Goal: Communication & Community: Answer question/provide support

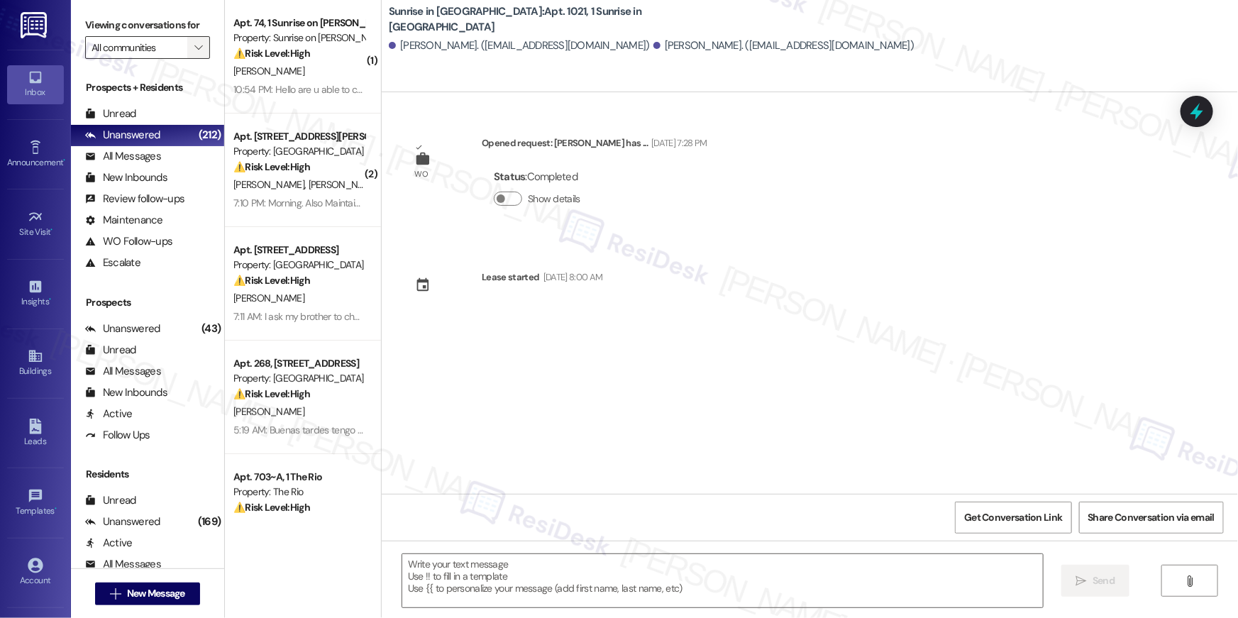
click at [194, 49] on icon "" at bounding box center [198, 47] width 8 height 11
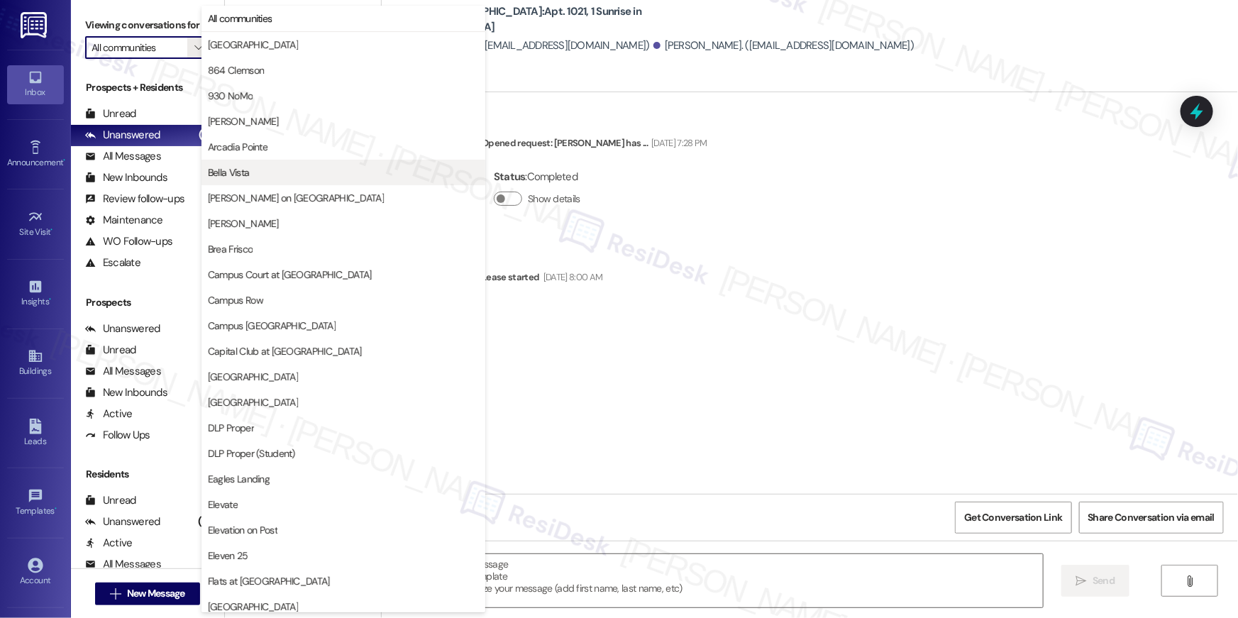
click at [236, 175] on span "Bella Vista" at bounding box center [228, 172] width 41 height 14
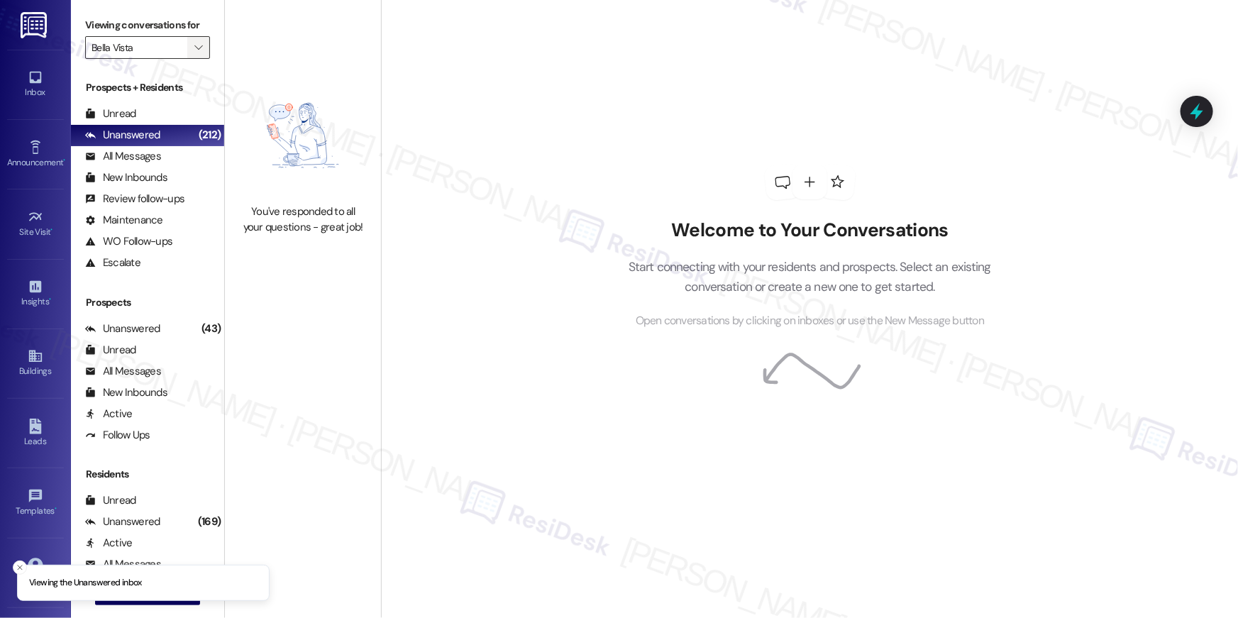
click at [194, 39] on span "" at bounding box center [198, 47] width 13 height 23
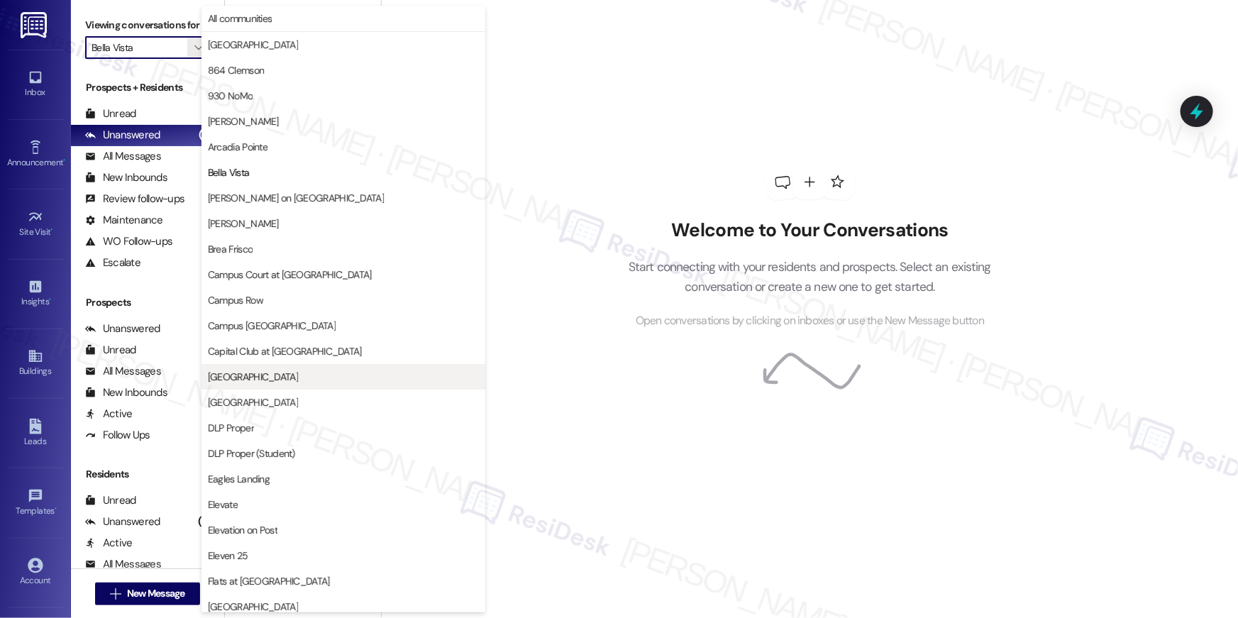
click at [247, 382] on span "[GEOGRAPHIC_DATA]" at bounding box center [253, 377] width 90 height 14
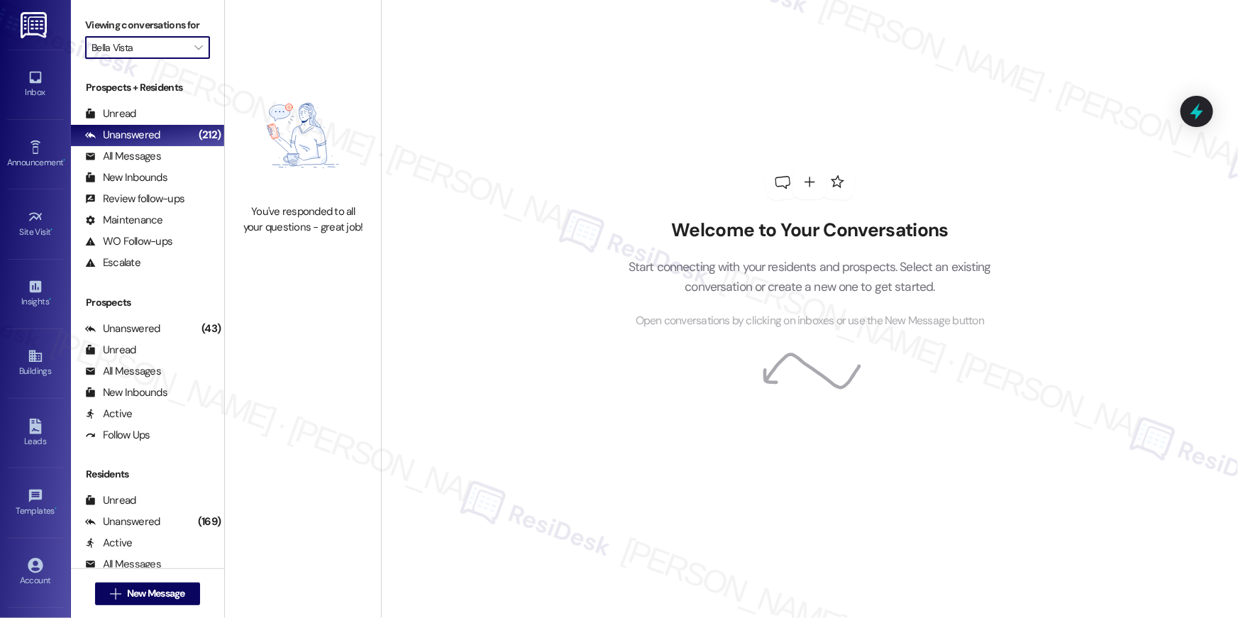
type input "[GEOGRAPHIC_DATA]"
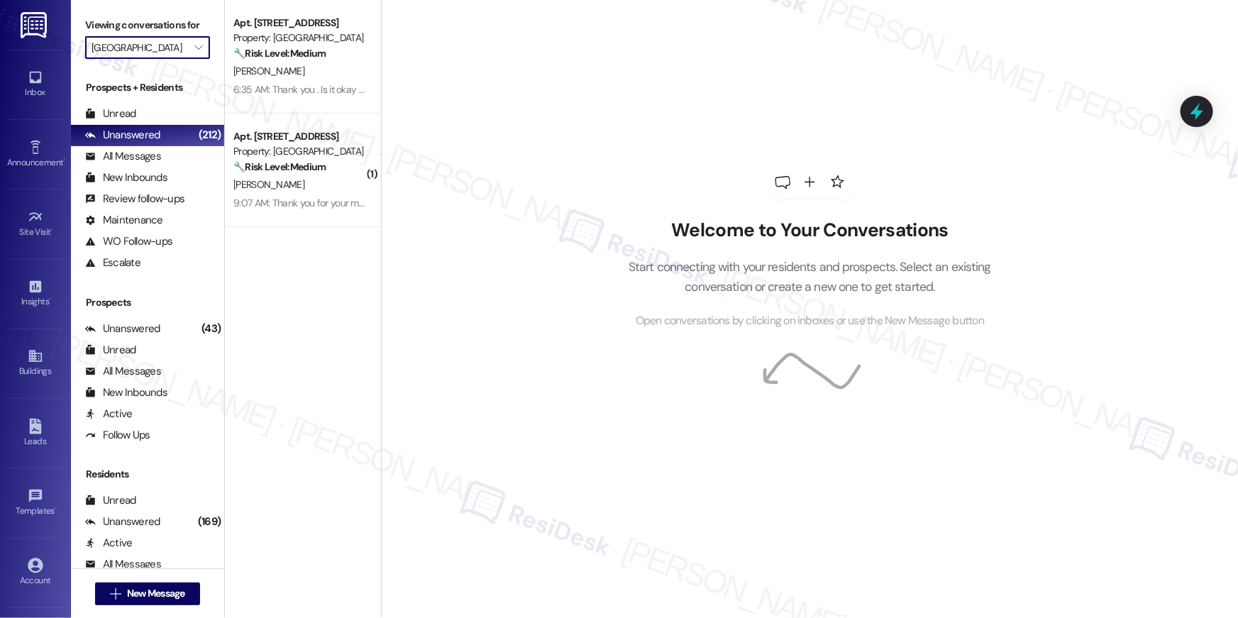
click at [304, 73] on div "S. Chavez" at bounding box center [299, 71] width 134 height 18
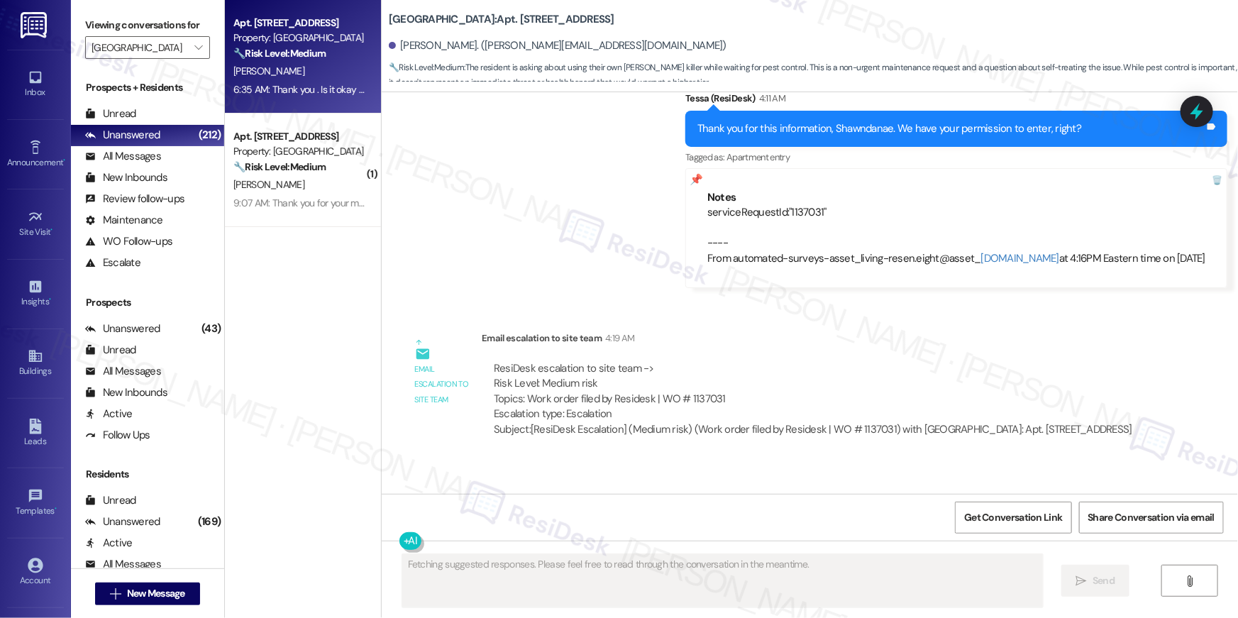
scroll to position [1202, 0]
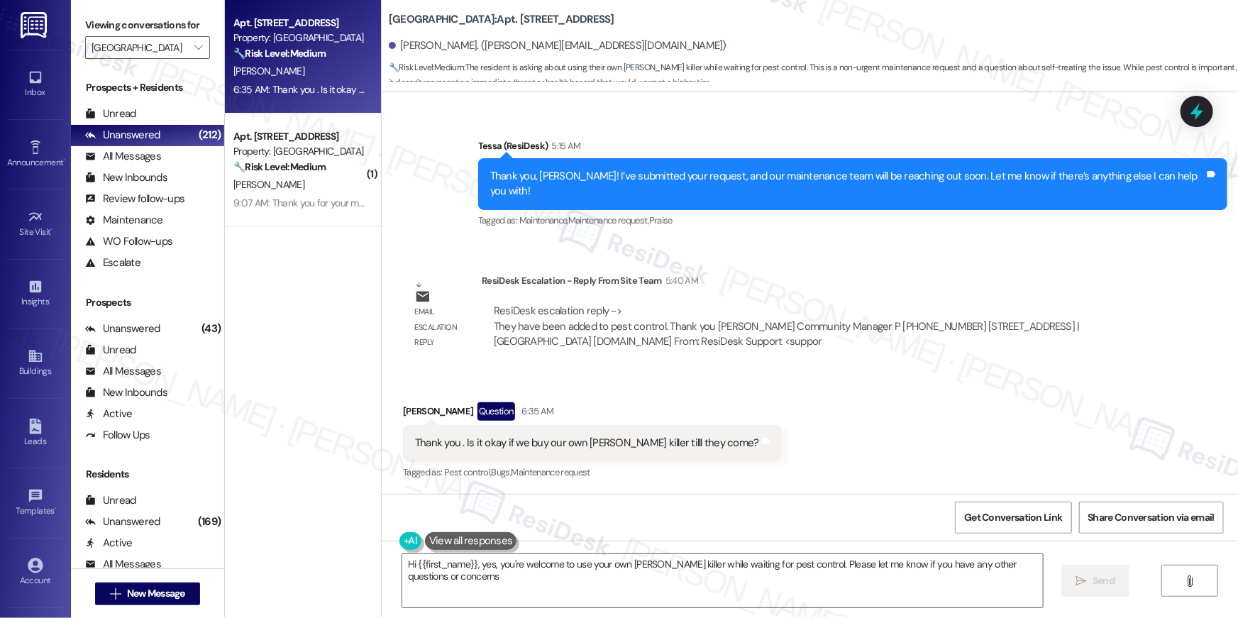
type textarea "Hi {{first_name}}, yes, you're welcome to use your own roach killer while waiti…"
click at [787, 440] on div "Received via SMS Shawndanae Chavez Question 6:35 AM Thank you . Is it okay if w…" at bounding box center [810, 431] width 856 height 123
click at [648, 558] on textarea "Hi {{first_name}}, yes, you're welcome to use your own roach killer while waiti…" at bounding box center [722, 580] width 641 height 53
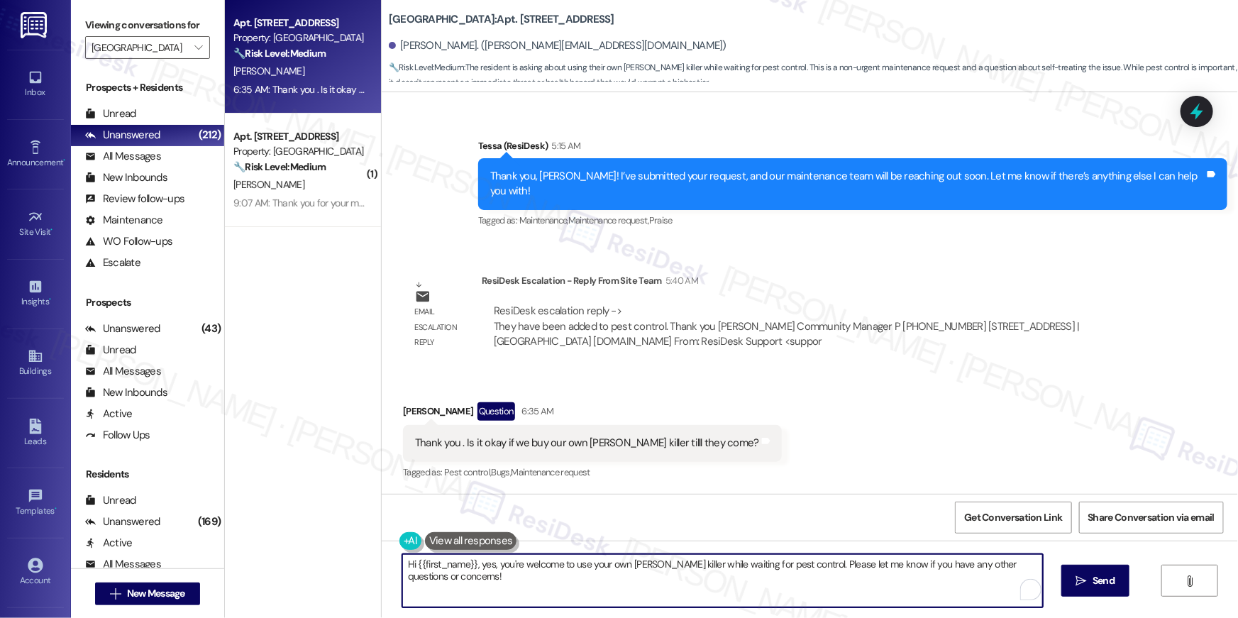
drag, startPoint x: 584, startPoint y: 580, endPoint x: 572, endPoint y: 580, distance: 12.1
click at [584, 580] on textarea "Hi {{first_name}}, yes, you're welcome to use your own roach killer while waiti…" at bounding box center [722, 580] width 641 height 53
click at [575, 580] on textarea "Hi {{first_name}}, yes, you're welcome to use your own roach killer while waiti…" at bounding box center [722, 580] width 641 height 53
click at [685, 582] on textarea "Hi {{first_name}}, yes, you're welcome to use your own roach killer while waiti…" at bounding box center [722, 580] width 641 height 53
click at [1094, 589] on button " Send" at bounding box center [1086, 581] width 69 height 32
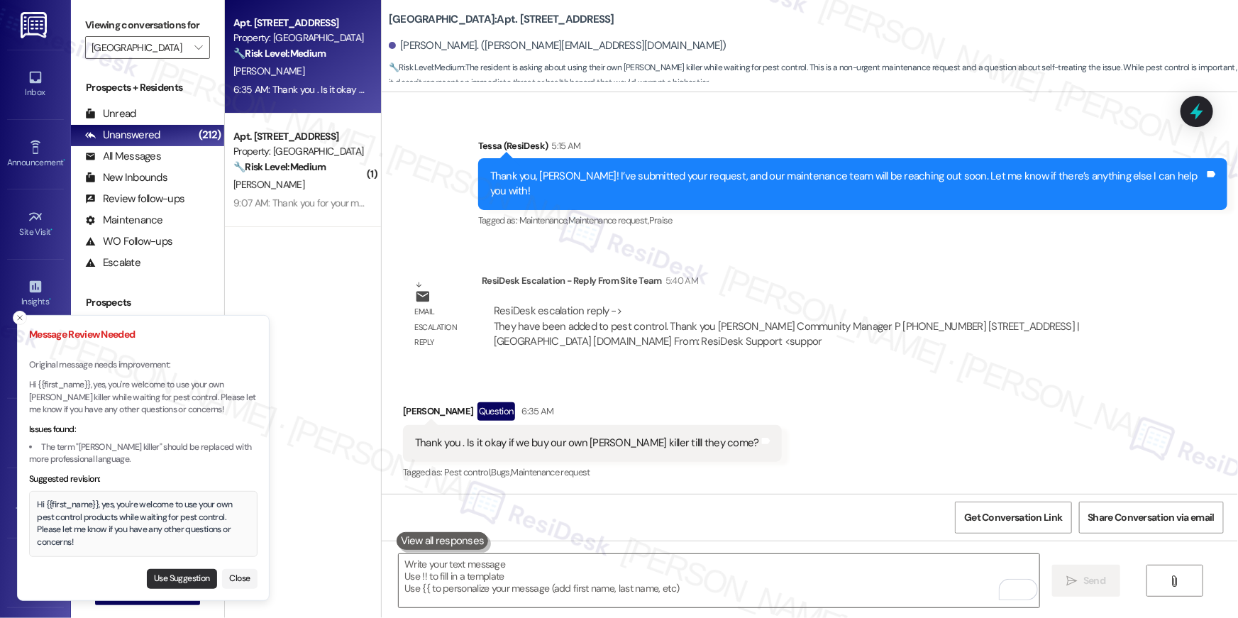
click at [166, 578] on button "Use Suggestion" at bounding box center [182, 579] width 70 height 20
type textarea "Hi {{first_name}}, yes, you're welcome to use your own pest control products wh…"
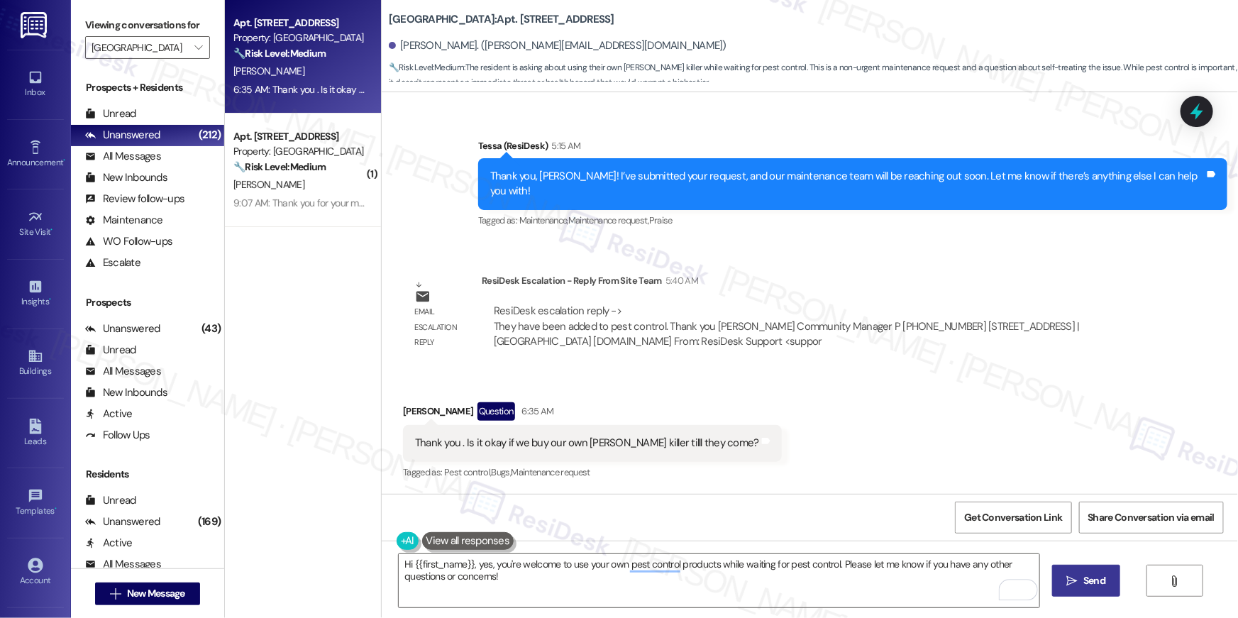
click at [1098, 573] on span "Send" at bounding box center [1094, 580] width 22 height 15
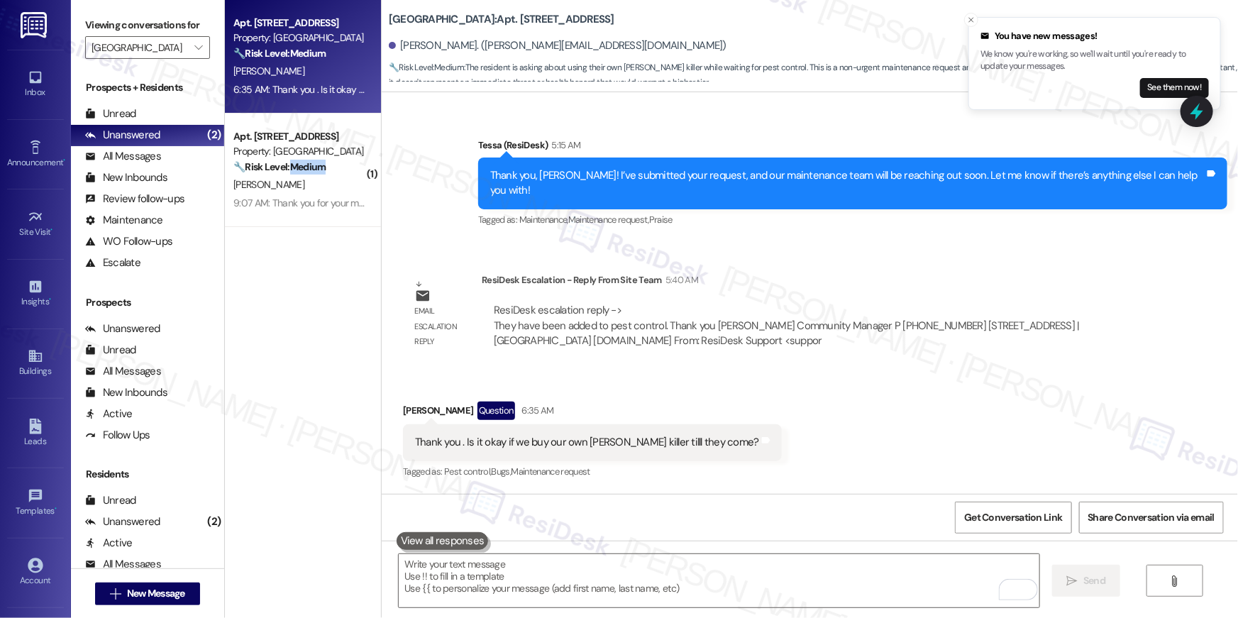
click at [301, 174] on div "🔧 Risk Level: Medium The resident confirms maintenance has permission to enter …" at bounding box center [298, 167] width 131 height 15
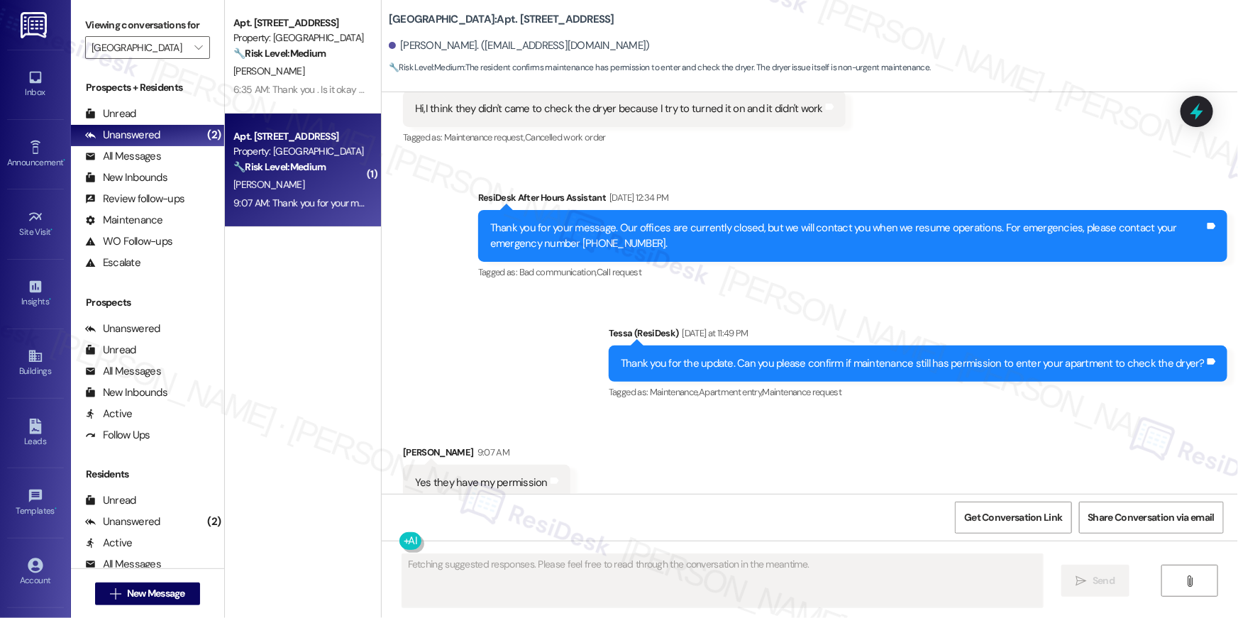
scroll to position [1002, 0]
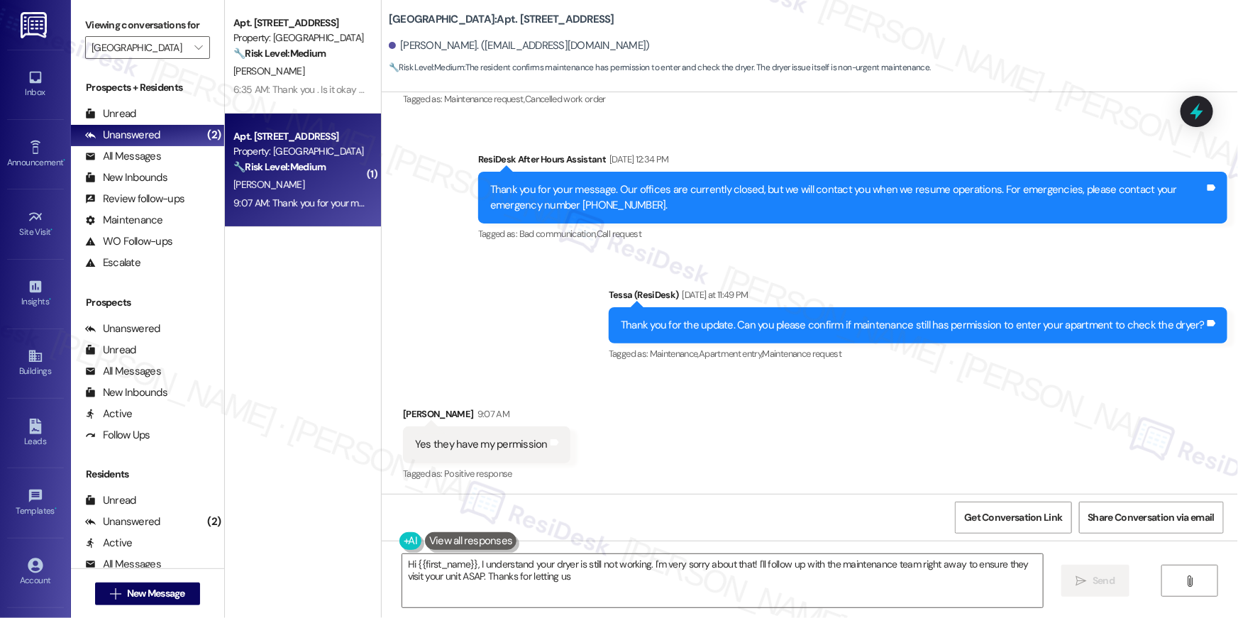
type textarea "Hi {{first_name}}, I understand your dryer is still not working. I'm very sorry…"
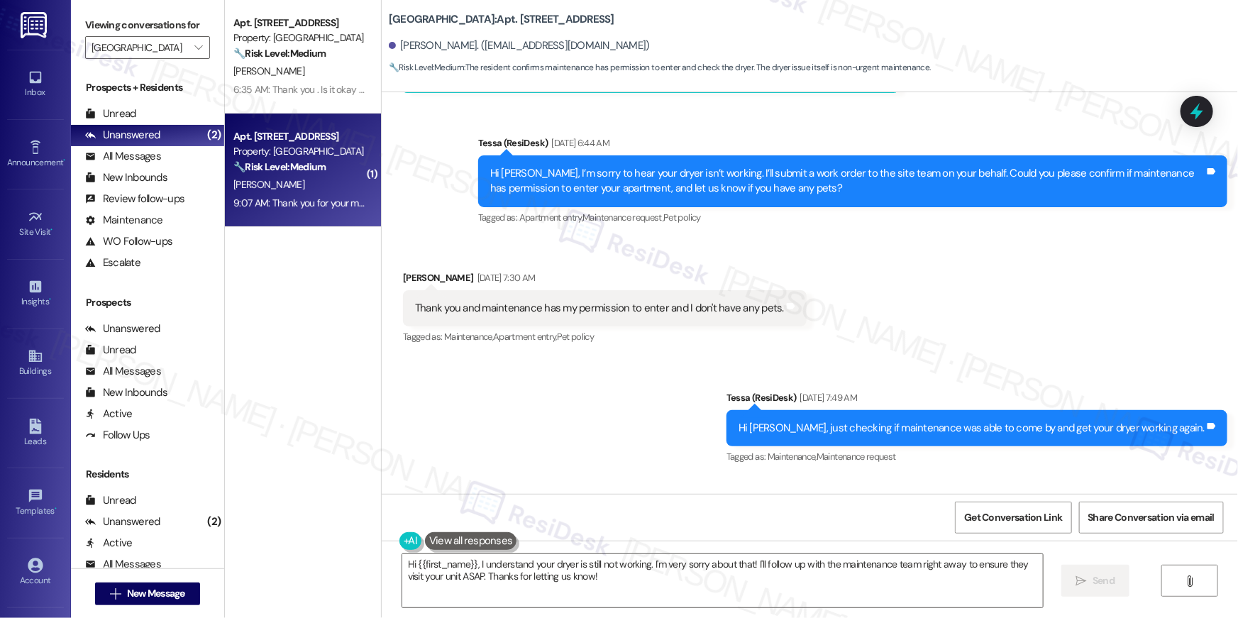
scroll to position [401, 0]
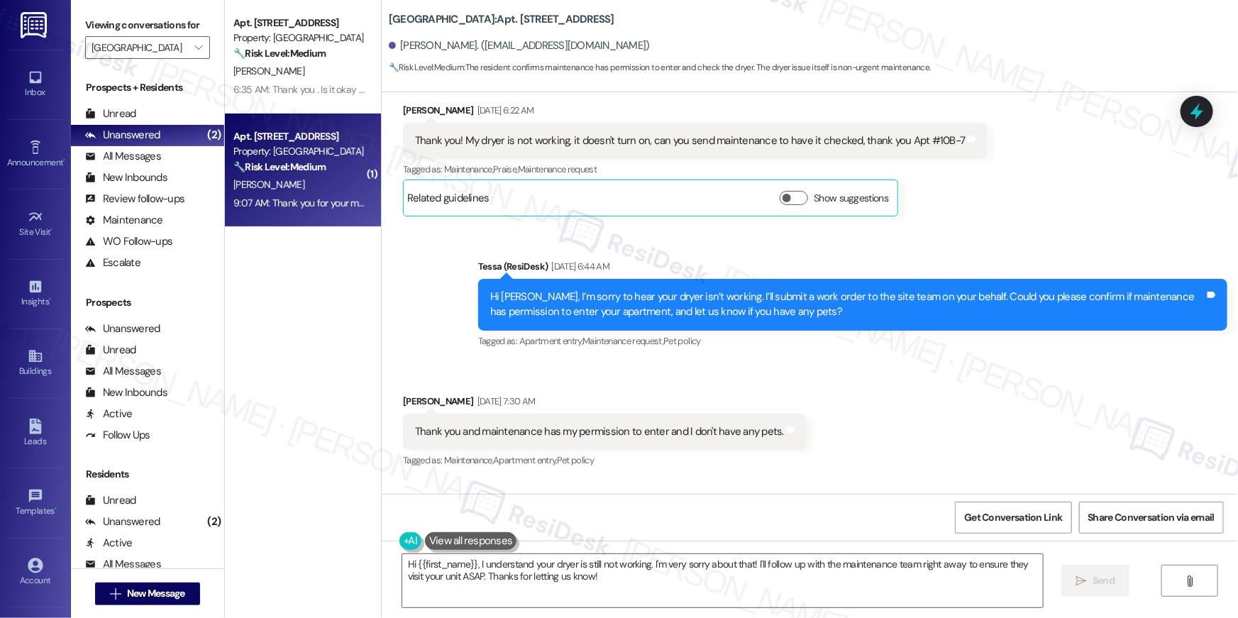
click at [973, 399] on div "Received via SMS Evelyn Estrada Sep 06, 2025 at 7:30 AM Thank you and maintenan…" at bounding box center [810, 422] width 856 height 120
click at [907, 392] on div "Received via SMS Evelyn Estrada Sep 06, 2025 at 7:30 AM Thank you and maintenan…" at bounding box center [810, 422] width 856 height 120
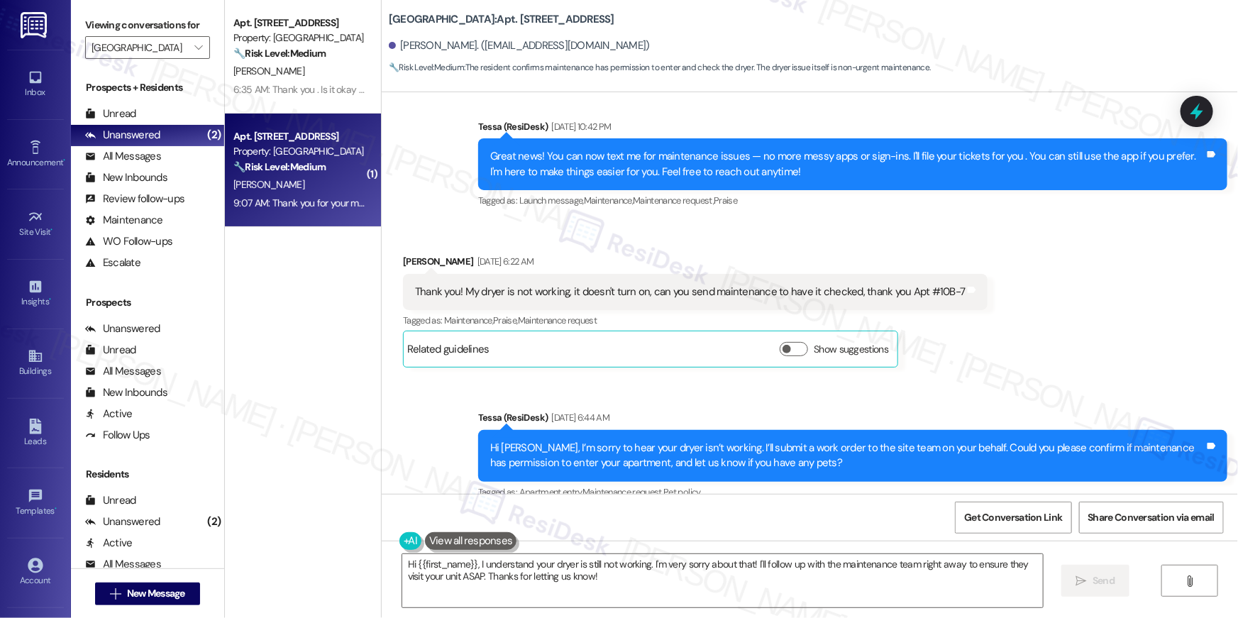
scroll to position [232, 0]
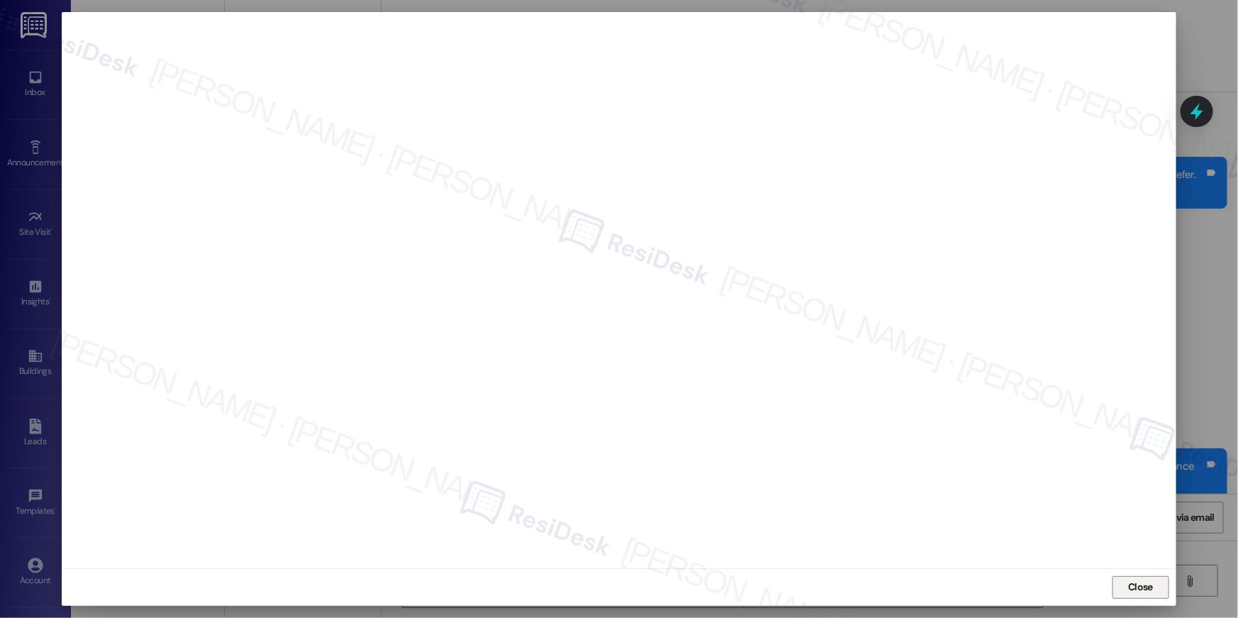
click at [1137, 581] on span "Close" at bounding box center [1140, 587] width 25 height 15
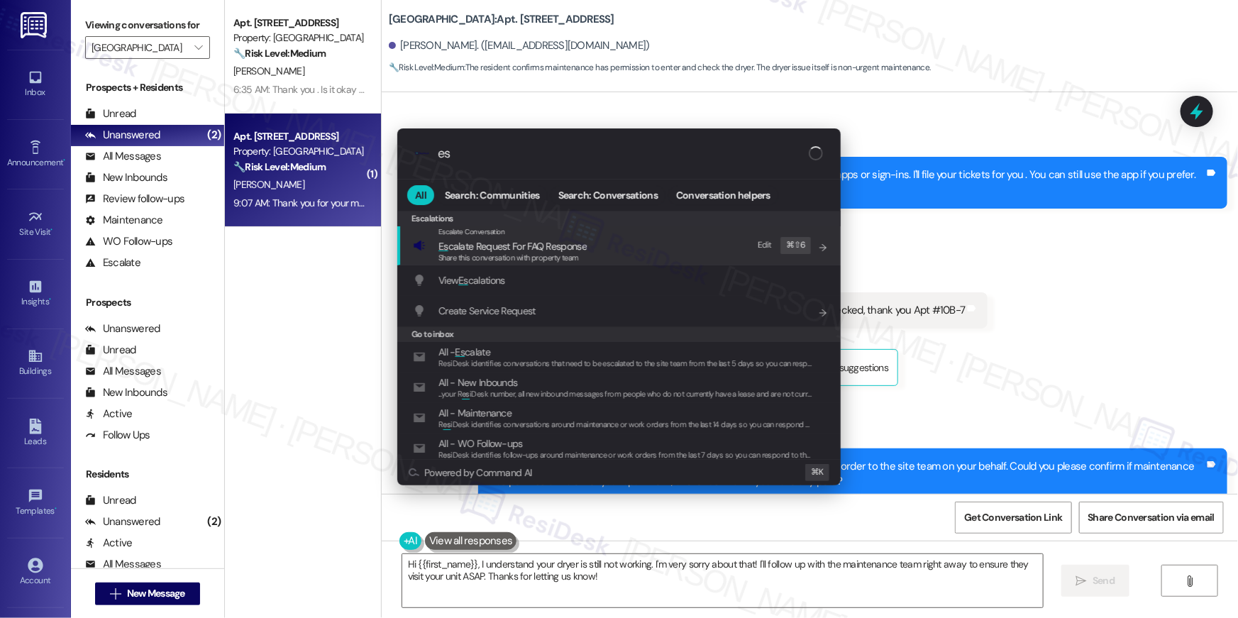
type input "e"
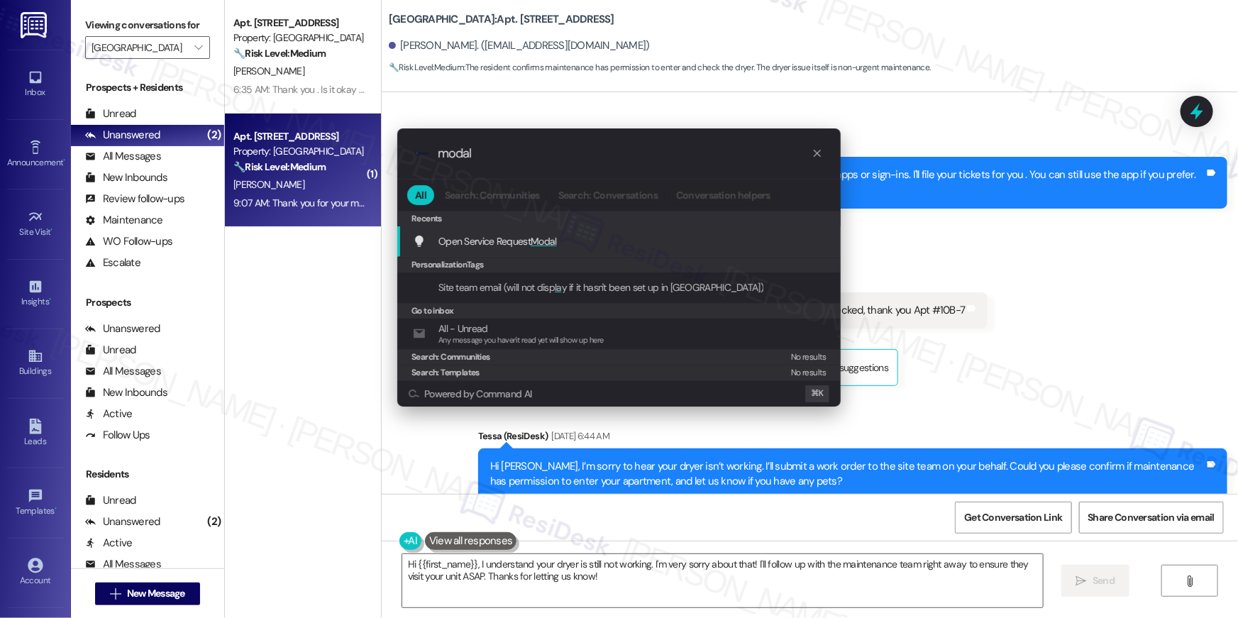
type input "modal"
click at [476, 235] on span "Open Service Request Modal" at bounding box center [497, 241] width 118 height 13
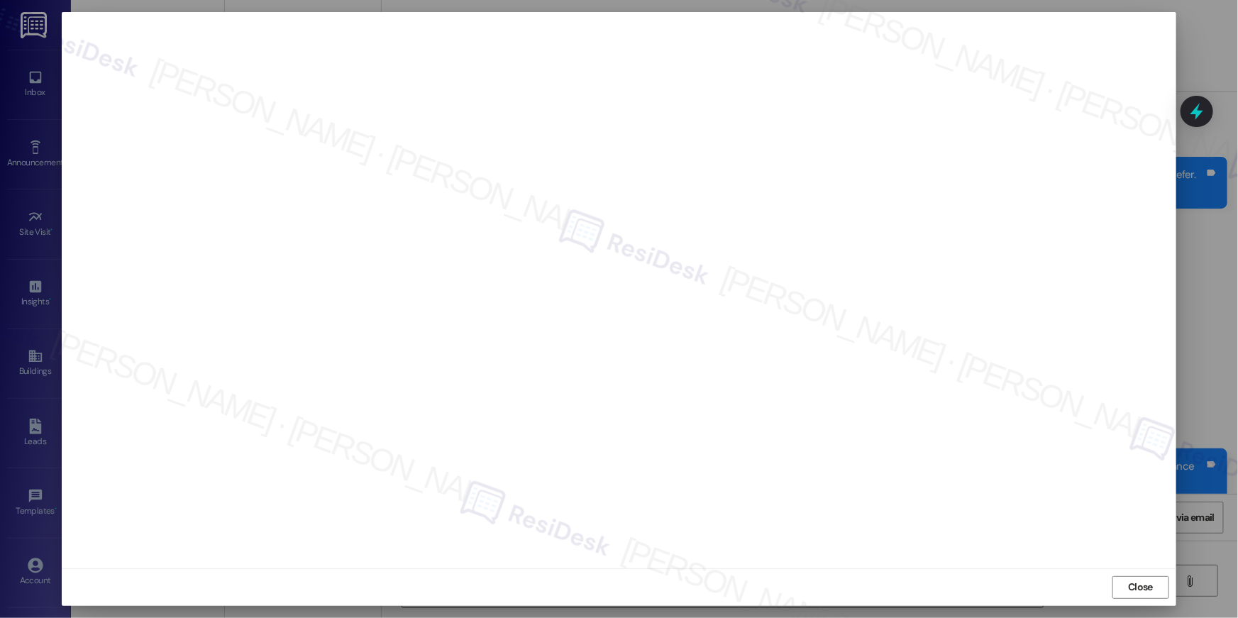
drag, startPoint x: 1134, startPoint y: 592, endPoint x: 1113, endPoint y: 584, distance: 22.9
click at [1134, 592] on span "Close" at bounding box center [1140, 587] width 25 height 15
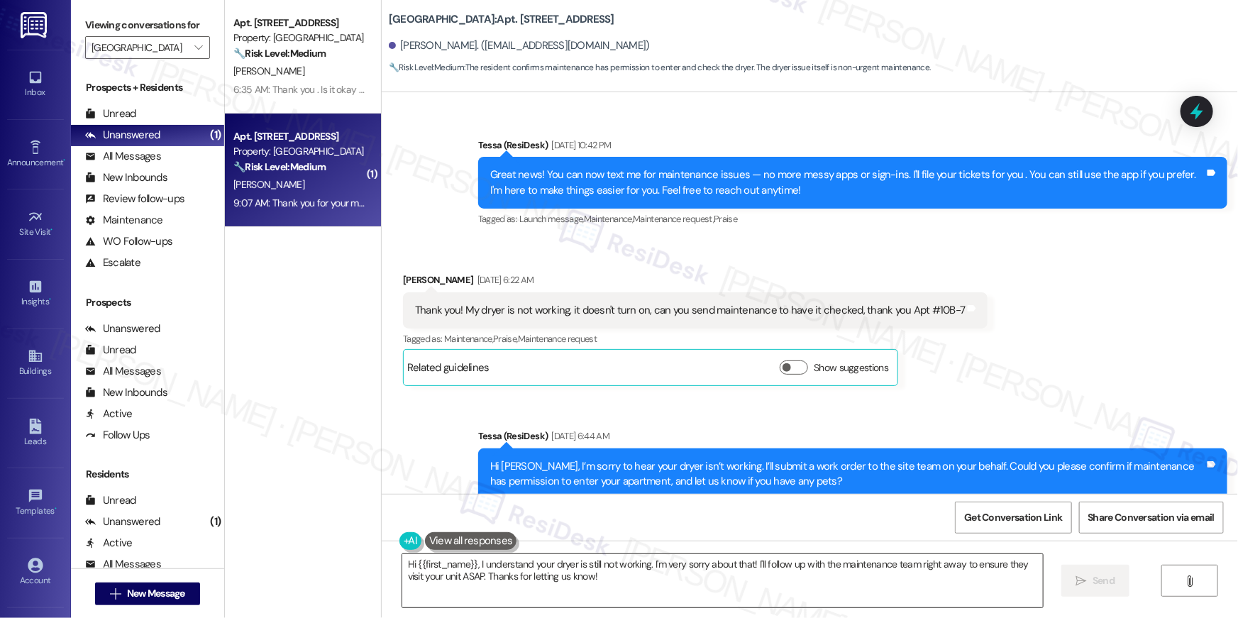
click at [672, 580] on textarea "Hi {{first_name}}, I understand your dryer is still not working. I'm very sorry…" at bounding box center [722, 580] width 641 height 53
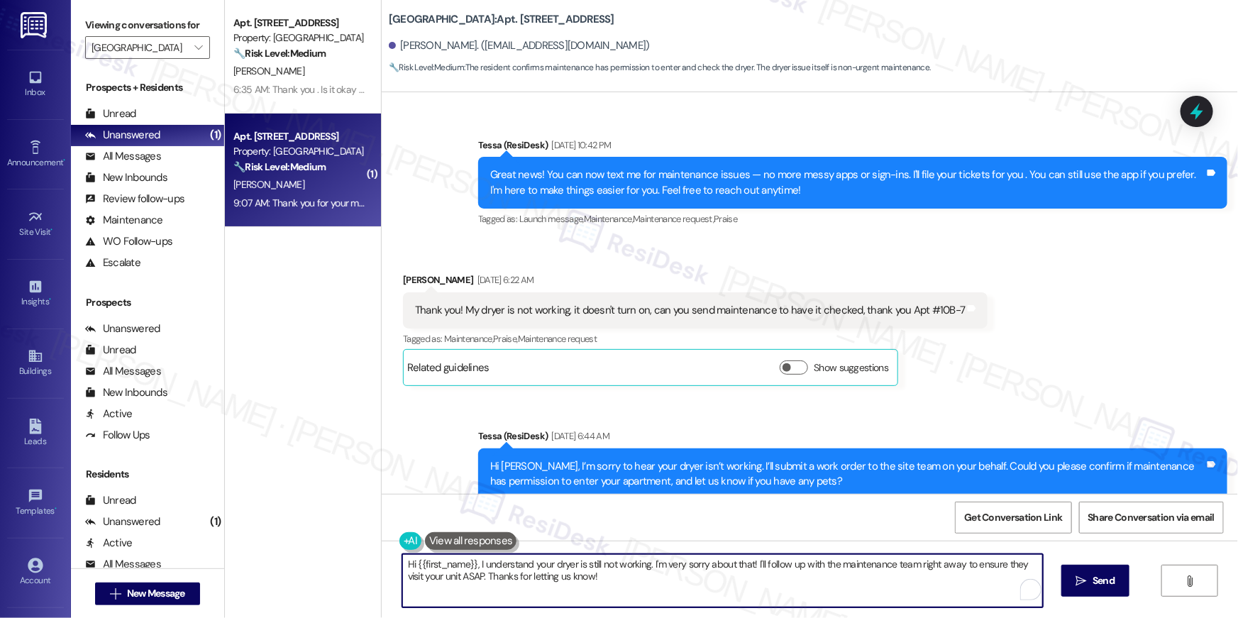
click at [672, 580] on textarea "Hi {{first_name}}, I understand your dryer is still not working. I'm very sorry…" at bounding box center [722, 580] width 641 height 53
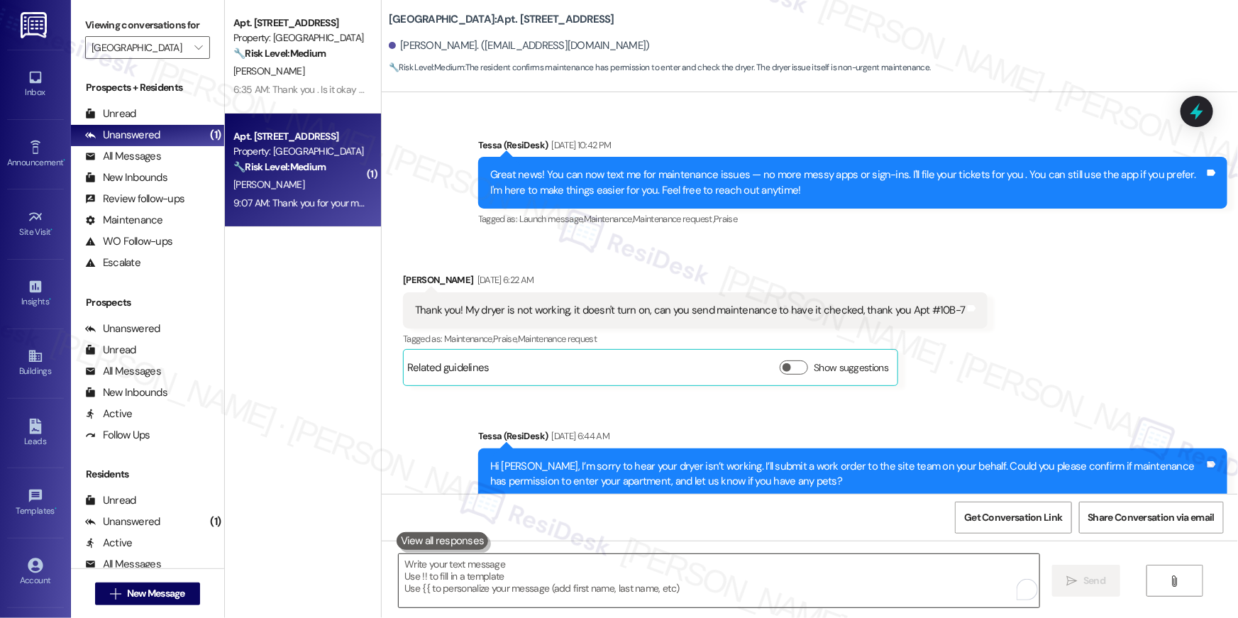
click at [640, 576] on textarea "To enrich screen reader interactions, please activate Accessibility in Grammarl…" at bounding box center [719, 580] width 641 height 53
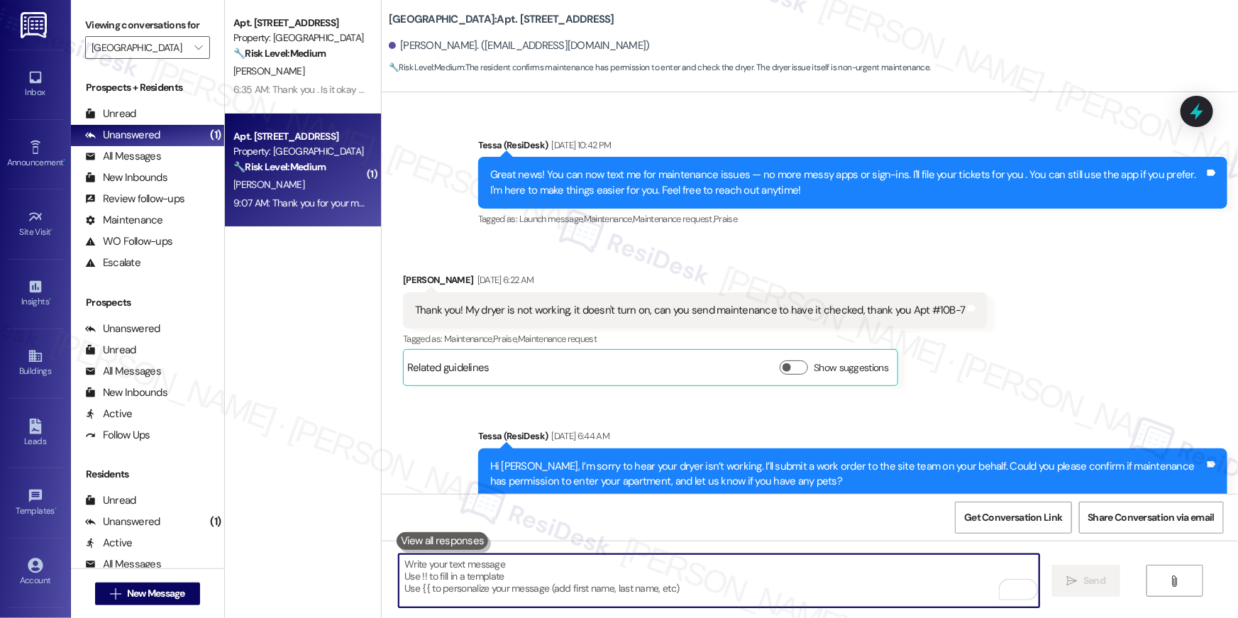
click at [640, 576] on textarea "To enrich screen reader interactions, please activate Accessibility in Grammarl…" at bounding box center [719, 580] width 641 height 53
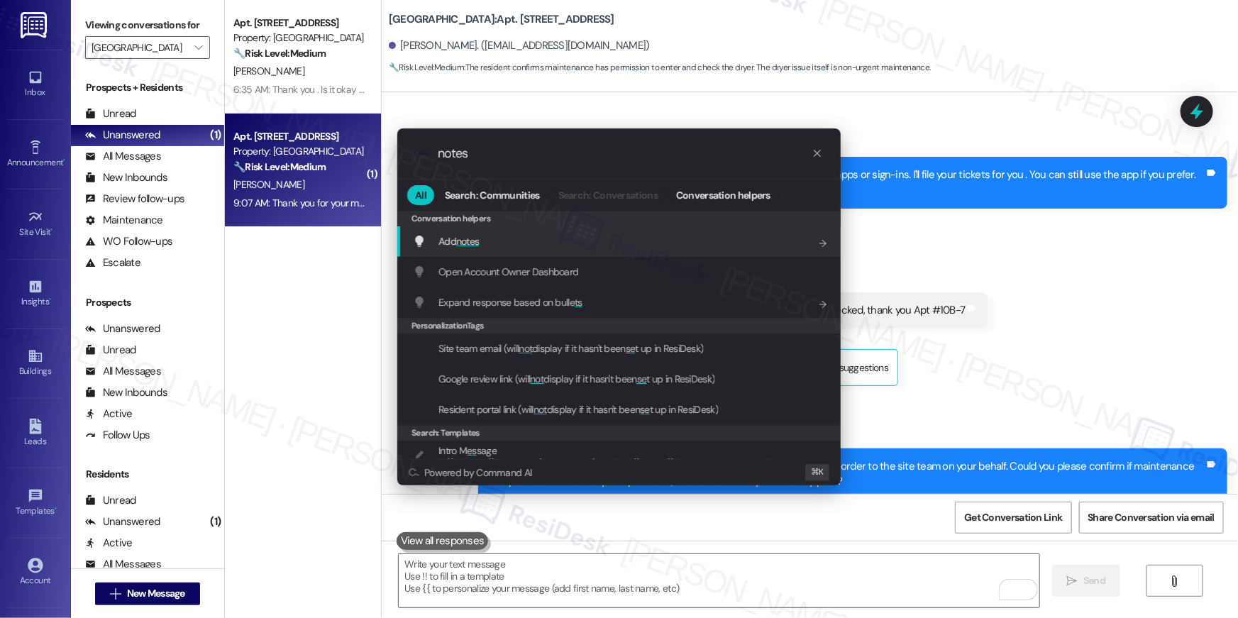
type input "notes"
click at [559, 253] on div "Add notes Add shortcut" at bounding box center [618, 241] width 443 height 31
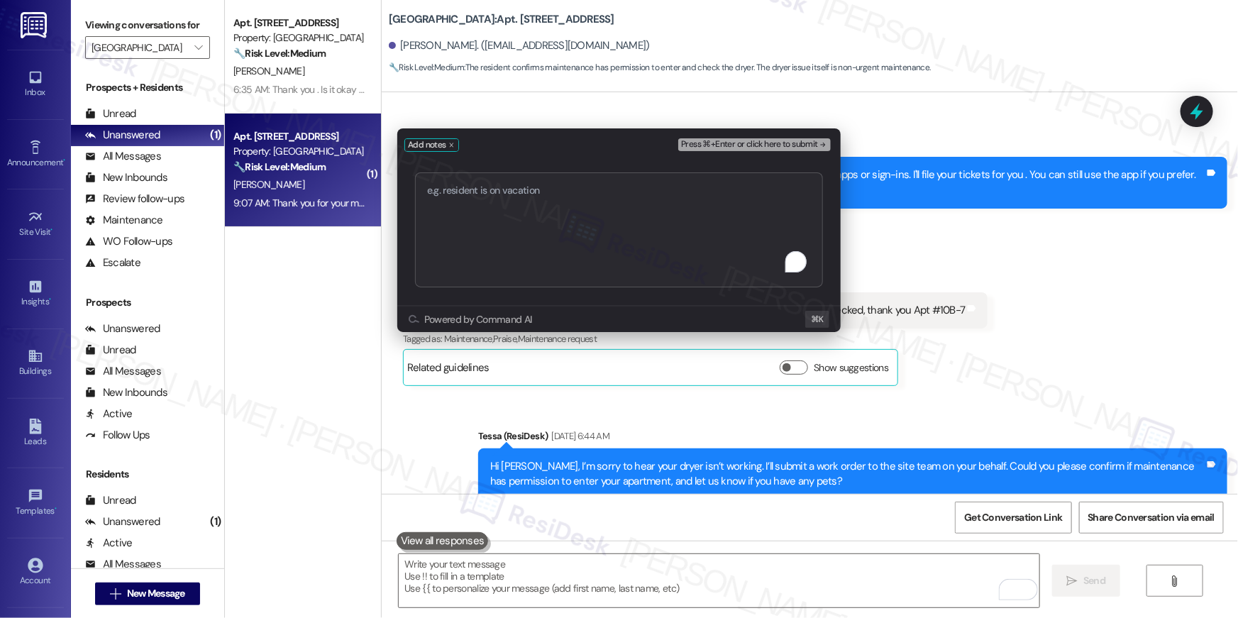
click at [586, 237] on textarea "To enrich screen reader interactions, please activate Accessibility in Grammarl…" at bounding box center [619, 229] width 408 height 115
type textarea "serviceRequestId:"1137217""
click at [748, 135] on div "Press ⌘+Enter or click here to submit" at bounding box center [755, 145] width 155 height 20
click at [746, 147] on span "Press ⌘+Enter or click here to submit" at bounding box center [749, 145] width 137 height 10
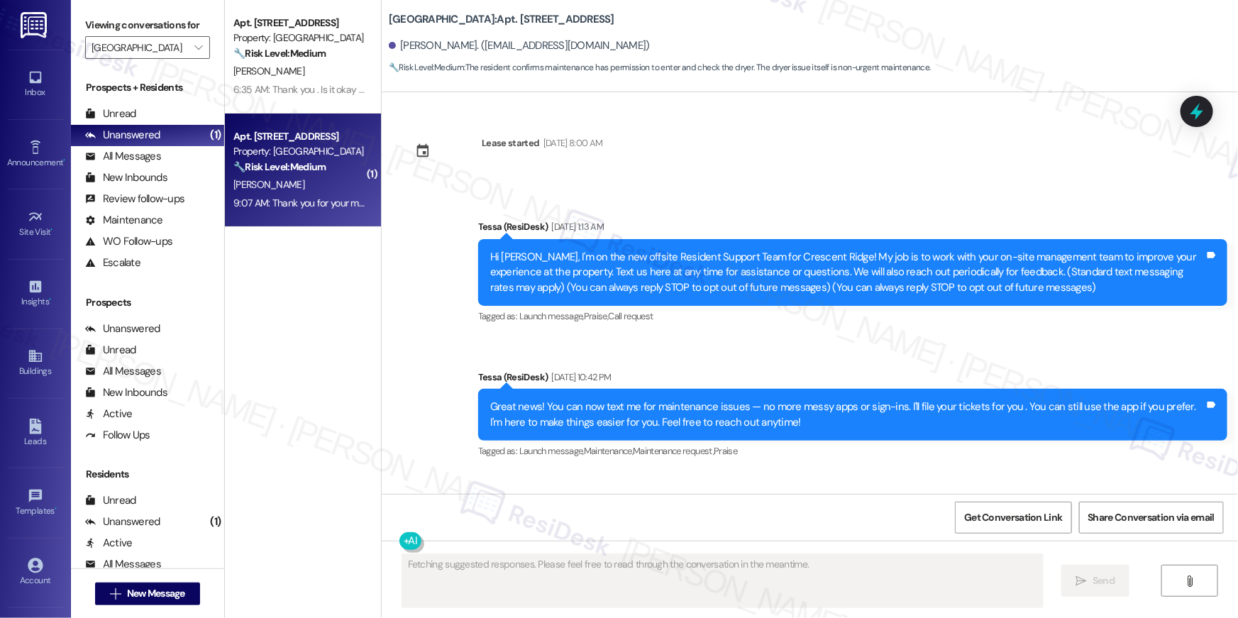
scroll to position [1002, 0]
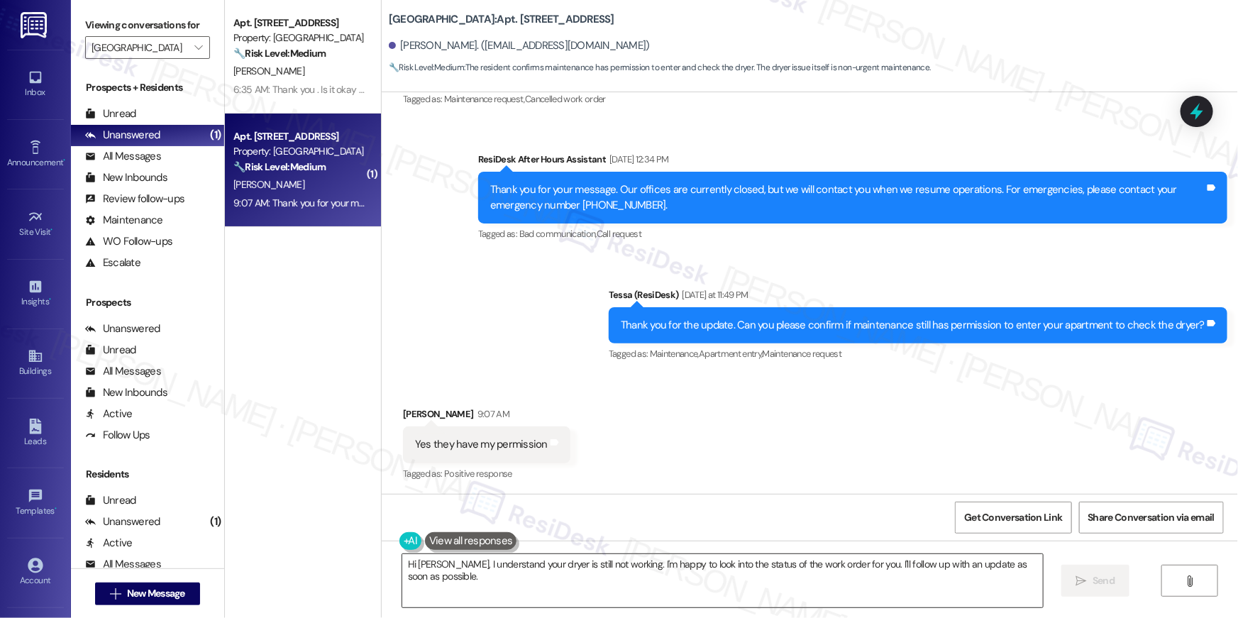
click at [836, 595] on textarea "Hi Evelyn, I understand your dryer is still not working. I'm happy to look into…" at bounding box center [722, 580] width 641 height 53
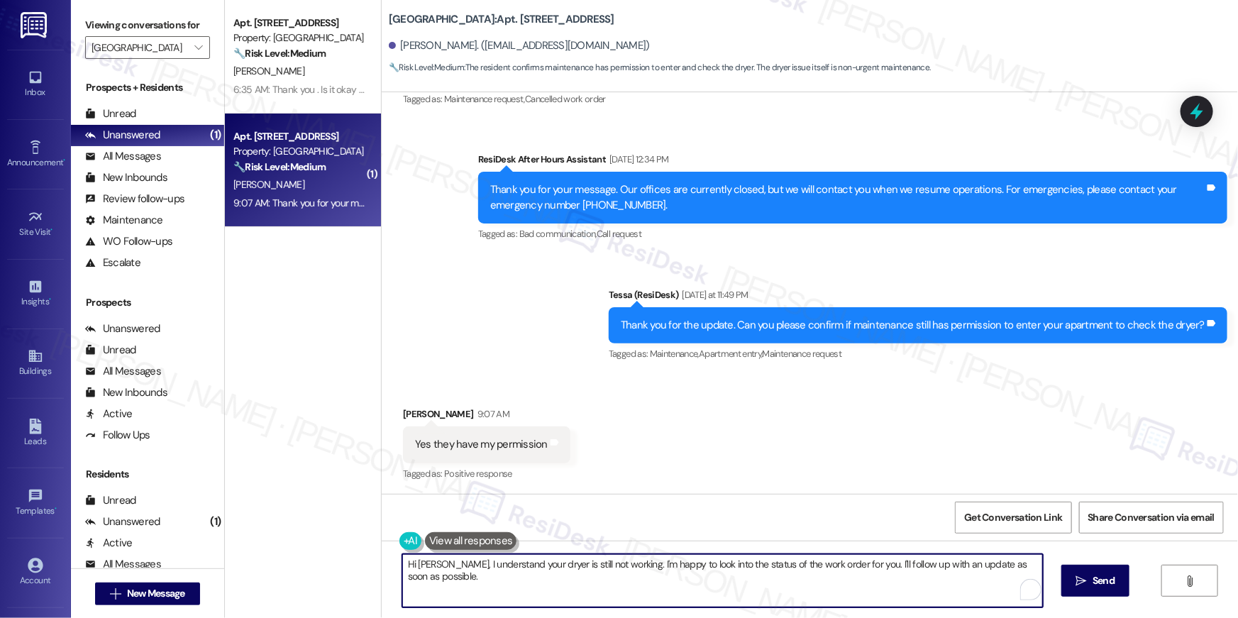
paste textarea "Thank you, {{first_name}}! I’ve submitted your request, and our maintenance tea…"
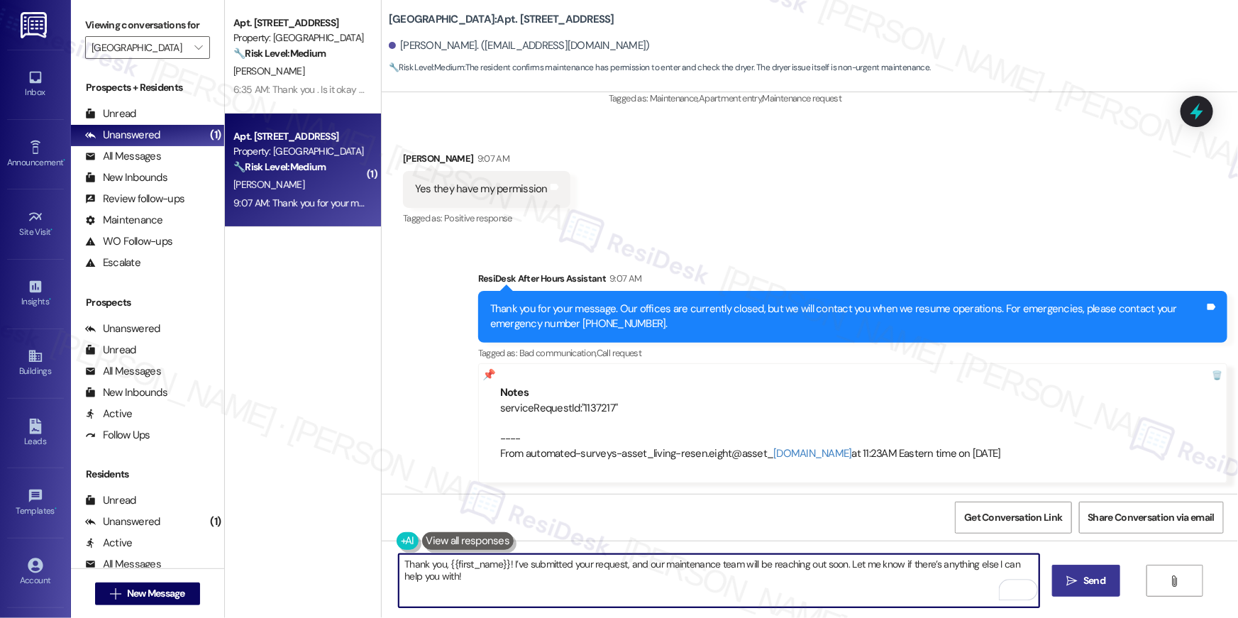
type textarea "Thank you, {{first_name}}! I’ve submitted your request, and our maintenance tea…"
click at [1090, 577] on span "Send" at bounding box center [1094, 580] width 22 height 15
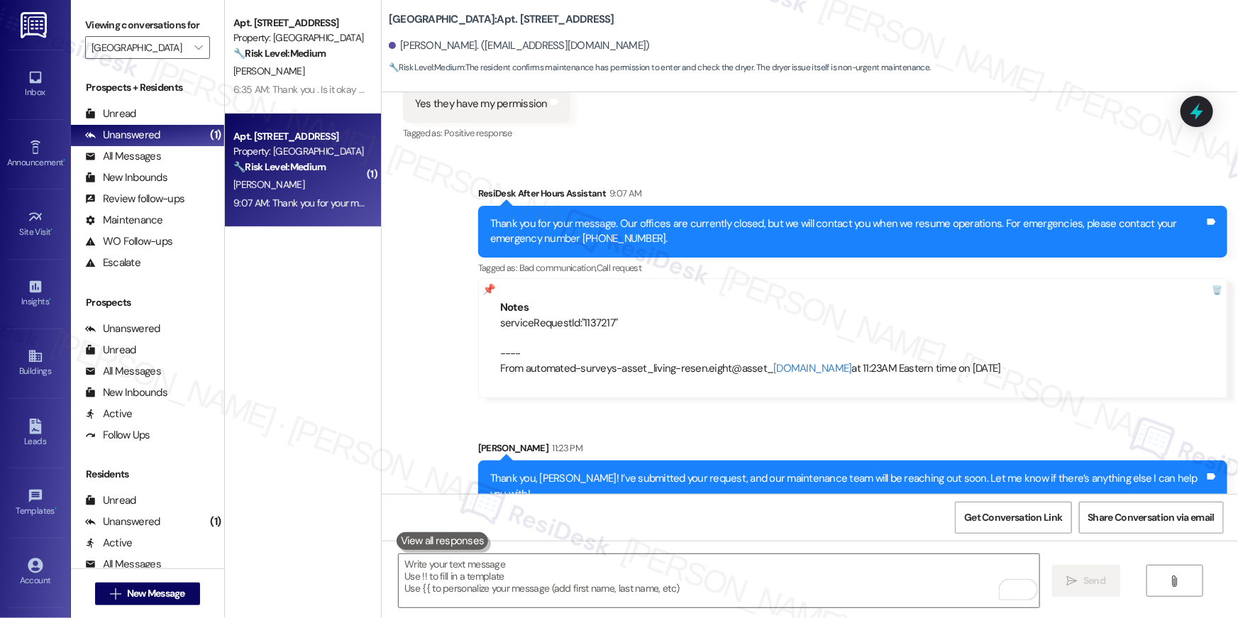
scroll to position [1356, 0]
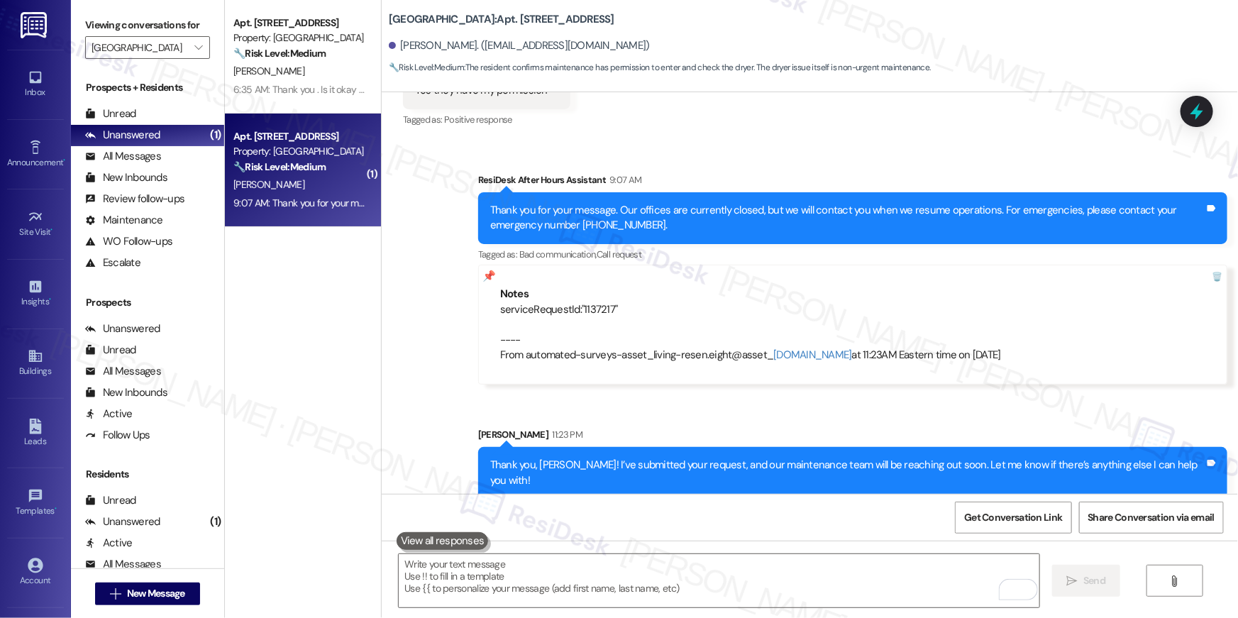
click at [580, 309] on div "serviceRequestId:"1137217" ---- From automated-surveys-asset_living-resen.eight…" at bounding box center [852, 332] width 705 height 61
copy div "1137217"
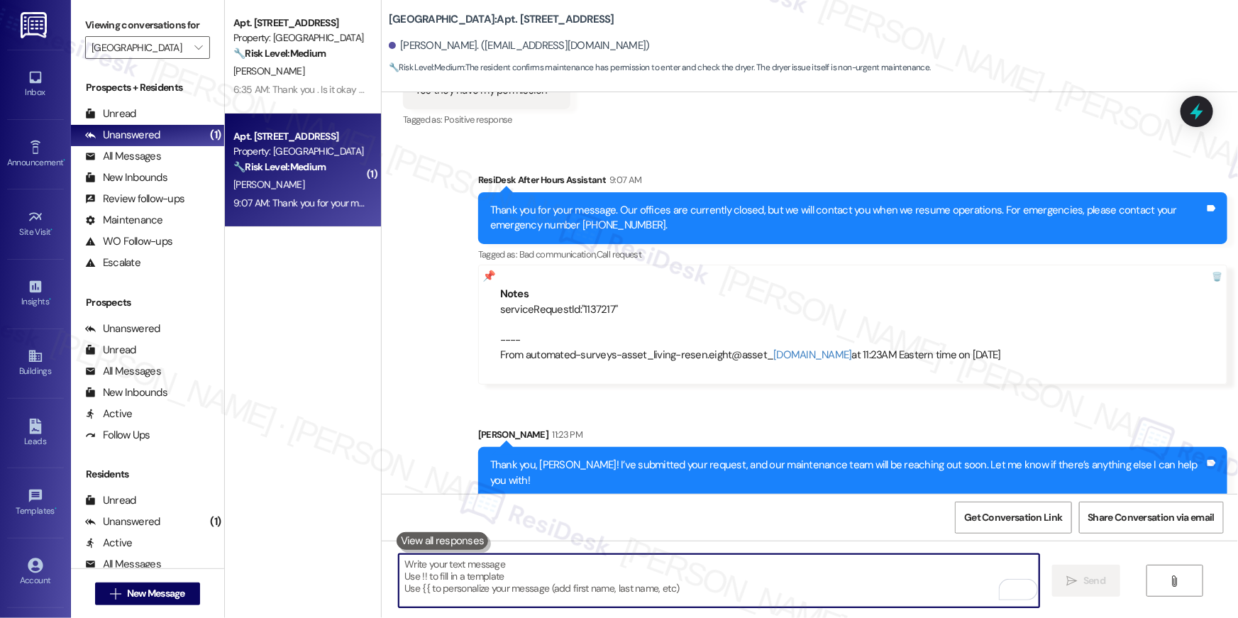
click at [726, 580] on textarea "To enrich screen reader interactions, please activate Accessibility in Grammarl…" at bounding box center [719, 580] width 641 height 53
drag, startPoint x: 727, startPoint y: 580, endPoint x: 750, endPoint y: 572, distance: 24.0
click at [731, 578] on textarea "To enrich screen reader interactions, please activate Accessibility in Grammarl…" at bounding box center [719, 580] width 641 height 53
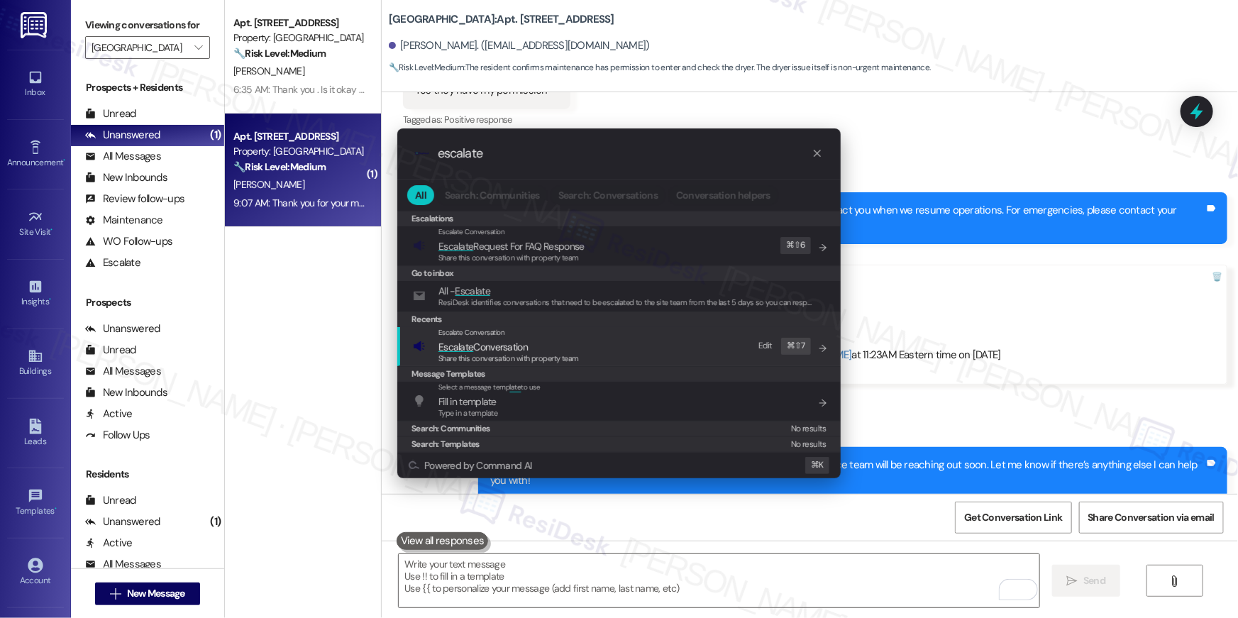
type input "escalate"
click at [510, 341] on span "Escalate Conversation" at bounding box center [482, 346] width 89 height 13
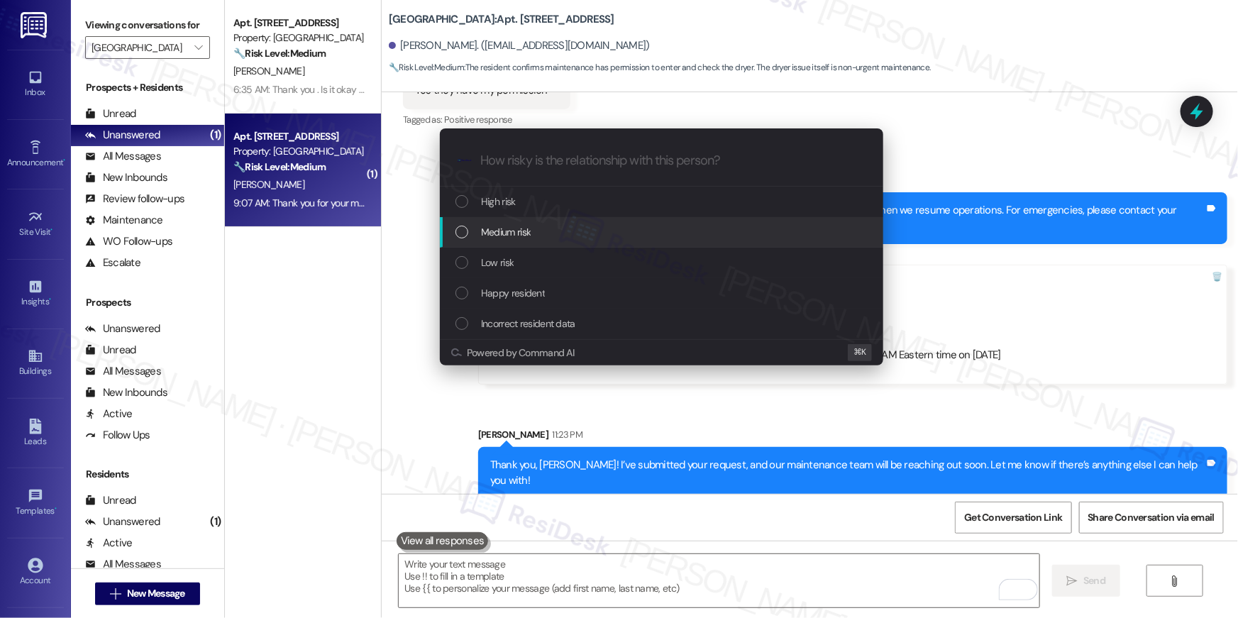
click at [502, 238] on span "Medium risk" at bounding box center [506, 232] width 50 height 16
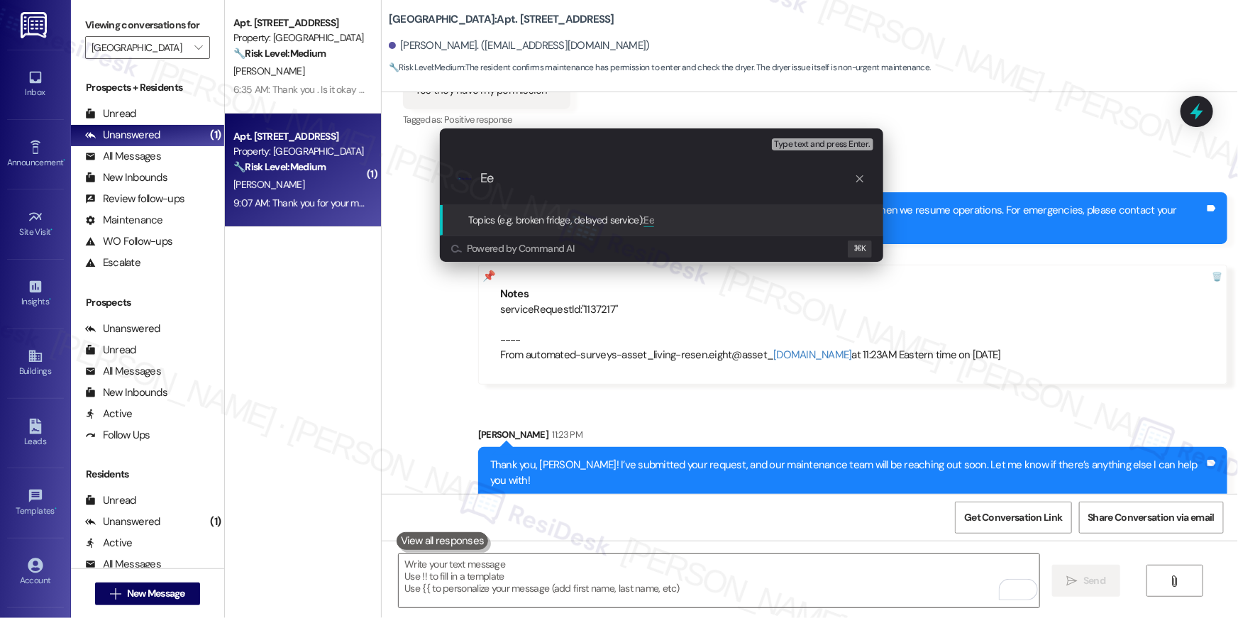
type input "E"
paste input "1137217"
click at [639, 178] on input "Work order filed by Residesk | 1137217" at bounding box center [667, 178] width 374 height 15
type input "Work order filed by Residesk | WO # 1137217"
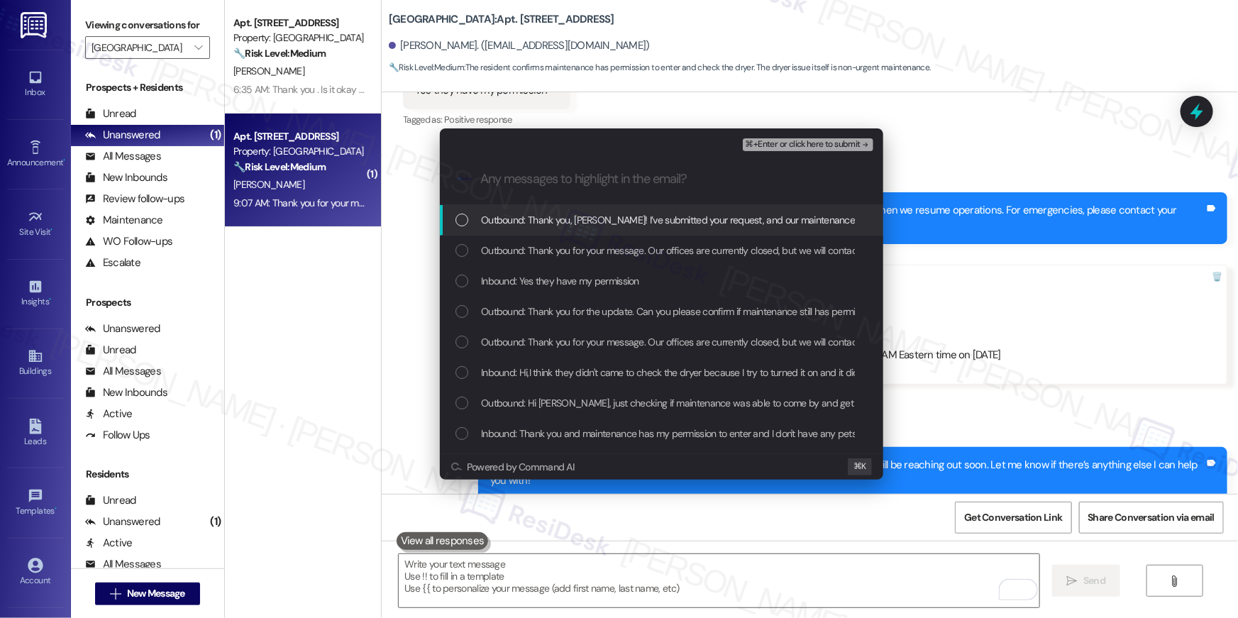
drag, startPoint x: 468, startPoint y: 223, endPoint x: 475, endPoint y: 253, distance: 30.6
click at [468, 223] on div "Outbound: Thank you, Evelyn! I’ve submitted your request, and our maintenance t…" at bounding box center [662, 220] width 415 height 16
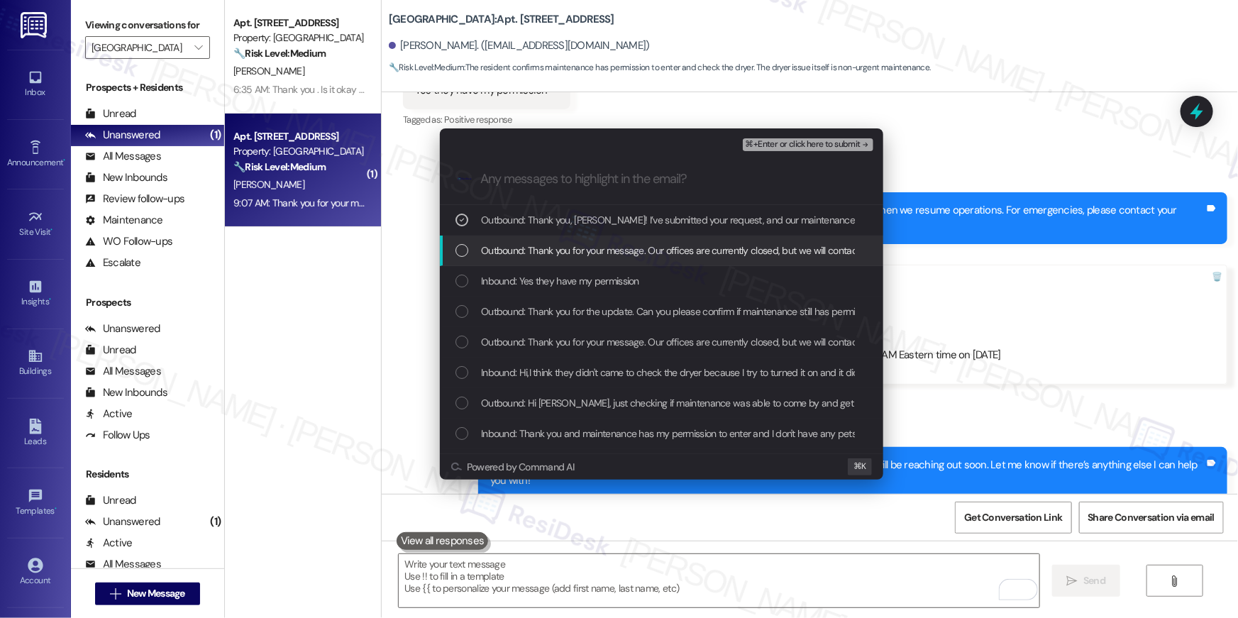
click at [465, 258] on div "Outbound: Thank you for your message. Our offices are currently closed, but we …" at bounding box center [661, 251] width 443 height 31
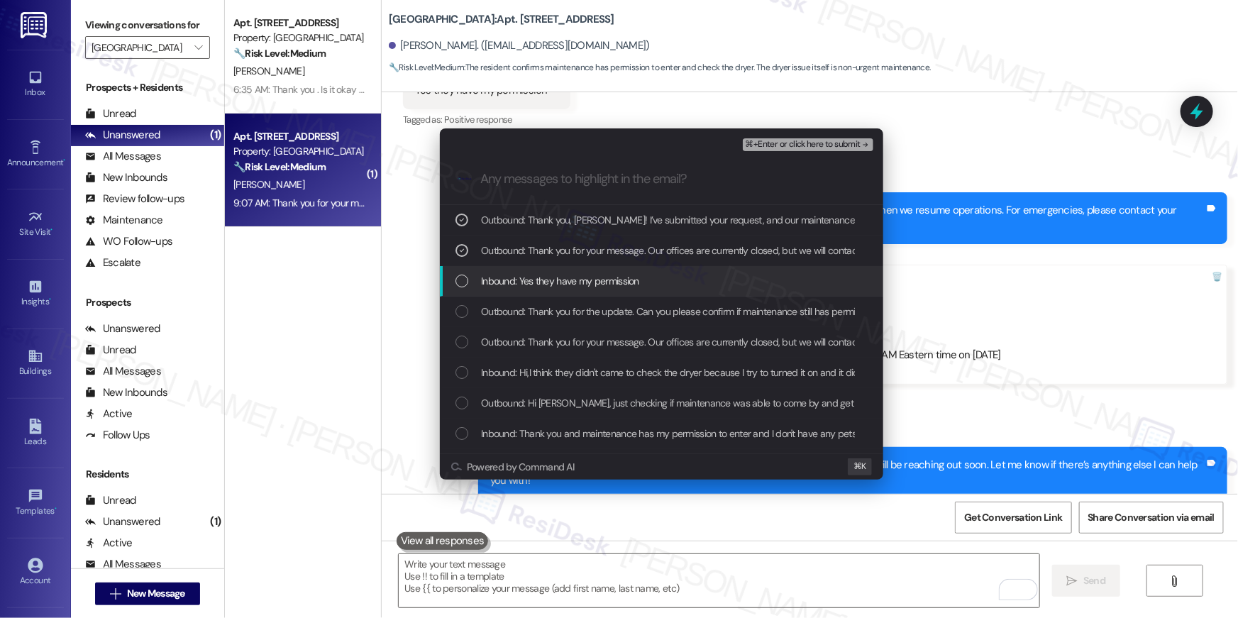
drag, startPoint x: 463, startPoint y: 289, endPoint x: 467, endPoint y: 308, distance: 19.6
click at [464, 289] on div "Inbound: Yes they have my permission" at bounding box center [661, 281] width 443 height 31
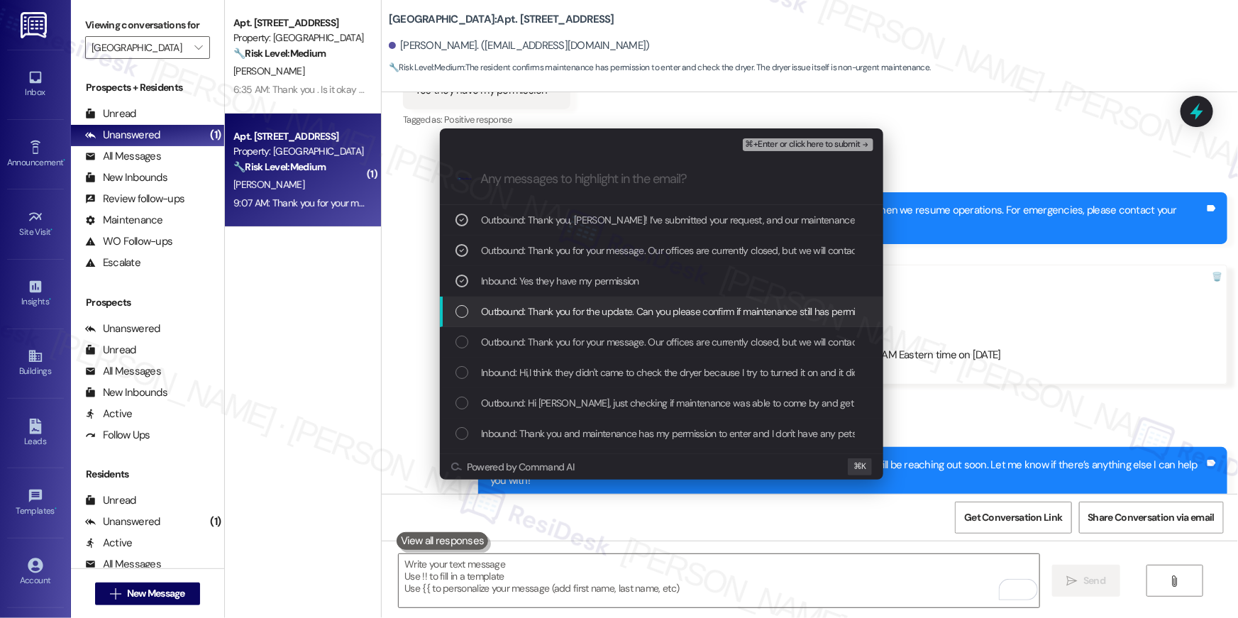
click at [470, 320] on div "Outbound: Thank you for the update. Can you please confirm if maintenance still…" at bounding box center [661, 312] width 443 height 31
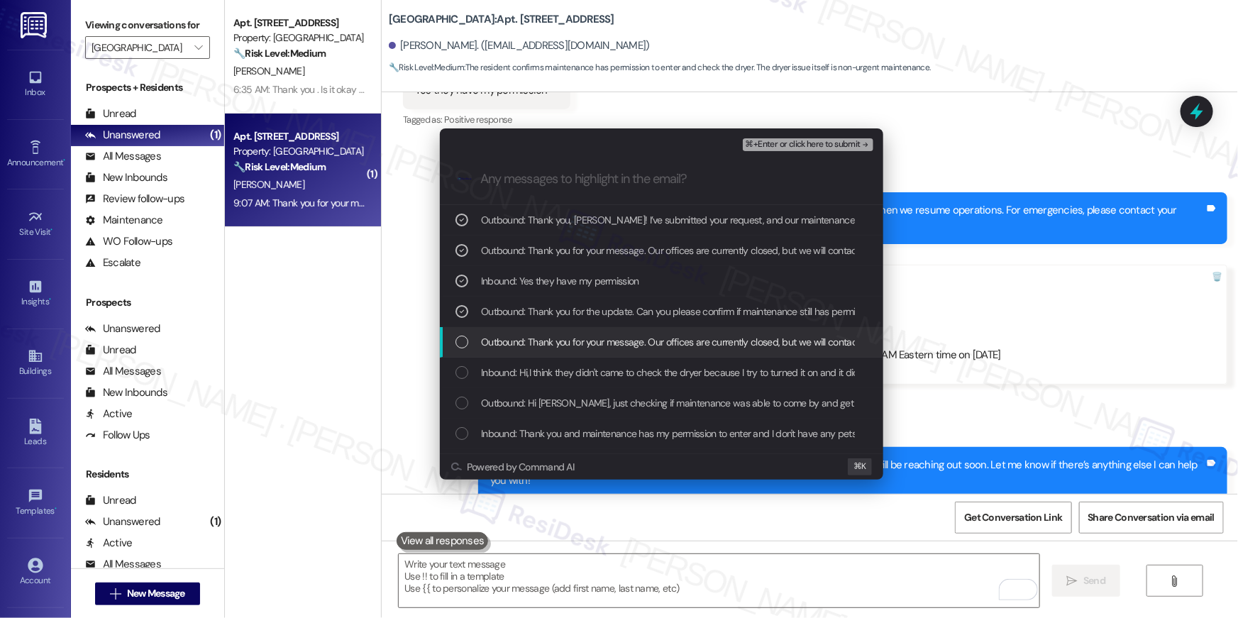
click at [465, 348] on div "List of options" at bounding box center [461, 342] width 13 height 13
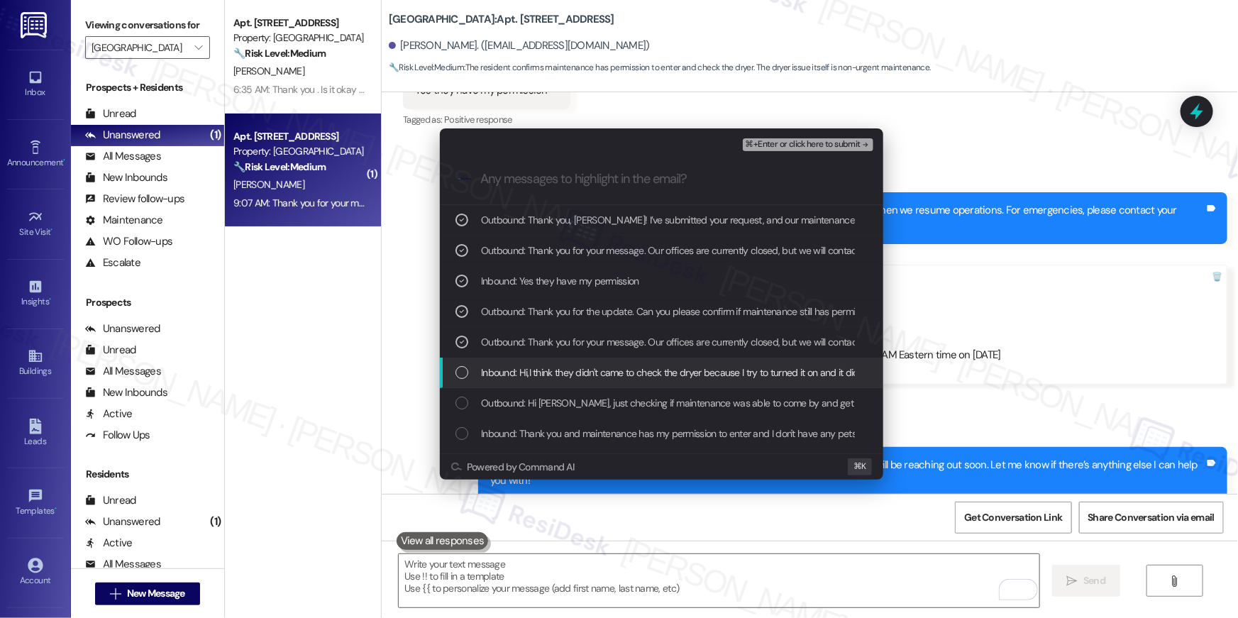
drag, startPoint x: 462, startPoint y: 383, endPoint x: 465, endPoint y: 394, distance: 11.0
click at [462, 383] on div "Inbound: Hi,I think they didn't came to check the dryer because I try to turned…" at bounding box center [661, 373] width 443 height 31
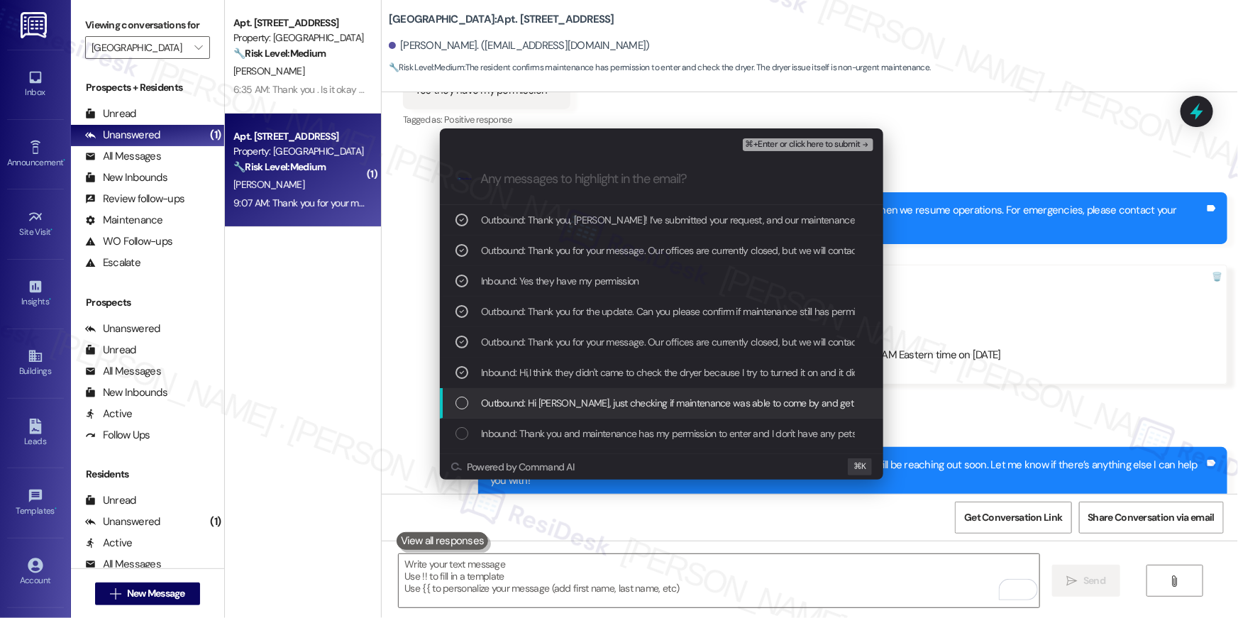
click at [464, 402] on div "List of options" at bounding box center [461, 403] width 13 height 13
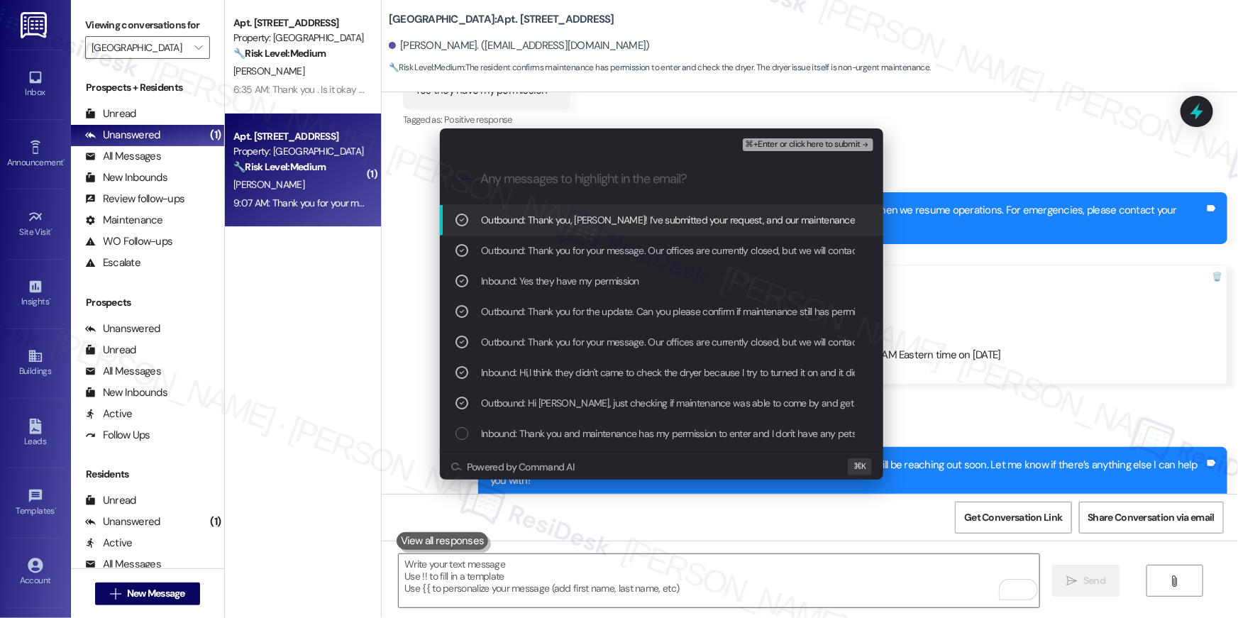
click at [763, 144] on span "⌘+Enter or click here to submit" at bounding box center [803, 145] width 115 height 10
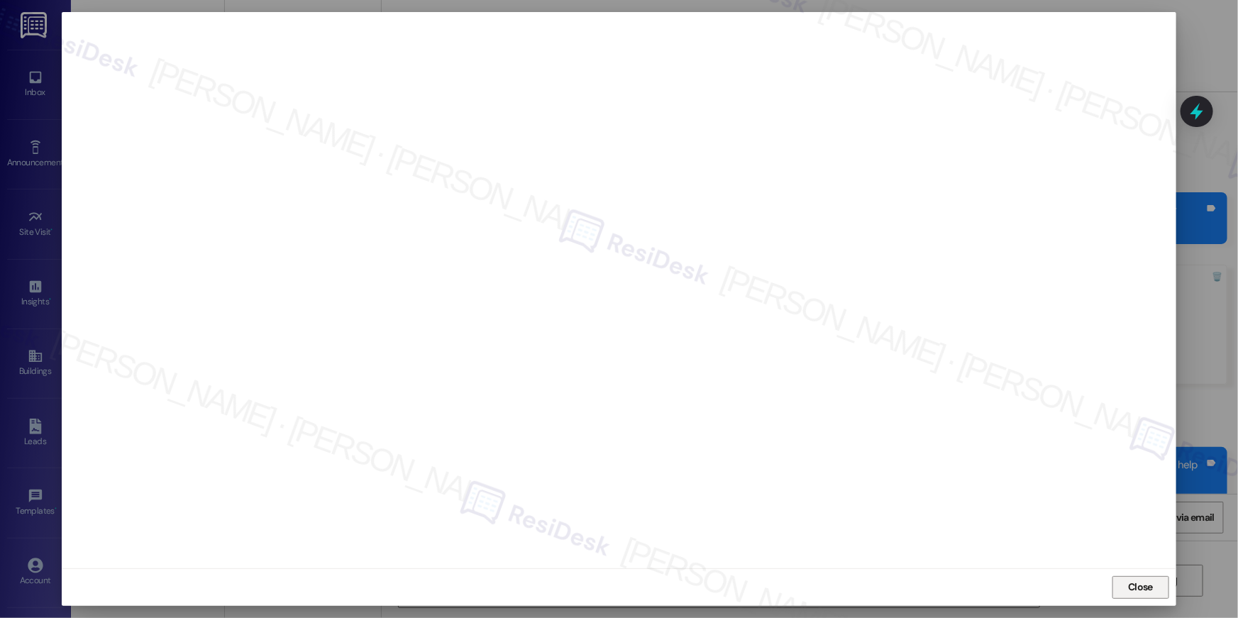
click at [1141, 587] on span "Close" at bounding box center [1140, 587] width 25 height 15
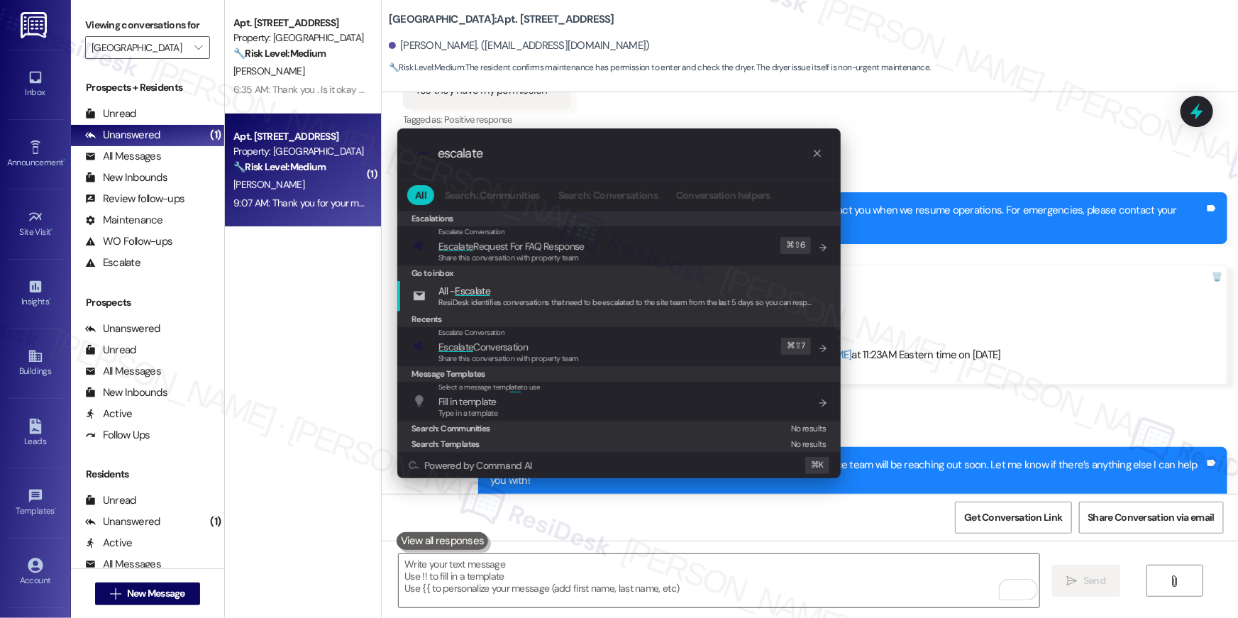
type input "escalate"
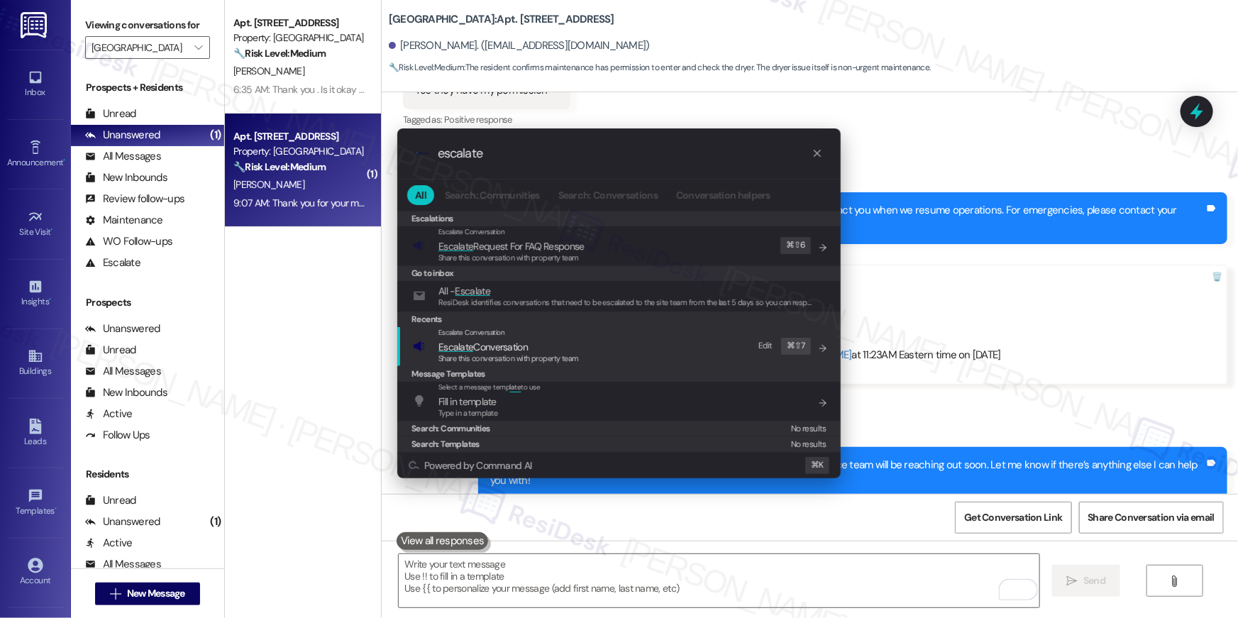
click at [514, 348] on span "Escalate Conversation" at bounding box center [482, 346] width 89 height 13
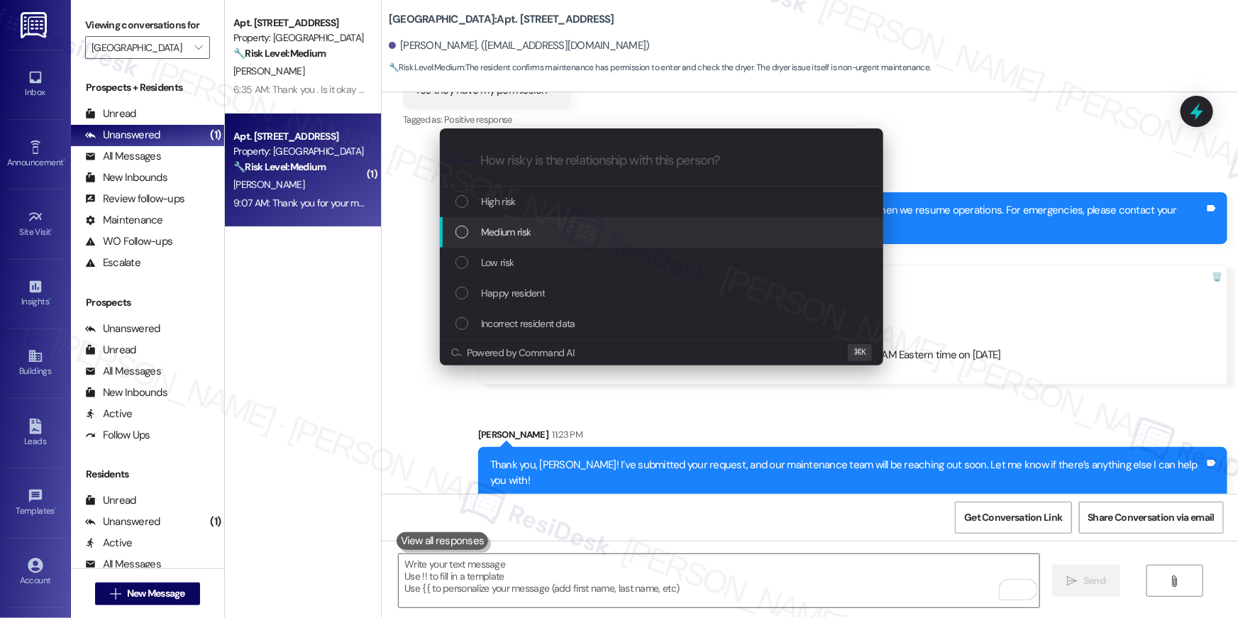
click at [499, 238] on span "Medium risk" at bounding box center [506, 232] width 50 height 16
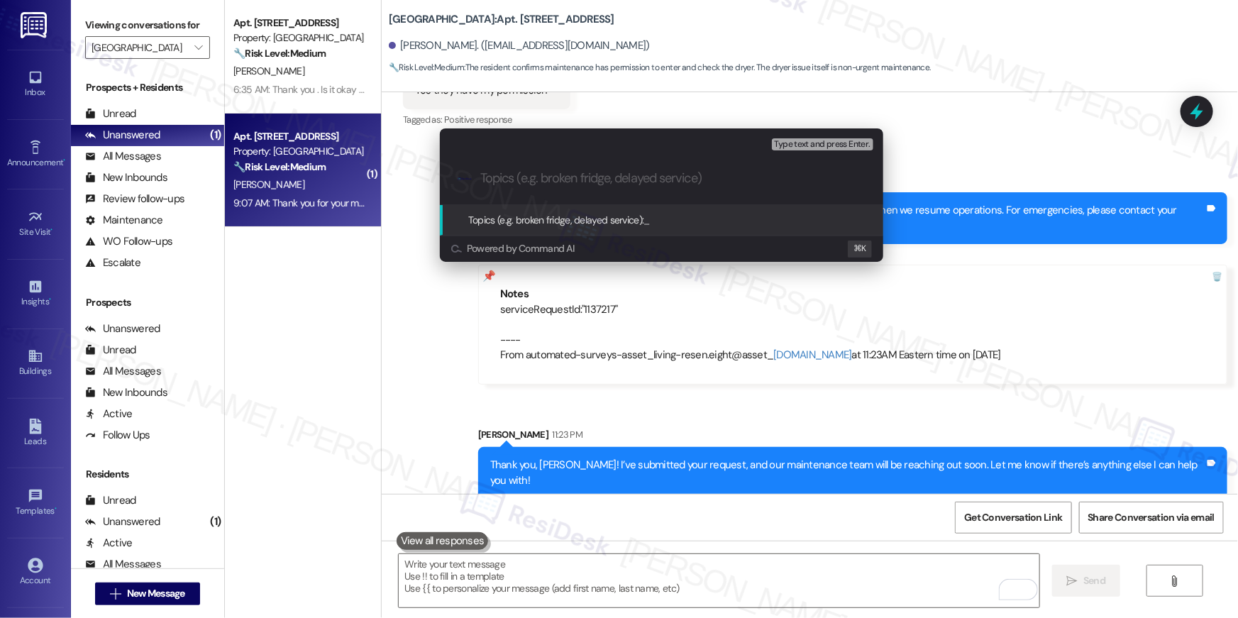
type input "ç"
paste input "Work order filed by Residesk | WO # 1137217"
type input "Work order filed by Residesk | WO # 1137217"
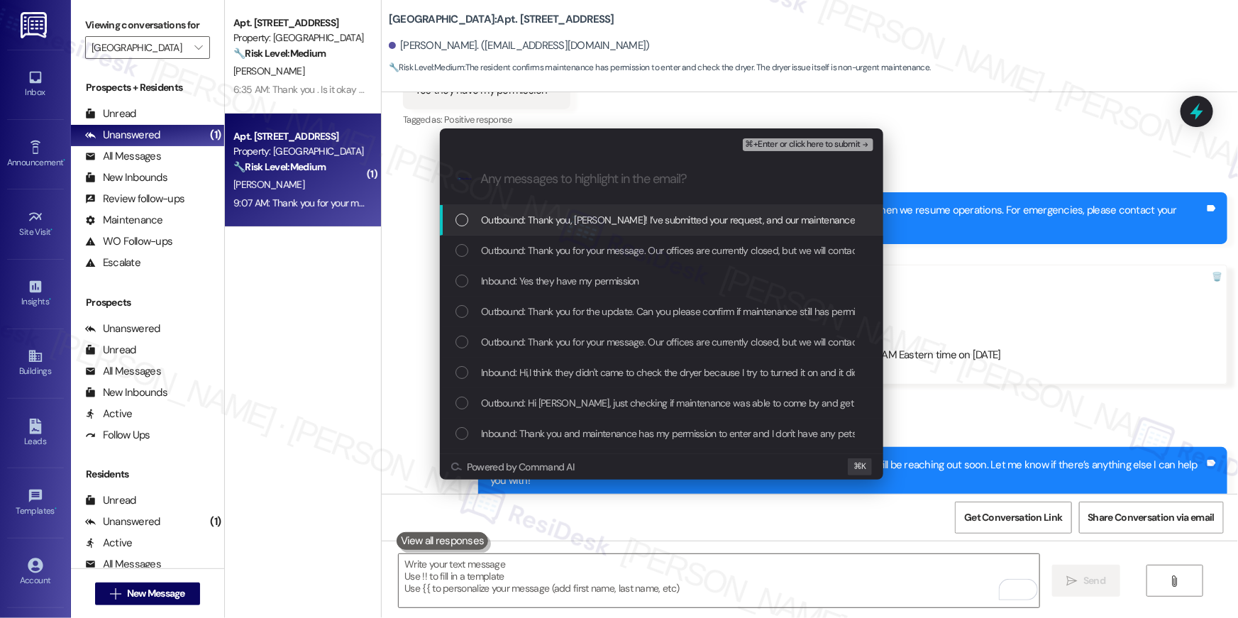
click at [458, 228] on div "Outbound: Thank you, Evelyn! I’ve submitted your request, and our maintenance t…" at bounding box center [661, 220] width 443 height 31
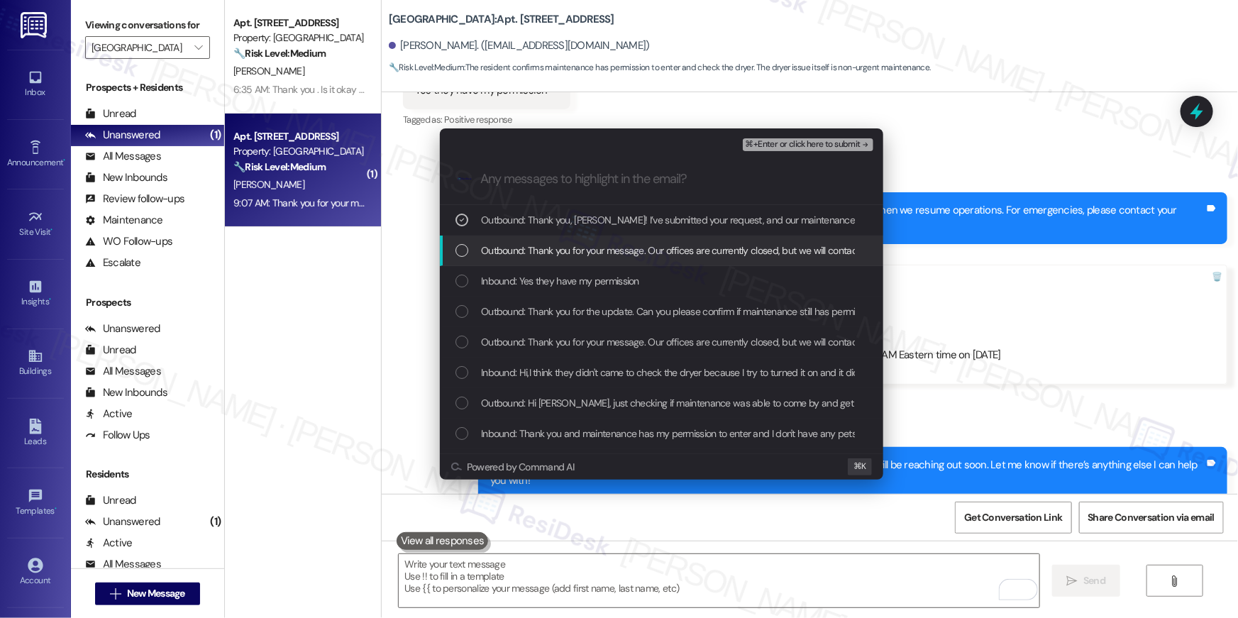
click at [465, 248] on div "List of options" at bounding box center [461, 250] width 13 height 13
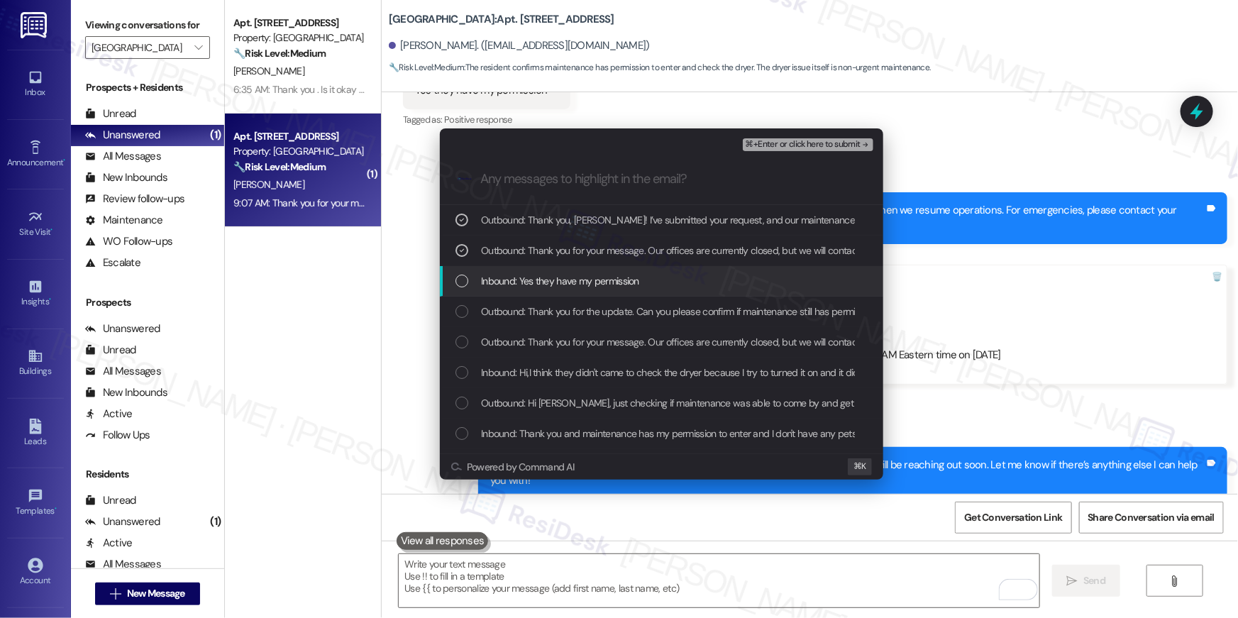
click at [462, 268] on div "Inbound: Yes they have my permission" at bounding box center [661, 281] width 443 height 31
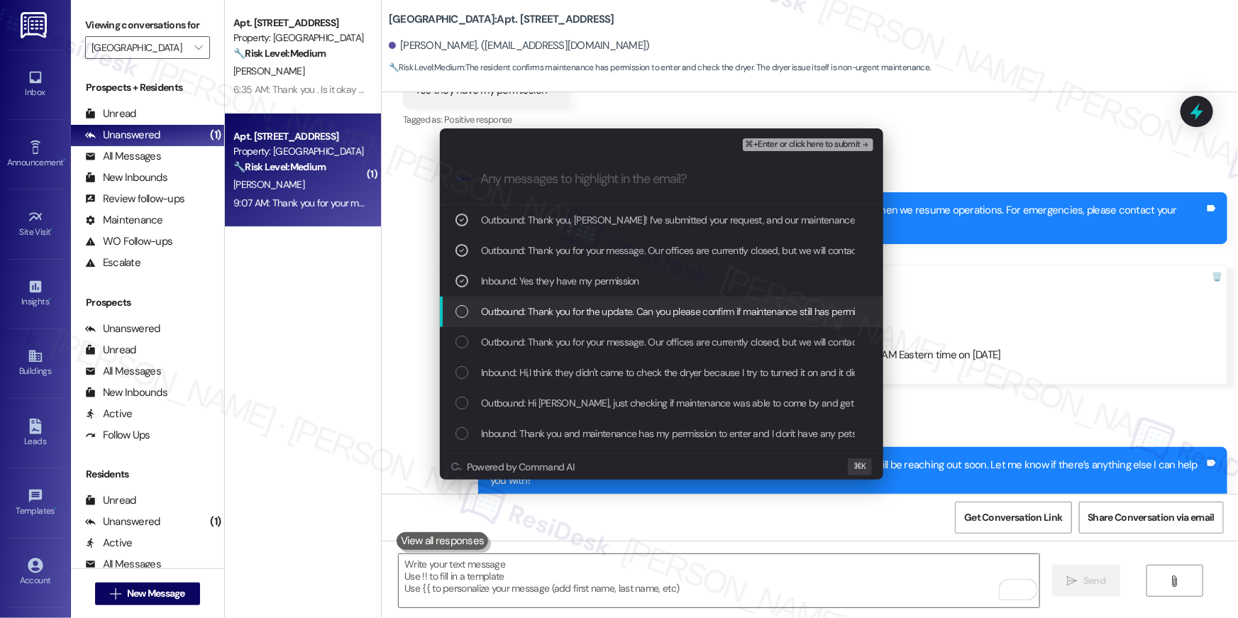
drag, startPoint x: 458, startPoint y: 306, endPoint x: 463, endPoint y: 320, distance: 14.6
click at [460, 309] on div "List of options" at bounding box center [461, 311] width 13 height 13
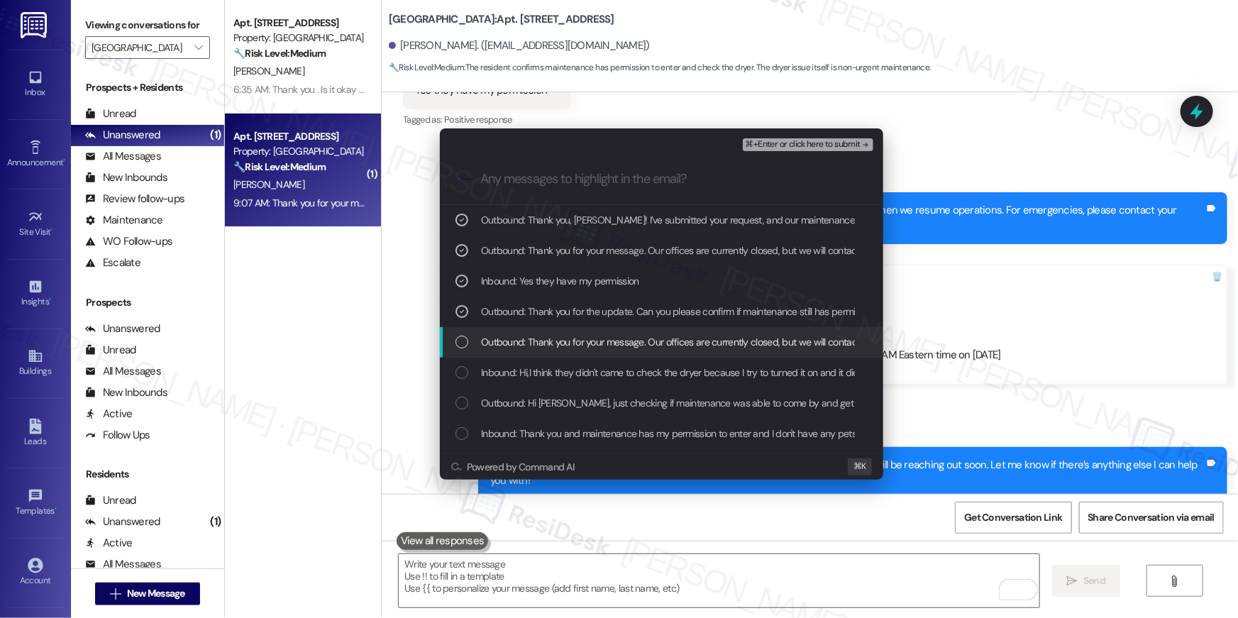
click at [467, 334] on div "Outbound: Thank you for your message. Our offices are currently closed, but we …" at bounding box center [662, 342] width 415 height 16
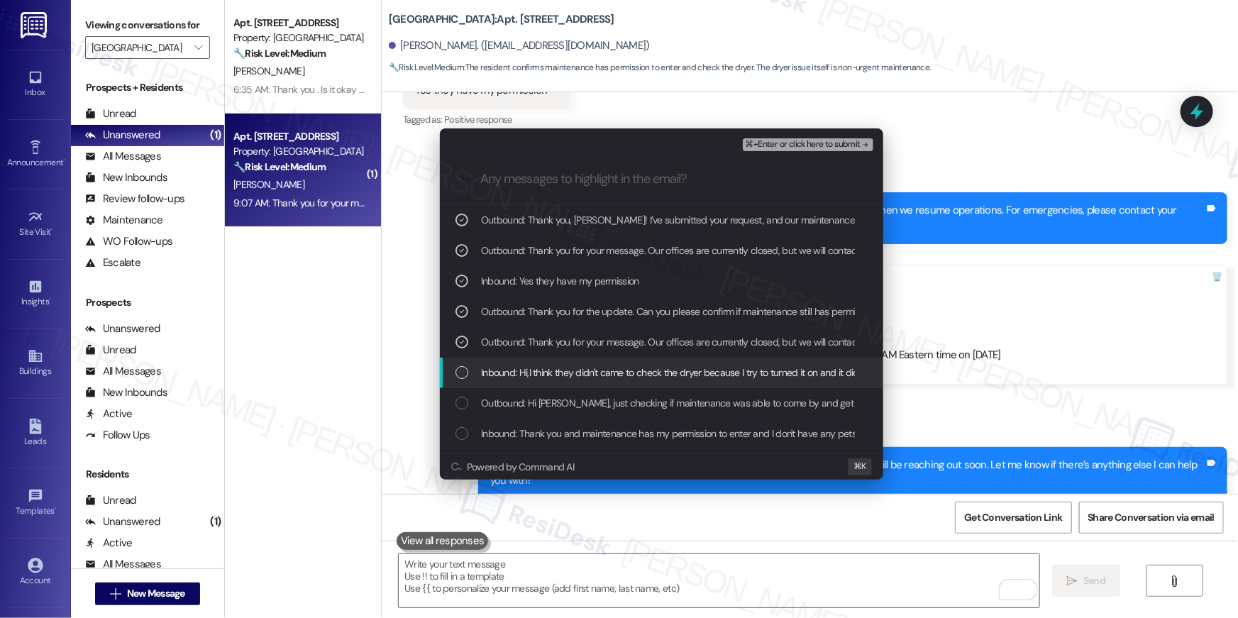
click at [458, 374] on div "List of options" at bounding box center [461, 372] width 13 height 13
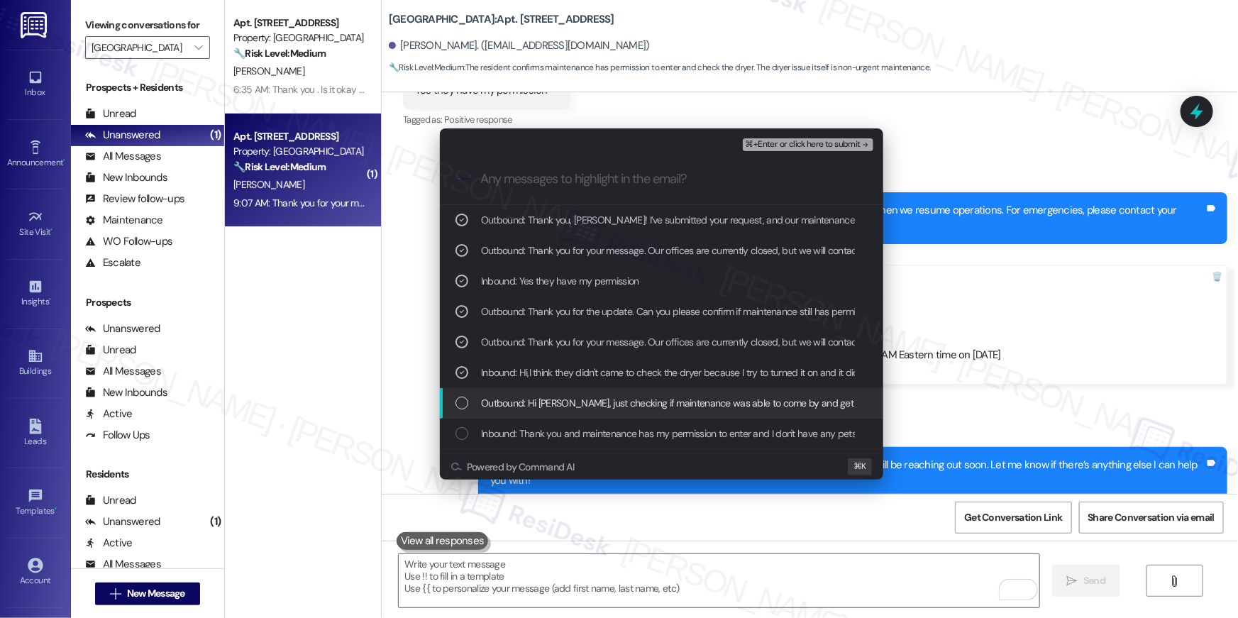
click at [460, 394] on div "Outbound: Hi Evelyn, just checking if maintenance was able to come by and get y…" at bounding box center [661, 403] width 443 height 31
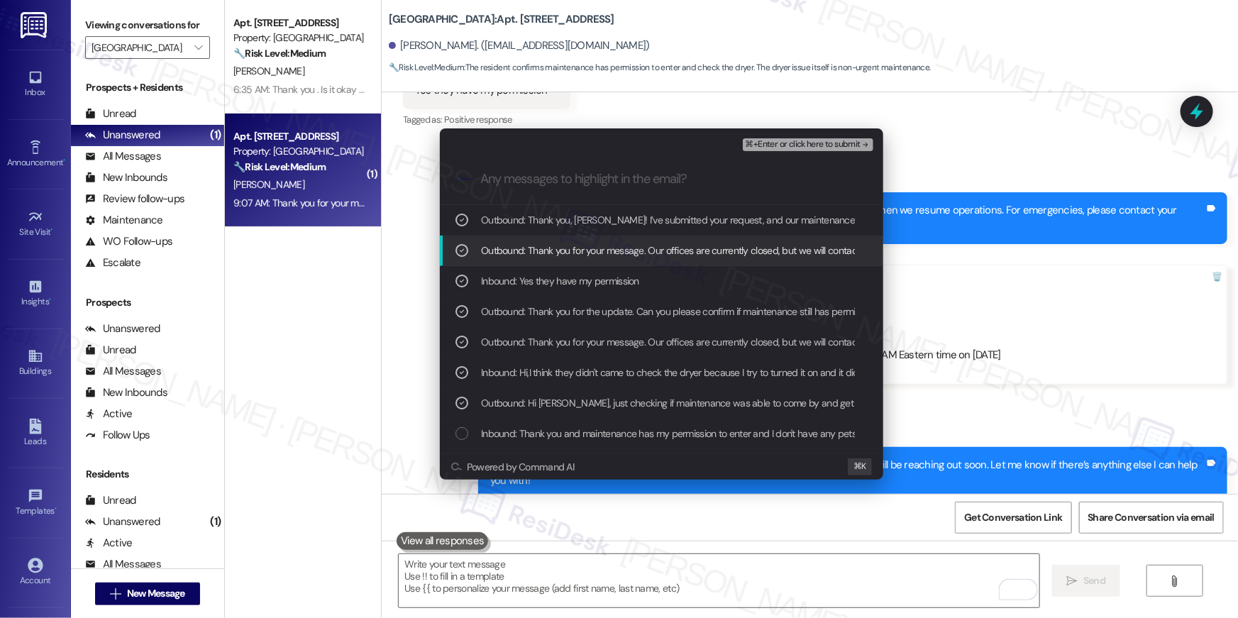
click at [818, 145] on span "⌘+Enter or click here to submit" at bounding box center [803, 145] width 115 height 10
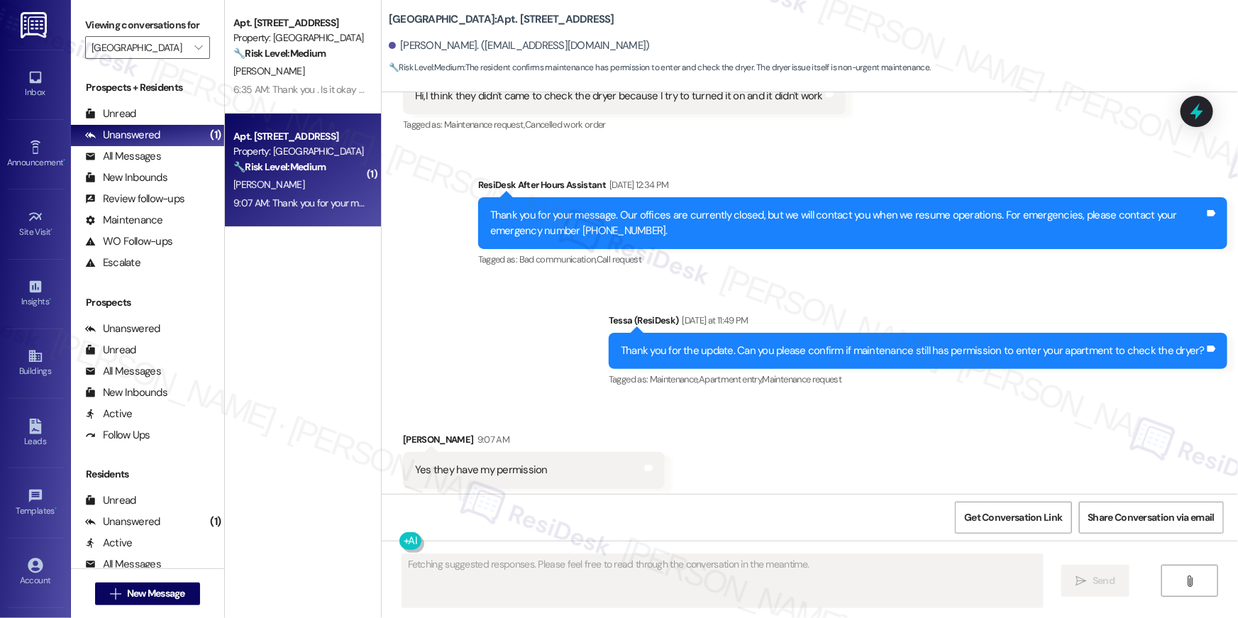
scroll to position [1002, 0]
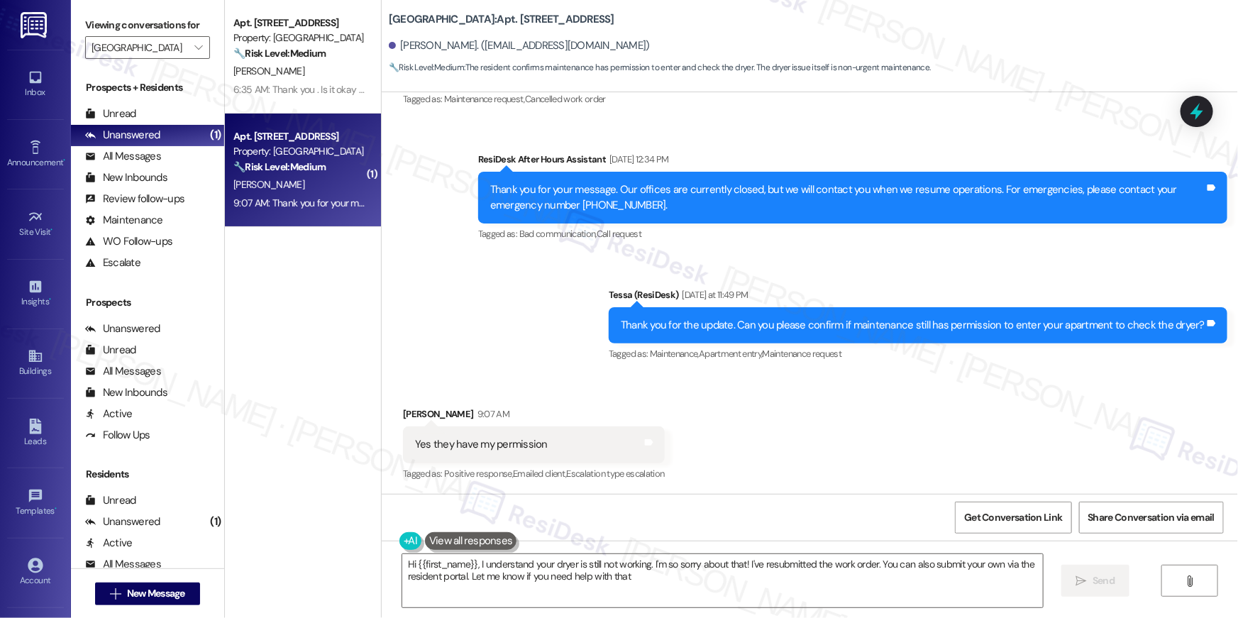
type textarea "Hi {{first_name}}, I understand your dryer is still not working. I'm so sorry a…"
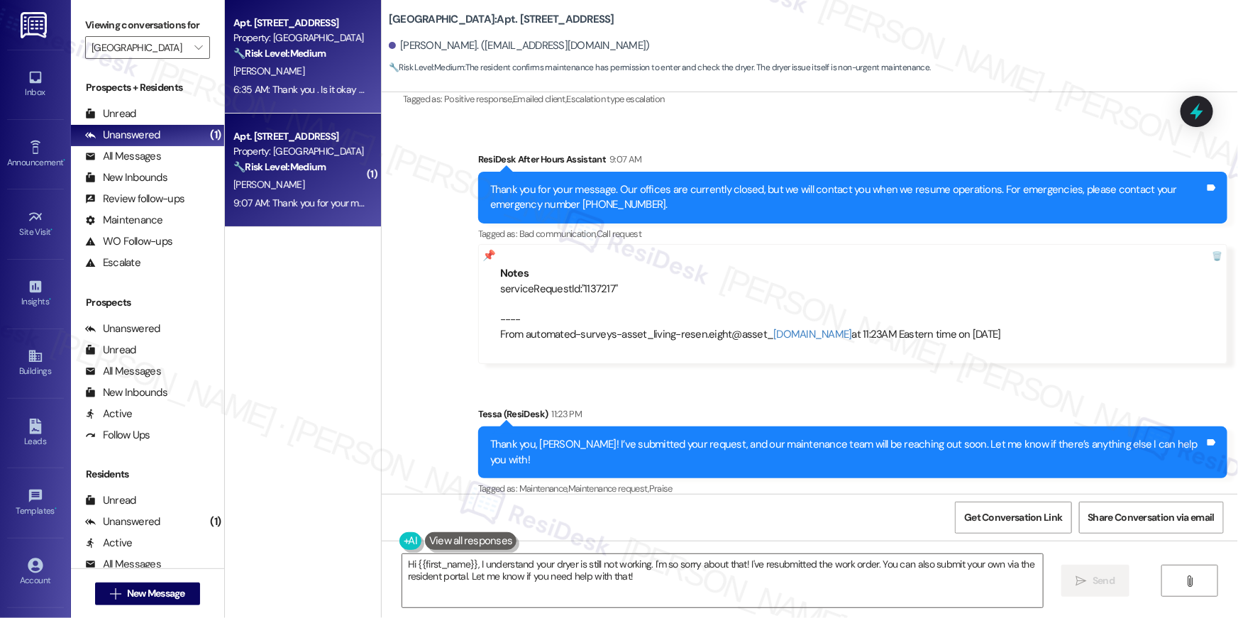
click at [289, 56] on strong "🔧 Risk Level: Medium" at bounding box center [279, 53] width 92 height 13
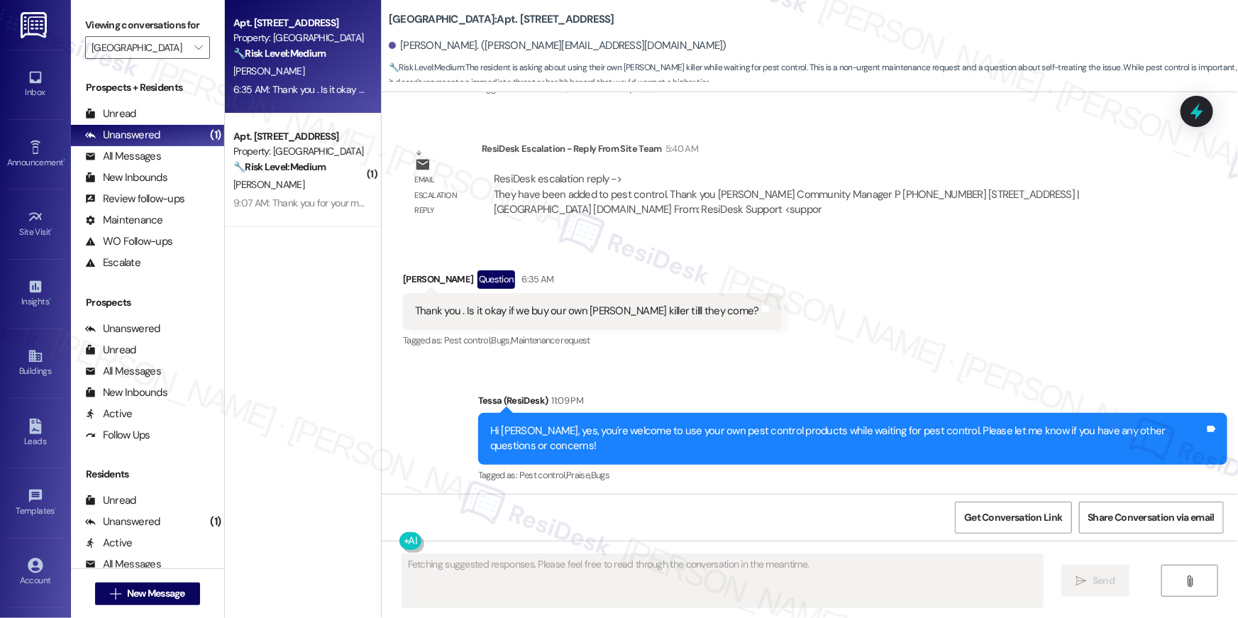
scroll to position [1338, 0]
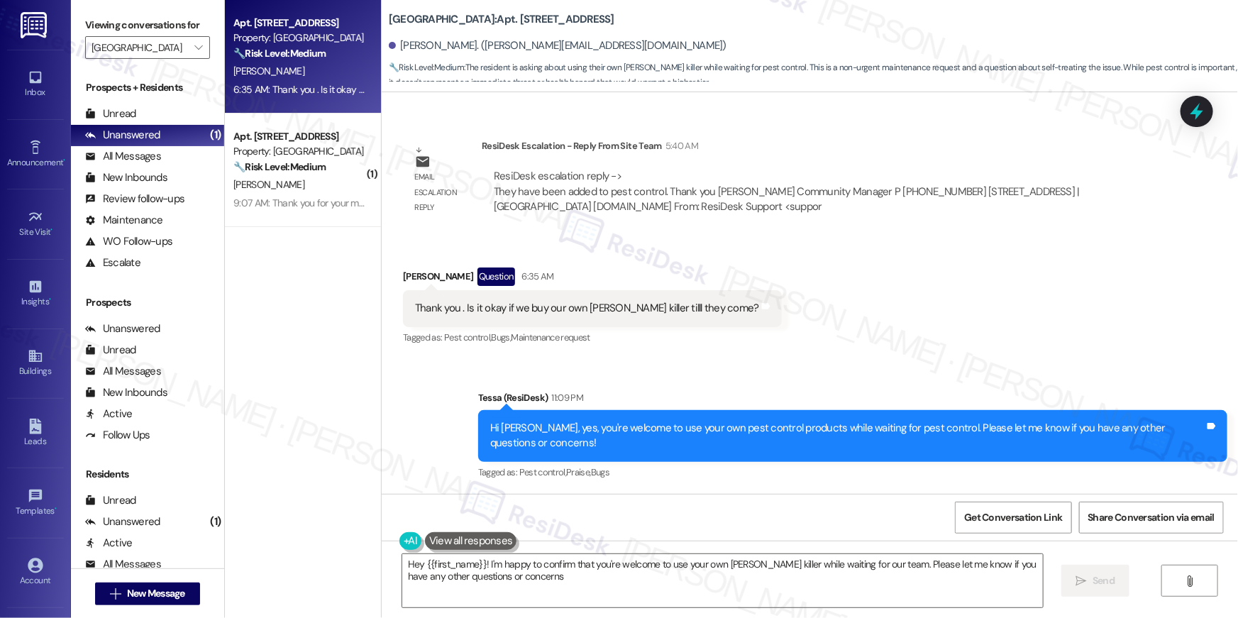
type textarea "Hey {{first_name}}! I'm happy to confirm that you're welcome to use your own ro…"
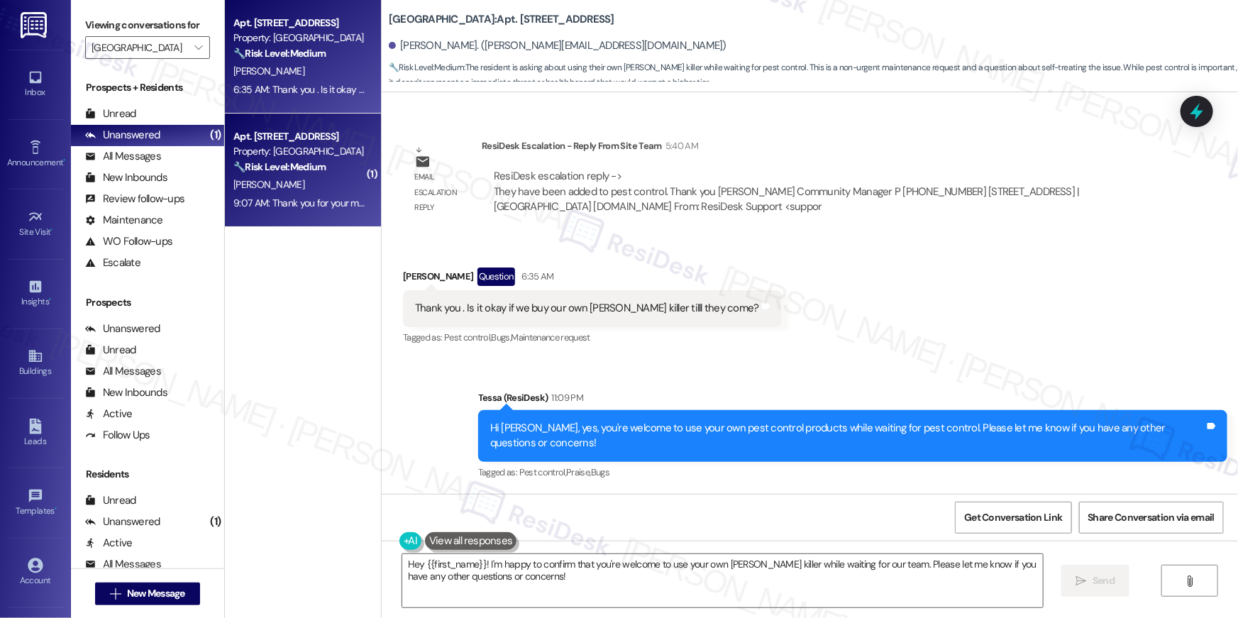
click at [341, 200] on div "9:07 AM: Thank you for your message. Our offices are currently closed, but we w…" at bounding box center [649, 202] width 832 height 13
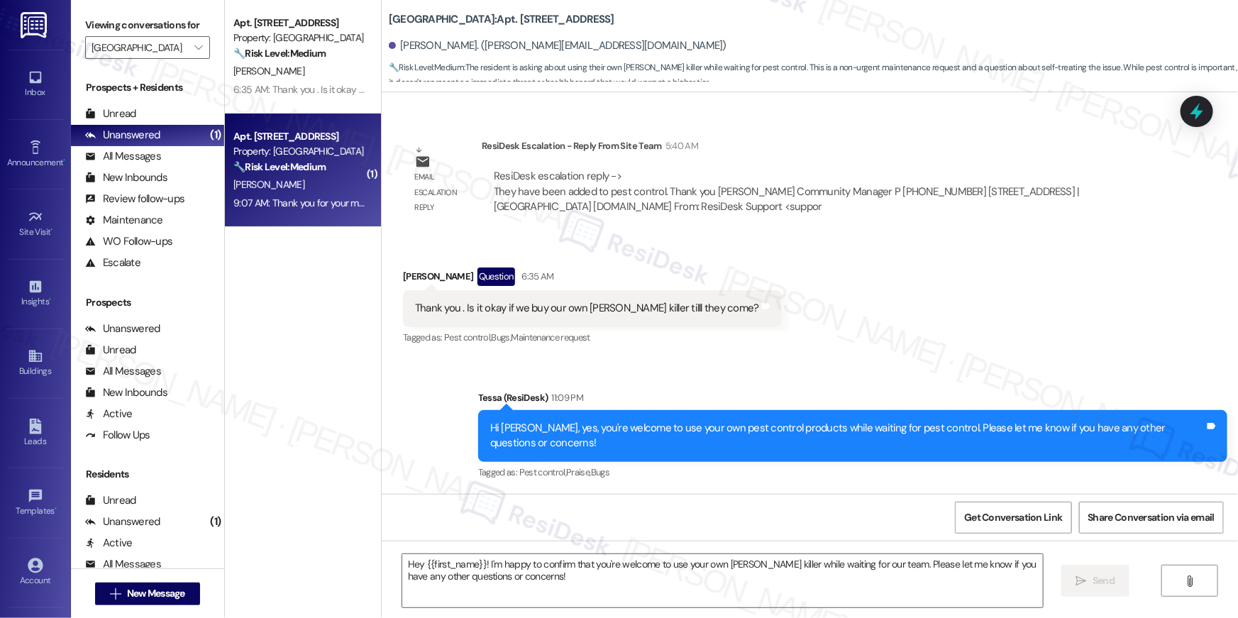
type textarea "Fetching suggested responses. Please feel free to read through the conversation…"
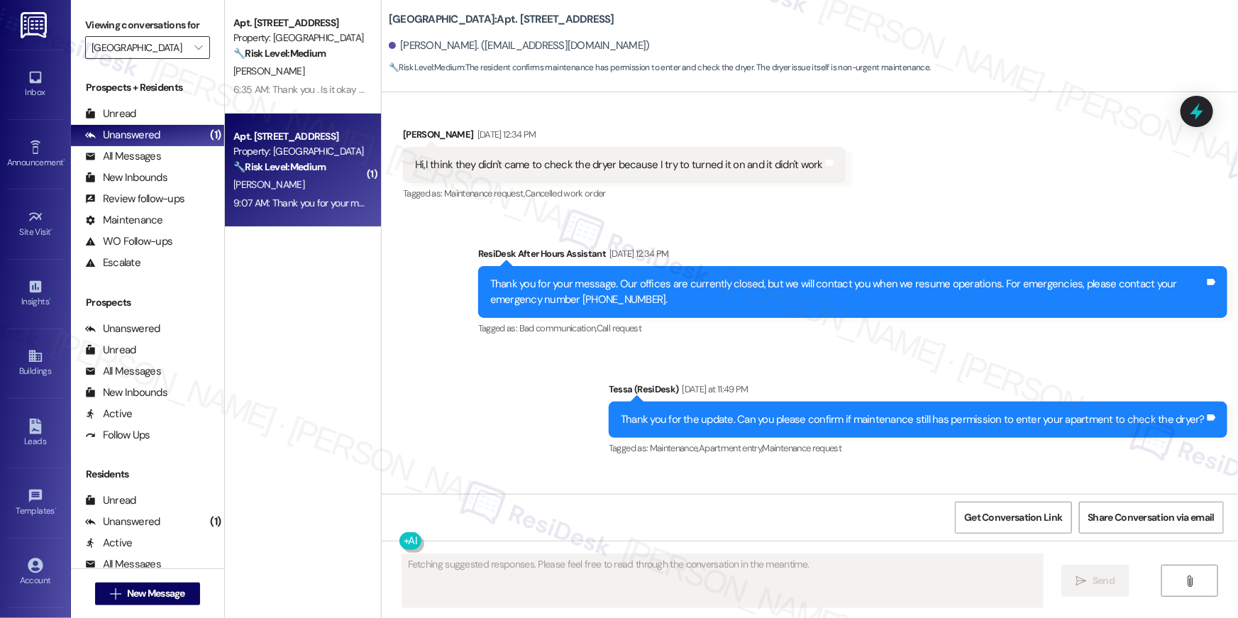
scroll to position [1002, 0]
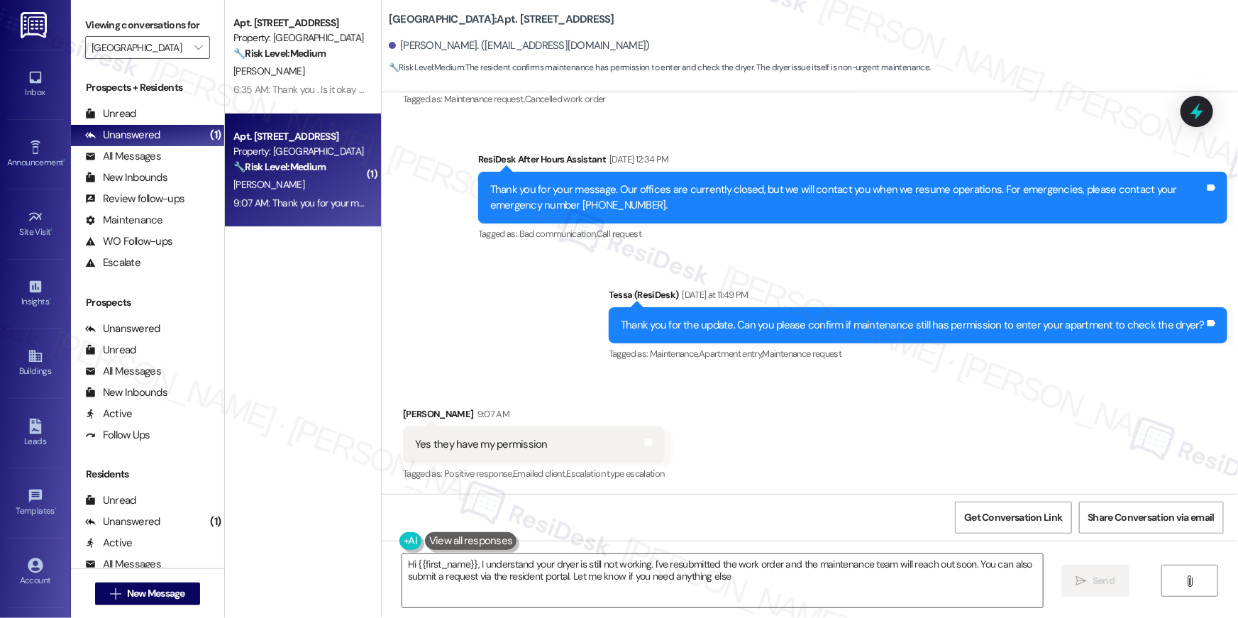
type textarea "Hi {{first_name}}, I understand your dryer is still not working. I've resubmitt…"
click at [194, 46] on icon "" at bounding box center [198, 47] width 8 height 11
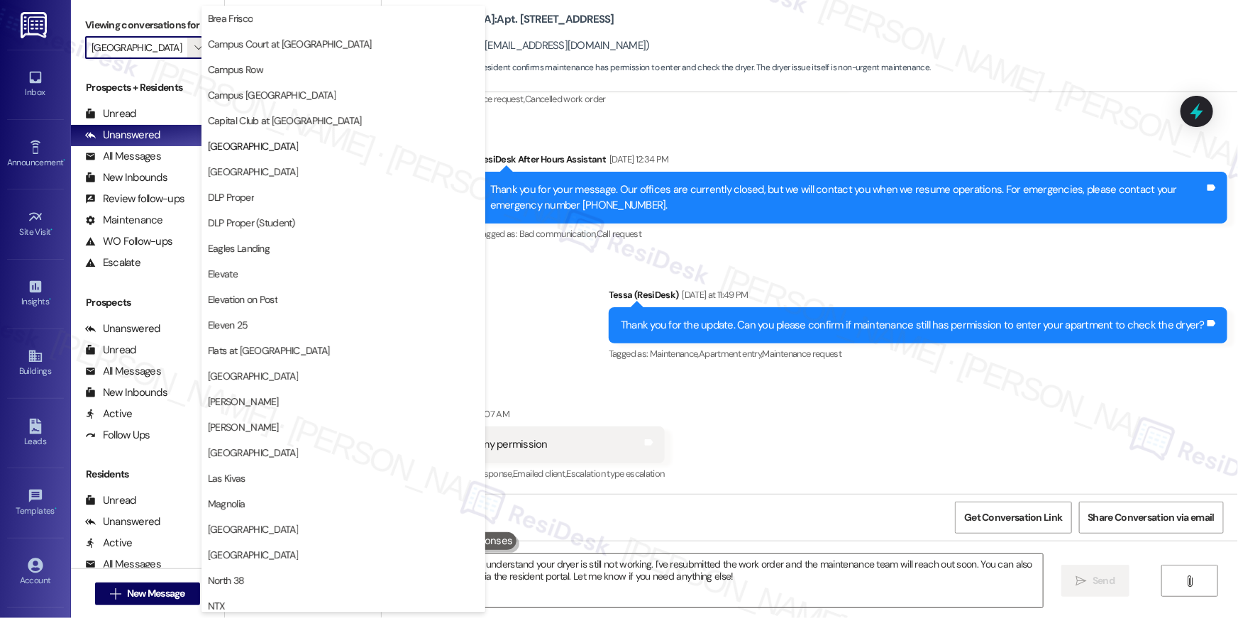
scroll to position [0, 0]
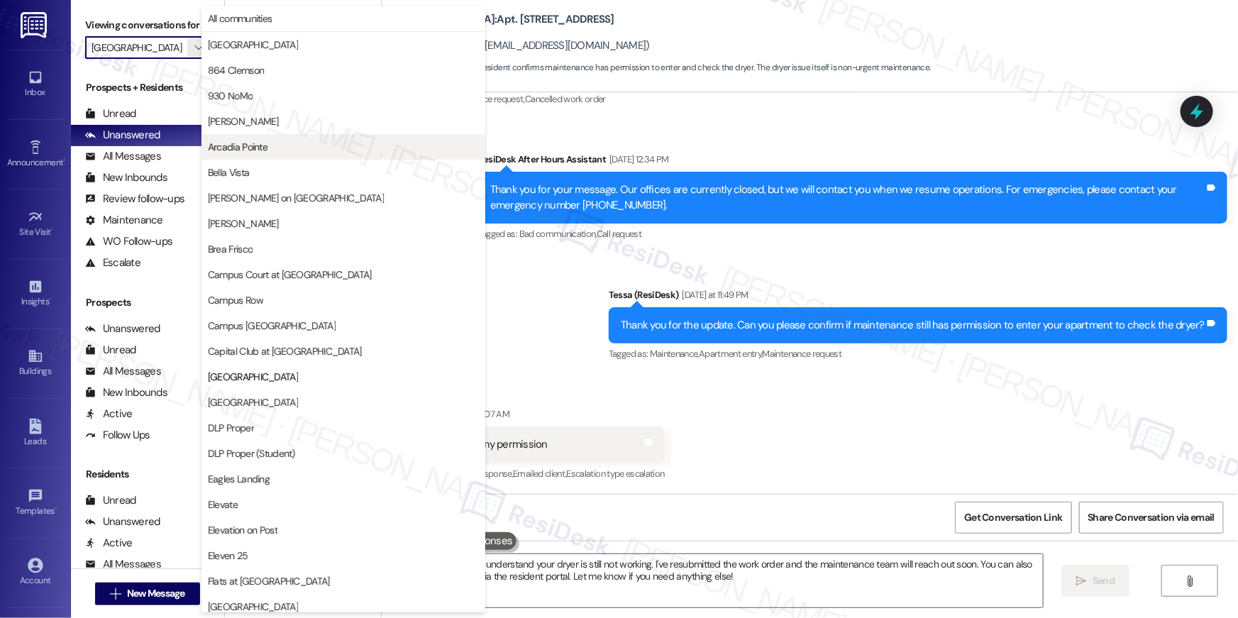
click at [260, 152] on span "Arcadia Pointe" at bounding box center [238, 147] width 60 height 14
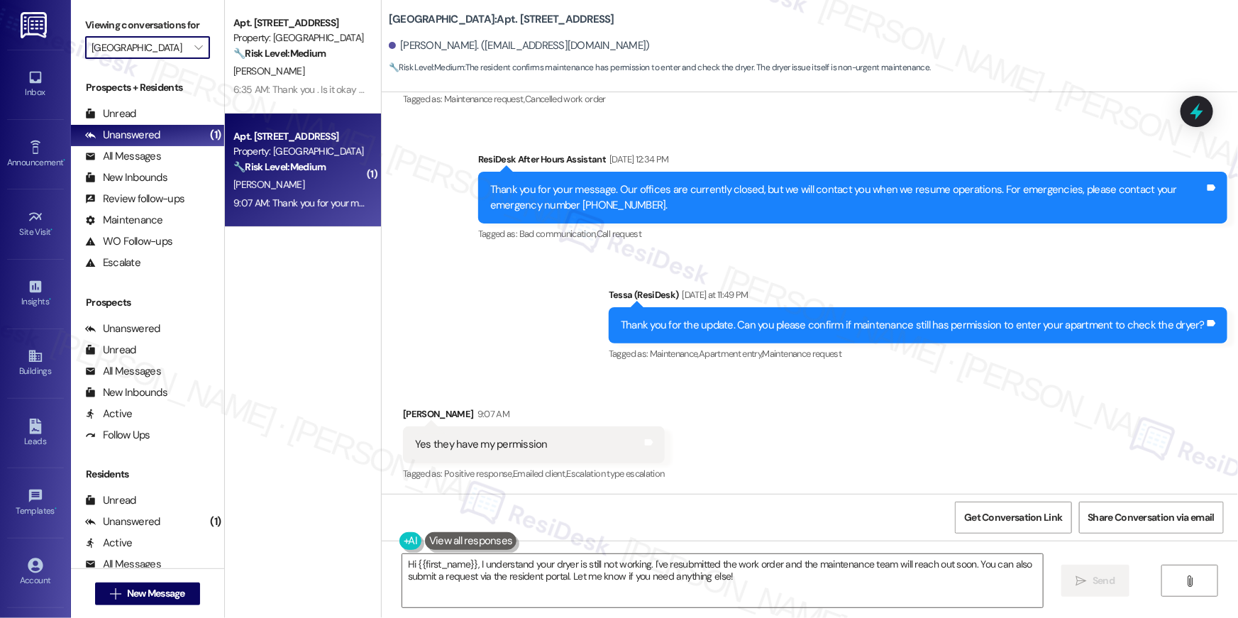
type input "Arcadia Pointe"
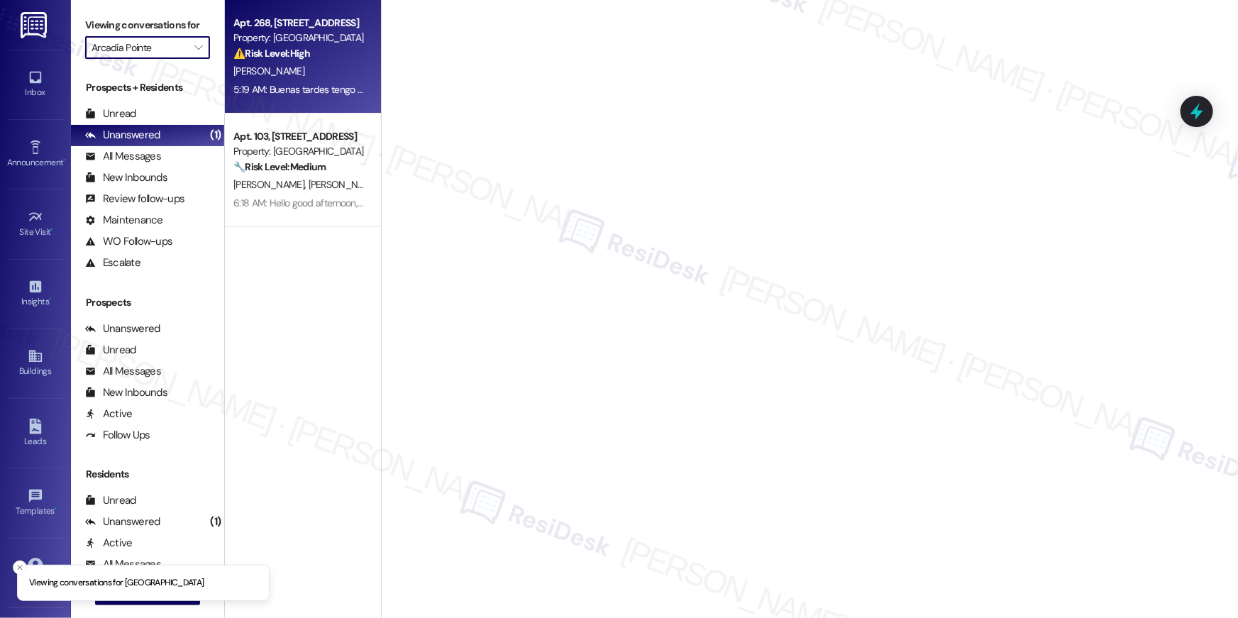
click at [314, 84] on div "5:19 AM: Buenas tardes tengo que desenchufarla porque se queda prendida pero no…" at bounding box center [644, 89] width 823 height 13
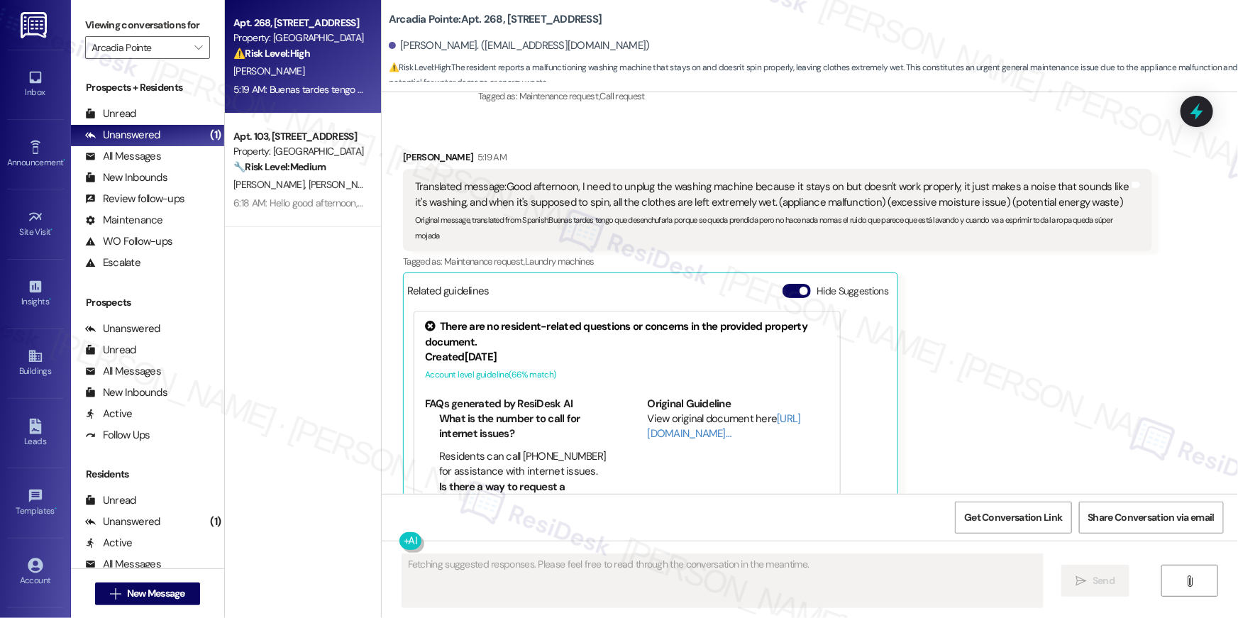
scroll to position [1036, 0]
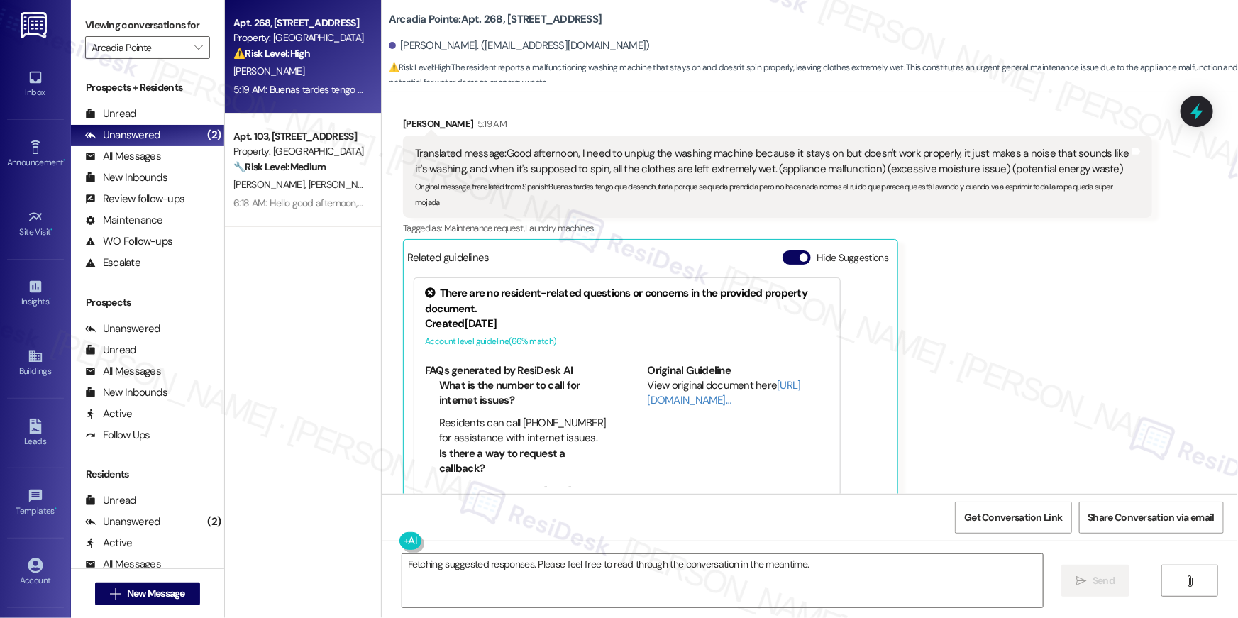
click at [1121, 294] on div "Sonia Yanez 5:19 AM Translated message: Good afternoon, I need to unplug the wa…" at bounding box center [777, 315] width 749 height 398
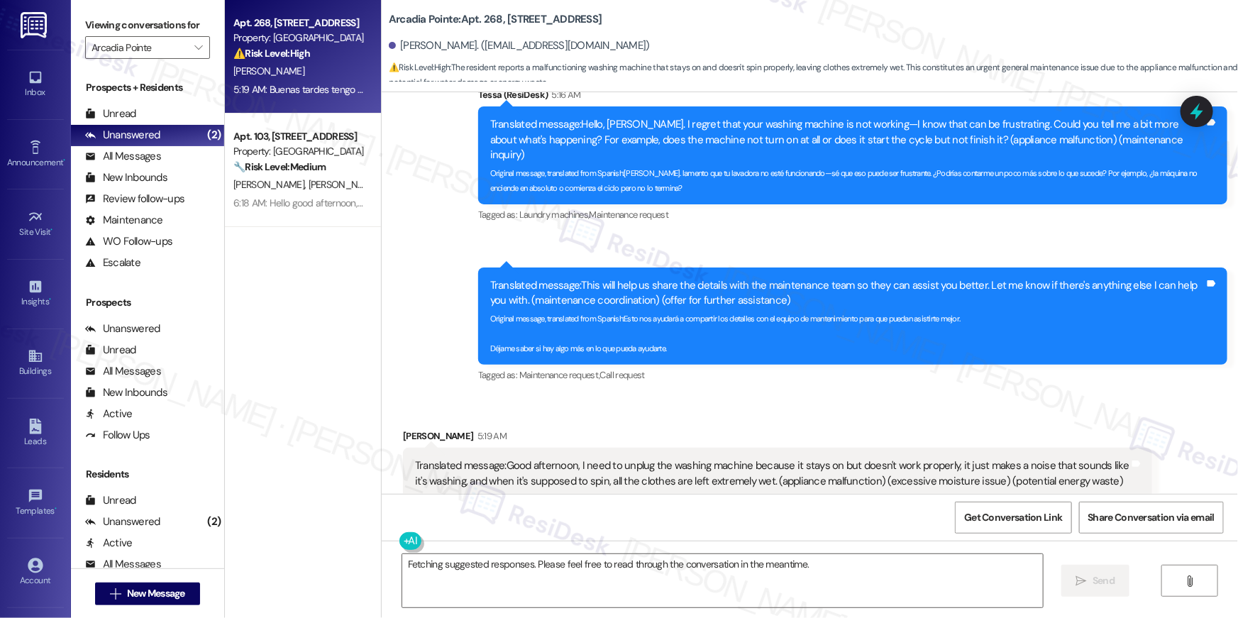
scroll to position [726, 0]
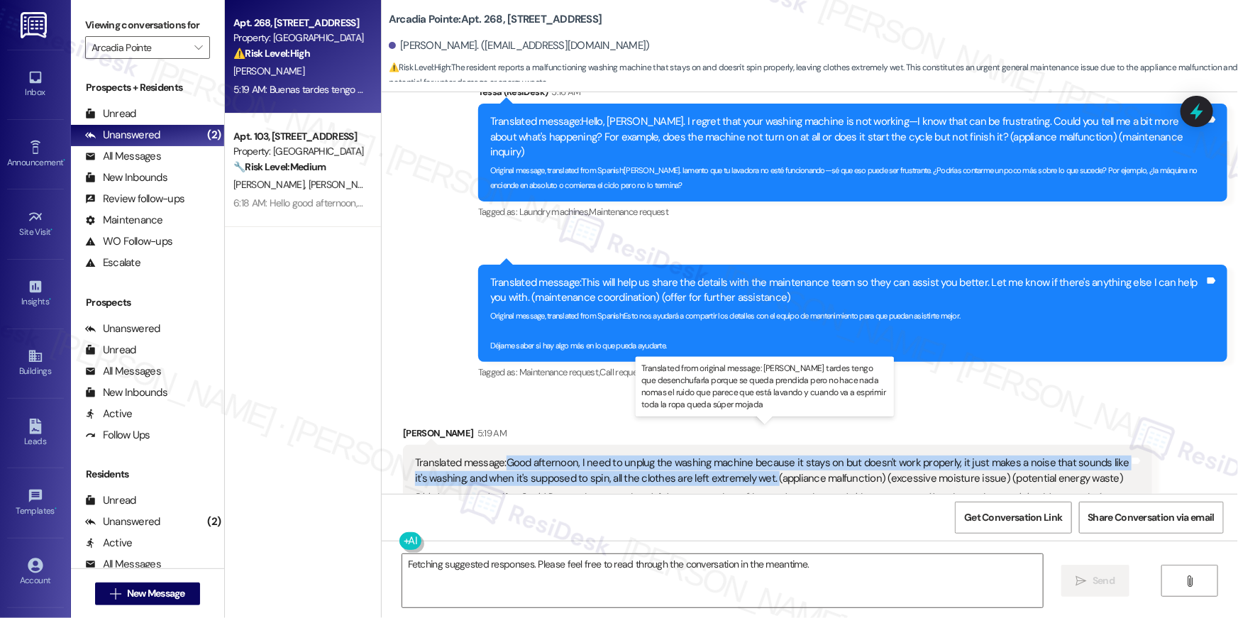
drag, startPoint x: 749, startPoint y: 449, endPoint x: 500, endPoint y: 433, distance: 249.5
click at [500, 455] on div "Translated message: Good afternoon, I need to unplug the washing machine becaus…" at bounding box center [772, 470] width 714 height 31
copy div "Good afternoon, I need to unplug the washing machine because it stays on but do…"
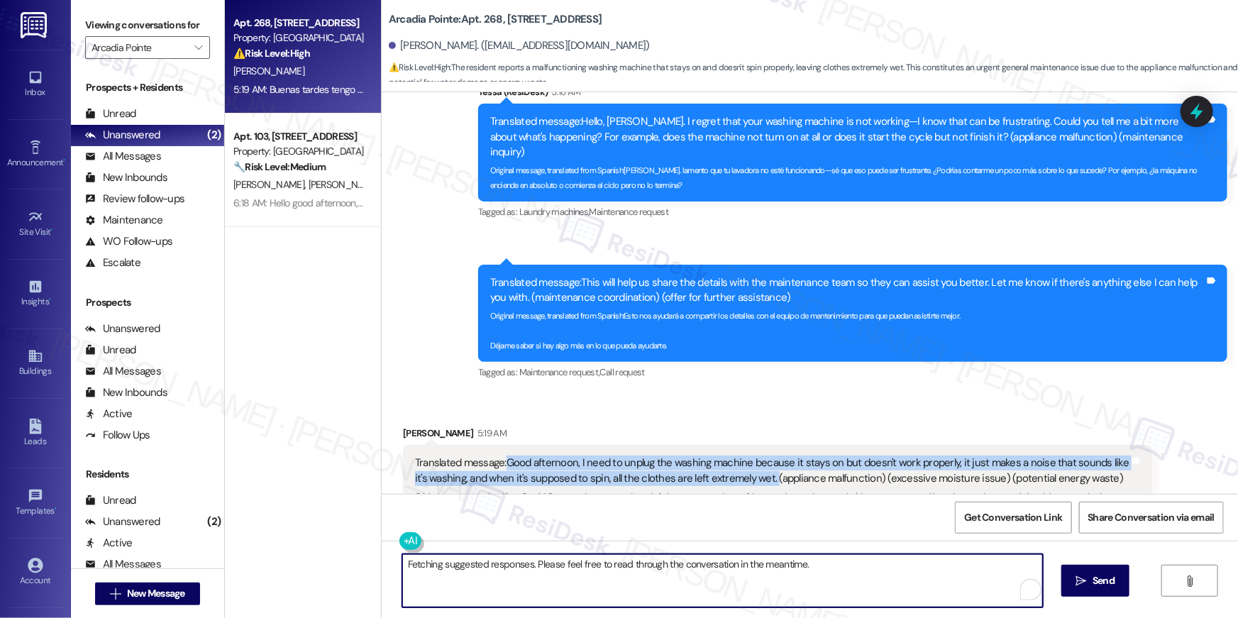
click at [986, 577] on textarea "Fetching suggested responses. Please feel free to read through the conversation…" at bounding box center [722, 580] width 641 height 53
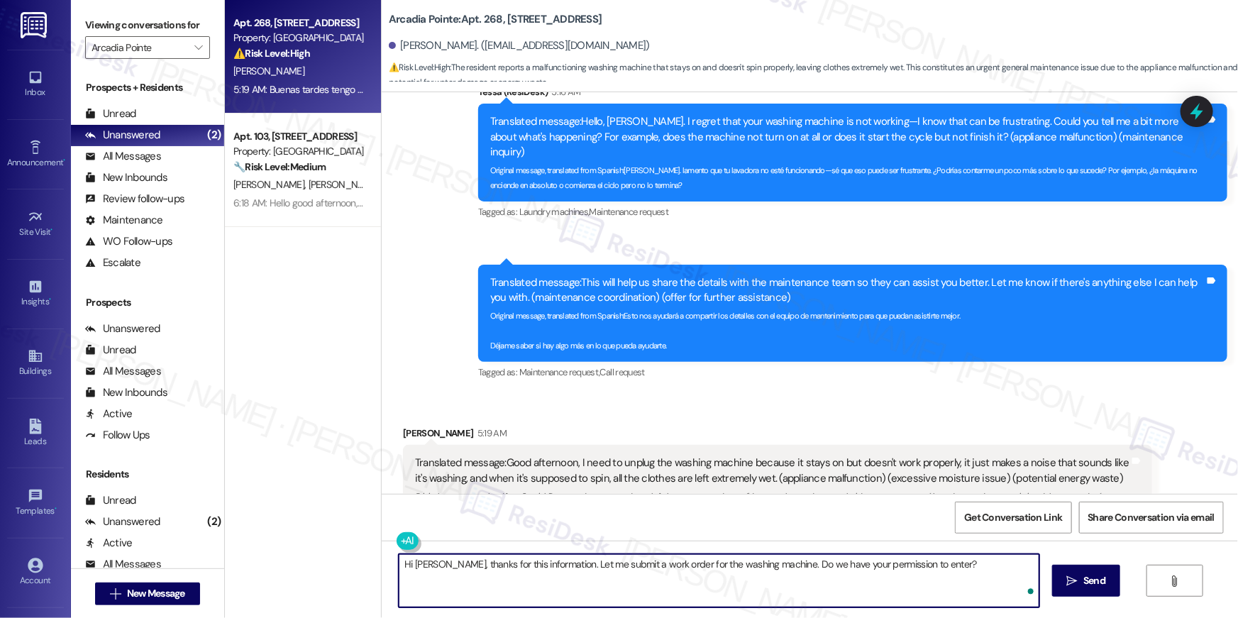
type textarea "Hi Sonia, thanks for this information. Let me submit a work order for the washi…"
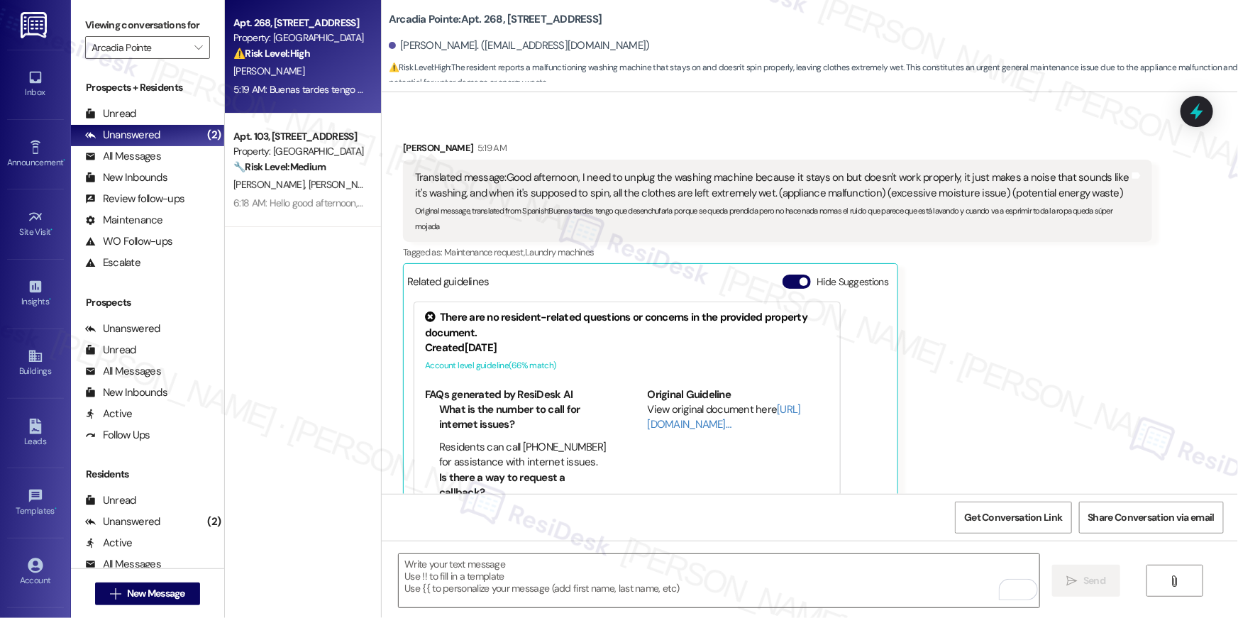
scroll to position [1036, 0]
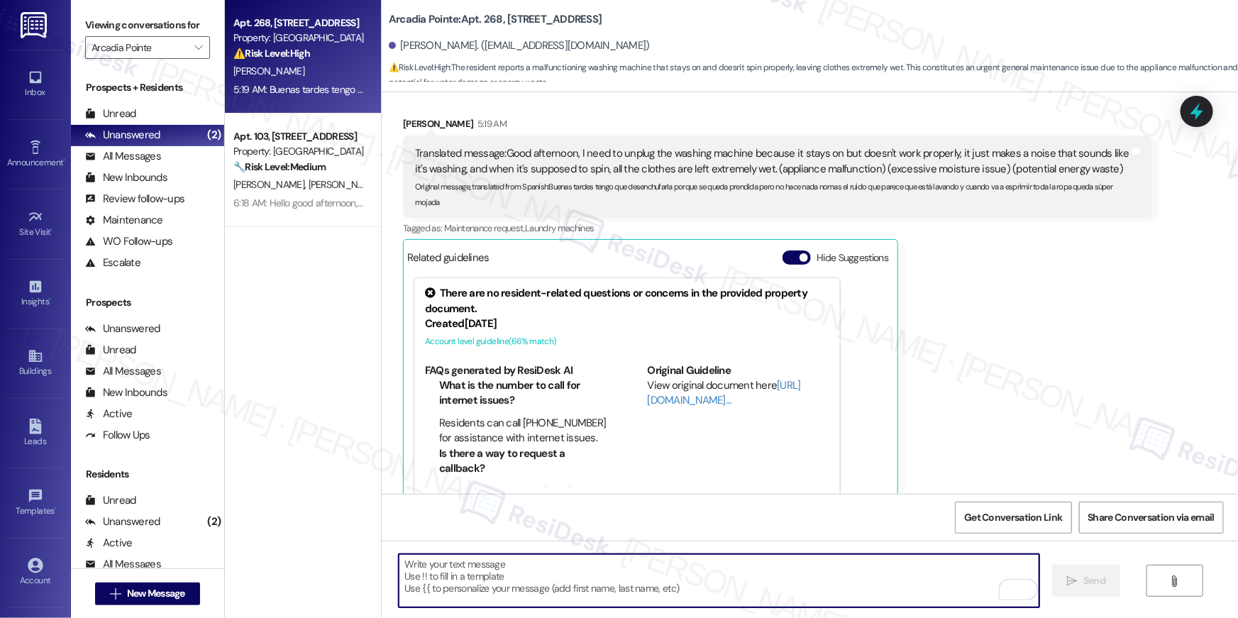
paste textarea "[PERSON_NAME], gracias por esta información. Voy a generar una orden de trabajo…"
type textarea "[PERSON_NAME], gracias por esta información. Voy a generar una orden de trabajo…"
click at [984, 280] on div "Sonia Yanez 5:19 AM Translated message: Good afternoon, I need to unplug the wa…" at bounding box center [777, 315] width 749 height 398
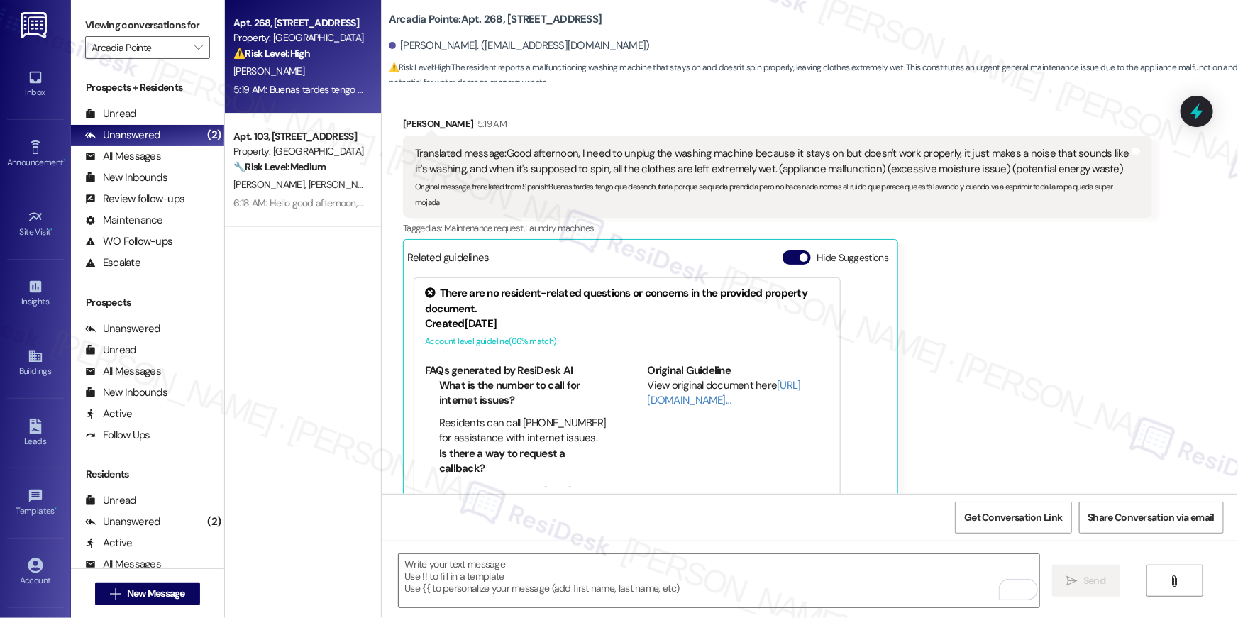
click at [984, 280] on div "Sonia Yanez 5:19 AM Translated message: Good afternoon, I need to unplug the wa…" at bounding box center [777, 315] width 749 height 398
click at [514, 146] on div "Translated message: Good afternoon, I need to unplug the washing machine becaus…" at bounding box center [772, 161] width 714 height 31
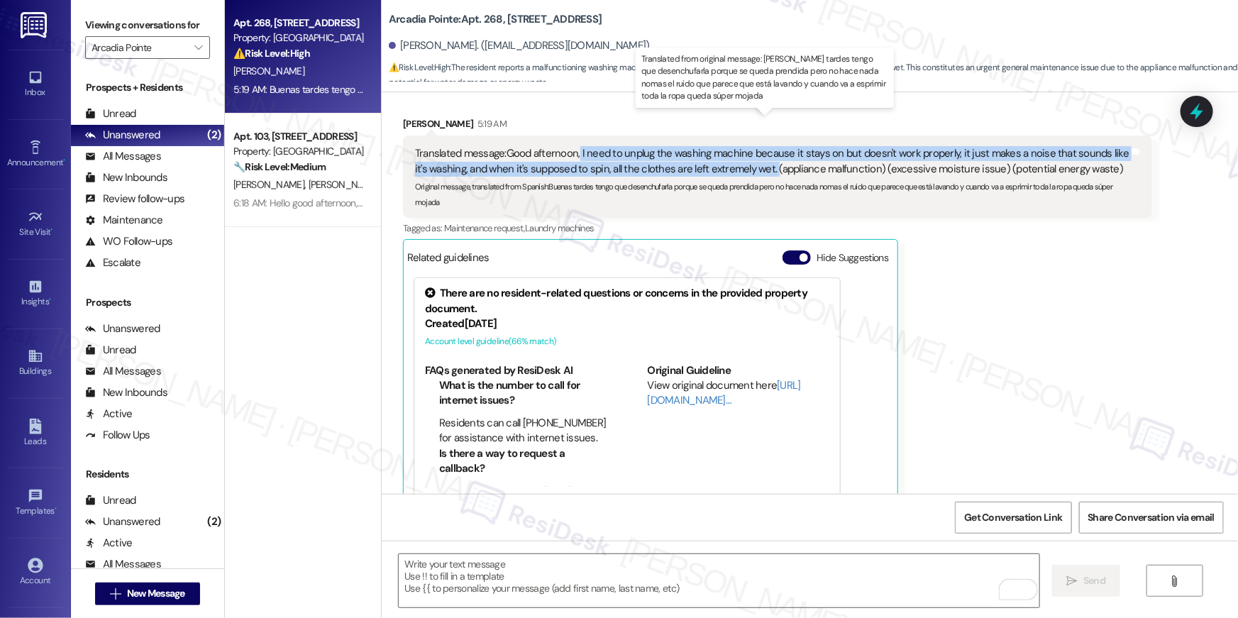
drag, startPoint x: 570, startPoint y: 122, endPoint x: 749, endPoint y: 135, distance: 179.2
click at [749, 146] on div "Translated message: Good afternoon, I need to unplug the washing machine becaus…" at bounding box center [772, 161] width 714 height 31
copy div "I need to unplug the washing machine because it stays on but doesn't work prope…"
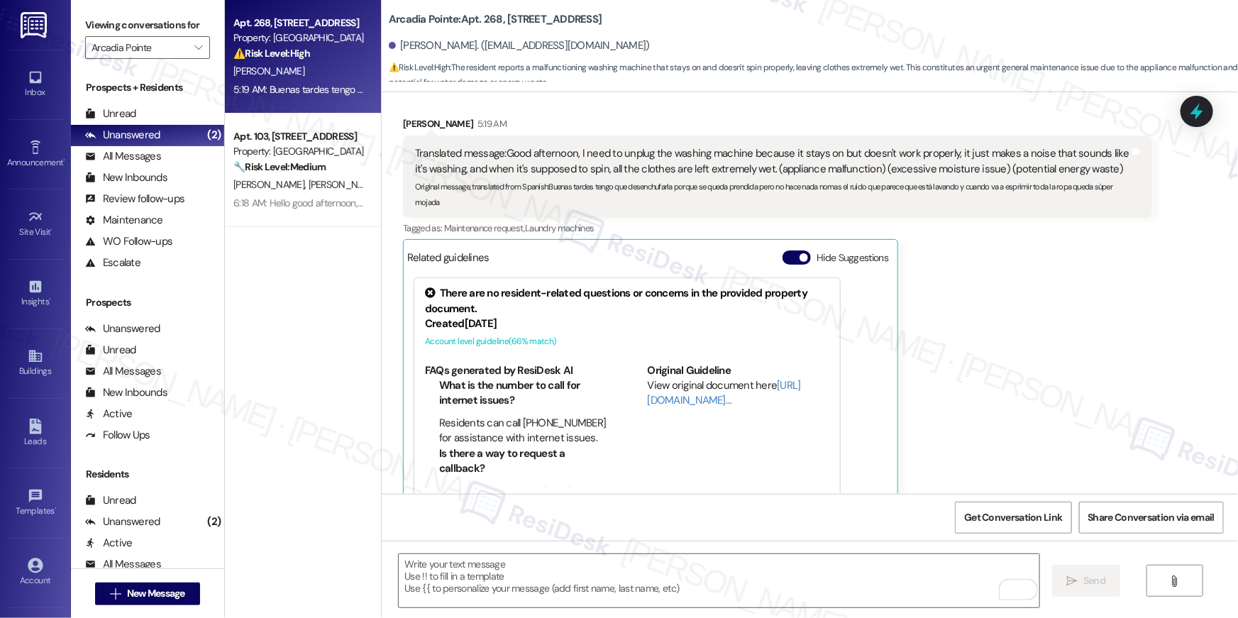
click at [1033, 263] on div "Sonia Yanez 5:19 AM Translated message: Good afternoon, I need to unplug the wa…" at bounding box center [777, 315] width 749 height 398
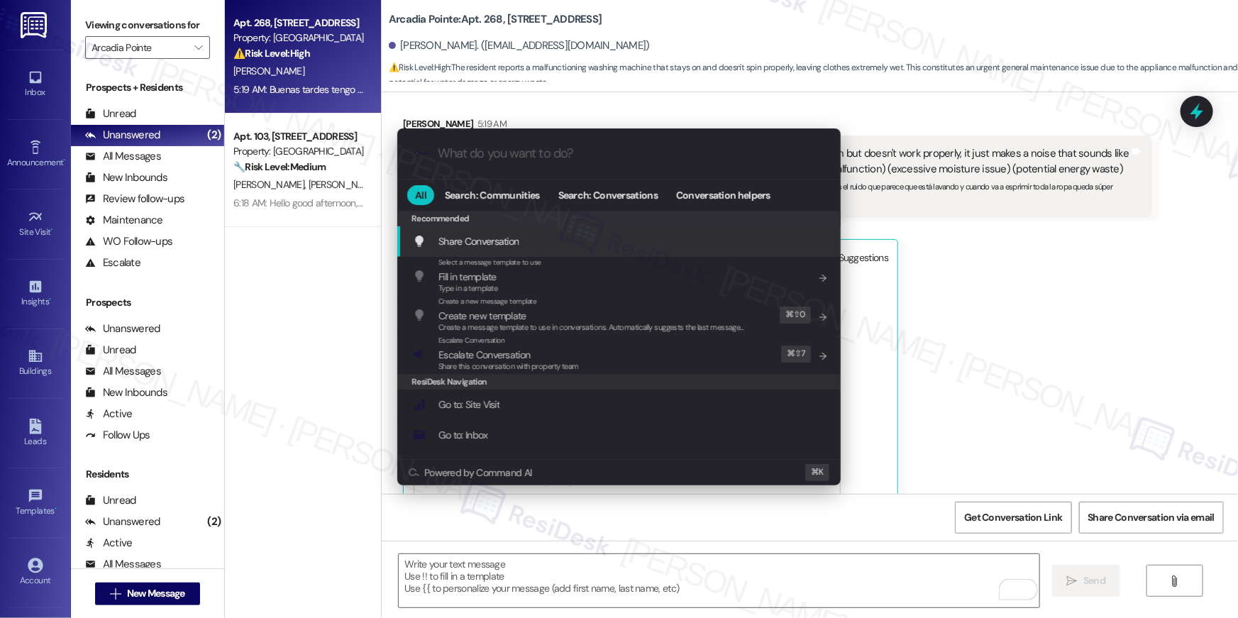
type input "e"
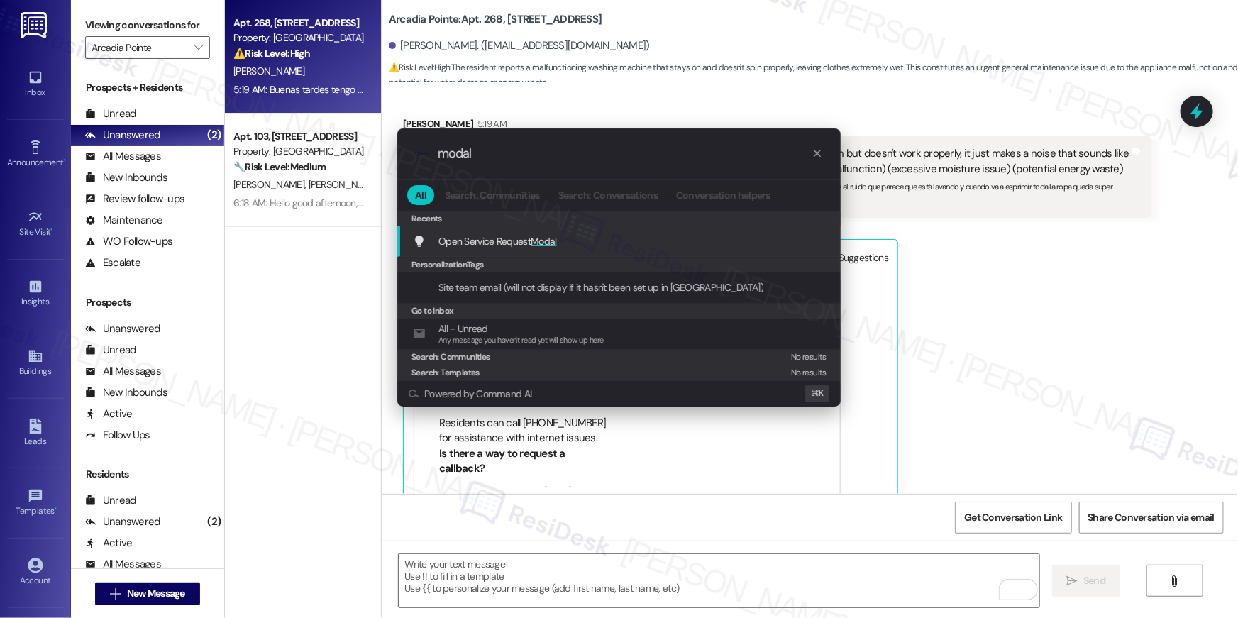
click at [470, 238] on span "Open Service Request Modal" at bounding box center [497, 241] width 118 height 13
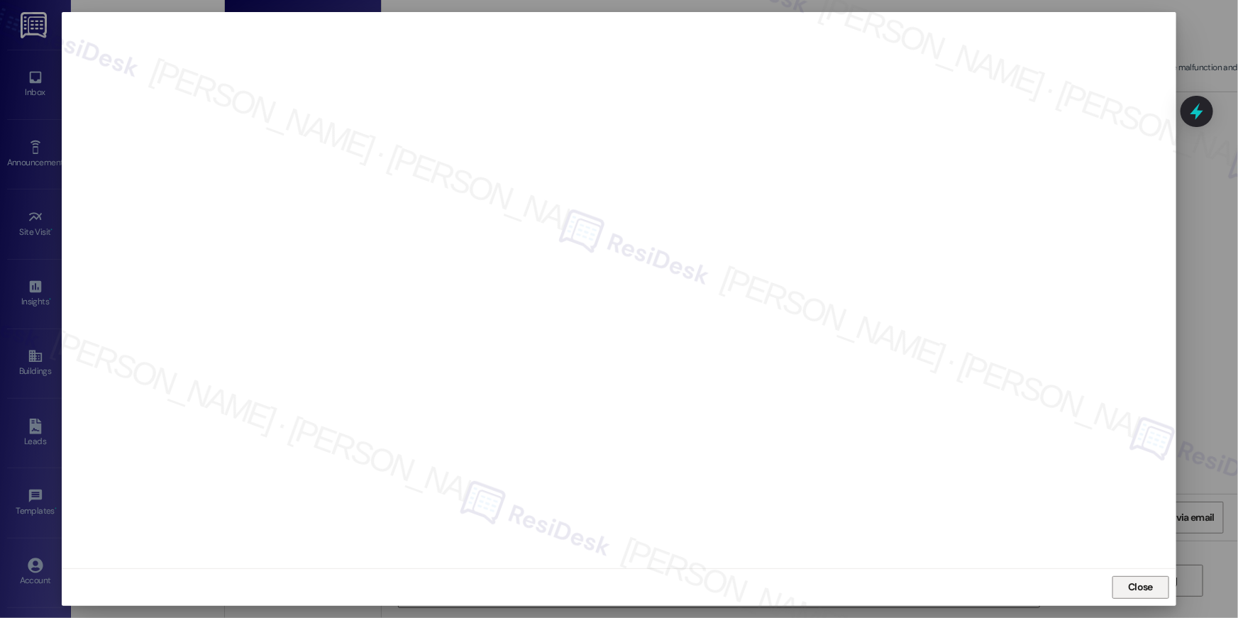
click at [1156, 587] on button "Close" at bounding box center [1140, 587] width 57 height 23
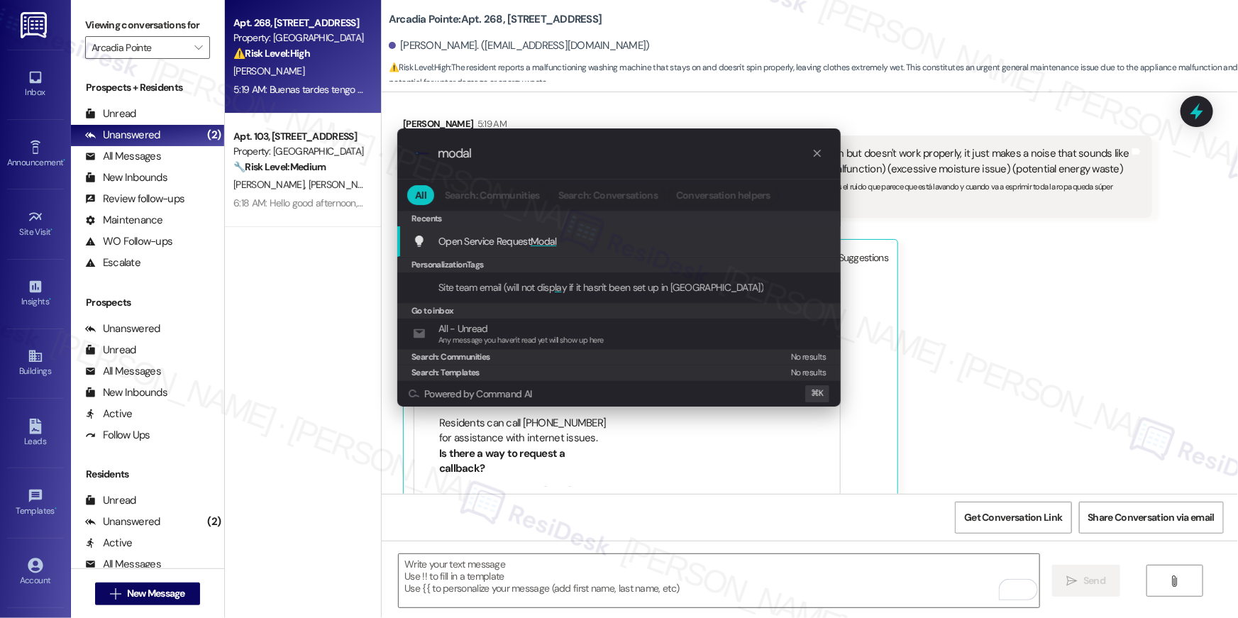
click at [547, 248] on span "Open Service Request Modal" at bounding box center [497, 241] width 118 height 16
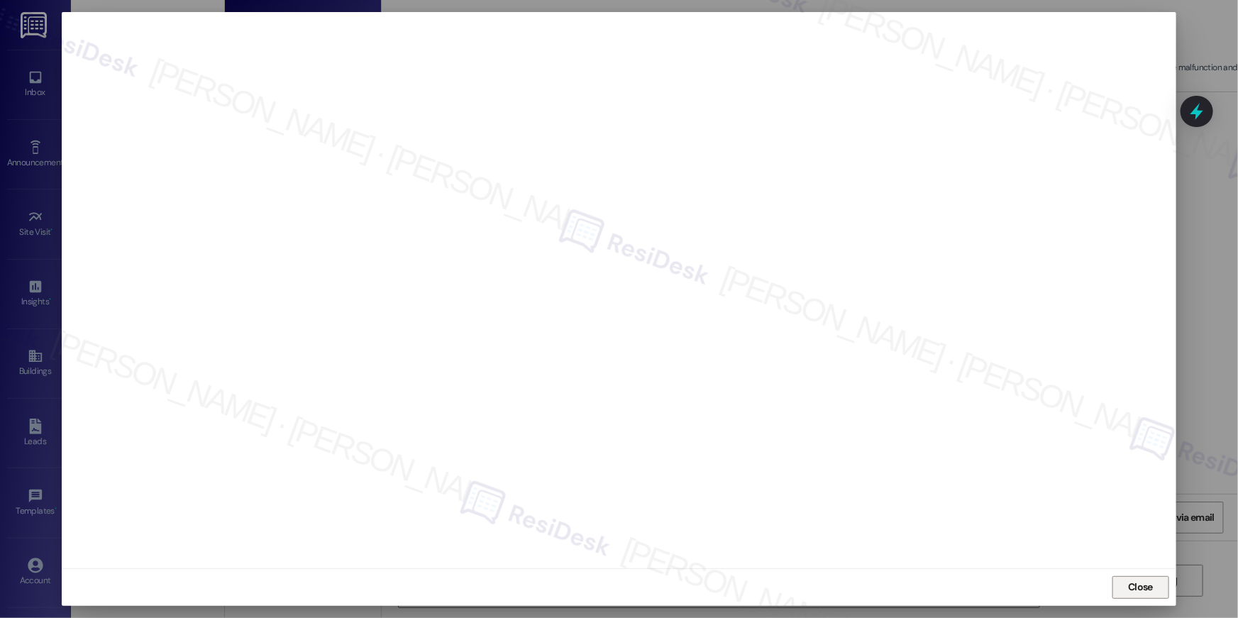
click at [1156, 594] on button "Close" at bounding box center [1140, 587] width 57 height 23
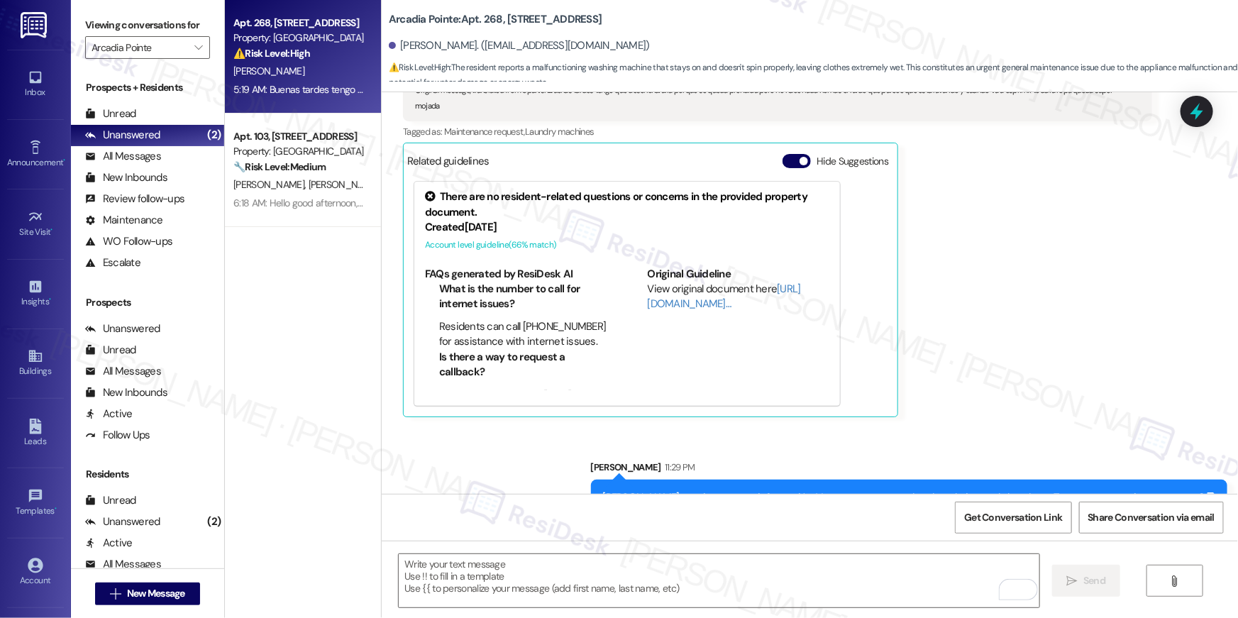
scroll to position [1135, 0]
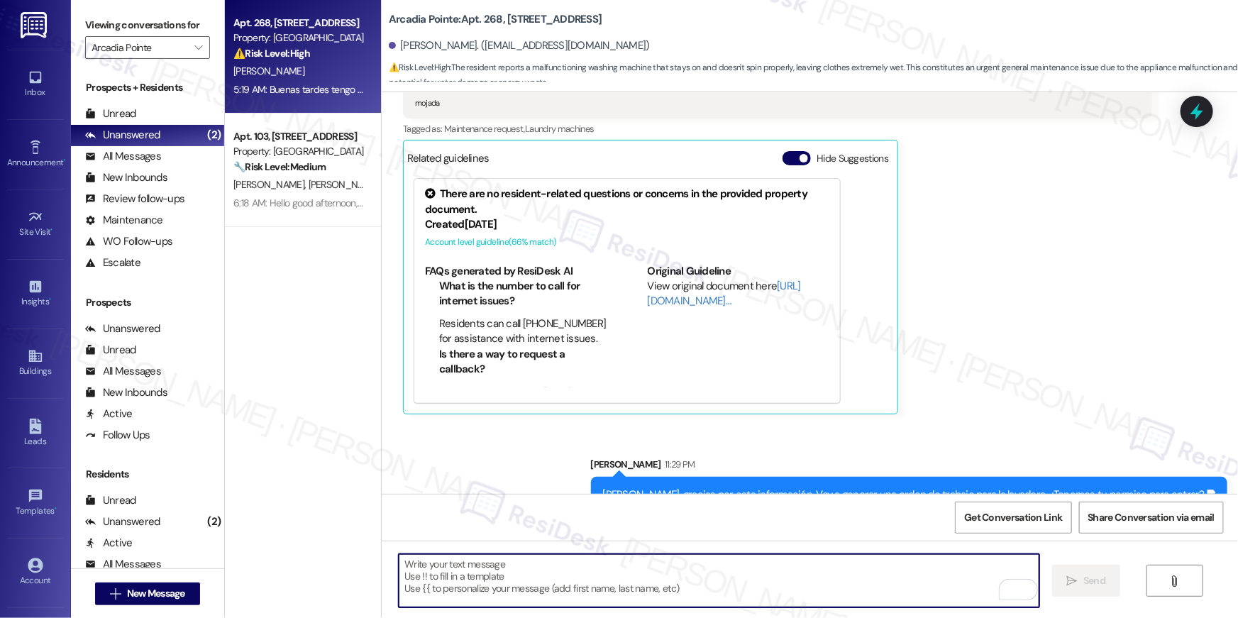
click at [920, 585] on textarea "To enrich screen reader interactions, please activate Accessibility in Grammarl…" at bounding box center [719, 580] width 641 height 53
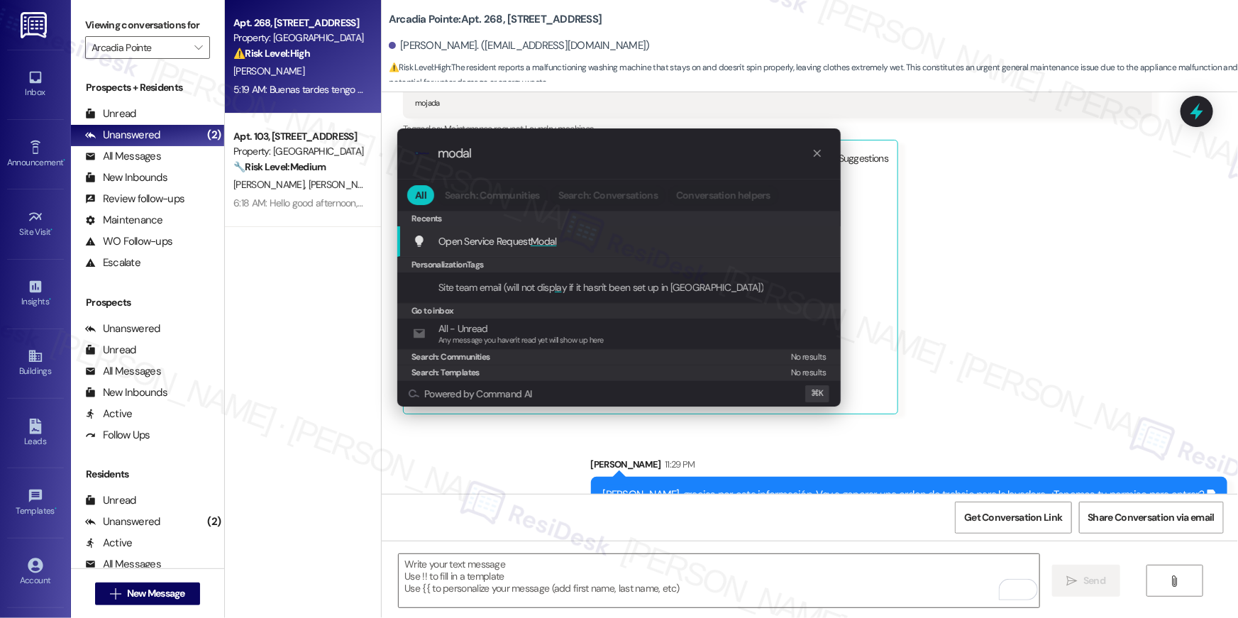
type input "modal"
click at [495, 246] on span "Open Service Request Modal" at bounding box center [497, 241] width 118 height 13
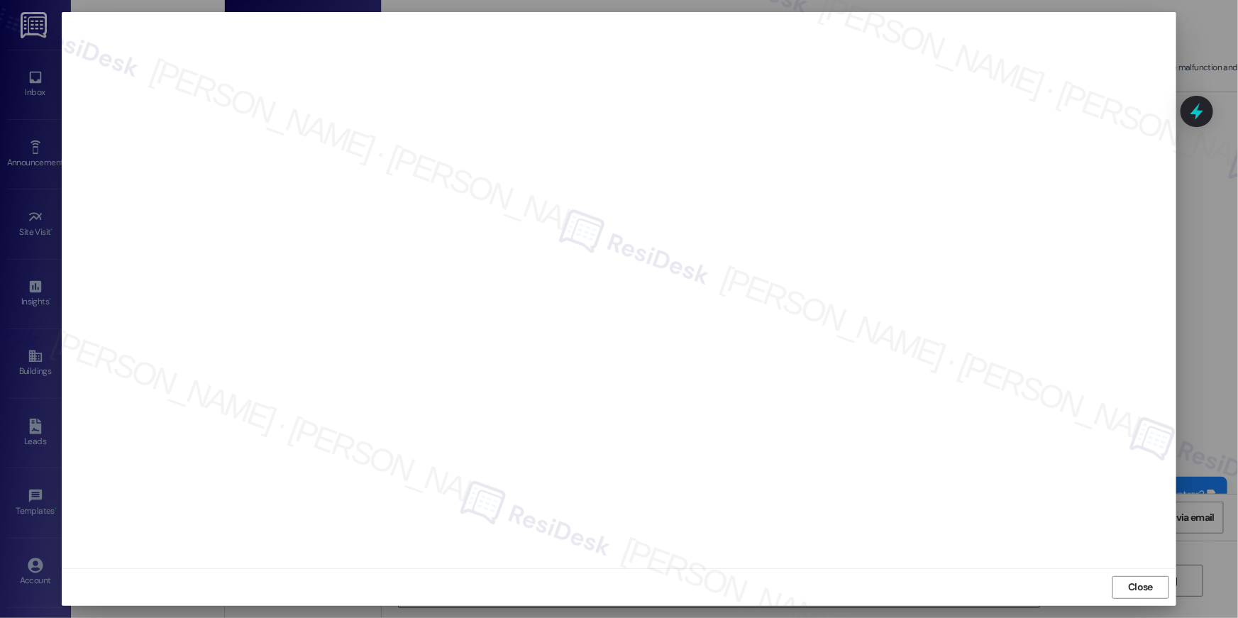
click at [1134, 586] on span "Close" at bounding box center [1140, 587] width 25 height 15
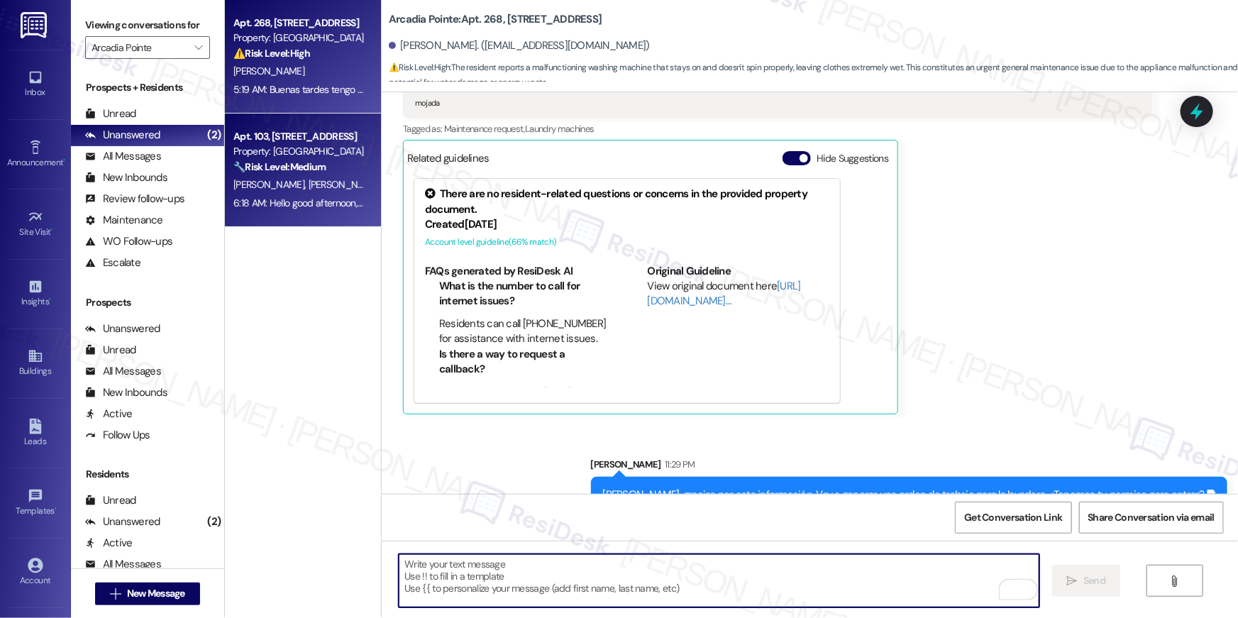
click at [278, 168] on strong "🔧 Risk Level: Medium" at bounding box center [279, 166] width 92 height 13
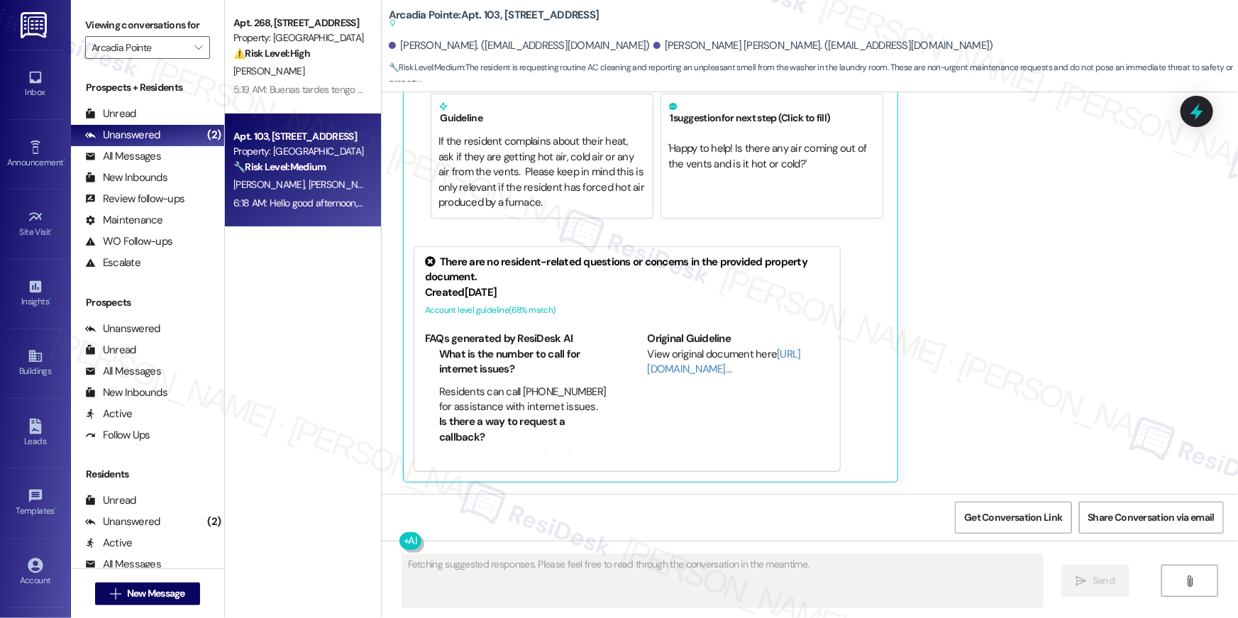
scroll to position [616, 0]
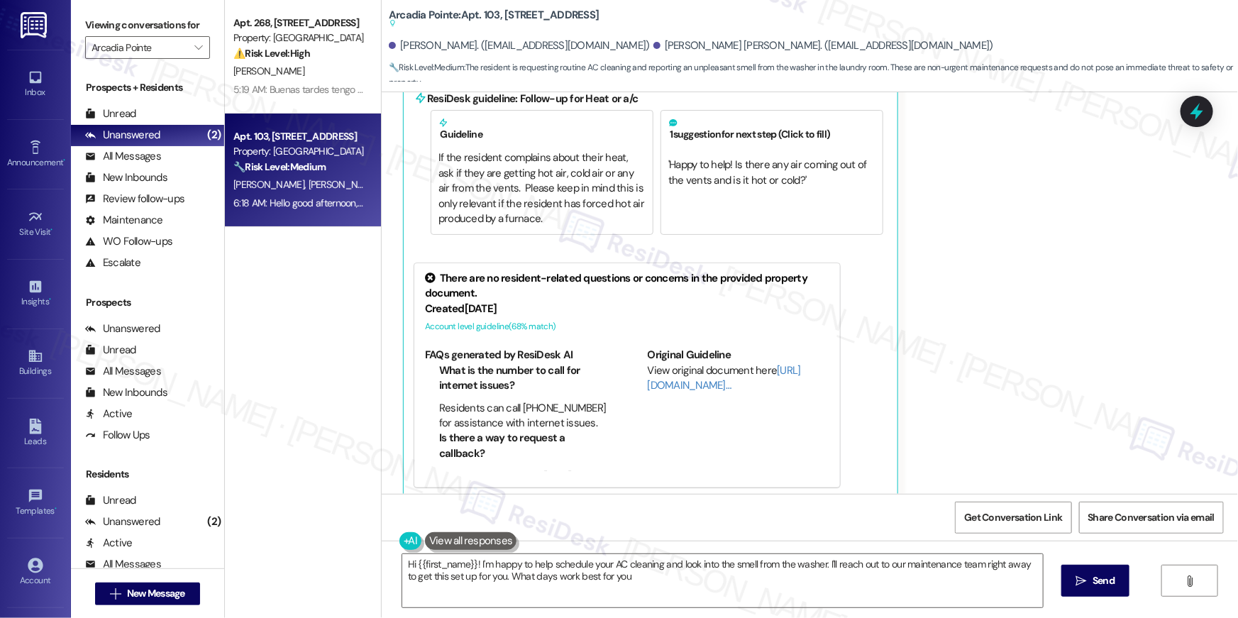
type textarea "Hi {{first_name}}! I'm happy to help schedule your AC cleaning and look into th…"
click at [1041, 305] on div "Mary Vasquez 6:18 AM Hello good afternoon, We are in apartment number 103 We wo…" at bounding box center [777, 201] width 749 height 595
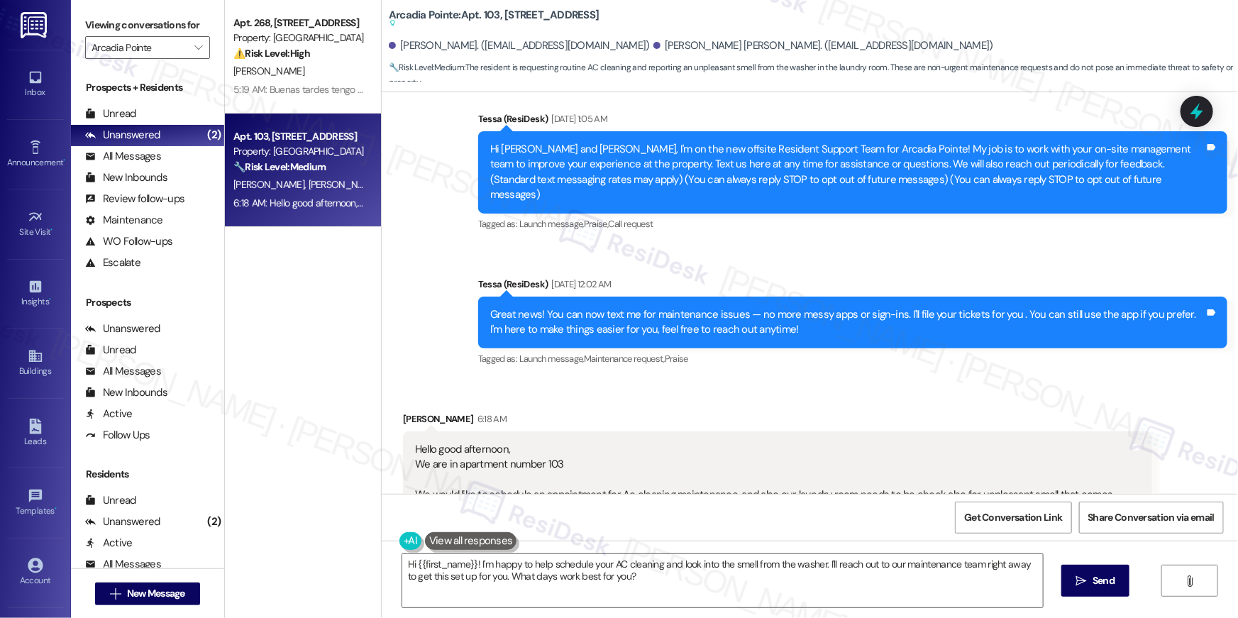
scroll to position [250, 0]
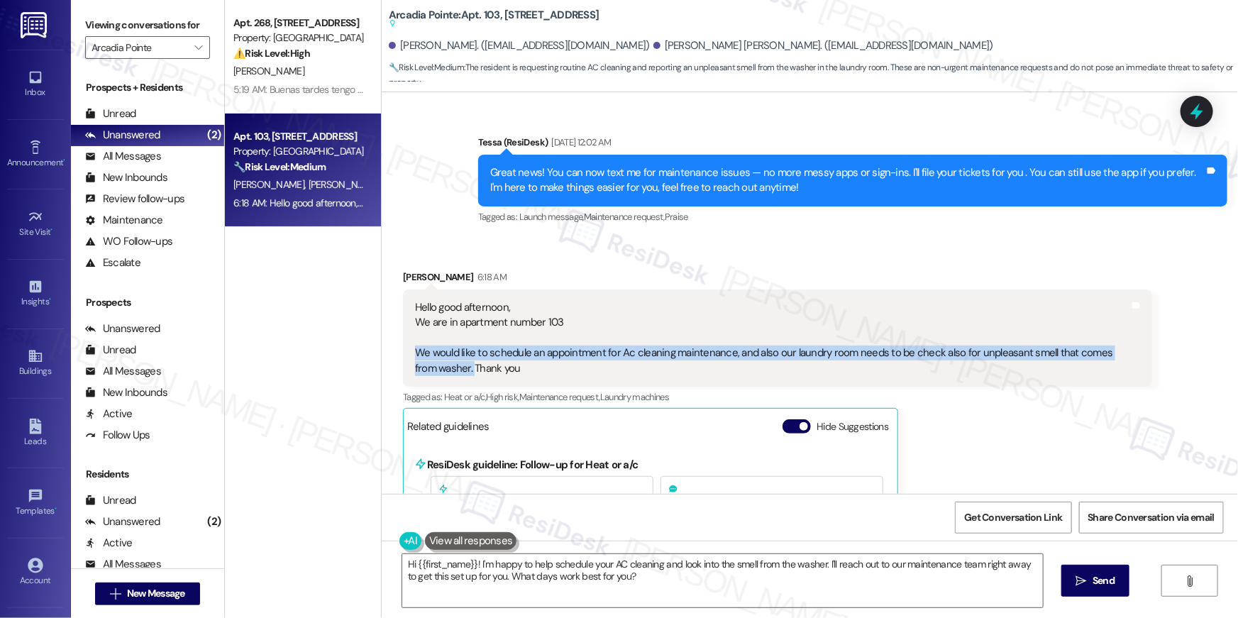
drag, startPoint x: 443, startPoint y: 356, endPoint x: 404, endPoint y: 344, distance: 41.5
click at [404, 344] on div "Hello good afternoon, We are in apartment number 103 We would like to schedule …" at bounding box center [777, 337] width 749 height 97
copy div "We would like to schedule an appointment for Ac cleaning maintenance, and also …"
click at [632, 582] on textarea "Hi {{first_name}}! I'm happy to help schedule your AC cleaning and look into th…" at bounding box center [722, 580] width 641 height 53
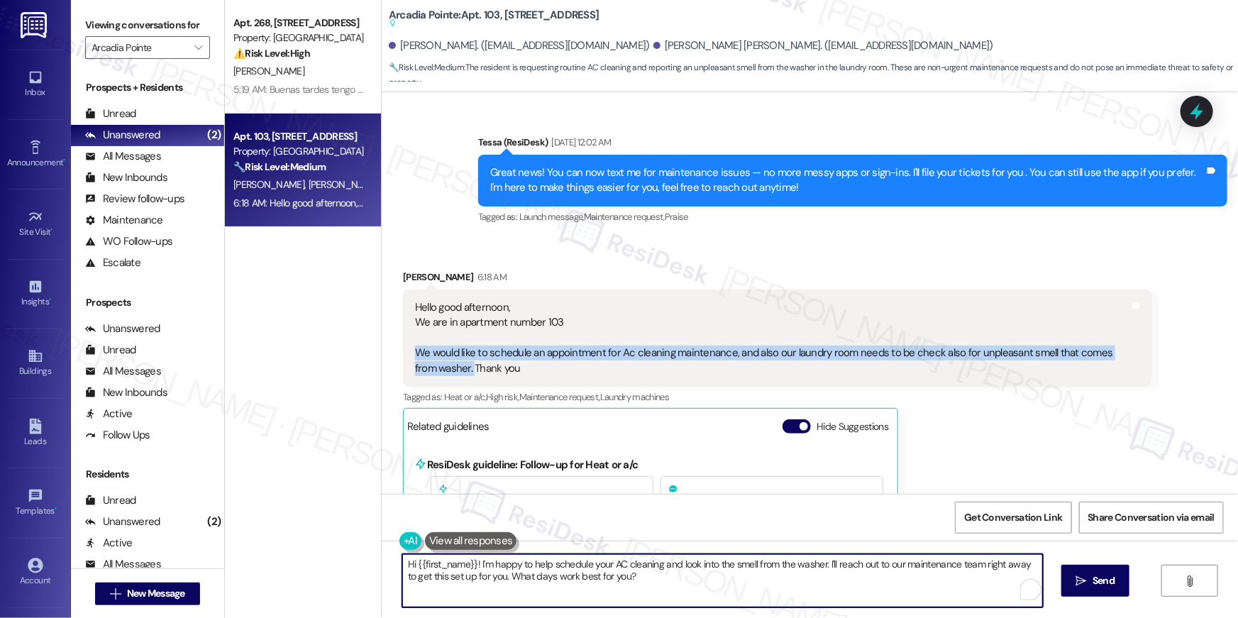
click at [662, 578] on textarea "Hi {{first_name}}! I'm happy to help schedule your AC cleaning and look into th…" at bounding box center [722, 580] width 641 height 53
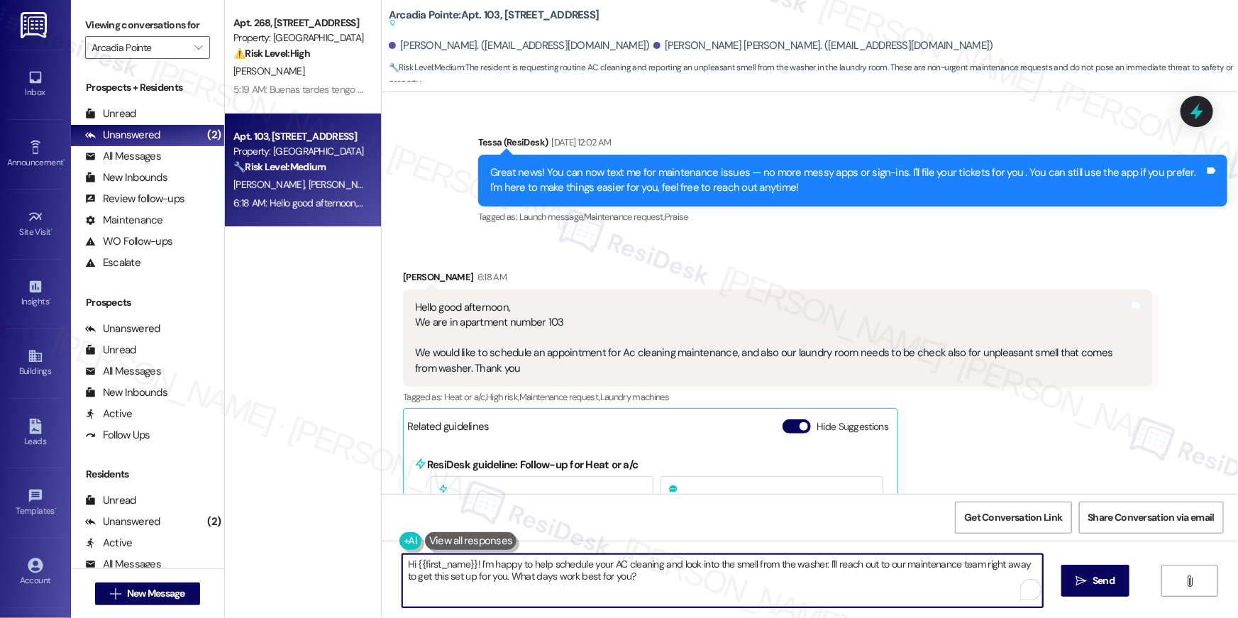
click at [662, 578] on textarea "Hi {{first_name}}! I'm happy to help schedule your AC cleaning and look into th…" at bounding box center [722, 580] width 641 height 53
click at [707, 580] on textarea "Hi {{first_name}}! I'm happy to help schedule your AC cleaning and look into th…" at bounding box center [719, 580] width 641 height 53
click at [765, 583] on textarea "Hi {{first_name}}! I'm happy to help schedule your AC cleaning and look into th…" at bounding box center [719, 580] width 641 height 53
click at [852, 580] on textarea "Hi {{first_name}}! I'm happy to help schedule your AC cleaning and look into th…" at bounding box center [719, 580] width 641 height 53
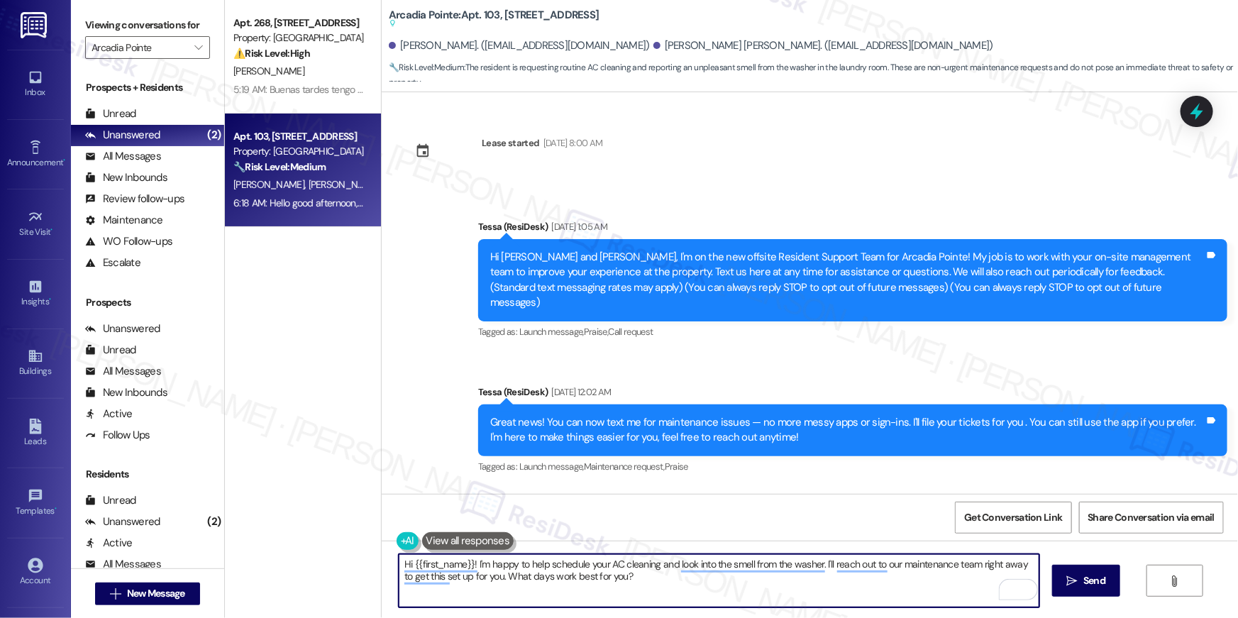
scroll to position [250, 0]
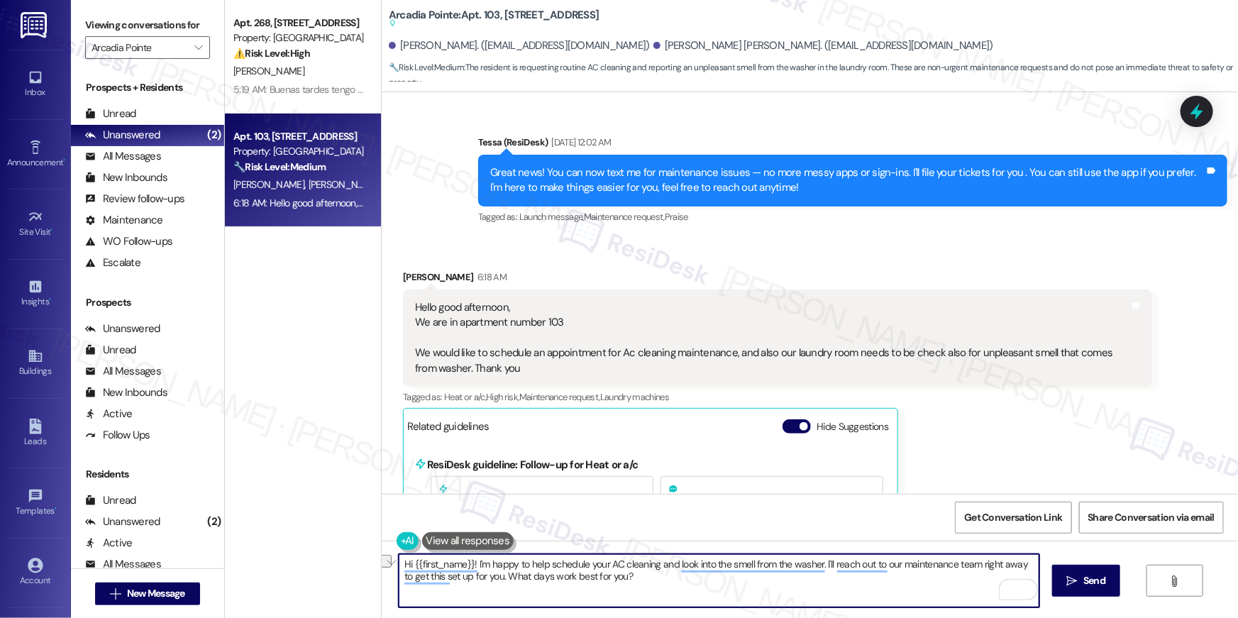
drag, startPoint x: 492, startPoint y: 573, endPoint x: 688, endPoint y: 575, distance: 196.5
click at [688, 575] on textarea "Hi {{first_name}}! I'm happy to help schedule your AC cleaning and look into th…" at bounding box center [719, 580] width 641 height 53
type textarea "Hi {{first_name}}! I'm happy to help schedule your AC cleaning and look into th…"
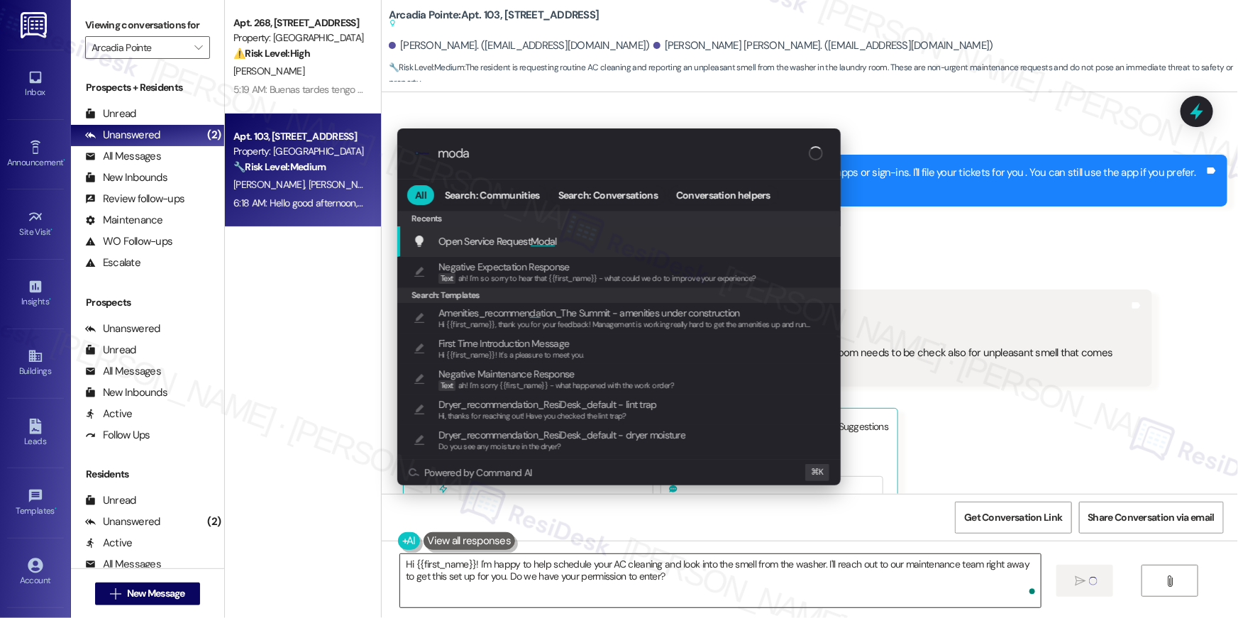
type input "modal"
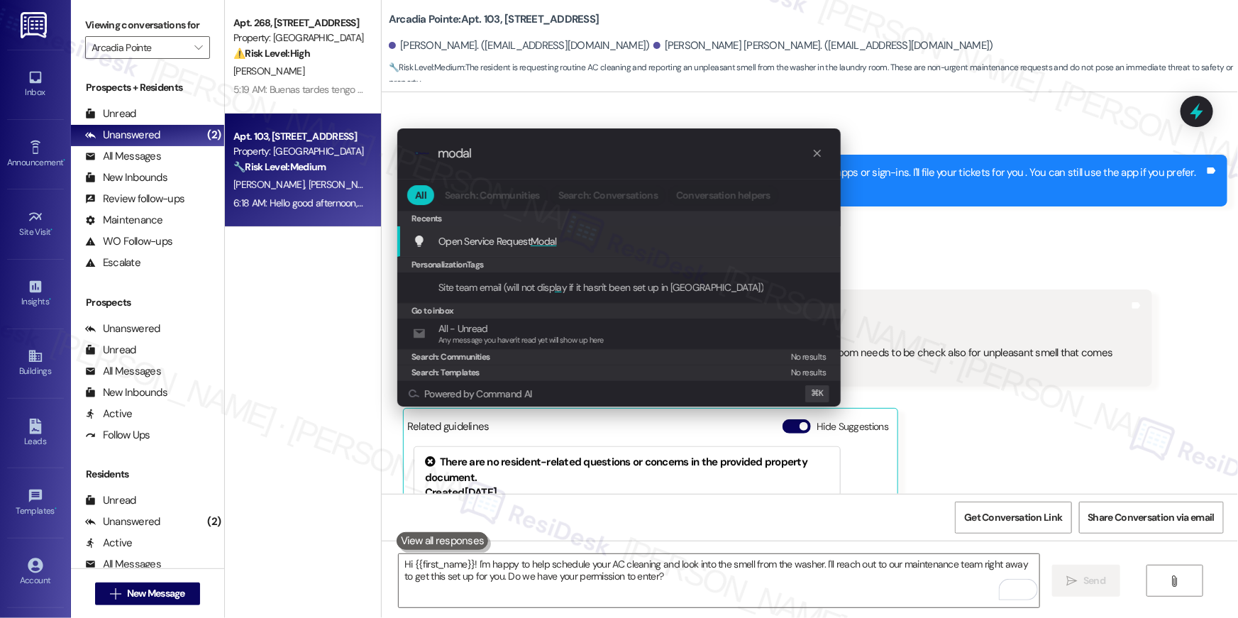
click at [543, 238] on span "Modal" at bounding box center [544, 241] width 26 height 13
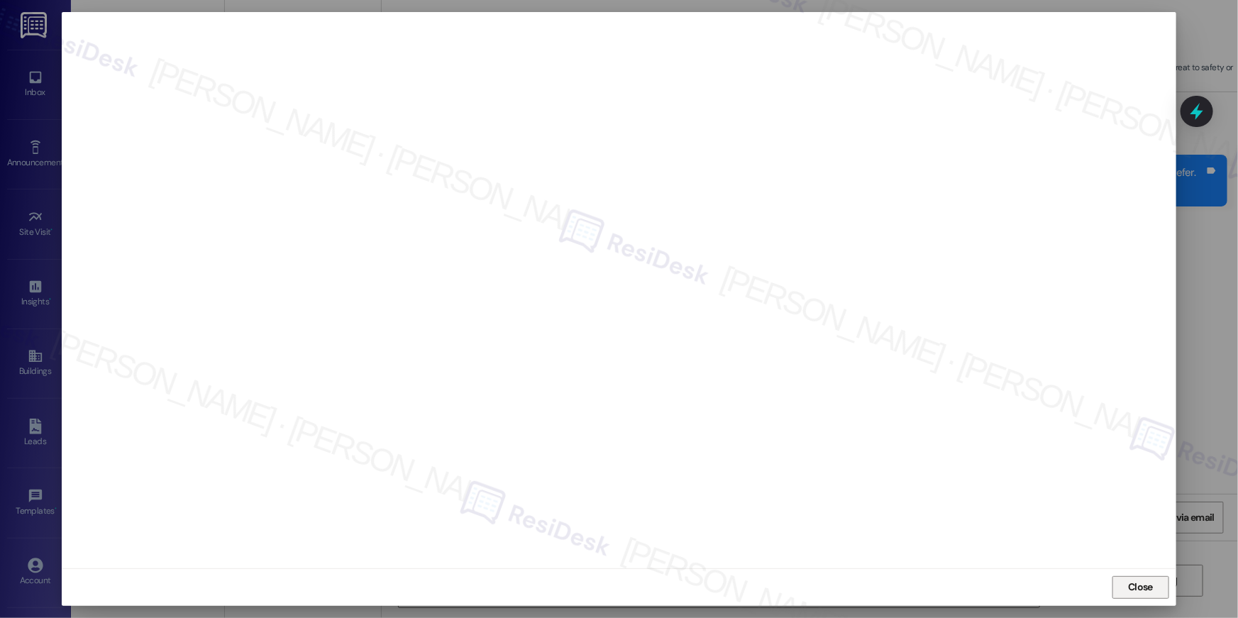
click at [1145, 584] on span "Close" at bounding box center [1140, 587] width 25 height 15
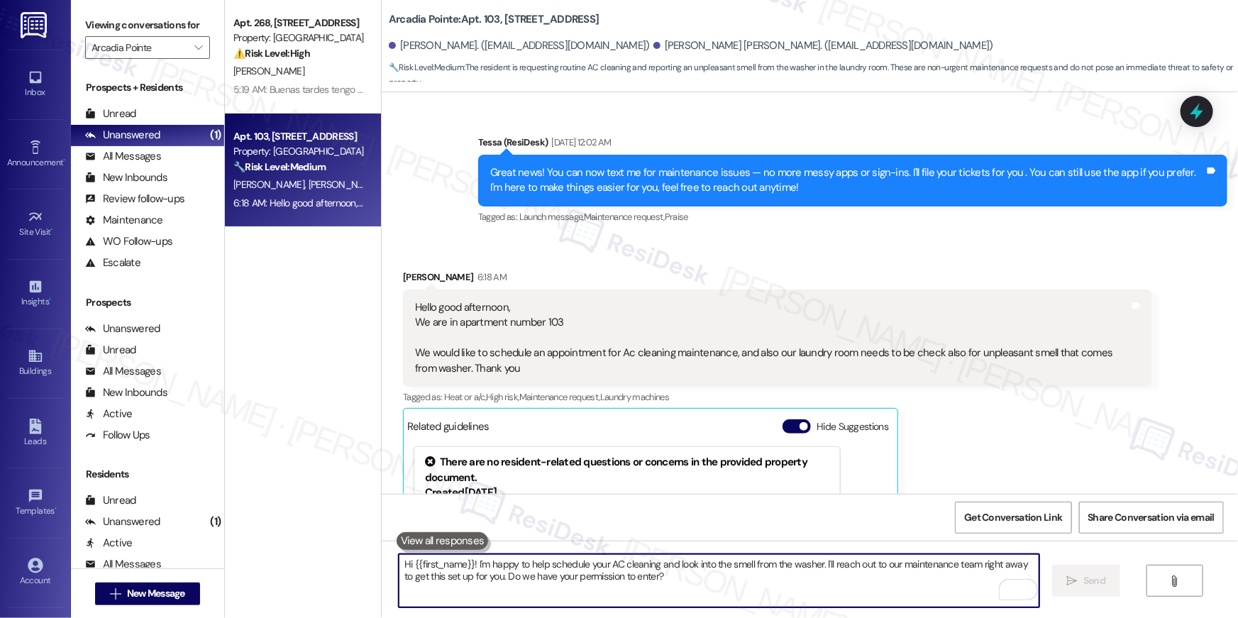
click at [782, 590] on textarea "Hi {{first_name}}! I'm happy to help schedule your AC cleaning and look into th…" at bounding box center [719, 580] width 641 height 53
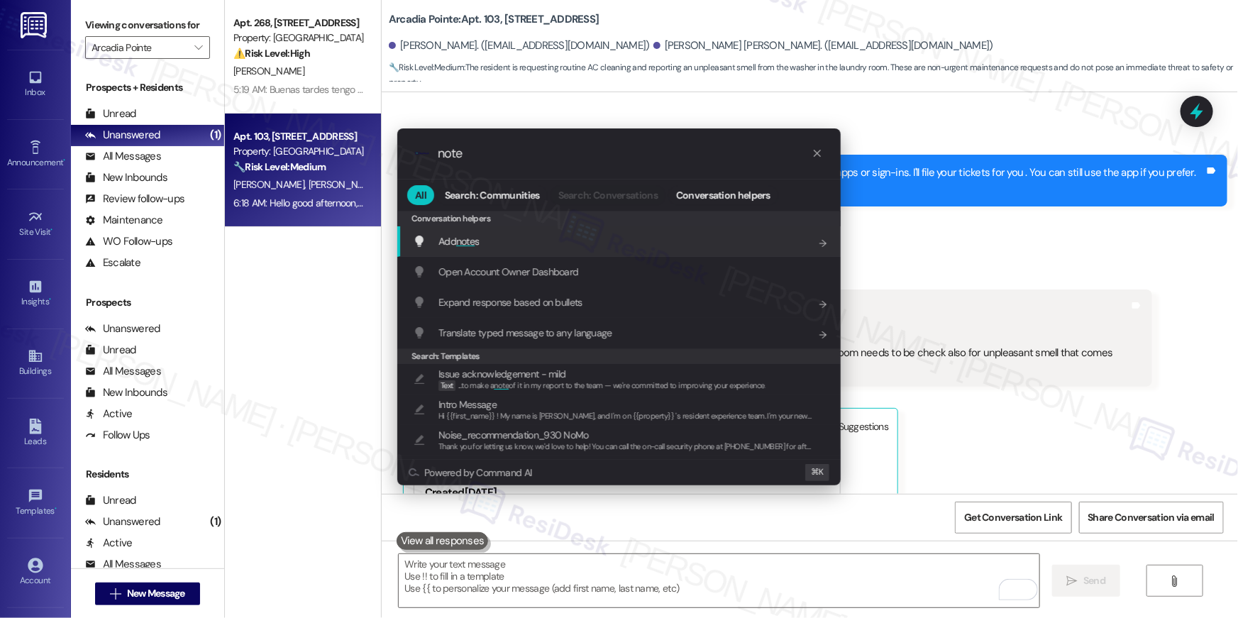
type input "note"
click at [502, 233] on div "Add note s Add shortcut" at bounding box center [620, 241] width 415 height 16
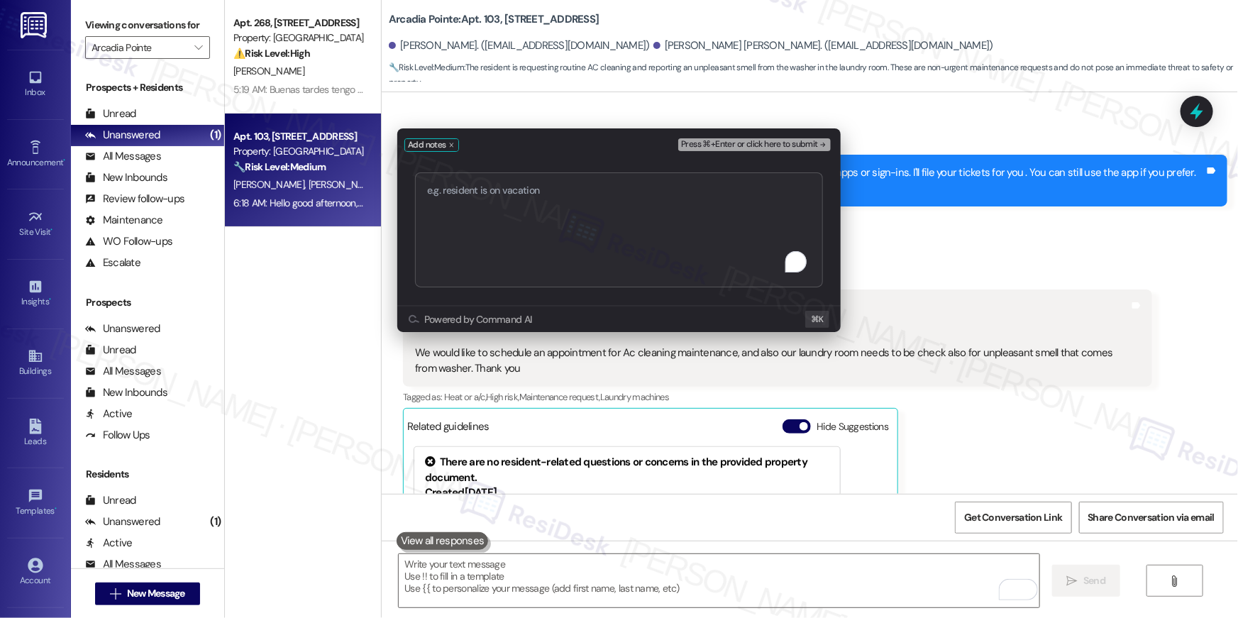
click at [503, 232] on textarea "To enrich screen reader interactions, please activate Accessibility in Grammarl…" at bounding box center [619, 229] width 408 height 115
type textarea "serviceRequestId:"1137227""
click at [751, 144] on span "Press ⌘+Enter or click here to submit" at bounding box center [749, 145] width 137 height 10
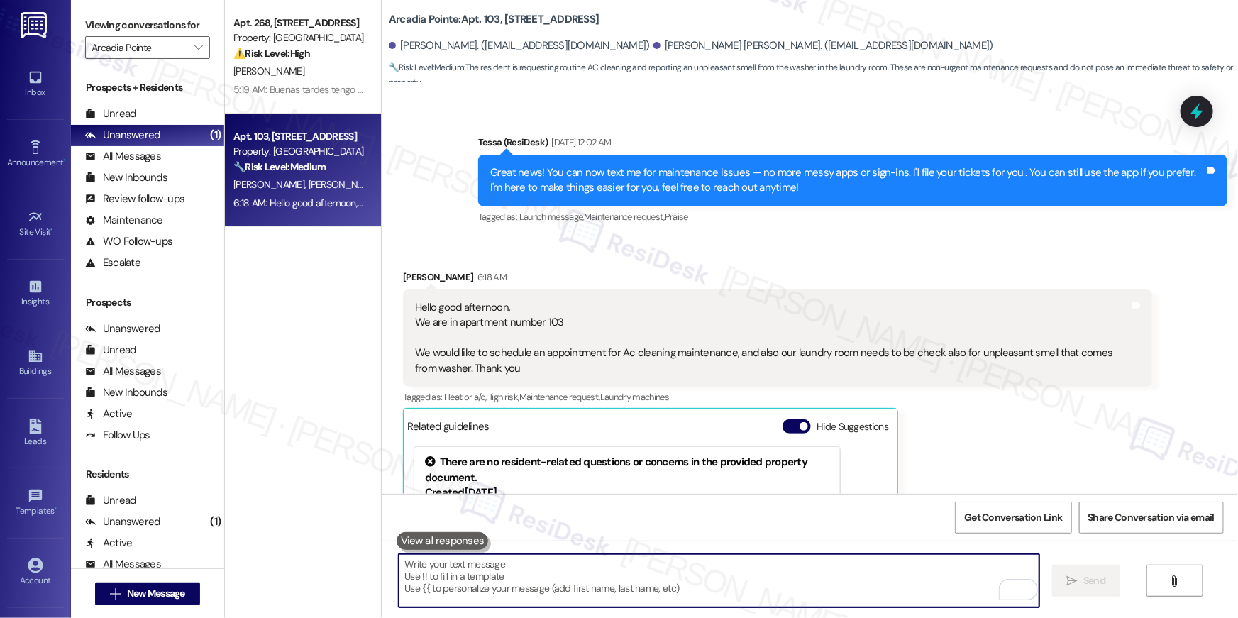
click at [777, 587] on textarea "To enrich screen reader interactions, please activate Accessibility in Grammarl…" at bounding box center [719, 580] width 641 height 53
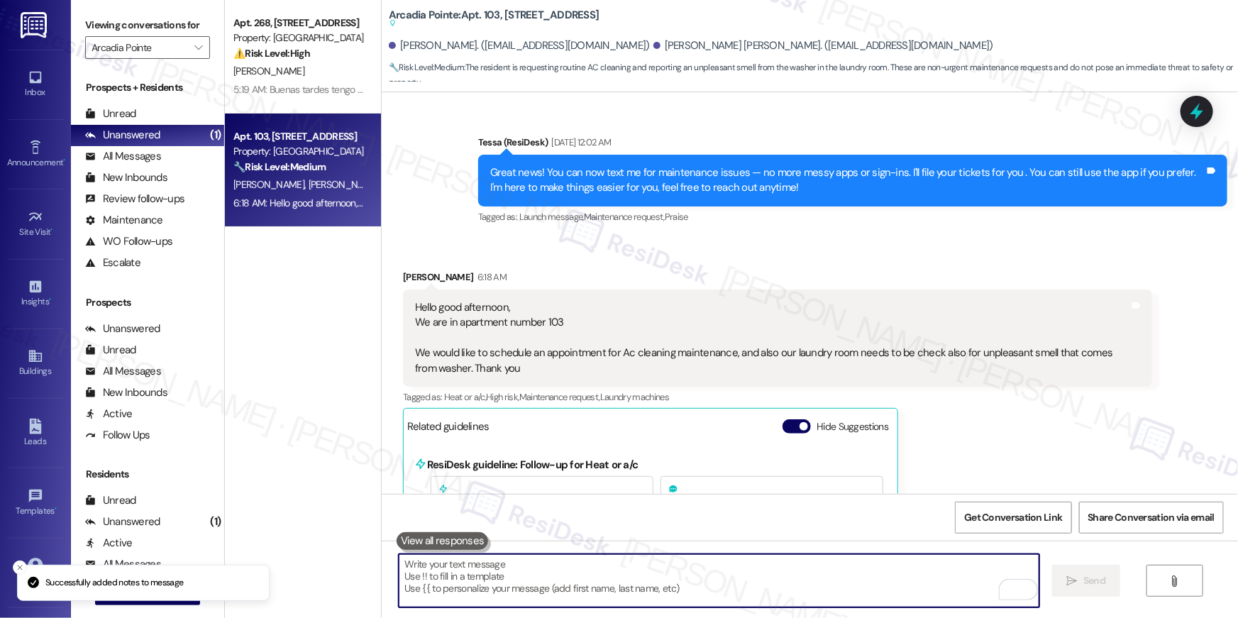
scroll to position [616, 0]
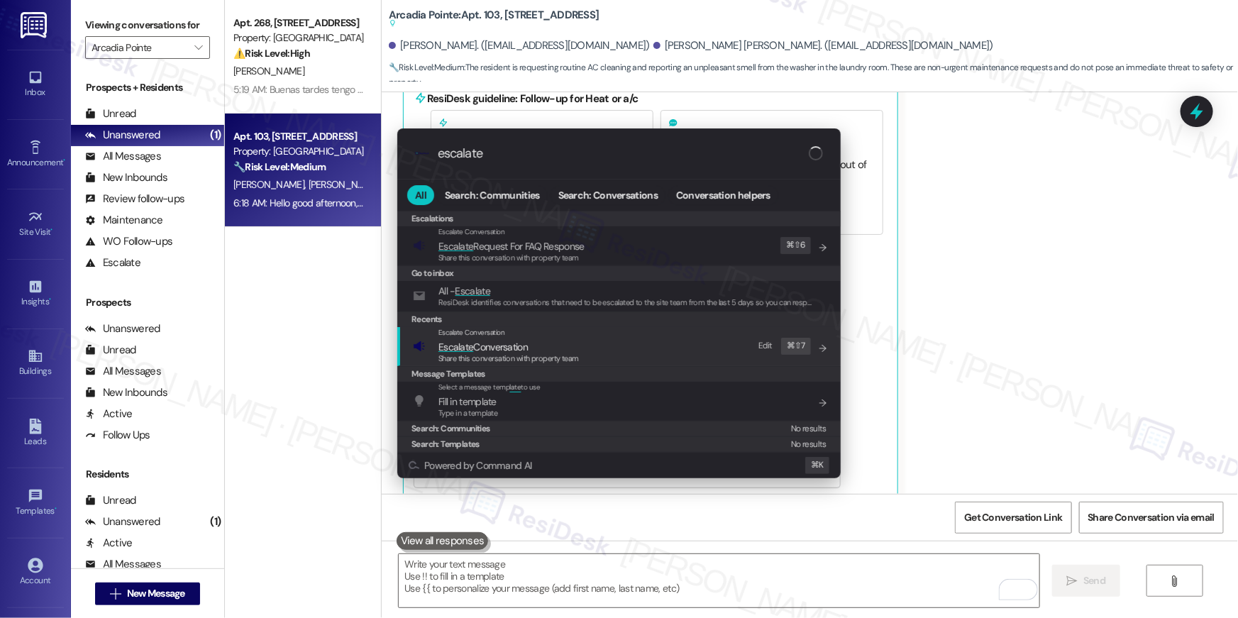
type input "escalate"
click at [642, 350] on div "Escalate Conversation Escalate Conversation Share this conversation with proper…" at bounding box center [620, 346] width 415 height 38
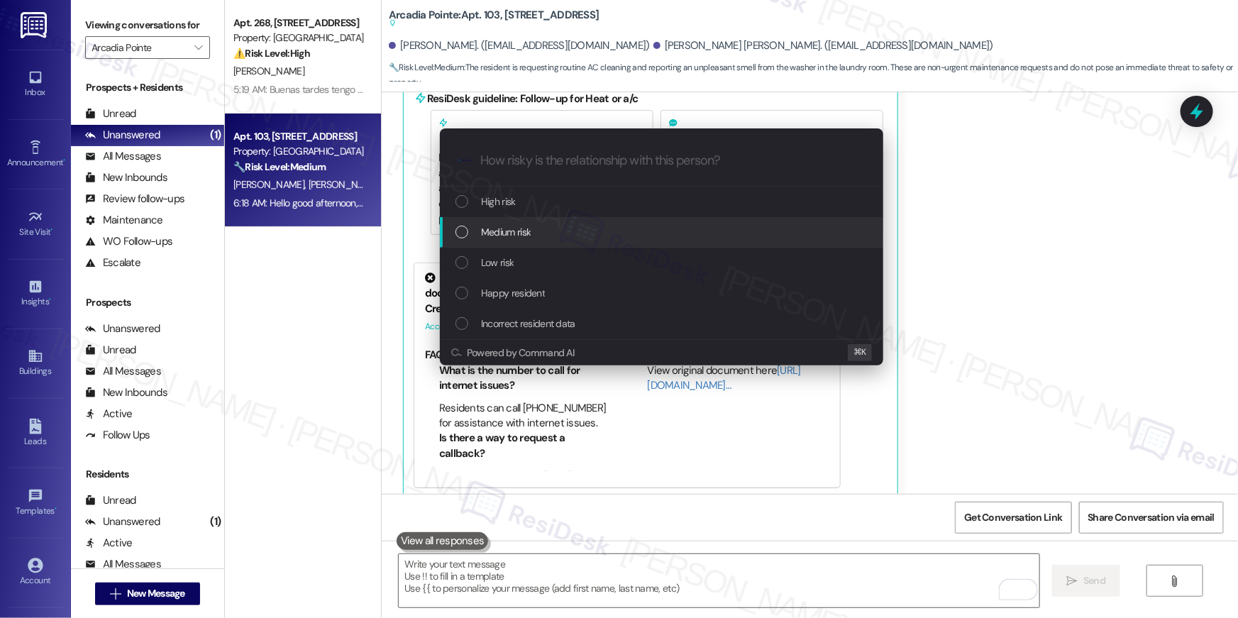
click at [523, 235] on span "Medium risk" at bounding box center [506, 232] width 50 height 16
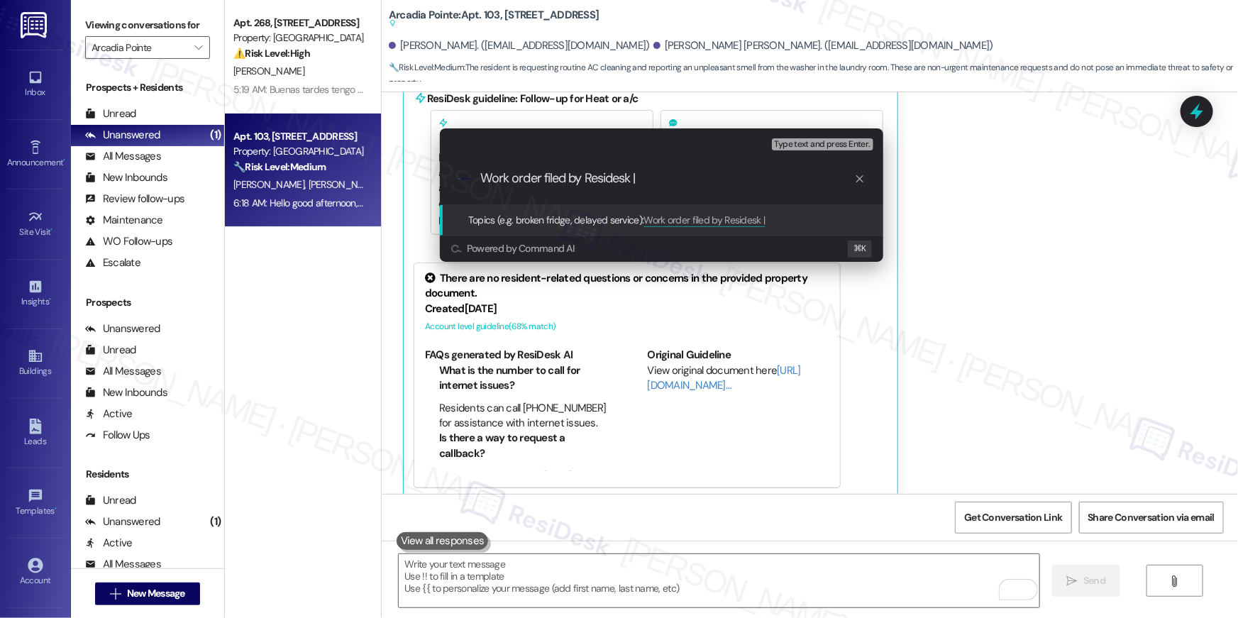
paste input "serviceRequestId:"1137227""
drag, startPoint x: 738, startPoint y: 187, endPoint x: 697, endPoint y: 182, distance: 41.5
click at [697, 182] on div ".cls-1{fill:#0a055f;}.cls-2{fill:#0cc4c4;} resideskLogoBlueOrange Work order fi…" at bounding box center [661, 178] width 443 height 50
drag, startPoint x: 644, startPoint y: 182, endPoint x: 733, endPoint y: 183, distance: 88.7
click at [732, 183] on input "Work order filed by Residesk | serviceRequestId:"1137227"" at bounding box center [667, 178] width 374 height 15
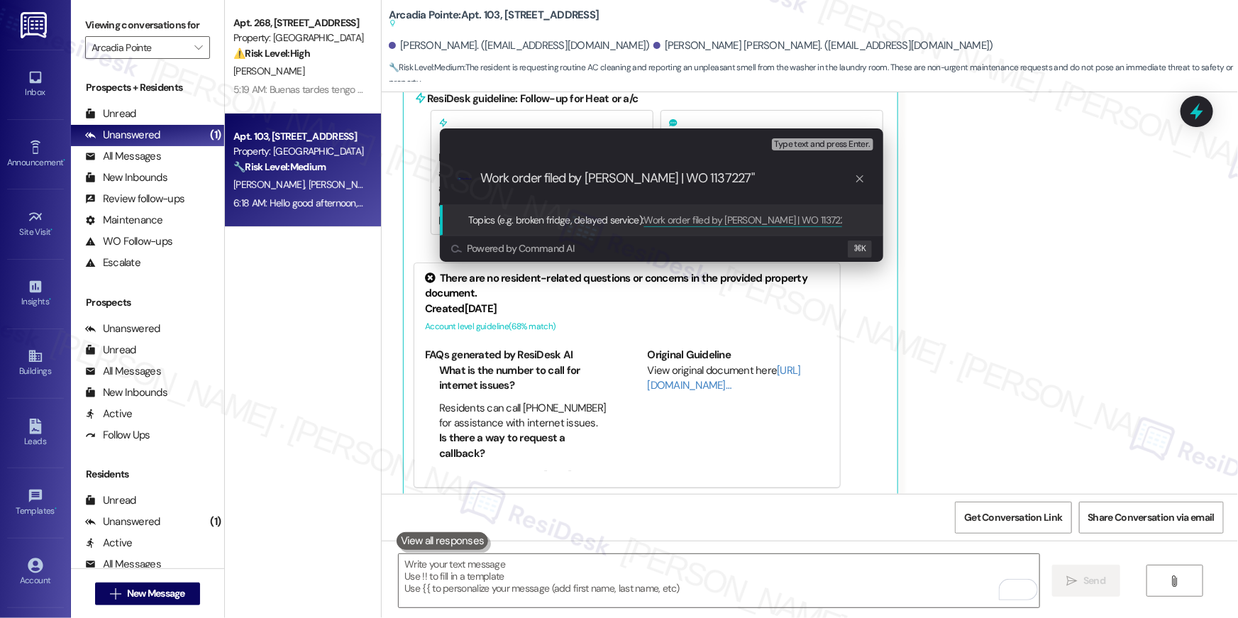
click at [728, 167] on div ".cls-1{fill:#0a055f;}.cls-2{fill:#0cc4c4;} resideskLogoBlueOrange Work order fi…" at bounding box center [661, 178] width 443 height 50
click at [757, 175] on input "Work order filed by [PERSON_NAME] | WO 1137227"" at bounding box center [667, 178] width 374 height 15
type input "Work order filed by [PERSON_NAME] | WO 1137227"
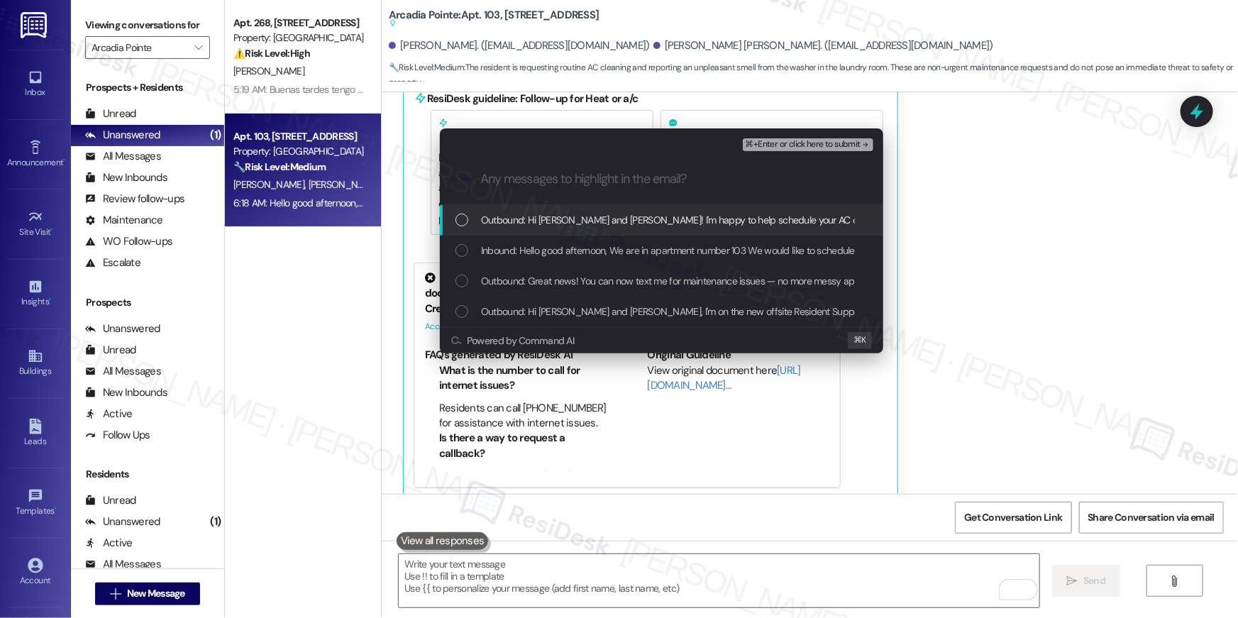
click at [455, 223] on div "List of options" at bounding box center [461, 220] width 13 height 13
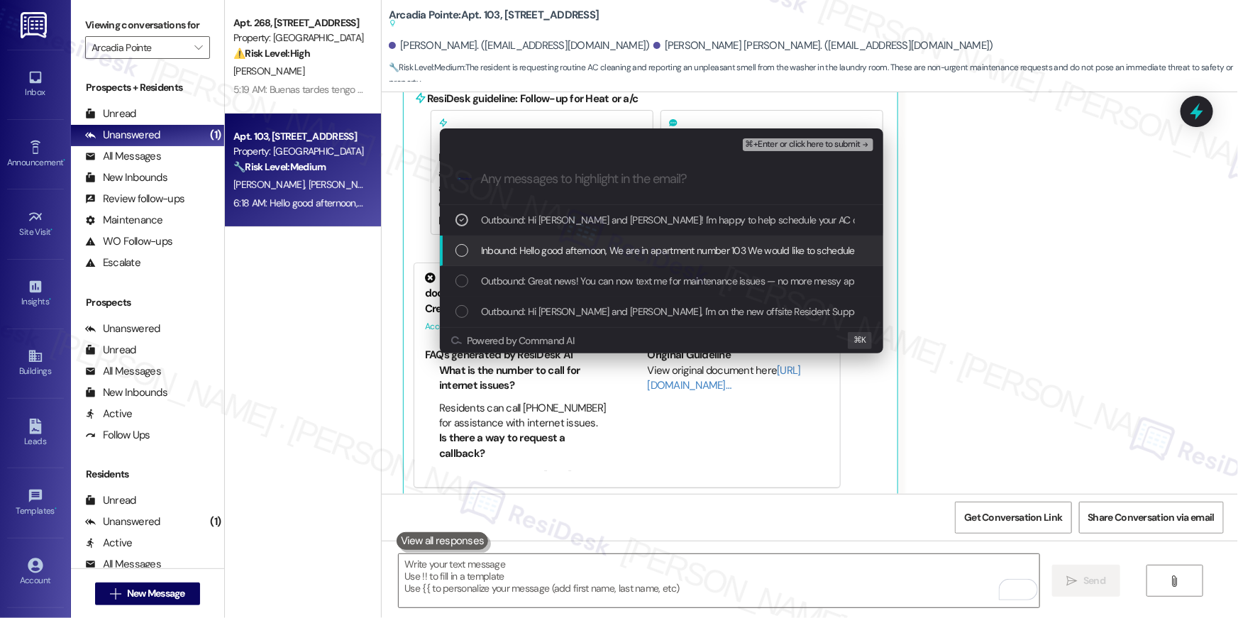
click at [455, 246] on div "List of options" at bounding box center [461, 250] width 13 height 13
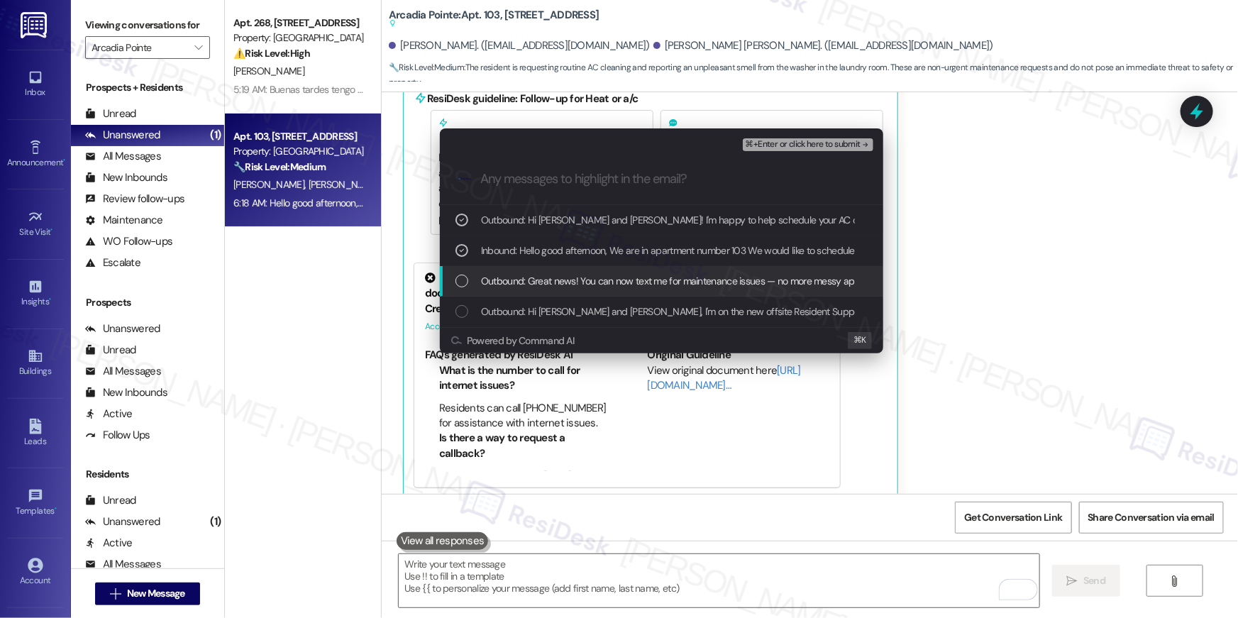
click at [452, 286] on div "Outbound: Great news! You can now text me for maintenance issues — no more mess…" at bounding box center [661, 281] width 443 height 31
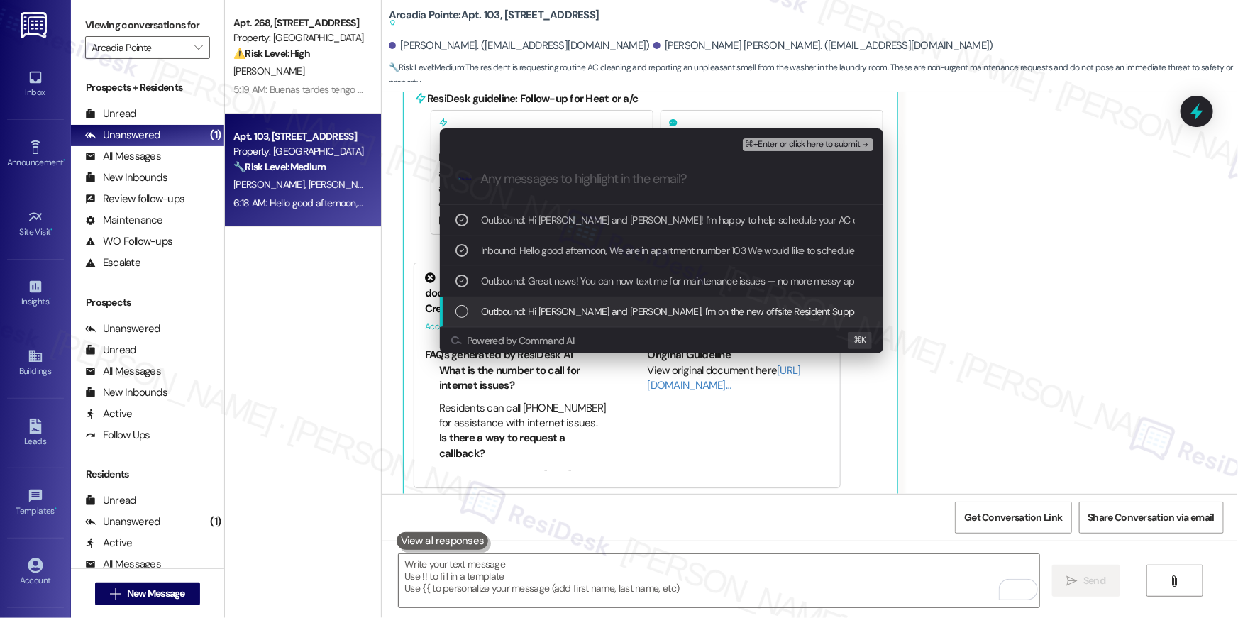
click at [455, 315] on div "List of options" at bounding box center [461, 311] width 13 height 13
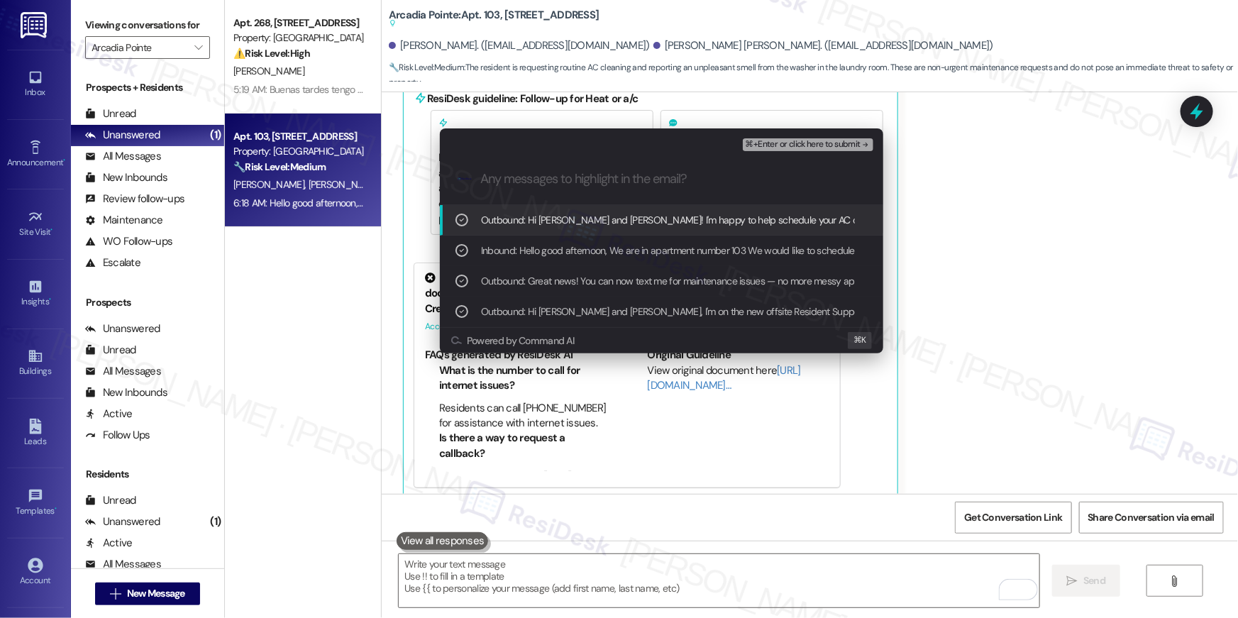
click at [760, 145] on span "⌘+Enter or click here to submit" at bounding box center [803, 145] width 115 height 10
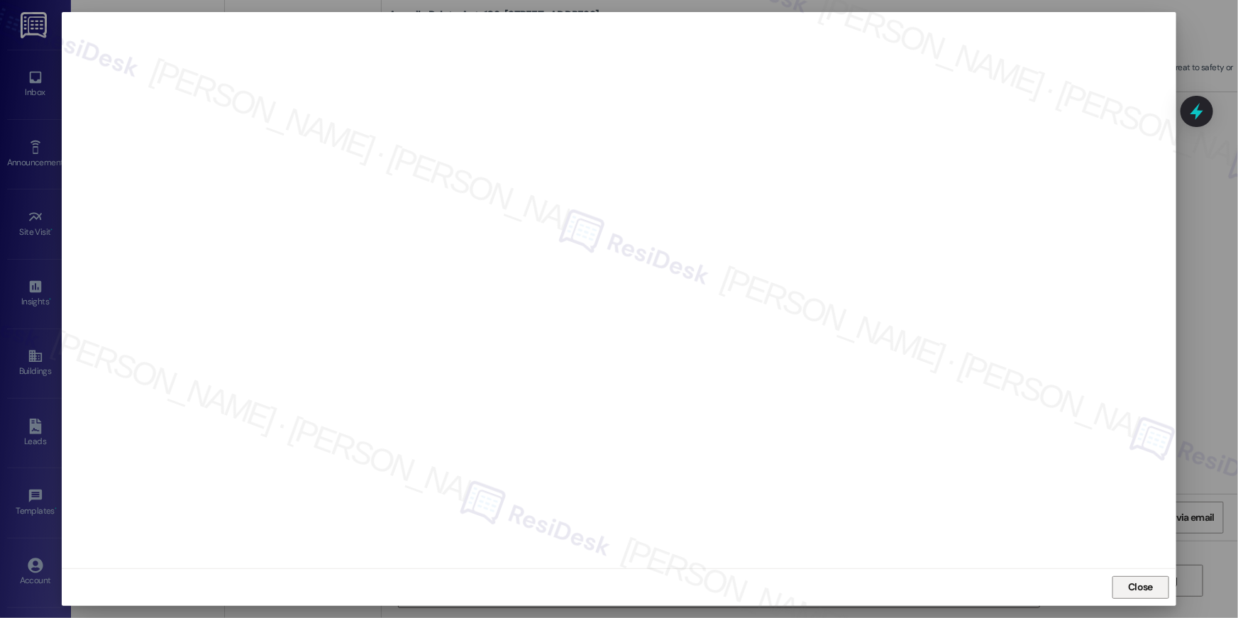
click at [1138, 594] on span "Close" at bounding box center [1140, 587] width 25 height 15
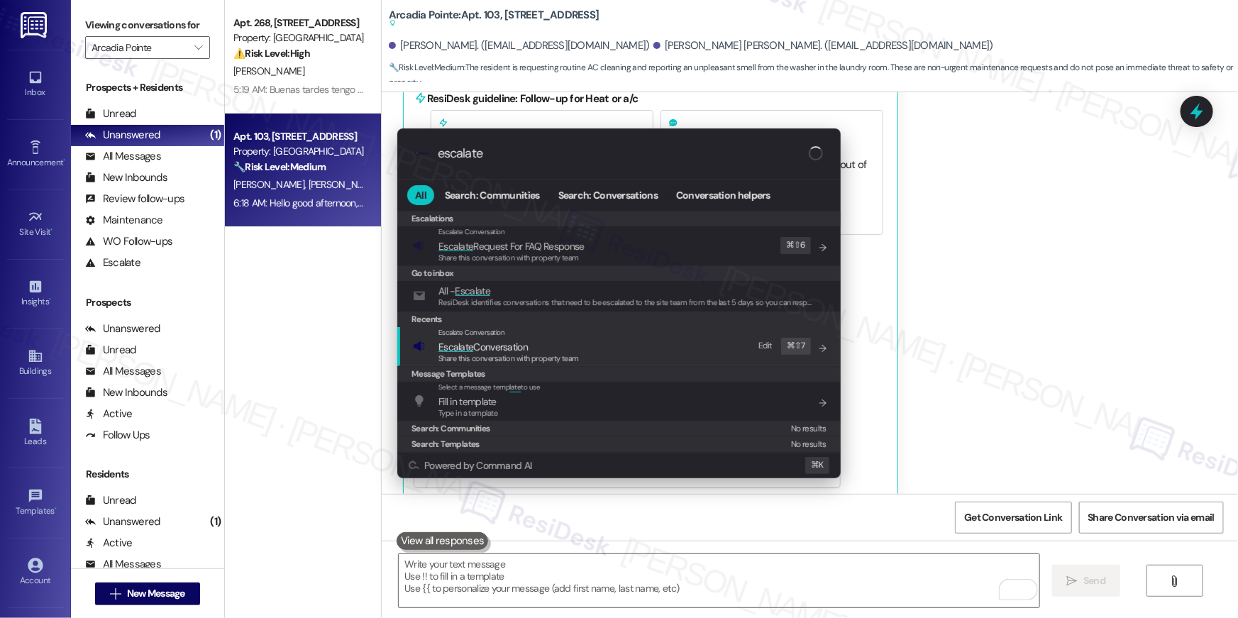
type input "escalate"
click at [550, 349] on span "Escalate Conversation" at bounding box center [508, 347] width 140 height 16
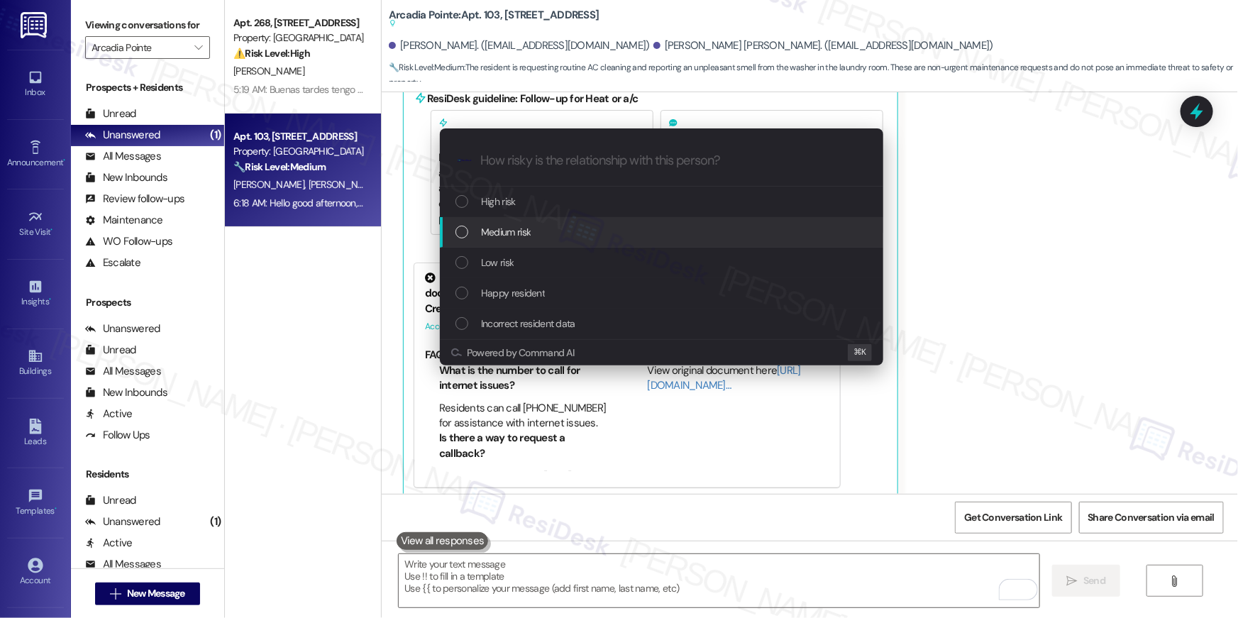
click at [519, 237] on span "Medium risk" at bounding box center [506, 232] width 50 height 16
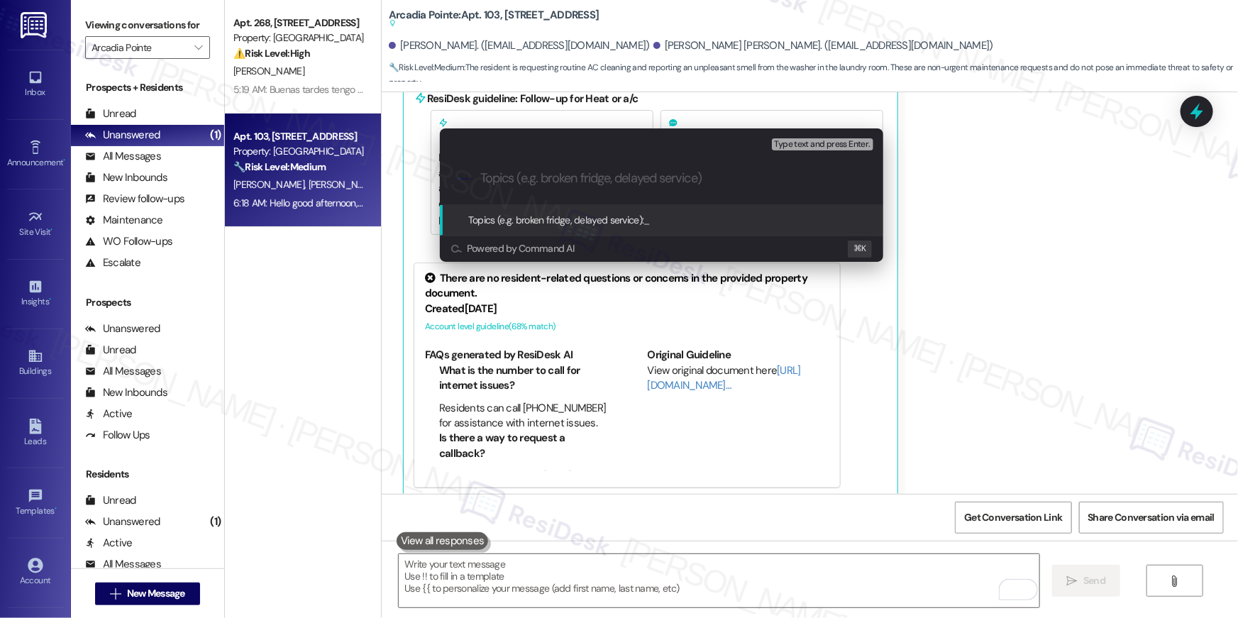
paste input "Work order filed by [PERSON_NAME] | WO 1137227"
type input "Work order filed by [PERSON_NAME] | WO 1137227"
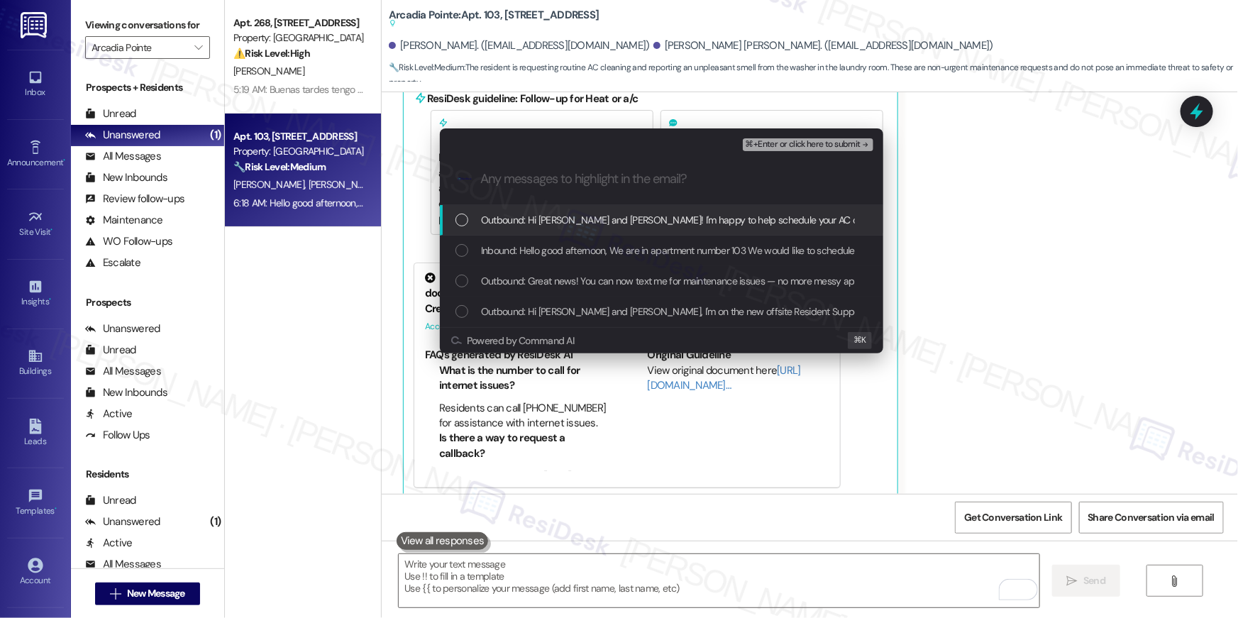
click at [537, 219] on span "Outbound: Hi [PERSON_NAME] and [PERSON_NAME]! I'm happy to help schedule your A…" at bounding box center [998, 220] width 1035 height 16
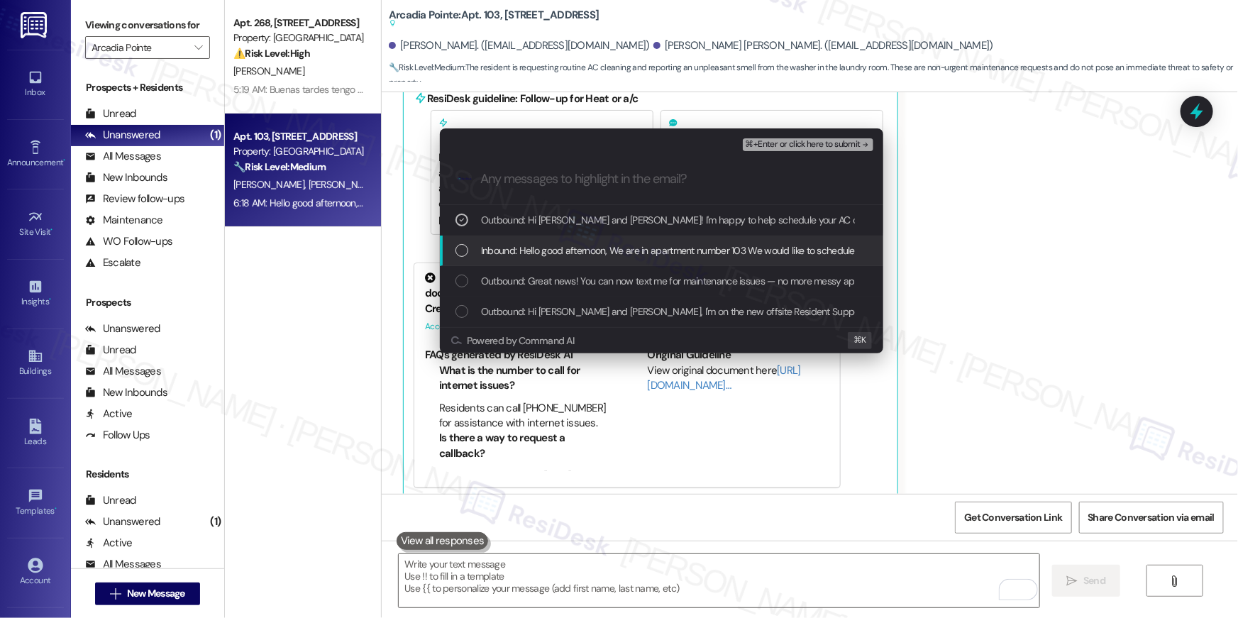
drag, startPoint x: 531, startPoint y: 255, endPoint x: 523, endPoint y: 289, distance: 34.9
click at [531, 255] on span "Inbound: Hello good afternoon, We are in apartment number 103 We would like to …" at bounding box center [985, 251] width 1008 height 16
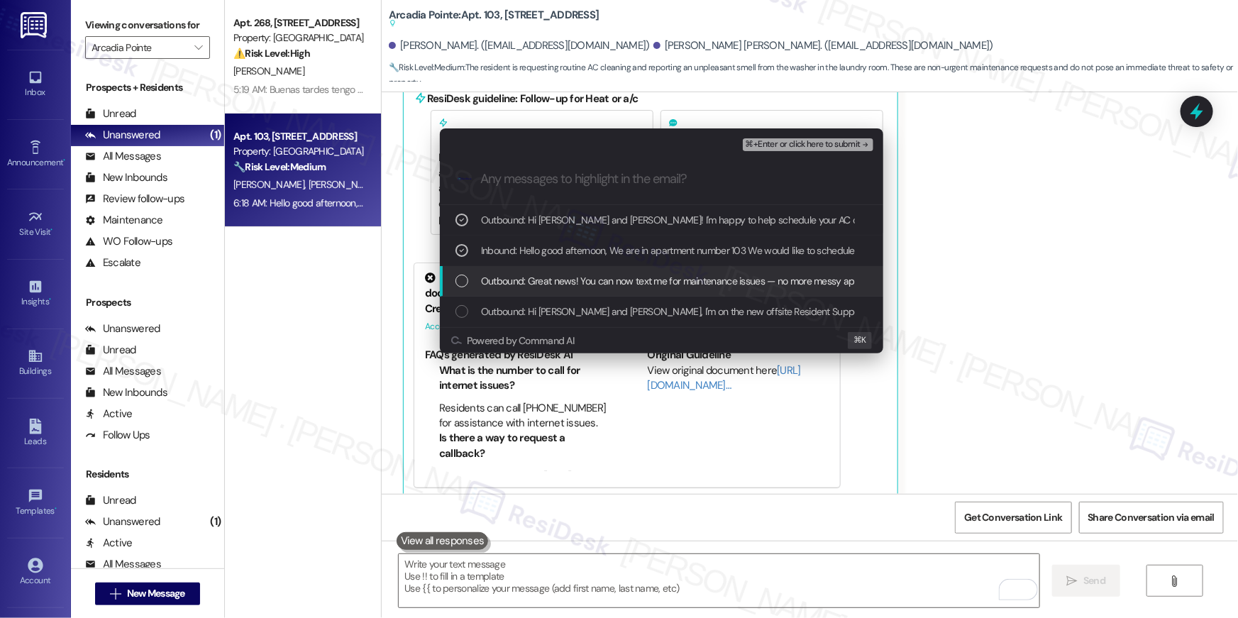
click at [523, 289] on div "Outbound: Great news! You can now text me for maintenance issues — no more mess…" at bounding box center [661, 281] width 443 height 31
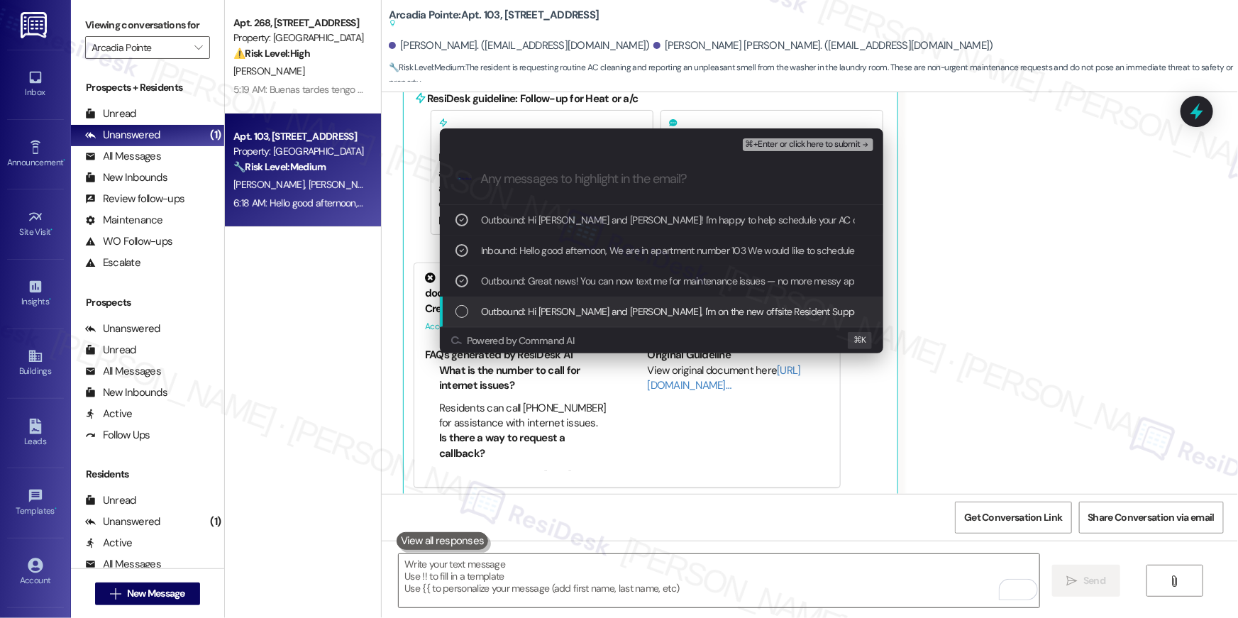
drag, startPoint x: 528, startPoint y: 315, endPoint x: 689, endPoint y: 213, distance: 190.7
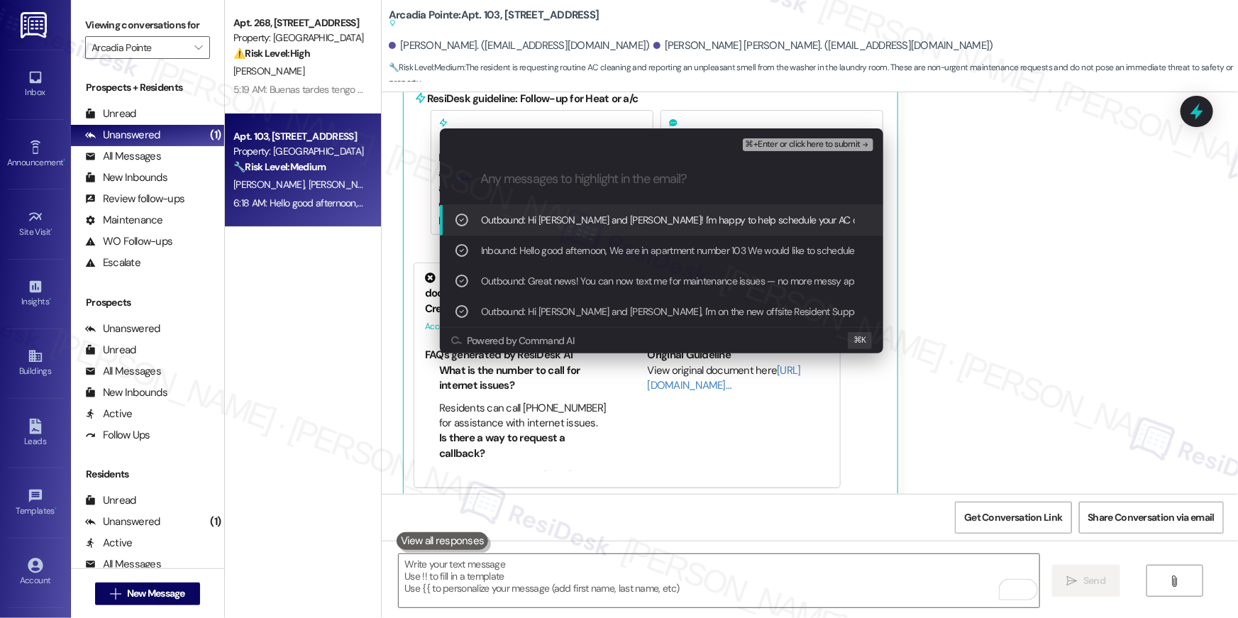
click at [785, 144] on span "⌘+Enter or click here to submit" at bounding box center [803, 145] width 115 height 10
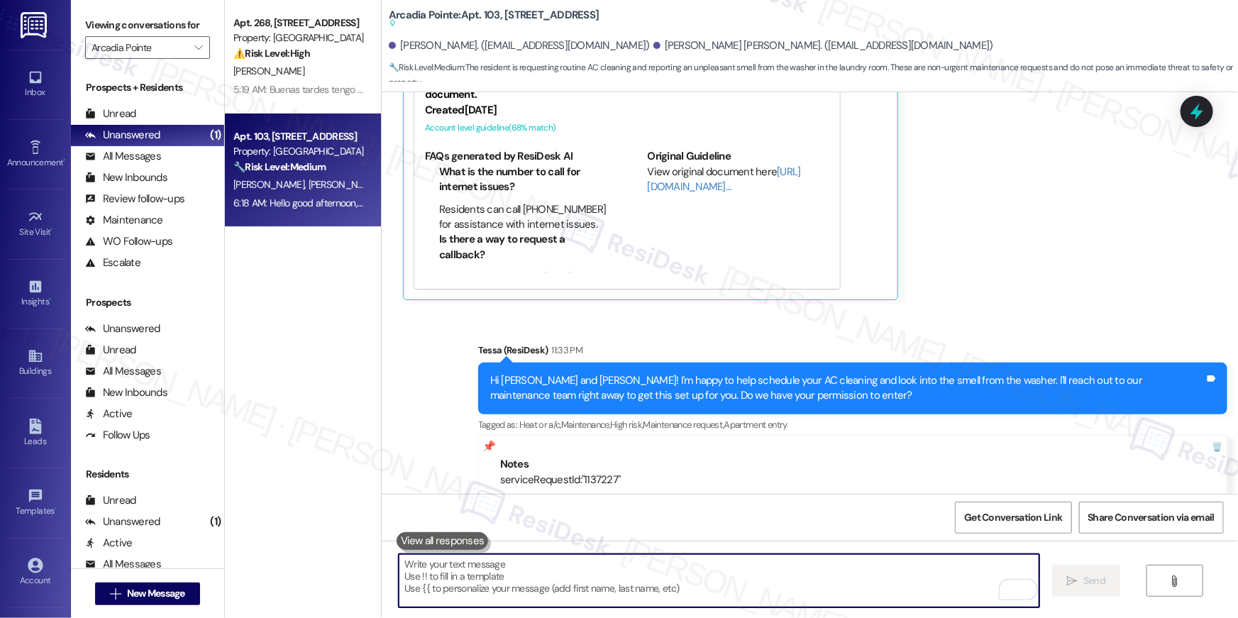
scroll to position [870, 0]
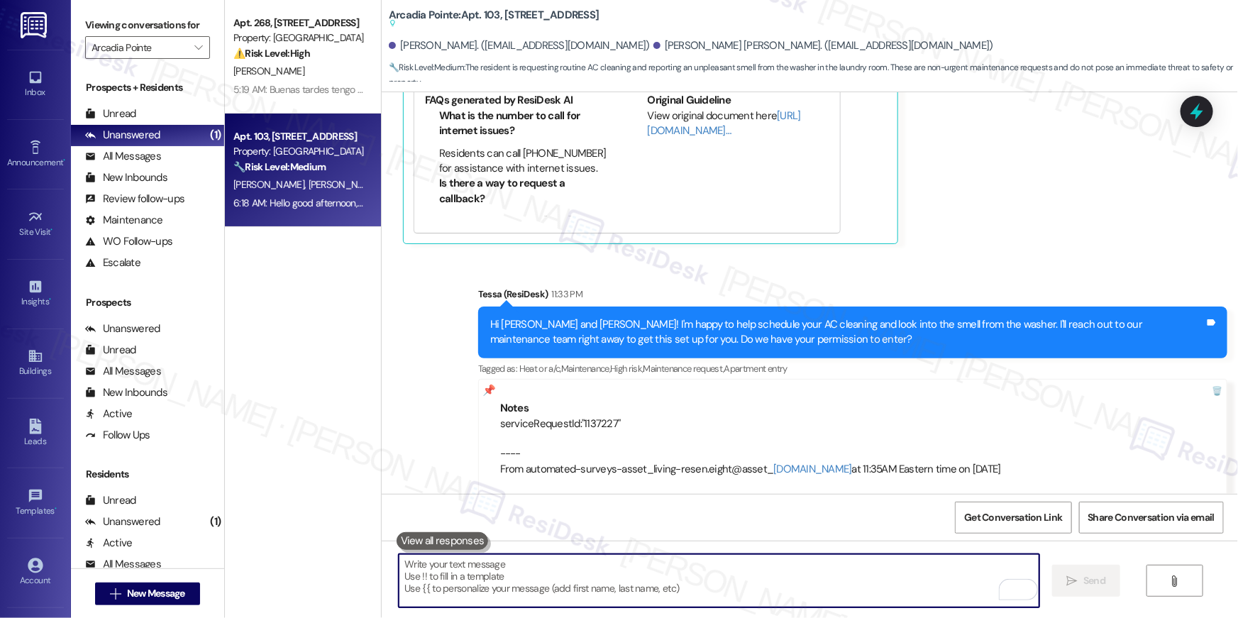
click at [419, 296] on div "Sent via SMS Tessa (ResiDesk) 11:33 PM Hi [PERSON_NAME] and [PERSON_NAME]! I'm …" at bounding box center [810, 382] width 856 height 255
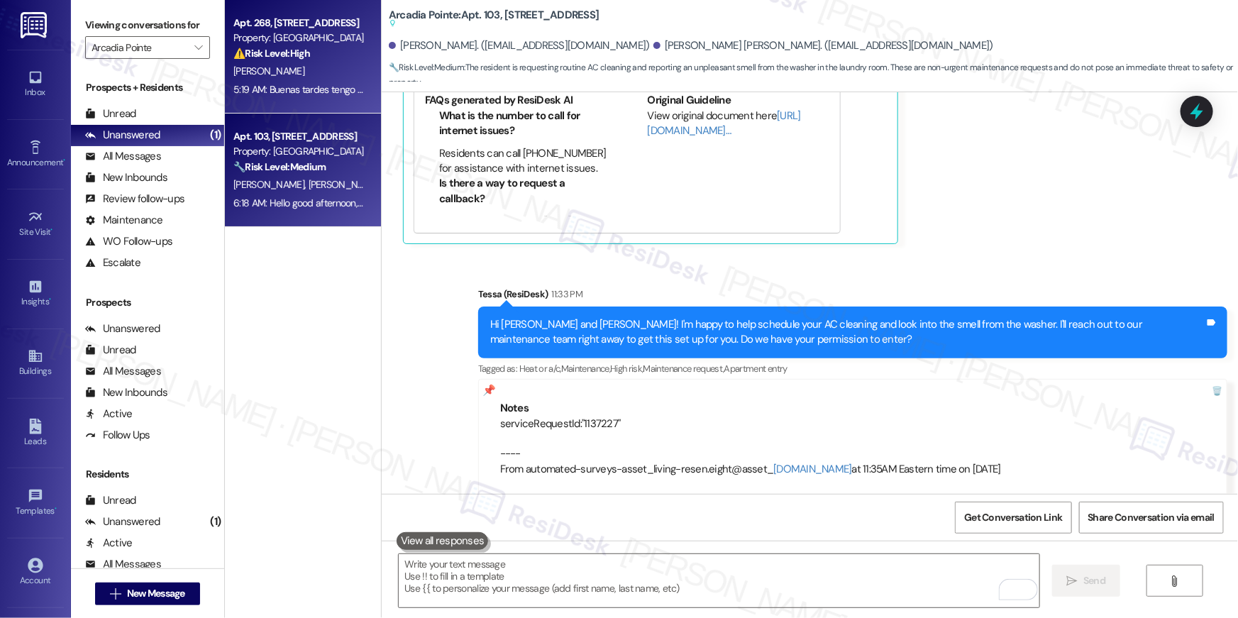
click at [272, 67] on div "[PERSON_NAME]" at bounding box center [299, 71] width 134 height 18
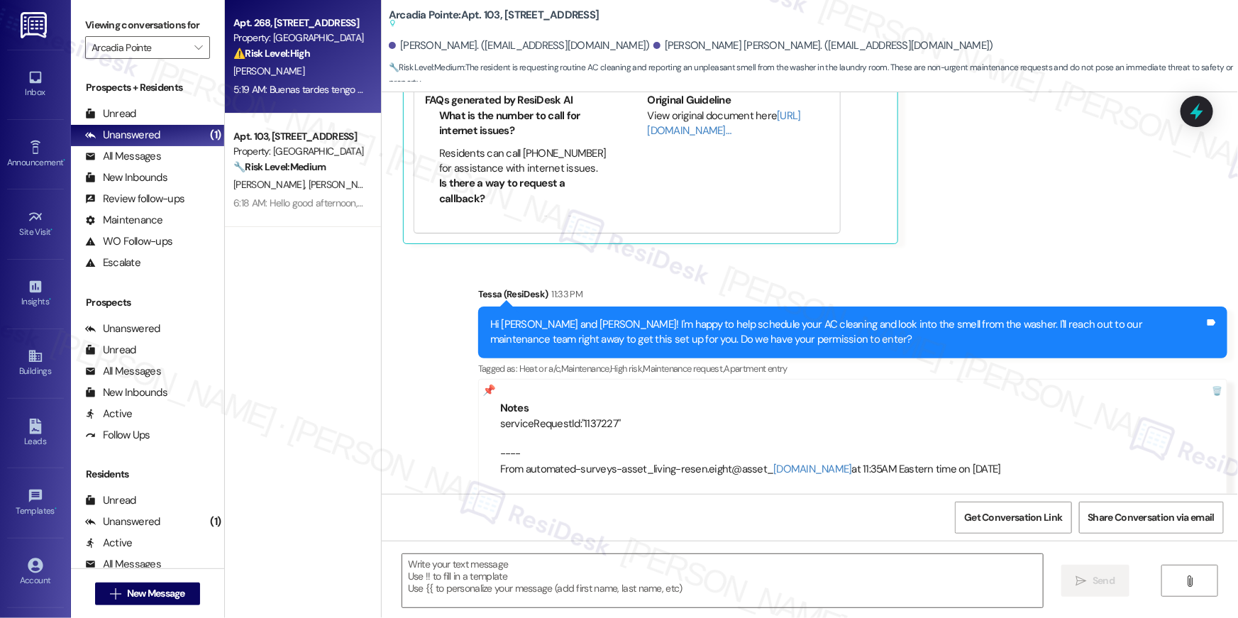
type textarea "Fetching suggested responses. Please feel free to read through the conversation…"
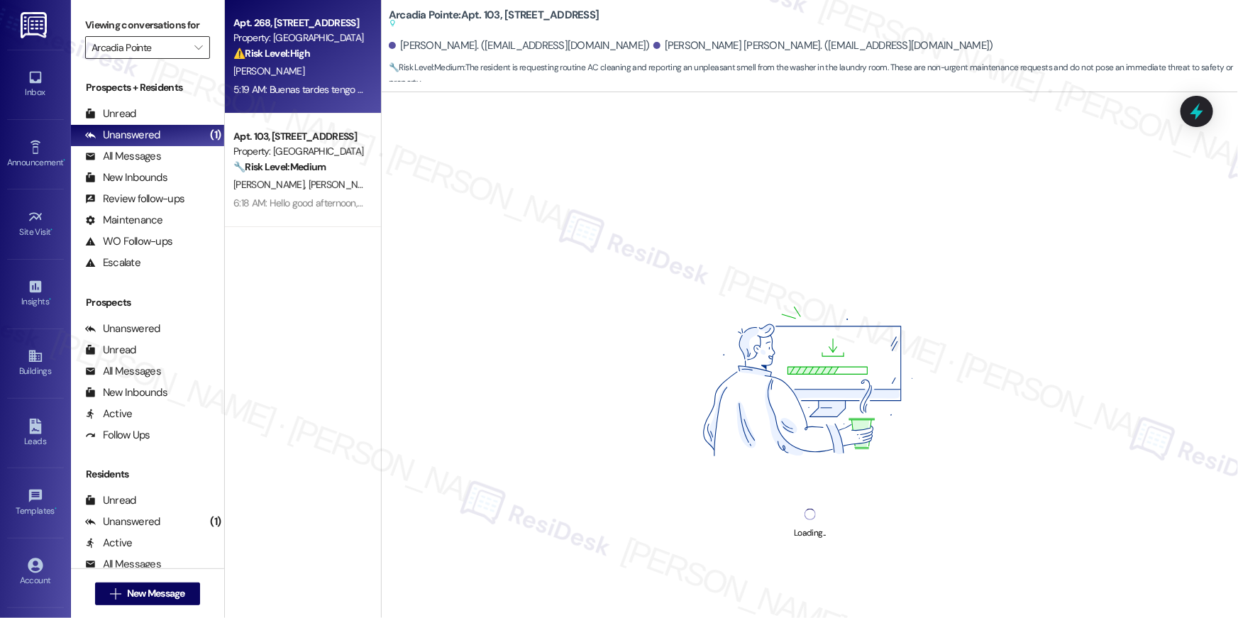
click at [172, 50] on input "Arcadia Pointe" at bounding box center [140, 47] width 96 height 23
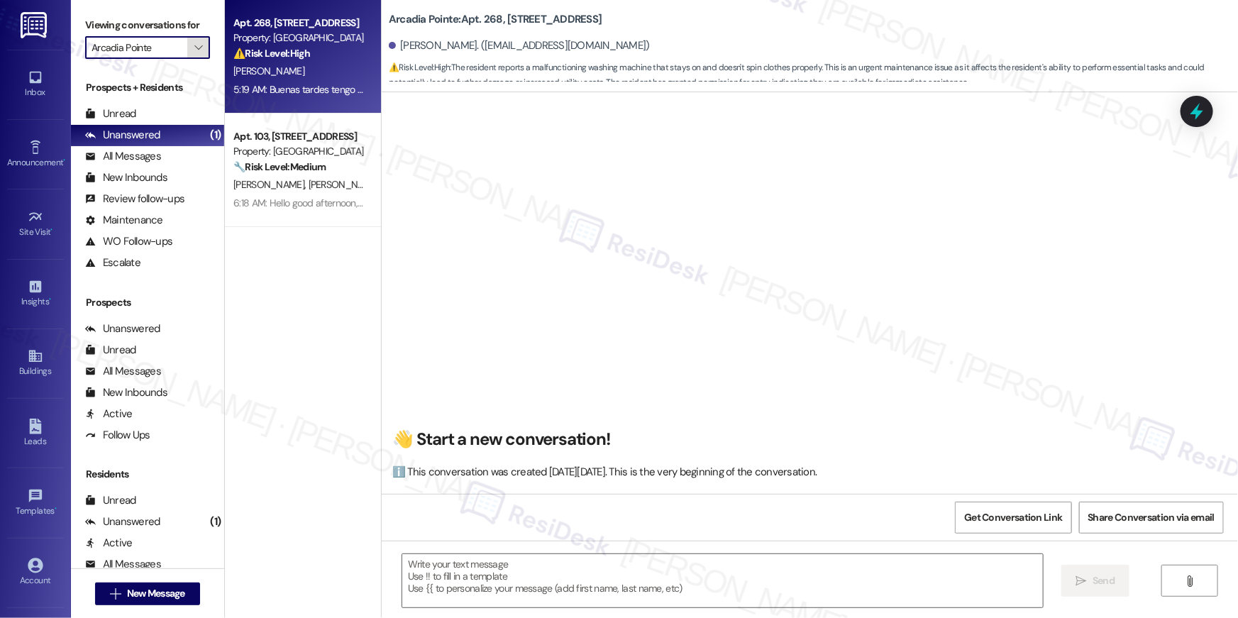
click at [192, 49] on span "" at bounding box center [198, 47] width 13 height 23
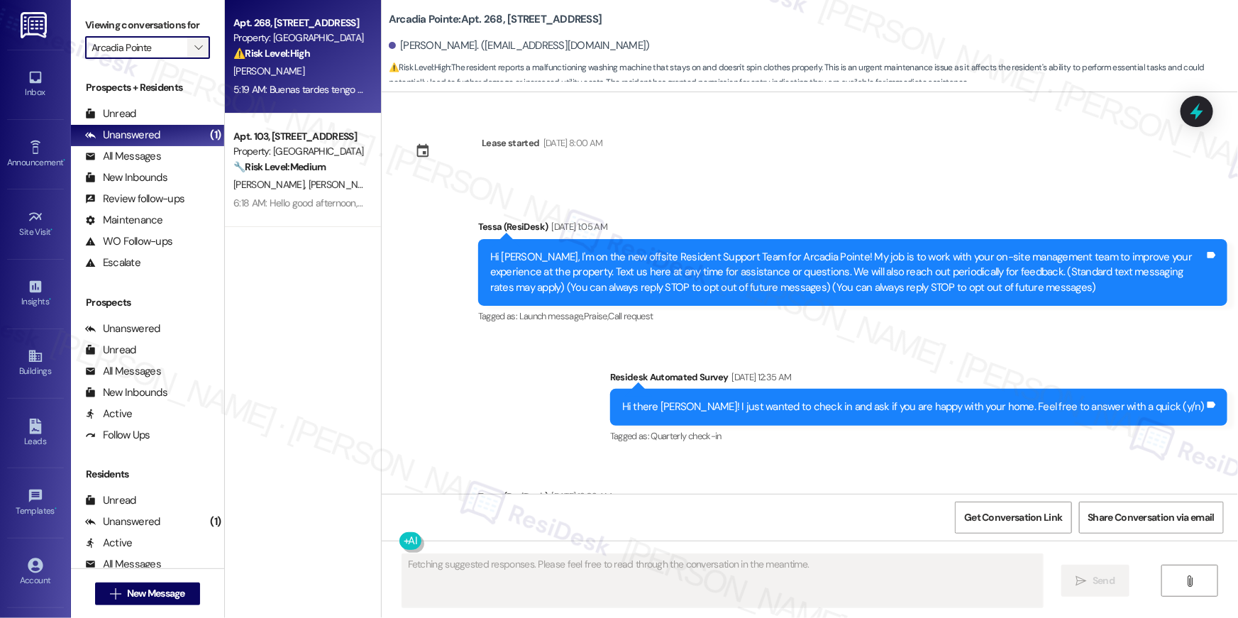
type textarea "Fetching suggested responses. Please feel free to read through the conversation…"
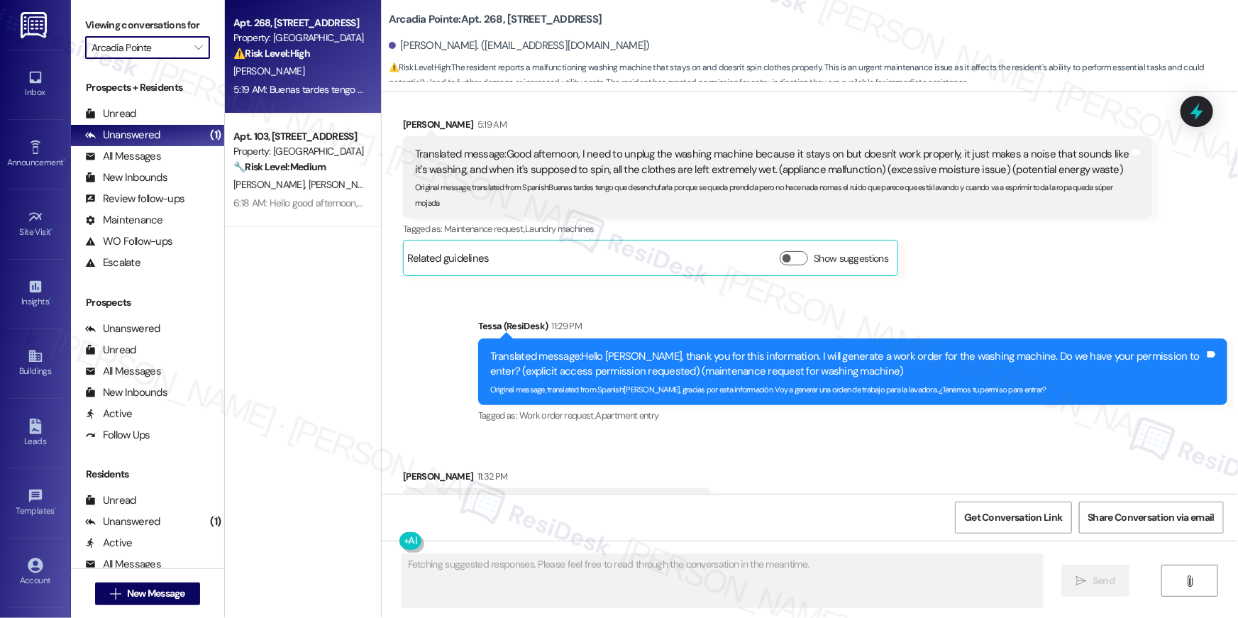
scroll to position [1061, 0]
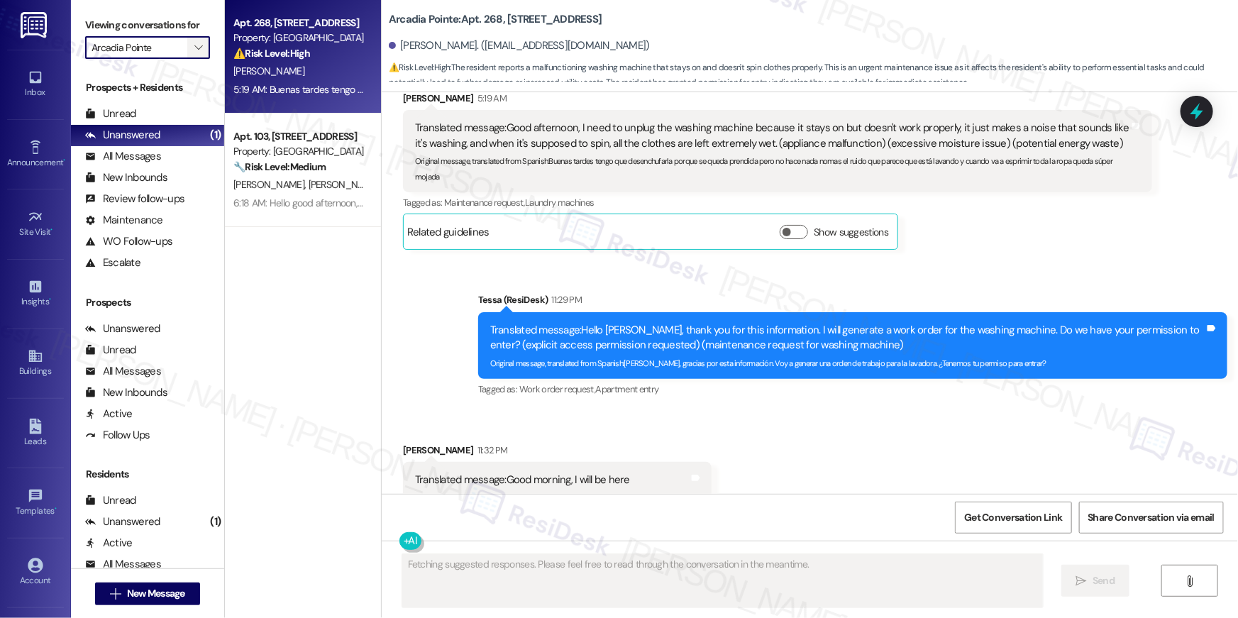
click at [194, 47] on icon "" at bounding box center [198, 47] width 8 height 11
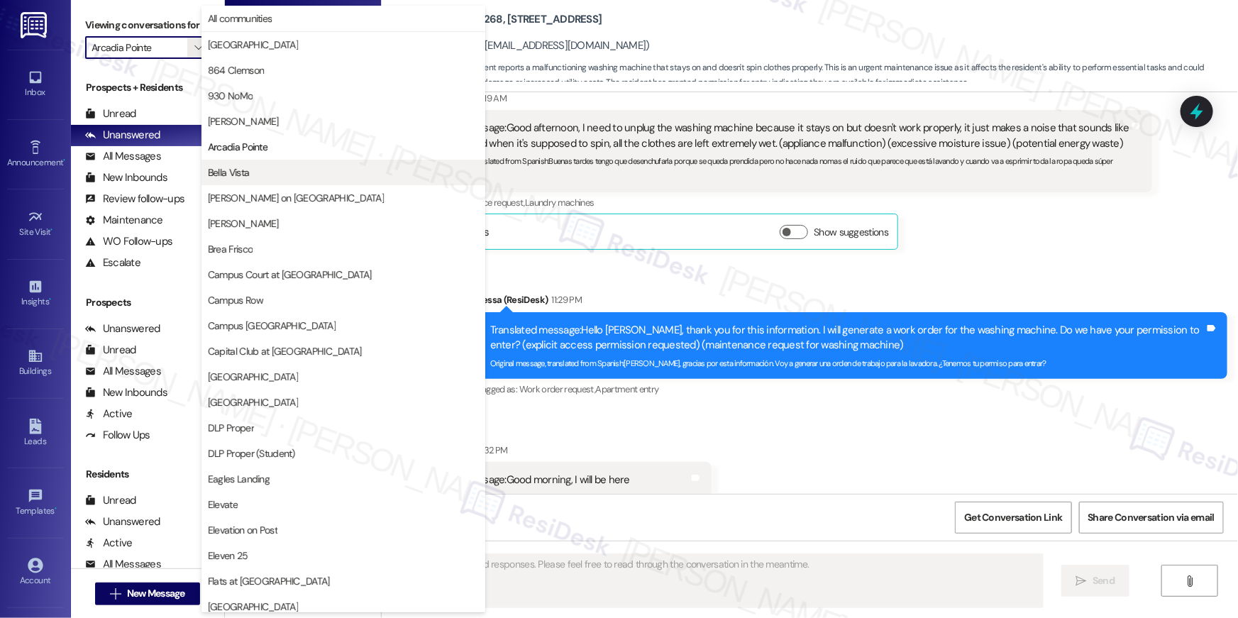
click at [270, 170] on span "Bella Vista" at bounding box center [343, 172] width 271 height 14
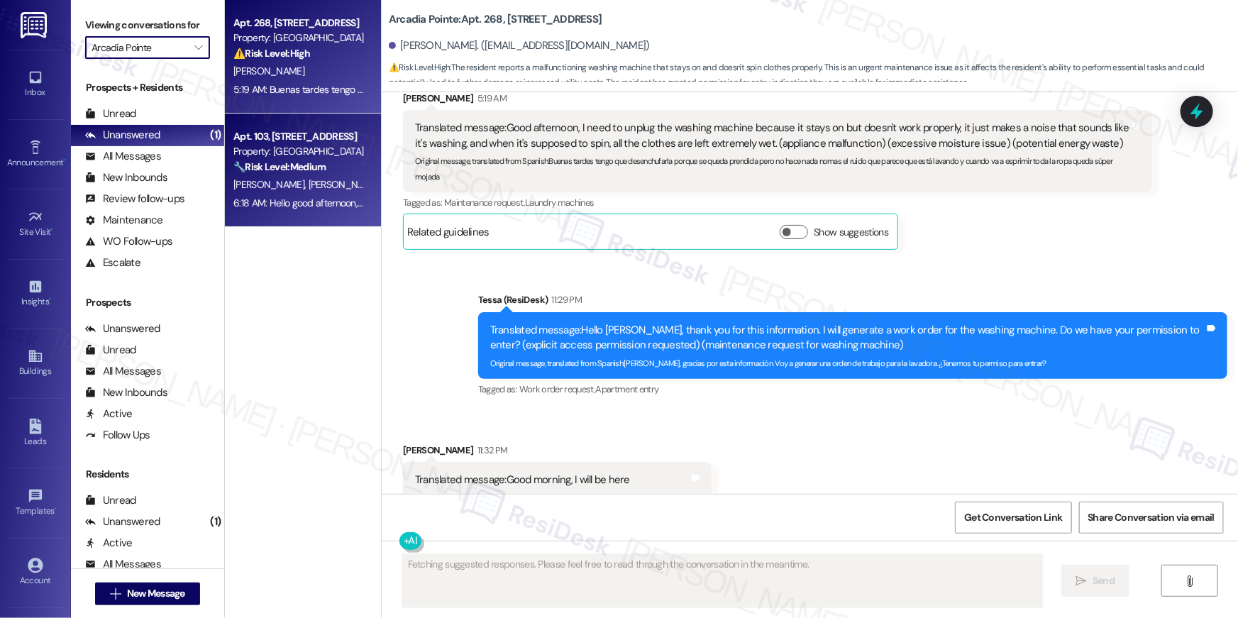
type input "Bella Vista"
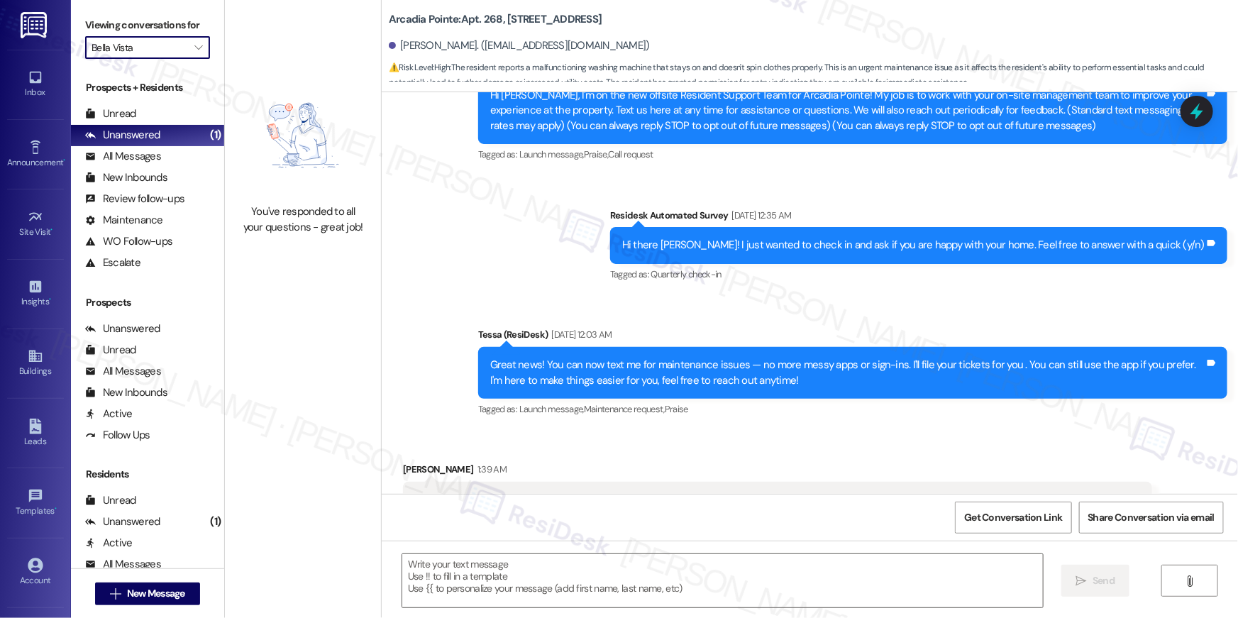
type textarea "Fetching suggested responses. Please feel free to read through the conversation…"
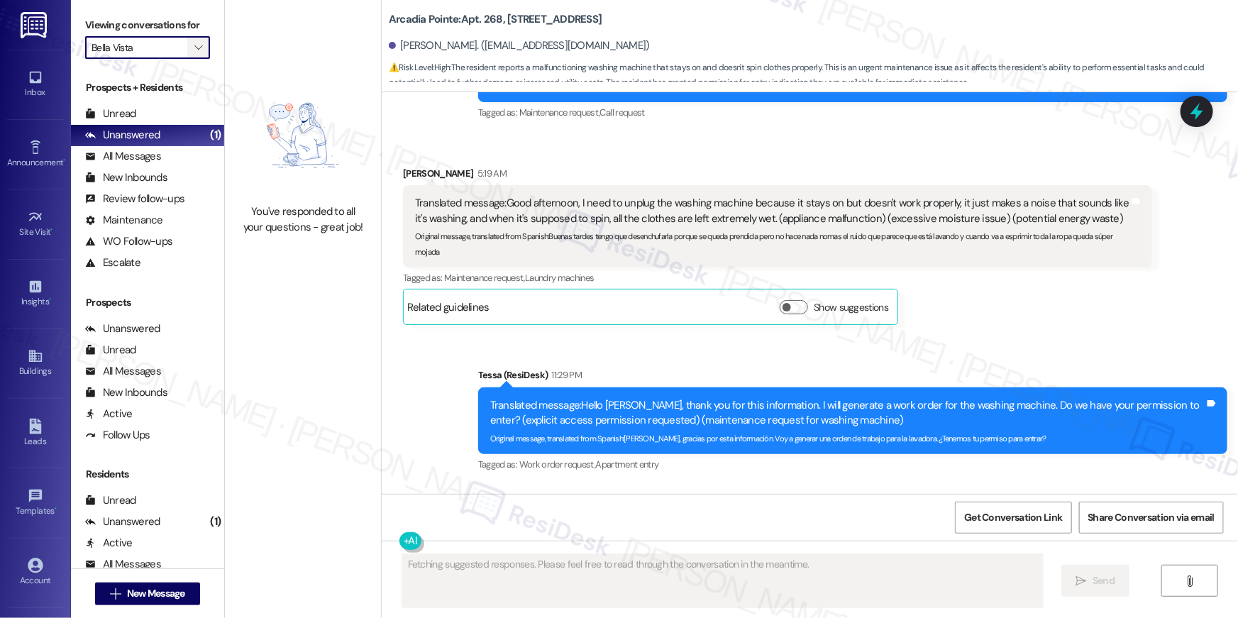
scroll to position [1061, 0]
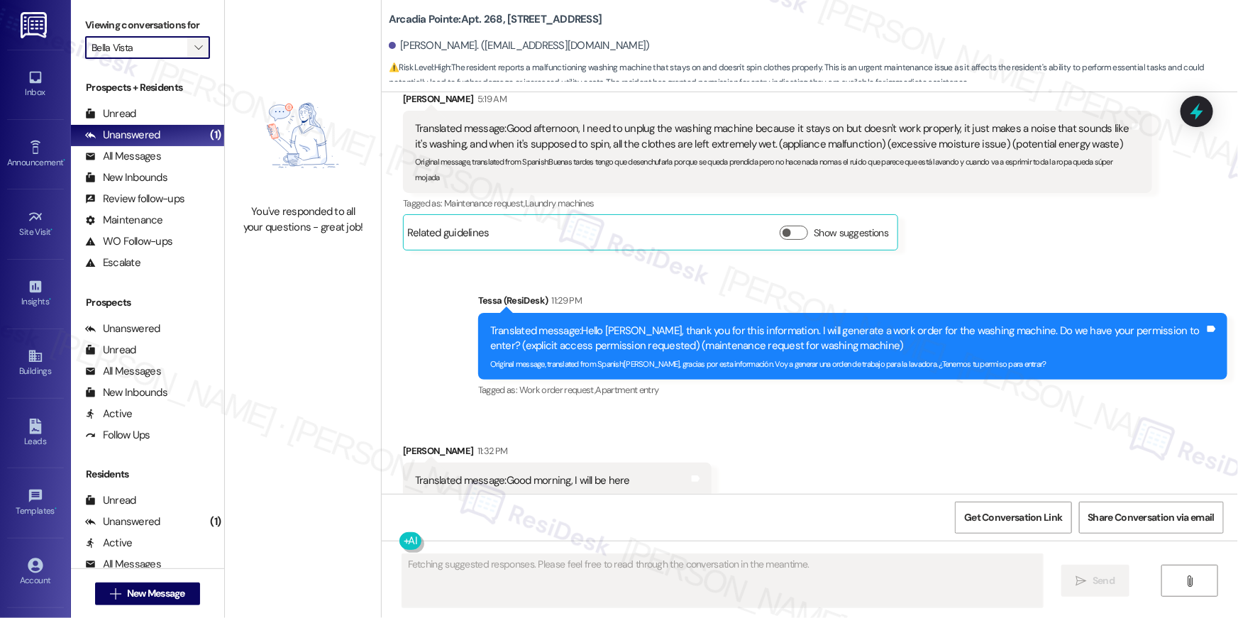
click at [197, 55] on button "" at bounding box center [198, 47] width 23 height 23
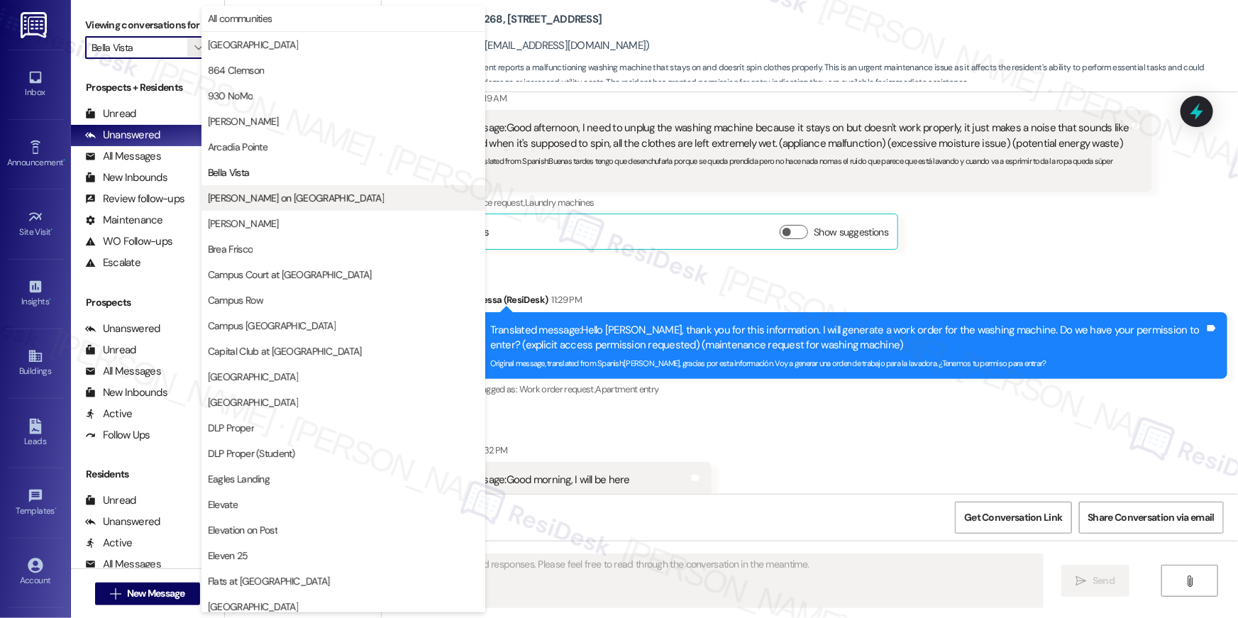
click at [250, 209] on button "[PERSON_NAME] on [GEOGRAPHIC_DATA]" at bounding box center [343, 198] width 284 height 26
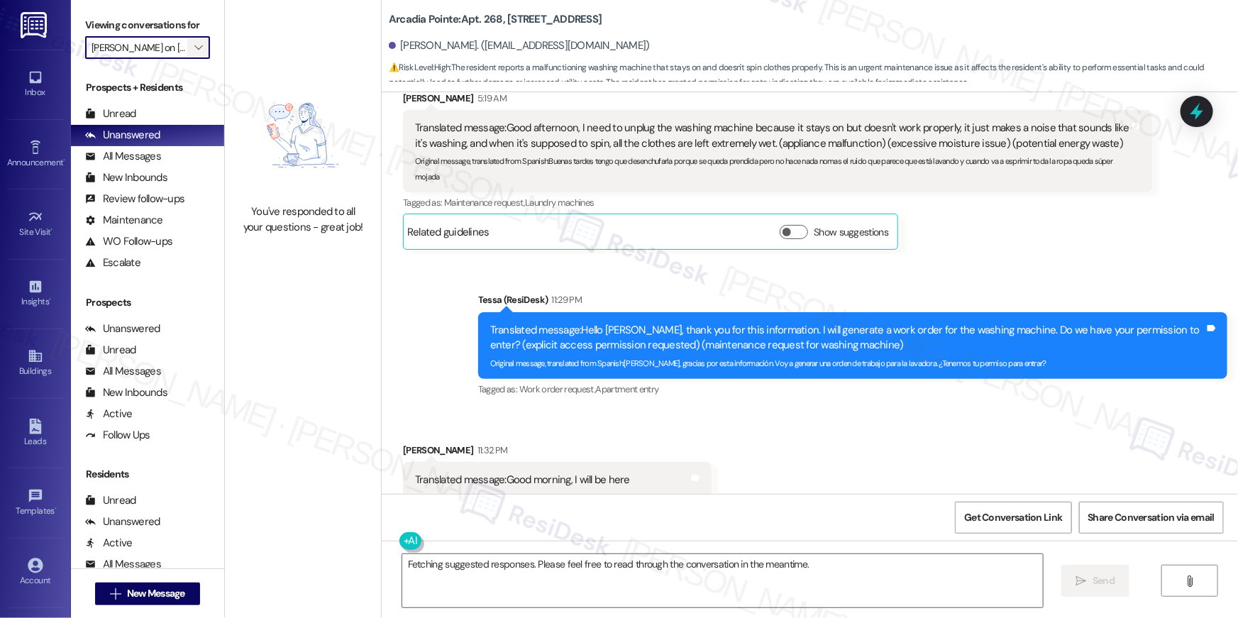
click at [196, 43] on span "" at bounding box center [198, 47] width 13 height 23
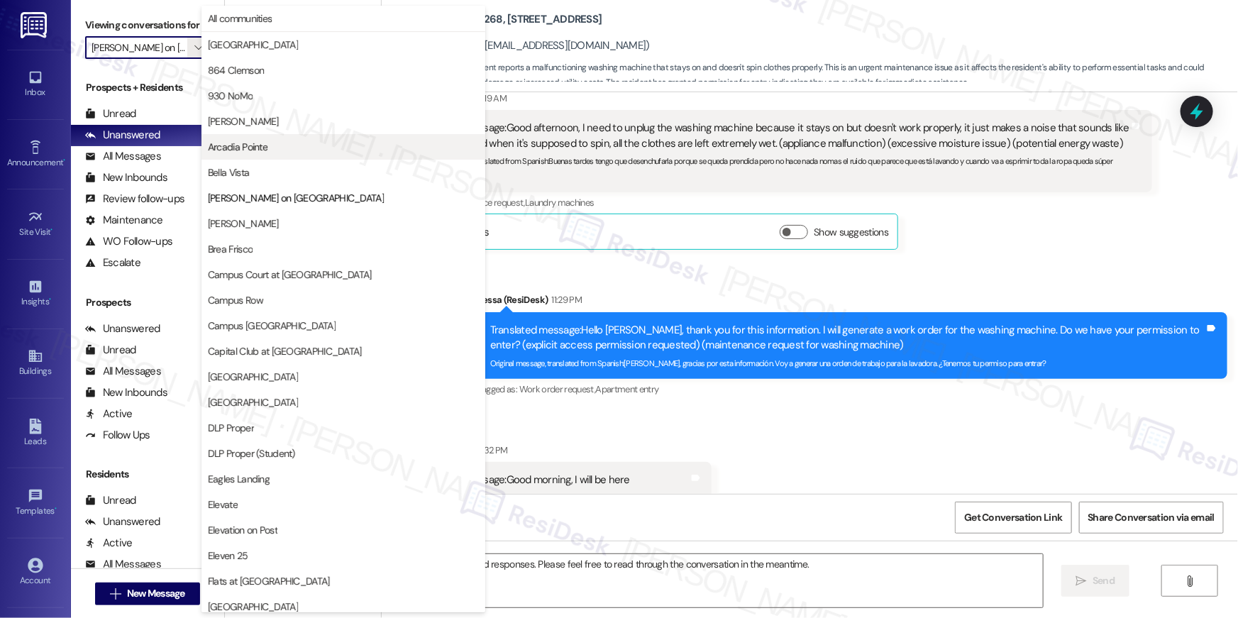
click at [277, 146] on span "Arcadia Pointe" at bounding box center [343, 147] width 271 height 14
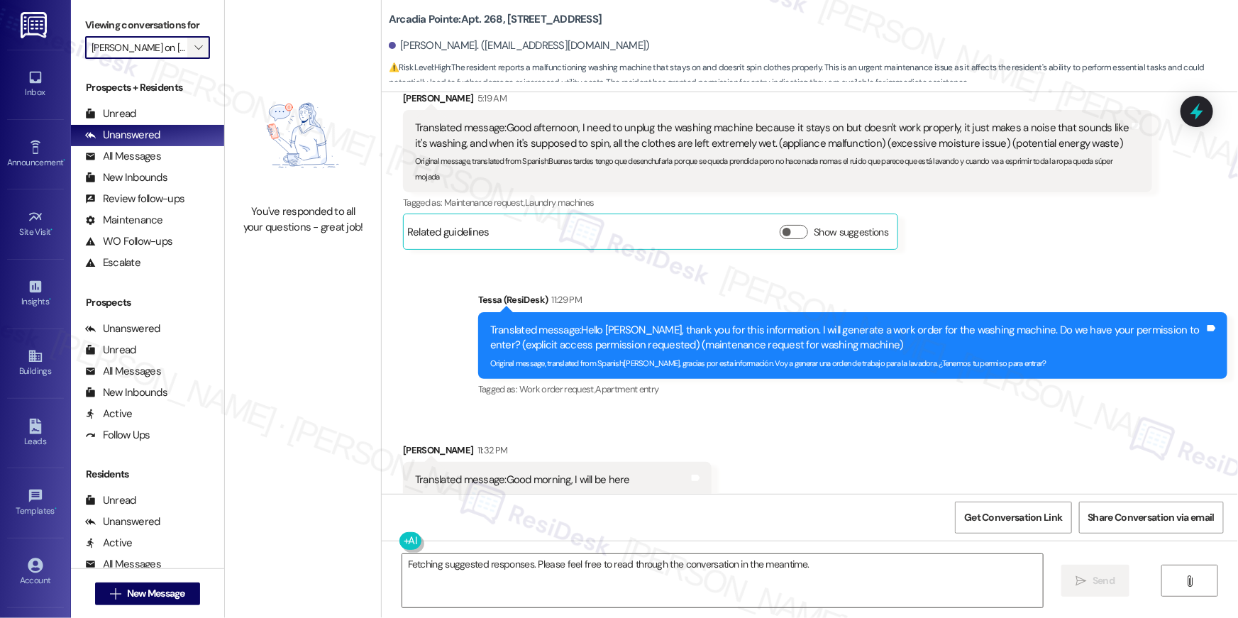
type input "Arcadia Pointe"
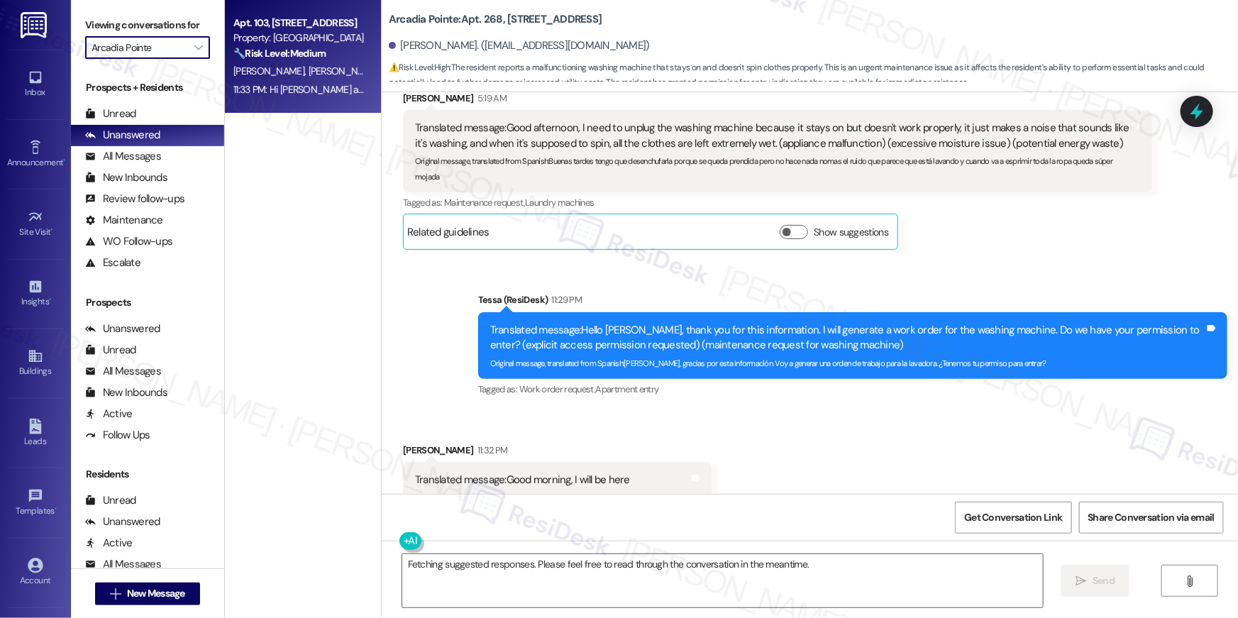
click at [318, 70] on div "[PERSON_NAME] [PERSON_NAME]" at bounding box center [299, 71] width 134 height 18
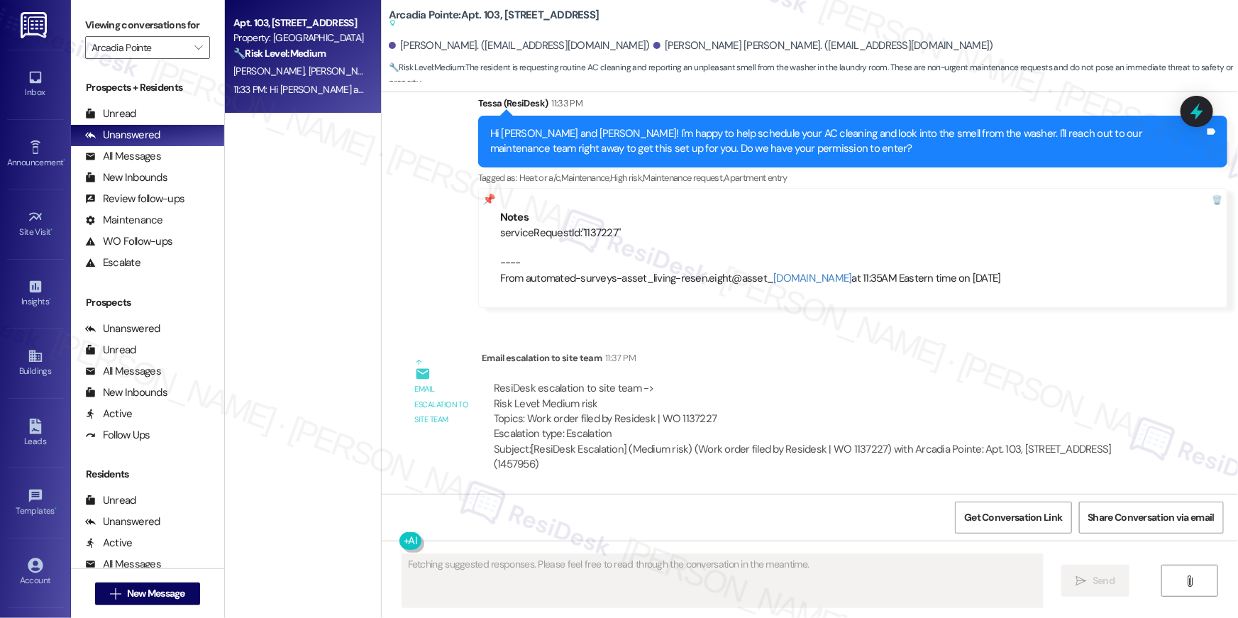
scroll to position [1030, 0]
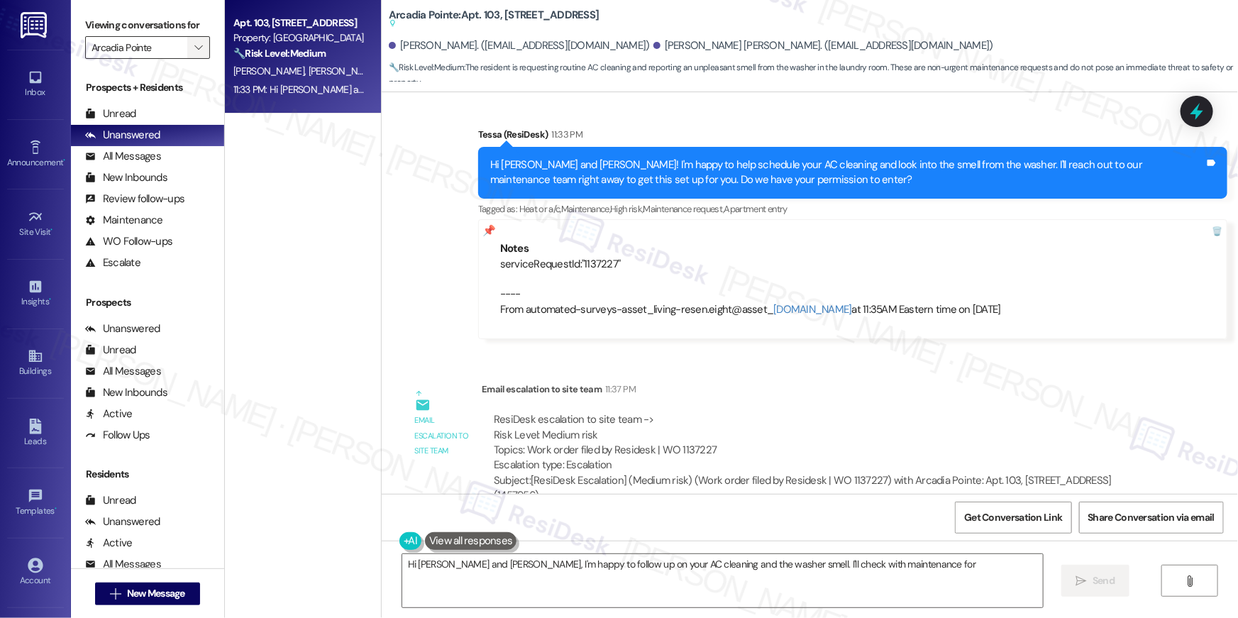
click at [194, 45] on icon "" at bounding box center [198, 47] width 8 height 11
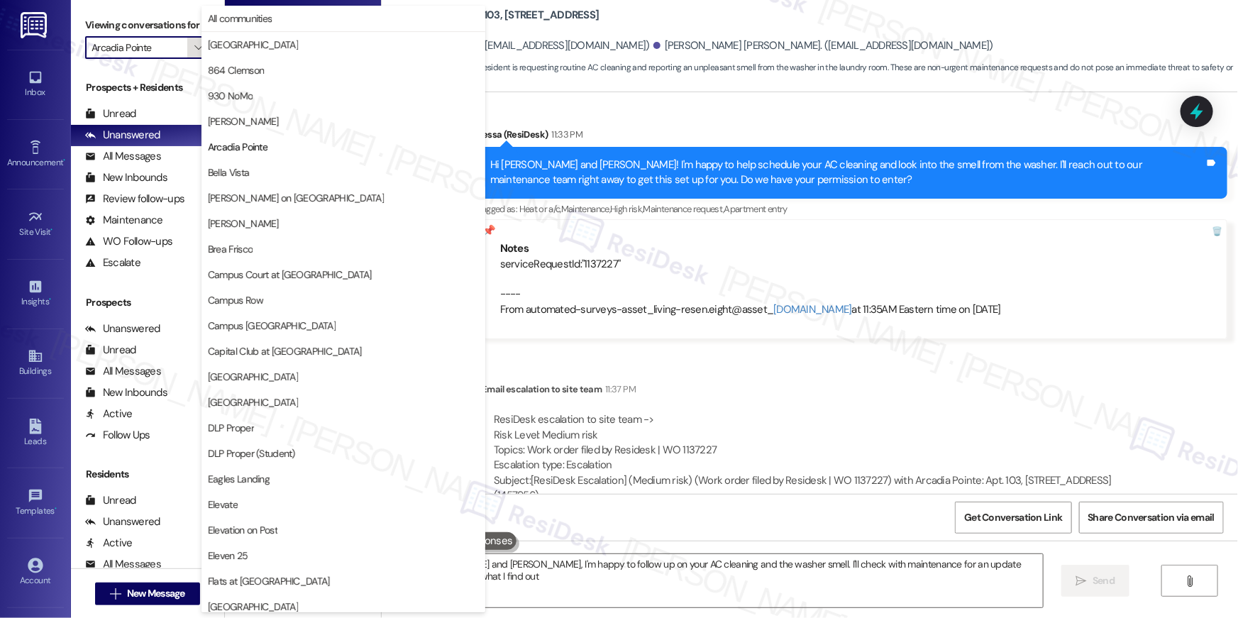
type textarea "Hi [PERSON_NAME] and [PERSON_NAME], I'm happy to follow up on your AC cleaning …"
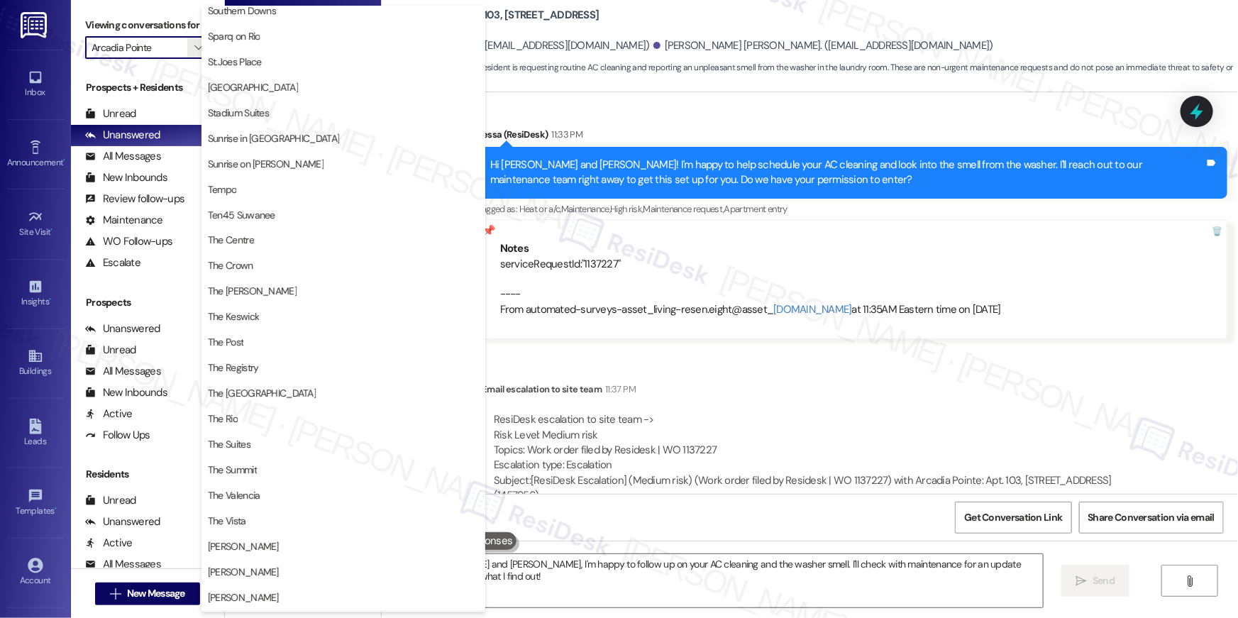
scroll to position [1283, 0]
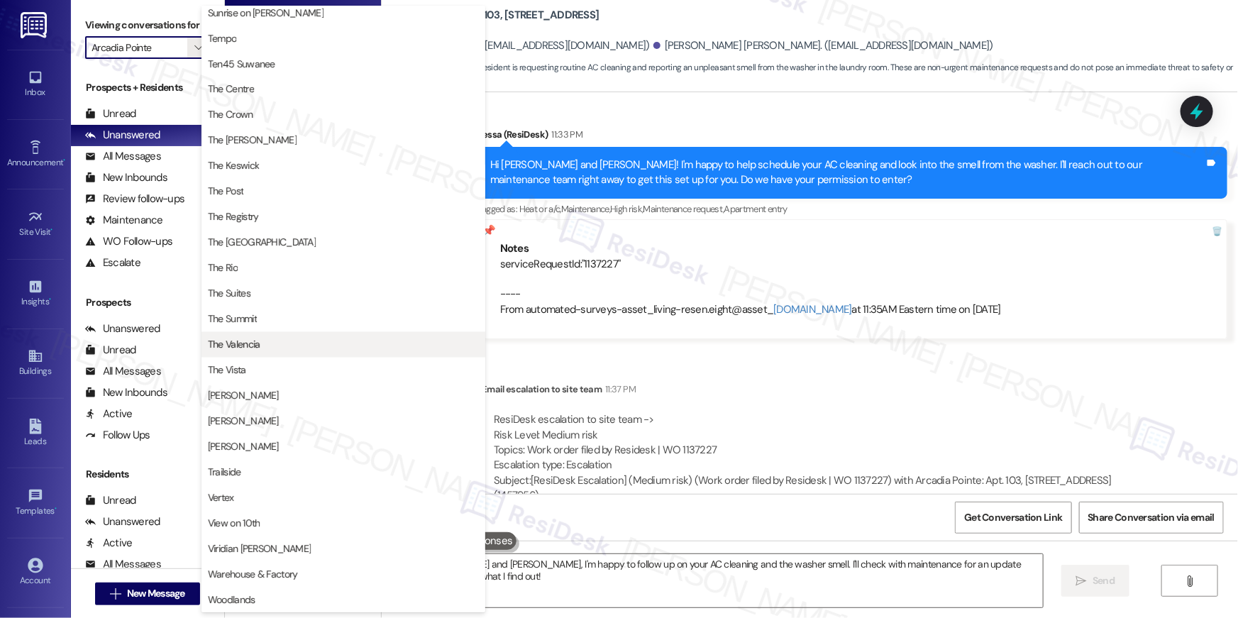
click at [267, 350] on span "The Valencia" at bounding box center [343, 345] width 271 height 14
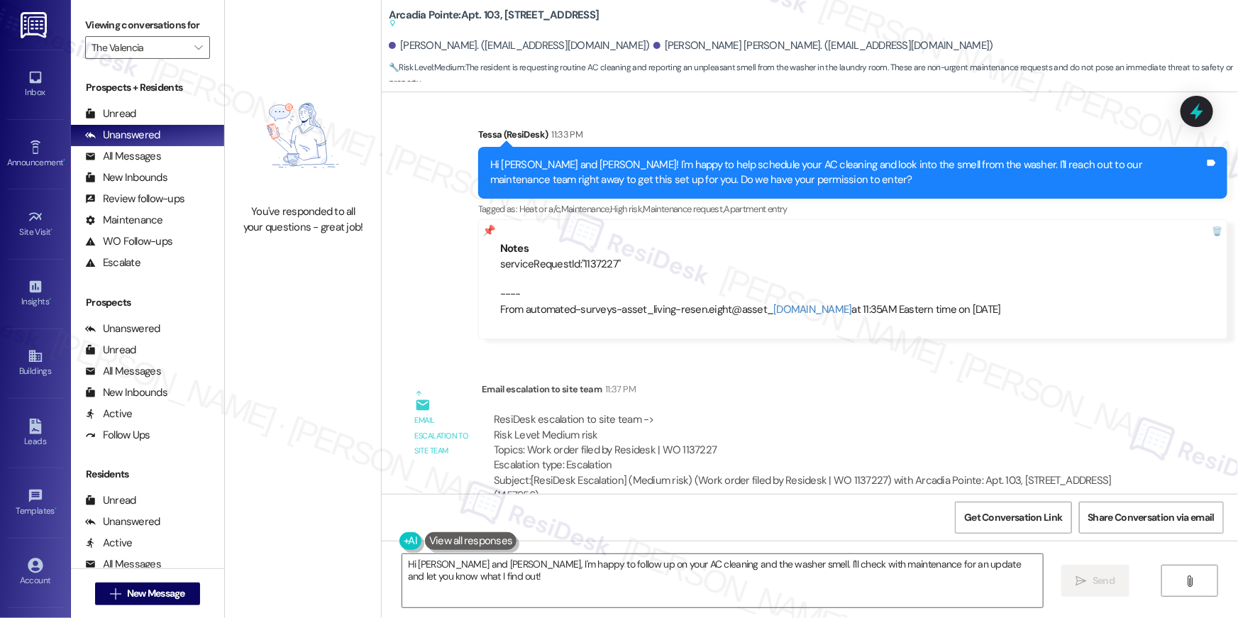
click at [284, 122] on img at bounding box center [302, 135] width 125 height 123
click at [194, 48] on icon "" at bounding box center [198, 47] width 8 height 11
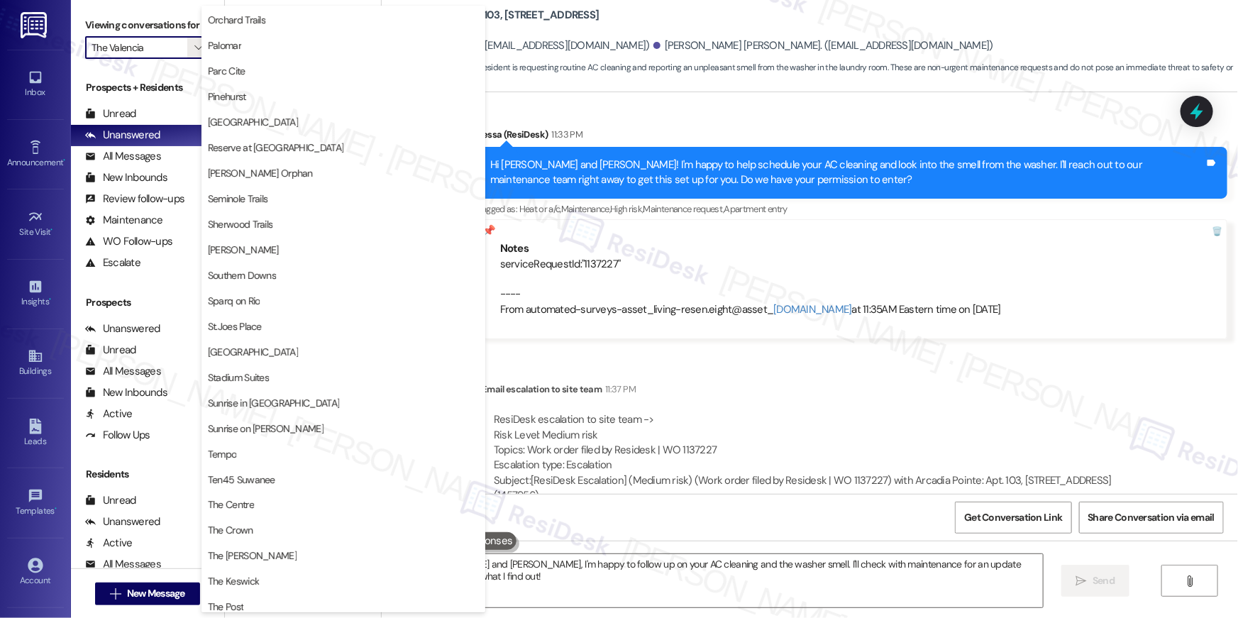
scroll to position [712, 0]
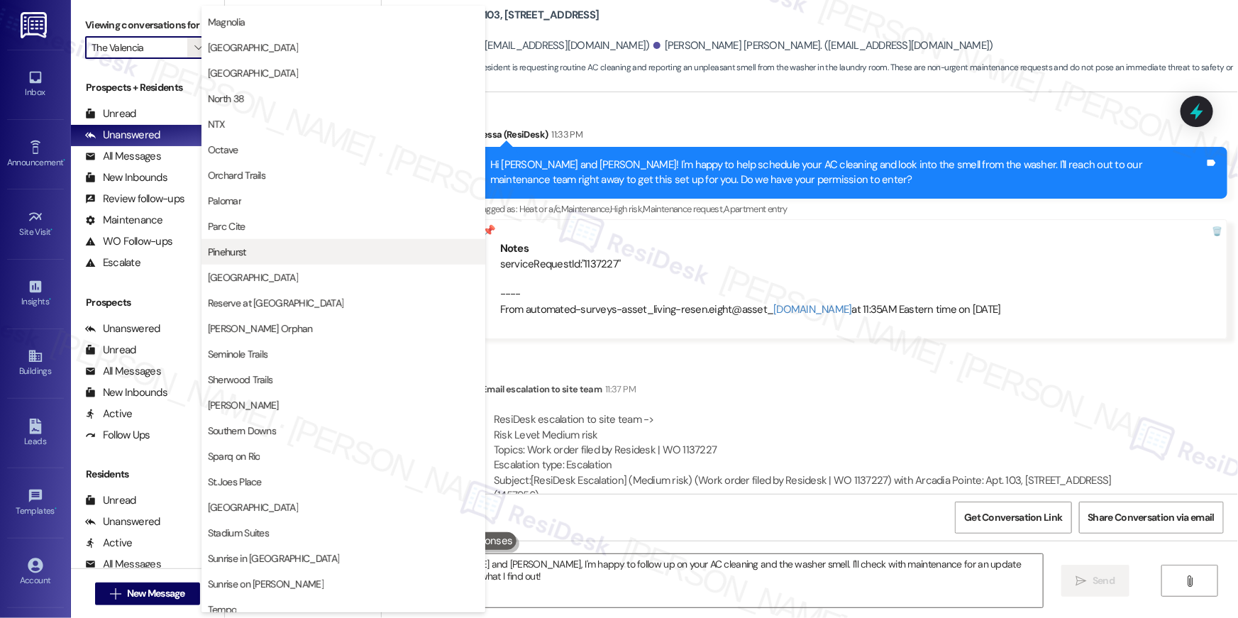
click at [292, 257] on span "Pinehurst" at bounding box center [343, 252] width 271 height 14
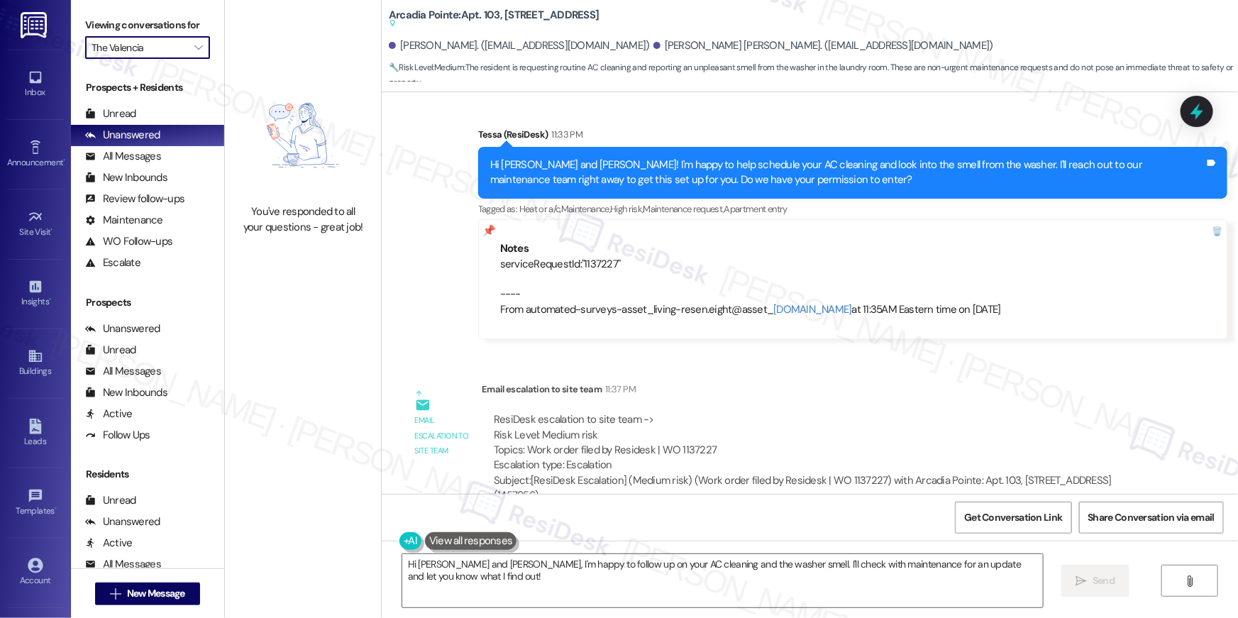
type input "Pinehurst"
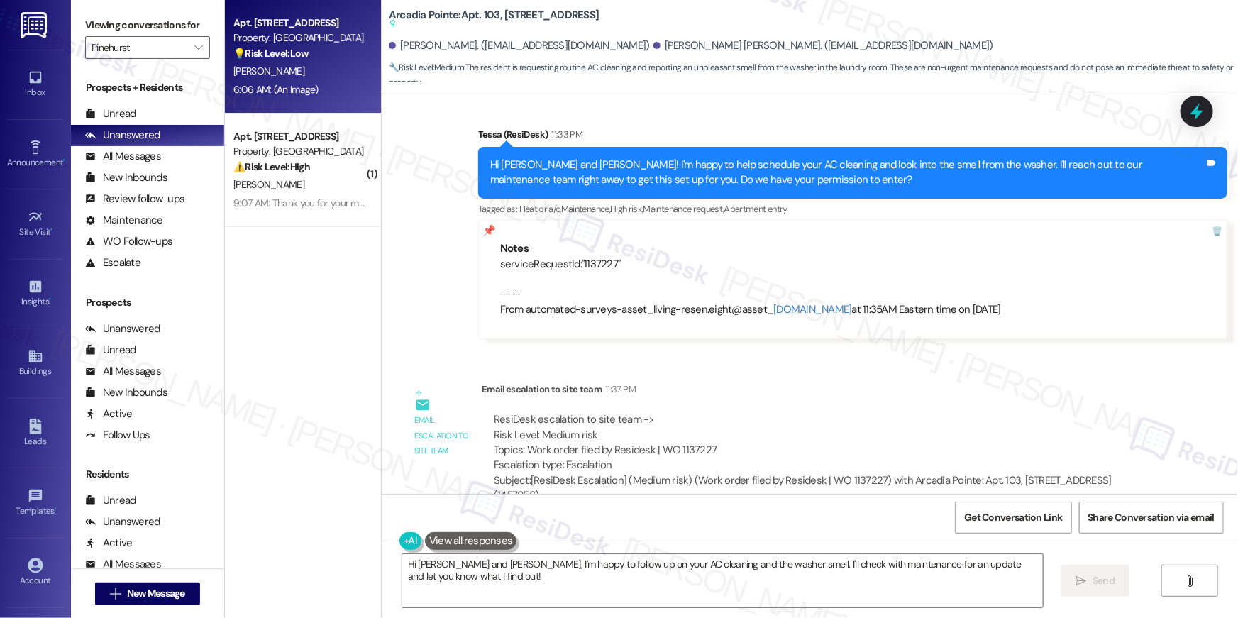
click at [333, 89] on div "6:06 AM: (An Image) 6:06 AM: (An Image)" at bounding box center [299, 90] width 134 height 18
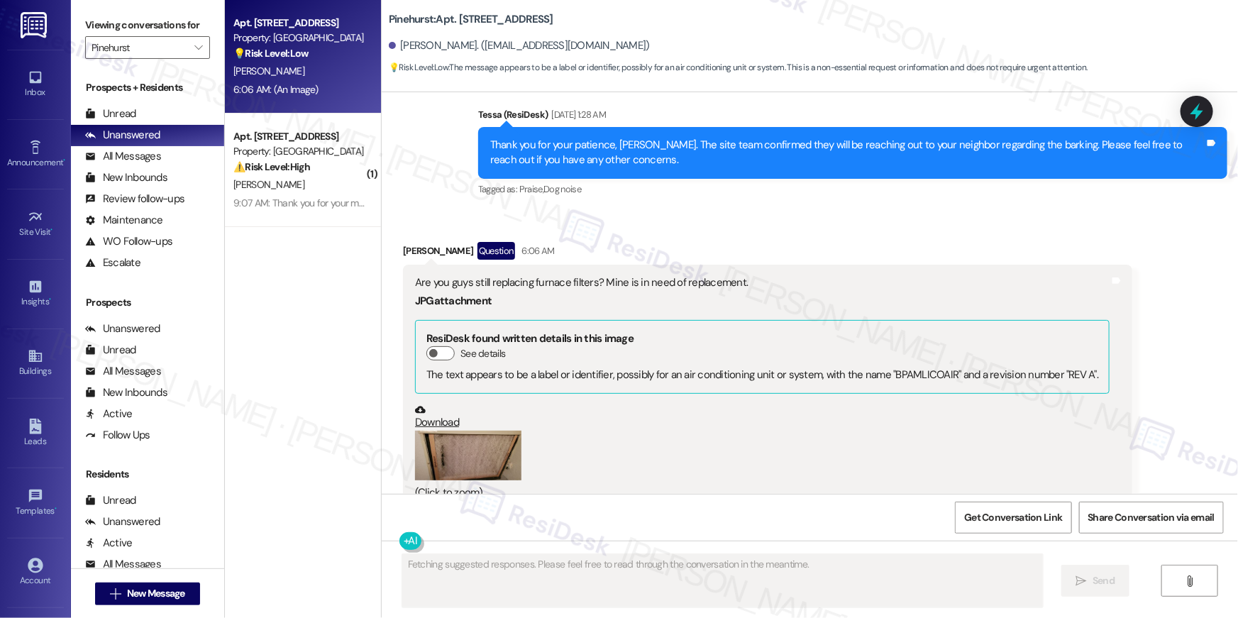
scroll to position [1719, 0]
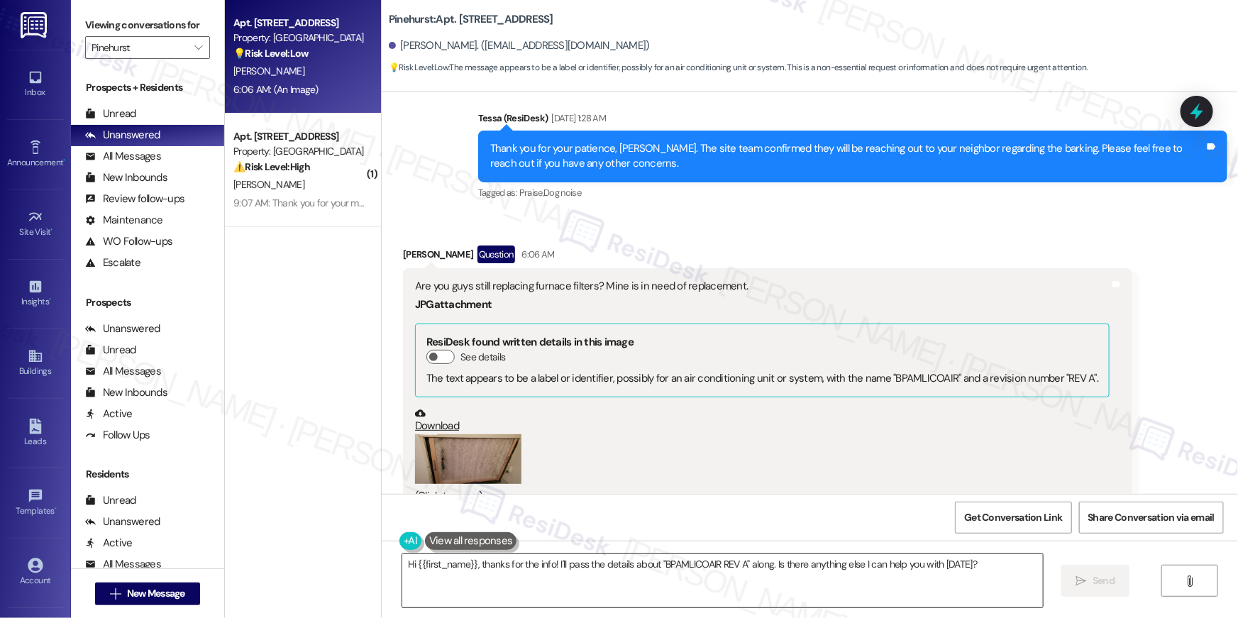
click at [509, 591] on textarea "Hi {{first_name}}, thanks for the info! I'll pass the details about "BPAMLICOAI…" at bounding box center [722, 580] width 641 height 53
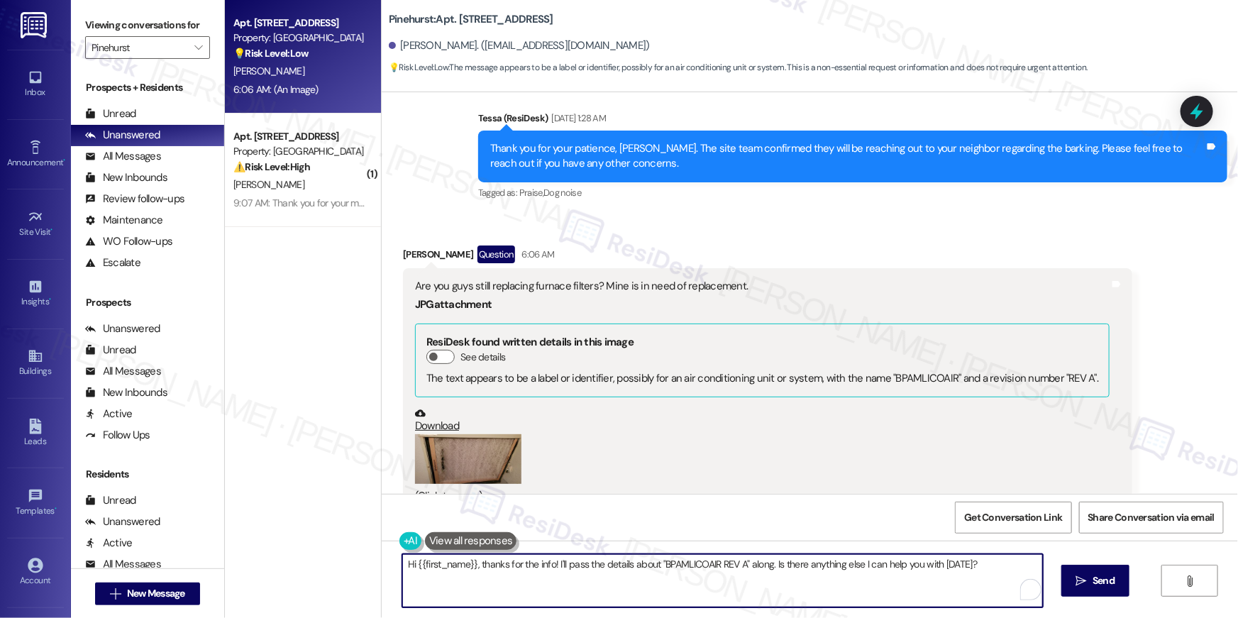
click at [563, 575] on textarea "Hi {{first_name}}, thanks for the info! I'll pass the details about "BPAMLICOAI…" at bounding box center [722, 580] width 641 height 53
click at [668, 582] on textarea "Hi {{first_name}}, thanks for the info! I'll pass the details about "BPAMLICOAI…" at bounding box center [719, 580] width 641 height 53
drag, startPoint x: 550, startPoint y: 564, endPoint x: 571, endPoint y: 595, distance: 37.4
click at [571, 595] on textarea "Hi {{first_name}}, thanks for the info! I'll pass the details about "BPAMLICOAI…" at bounding box center [719, 580] width 641 height 53
click at [548, 567] on textarea "Hi {{first_name}}, thanks for the info! I'll pass the details about "BPAMLICOAI…" at bounding box center [719, 580] width 641 height 53
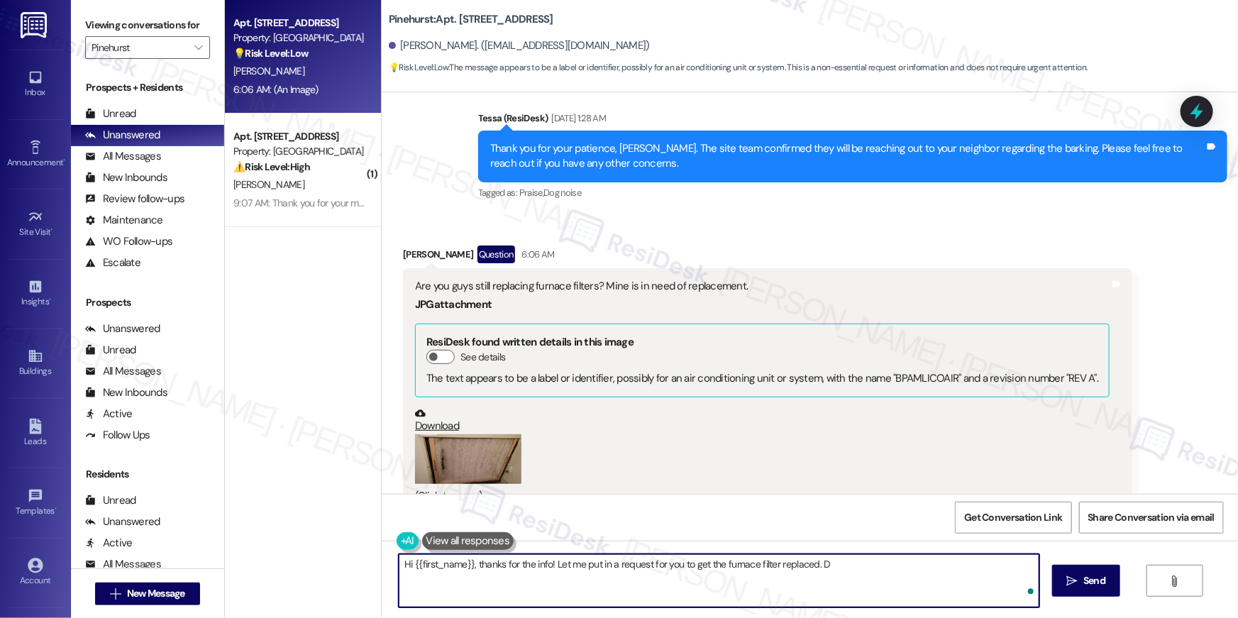
type textarea "Hi {{first_name}}, thanks for the info! Let me put in a request for you to get …"
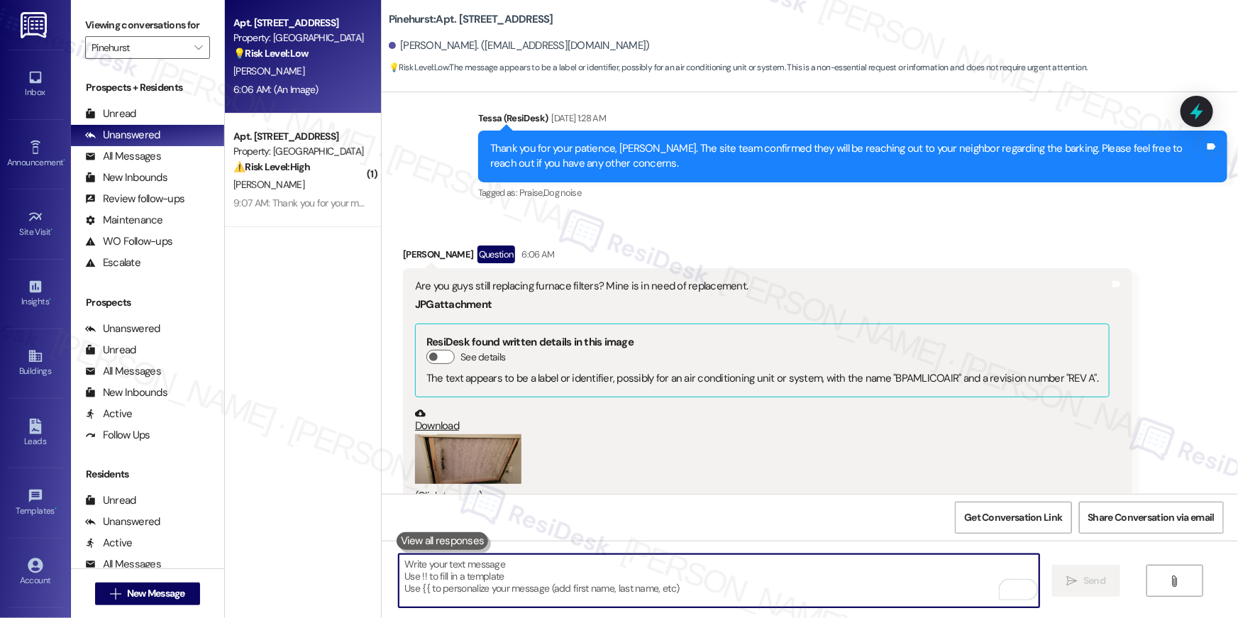
scroll to position [1770, 0]
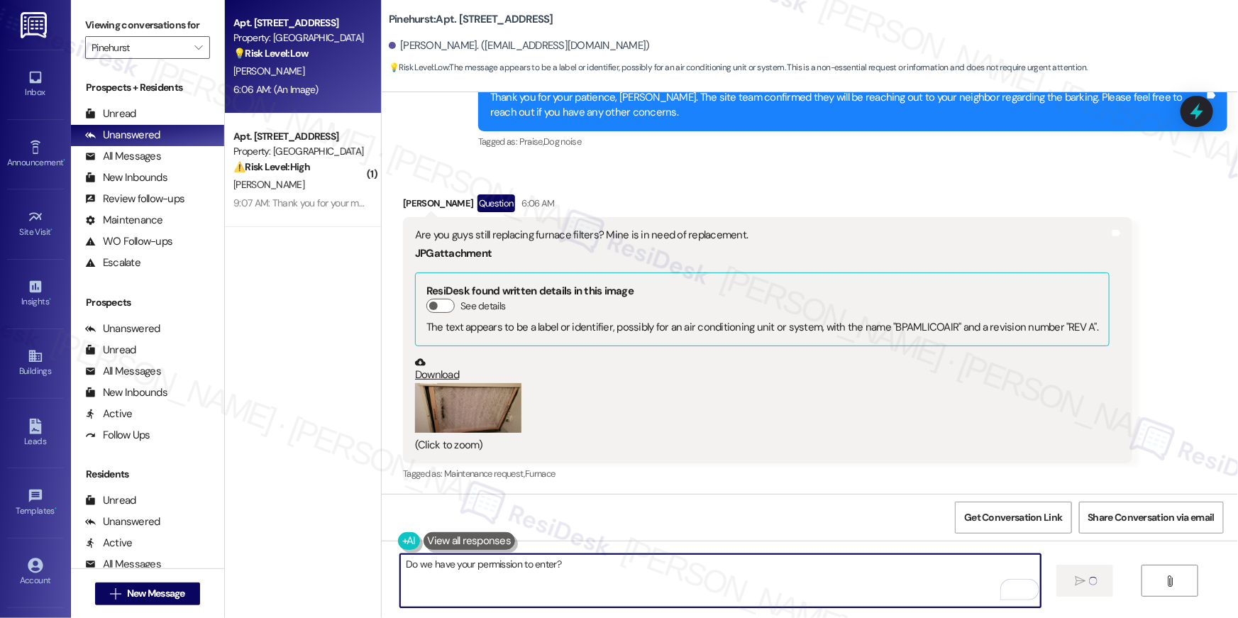
type textarea "Do we have your permission to enter?"
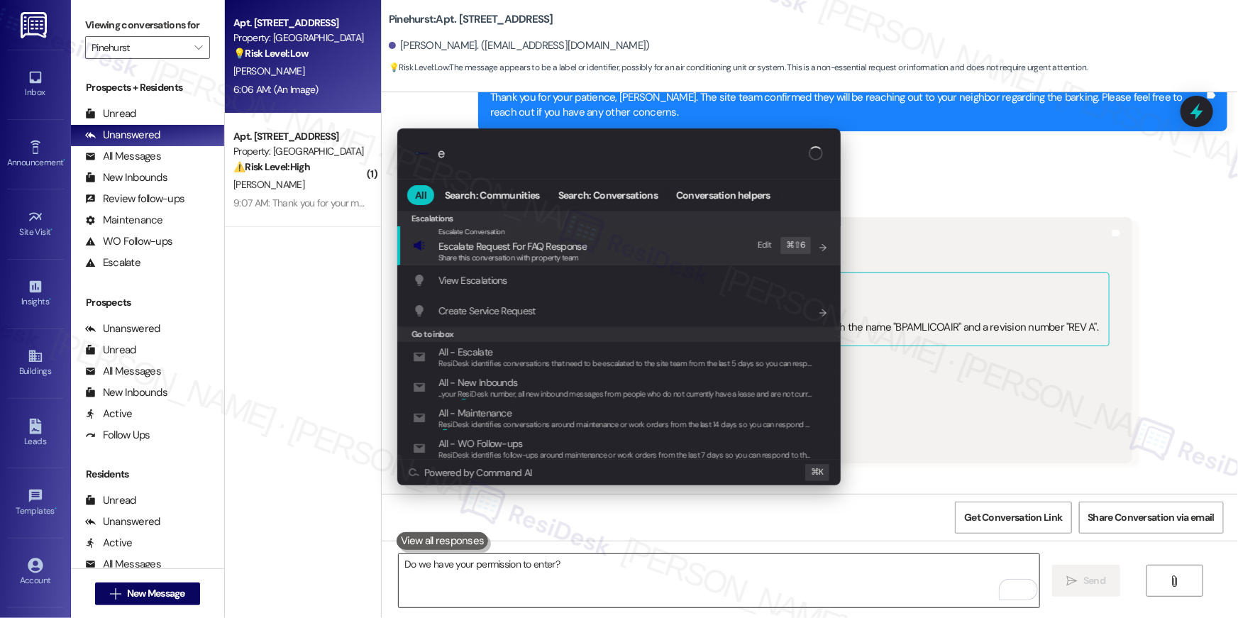
type input "es"
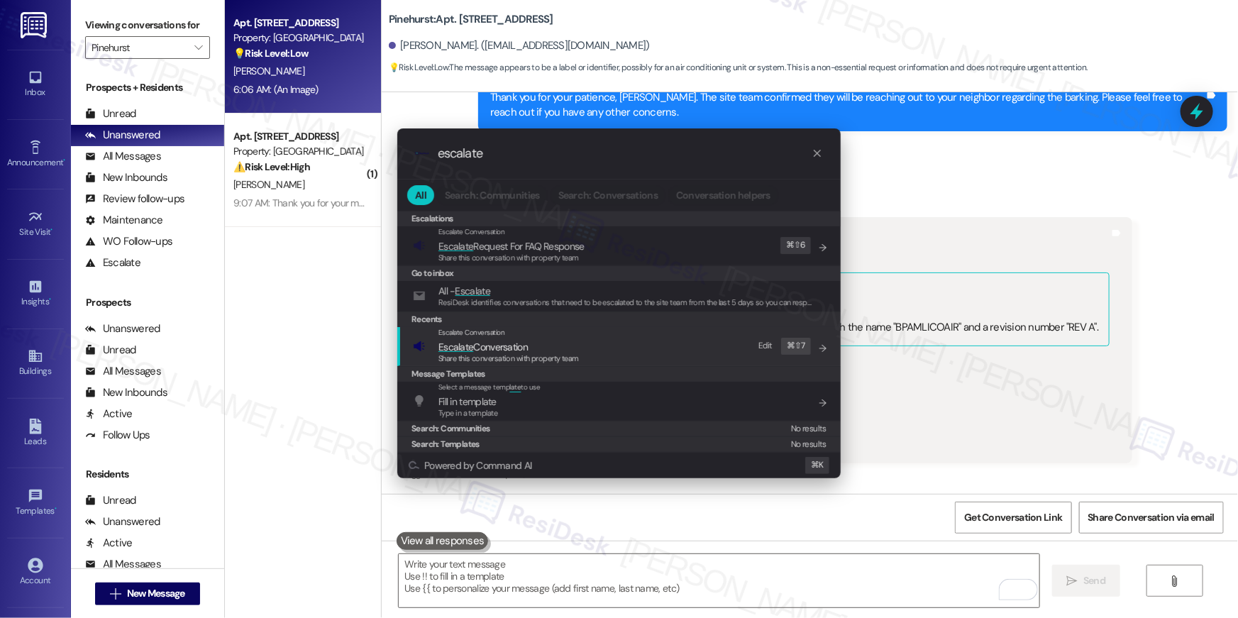
type input "escalate"
click at [486, 348] on span "Escalate Conversation" at bounding box center [482, 346] width 89 height 13
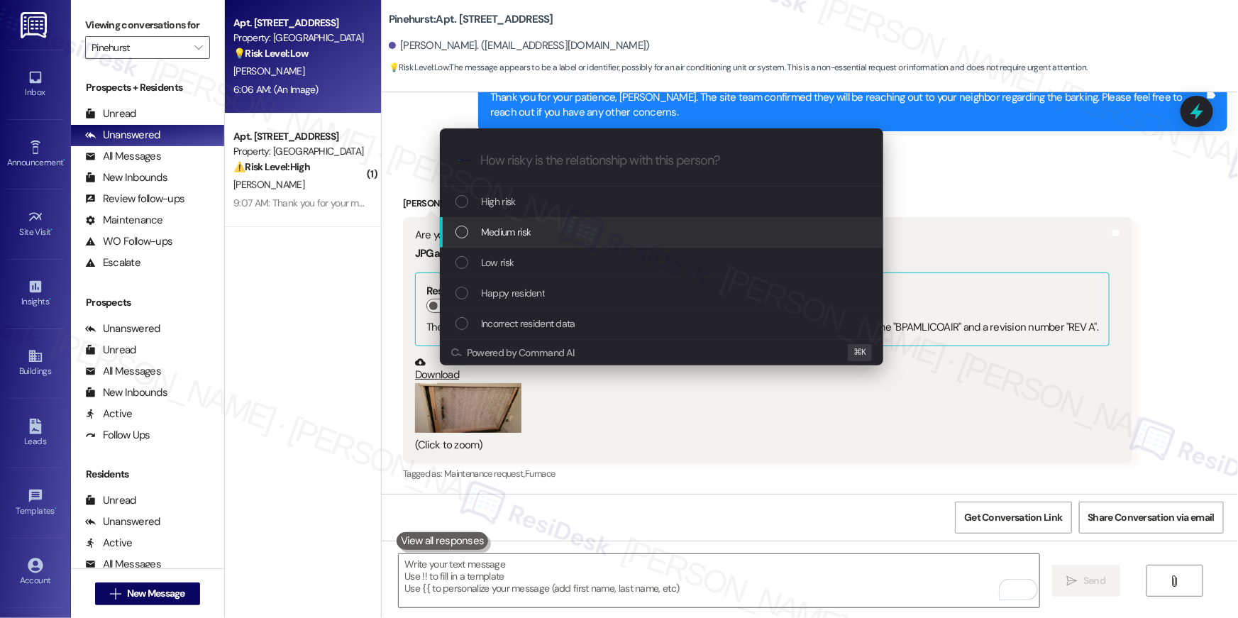
click at [506, 233] on span "Medium risk" at bounding box center [506, 232] width 50 height 16
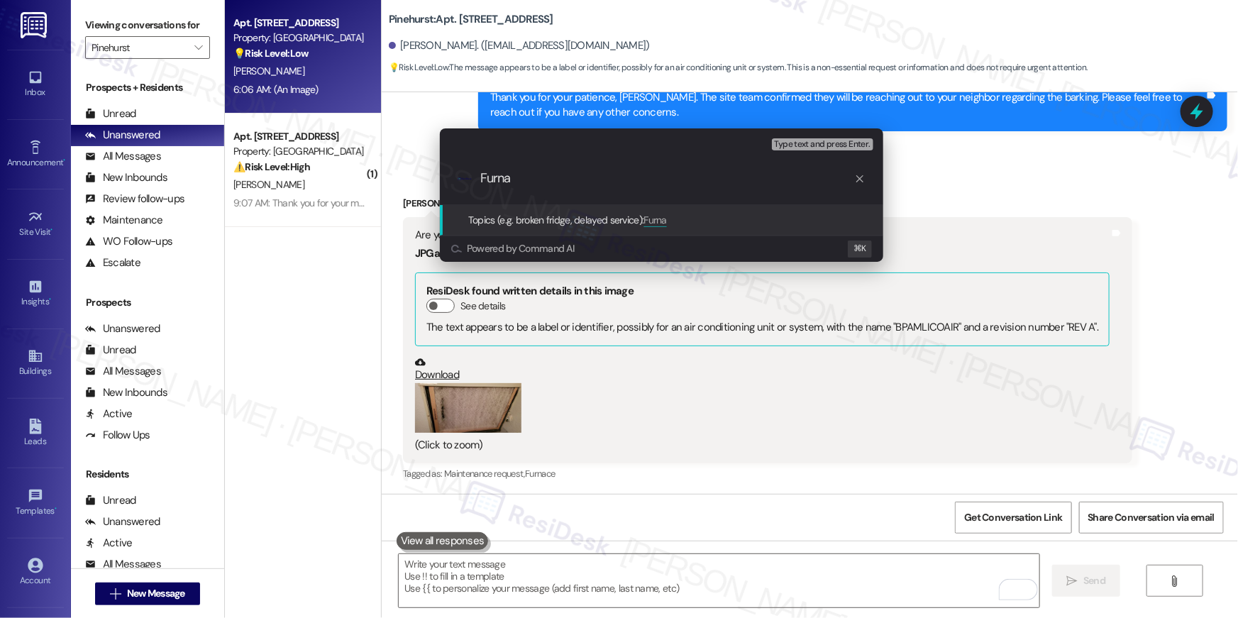
type input "Furn"
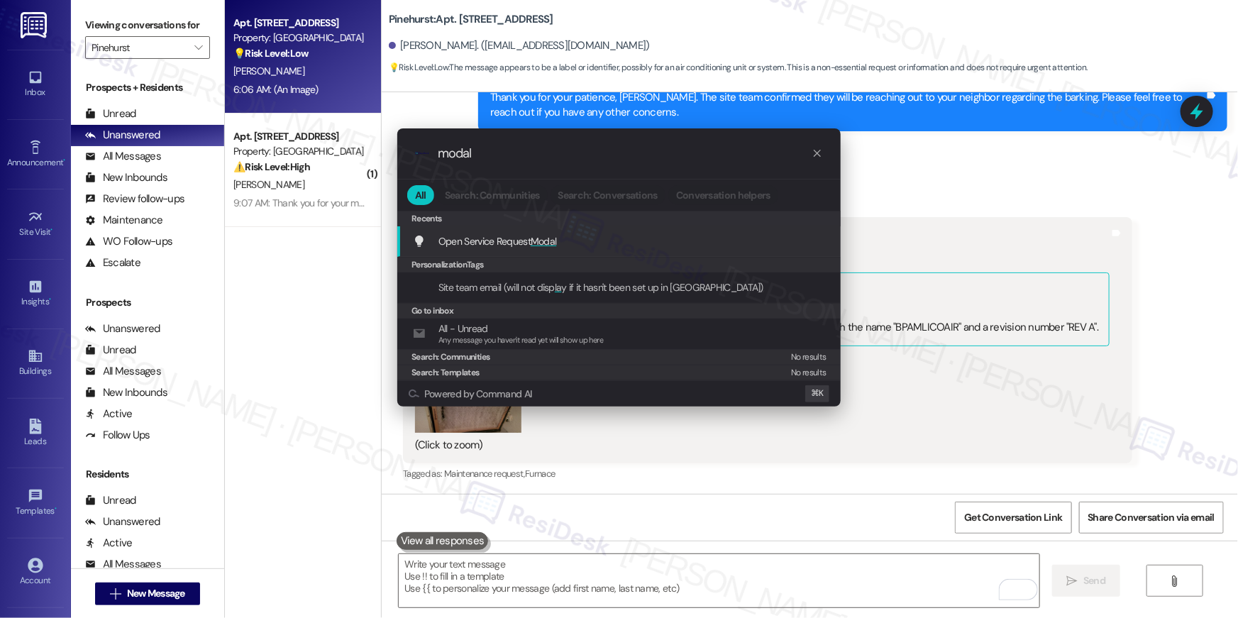
type input "modal"
click at [486, 236] on span "Open Service Request Modal" at bounding box center [497, 241] width 118 height 13
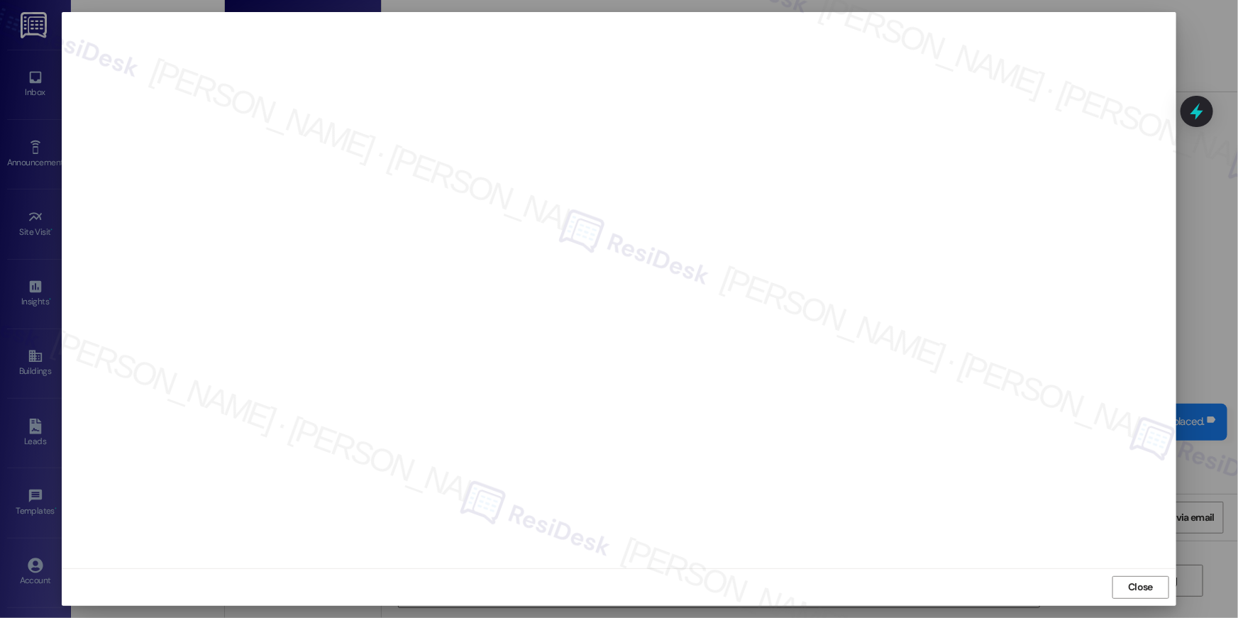
scroll to position [2197, 0]
click at [1157, 588] on button "Close" at bounding box center [1140, 587] width 57 height 23
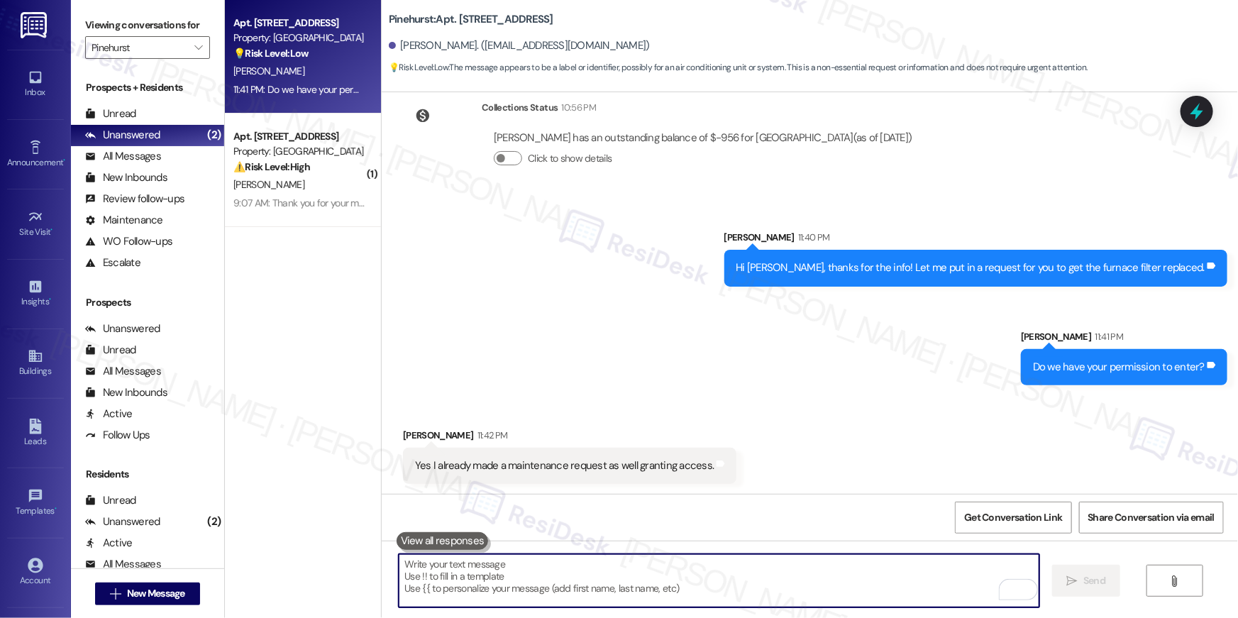
drag, startPoint x: 792, startPoint y: 585, endPoint x: 794, endPoint y: 574, distance: 11.5
click at [792, 585] on textarea "To enrich screen reader interactions, please activate Accessibility in Grammarl…" at bounding box center [719, 580] width 641 height 53
click at [807, 580] on textarea "To enrich screen reader interactions, please activate Accessibility in Grammarl…" at bounding box center [719, 580] width 641 height 53
drag, startPoint x: 807, startPoint y: 581, endPoint x: 787, endPoint y: 560, distance: 28.6
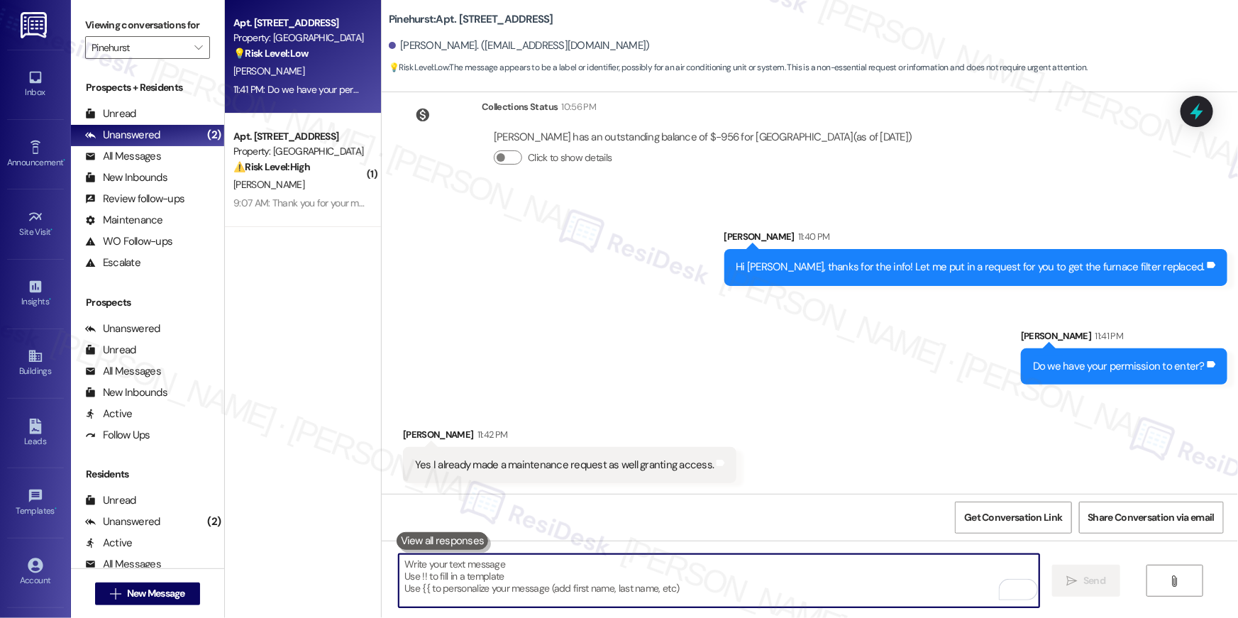
click at [807, 581] on textarea "To enrich screen reader interactions, please activate Accessibility in Grammarl…" at bounding box center [719, 580] width 641 height 53
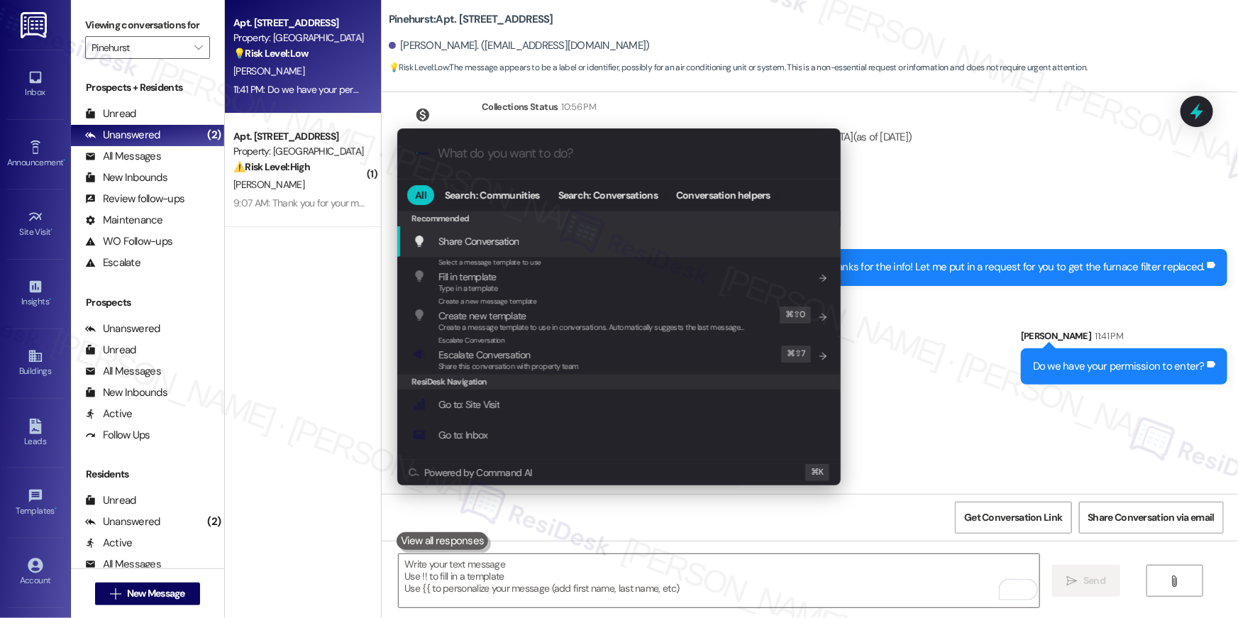
click at [577, 153] on input "What do you want to do?" at bounding box center [630, 153] width 385 height 15
click at [933, 167] on div ".cls-1{fill:#0a055f;}.cls-2{fill:#0cc4c4;} resideskLogoBlueOrange All Search: C…" at bounding box center [619, 309] width 1238 height 618
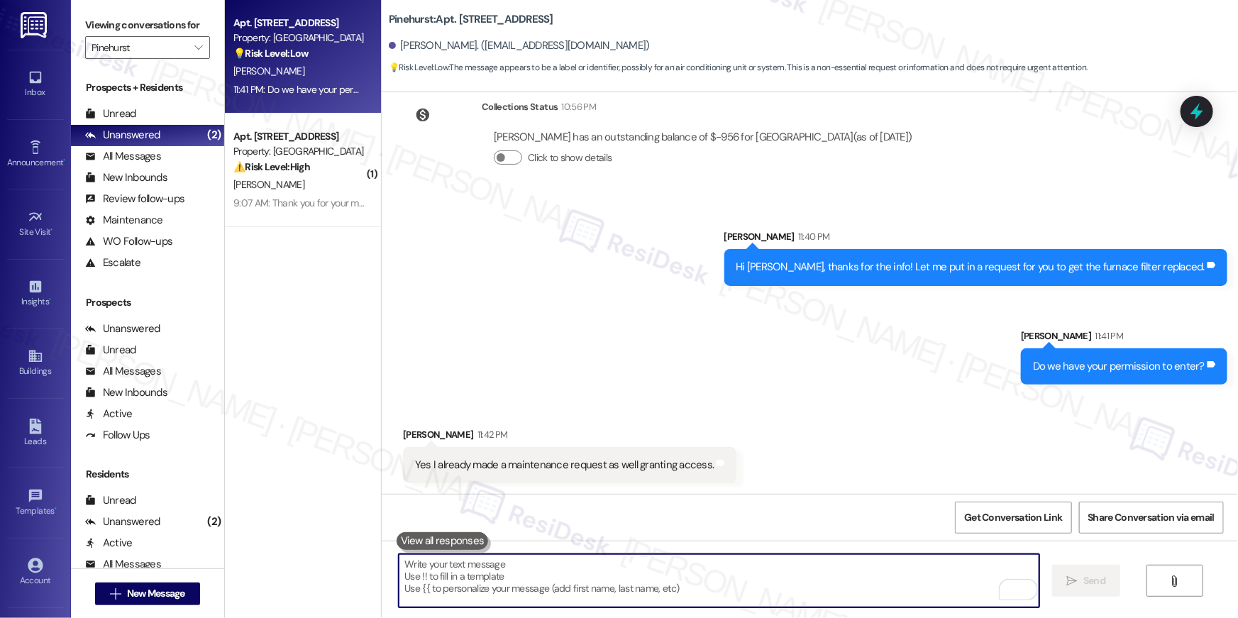
click at [767, 599] on textarea "To enrich screen reader interactions, please activate Accessibility in Grammarl…" at bounding box center [719, 580] width 641 height 53
click at [743, 586] on textarea "To enrich screen reader interactions, please activate Accessibility in Grammarl…" at bounding box center [719, 580] width 641 height 53
type textarea "P"
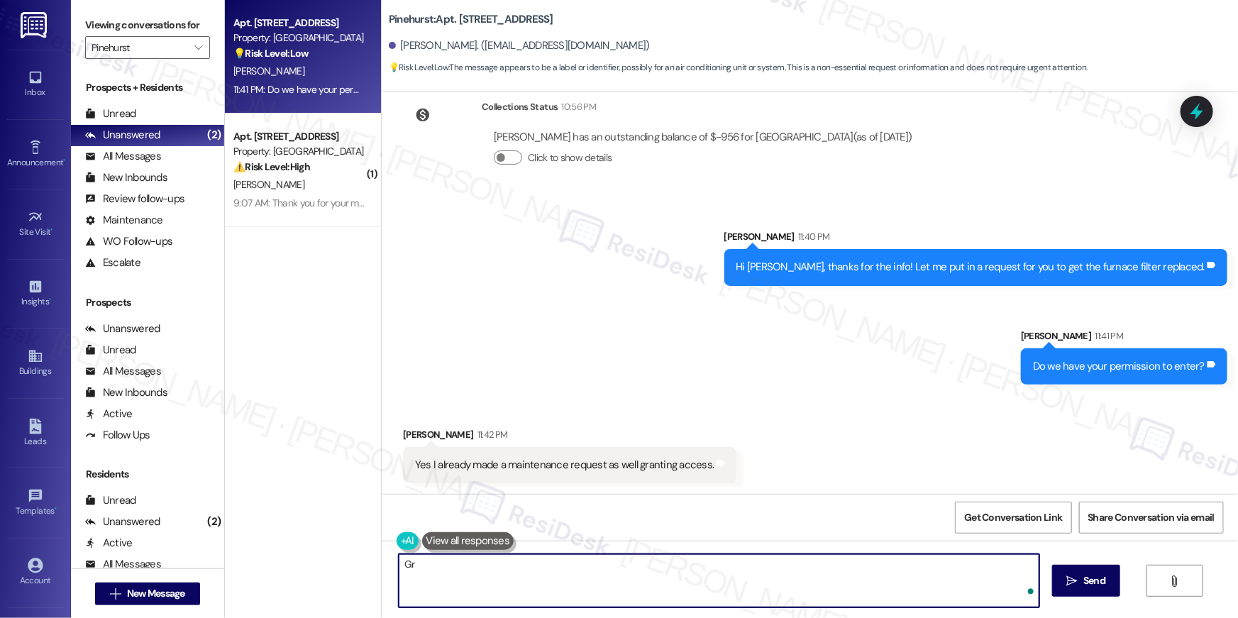
type textarea "G"
type textarea "Thanks for letting me know that you've submitted a request. I'll follow up with…"
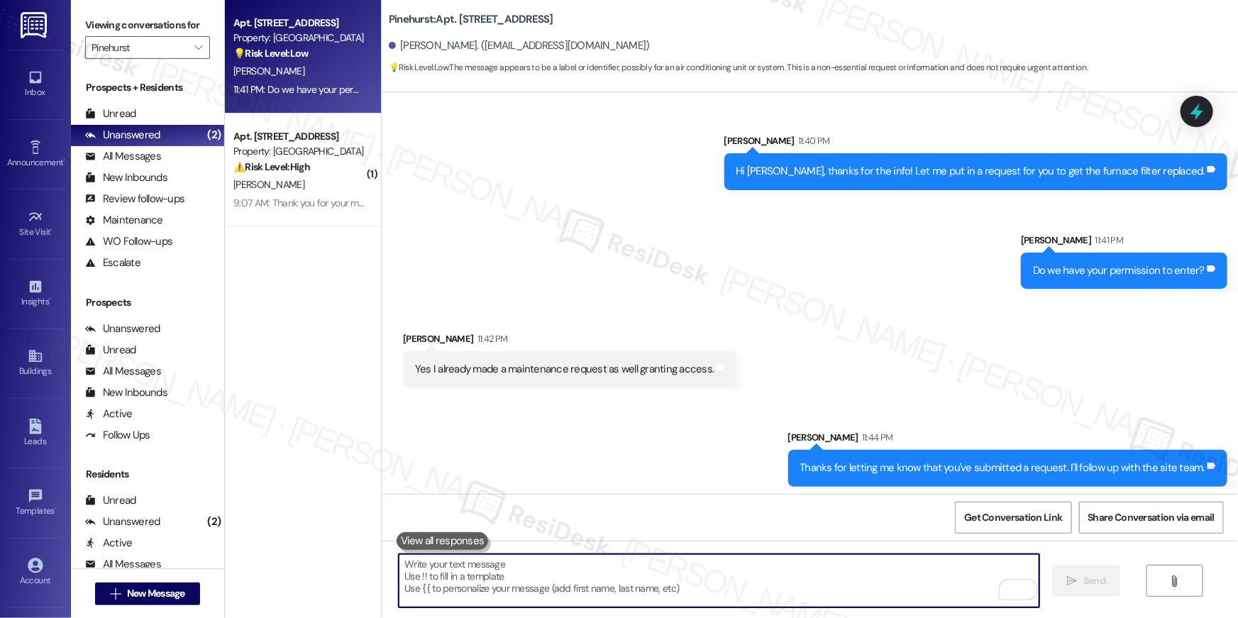
scroll to position [2296, 0]
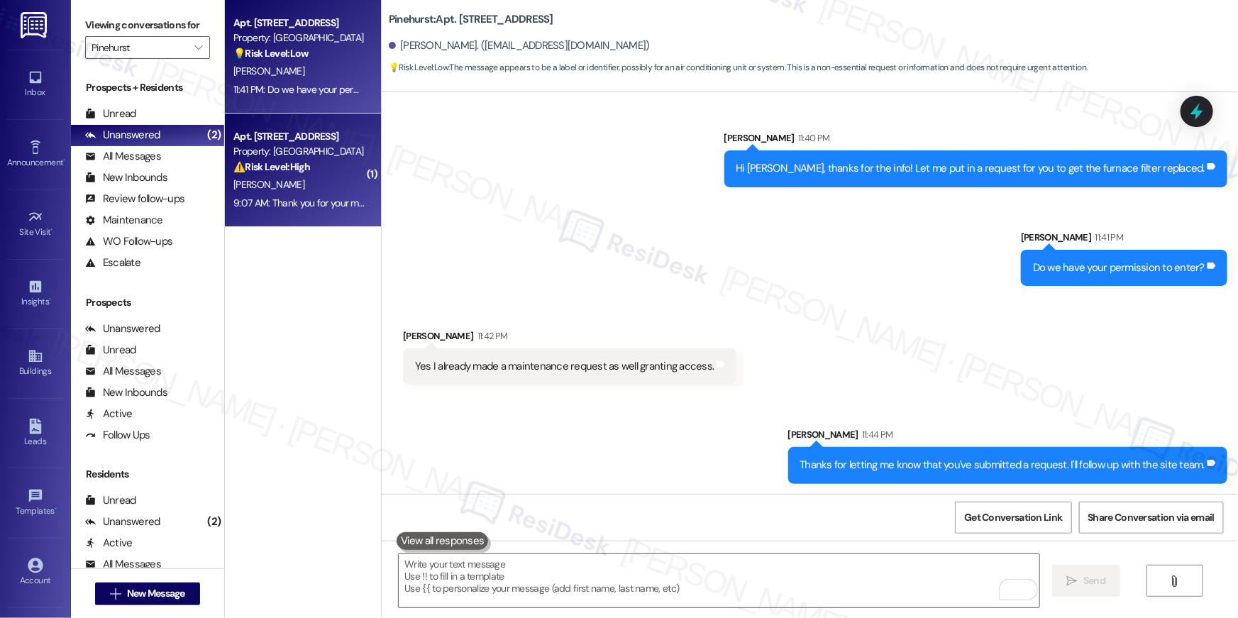
click at [256, 190] on span "[PERSON_NAME]" at bounding box center [268, 184] width 71 height 13
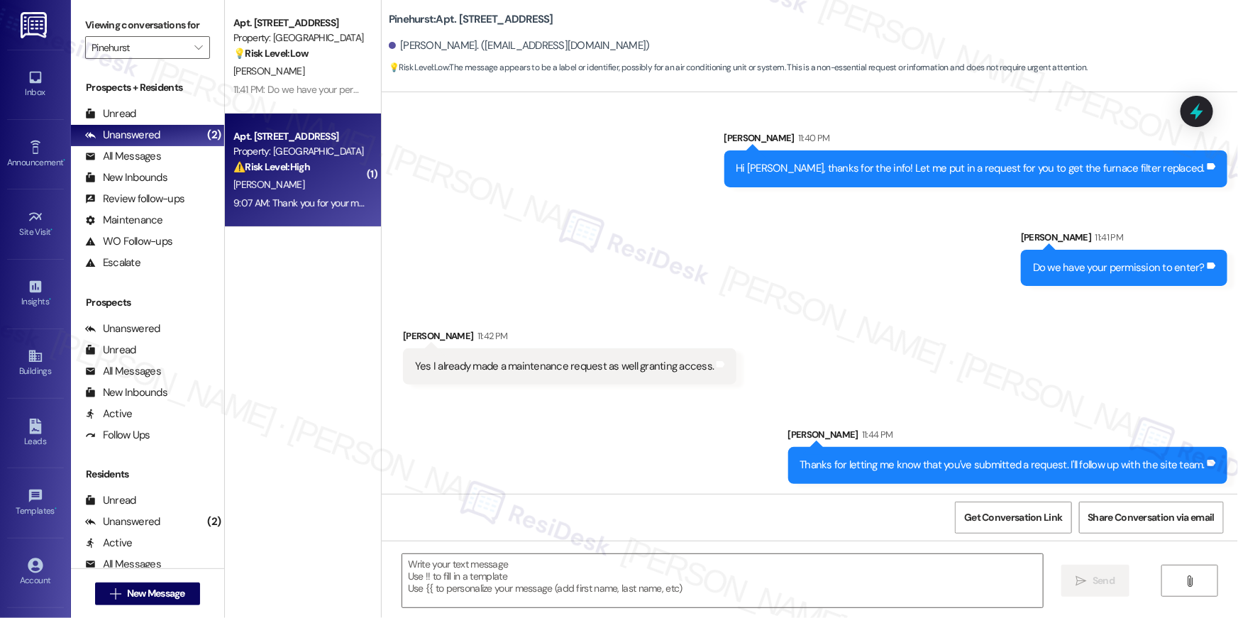
type textarea "Fetching suggested responses. Please feel free to read through the conversation…"
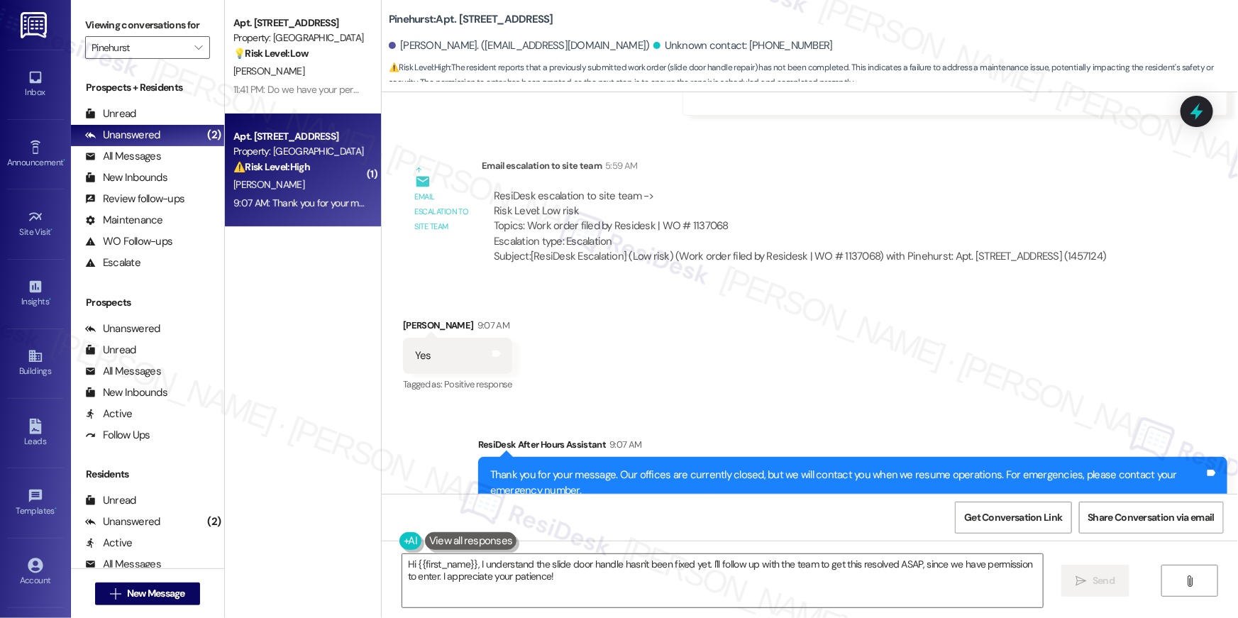
scroll to position [3513, 0]
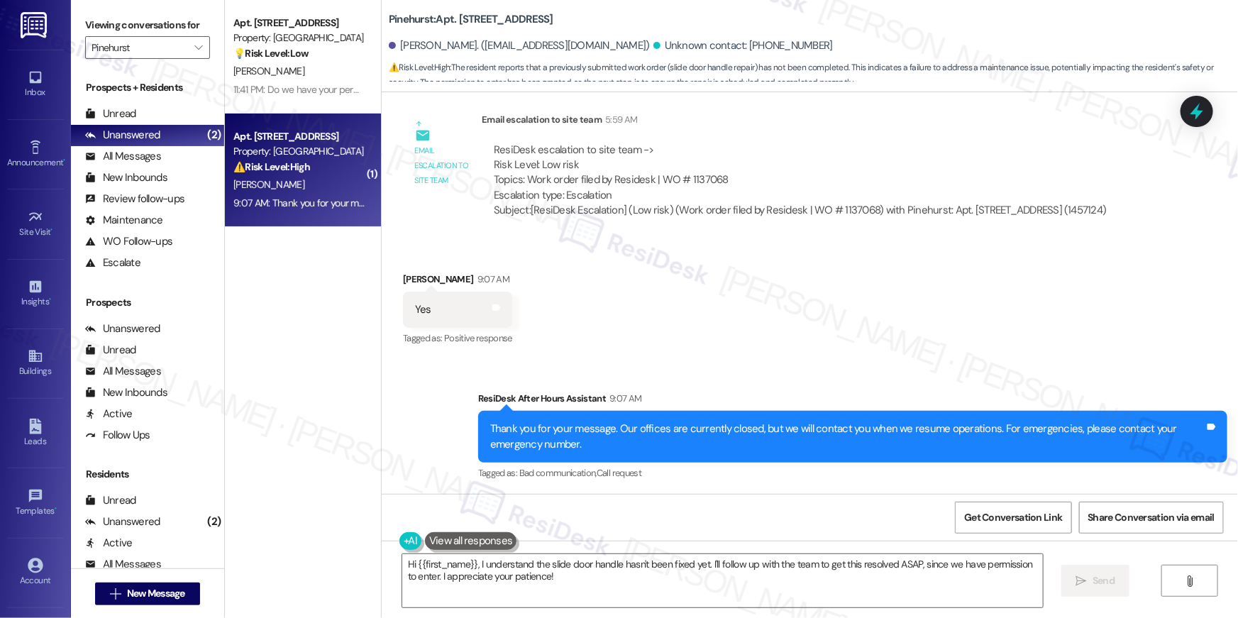
click at [888, 597] on textarea "Hi {{first_name}}, I understand the slide door handle hasn't been fixed yet. I'…" at bounding box center [722, 580] width 641 height 53
paste textarea "Thank you, {{first_name}}! I’ve submitted your request, and our maintenance tea…"
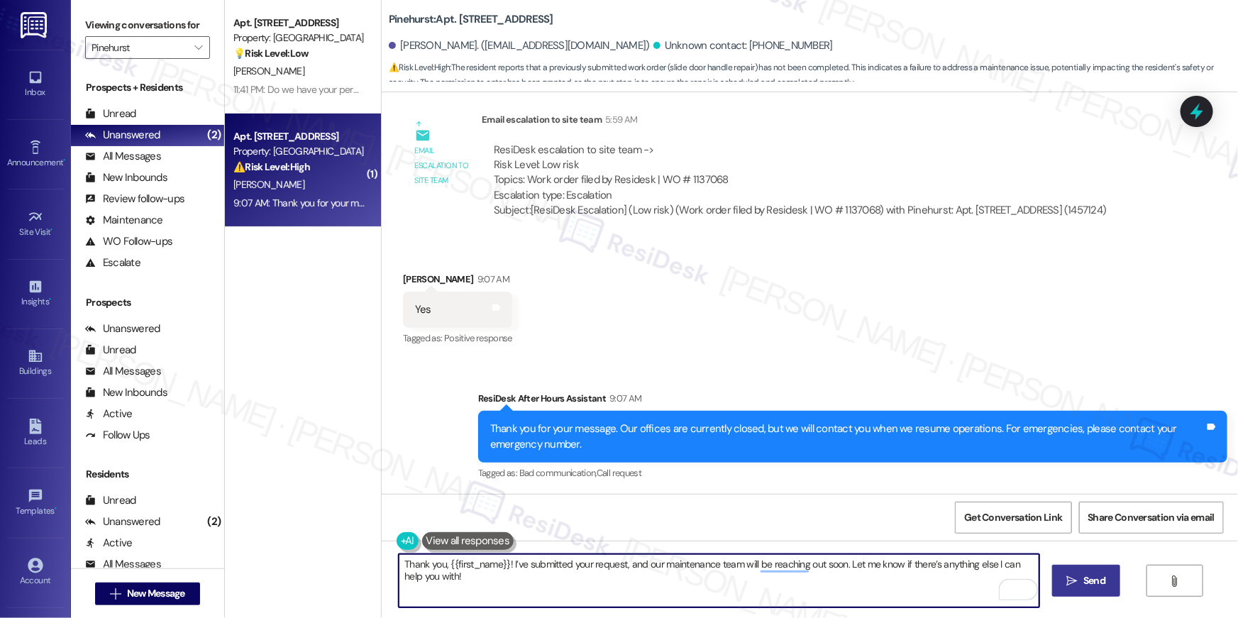
type textarea "Thank you, {{first_name}}! I’ve submitted your request, and our maintenance tea…"
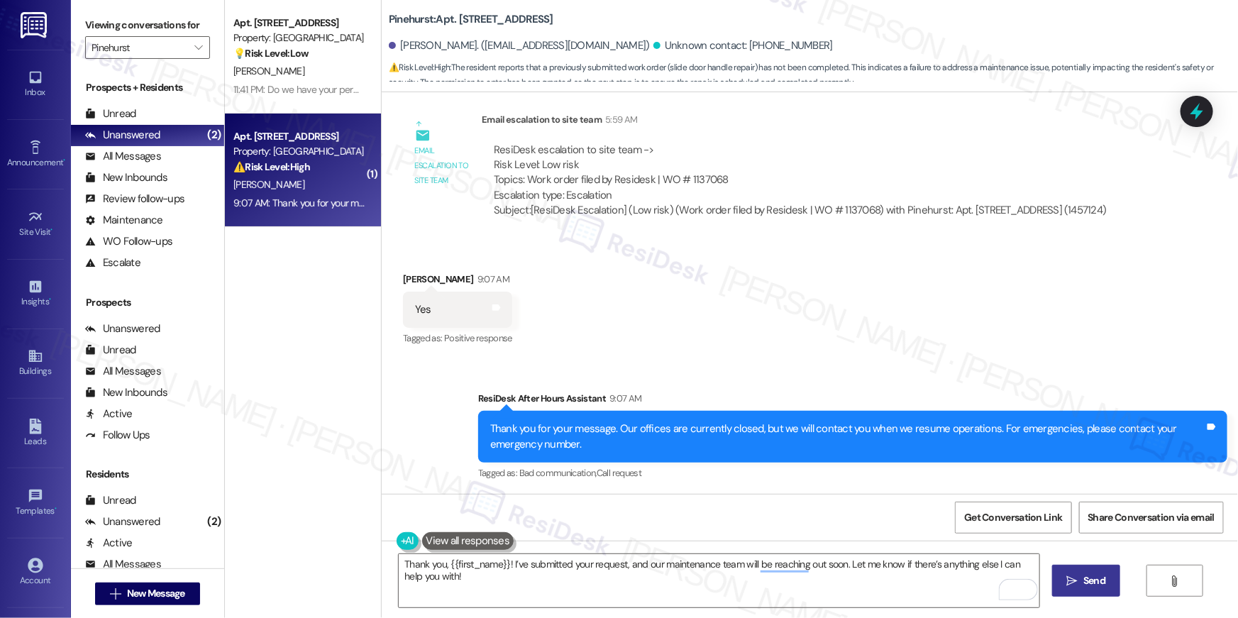
click at [1093, 594] on button " Send" at bounding box center [1086, 581] width 69 height 32
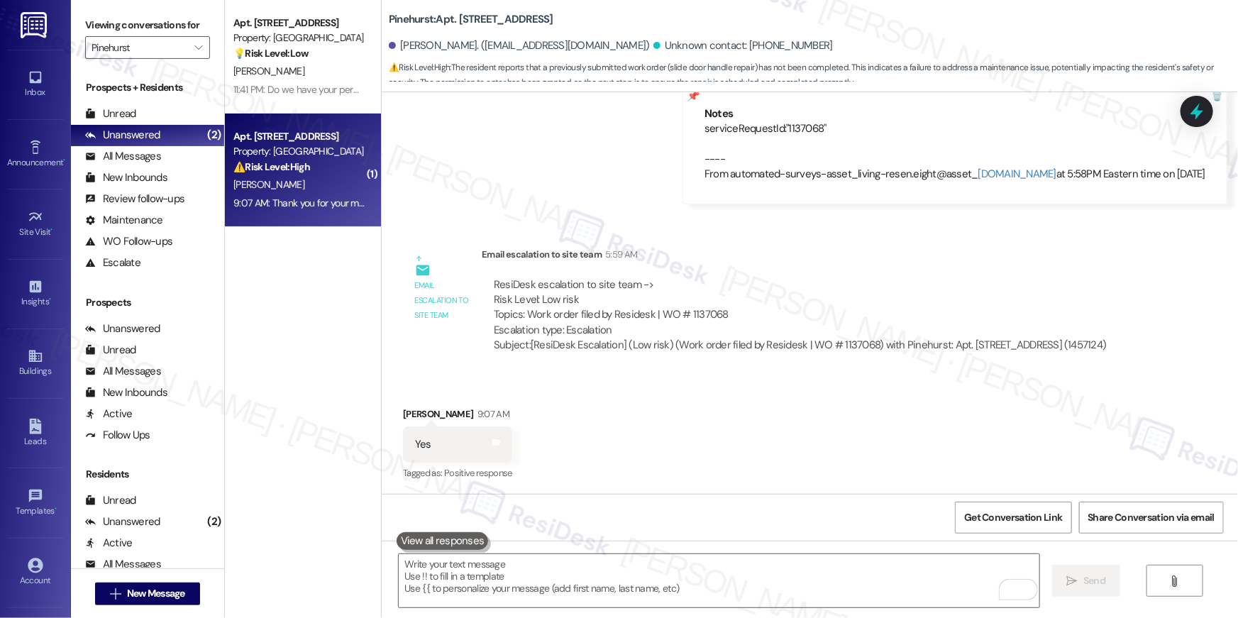
scroll to position [3378, 0]
click at [194, 49] on icon "" at bounding box center [198, 47] width 8 height 11
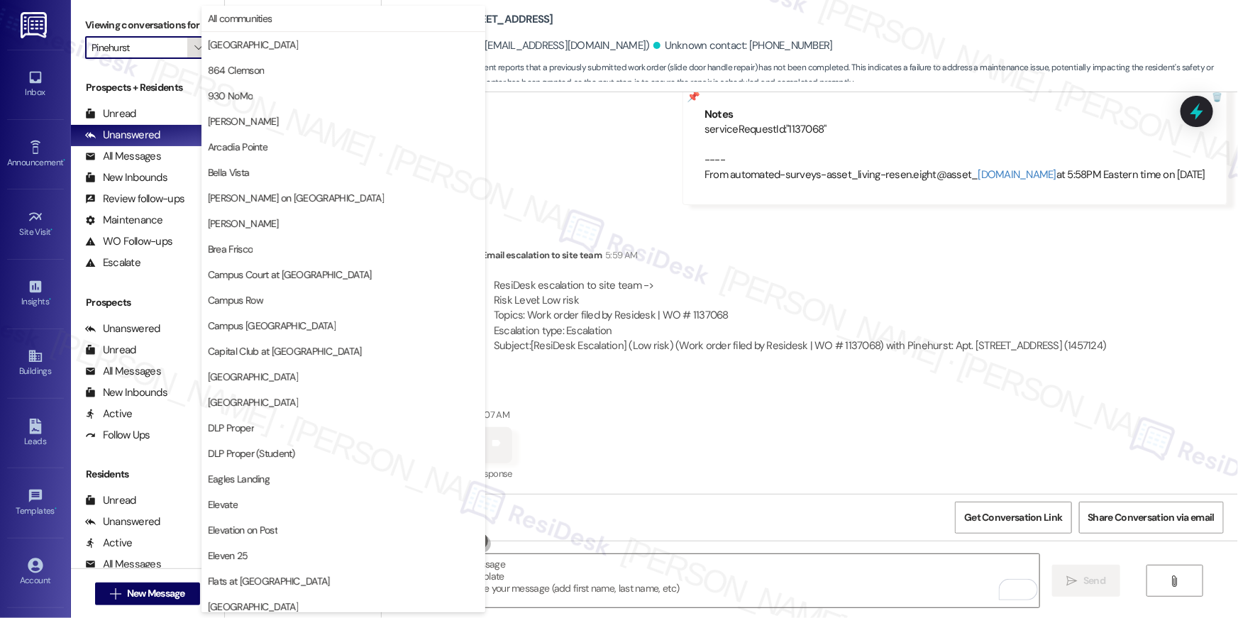
scroll to position [741, 0]
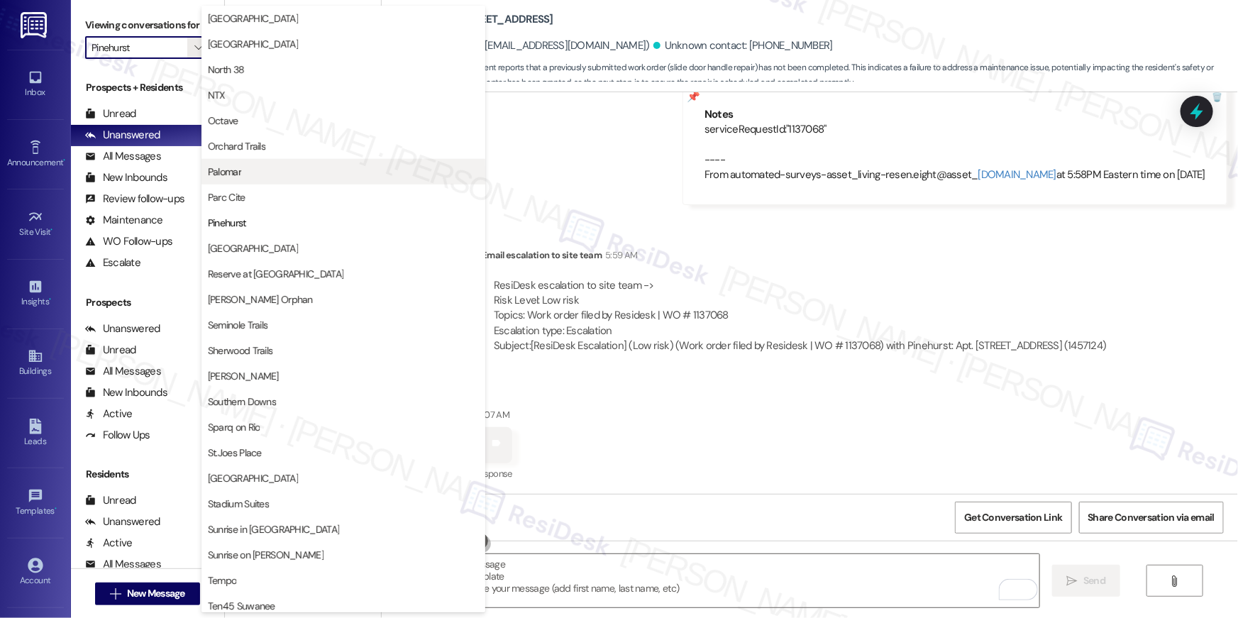
click at [251, 165] on span "Palomar" at bounding box center [343, 172] width 271 height 14
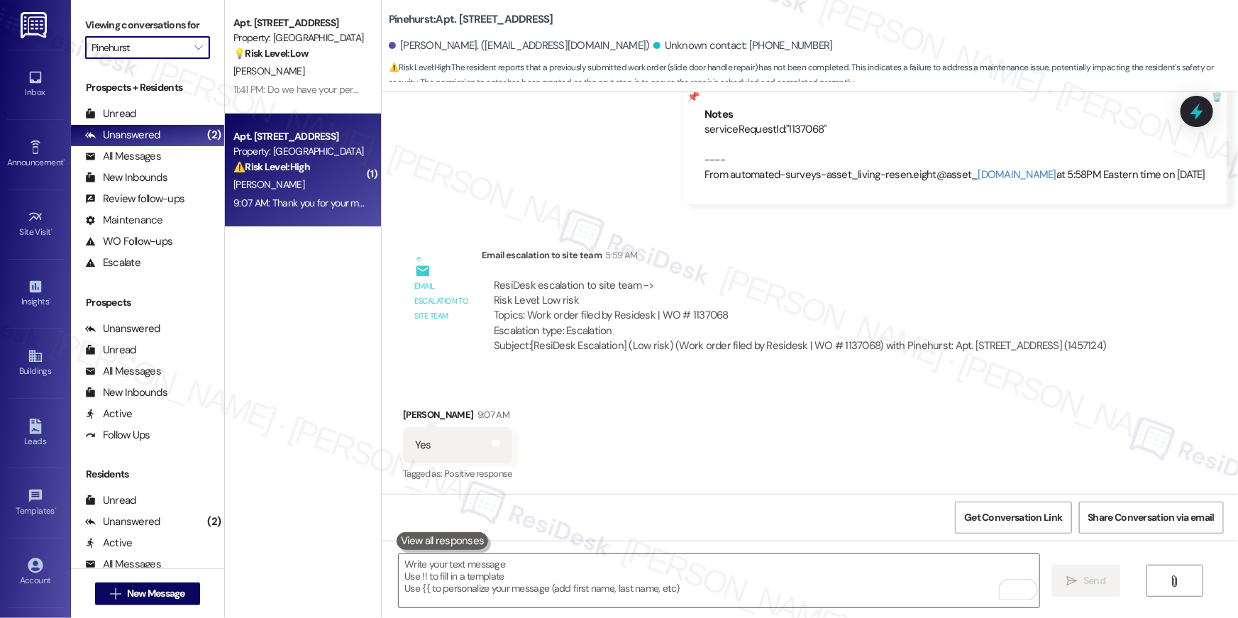
type input "Palomar"
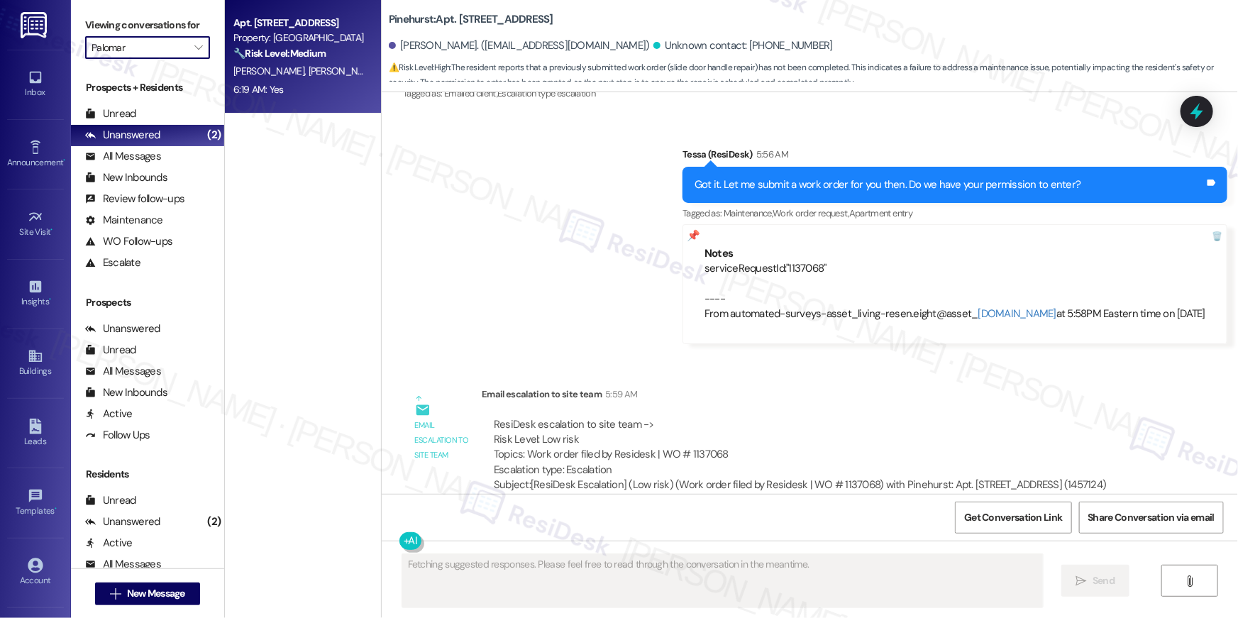
scroll to position [3378, 0]
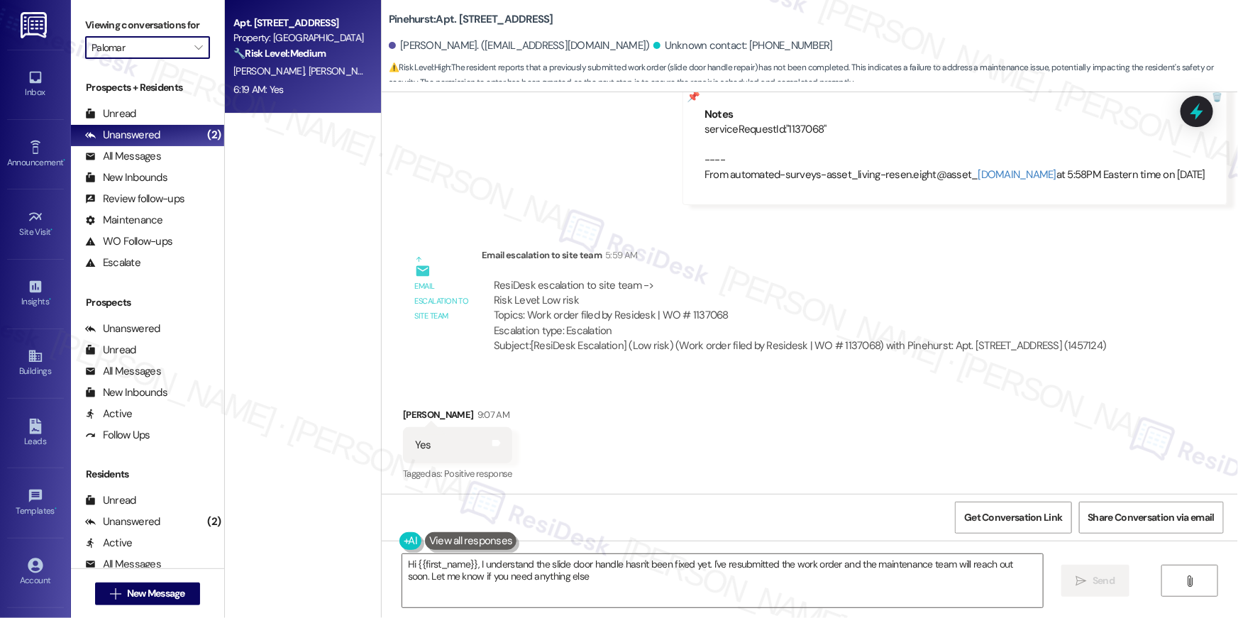
type textarea "Hi {{first_name}}, I understand the slide door handle hasn't been fixed yet. I'…"
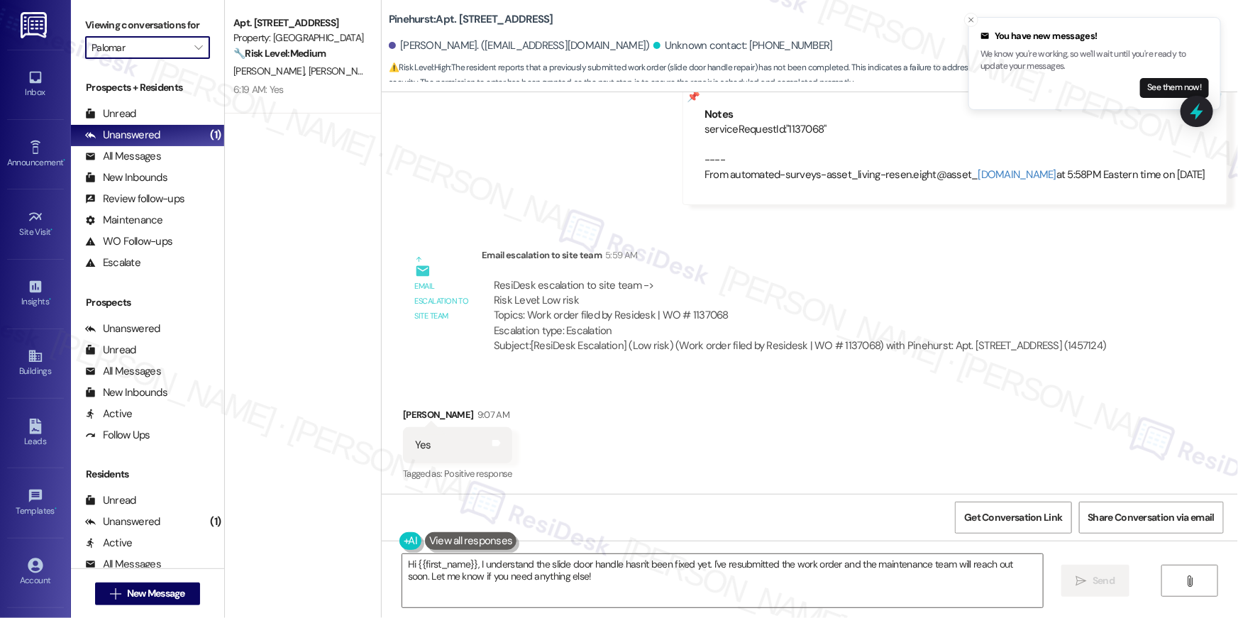
click at [677, 419] on div "Received via SMS [PERSON_NAME] 9:07 AM Yes Tags and notes Tagged as: Positive r…" at bounding box center [810, 435] width 856 height 120
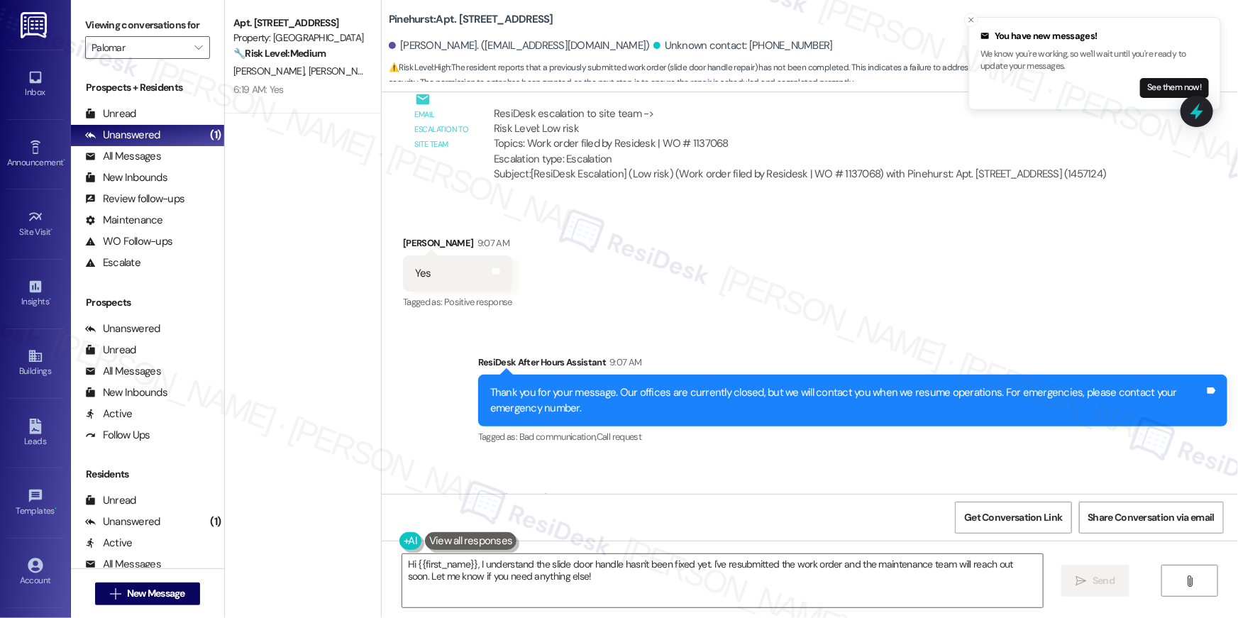
scroll to position [3420, 0]
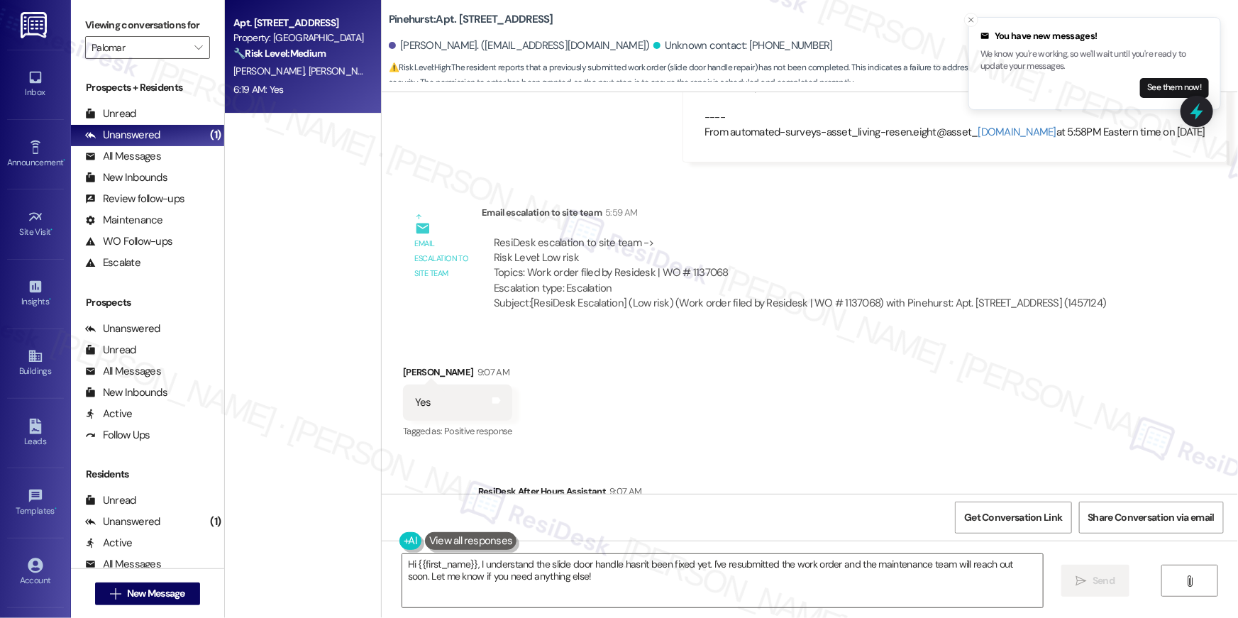
click at [294, 82] on div "6:19 AM: [DEMOGRAPHIC_DATA]:19 AM: Yes" at bounding box center [299, 90] width 134 height 18
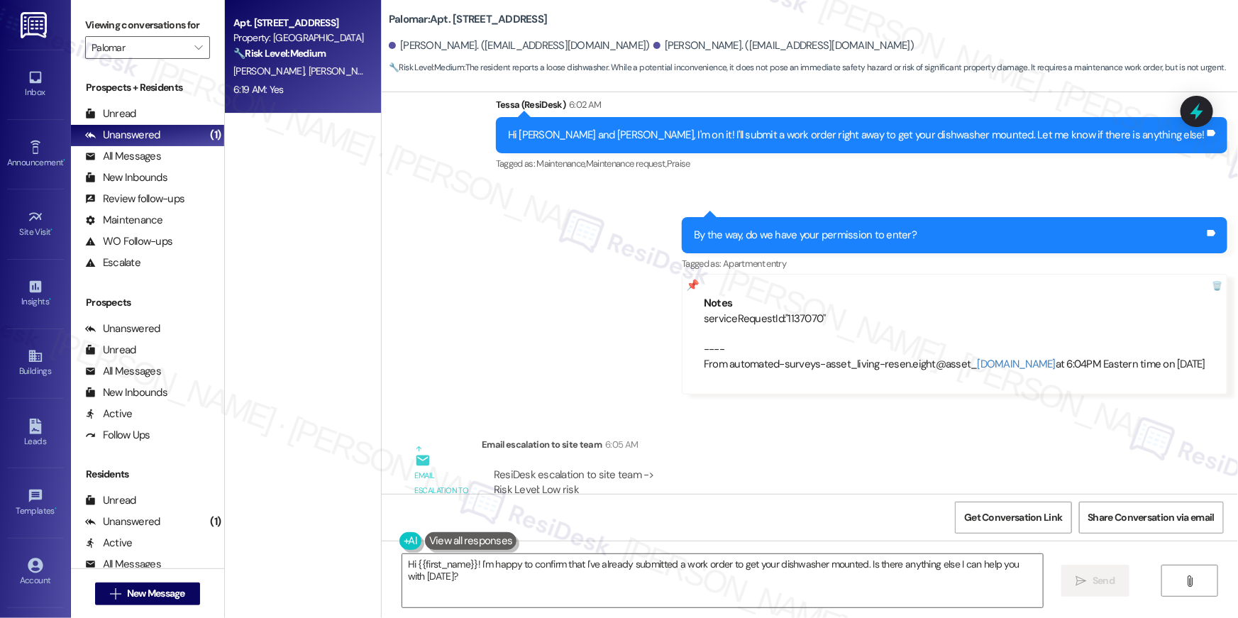
scroll to position [1529, 0]
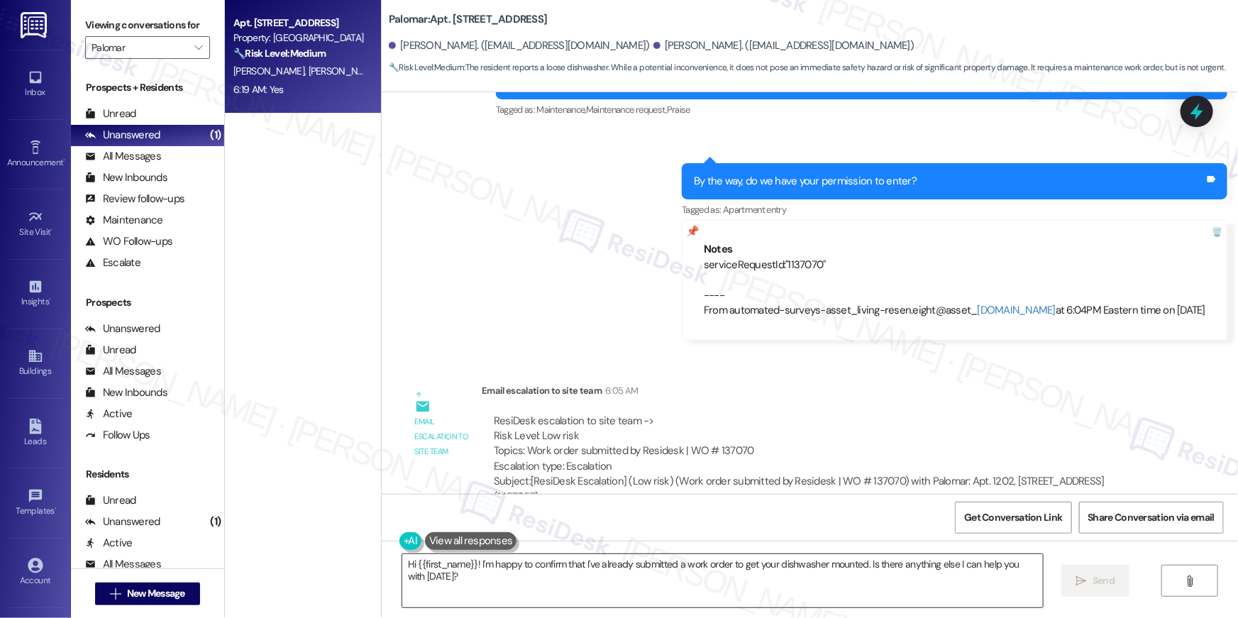
click at [892, 587] on textarea "Hi {{first_name}}! I'm happy to confirm that I've already submitted a work orde…" at bounding box center [722, 580] width 641 height 53
paste textarea "Thank you, {{first_name}}! I’ve submitted your request, and our maintenance tea…"
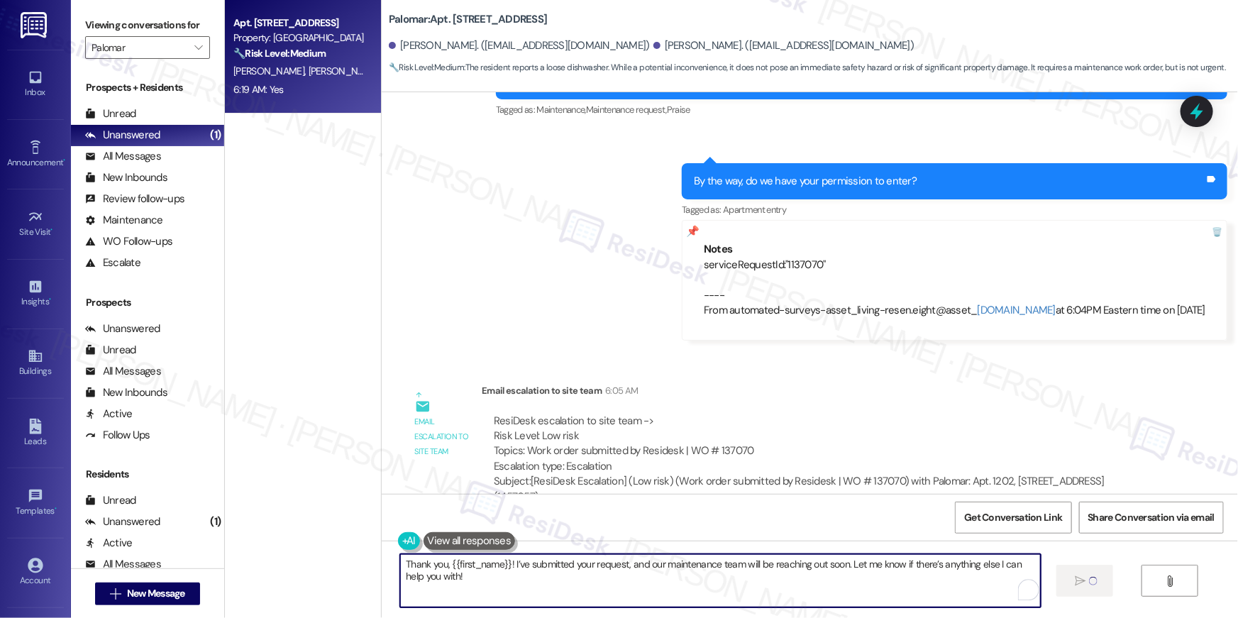
type textarea "Thank you, {{first_name}}! I’ve submitted your request, and our maintenance tea…"
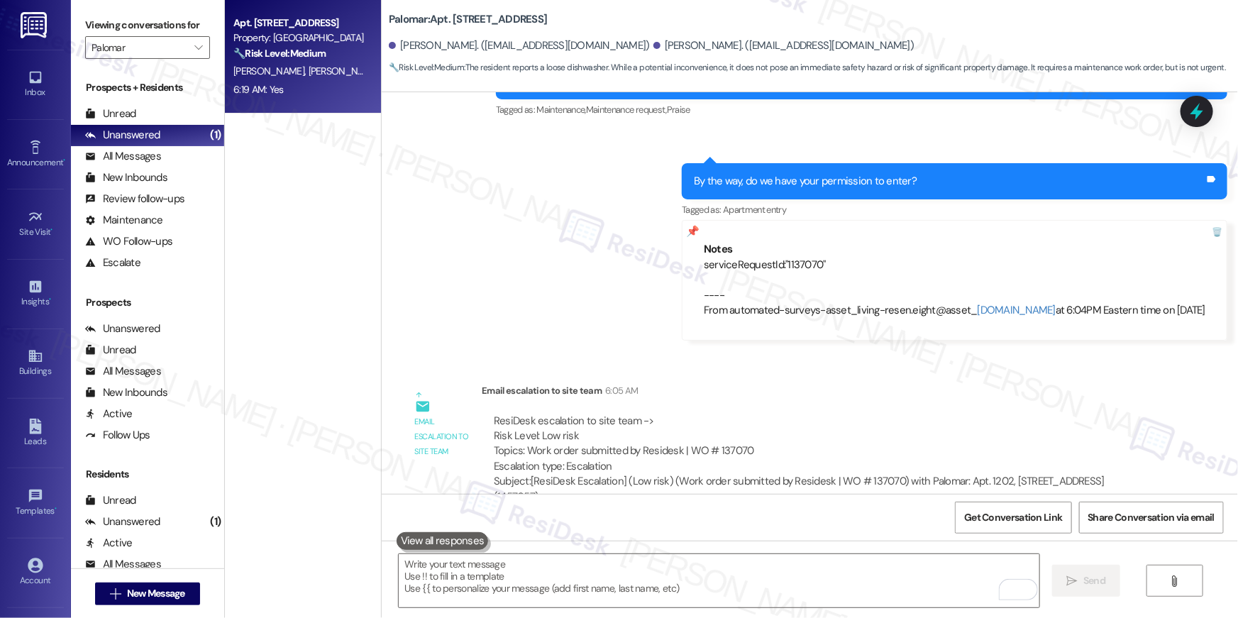
scroll to position [1680, 0]
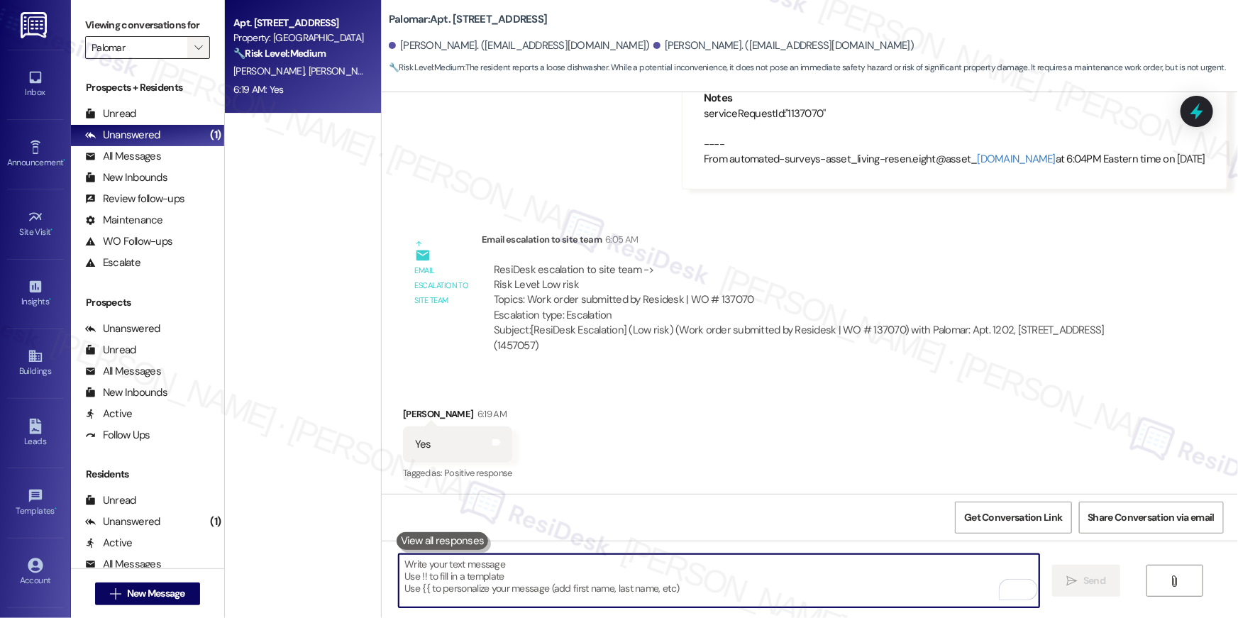
click at [194, 48] on icon "" at bounding box center [198, 47] width 8 height 11
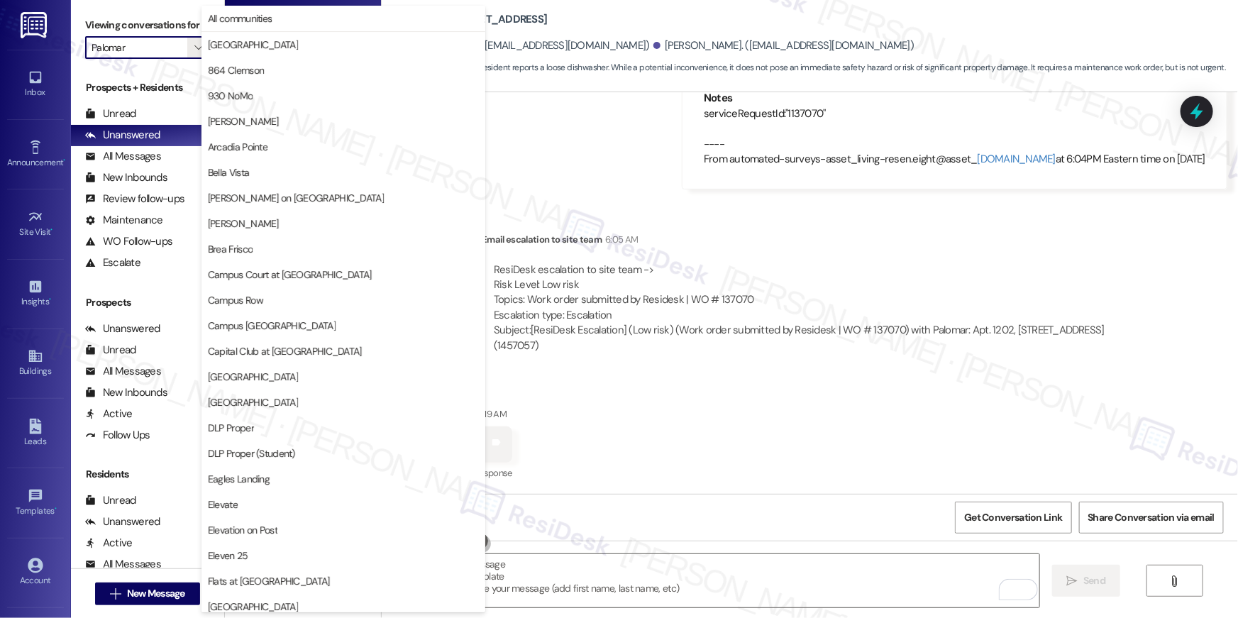
scroll to position [741, 0]
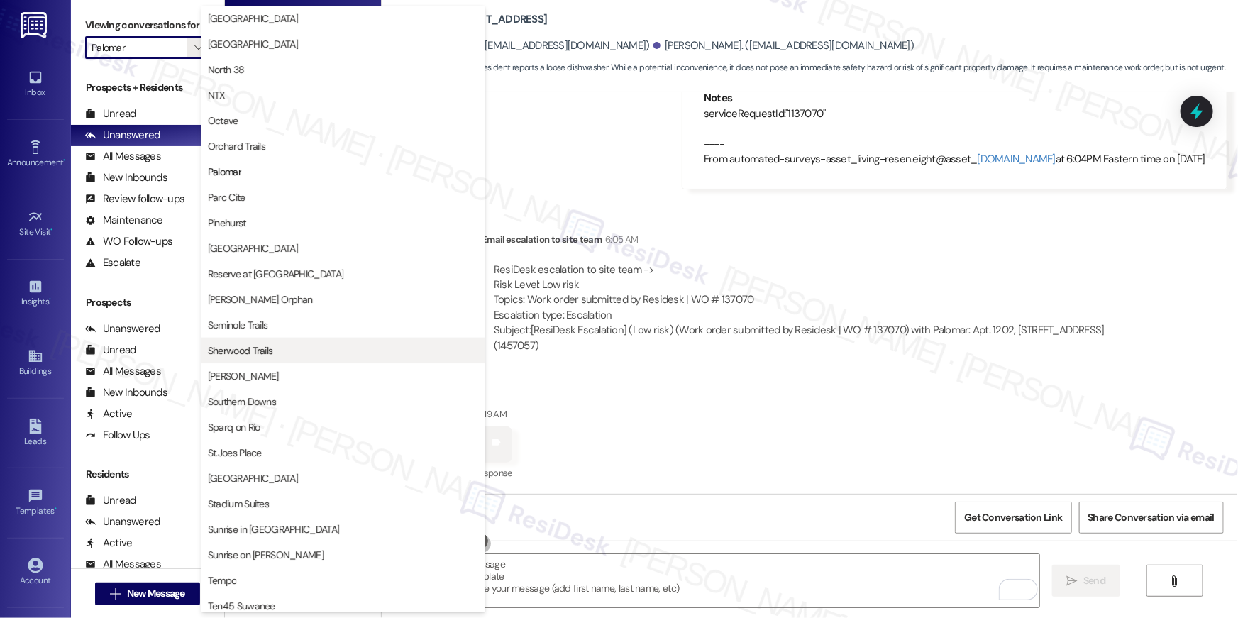
click at [272, 351] on span "Sherwood Trails" at bounding box center [343, 350] width 271 height 14
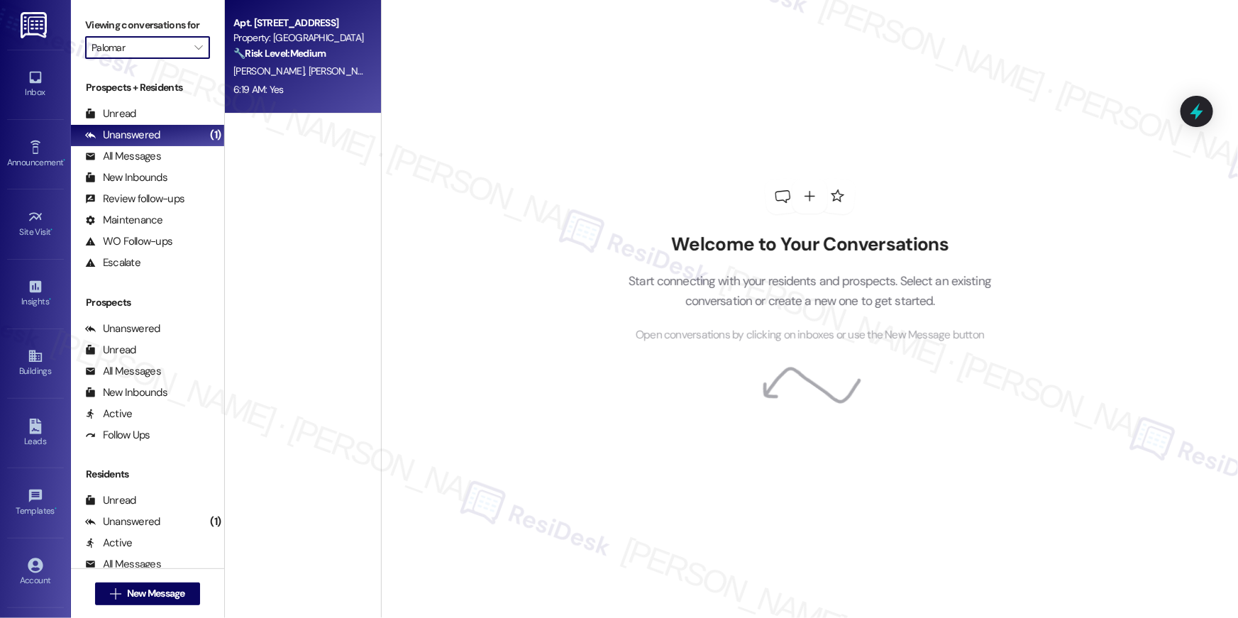
type input "Sherwood Trails"
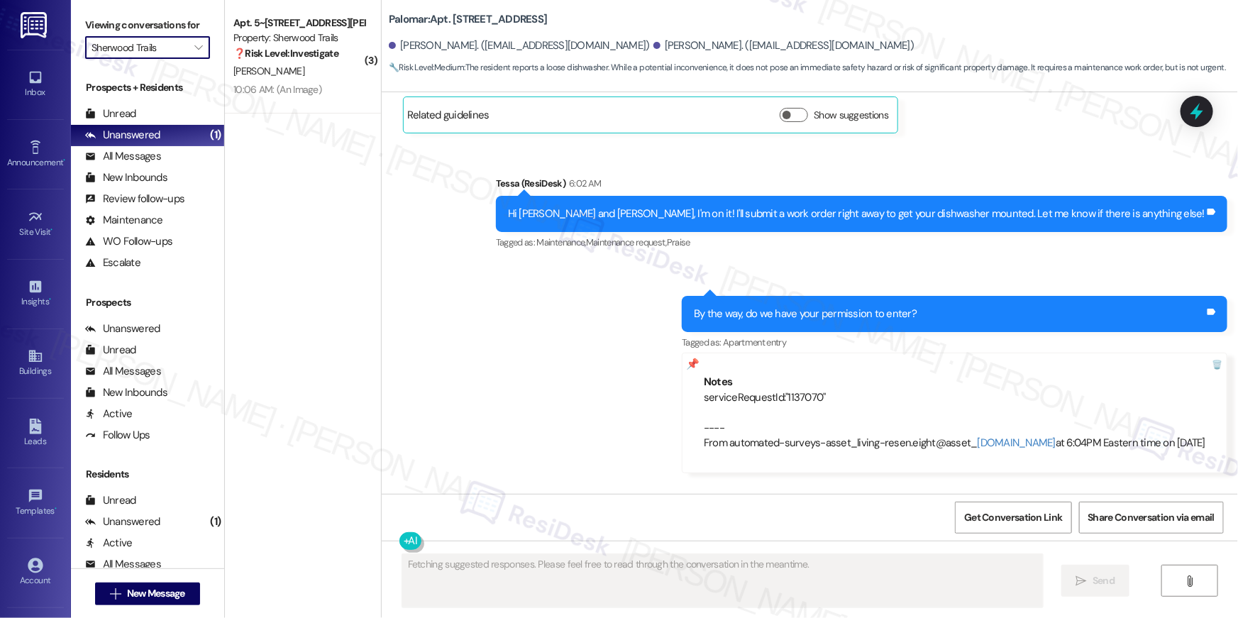
scroll to position [1680, 0]
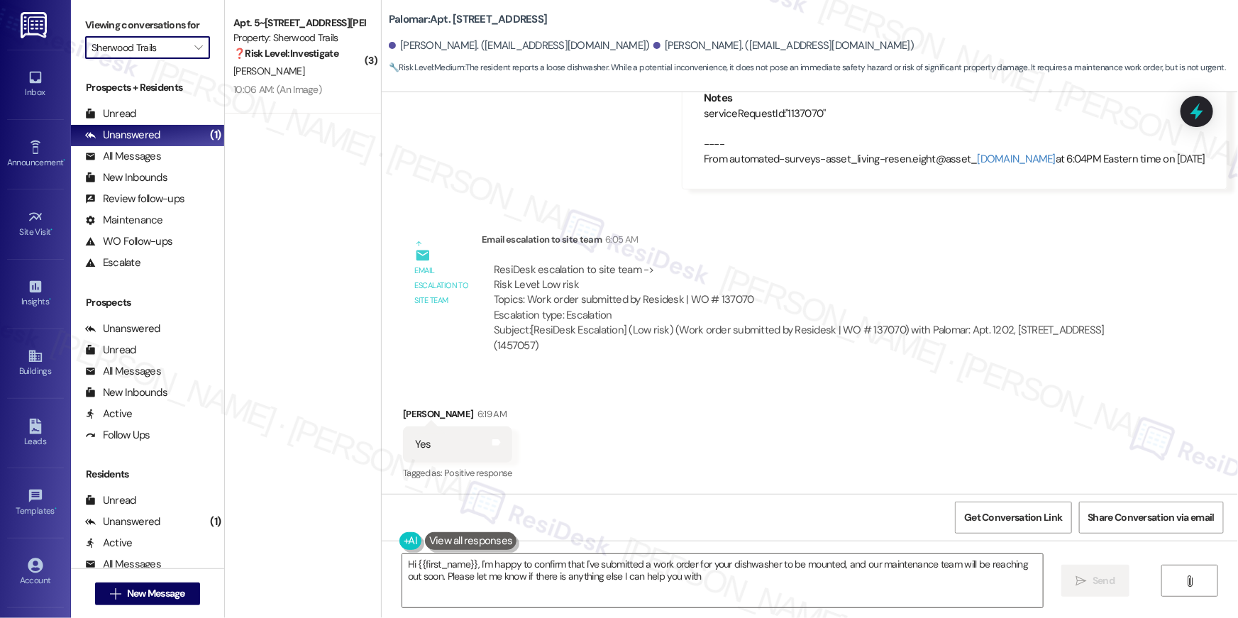
type textarea "Hi {{first_name}}, I'm happy to confirm that I've submitted a work order for yo…"
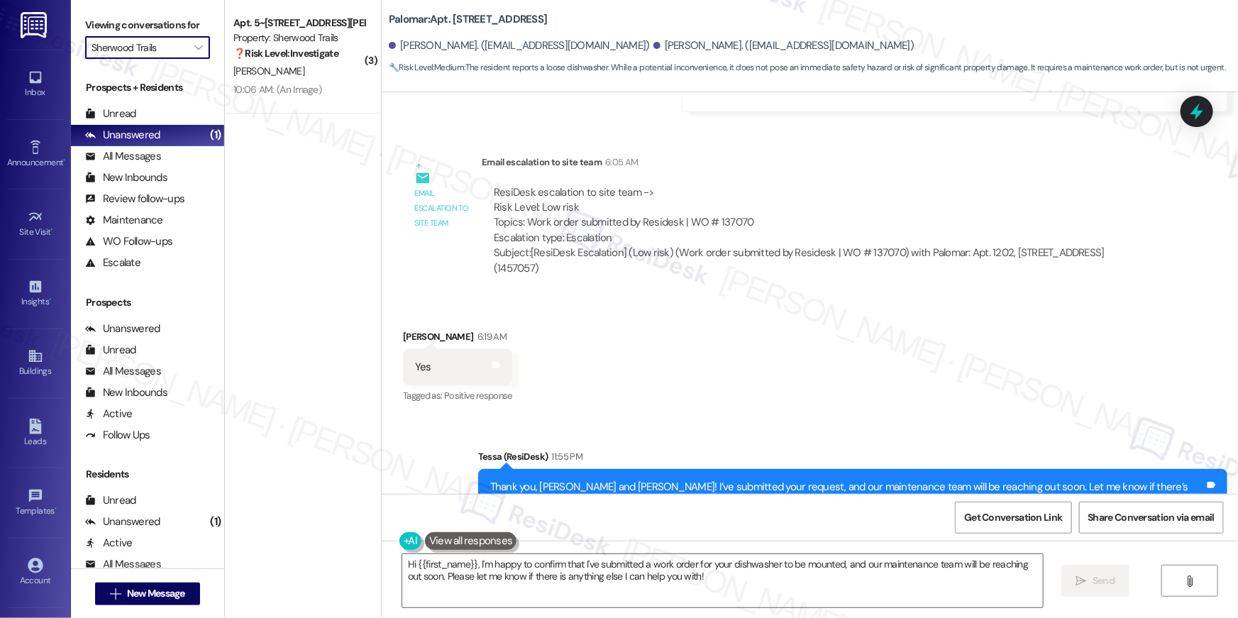
scroll to position [1815, 0]
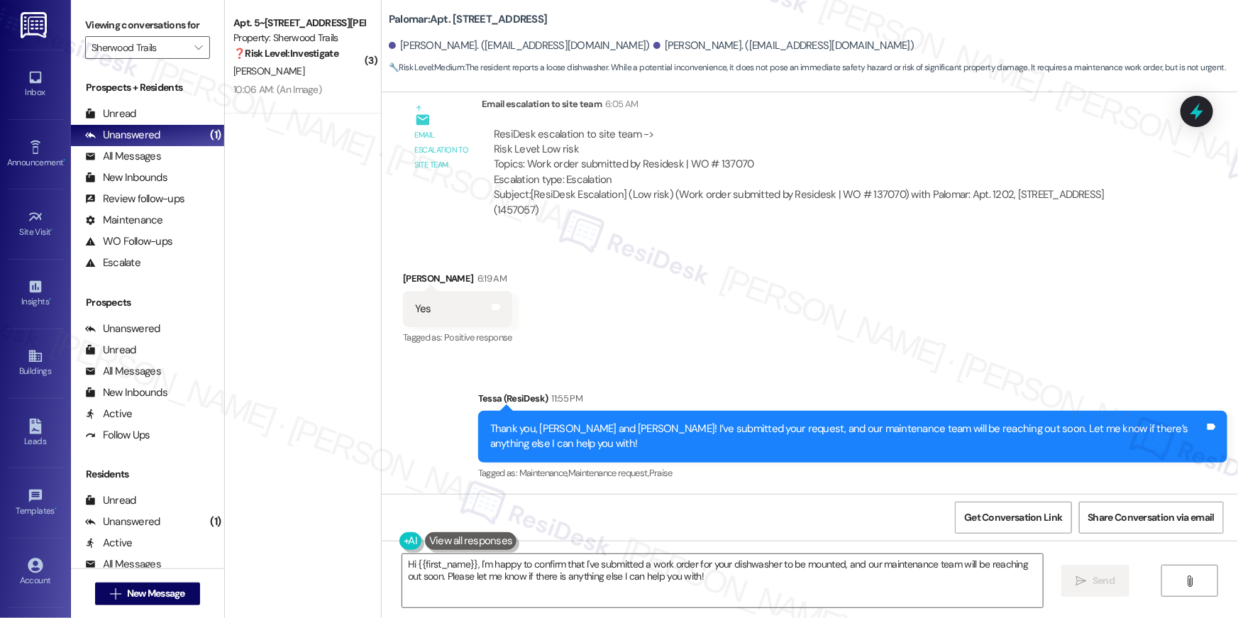
click at [642, 298] on div "Received via SMS [PERSON_NAME] 6:19 AM Yes Tags and notes Tagged as: Positive r…" at bounding box center [810, 299] width 856 height 120
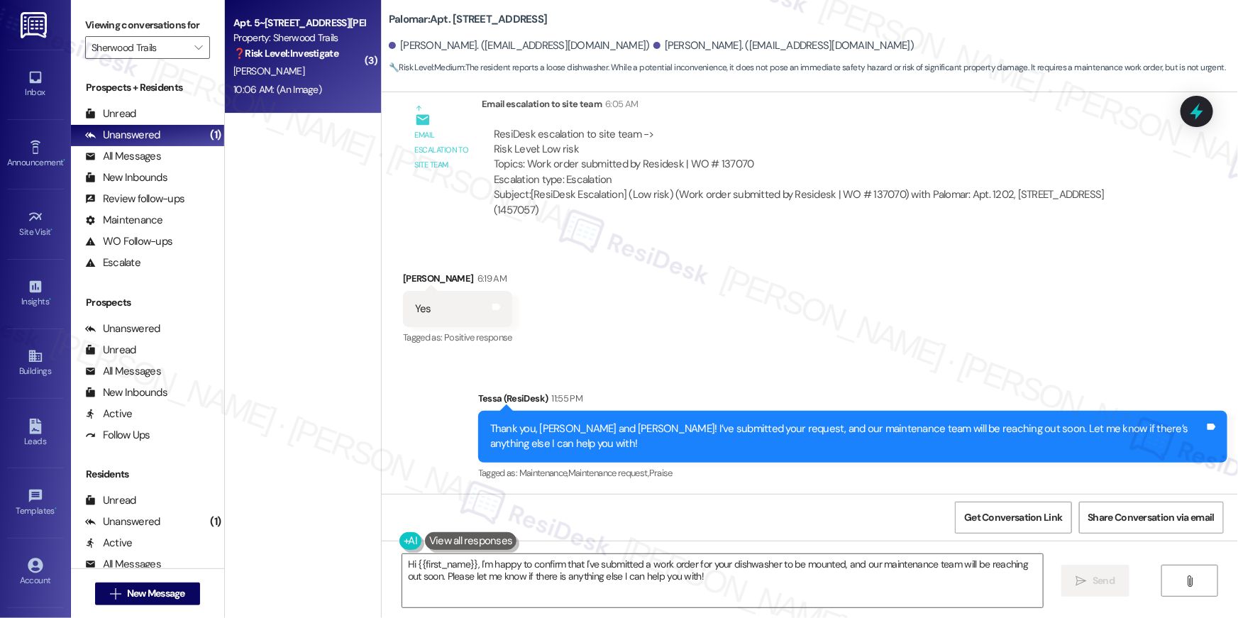
click at [257, 49] on strong "❓ Risk Level: Investigate" at bounding box center [285, 53] width 105 height 13
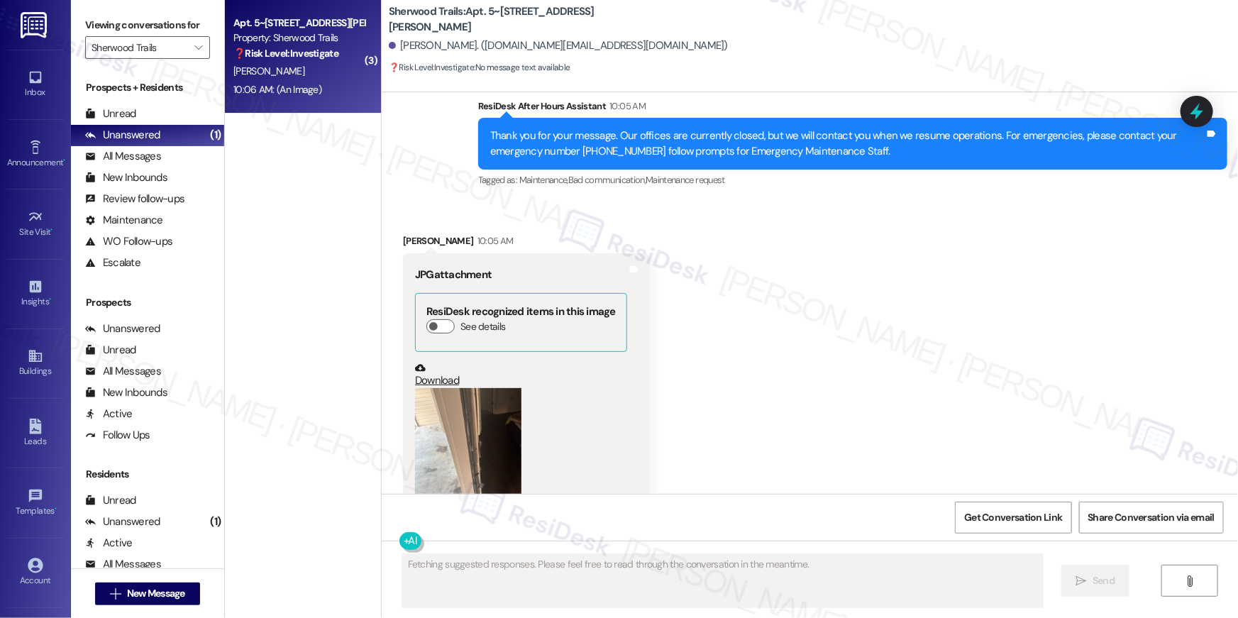
scroll to position [8525, 0]
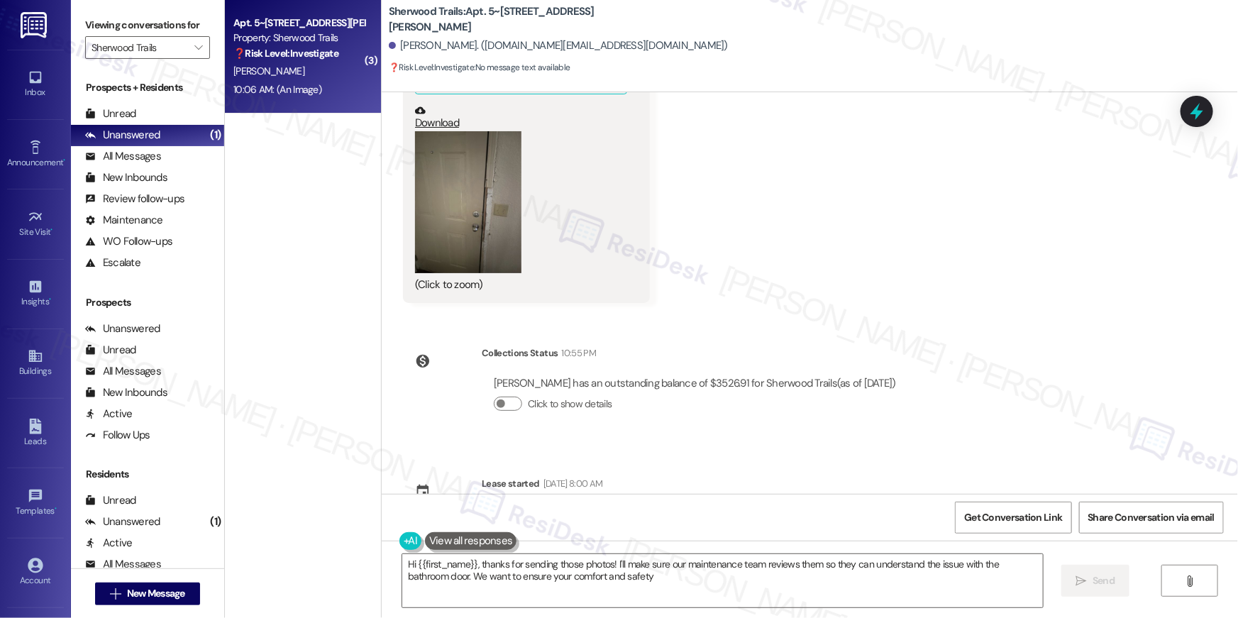
type textarea "Hi {{first_name}}, thanks for sending those photos! I'll make sure our maintena…"
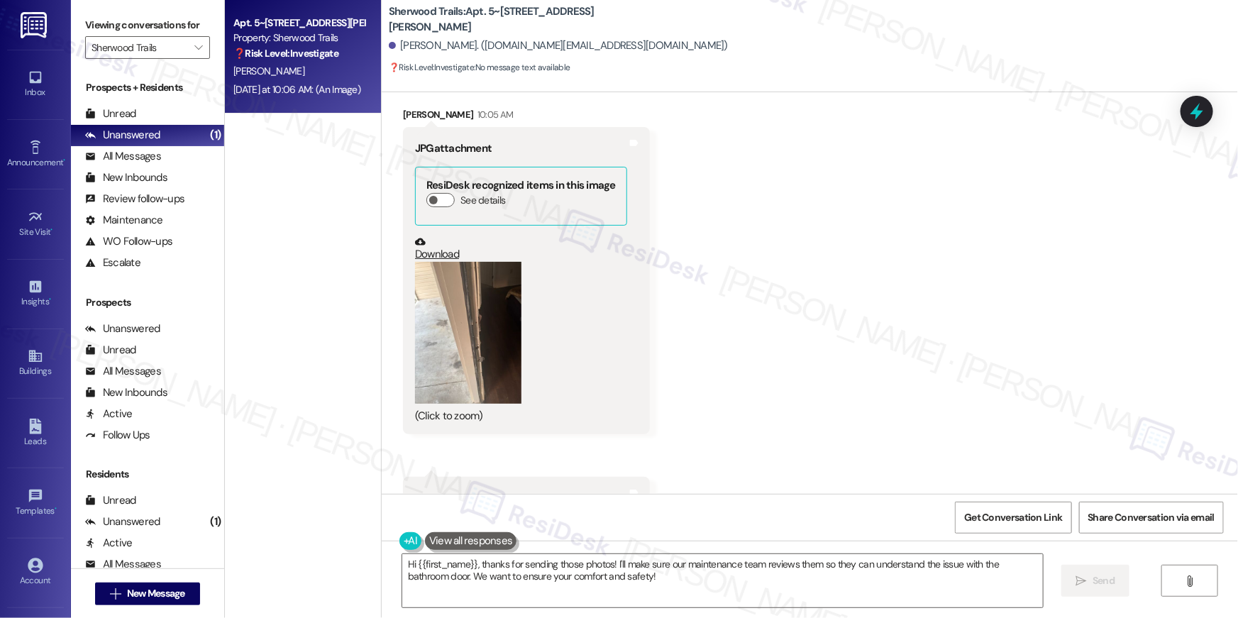
scroll to position [8077, 0]
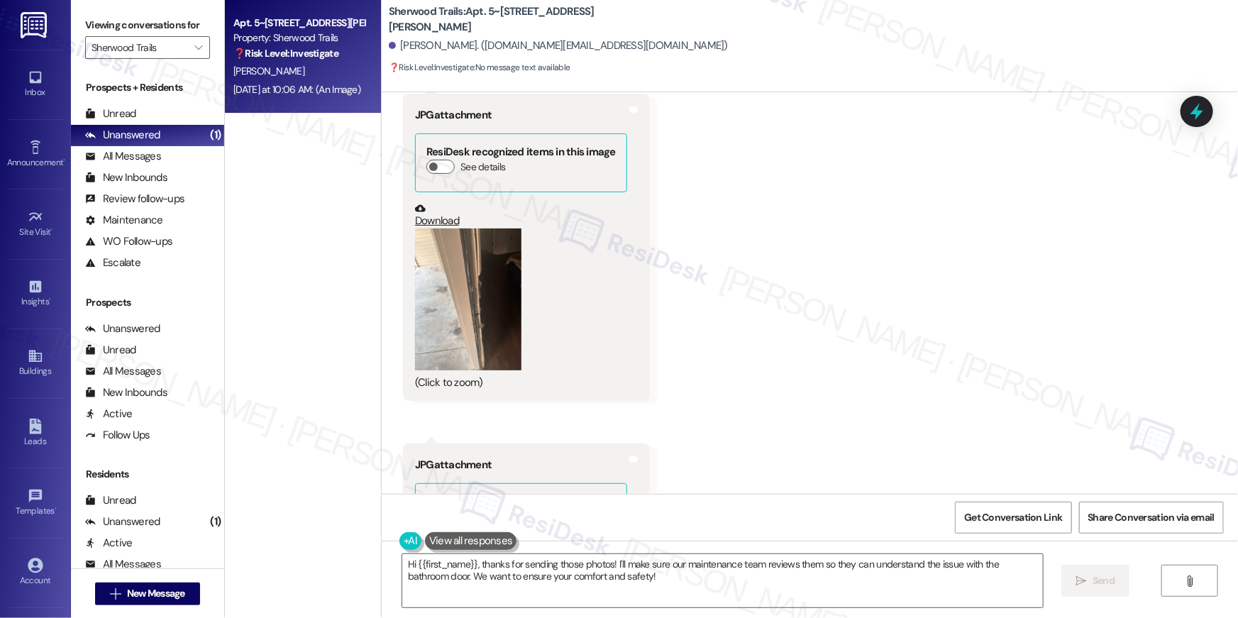
click at [454, 271] on button "Zoom image" at bounding box center [468, 299] width 106 height 142
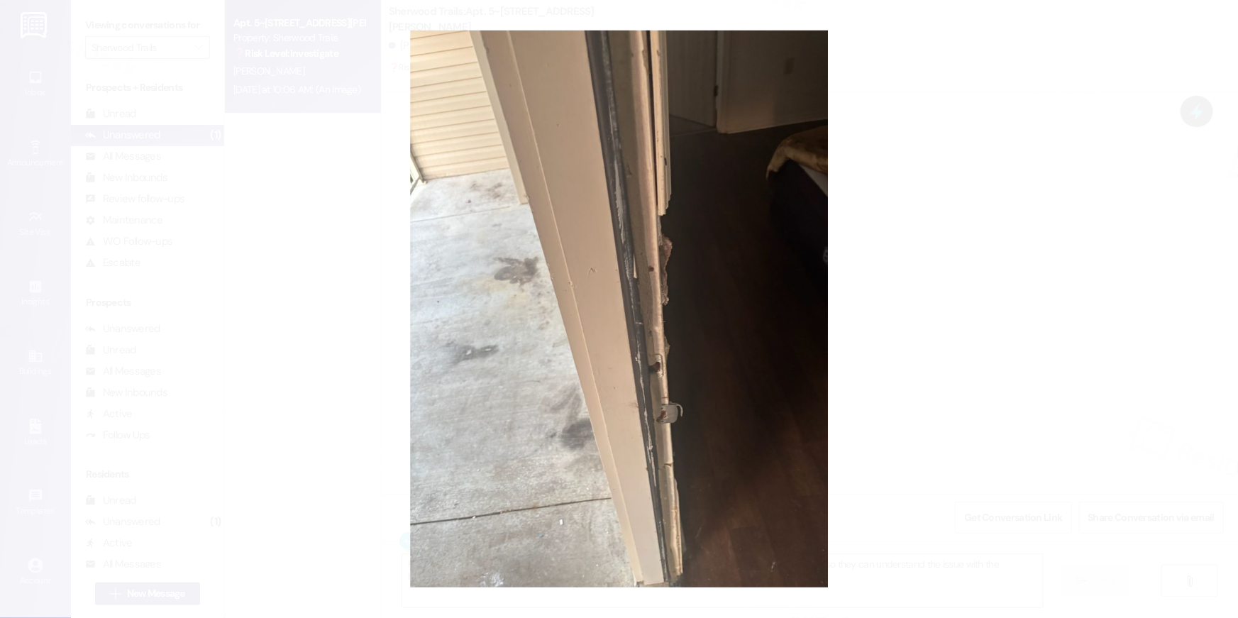
click at [899, 262] on button "Unzoom image" at bounding box center [619, 309] width 1238 height 618
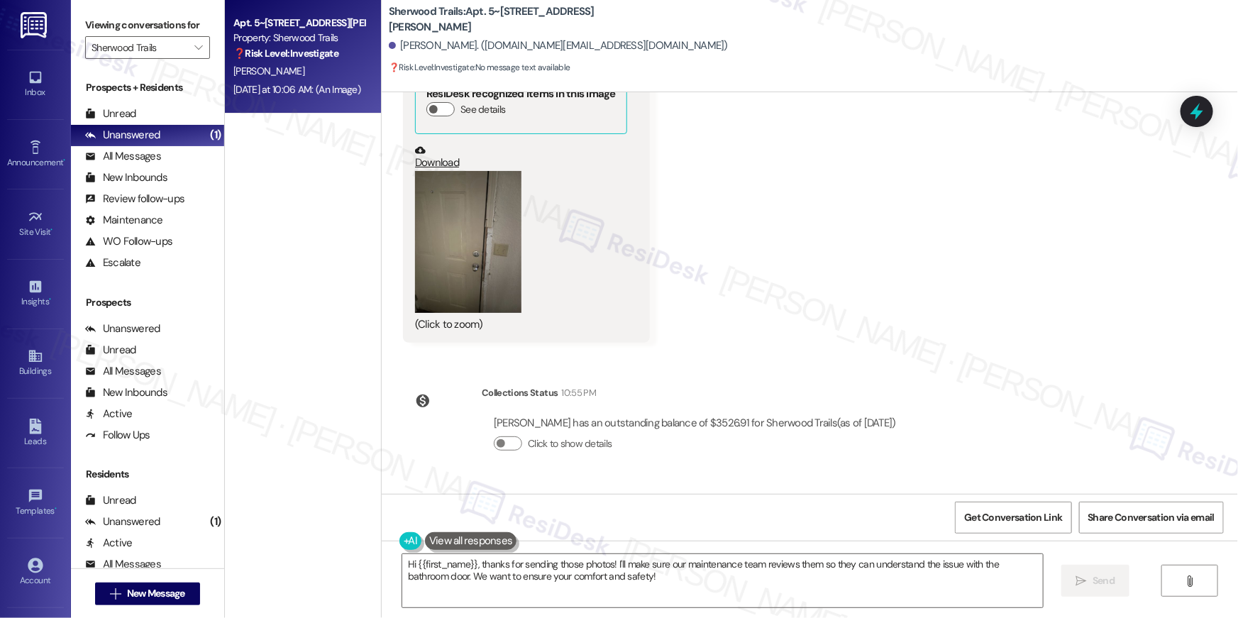
scroll to position [8525, 0]
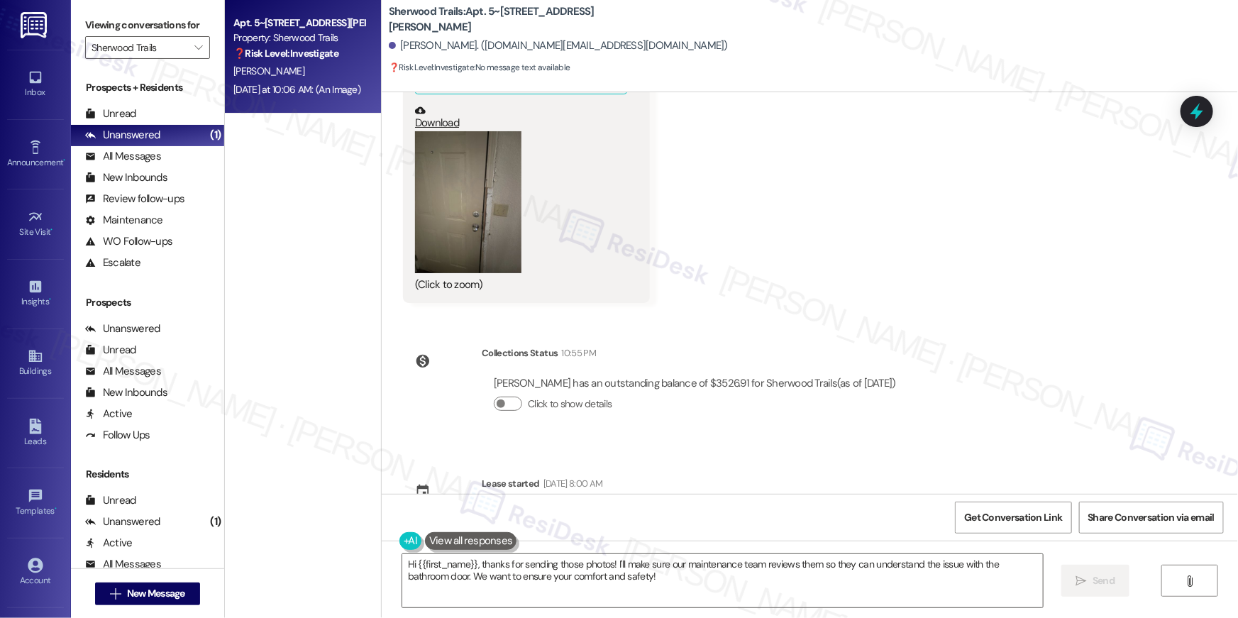
click at [438, 163] on button "Zoom image" at bounding box center [468, 202] width 106 height 142
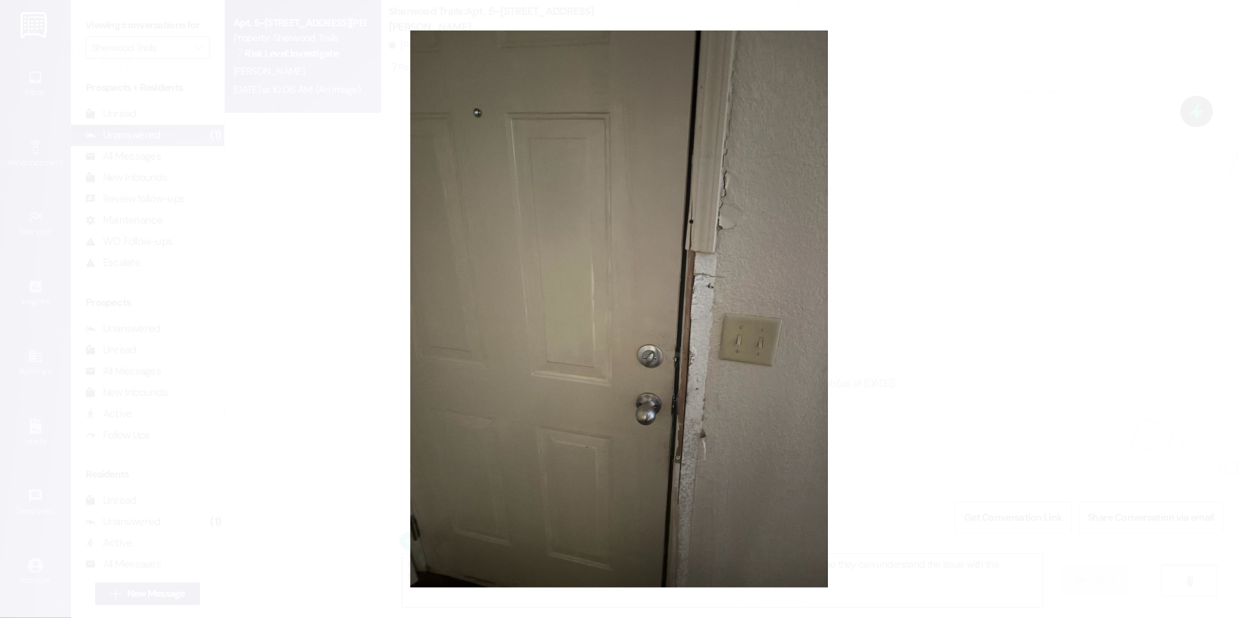
click at [1090, 177] on button "Unzoom image" at bounding box center [619, 309] width 1238 height 618
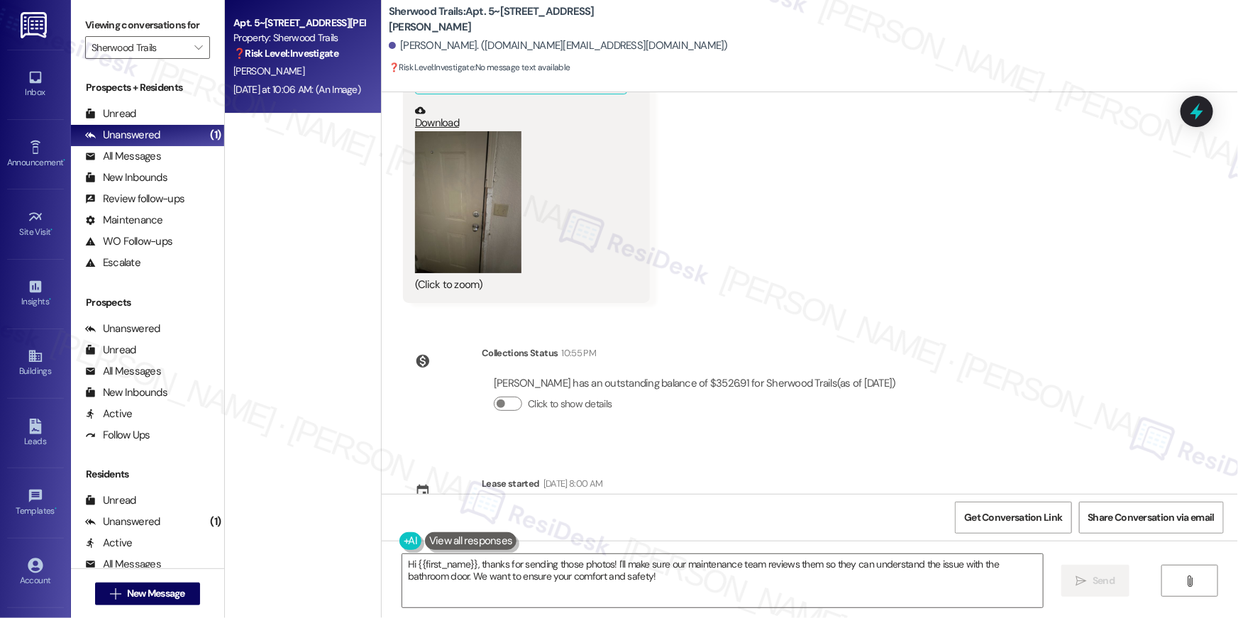
scroll to position [8522, 0]
drag, startPoint x: 612, startPoint y: 586, endPoint x: 622, endPoint y: 568, distance: 20.3
click at [612, 586] on textarea "Hi {{first_name}}, thanks for sending those photos! I'll make sure our maintena…" at bounding box center [722, 580] width 641 height 53
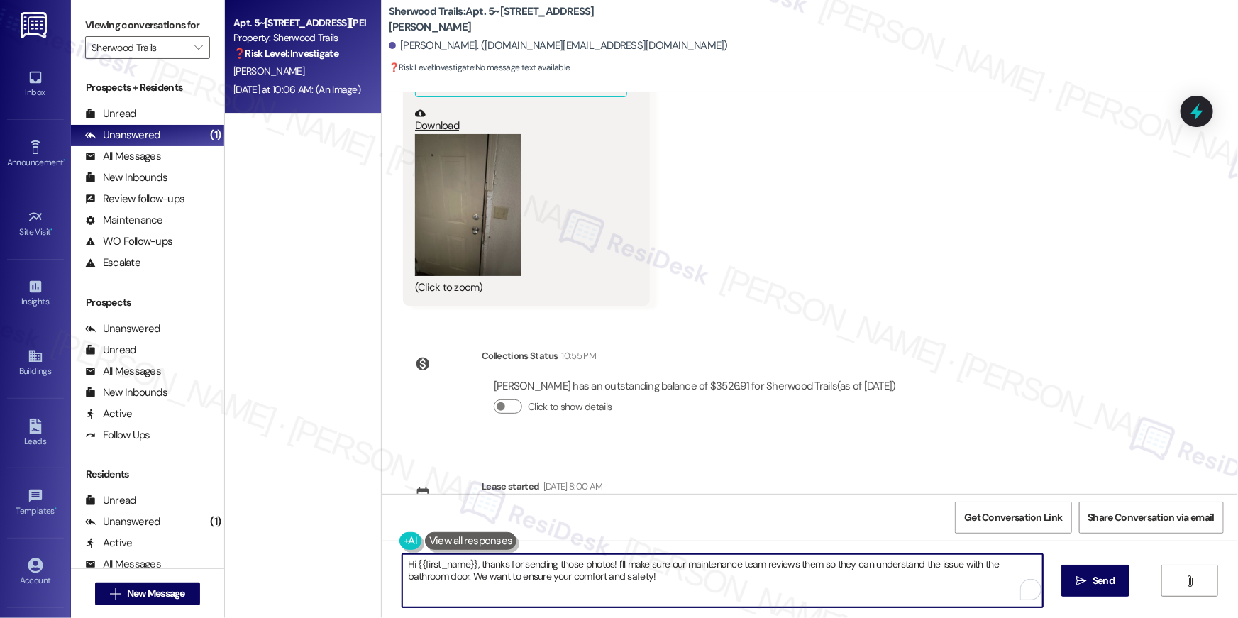
click at [622, 568] on textarea "Hi {{first_name}}, thanks for sending those photos! I'll make sure our maintena…" at bounding box center [722, 580] width 641 height 53
click at [666, 574] on textarea "Hi {{first_name}}, thanks for sending those photos! I'll make sure our maintena…" at bounding box center [722, 580] width 641 height 53
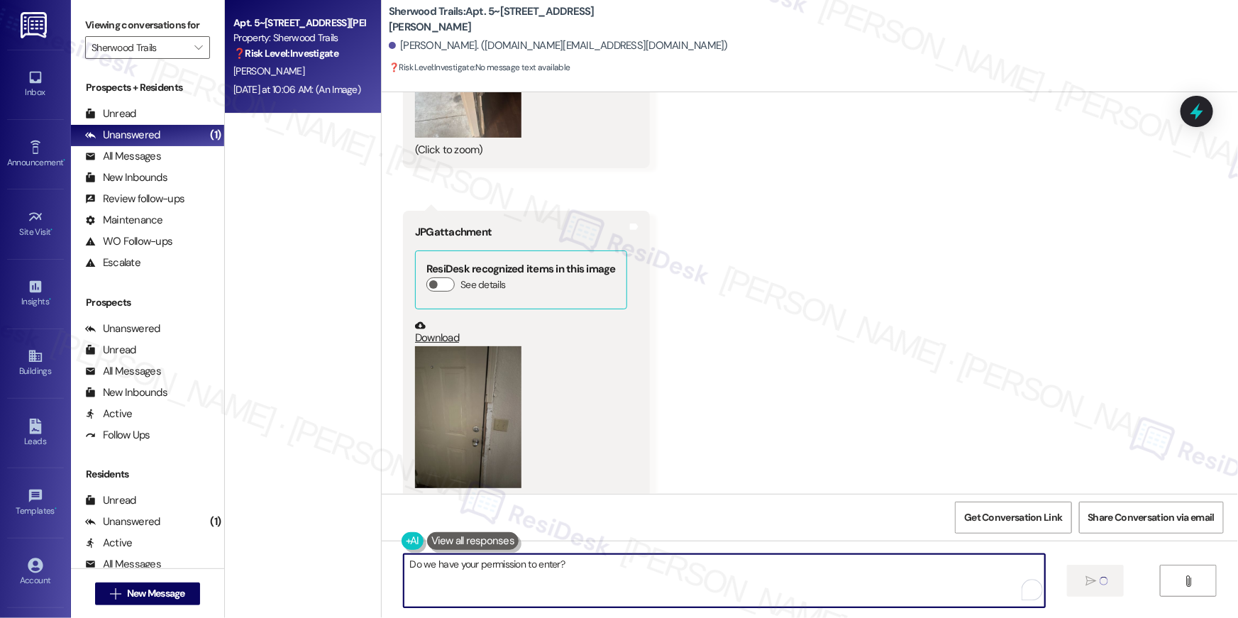
type textarea "Do we have your permission to enter?"
click at [868, 354] on div "Received via SMS Stephanie Eperson Yesterday at 10:05 AM JPG attachment ResiDes…" at bounding box center [810, 169] width 856 height 720
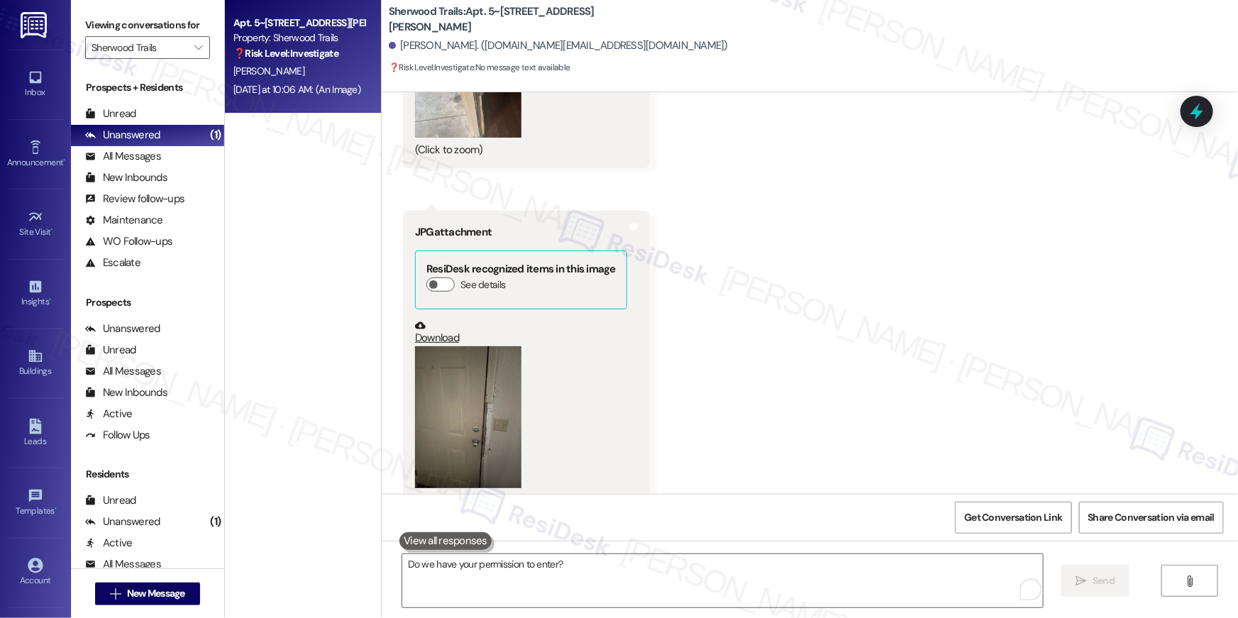
click at [868, 354] on div "Received via SMS Stephanie Eperson Yesterday at 10:05 AM JPG attachment ResiDes…" at bounding box center [810, 169] width 856 height 720
click at [876, 569] on textarea "Do we have your permission to enter?" at bounding box center [722, 580] width 641 height 53
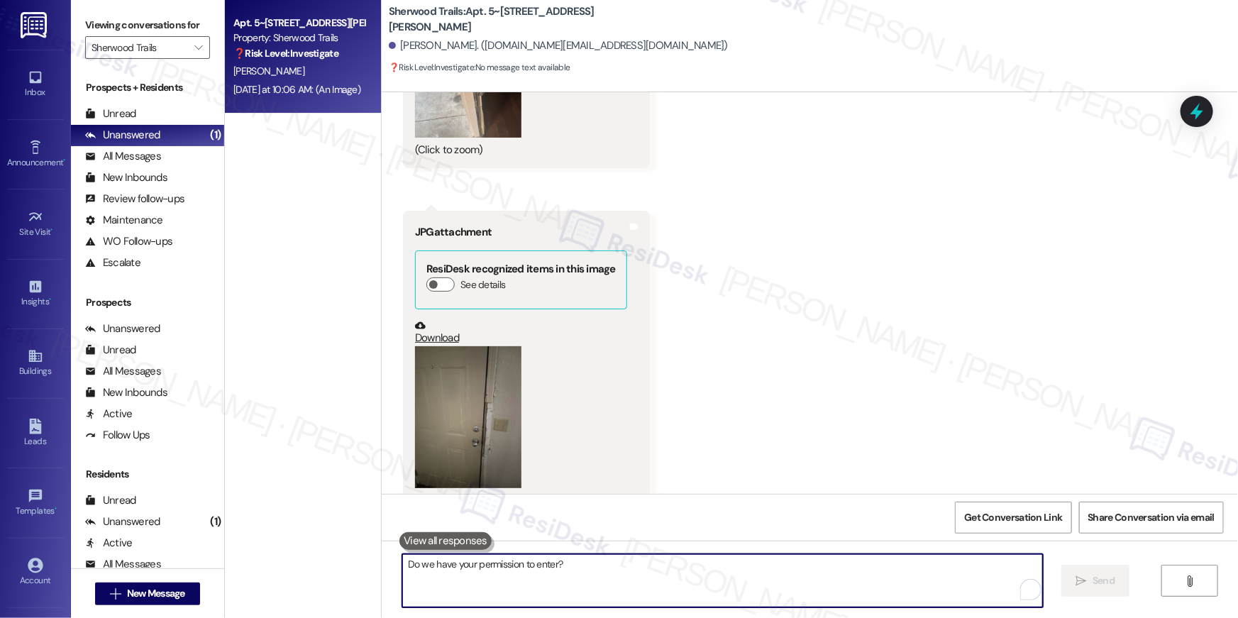
drag, startPoint x: 876, startPoint y: 569, endPoint x: 875, endPoint y: 523, distance: 46.1
click at [879, 556] on textarea "Do we have your permission to enter?" at bounding box center [722, 580] width 641 height 53
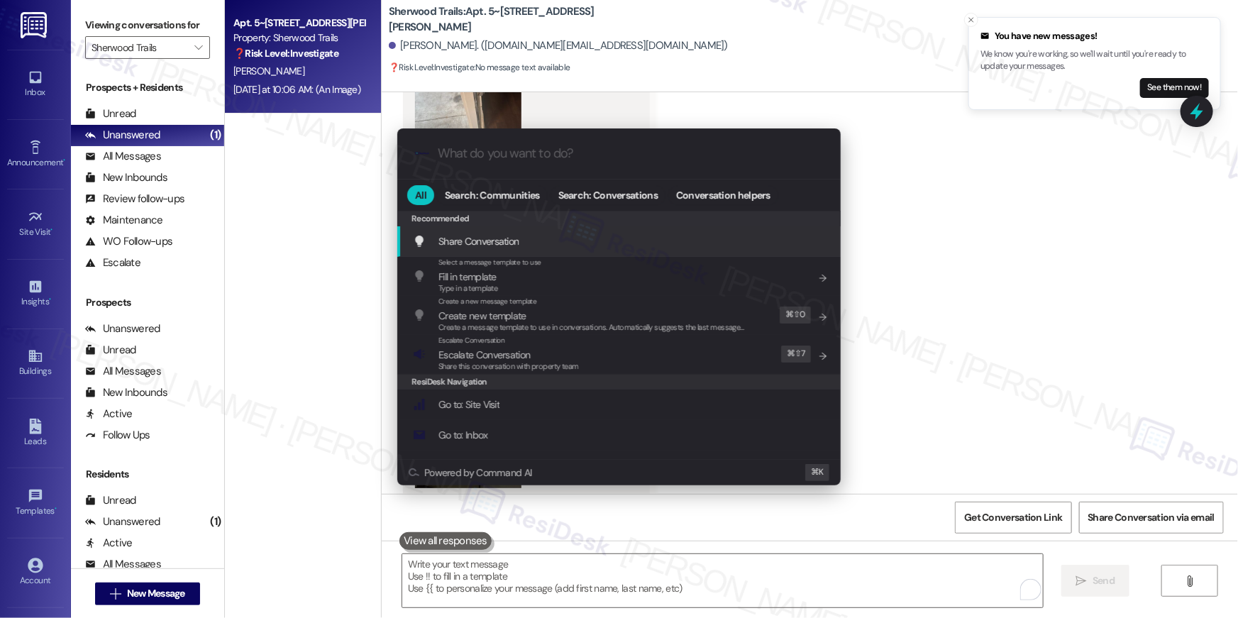
click at [557, 146] on input "What do you want to do?" at bounding box center [630, 153] width 385 height 15
click at [562, 152] on input "What do you want to do?" at bounding box center [630, 153] width 385 height 15
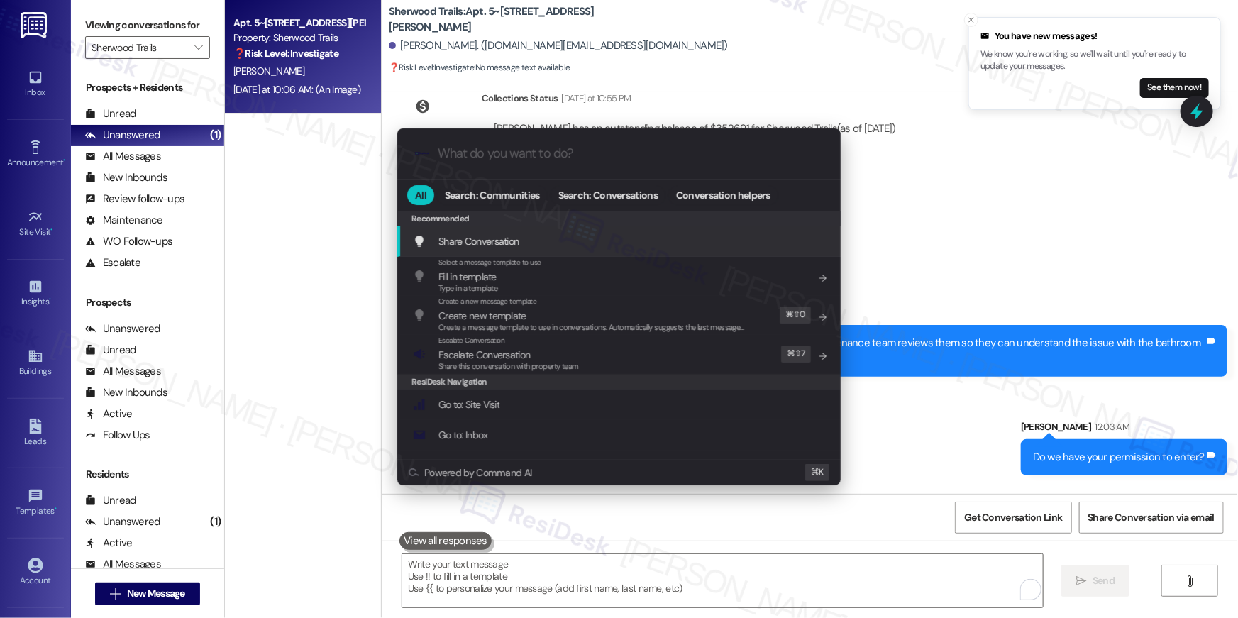
scroll to position [8836, 0]
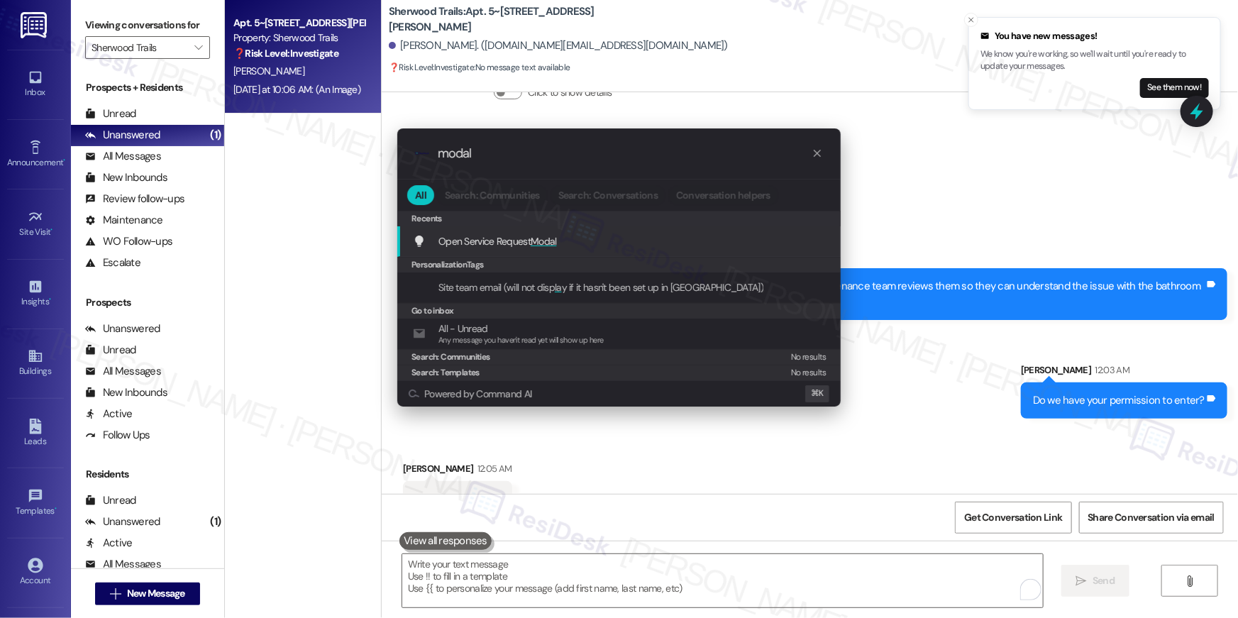
click at [475, 250] on div "Open Service Request Modal Add shortcut" at bounding box center [618, 241] width 443 height 31
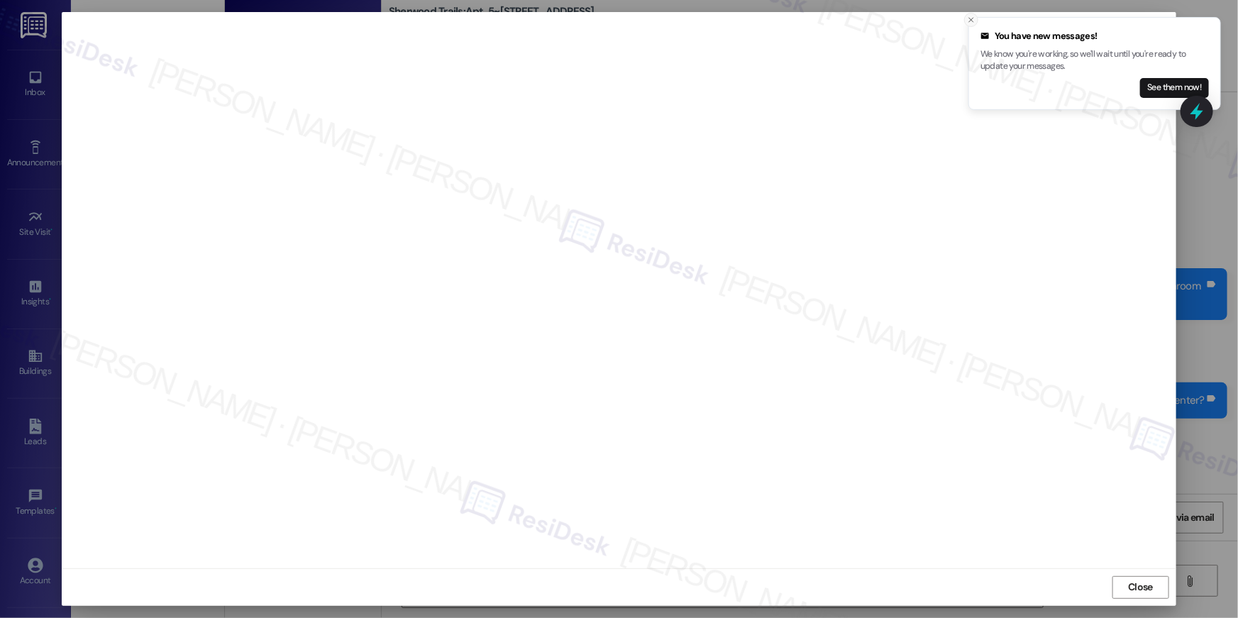
click at [970, 19] on icon "Close toast" at bounding box center [971, 20] width 9 height 9
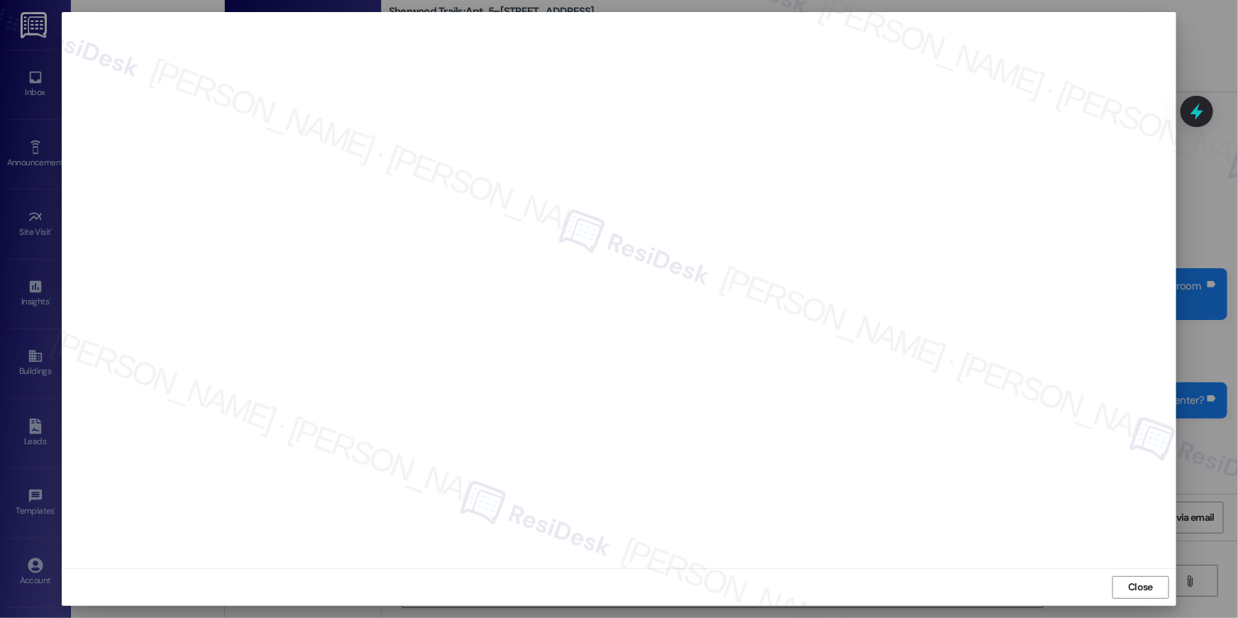
click at [1139, 592] on span "Close" at bounding box center [1140, 587] width 25 height 15
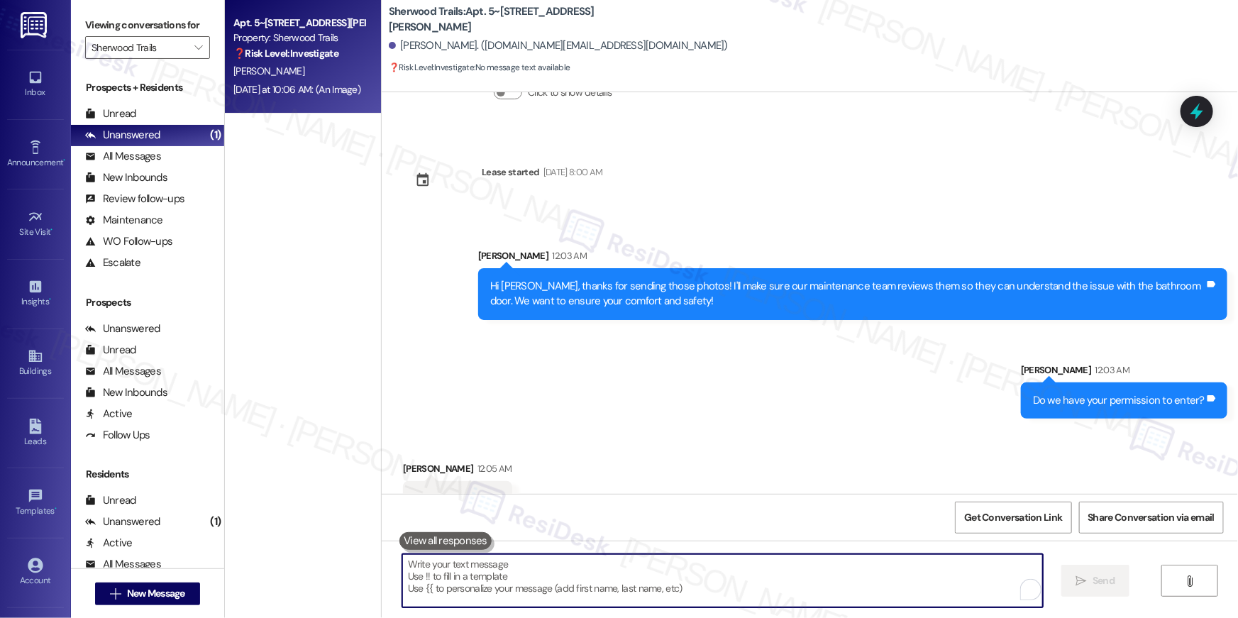
click at [856, 572] on textarea "To enrich screen reader interactions, please activate Accessibility in Grammarl…" at bounding box center [722, 580] width 641 height 53
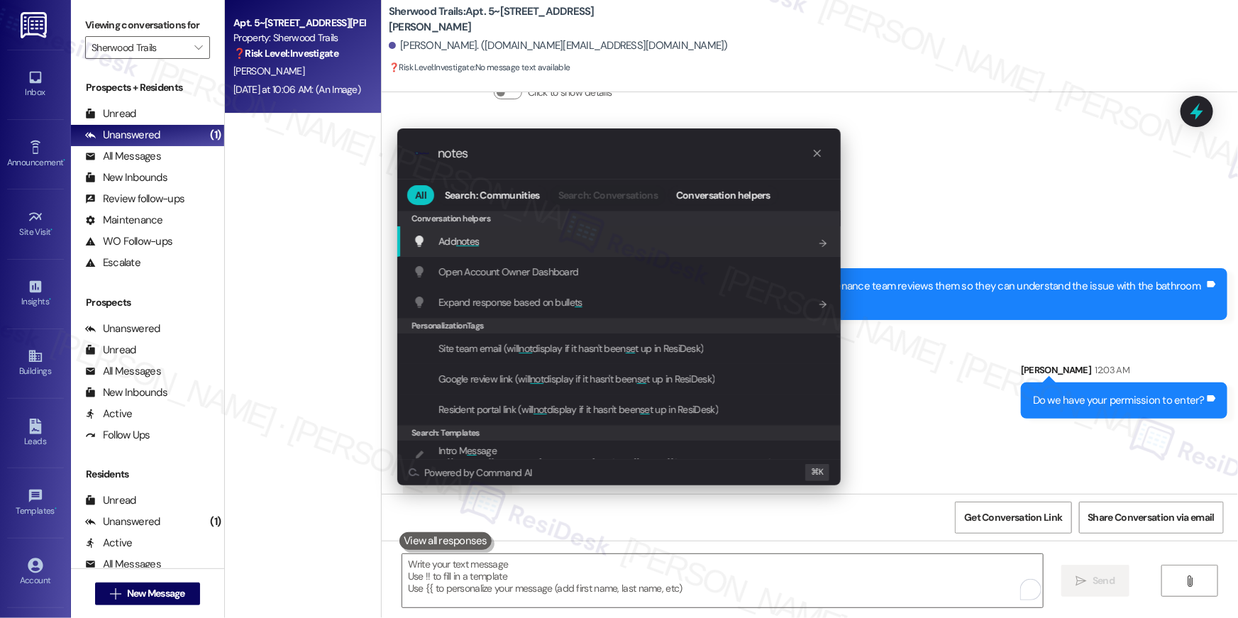
type input "notes"
click at [475, 244] on span "notes" at bounding box center [467, 241] width 23 height 13
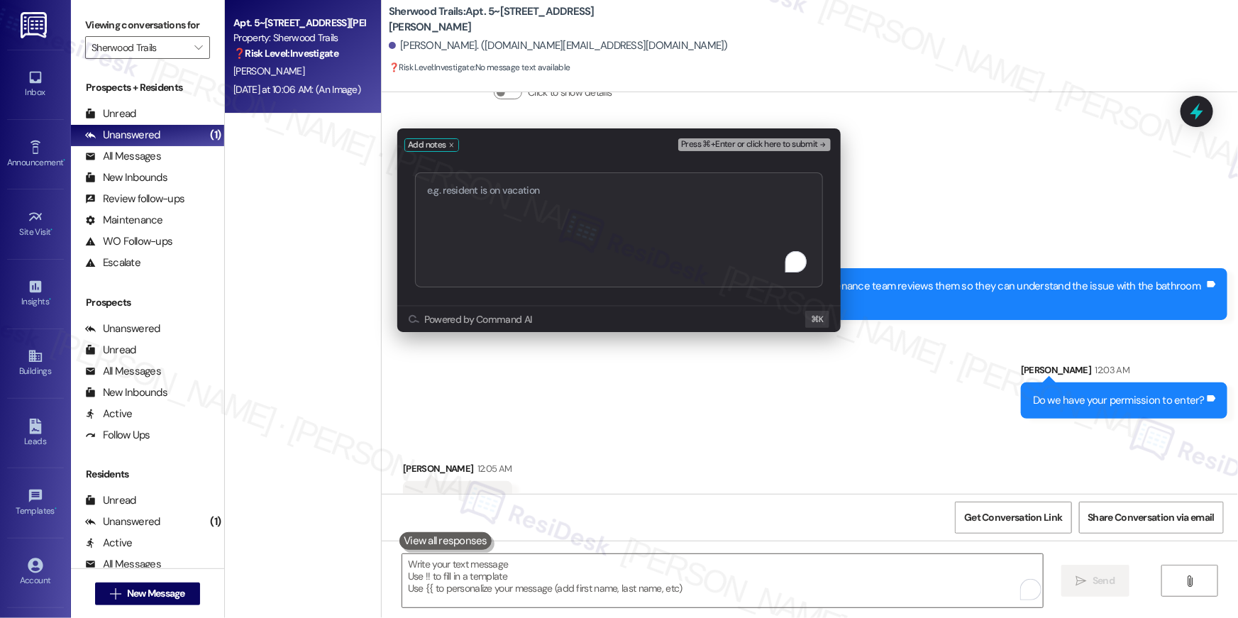
click at [495, 243] on textarea "To enrich screen reader interactions, please activate Accessibility in Grammarl…" at bounding box center [619, 229] width 408 height 115
type textarea "serviceRequestId:"1137250""
click at [765, 144] on span "Press ⌘+Enter or click here to submit" at bounding box center [749, 145] width 137 height 10
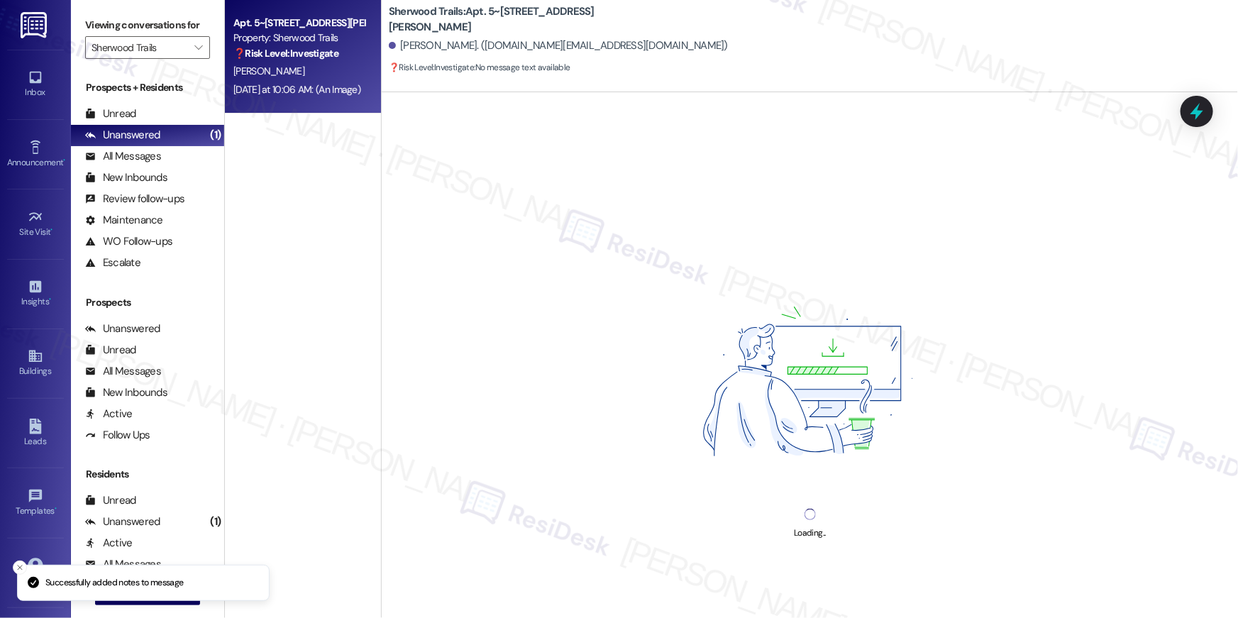
click at [743, 561] on div "Loading..." at bounding box center [810, 401] width 856 height 618
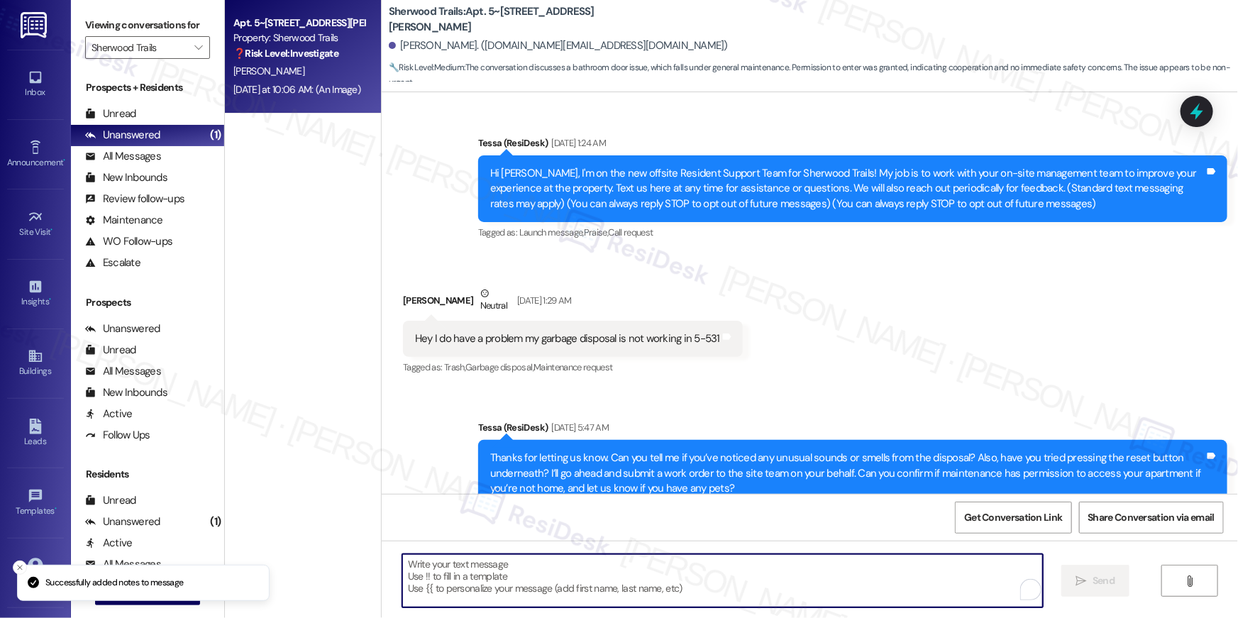
click at [691, 577] on textarea "To enrich screen reader interactions, please activate Accessibility in Grammarl…" at bounding box center [722, 580] width 641 height 53
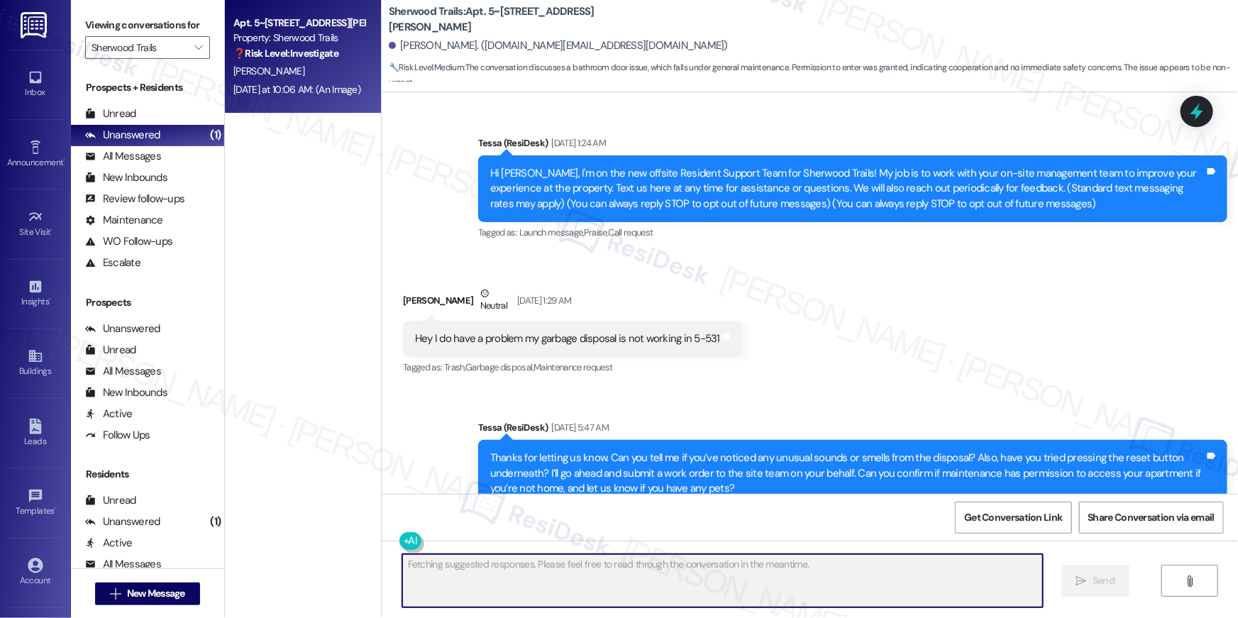
scroll to position [8999, 0]
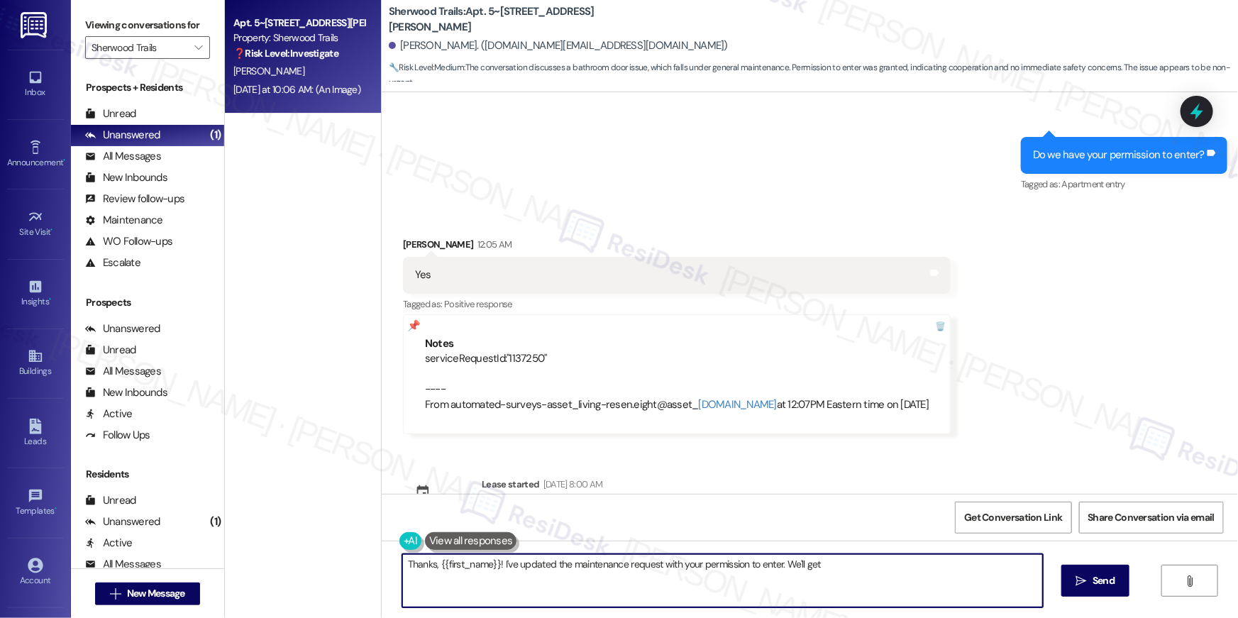
click at [694, 578] on textarea "Thanks, {{first_name}}! I've updated the maintenance request with your permissi…" at bounding box center [722, 580] width 641 height 53
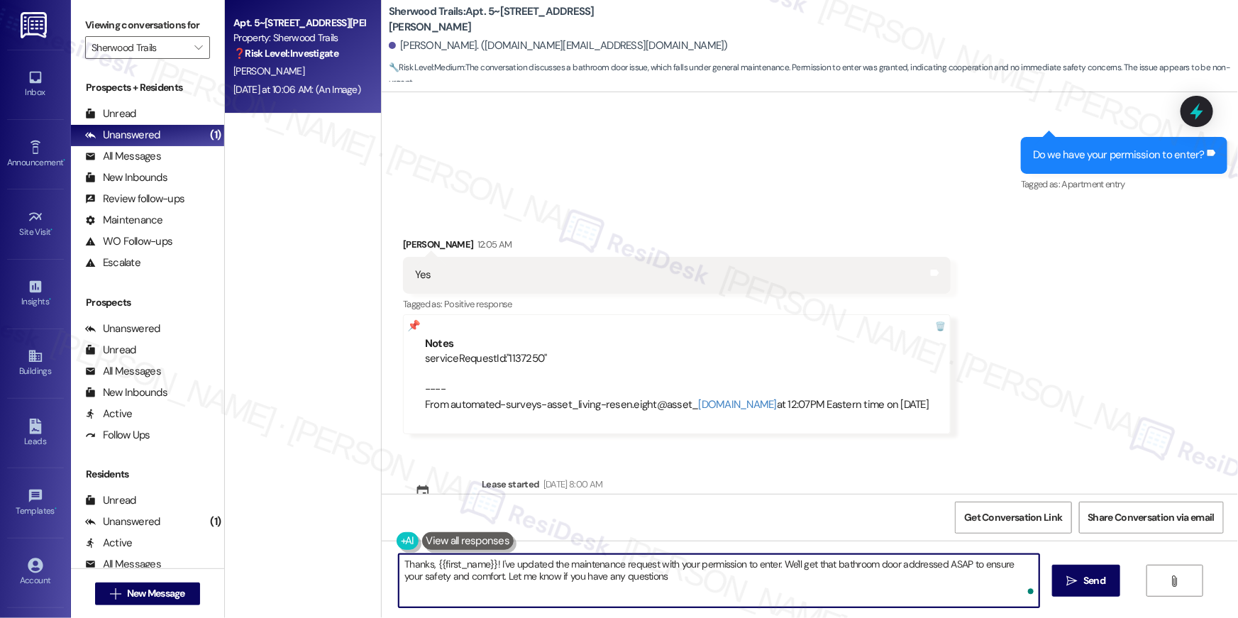
type textarea "Thanks, {{first_name}}! I've updated the maintenance request with your permissi…"
click at [694, 578] on textarea "Thanks, {{first_name}}! I've updated the maintenance request with your permissi…" at bounding box center [719, 580] width 641 height 53
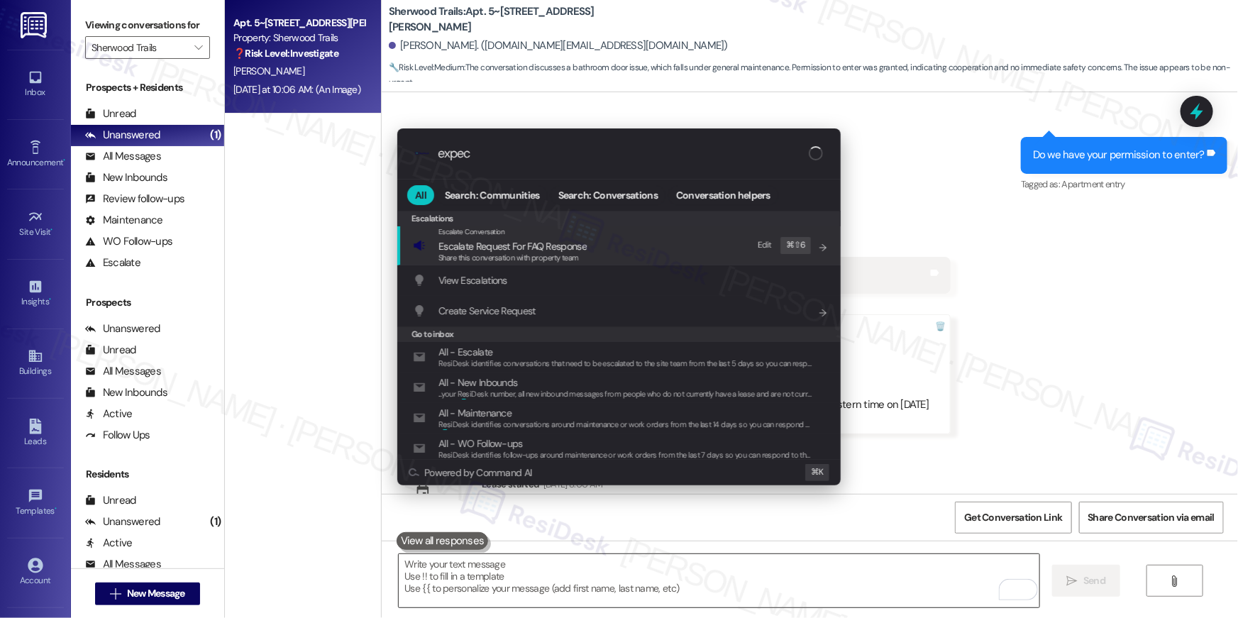
type input "expect"
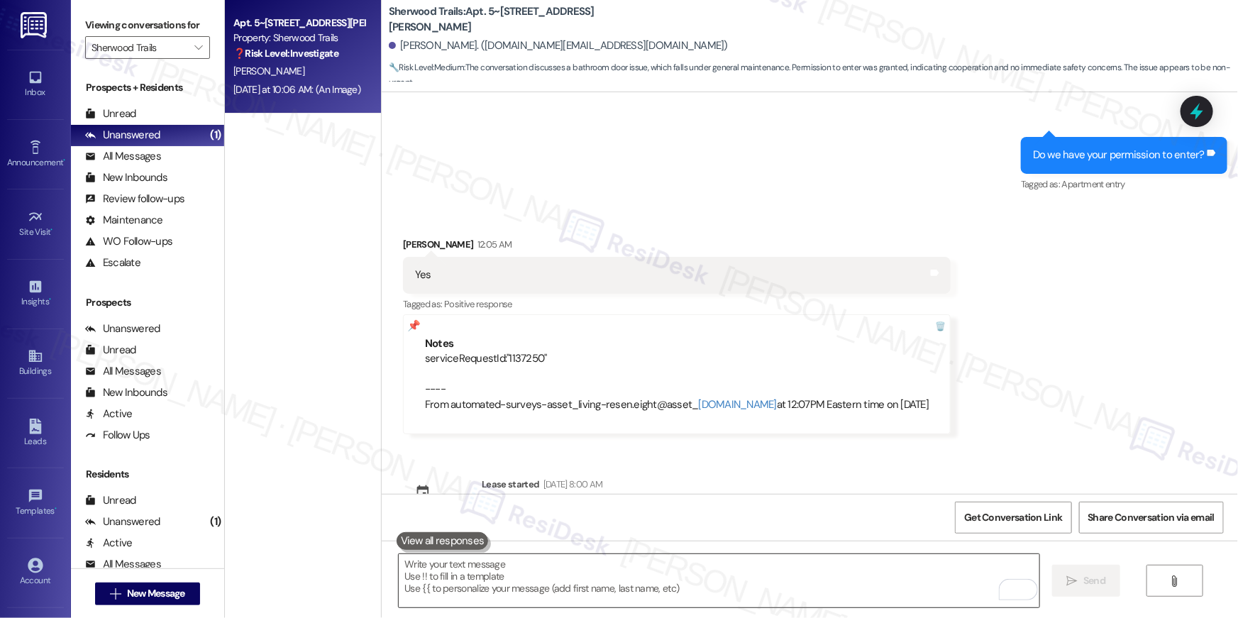
type textarea "I'm so happy to hear that {{first_name}} ! We love having you as a resident."
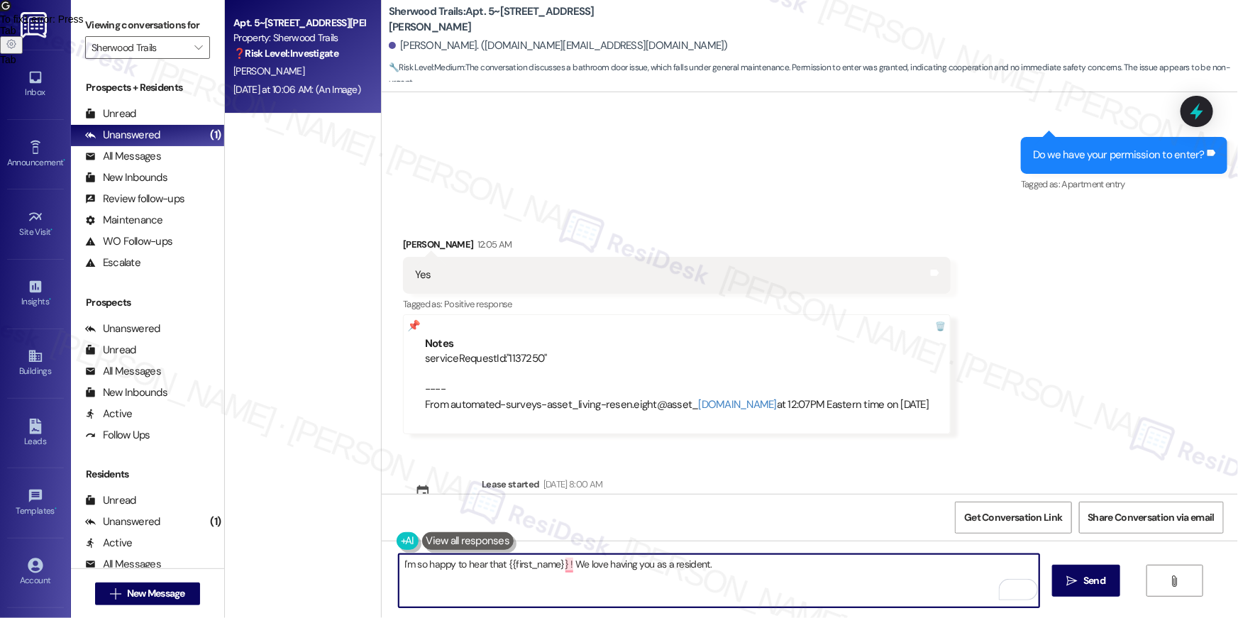
click at [924, 585] on textarea "I'm so happy to hear that {{first_name}} ! We love having you as a resident." at bounding box center [719, 580] width 641 height 53
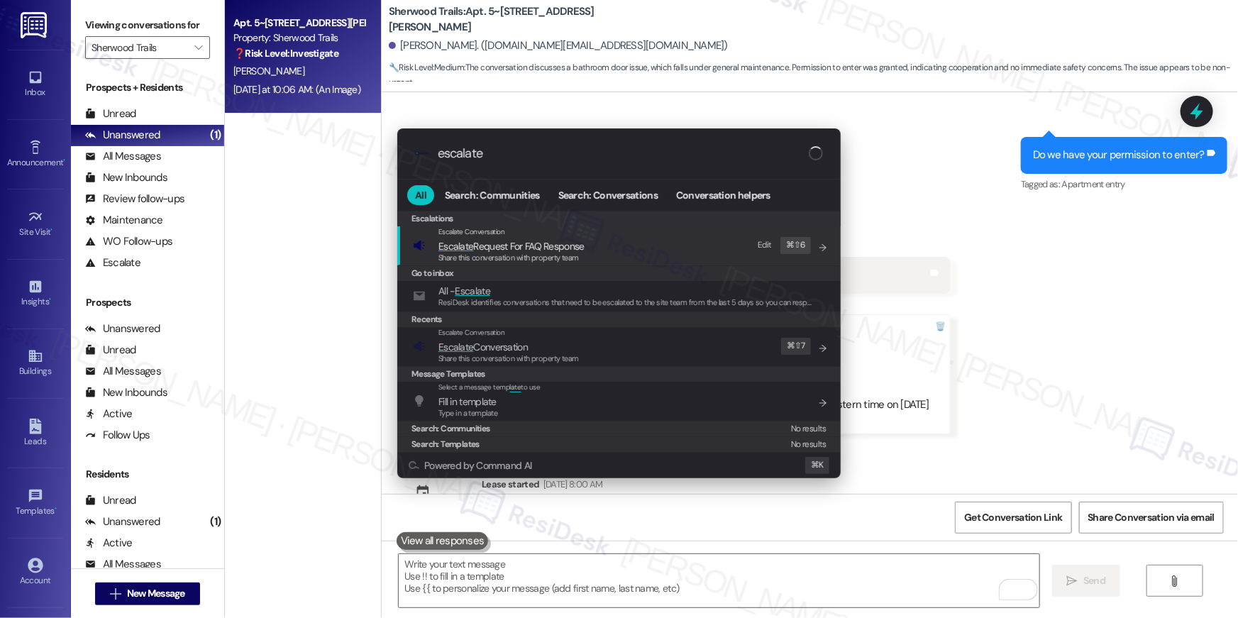
type input "escalate"
click at [501, 360] on span "Share this conversation with property team" at bounding box center [508, 358] width 140 height 10
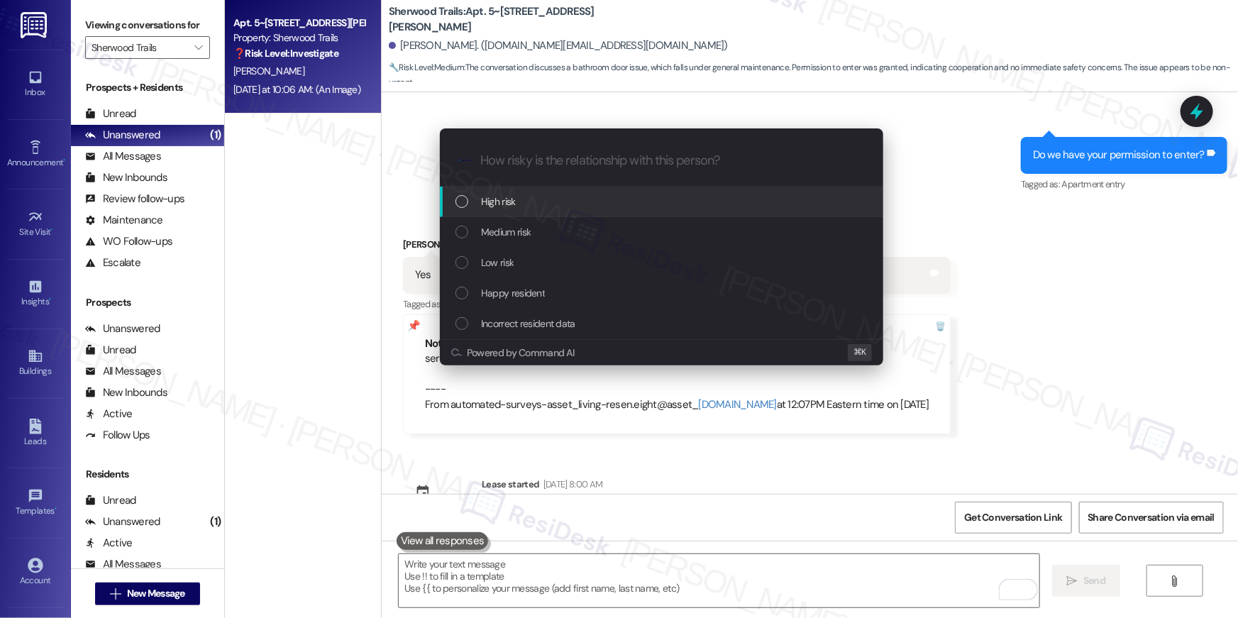
click at [526, 339] on div "High risk Medium risk Low risk Happy resident Incorrect resident data" at bounding box center [661, 263] width 443 height 153
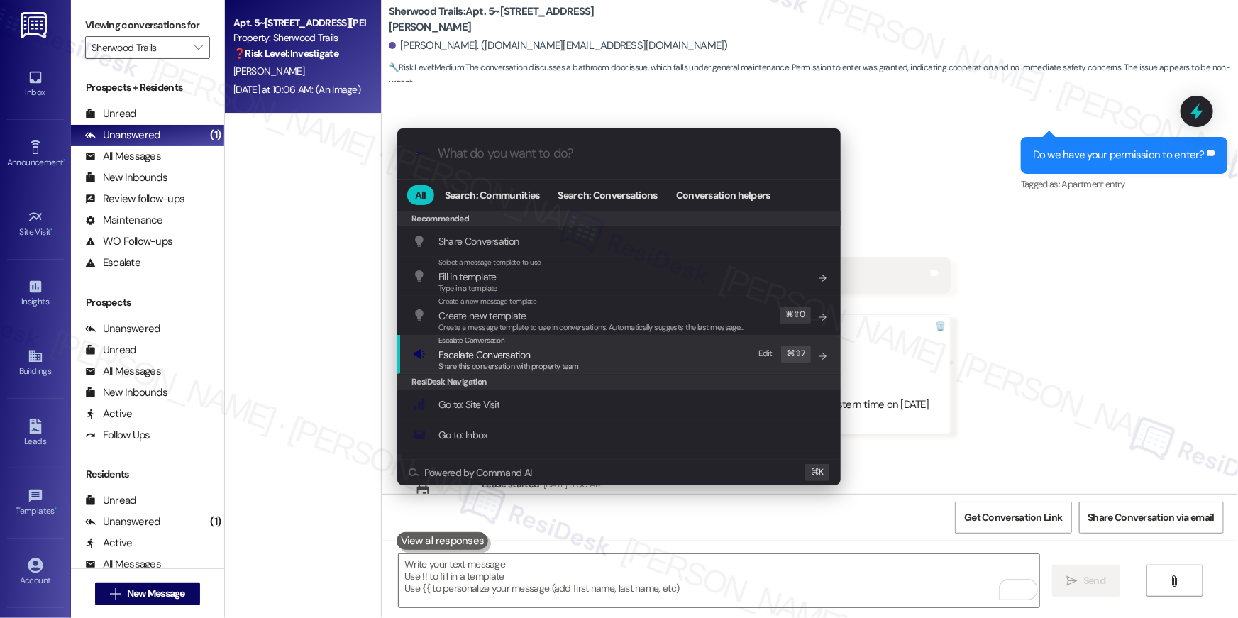
click at [512, 354] on span "Escalate Conversation" at bounding box center [484, 354] width 92 height 13
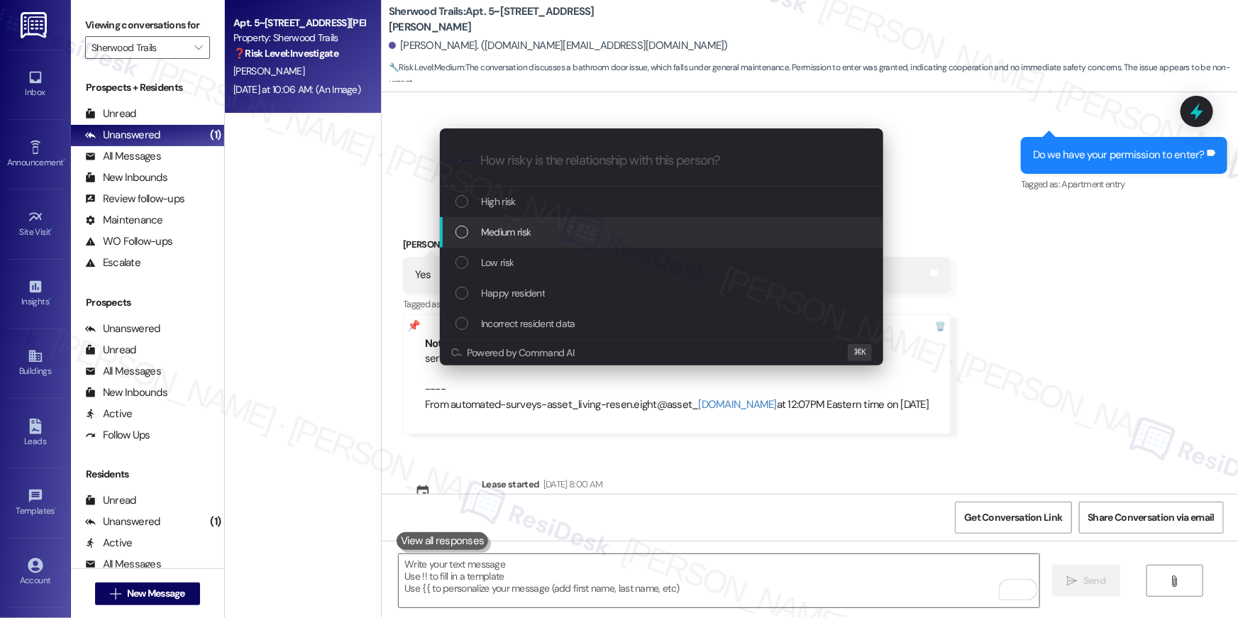
click at [519, 243] on div "Medium risk" at bounding box center [661, 232] width 443 height 31
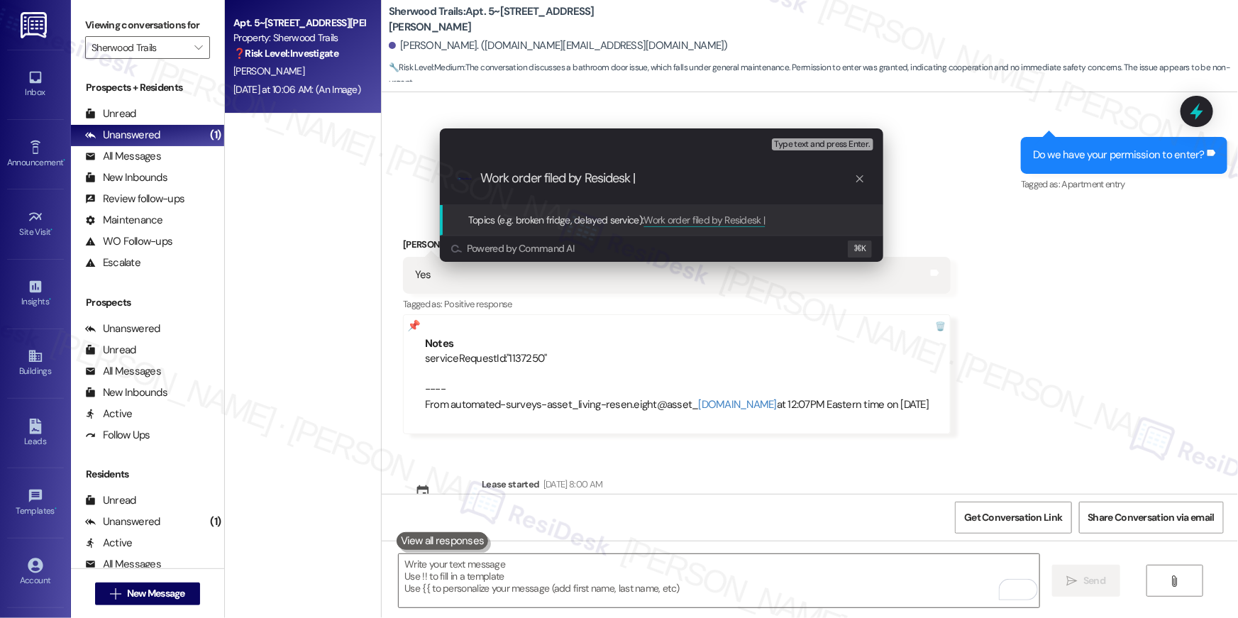
paste input "serviceRequestId:"1137250""
drag, startPoint x: 641, startPoint y: 177, endPoint x: 739, endPoint y: 182, distance: 98.0
click at [739, 182] on input "Work order filed by Residesk | serviceRequestId:"1137250"" at bounding box center [667, 178] width 374 height 15
click at [801, 177] on input "Work order filed by Residesk | WO # 1137250"" at bounding box center [667, 178] width 374 height 15
type input "Work order filed by Residesk | WO # 1137250"
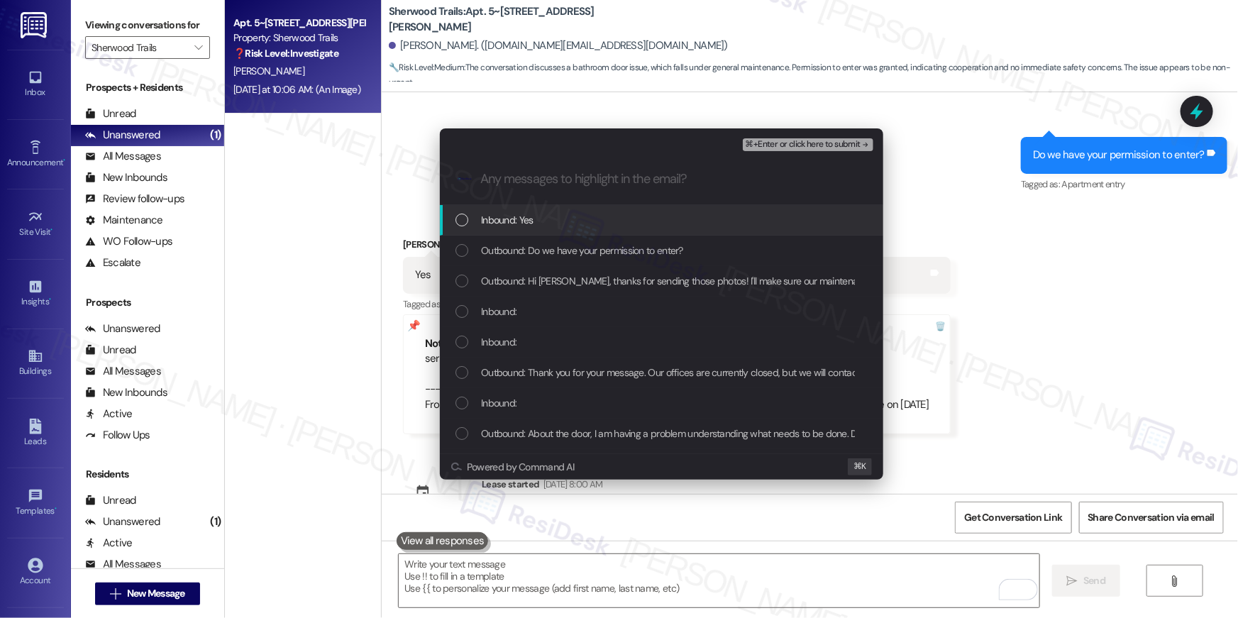
click at [509, 228] on div "Inbound: Yes" at bounding box center [661, 220] width 443 height 31
click at [509, 231] on div "Inbound: Yes" at bounding box center [661, 220] width 443 height 31
drag, startPoint x: 462, startPoint y: 227, endPoint x: 458, endPoint y: 250, distance: 23.1
click at [462, 228] on div "Inbound: Yes" at bounding box center [661, 220] width 443 height 31
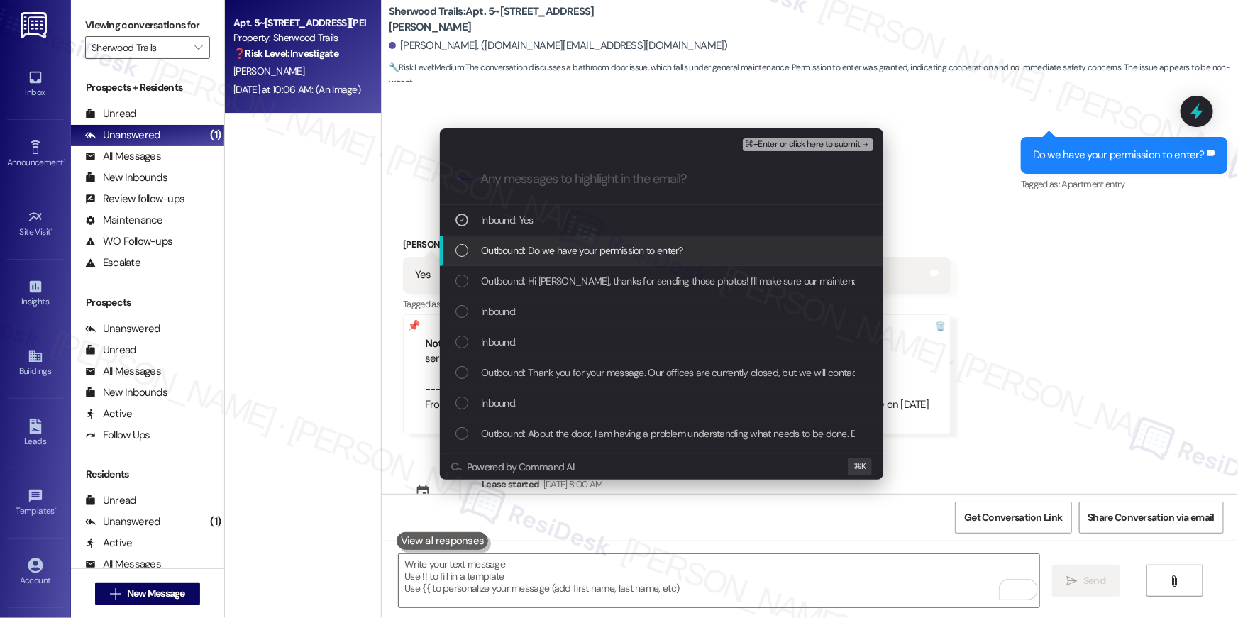
drag, startPoint x: 458, startPoint y: 250, endPoint x: 461, endPoint y: 281, distance: 30.7
click at [458, 252] on div "List of options" at bounding box center [461, 250] width 13 height 13
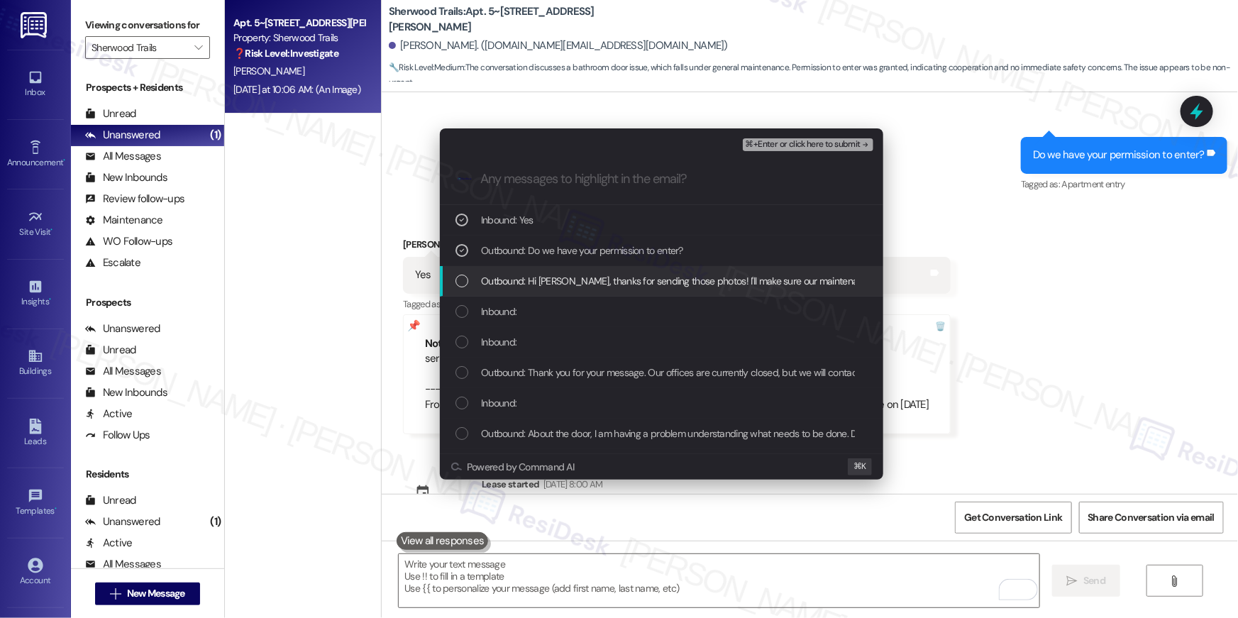
click at [461, 289] on div "Outbound: Hi Stephanie, thanks for sending those photos! I'll make sure our mai…" at bounding box center [661, 281] width 443 height 31
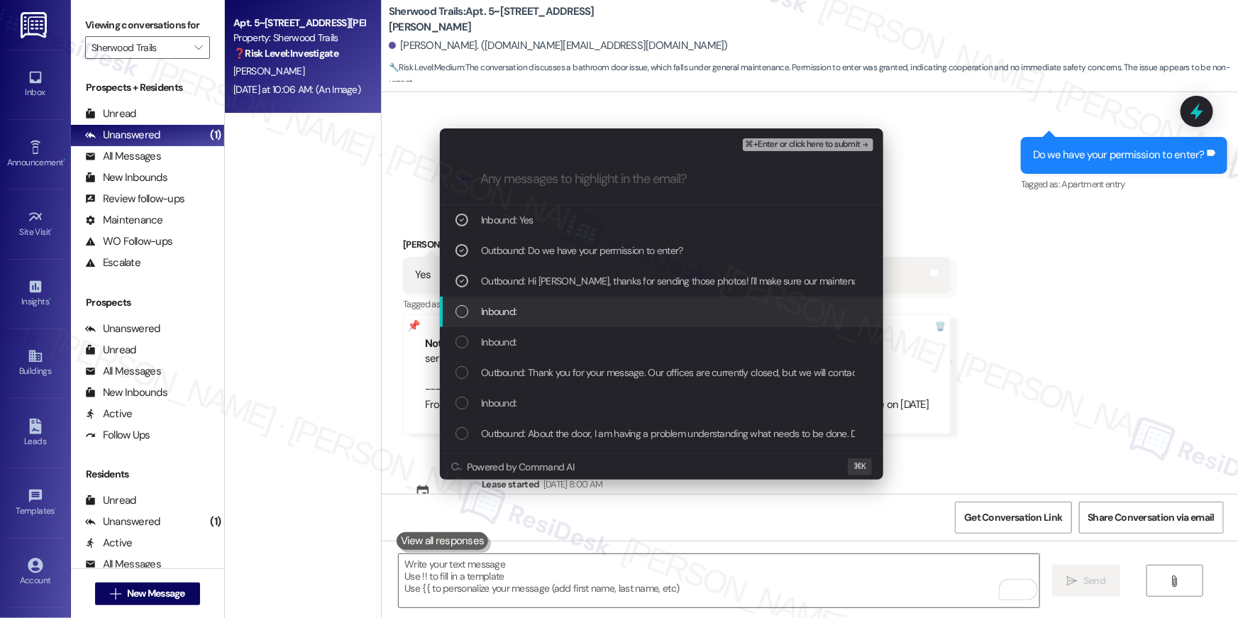
click at [459, 309] on div "List of options" at bounding box center [461, 311] width 13 height 13
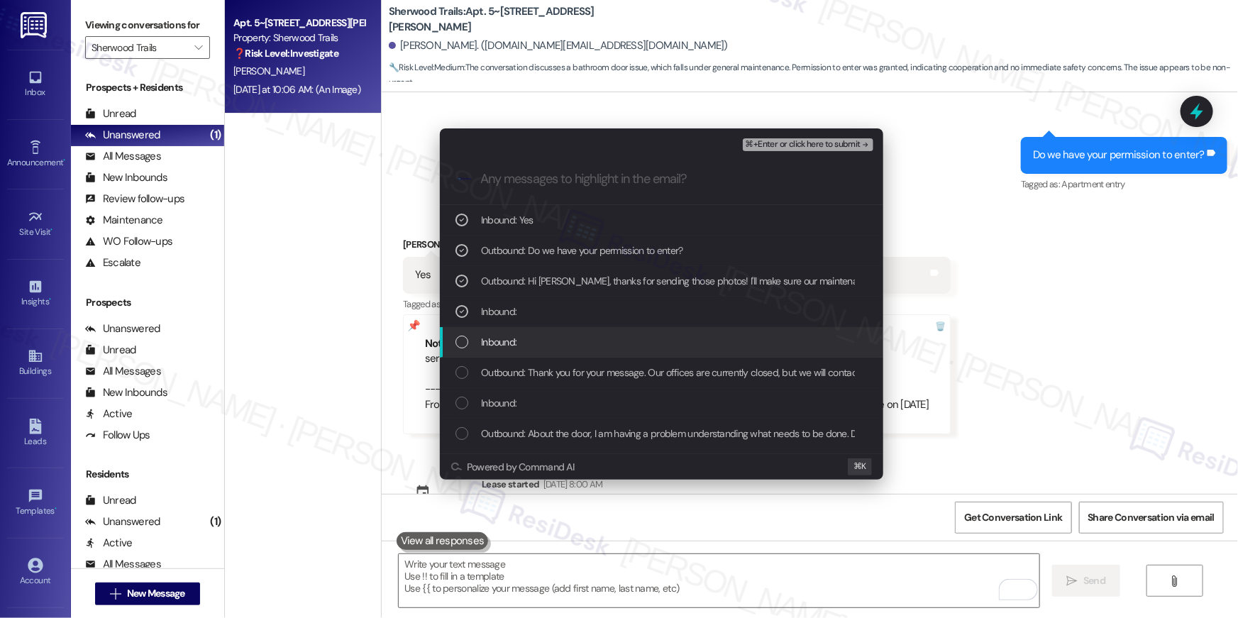
click at [462, 340] on div "List of options" at bounding box center [461, 342] width 13 height 13
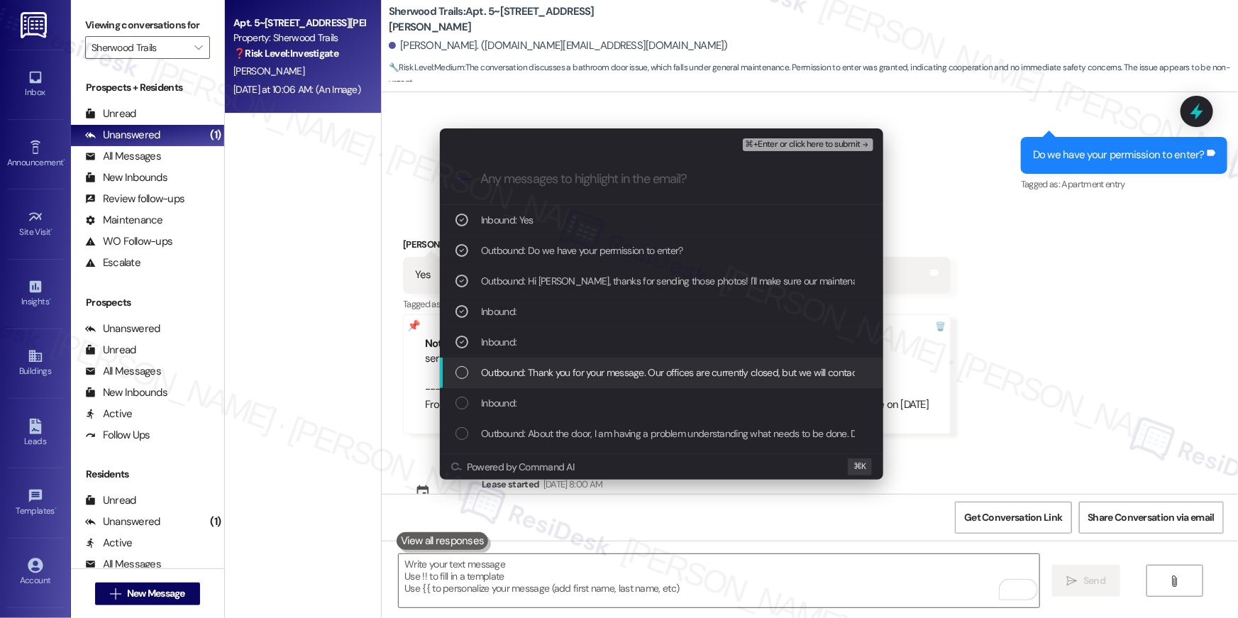
click at [460, 378] on div "List of options" at bounding box center [461, 372] width 13 height 13
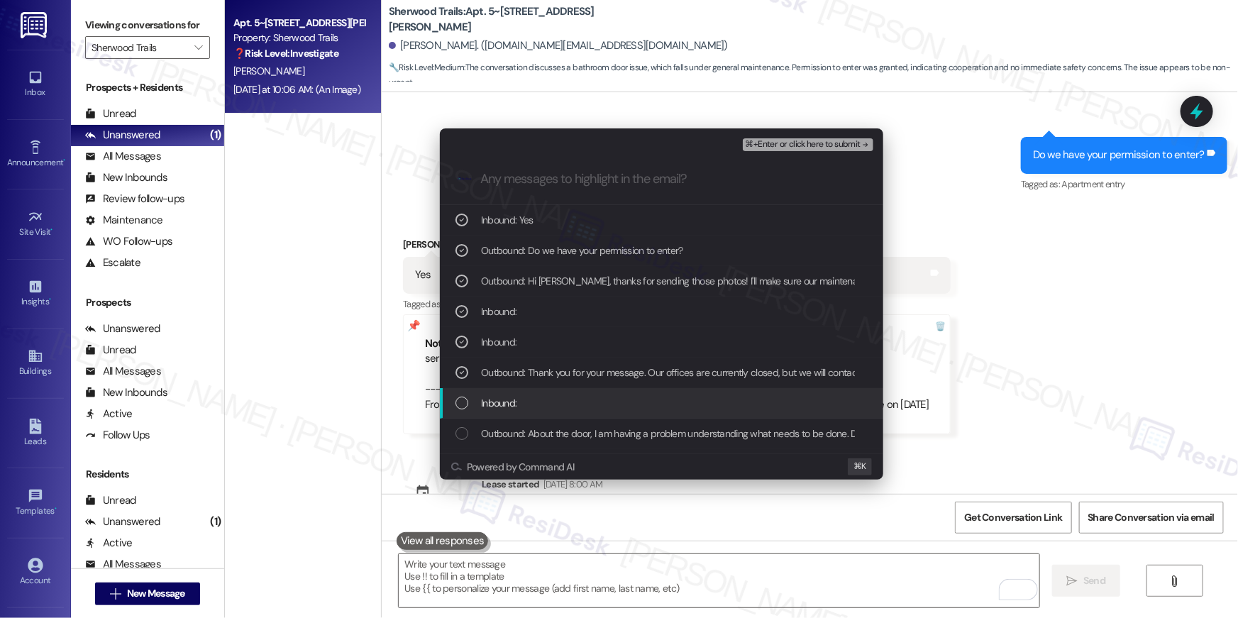
click at [460, 409] on div "List of options" at bounding box center [461, 403] width 13 height 13
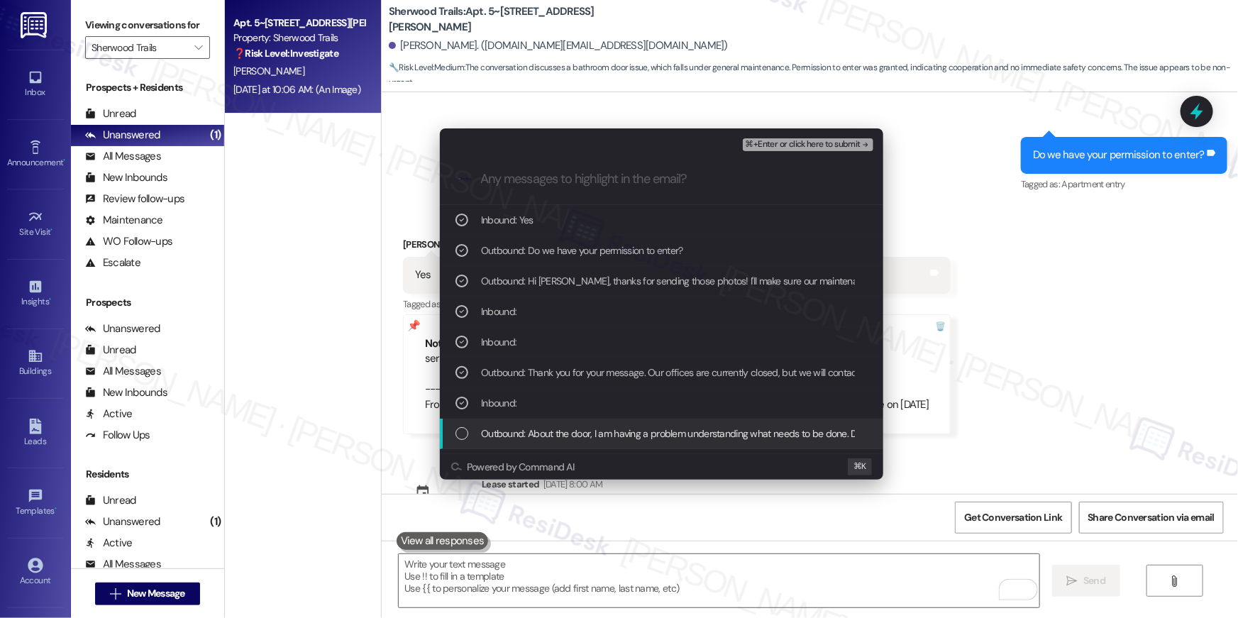
click at [463, 430] on div "List of options" at bounding box center [461, 433] width 13 height 13
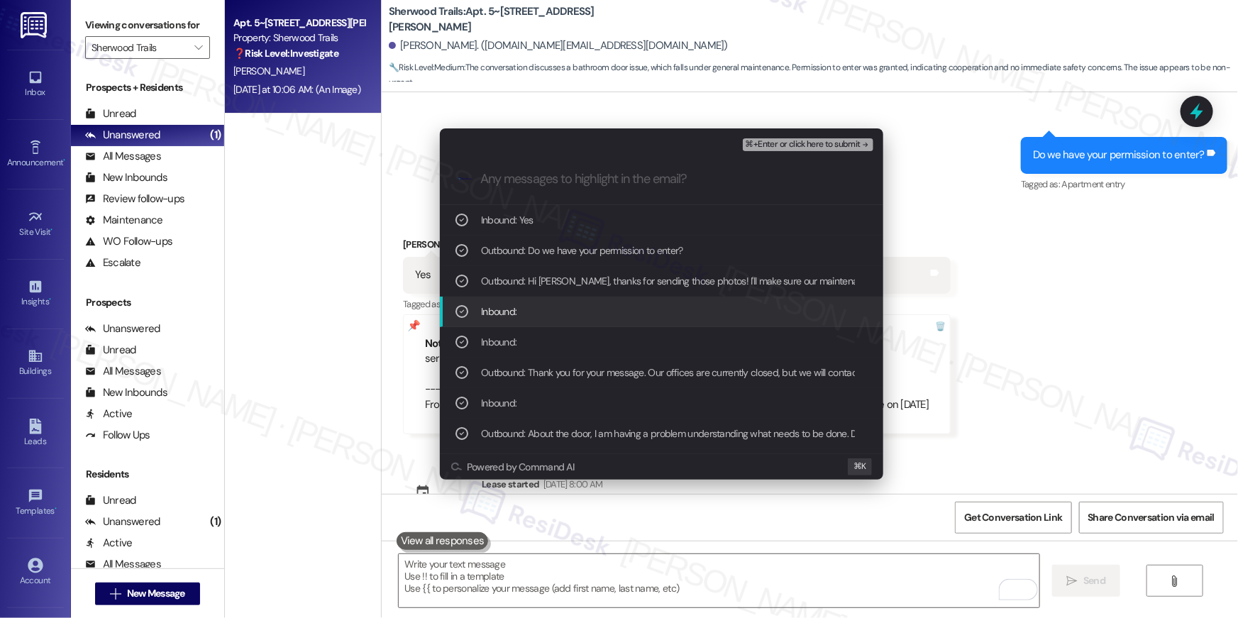
click at [819, 146] on span "⌘+Enter or click here to submit" at bounding box center [803, 145] width 115 height 10
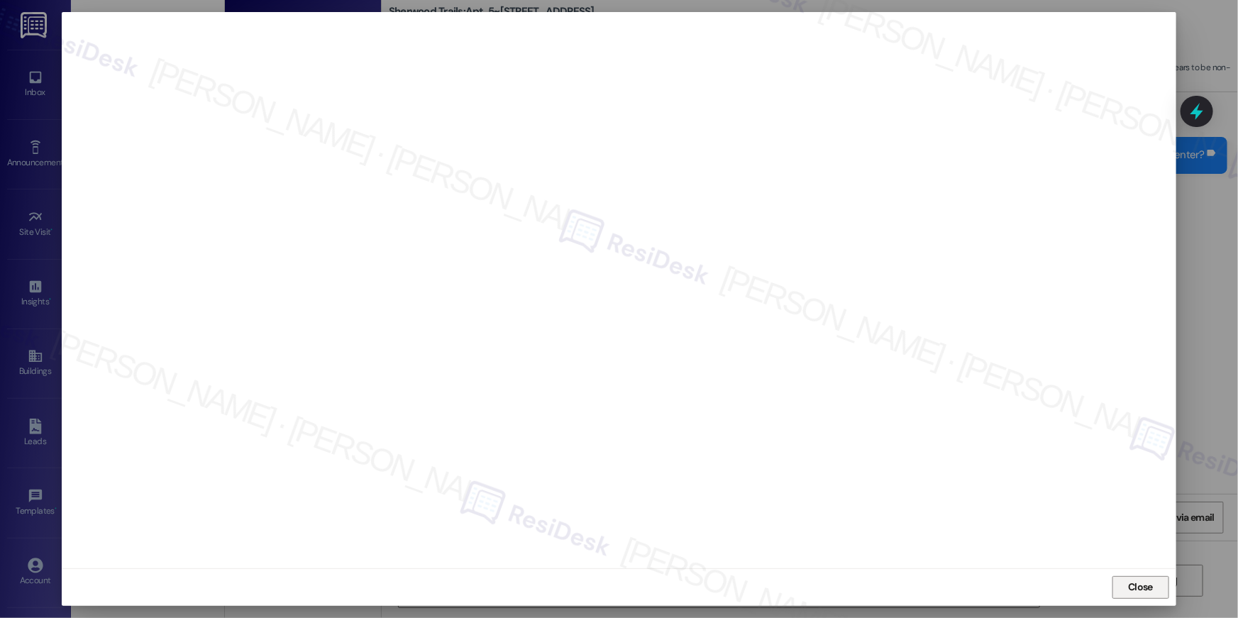
click at [1151, 588] on span "Close" at bounding box center [1140, 587] width 25 height 15
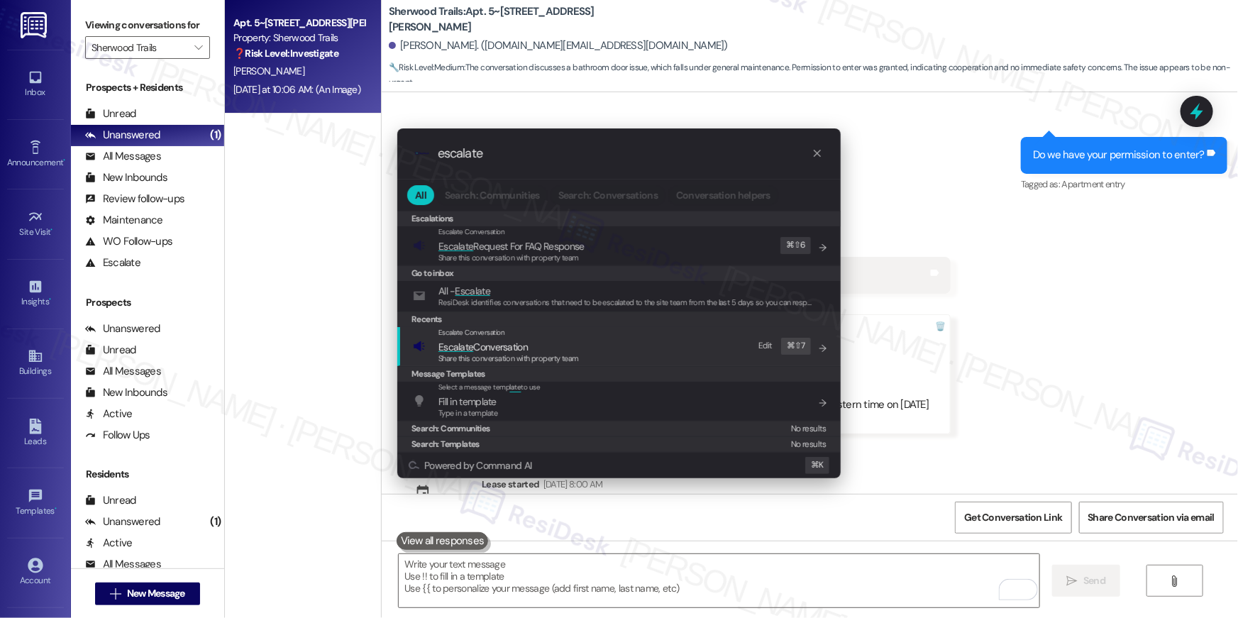
type input "escalate"
click at [648, 340] on div "Escalate Conversation Escalate Conversation Share this conversation with proper…" at bounding box center [620, 346] width 415 height 38
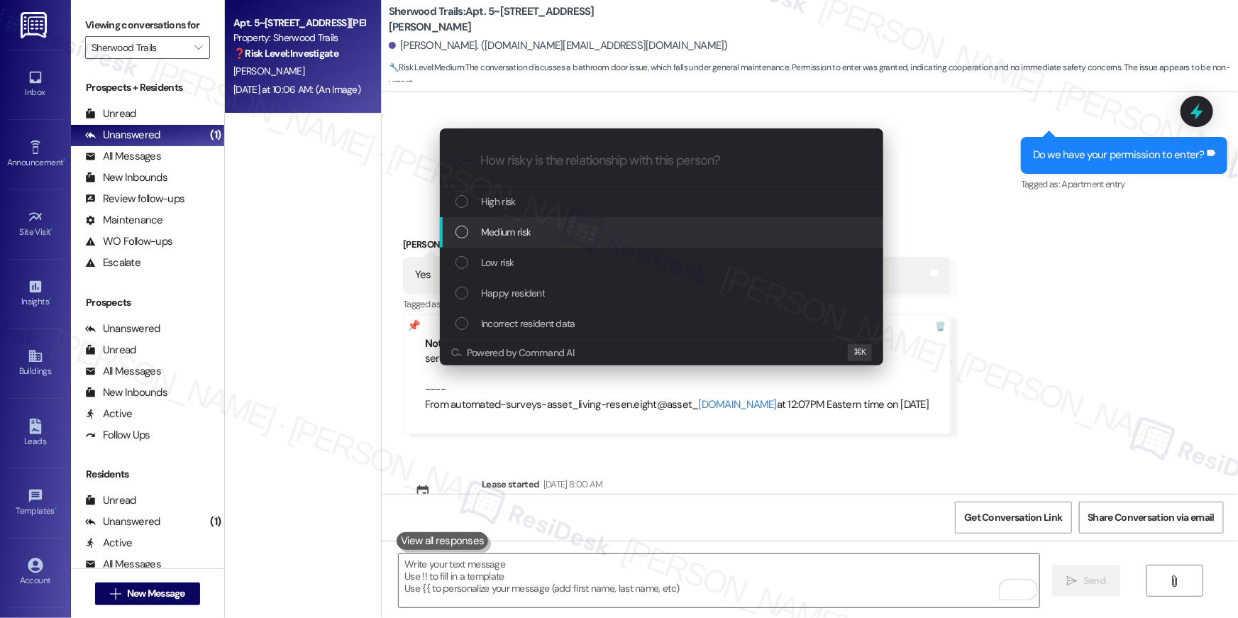
click at [648, 241] on div "Medium risk" at bounding box center [661, 232] width 443 height 31
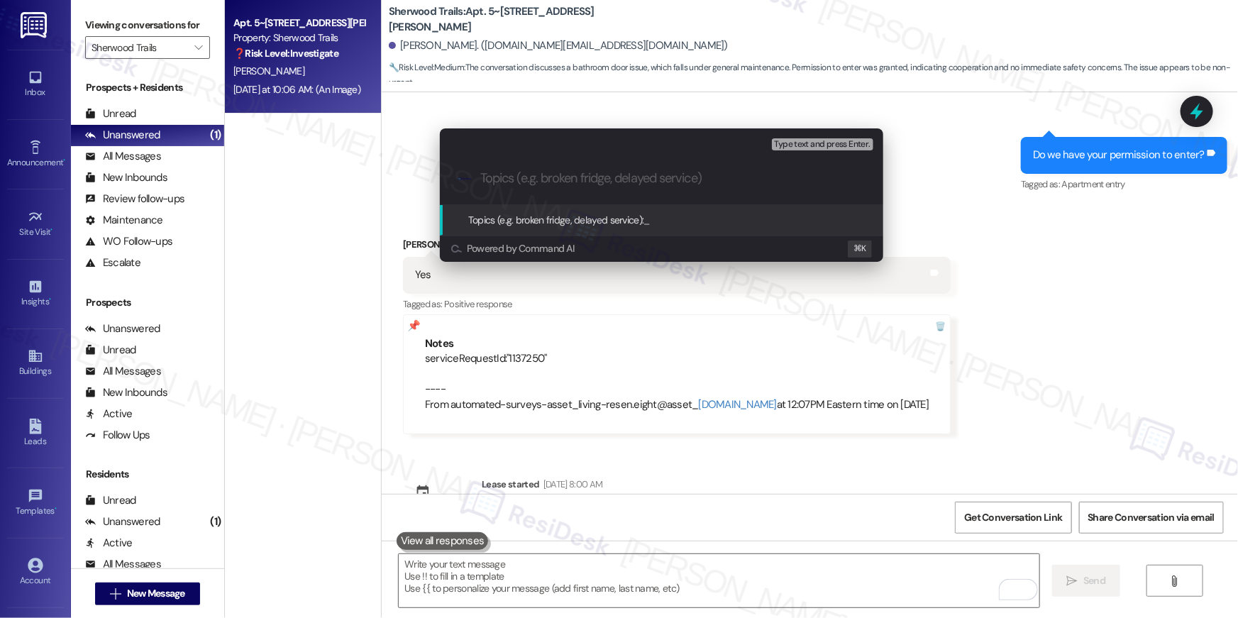
paste input "Work order filed by Residesk | WO # 1137250"
type input "Work order filed by Residesk | WO # 1137250"
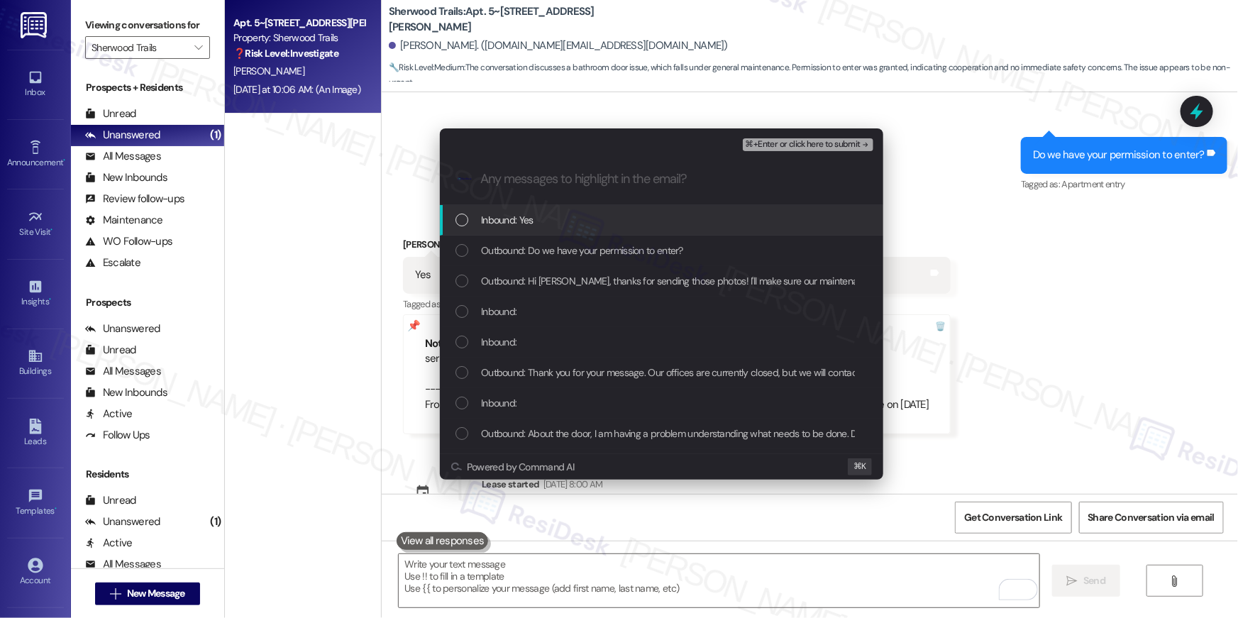
click at [508, 223] on span "Inbound: Yes" at bounding box center [507, 220] width 52 height 16
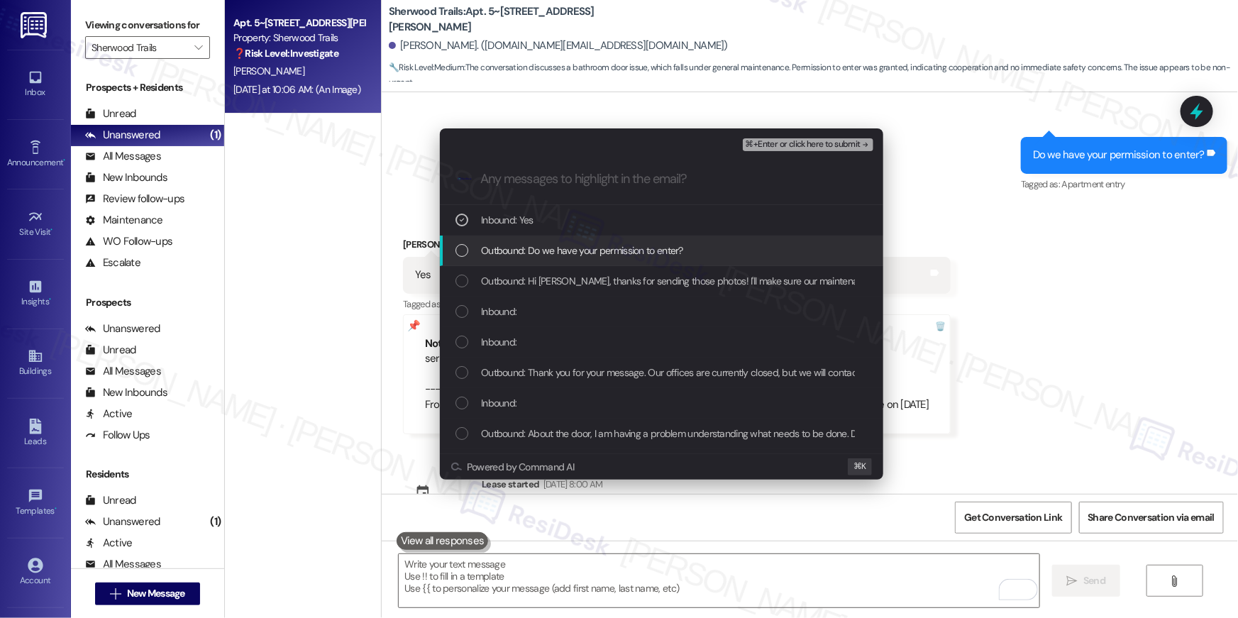
drag, startPoint x: 499, startPoint y: 248, endPoint x: 501, endPoint y: 274, distance: 26.3
click at [499, 248] on span "Outbound: Do we have your permission to enter?" at bounding box center [582, 251] width 202 height 16
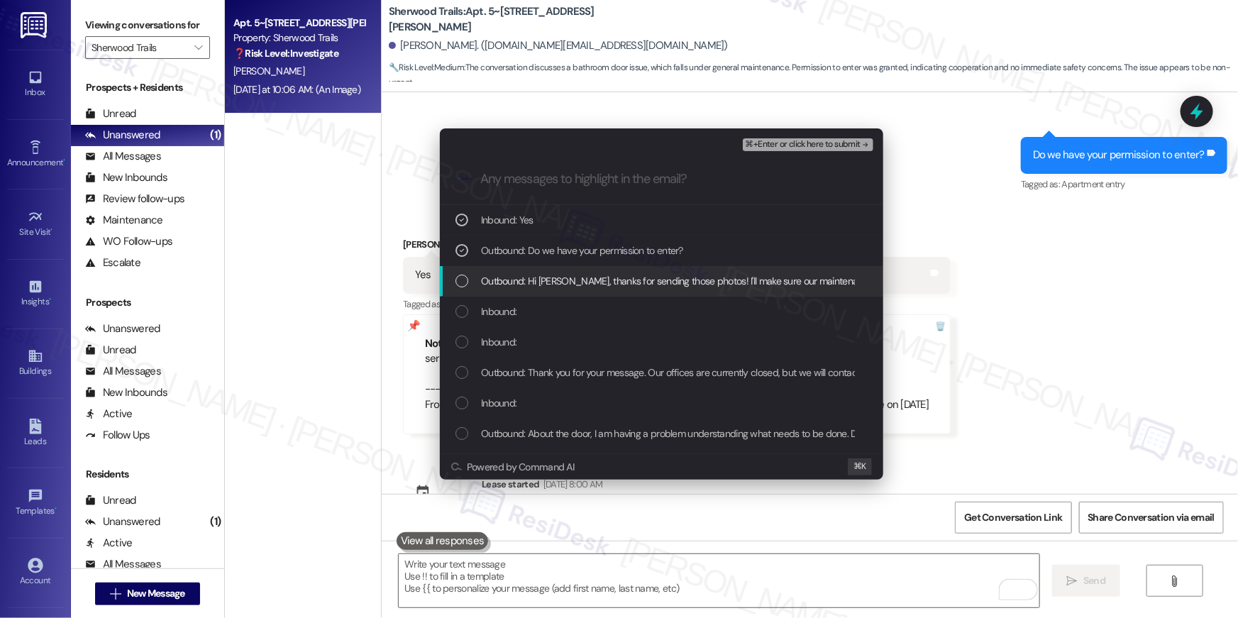
click at [501, 274] on span "Outbound: Hi Stephanie, thanks for sending those photos! I'll make sure our mai…" at bounding box center [931, 281] width 900 height 16
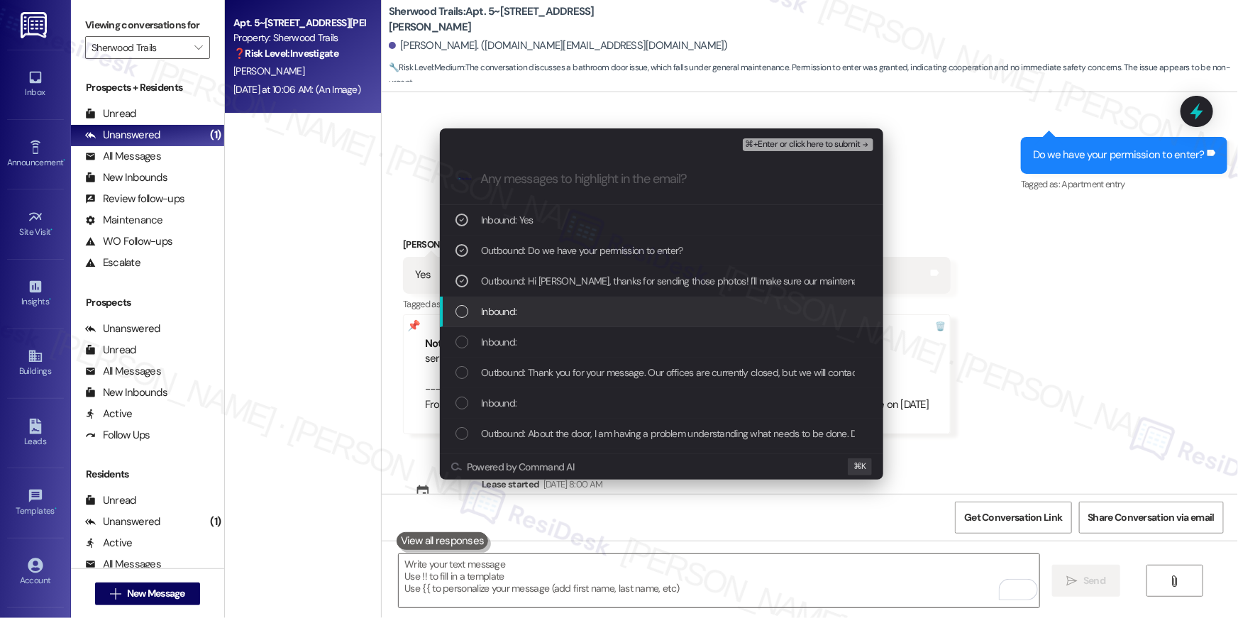
click at [502, 306] on span "Inbound:" at bounding box center [498, 312] width 35 height 16
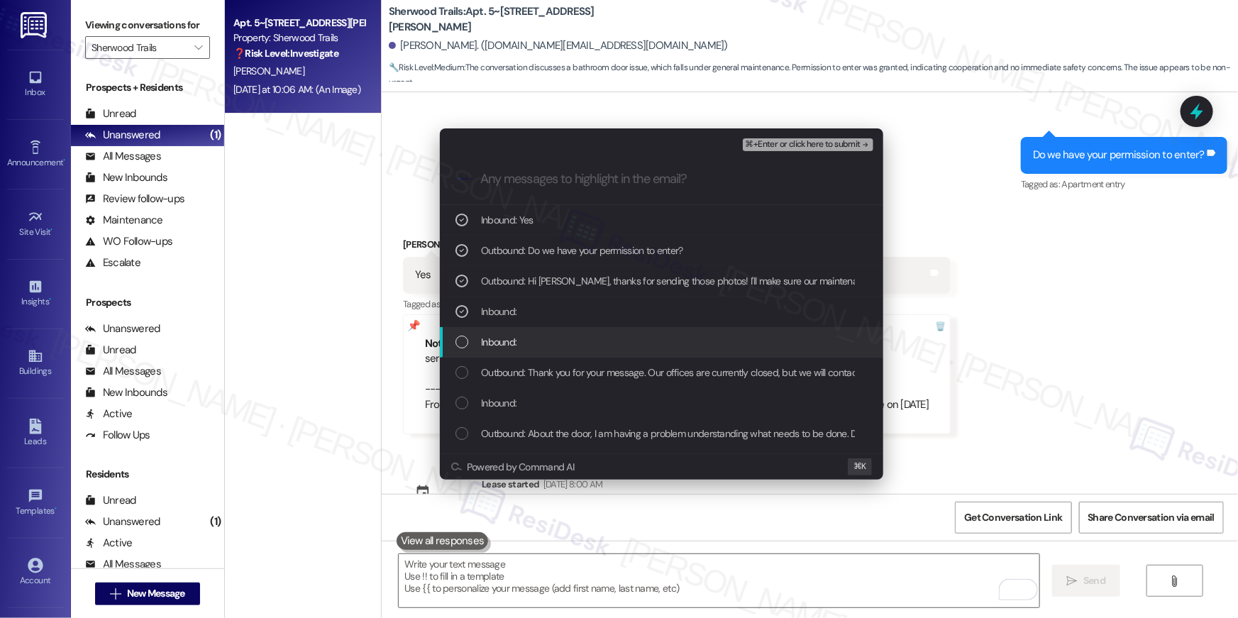
click at [501, 337] on span "Inbound:" at bounding box center [498, 342] width 35 height 16
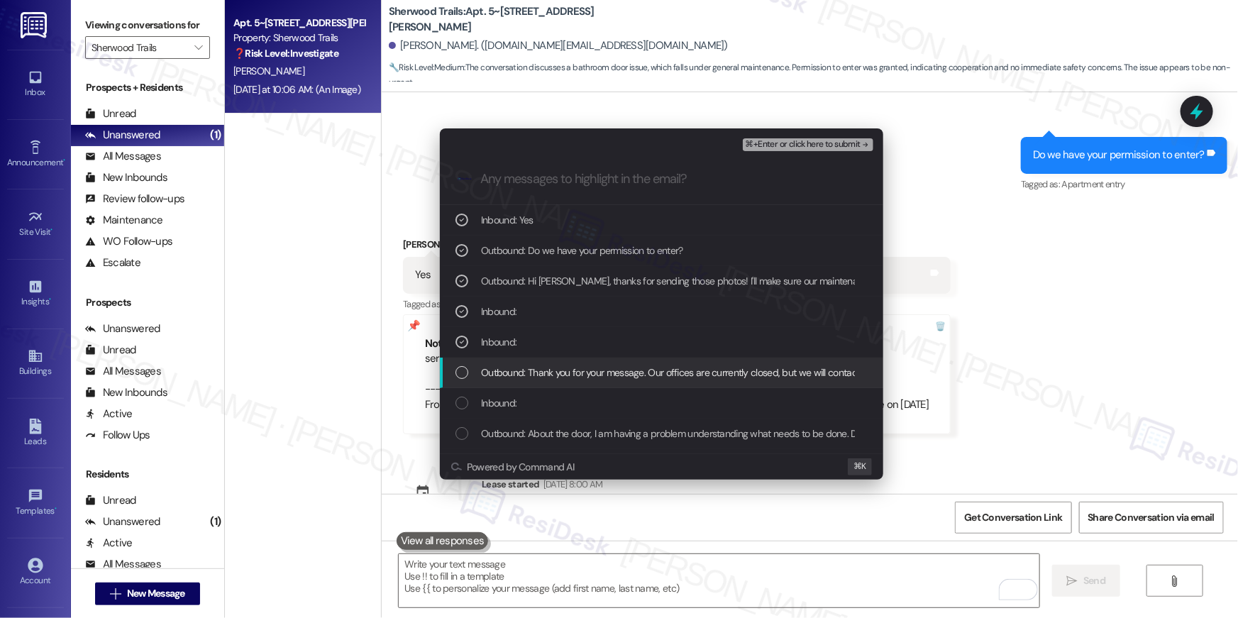
click at [506, 367] on span "Outbound: Thank you for your message. Our offices are currently closed, but we …" at bounding box center [1004, 373] width 1046 height 16
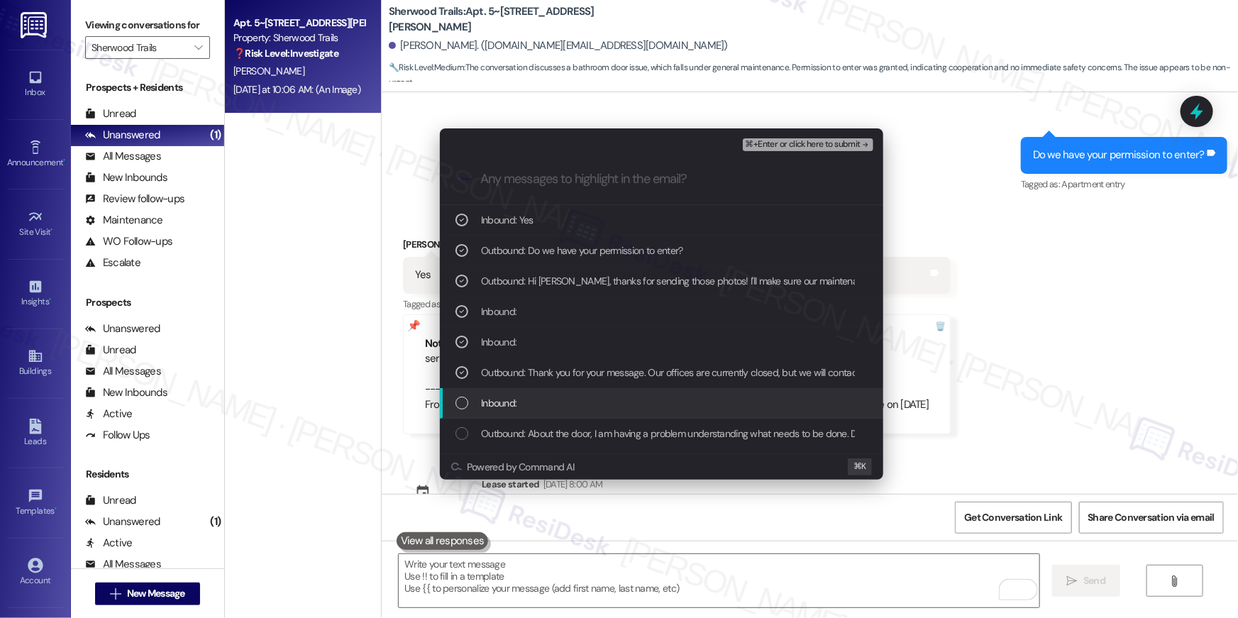
drag, startPoint x: 529, startPoint y: 400, endPoint x: 529, endPoint y: 409, distance: 9.2
click at [529, 400] on div "Inbound:" at bounding box center [662, 403] width 415 height 16
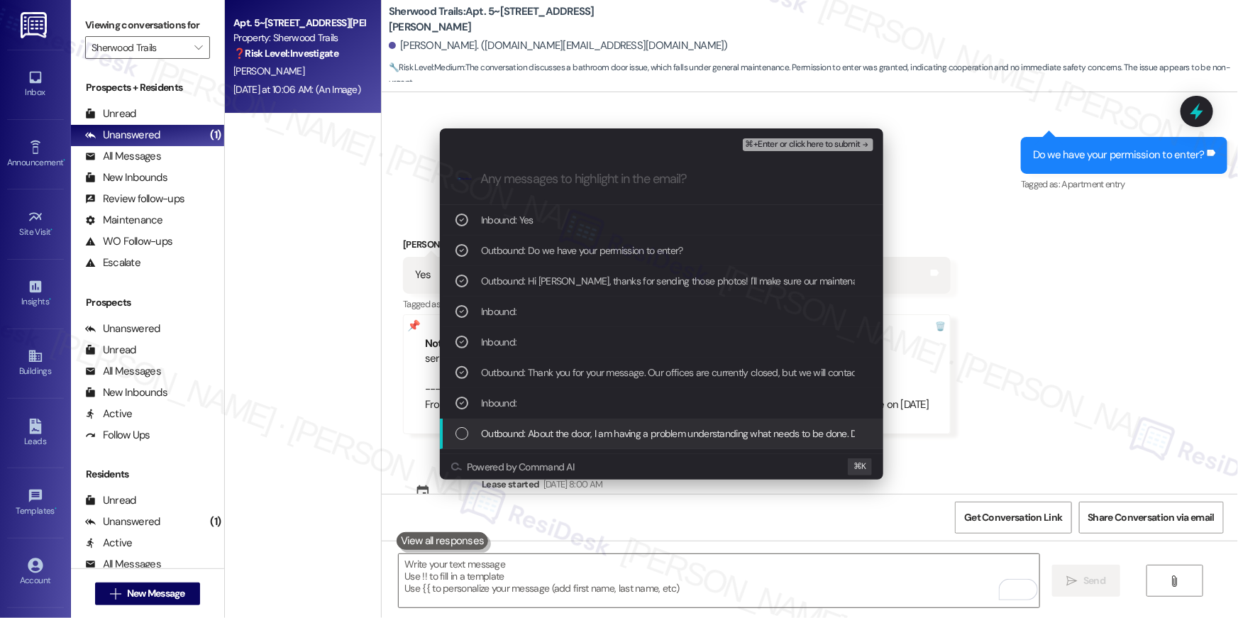
drag, startPoint x: 528, startPoint y: 436, endPoint x: 639, endPoint y: 304, distance: 172.7
click at [528, 436] on span "Outbound: About the door, I am having a problem understanding what needs to be …" at bounding box center [818, 434] width 675 height 16
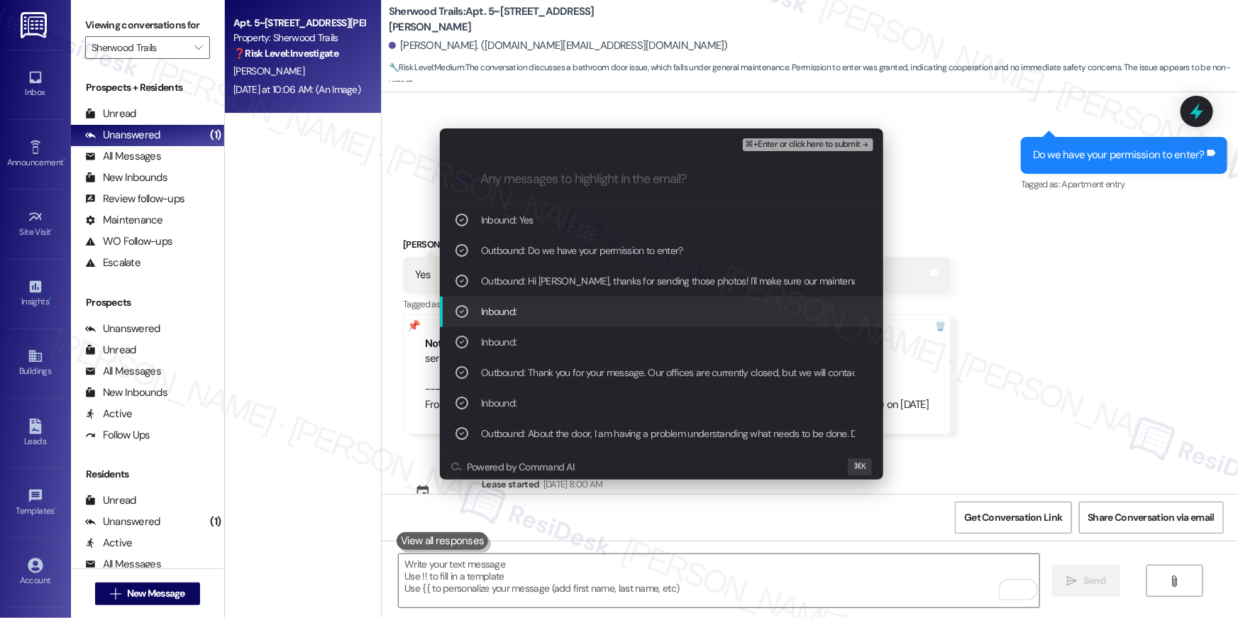
click at [797, 140] on span "⌘+Enter or click here to submit" at bounding box center [803, 145] width 115 height 10
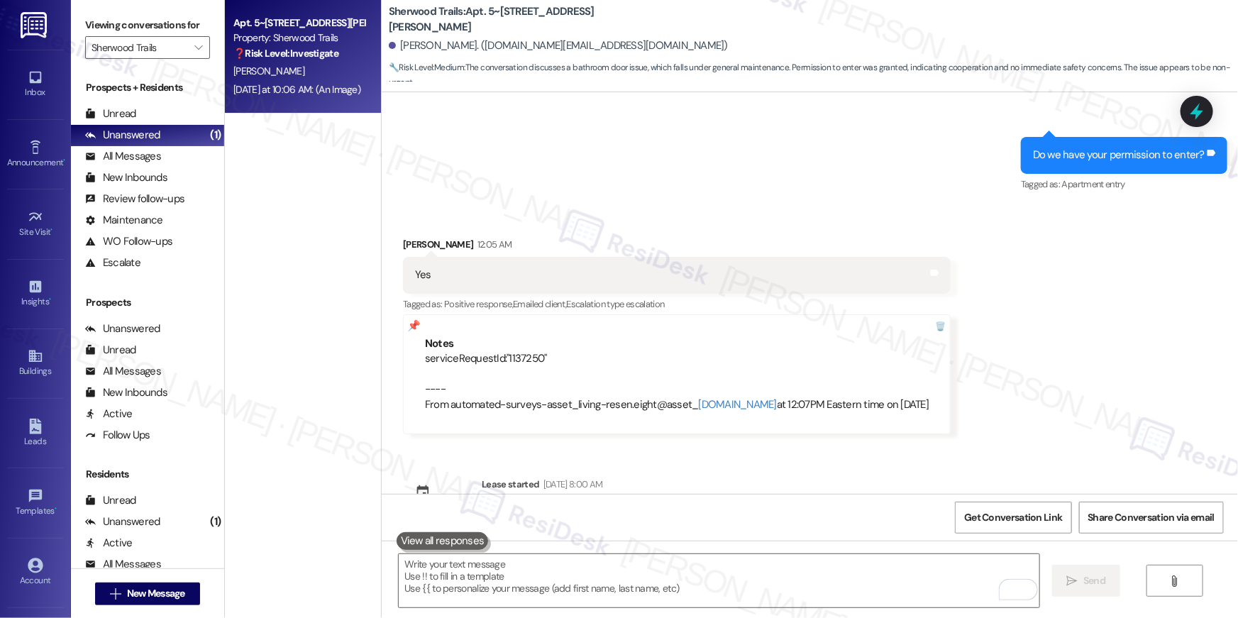
scroll to position [8915, 0]
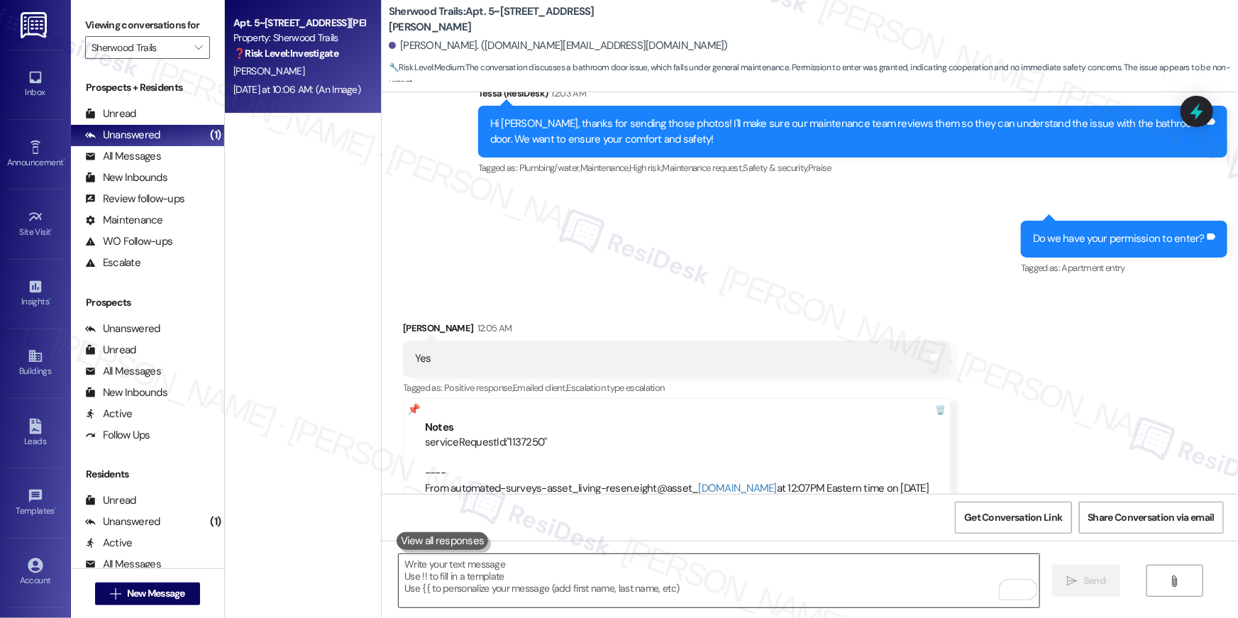
click at [848, 575] on textarea "To enrich screen reader interactions, please activate Accessibility in Grammarl…" at bounding box center [719, 580] width 641 height 53
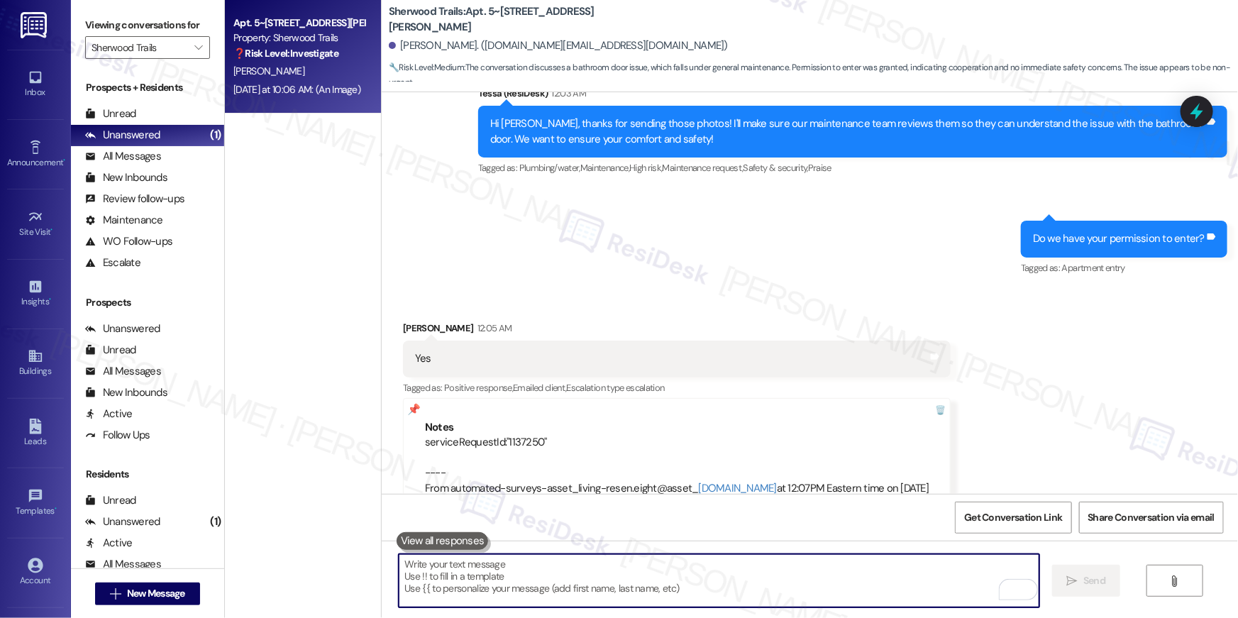
click at [848, 575] on textarea "To enrich screen reader interactions, please activate Accessibility in Grammarl…" at bounding box center [719, 580] width 641 height 53
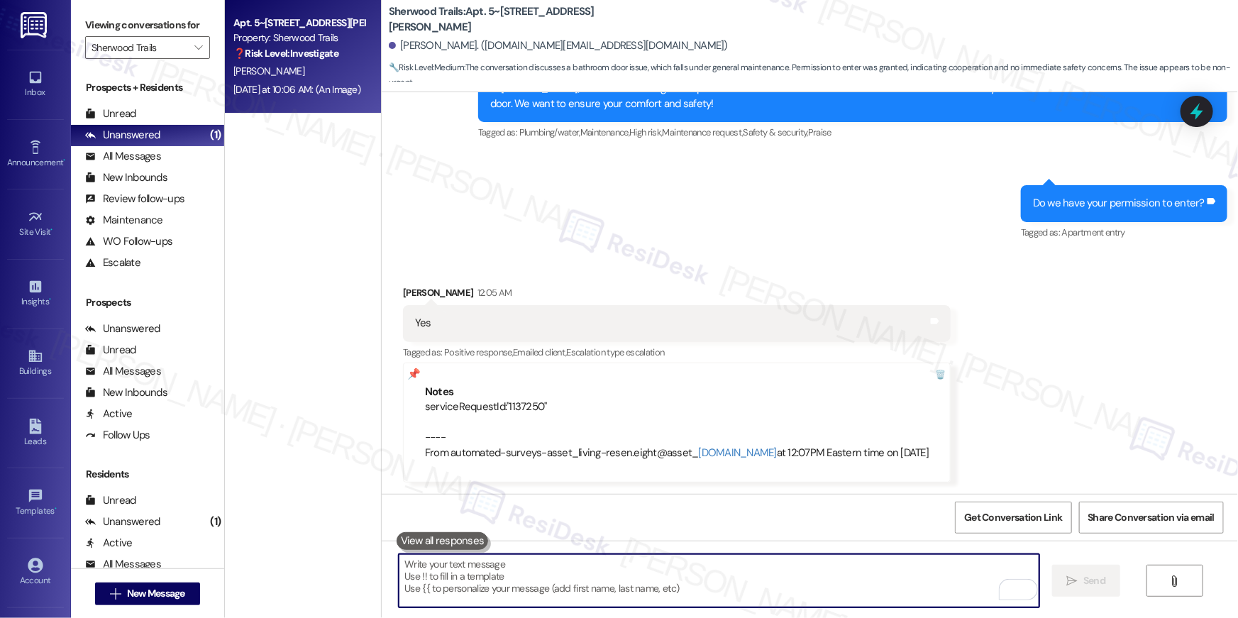
scroll to position [8999, 0]
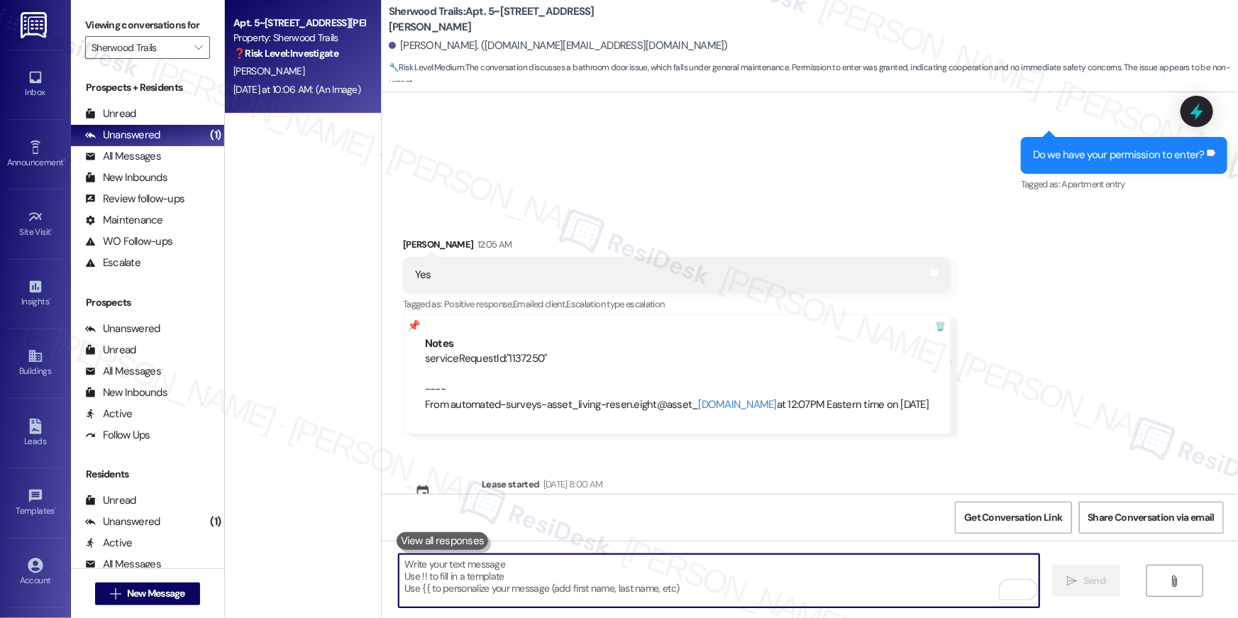
click at [838, 575] on textarea "To enrich screen reader interactions, please activate Accessibility in Grammarl…" at bounding box center [719, 580] width 641 height 53
paste textarea "Thank you, {{first_name}}! I’ve submitted your request, and our maintenance tea…"
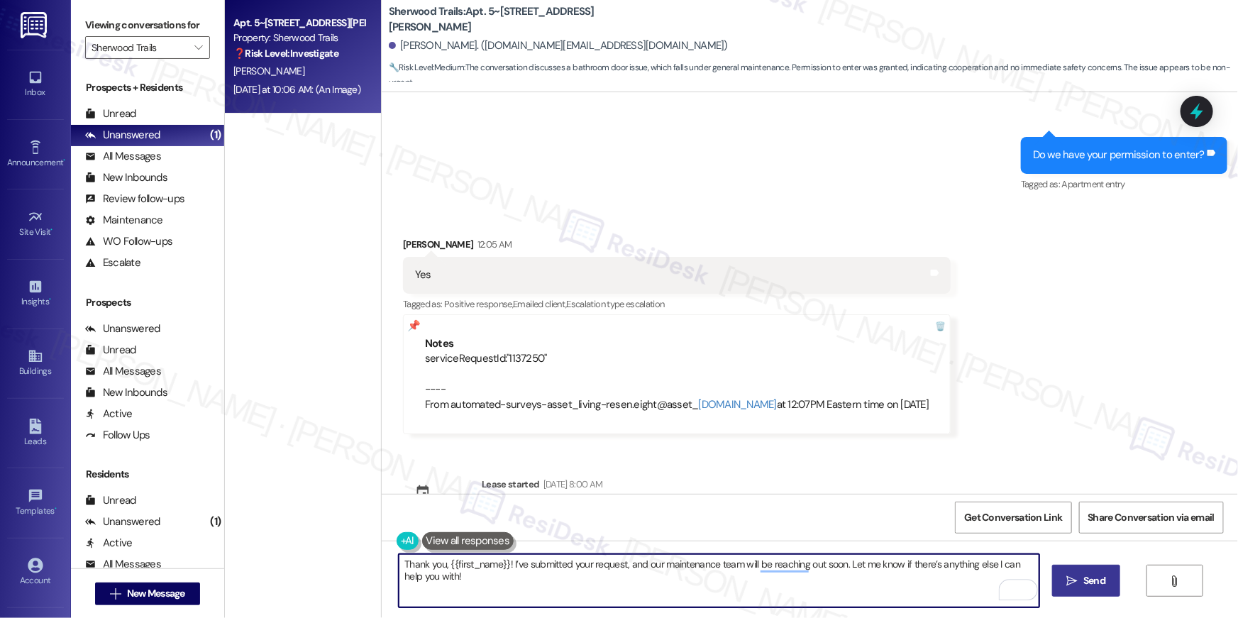
type textarea "Thank you, {{first_name}}! I’ve submitted your request, and our maintenance tea…"
click at [1099, 573] on span "Send" at bounding box center [1094, 580] width 22 height 15
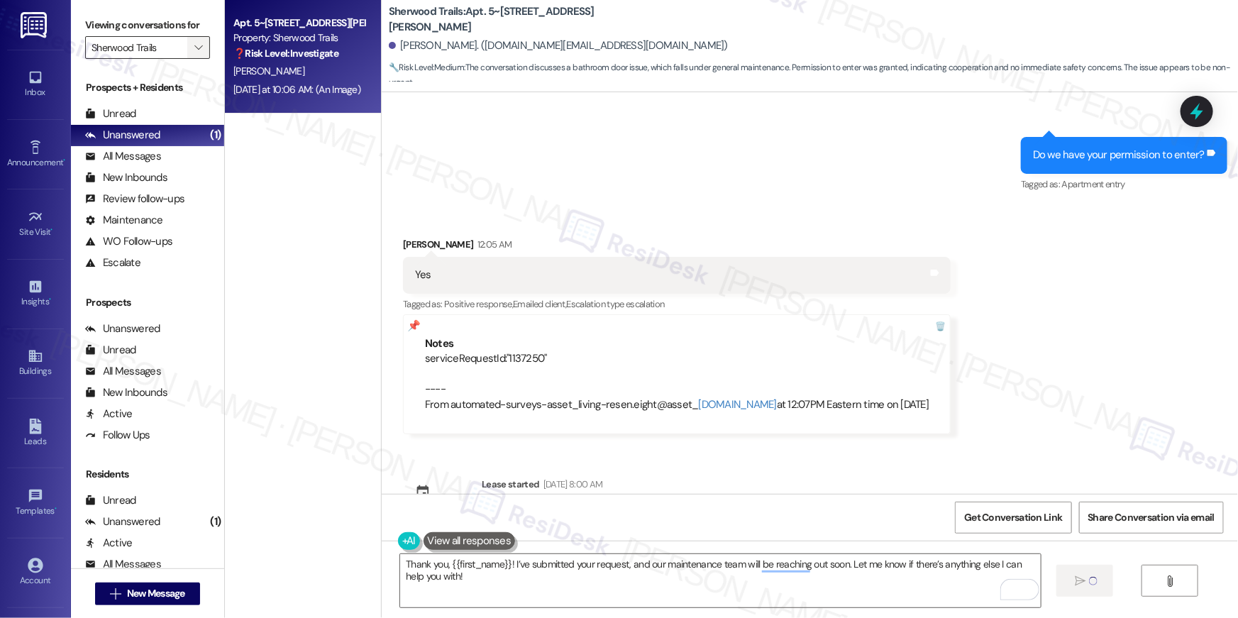
click at [187, 47] on button "" at bounding box center [198, 47] width 23 height 23
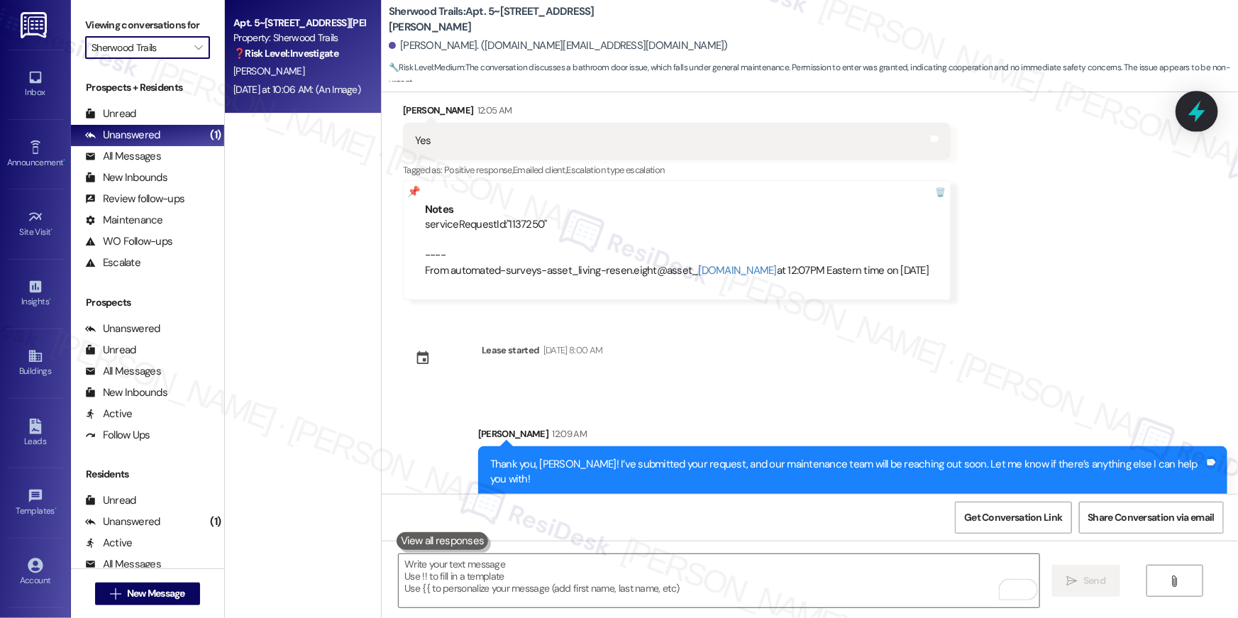
scroll to position [9196, 0]
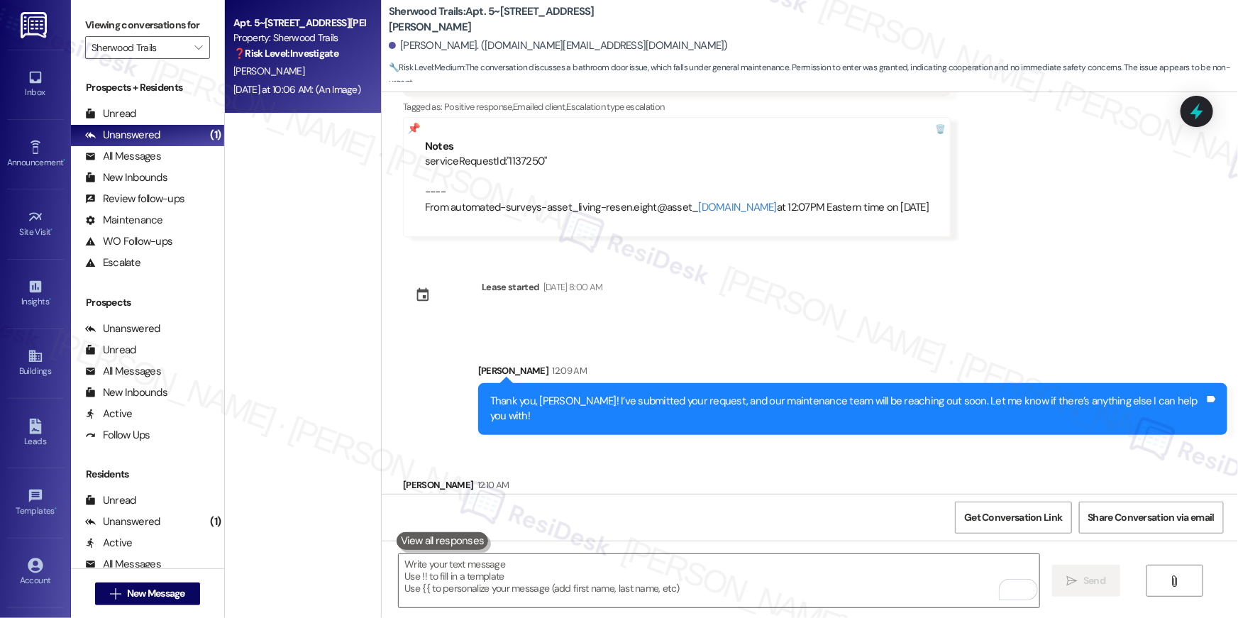
click at [661, 462] on div "Received via SMS Stephanie Eperson 12:10 AM Ok an tk you so much for all your h…" at bounding box center [810, 494] width 856 height 99
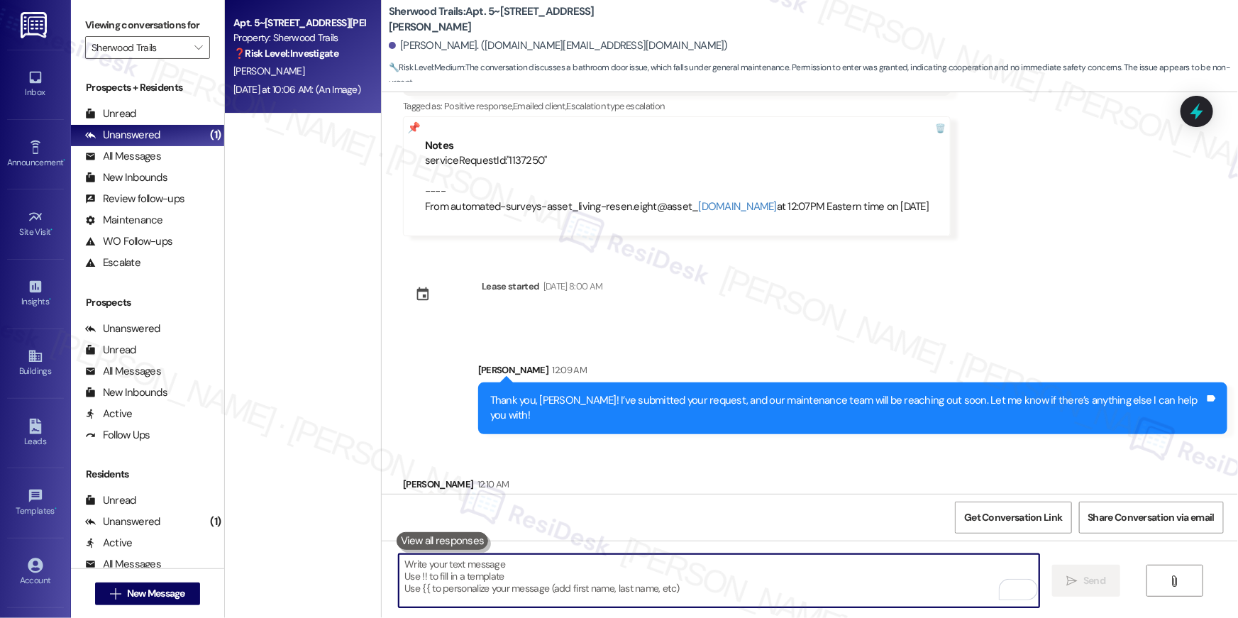
click at [743, 555] on textarea "To enrich screen reader interactions, please activate Accessibility in Grammarl…" at bounding box center [719, 580] width 641 height 53
click at [748, 572] on textarea "To enrich screen reader interactions, please activate Accessibility in Grammarl…" at bounding box center [719, 580] width 641 height 53
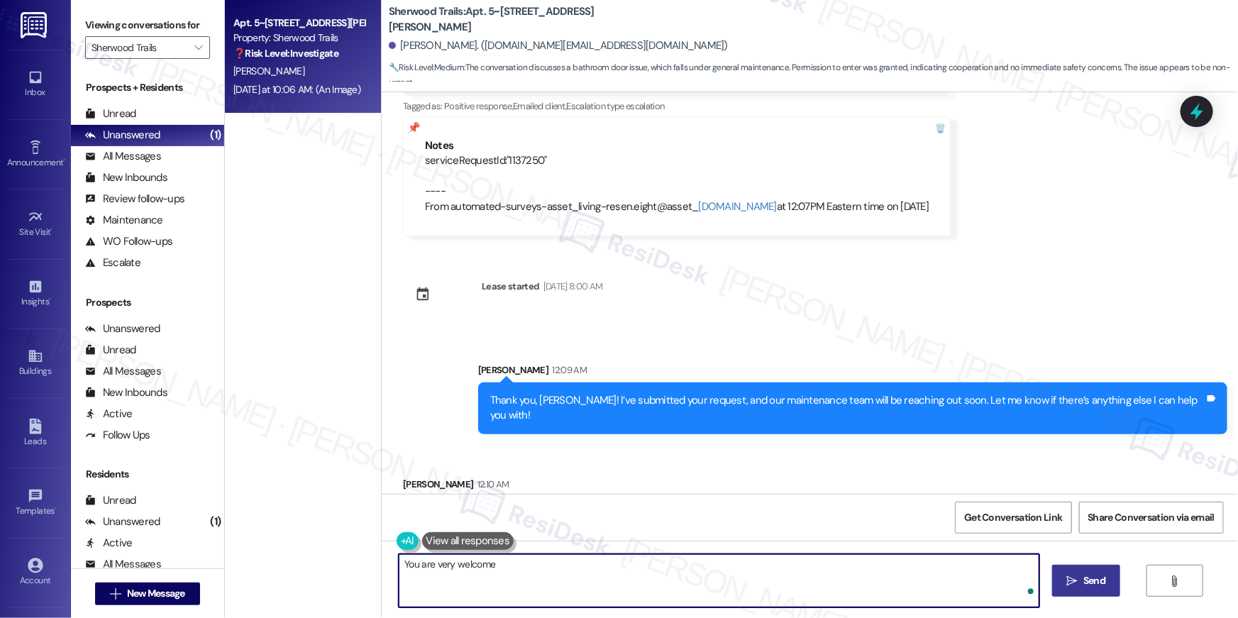
type textarea "You are very welcome!"
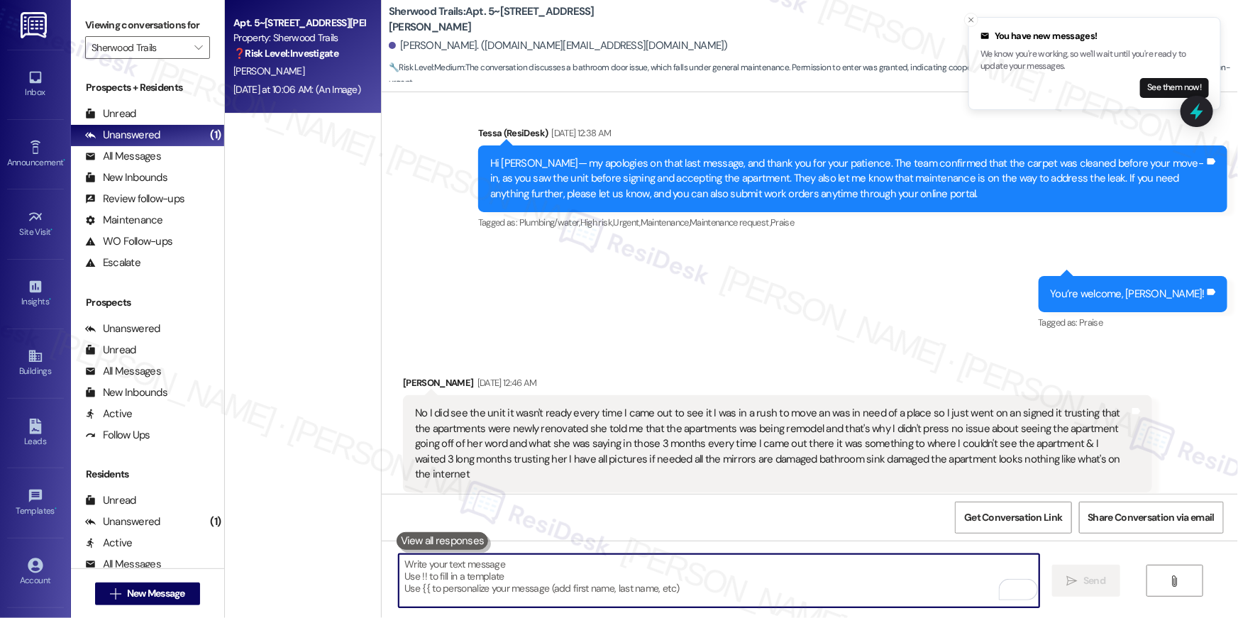
scroll to position [2730, 0]
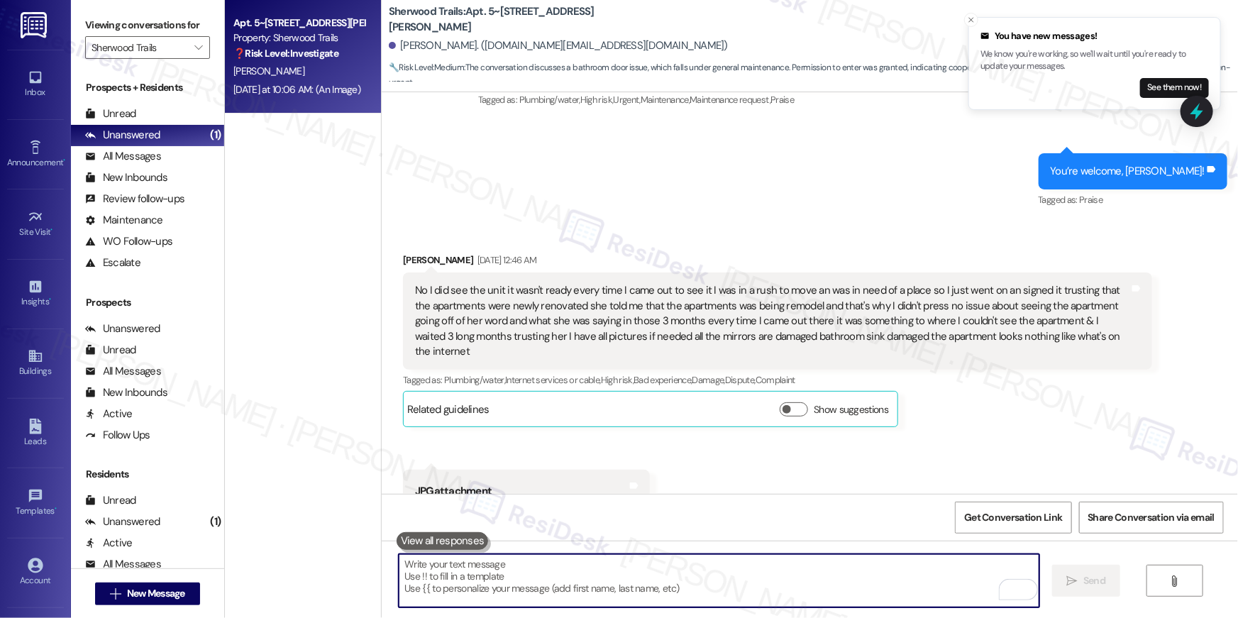
click at [819, 570] on textarea "To enrich screen reader interactions, please activate Accessibility in Grammarl…" at bounding box center [719, 580] width 641 height 53
paste textarea "When you have a moment, would you mind leaving us a quick Google Review? ⭐ It o…"
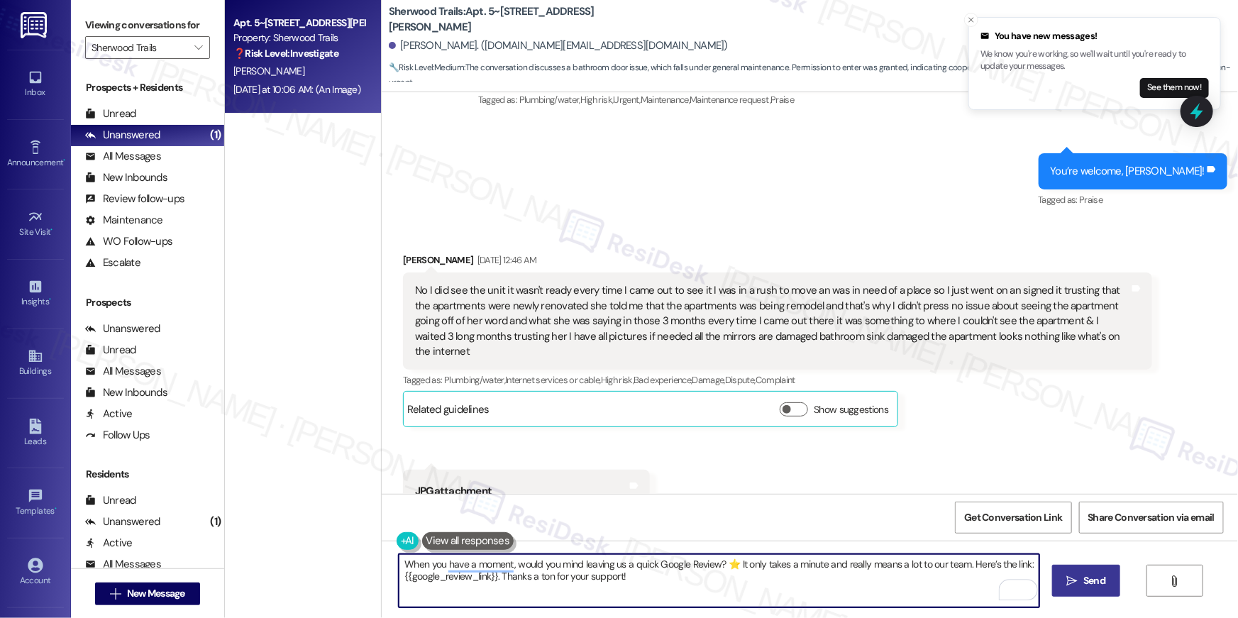
type textarea "When you have a moment, would you mind leaving us a quick Google Review? ⭐ It o…"
click at [1101, 577] on span "Send" at bounding box center [1094, 580] width 22 height 15
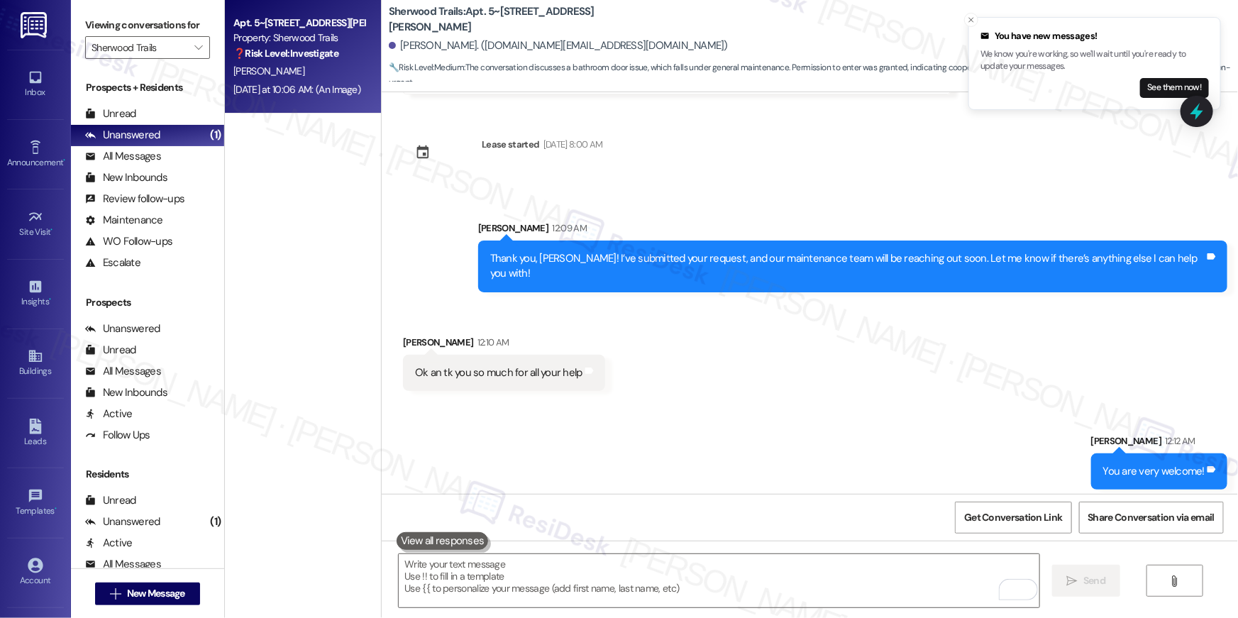
scroll to position [9409, 0]
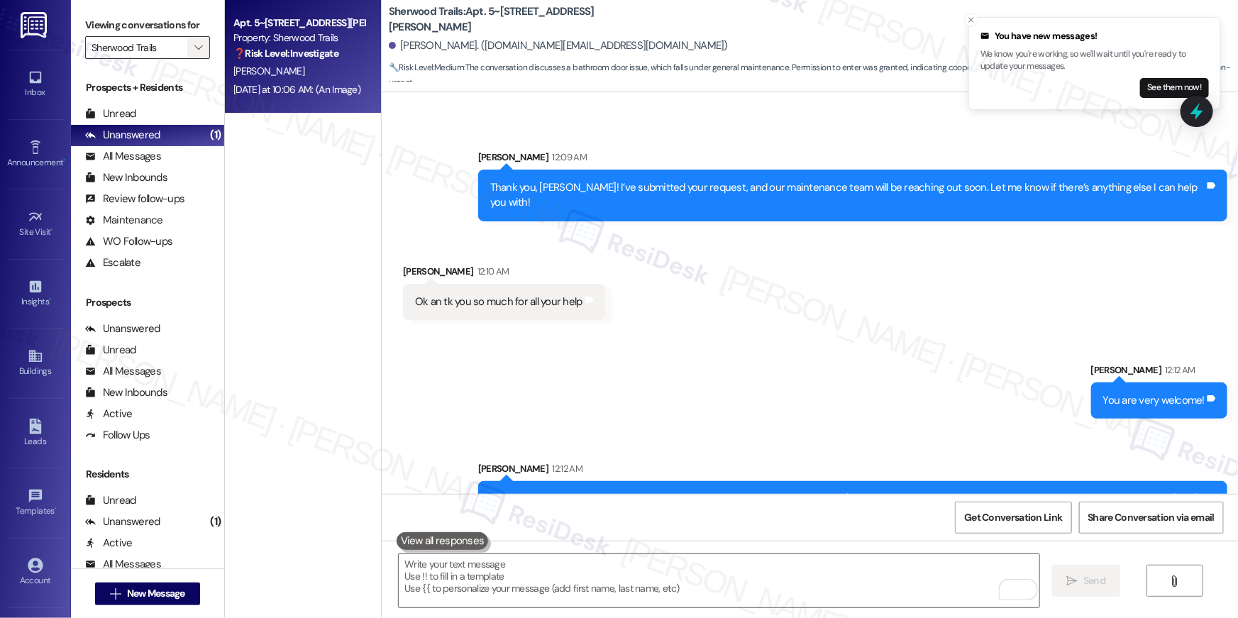
click at [194, 48] on icon "" at bounding box center [198, 47] width 8 height 11
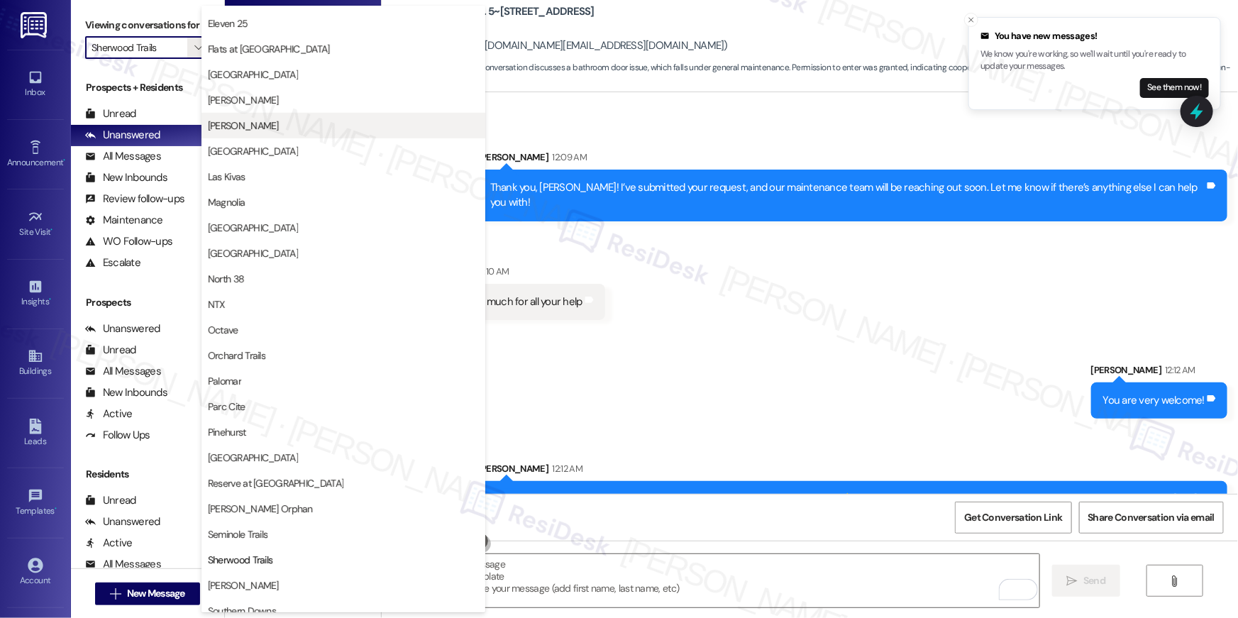
scroll to position [479, 0]
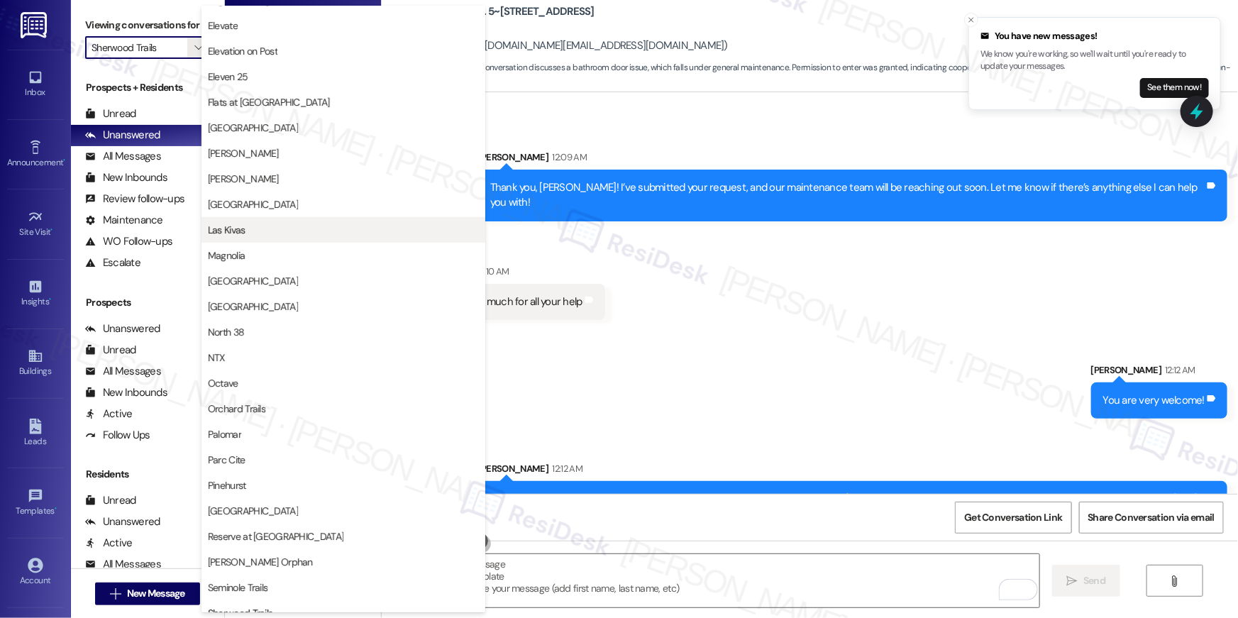
click at [279, 233] on span "Las Kivas" at bounding box center [343, 230] width 271 height 14
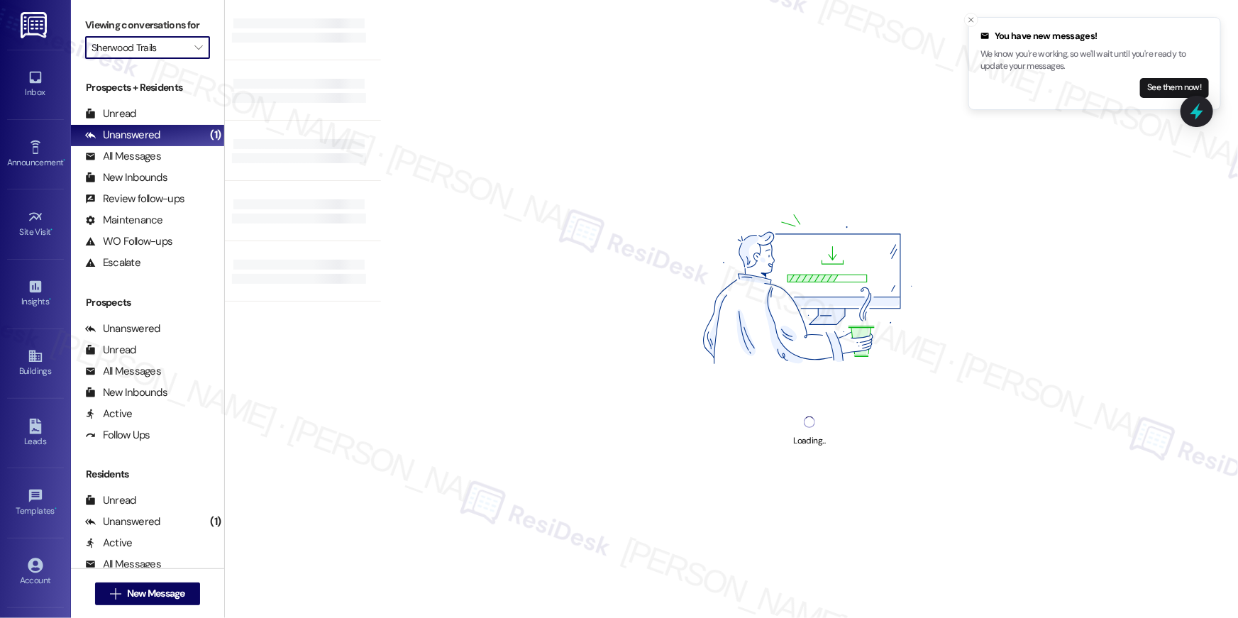
type input "Las Kivas"
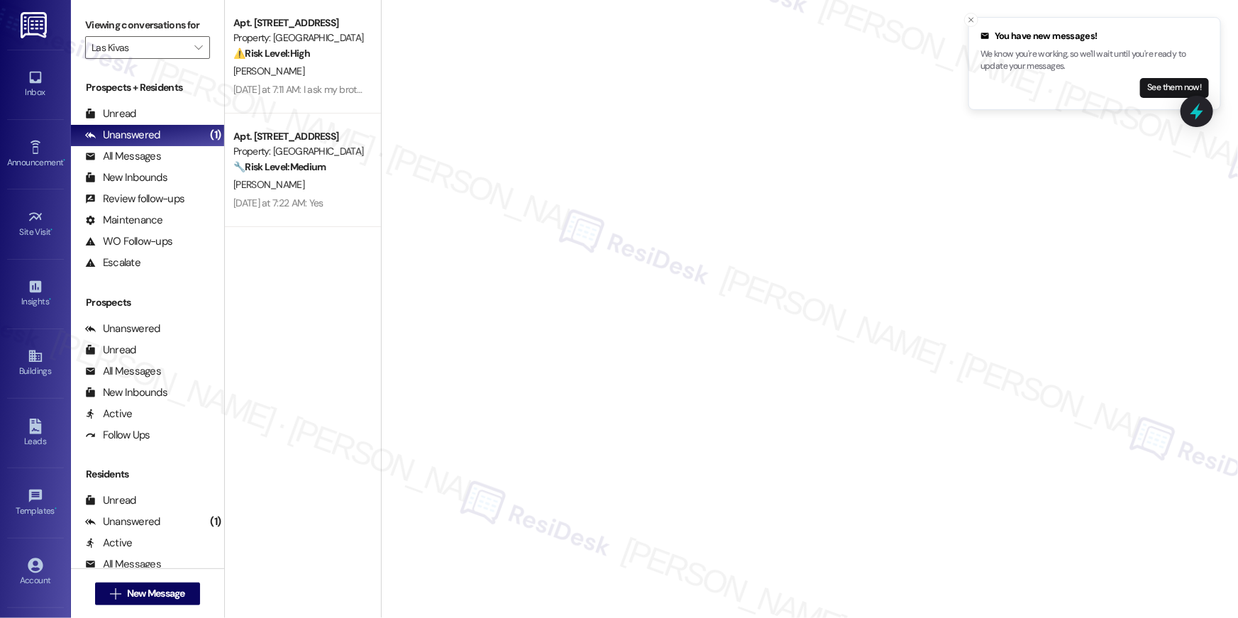
click at [292, 81] on div "Yesterday at 7:11 AM: I ask my brother to check and see if he signed the lease.…" at bounding box center [299, 90] width 134 height 18
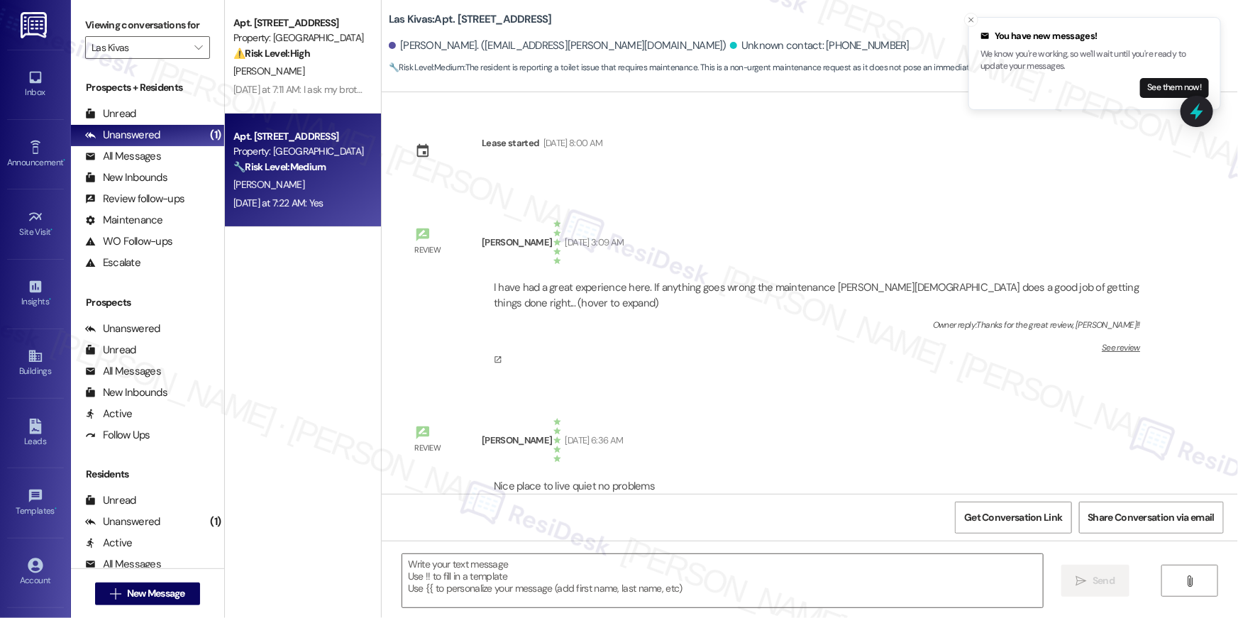
scroll to position [1379, 0]
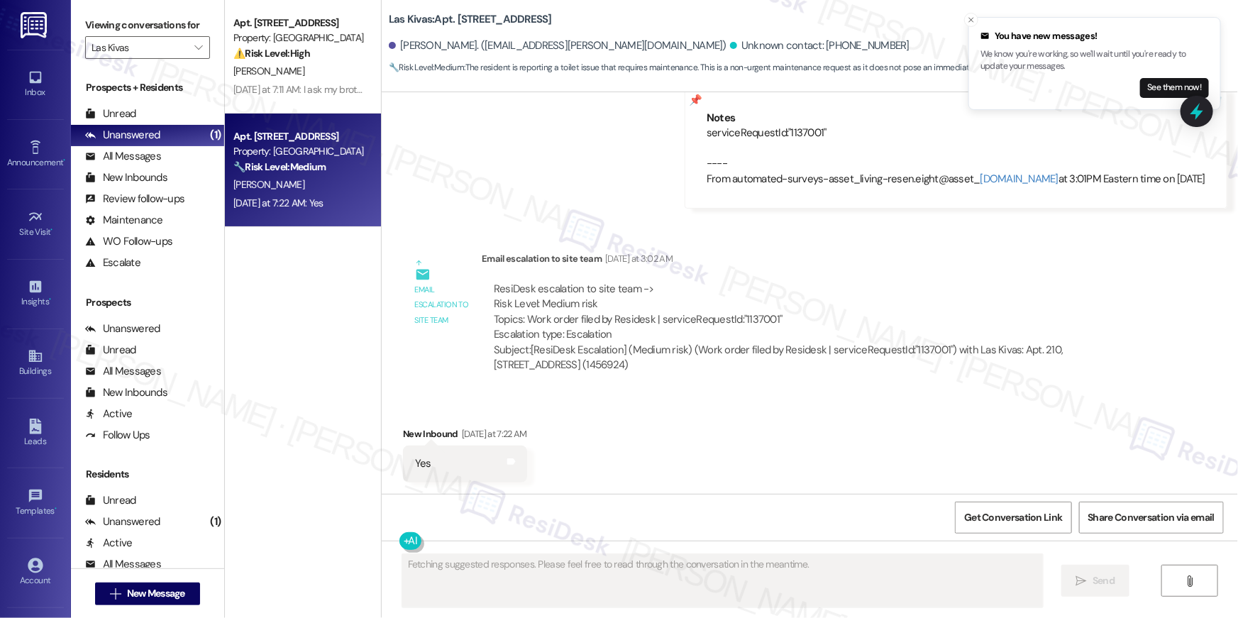
type textarea "Fetching suggested responses. Please feel free to read through the conversation…"
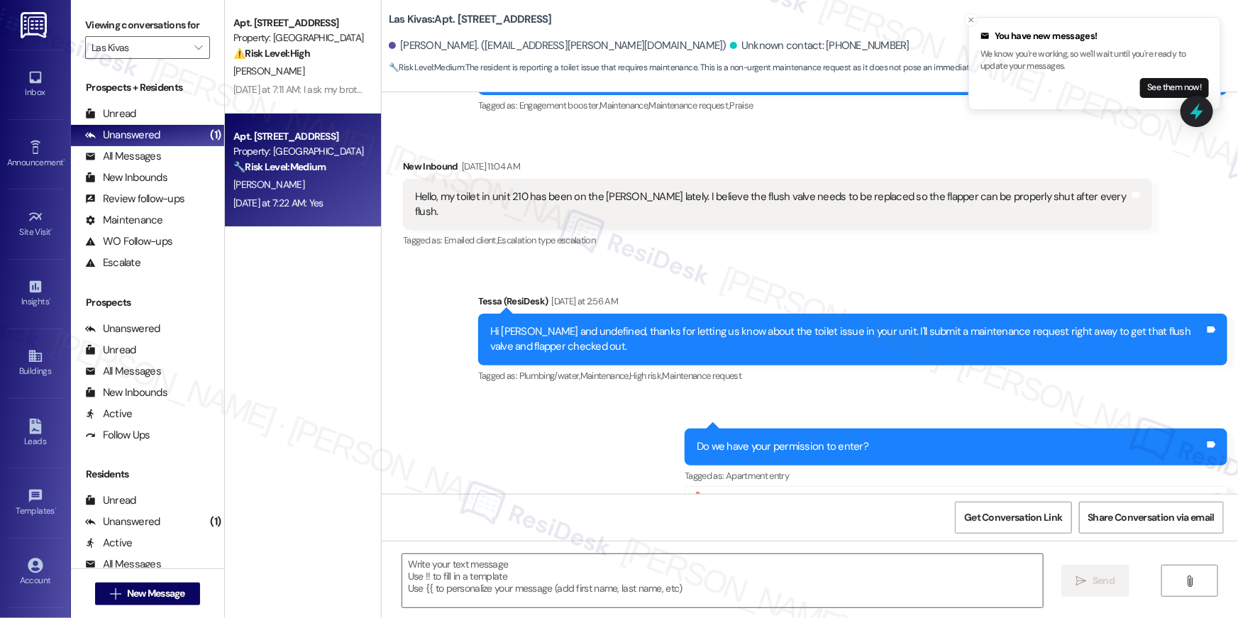
scroll to position [726, 0]
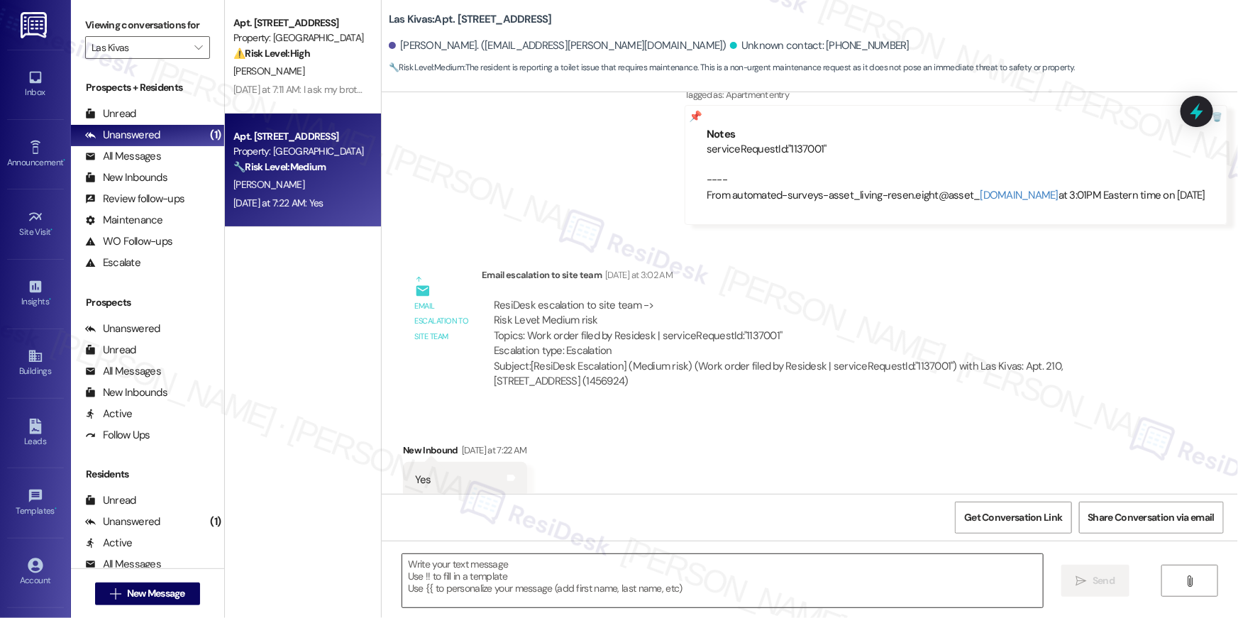
click at [777, 589] on textarea at bounding box center [722, 580] width 641 height 53
paste textarea "Thank you, {{first_name}}! I’ve submitted your request, and our maintenance tea…"
click at [670, 566] on textarea at bounding box center [722, 580] width 641 height 53
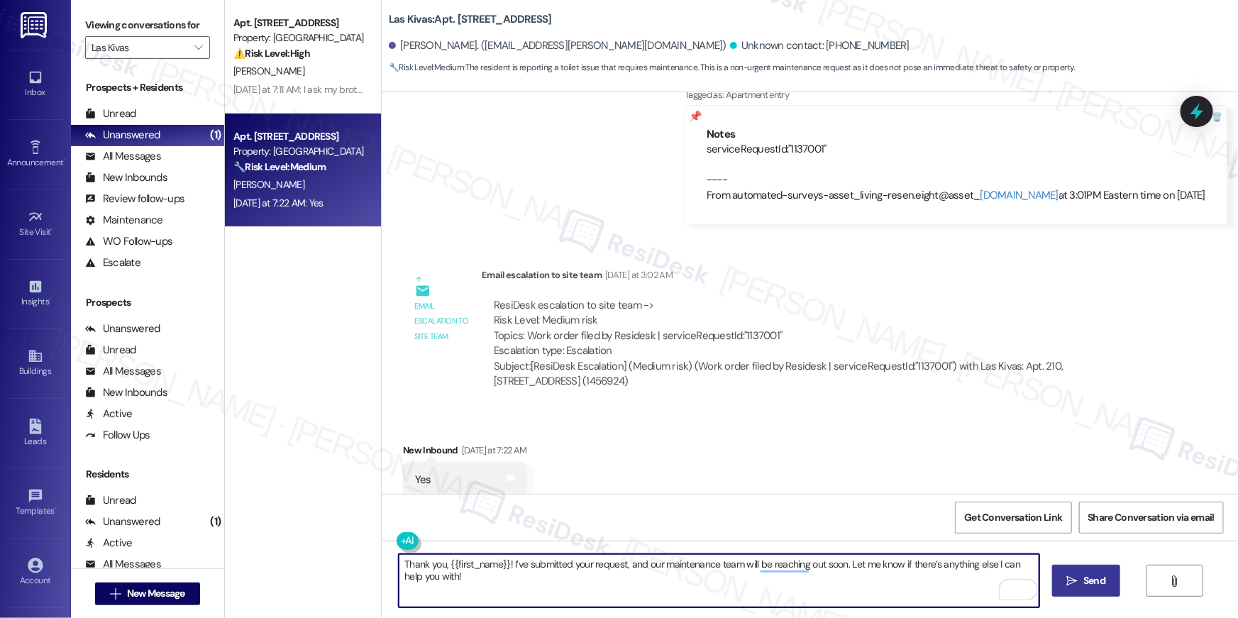
type textarea "Thank you, {{first_name}}! I’ve submitted your request, and our maintenance tea…"
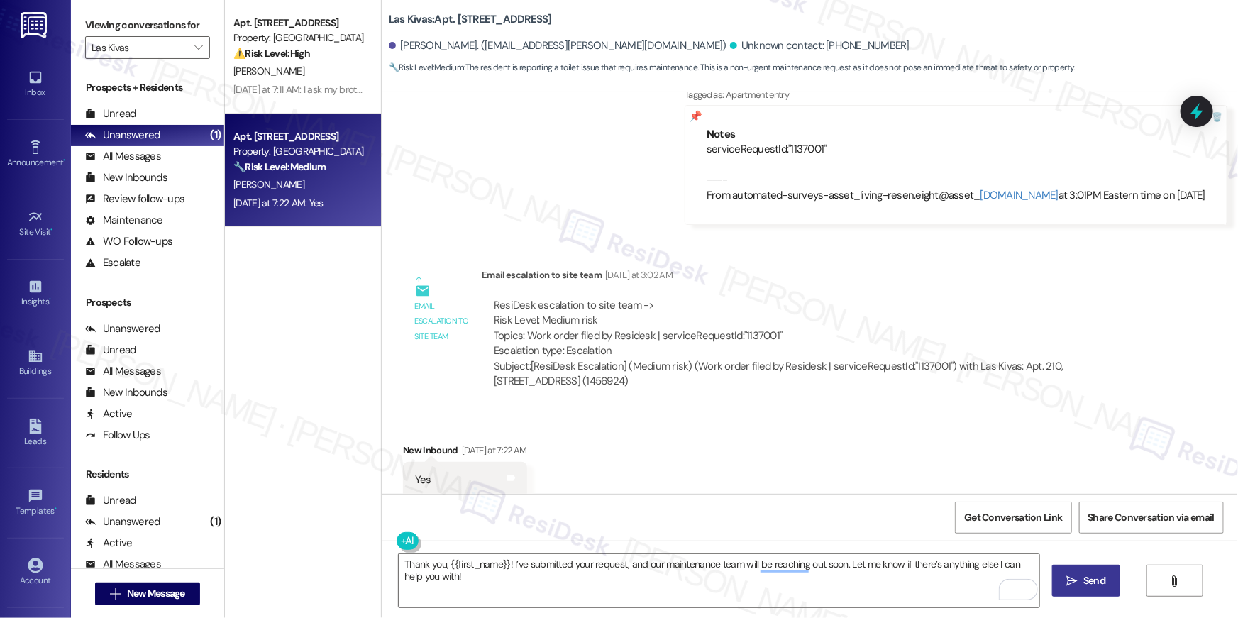
drag, startPoint x: 1074, startPoint y: 575, endPoint x: 1058, endPoint y: 573, distance: 15.7
click at [1074, 575] on icon "" at bounding box center [1072, 580] width 11 height 11
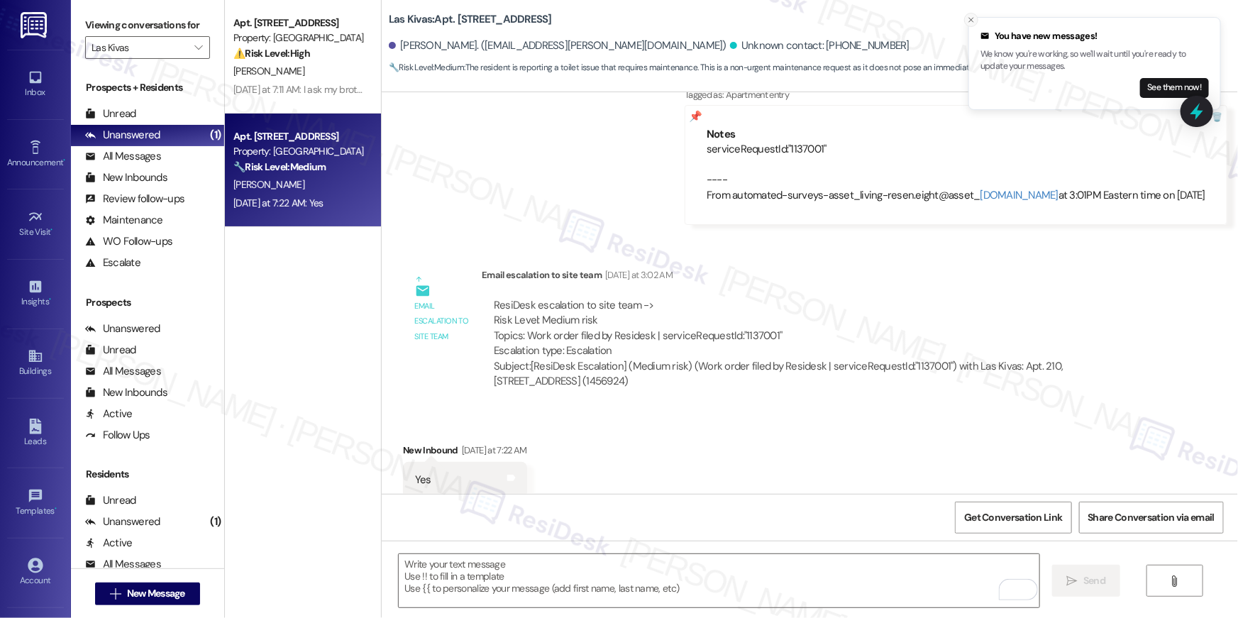
click at [973, 22] on icon "Close toast" at bounding box center [971, 20] width 9 height 9
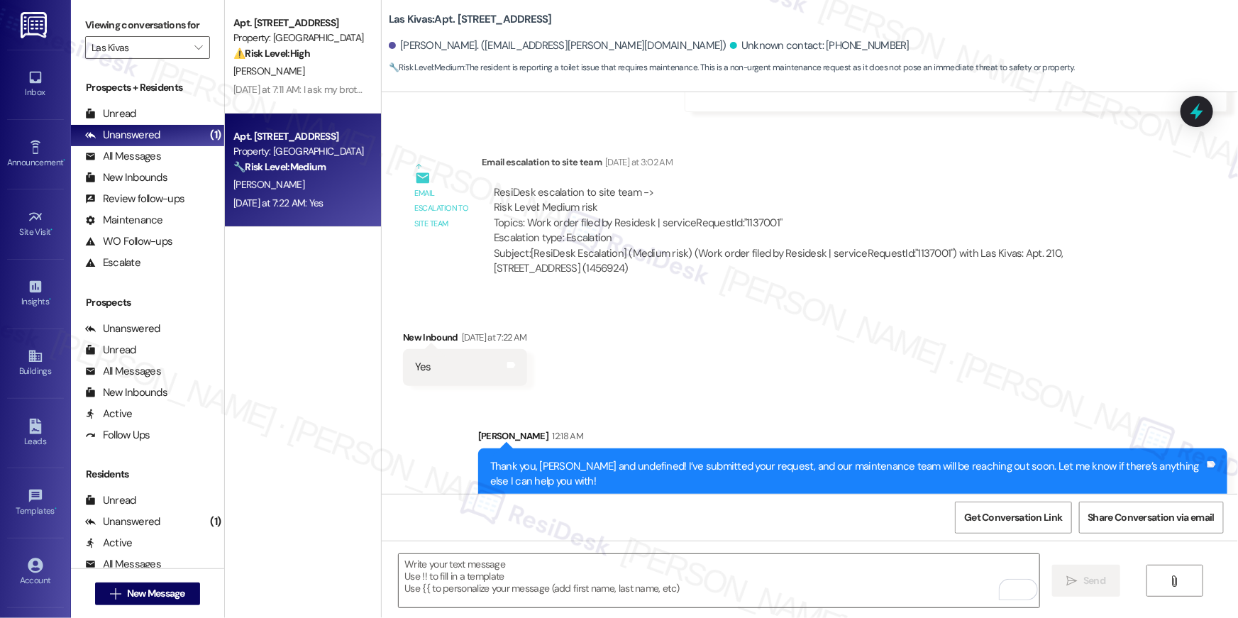
scroll to position [841, 0]
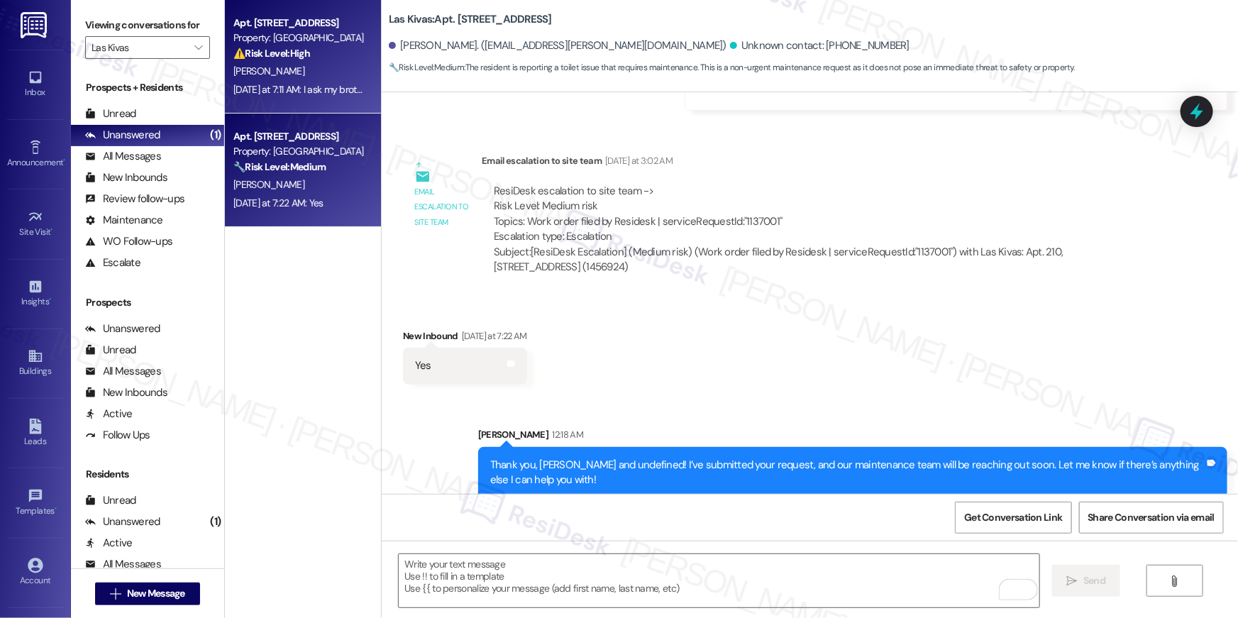
click at [315, 79] on div "M. Brown" at bounding box center [299, 71] width 134 height 18
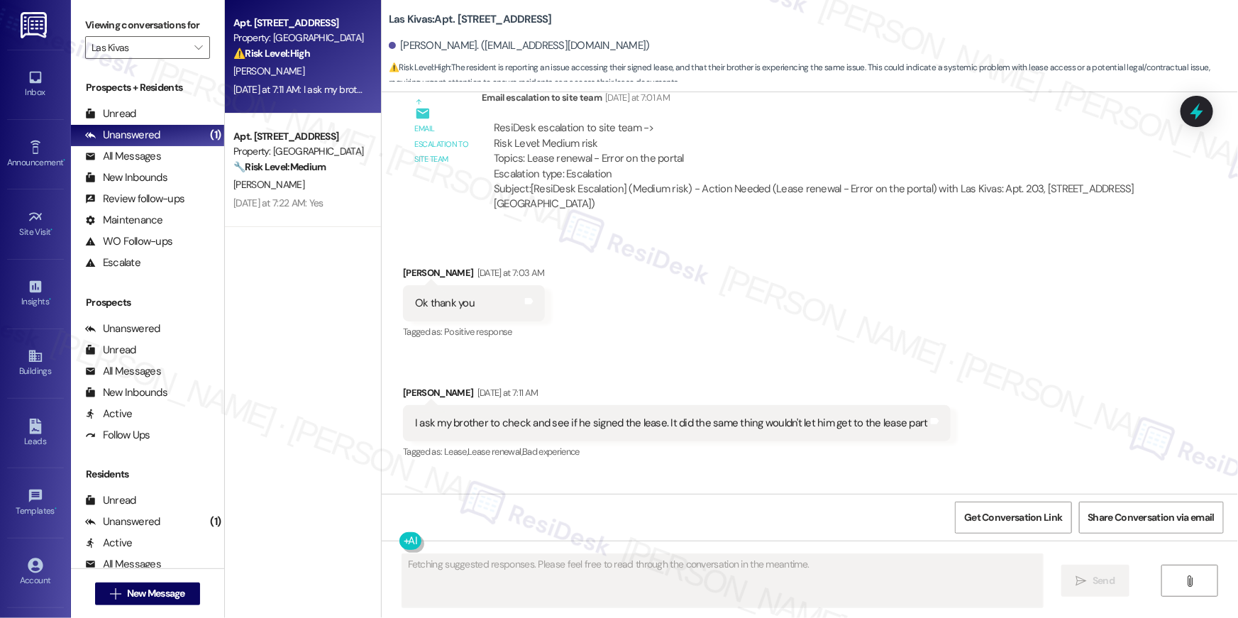
scroll to position [1319, 0]
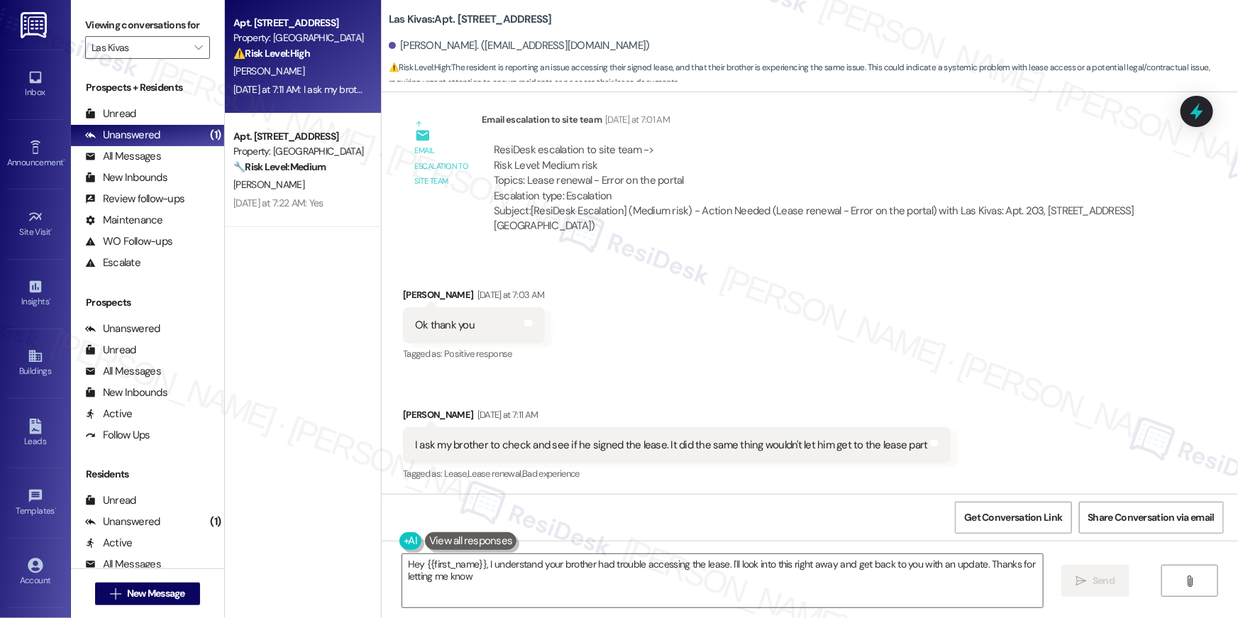
type textarea "Hey {{first_name}}, I understand your brother had trouble accessing the lease. …"
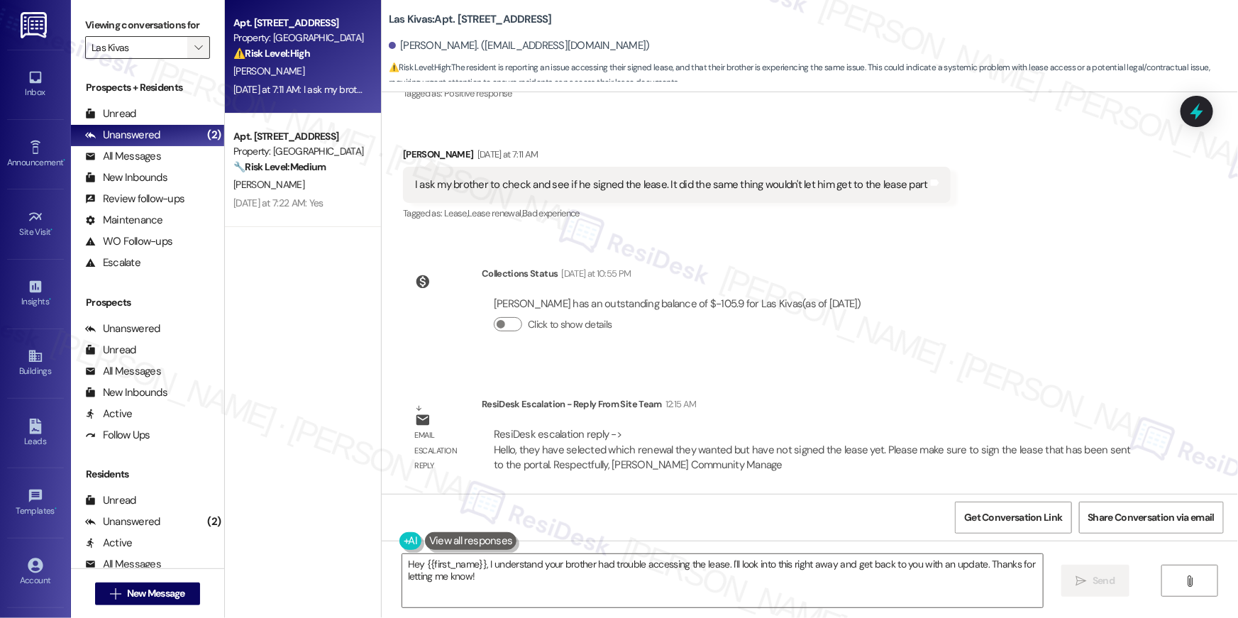
click at [194, 48] on icon "" at bounding box center [198, 47] width 8 height 11
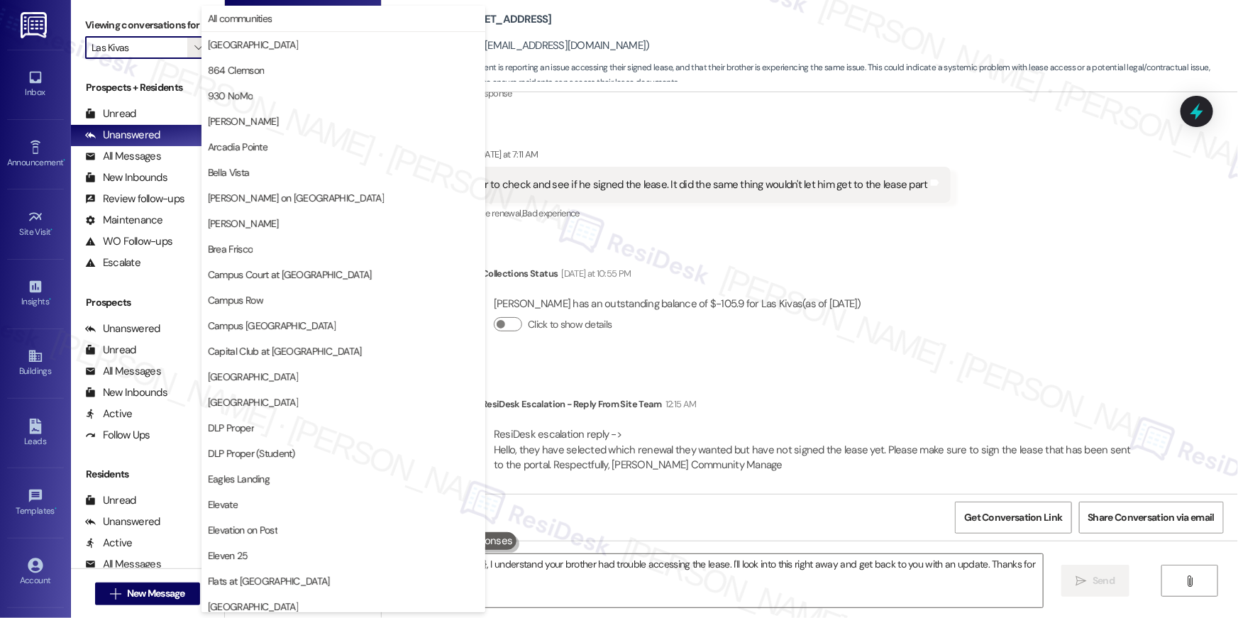
scroll to position [972, 0]
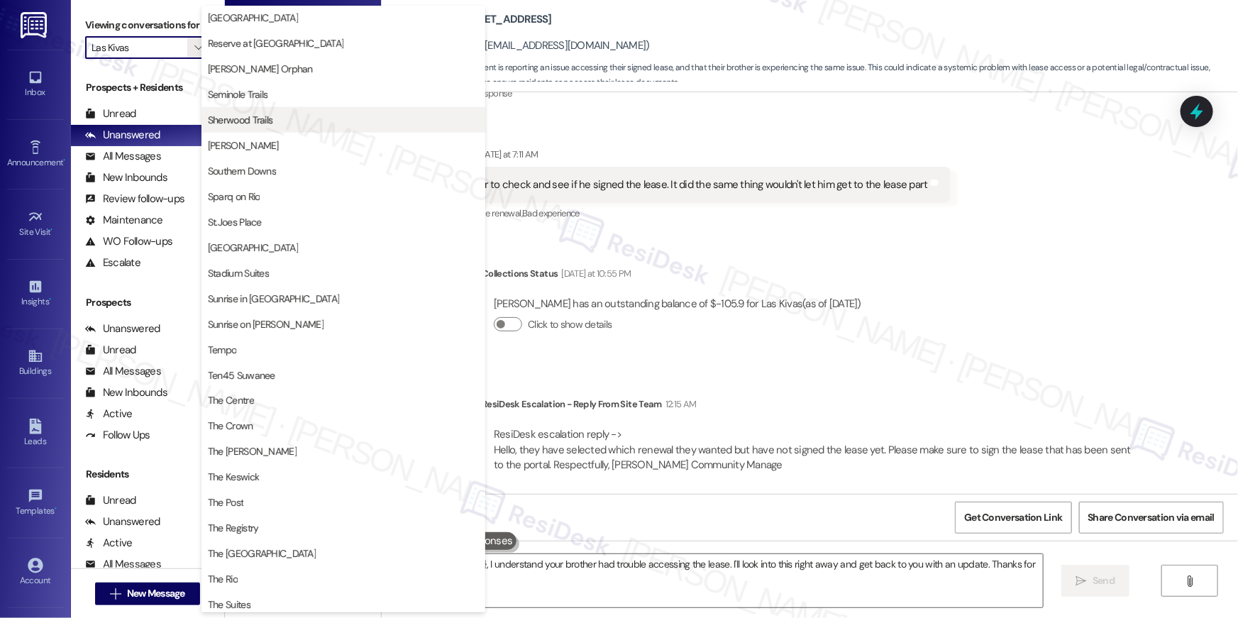
click at [255, 128] on button "Sherwood Trails" at bounding box center [343, 120] width 284 height 26
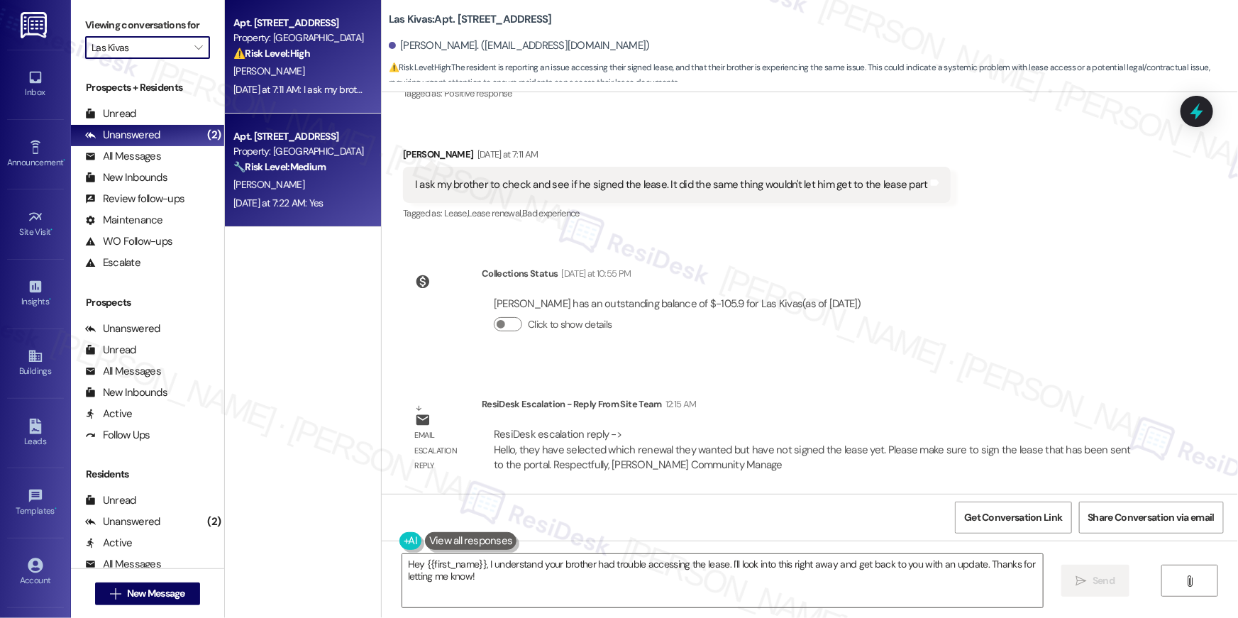
type input "Sherwood Trails"
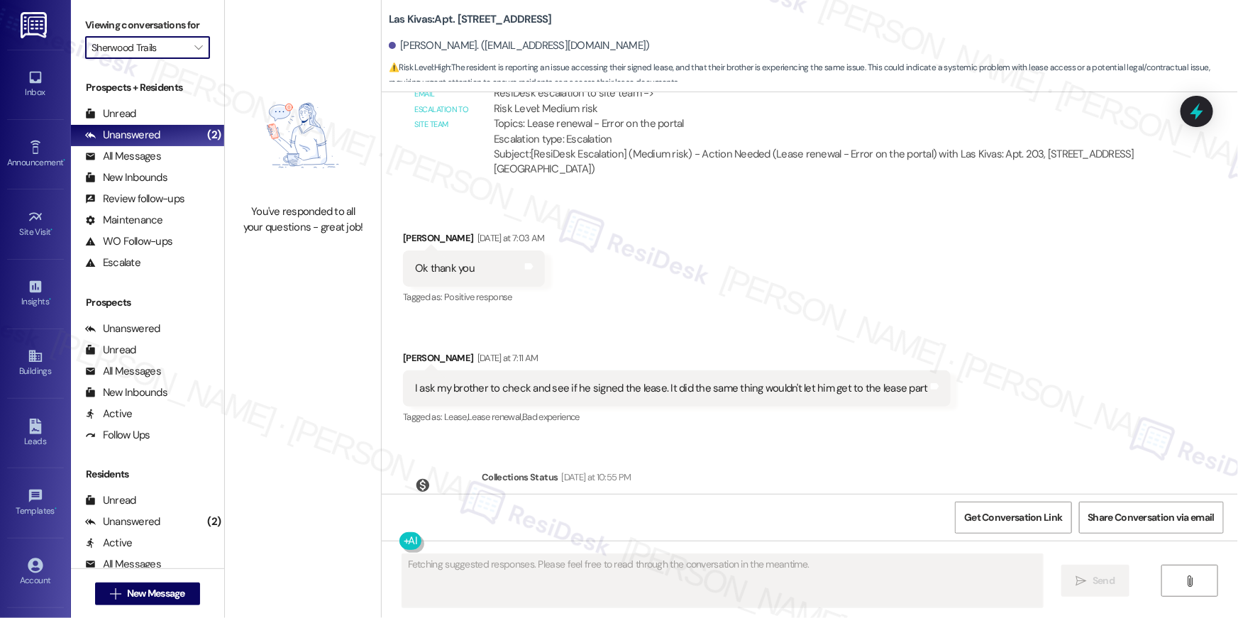
scroll to position [1580, 0]
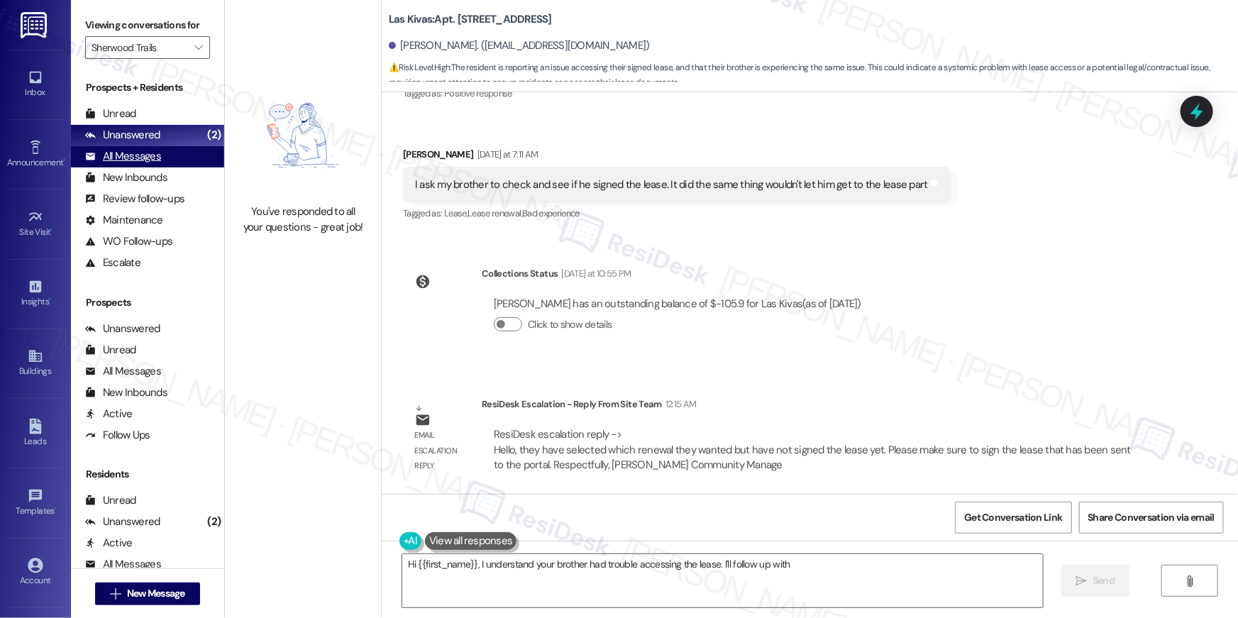
click at [142, 165] on div "All Messages (undefined)" at bounding box center [147, 156] width 153 height 21
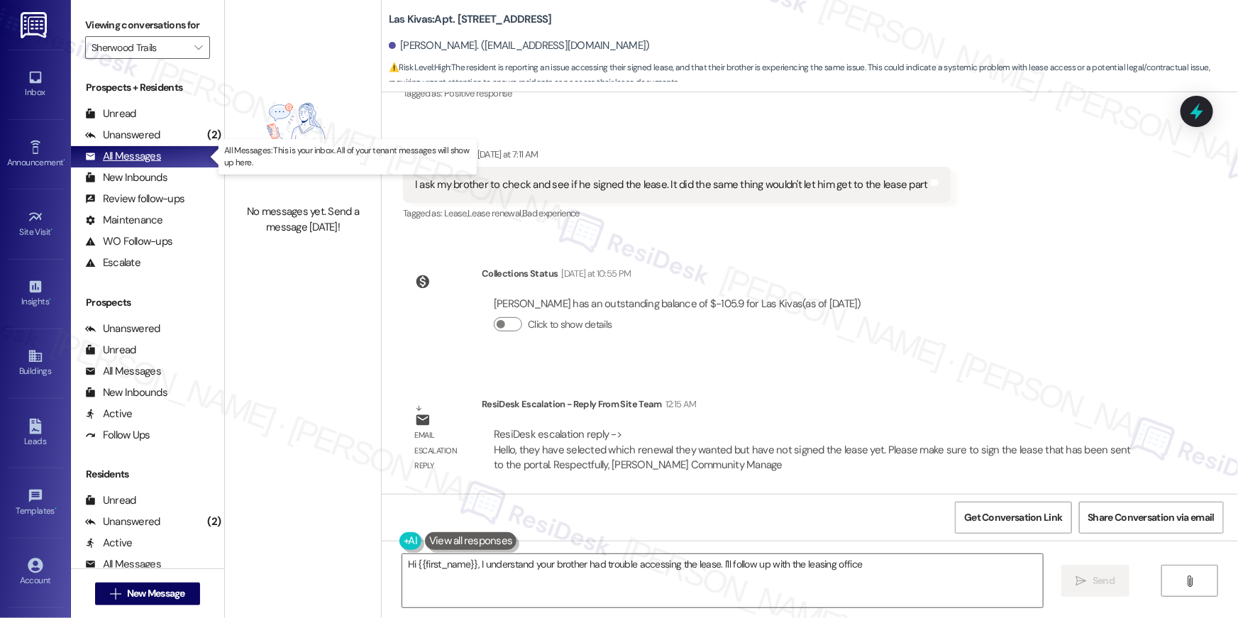
type textarea "Hi {{first_name}}, I understand your brother had trouble accessing the lease. I…"
click at [142, 157] on div "All Messages" at bounding box center [123, 156] width 76 height 15
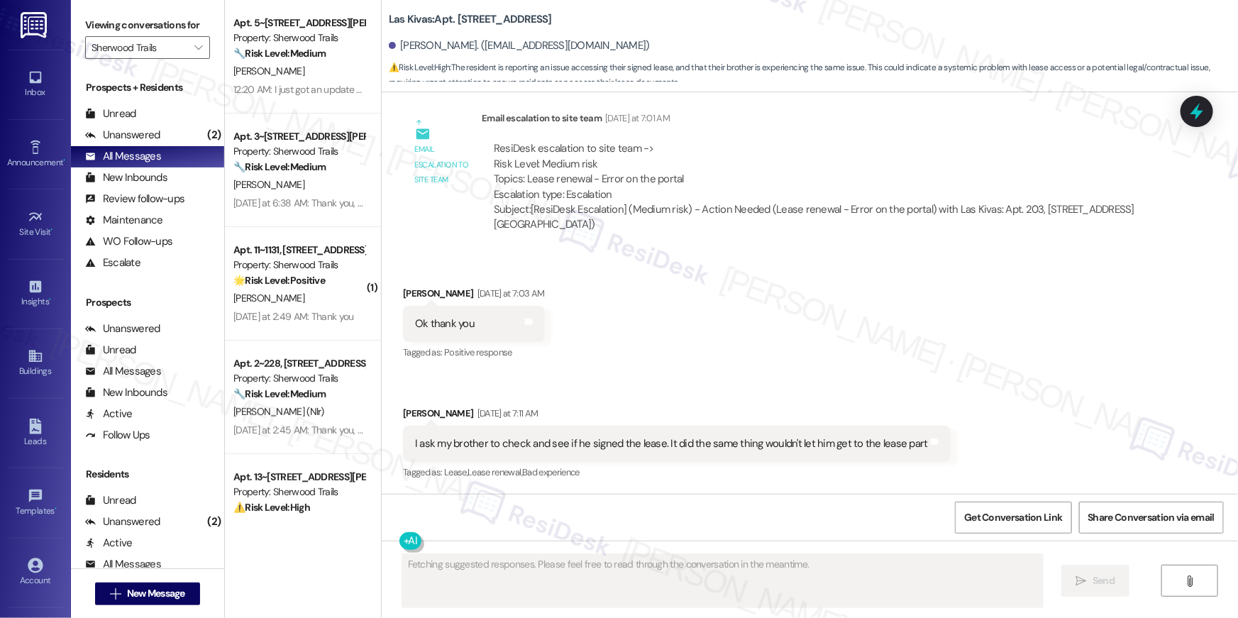
scroll to position [1319, 0]
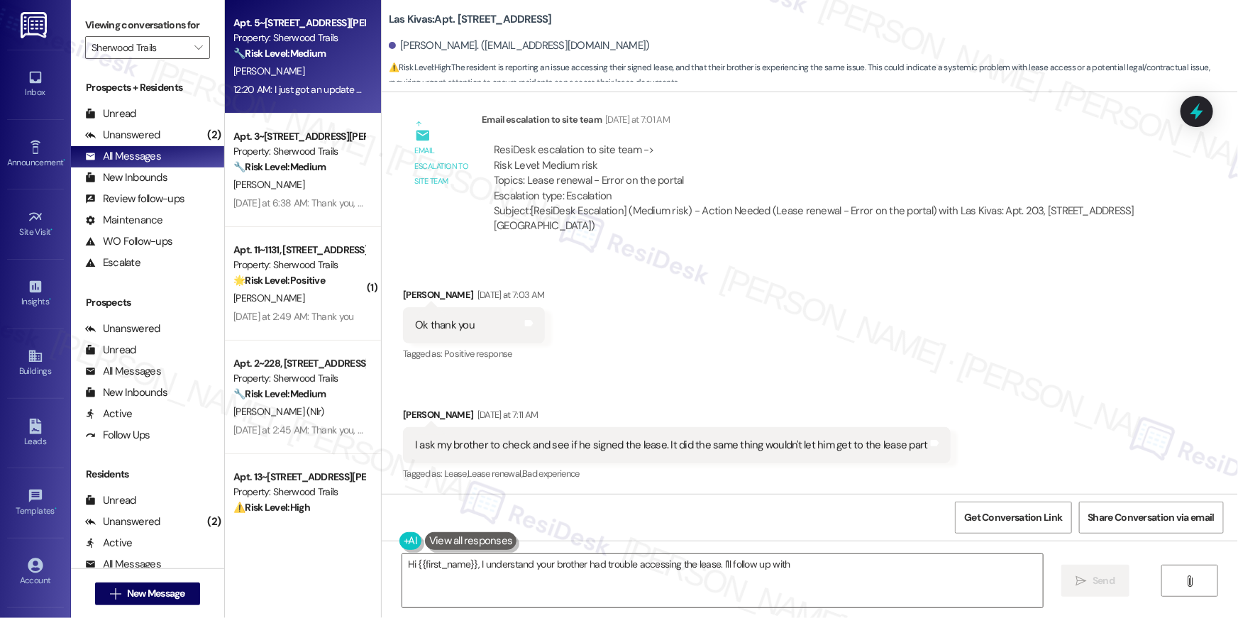
type textarea "Hi {{first_name}}, I understand your brother had trouble accessing the lease. I…"
click at [304, 72] on div "[PERSON_NAME]" at bounding box center [299, 71] width 134 height 18
type textarea "Hi {{first_name}}, I understand your brother had trouble accessing the lease. I…"
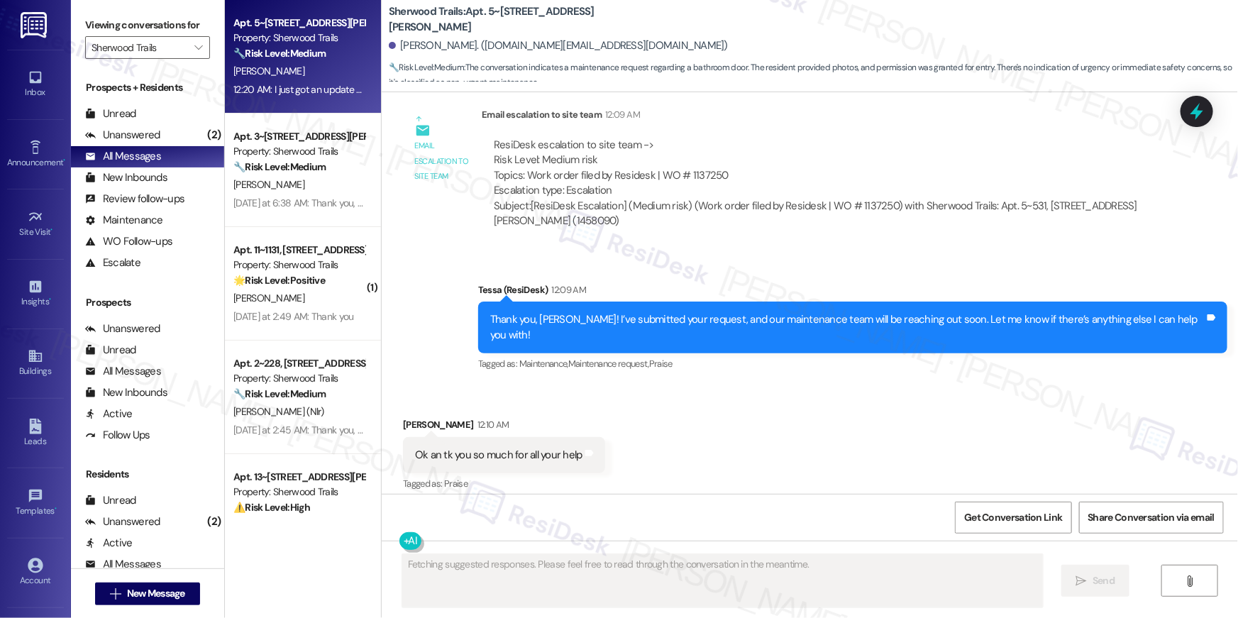
scroll to position [10378, 0]
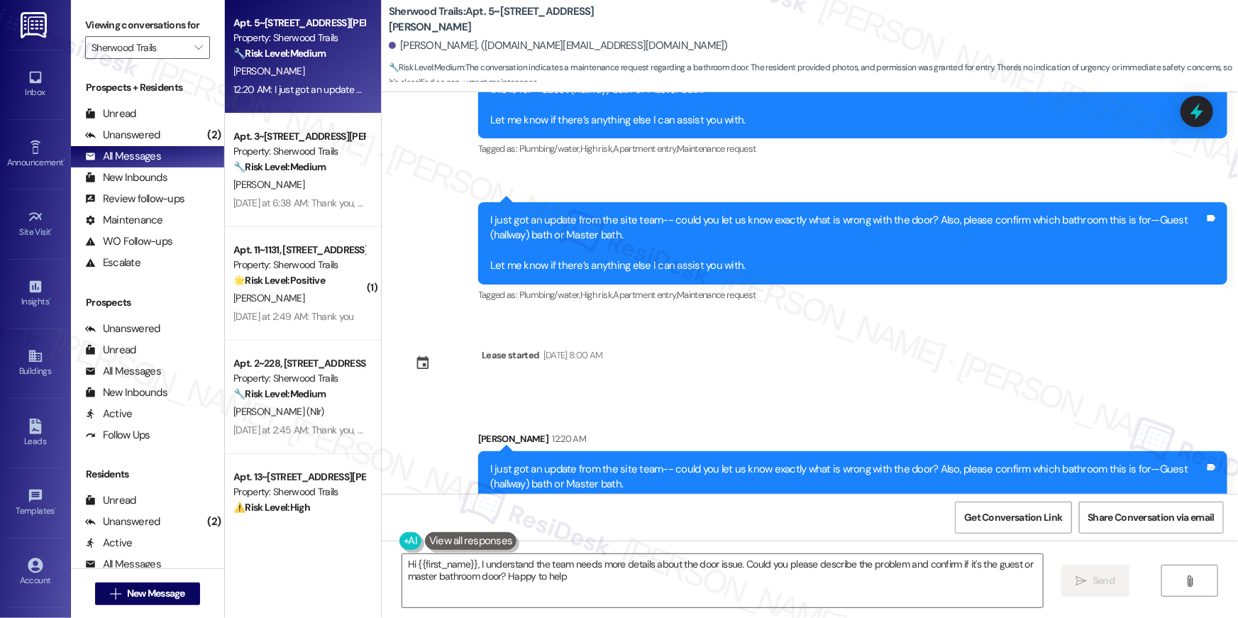
type textarea "Hi {{first_name}}, I understand the team needs more details about the door issu…"
click at [782, 348] on div "Announcement, sent via SMS Tessa (ResiDesk) Aug 28, 2025 at 1:24 AM Hi Stephani…" at bounding box center [810, 292] width 856 height 401
click at [764, 399] on div "Sent via SMS Sarah 12:20 AM I just got an update from the site team-- could you…" at bounding box center [810, 471] width 856 height 145
click at [194, 48] on icon "" at bounding box center [198, 47] width 8 height 11
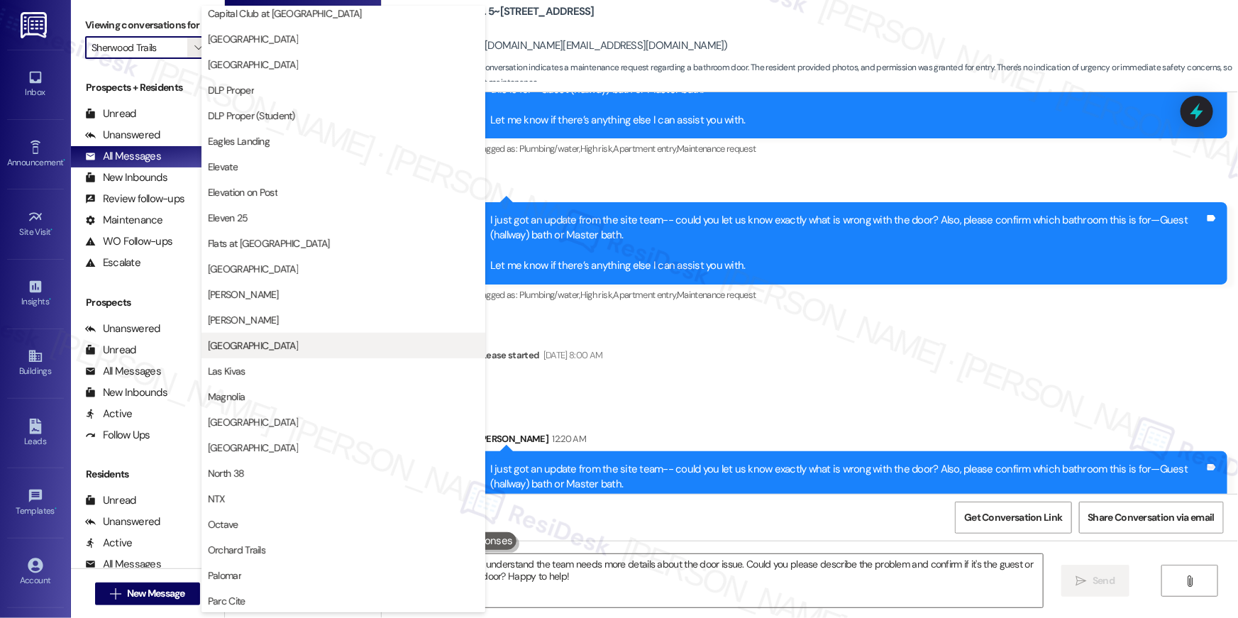
scroll to position [485, 0]
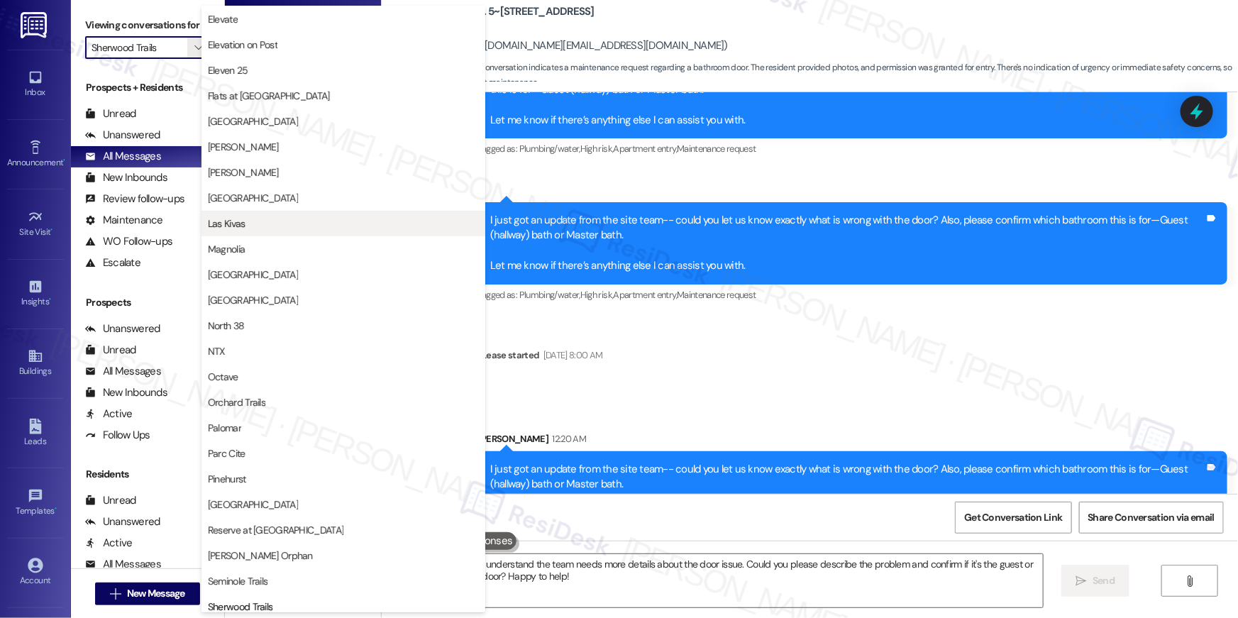
click at [246, 221] on span "Las Kivas" at bounding box center [343, 223] width 271 height 14
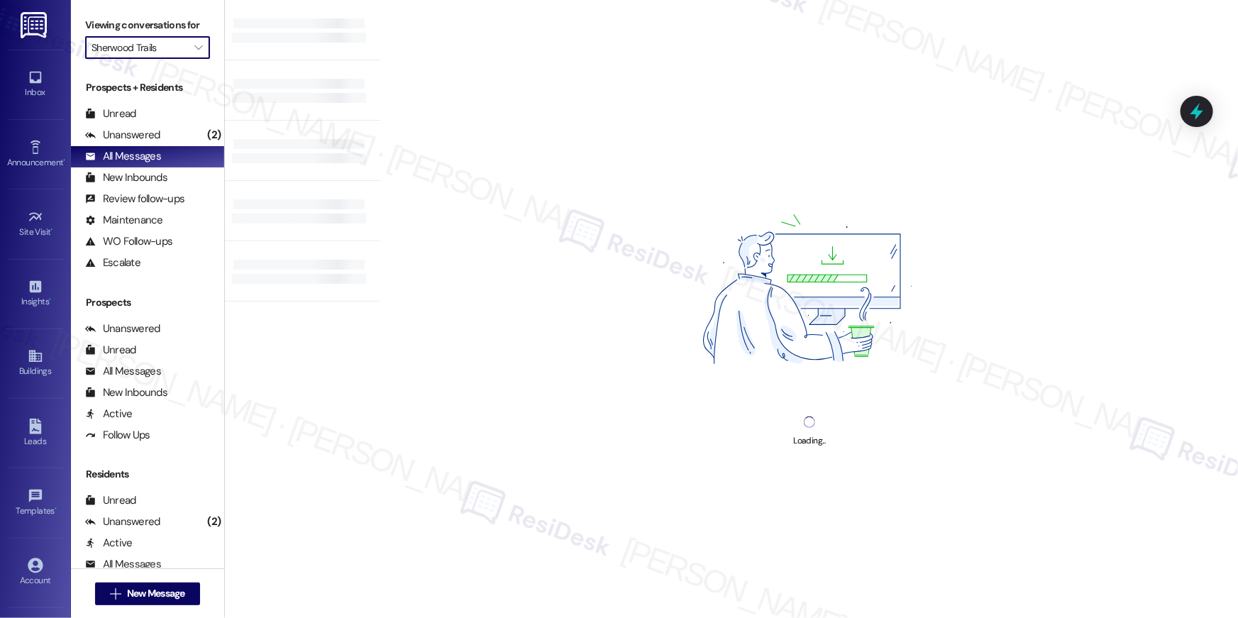
type input "Las Kivas"
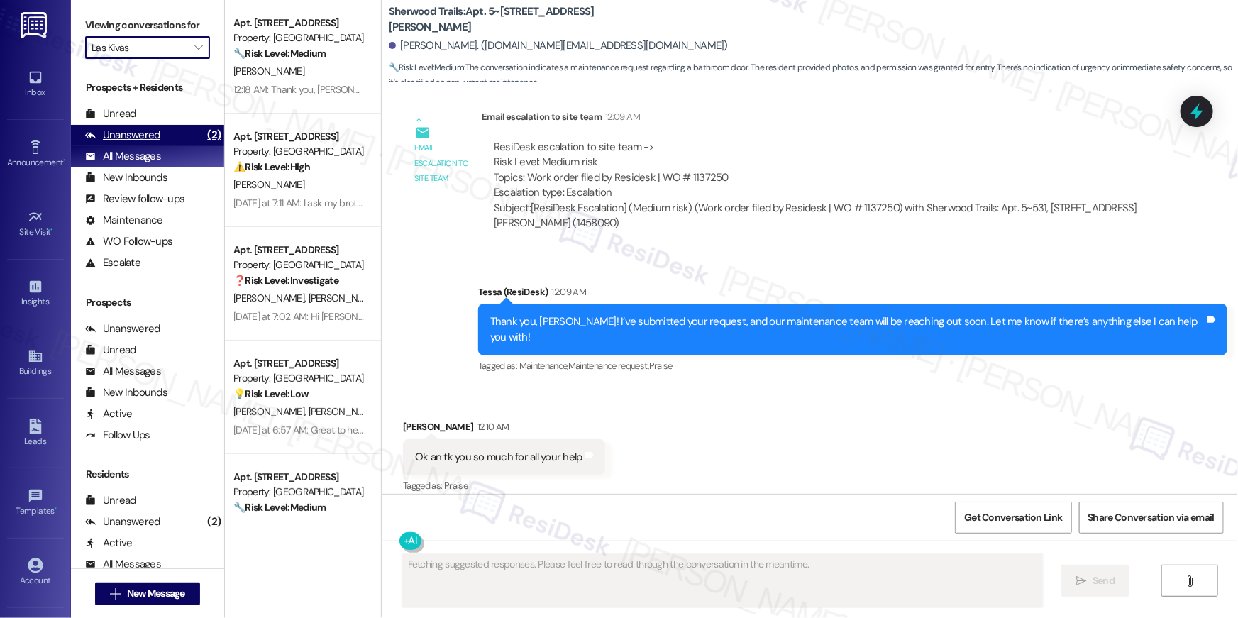
scroll to position [9329, 0]
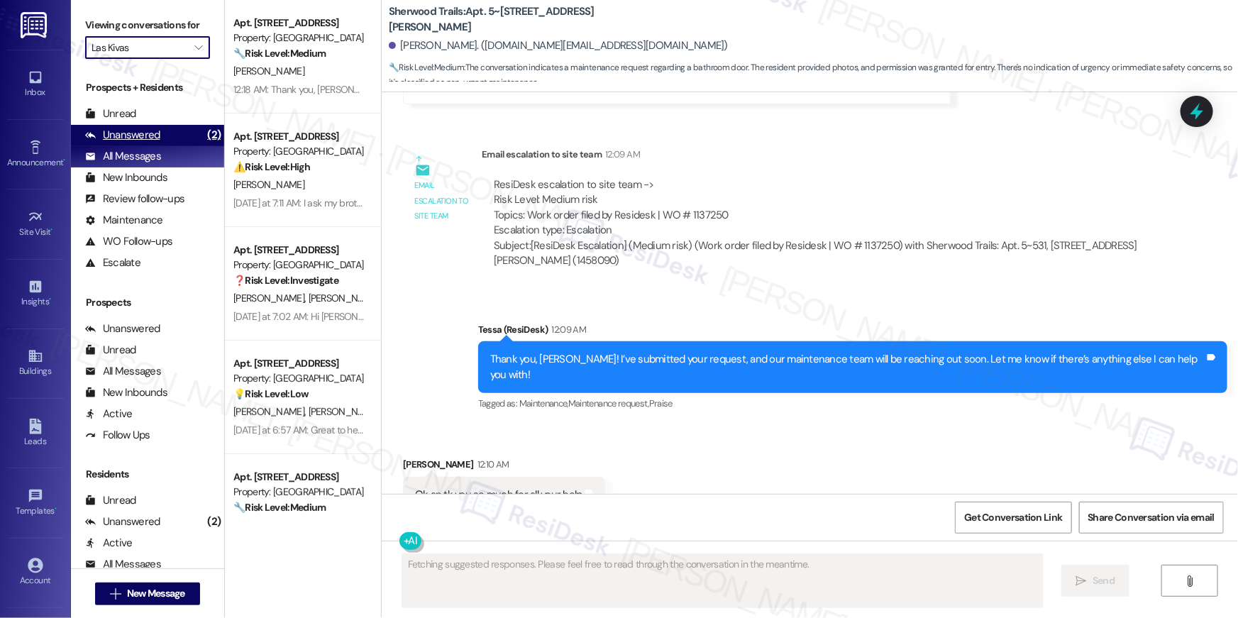
click at [204, 132] on div "(2)" at bounding box center [214, 135] width 21 height 22
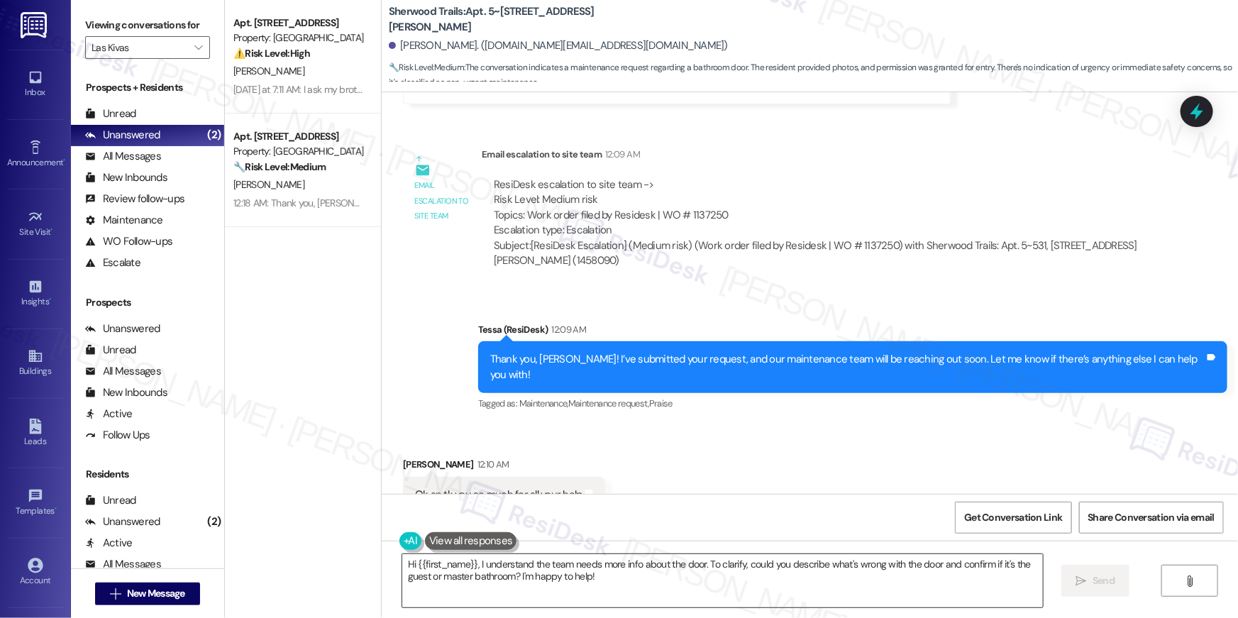
click at [629, 585] on textarea "Hi {{first_name}}, I understand the team needs more info about the door. To cla…" at bounding box center [722, 580] width 641 height 53
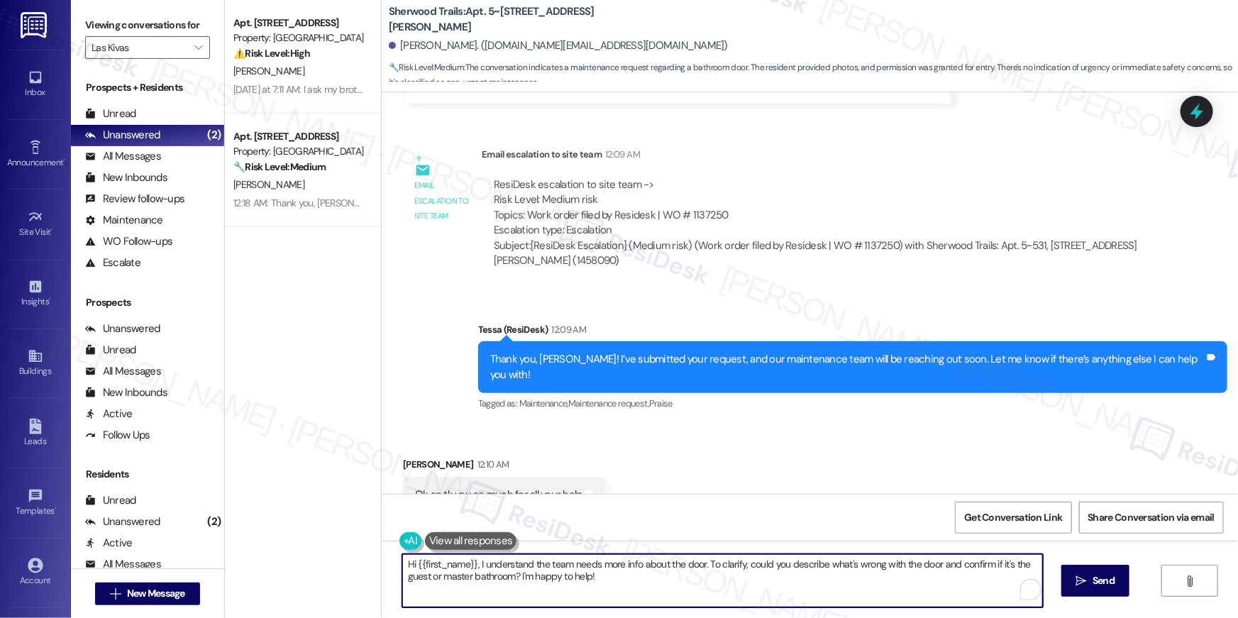
click at [473, 564] on textarea "Hi {{first_name}}, I understand the team needs more info about the door. To cla…" at bounding box center [722, 580] width 641 height 53
paste textarea "just got an update from the site team-- you’ve selected your renewal option but…"
type textarea "Hi {{first_name}}, I just got an update from the site team-- you’ve selected yo…"
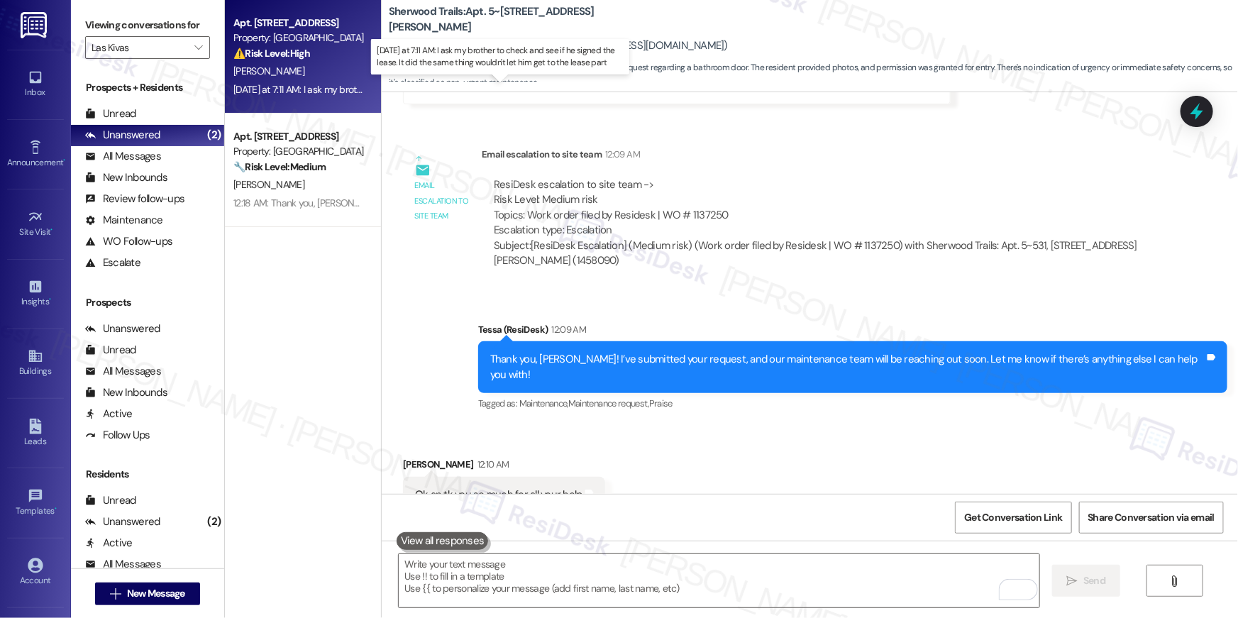
click at [295, 84] on div "Yesterday at 7:11 AM: I ask my brother to check and see if he signed the lease.…" at bounding box center [502, 89] width 538 height 13
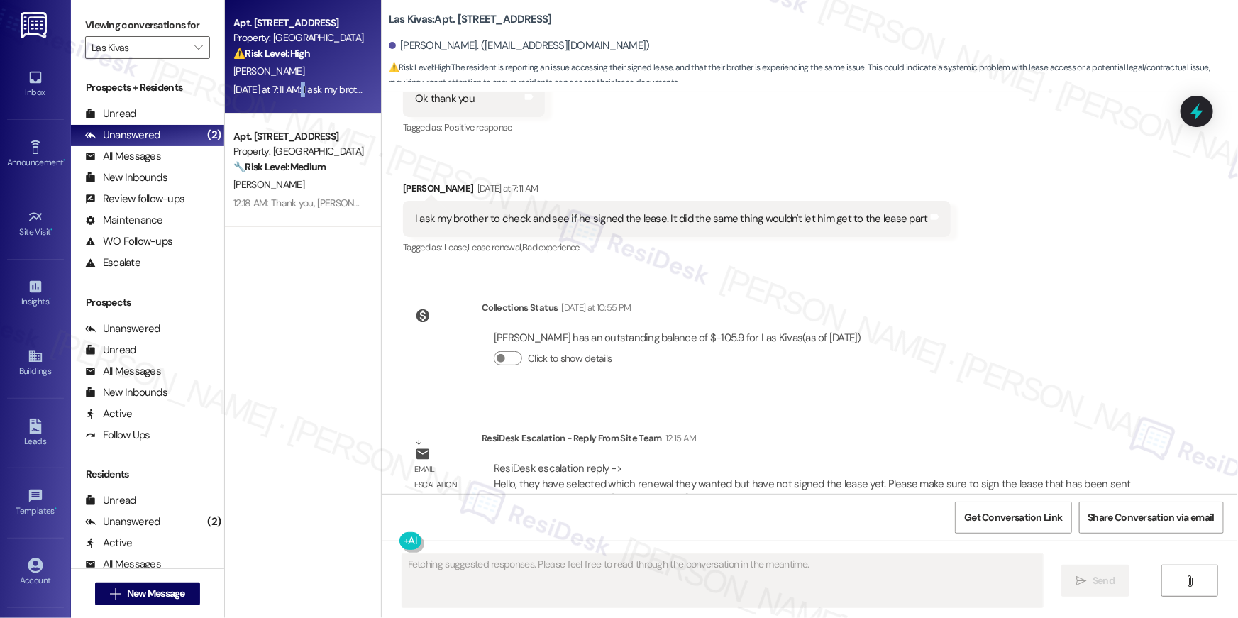
scroll to position [1580, 0]
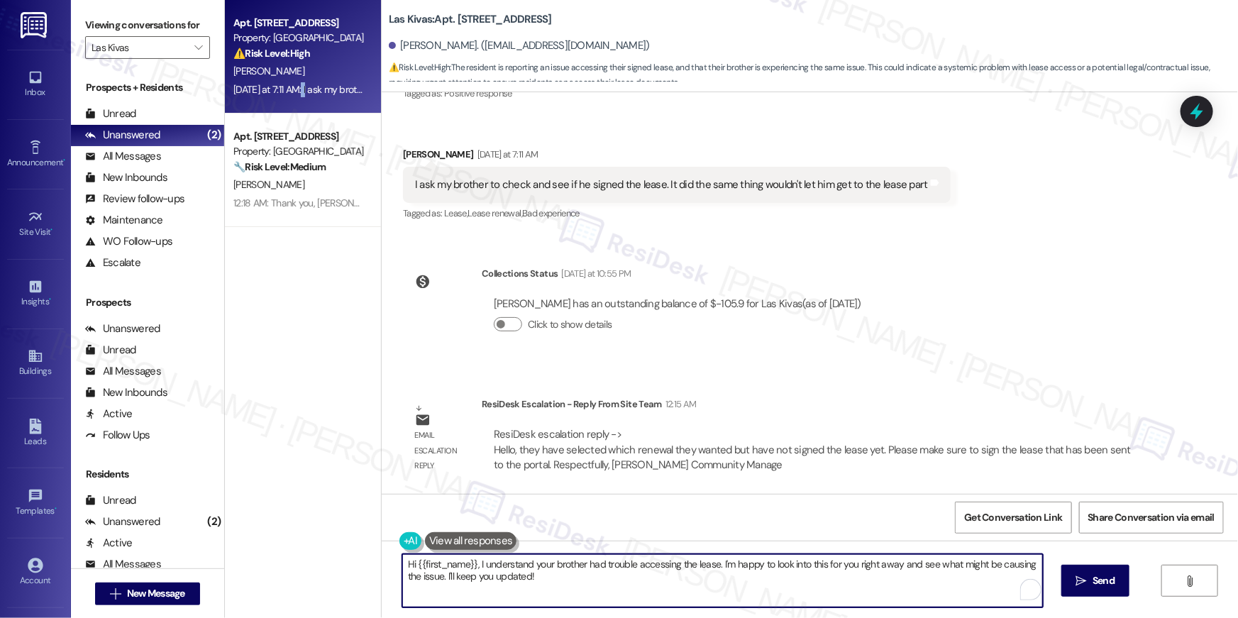
click at [757, 574] on textarea "Hi {{first_name}}, I understand your brother had trouble accessing the lease. I…" at bounding box center [722, 580] width 641 height 53
paste textarea "just got an update from the site team-- you’ve selected your renewal option but…"
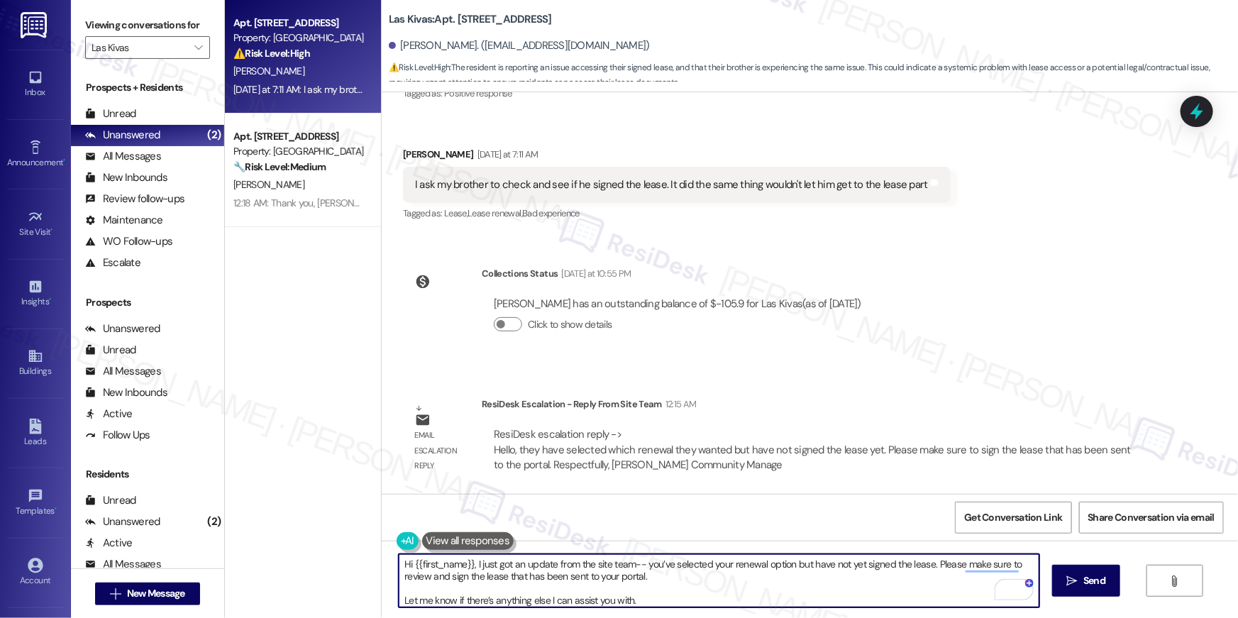
click at [730, 580] on textarea "Hi {{first_name}}, I just got an update from the site team-- you’ve selected yo…" at bounding box center [719, 580] width 641 height 53
type textarea "Hi {{first_name}}, I just got an update from the site team-- you’ve selected yo…"
click at [1056, 587] on button " Send" at bounding box center [1086, 581] width 69 height 32
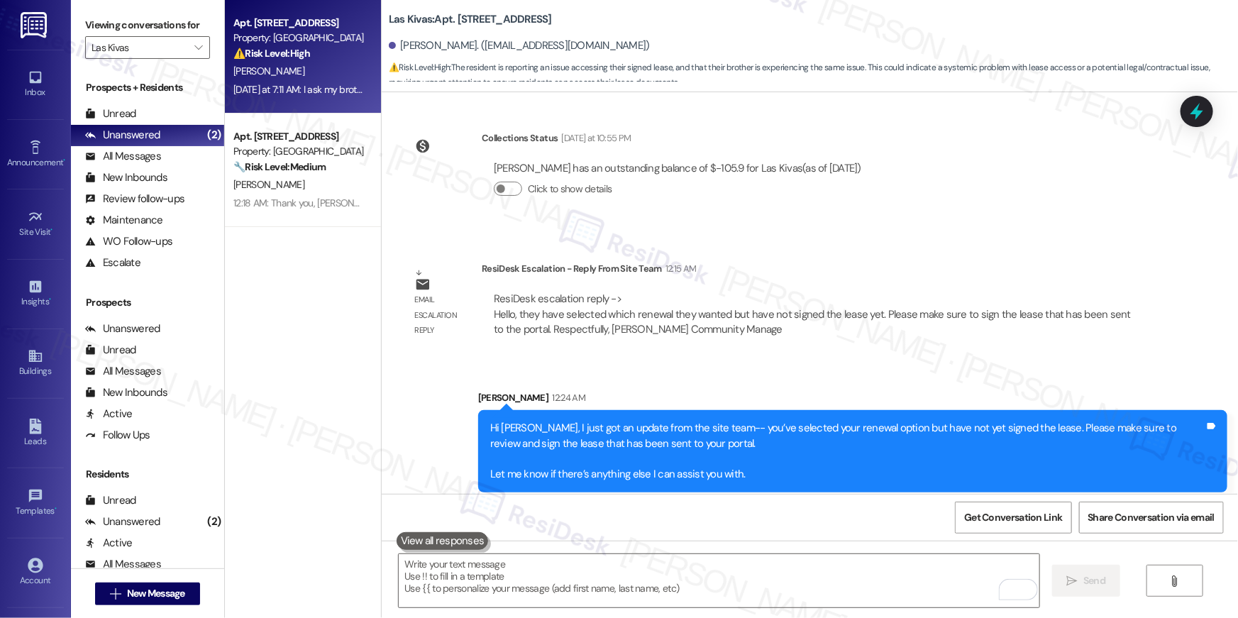
scroll to position [1724, 0]
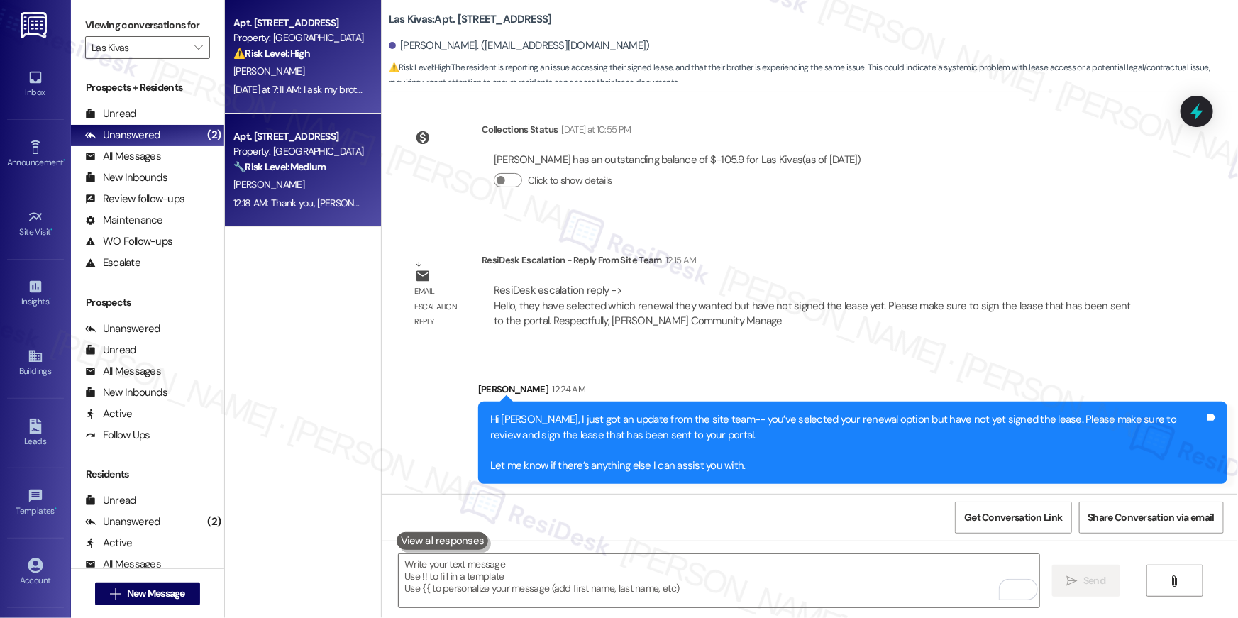
click at [299, 146] on div "Property: Las Kivas" at bounding box center [298, 151] width 131 height 15
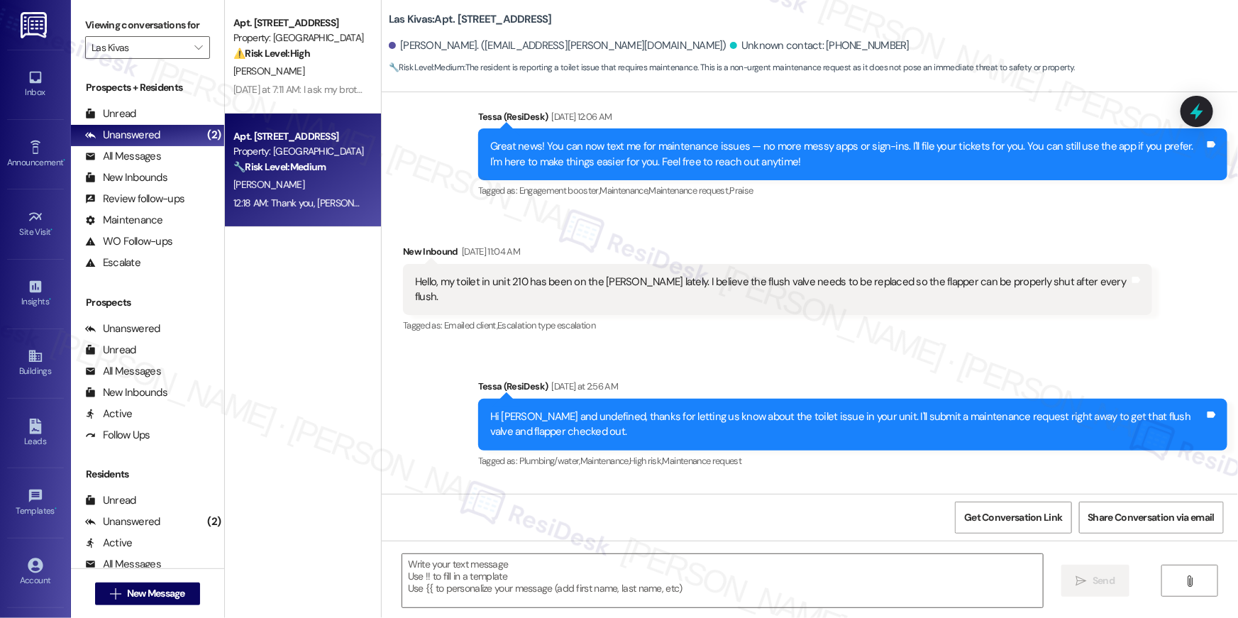
type textarea "Fetching suggested responses. Please feel free to read through the conversation…"
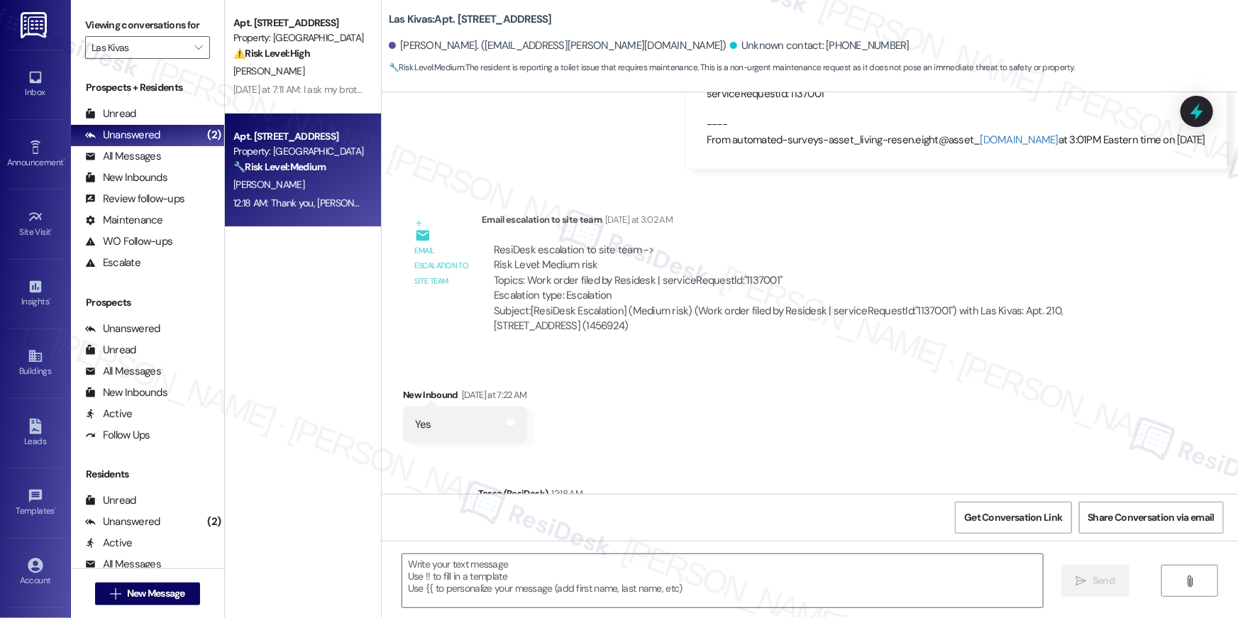
scroll to position [861, 0]
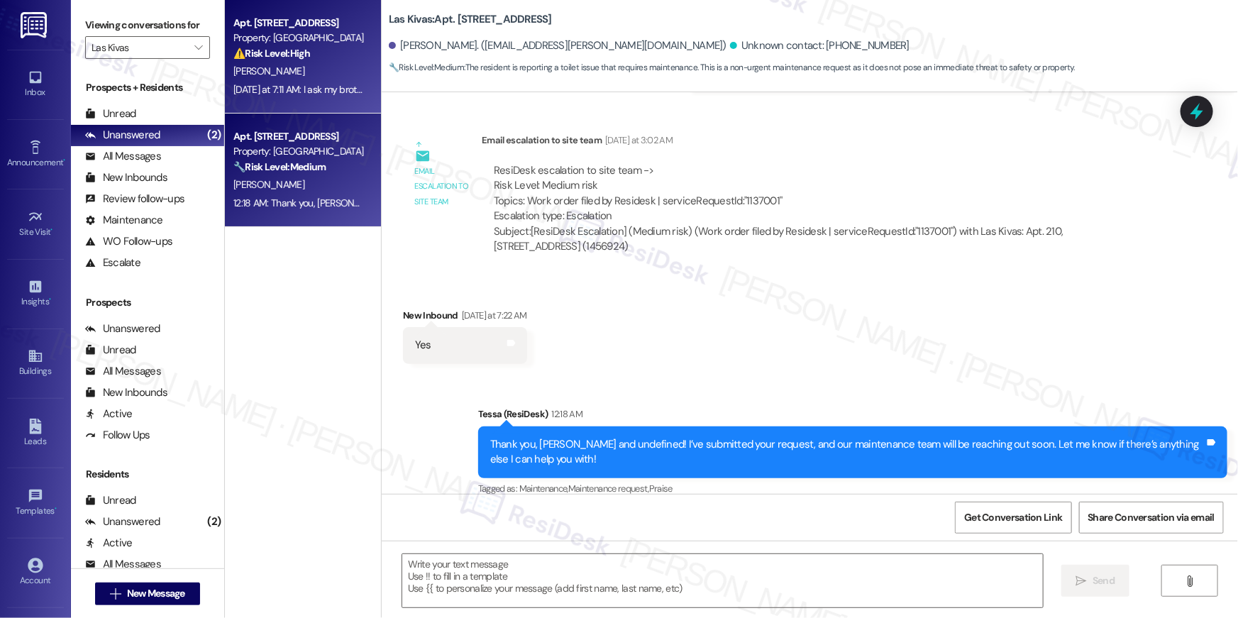
click at [328, 66] on div "M. Brown" at bounding box center [299, 71] width 134 height 18
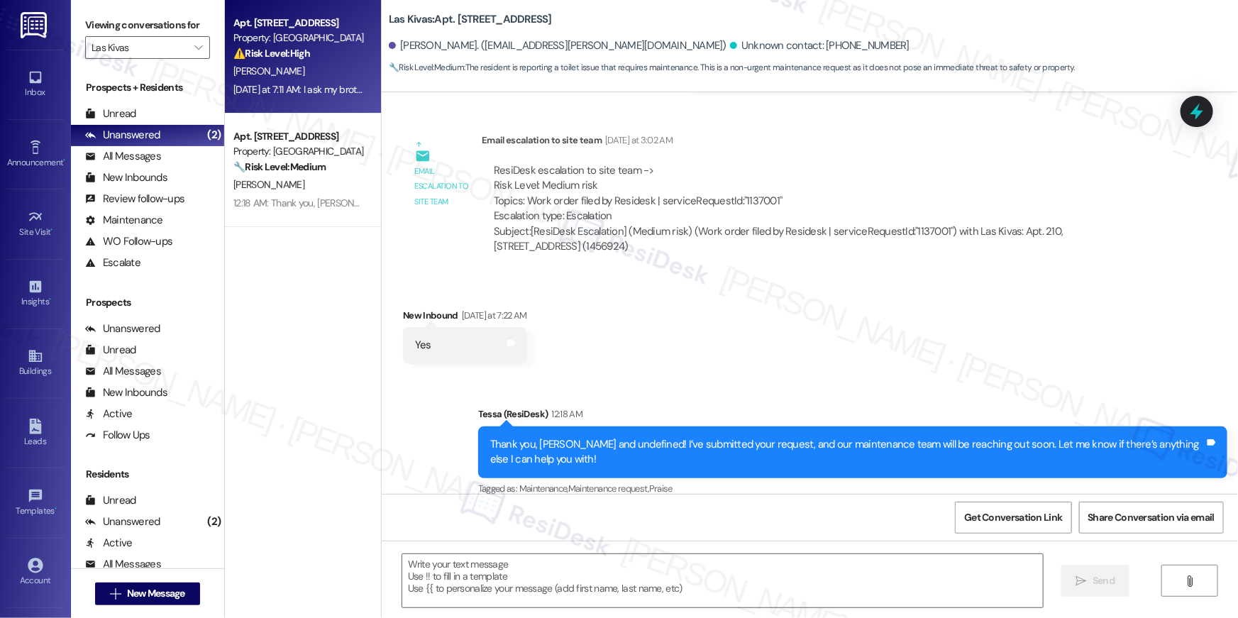
type textarea "Fetching suggested responses. Please feel free to read through the conversation…"
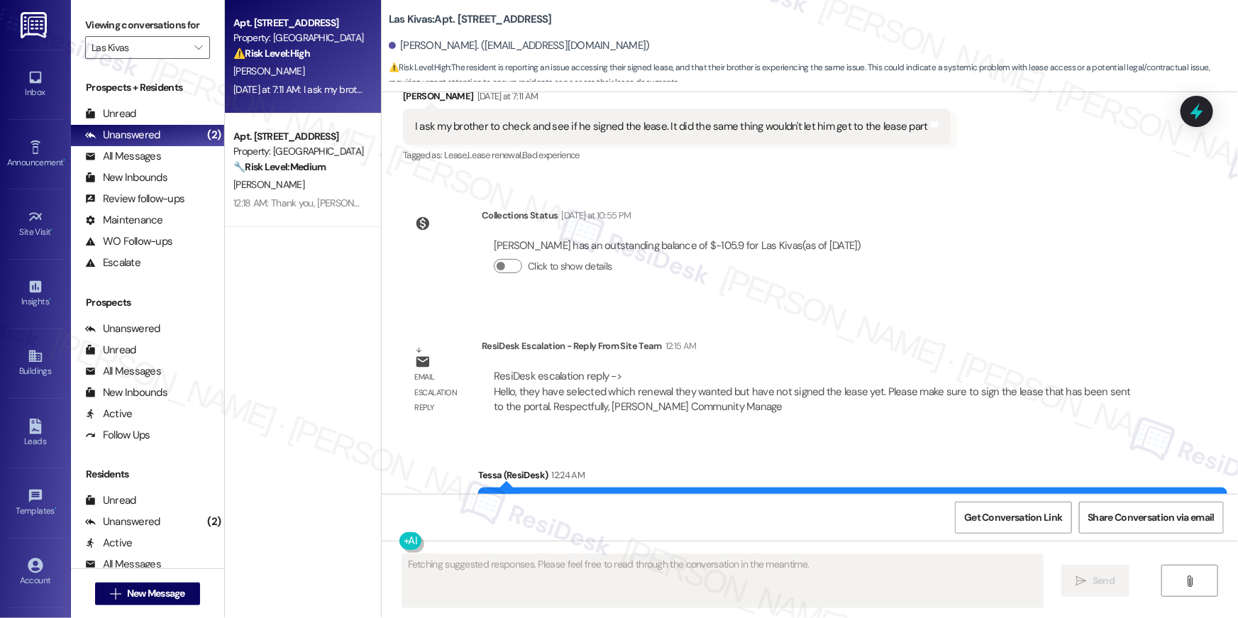
scroll to position [1745, 0]
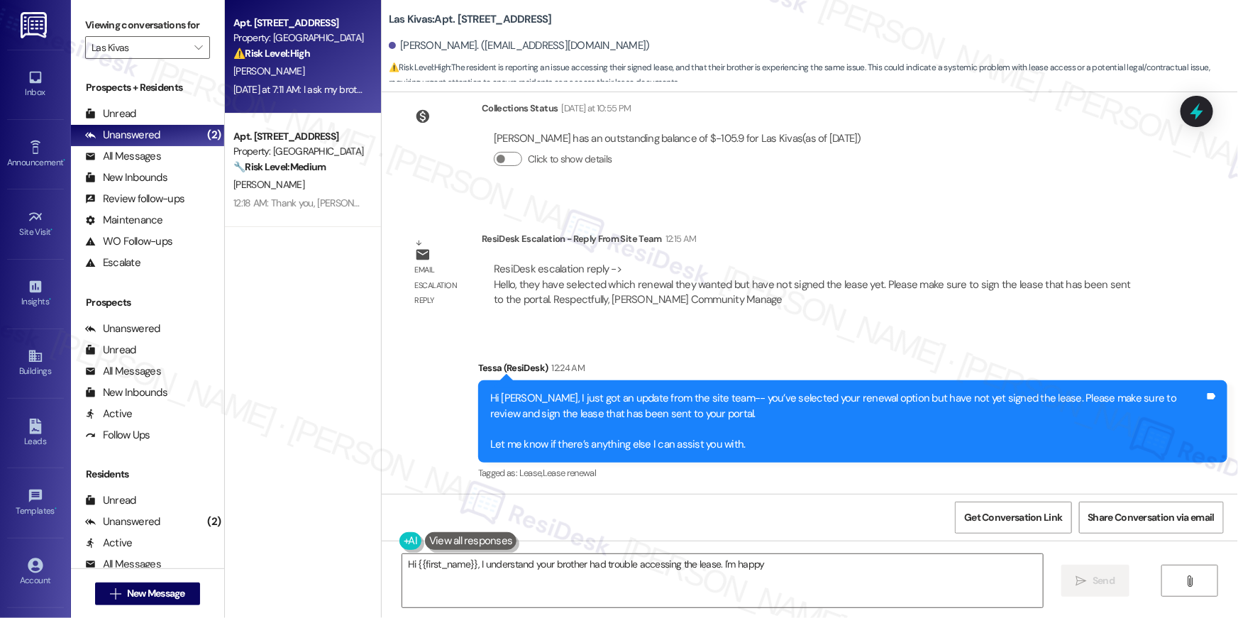
type textarea "Hi {{first_name}}, I understand your brother had trouble accessing the lease. I…"
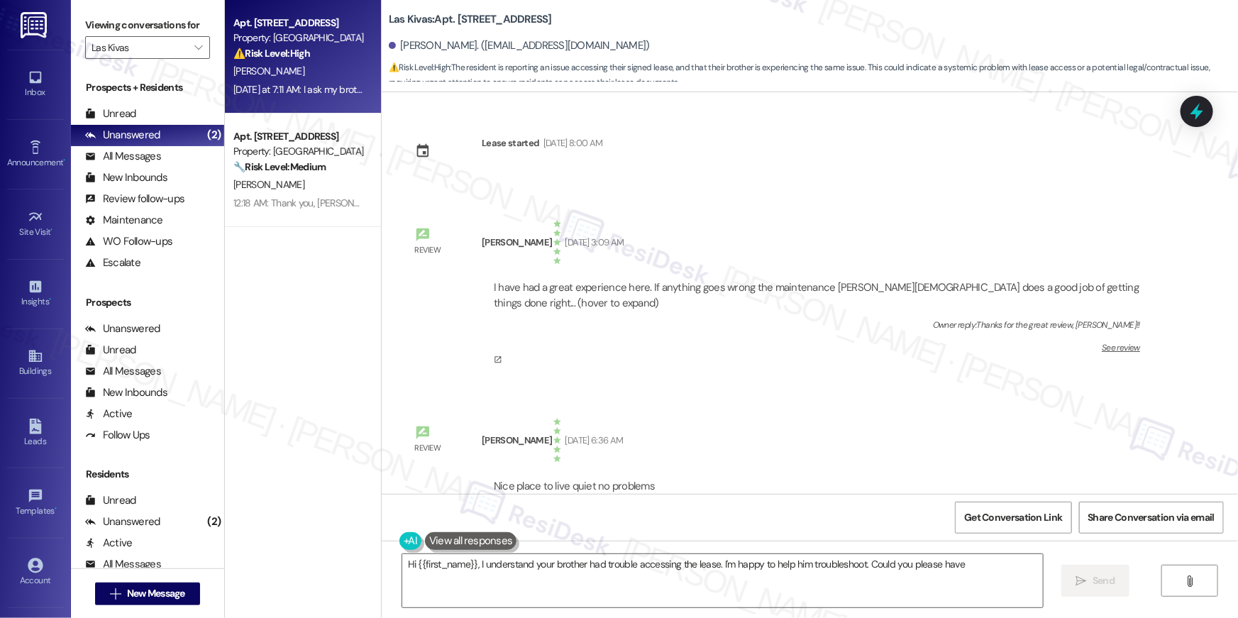
scroll to position [1745, 0]
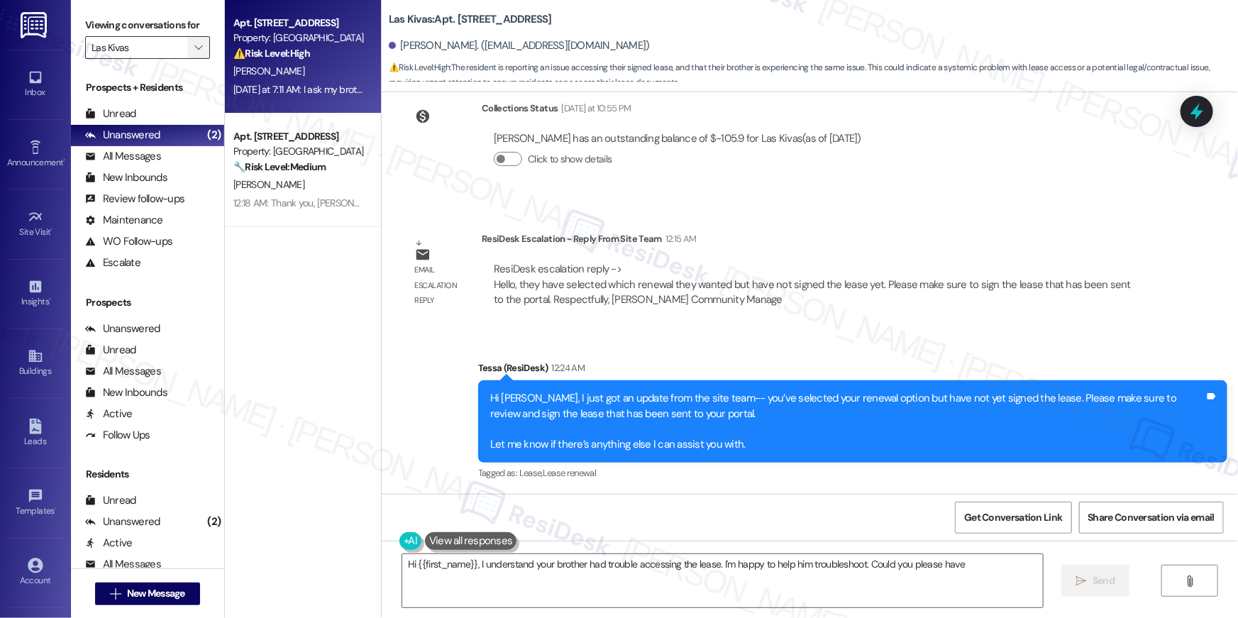
click at [194, 51] on icon "" at bounding box center [198, 47] width 8 height 11
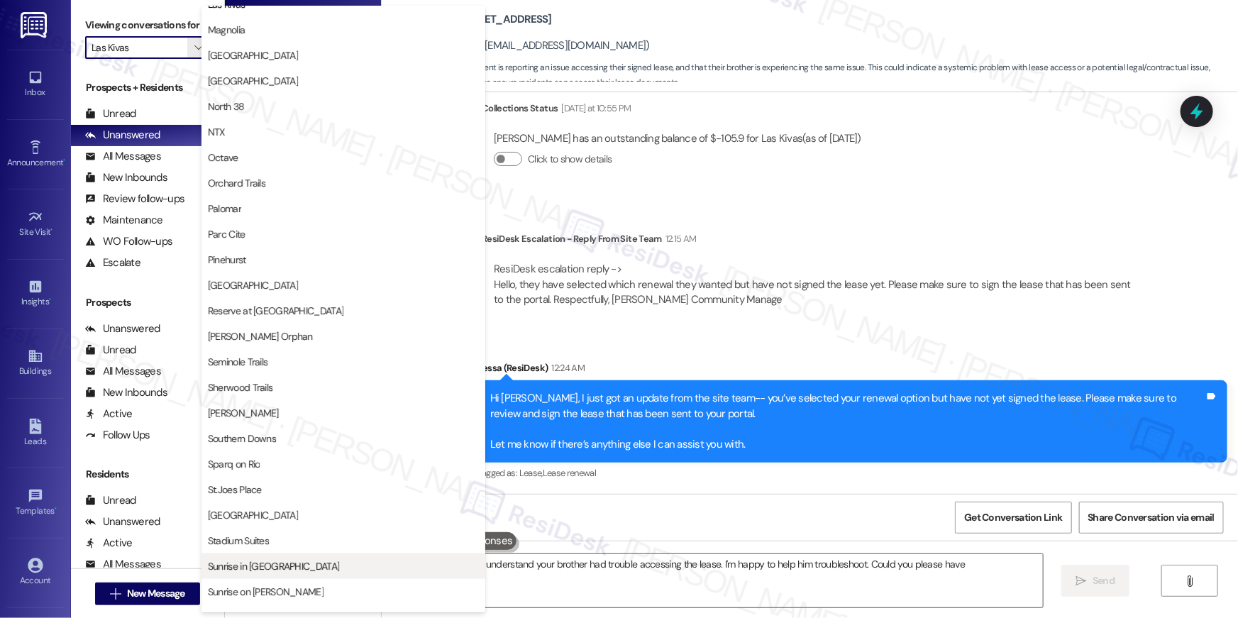
scroll to position [837, 0]
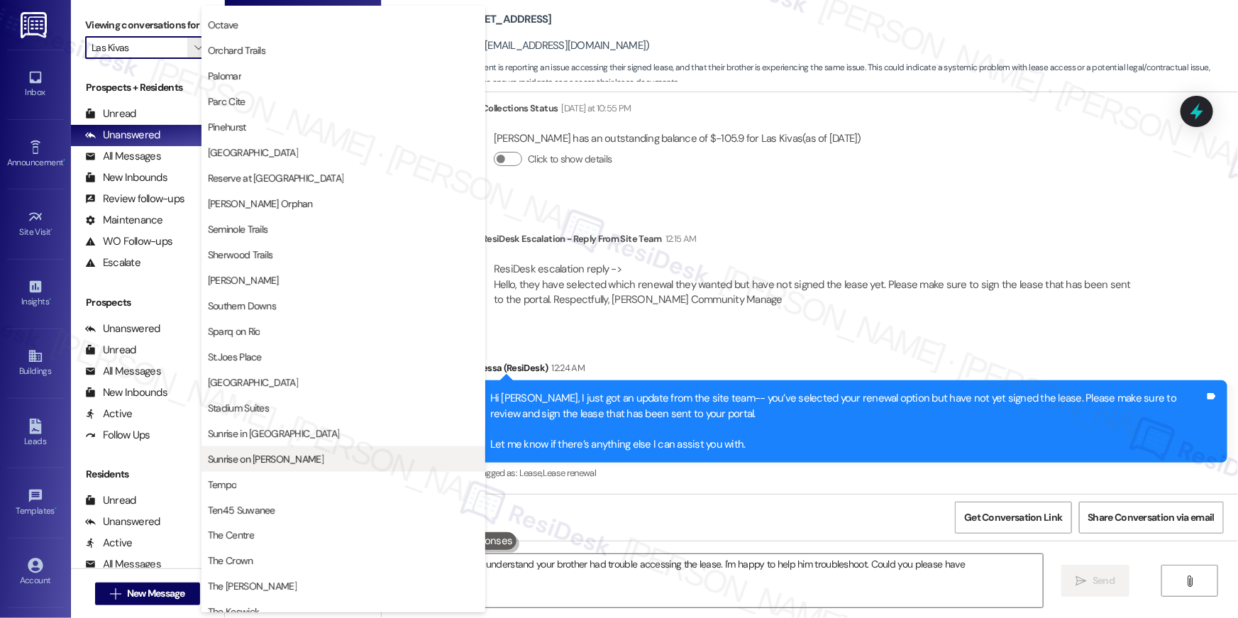
click at [266, 453] on span "Sunrise on [PERSON_NAME]" at bounding box center [266, 459] width 116 height 14
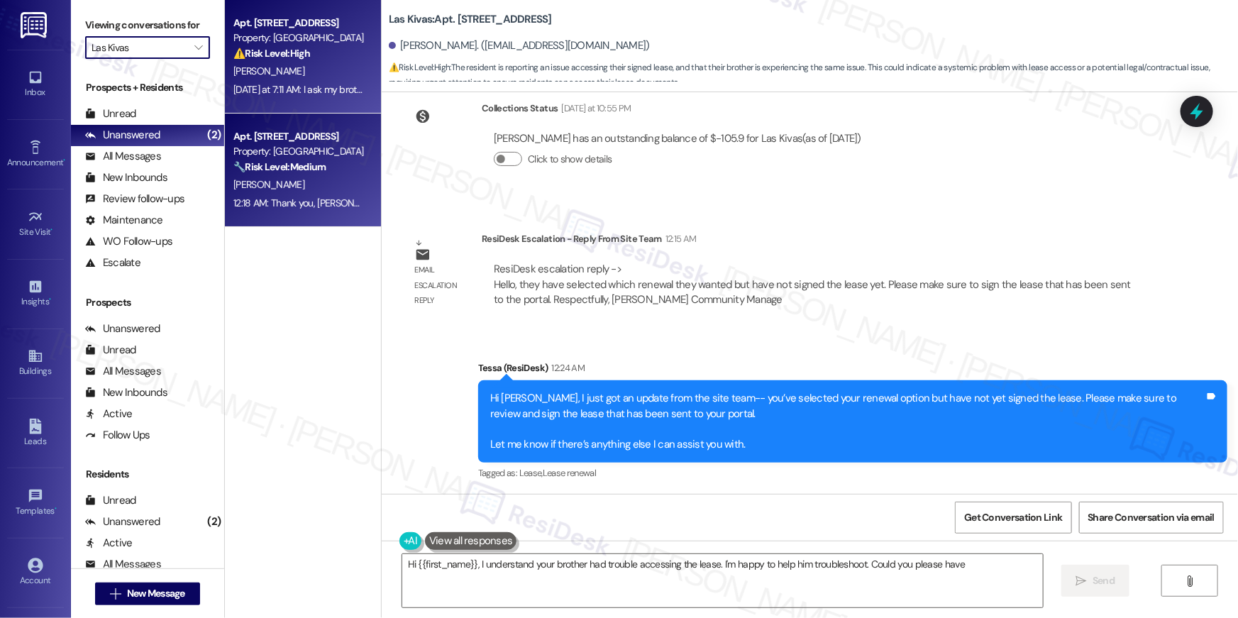
type input "Sunrise on [PERSON_NAME]"
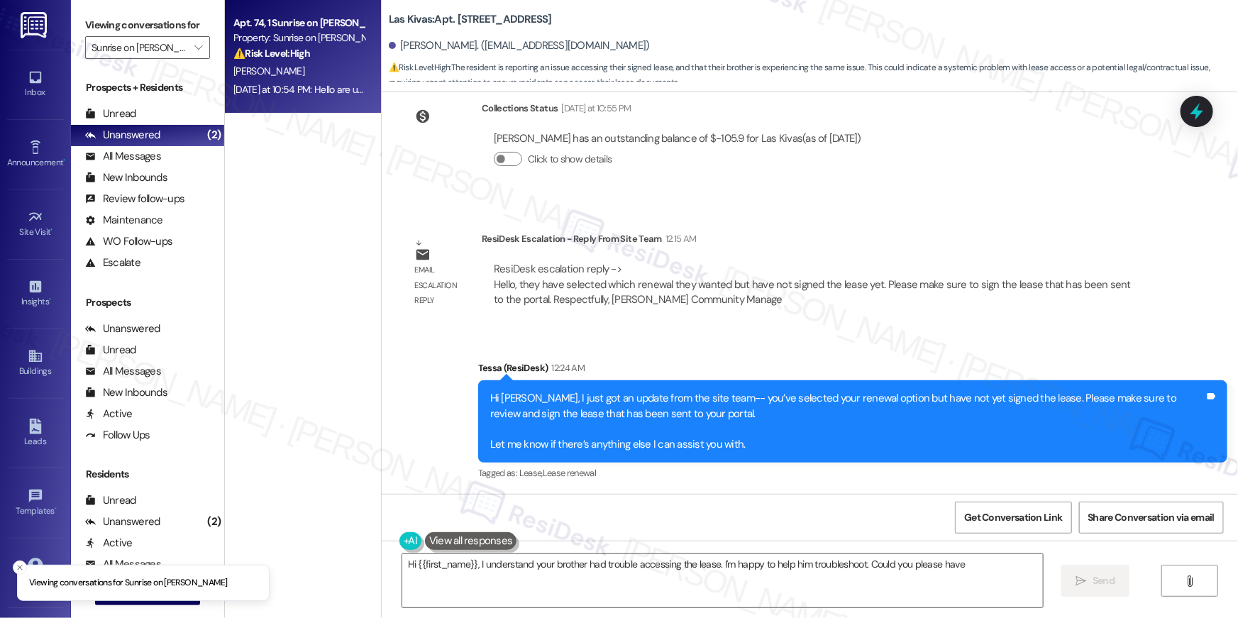
click at [320, 76] on div "L. Ware Jr" at bounding box center [299, 71] width 134 height 18
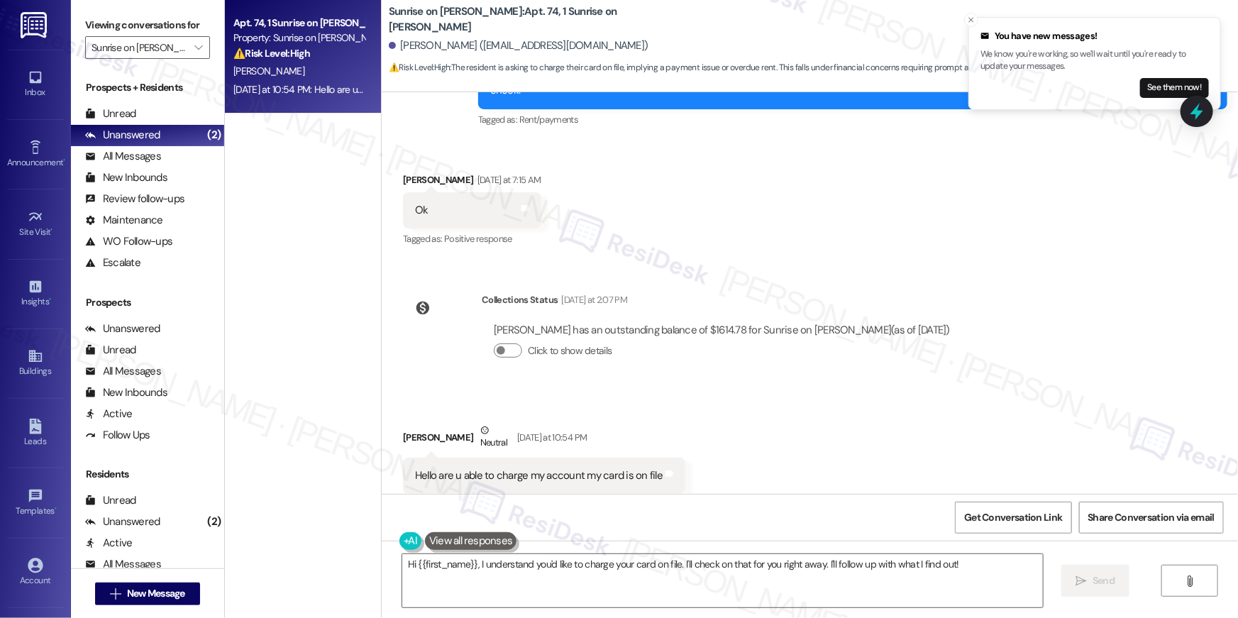
scroll to position [1845, 0]
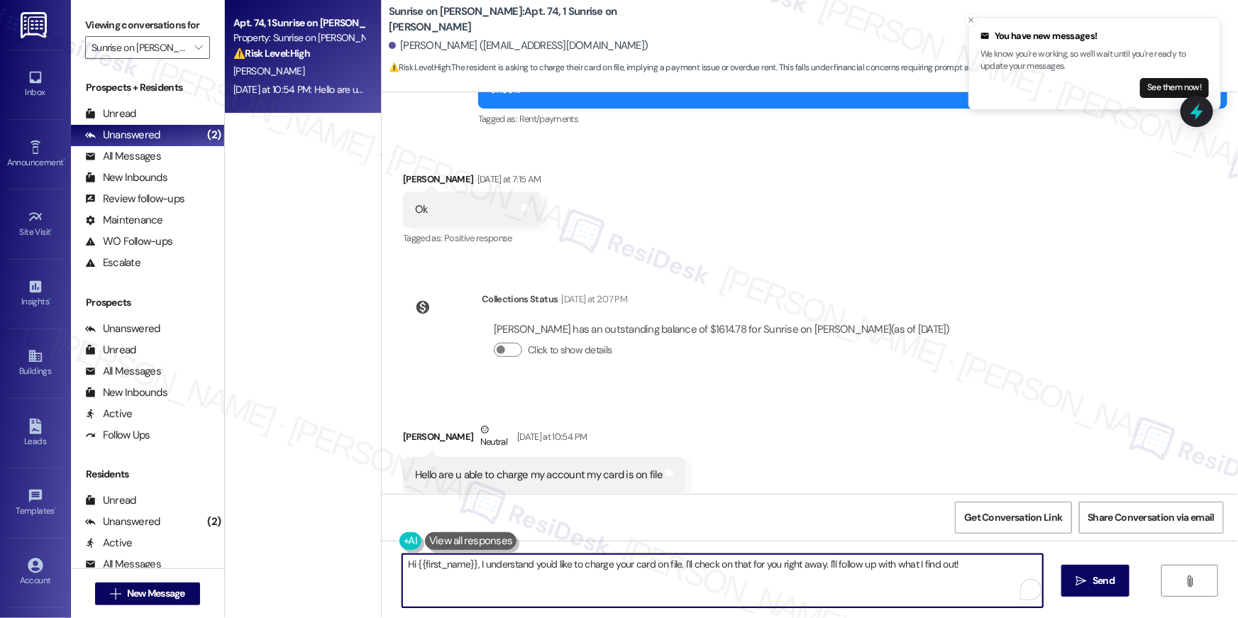
click at [623, 577] on textarea "Hi {{first_name}}, I understand you'd like to charge your card on file. I'll ch…" at bounding box center [722, 580] width 641 height 53
drag, startPoint x: 545, startPoint y: 572, endPoint x: 514, endPoint y: 575, distance: 31.3
click at [544, 572] on textarea "Hi {{first_name}}, I understand you'd like to charge your card on file. I'll ch…" at bounding box center [719, 580] width 641 height 53
drag, startPoint x: 472, startPoint y: 561, endPoint x: 482, endPoint y: 582, distance: 23.5
click at [482, 582] on textarea "Hi {{first_name}}, I understand you'd like to charge your card on file. I'll ch…" at bounding box center [719, 580] width 641 height 53
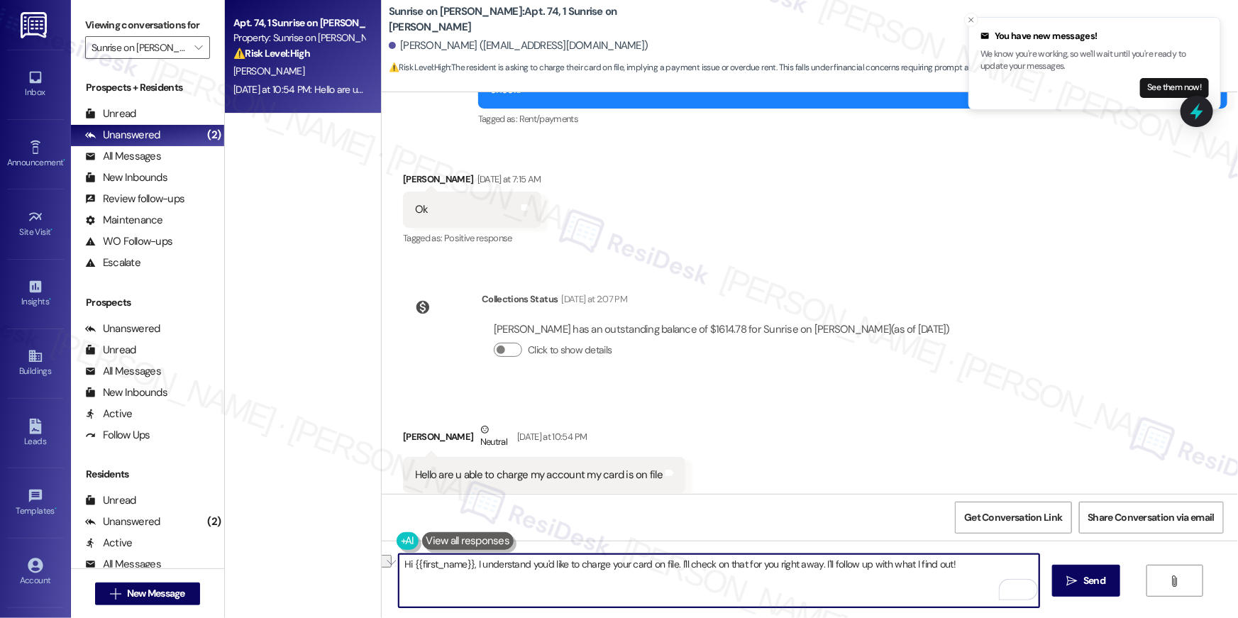
drag, startPoint x: 471, startPoint y: 567, endPoint x: 493, endPoint y: 599, distance: 38.8
click at [493, 599] on textarea "Hi {{first_name}}, I understand you'd like to charge your card on file. I'll ch…" at bounding box center [719, 580] width 641 height 53
type textarea "Hi {{first_name}}, thanks for reaching out, this is not something we can do. Yo…"
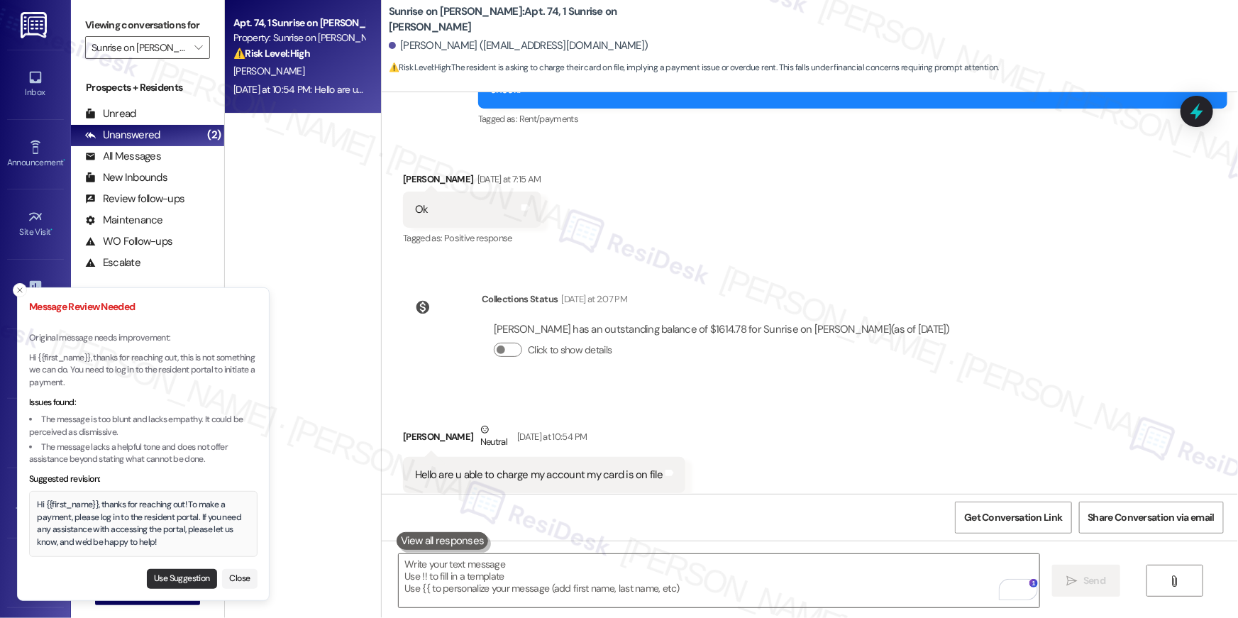
click at [199, 575] on button "Use Suggestion" at bounding box center [182, 579] width 70 height 20
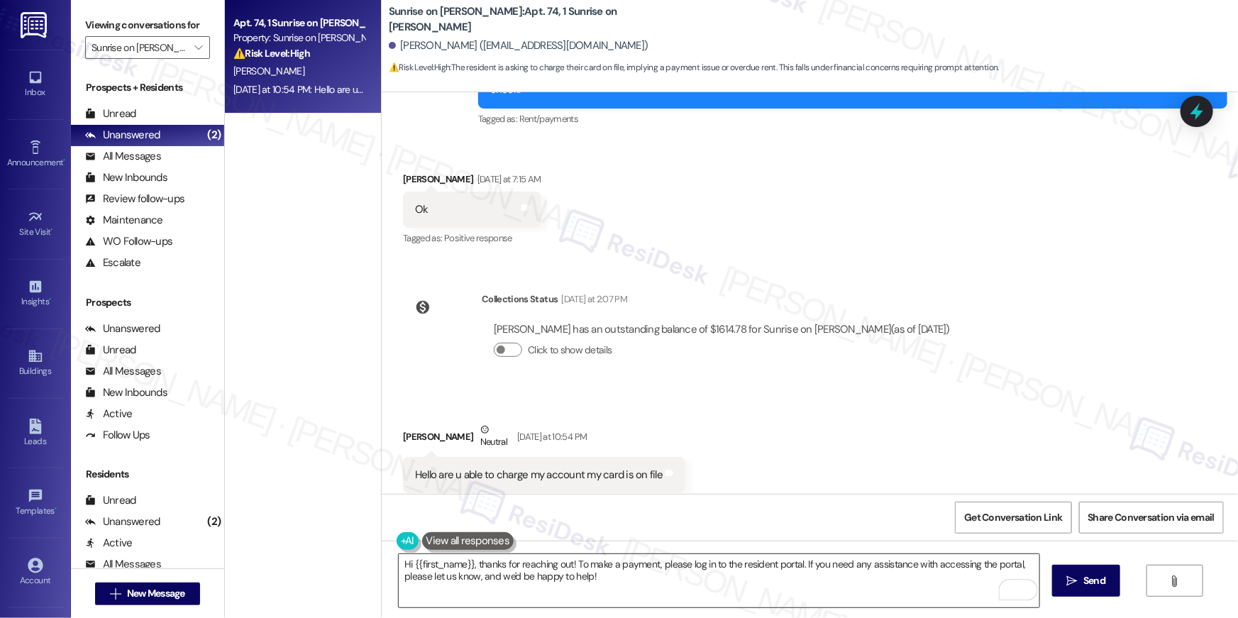
click at [707, 580] on textarea "Hi {{first_name}}, thanks for reaching out! To make a payment, please log in to…" at bounding box center [719, 580] width 641 height 53
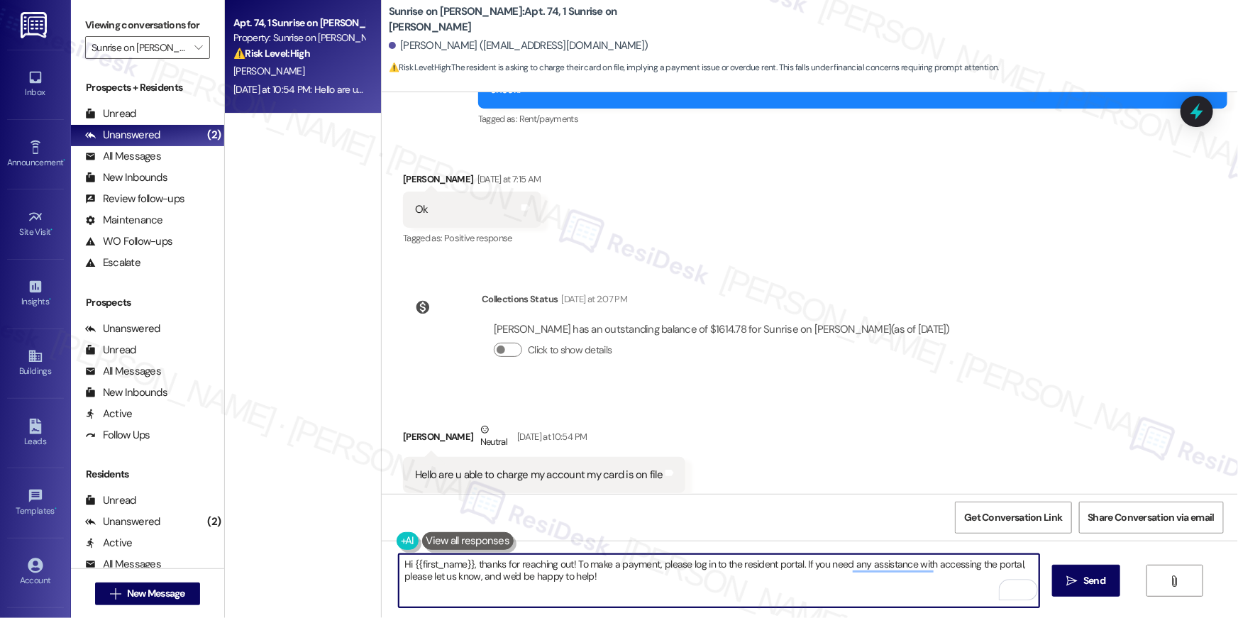
drag, startPoint x: 796, startPoint y: 564, endPoint x: 852, endPoint y: 578, distance: 57.8
click at [797, 564] on textarea "Hi {{first_name}}, thanks for reaching out! To make a payment, please log in to…" at bounding box center [719, 580] width 641 height 53
type textarea "Hi {{first_name}}, thanks for reaching out! To make a payment, please log in to…"
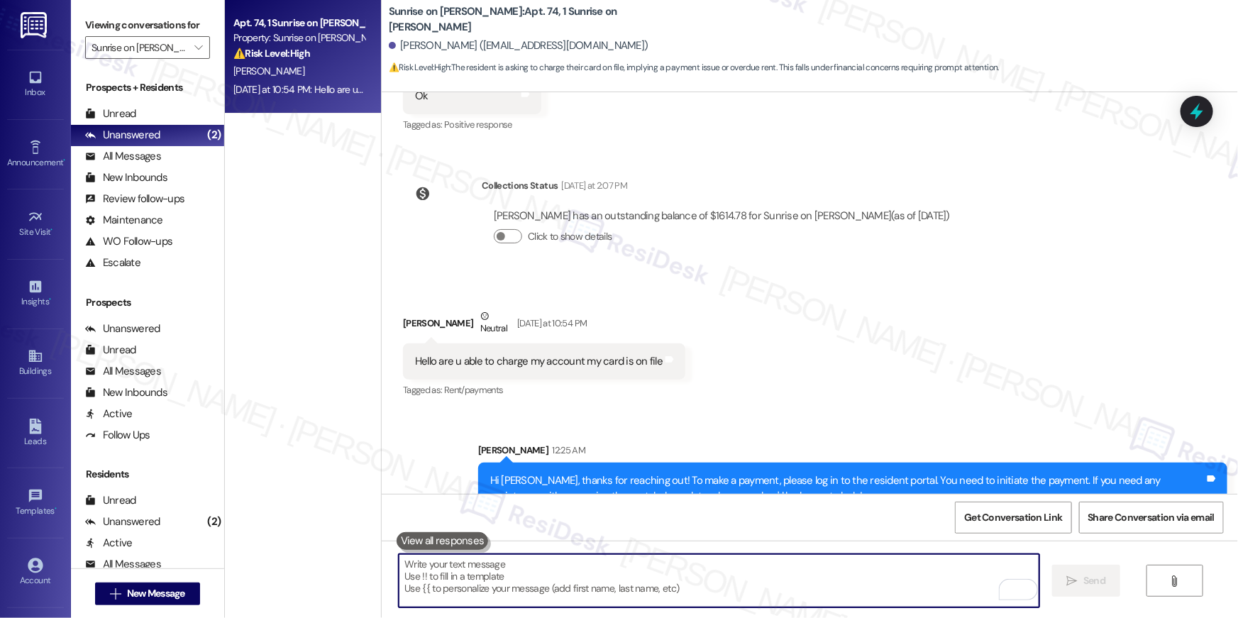
scroll to position [1959, 0]
click at [194, 52] on icon "" at bounding box center [198, 47] width 8 height 11
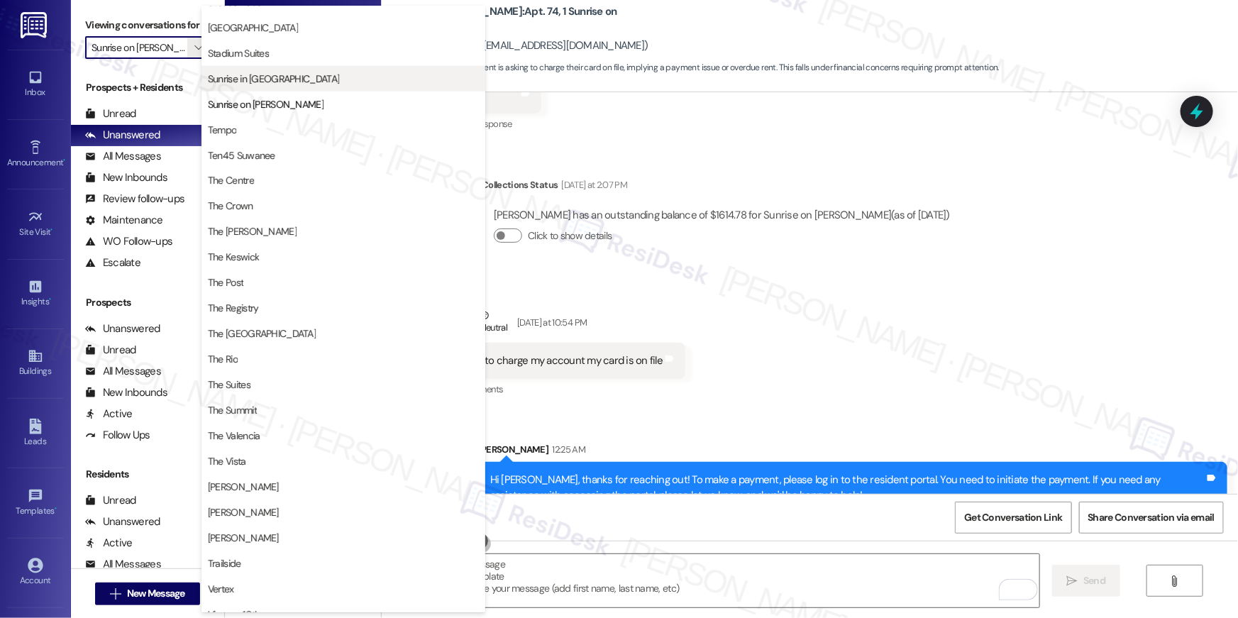
scroll to position [1164, 0]
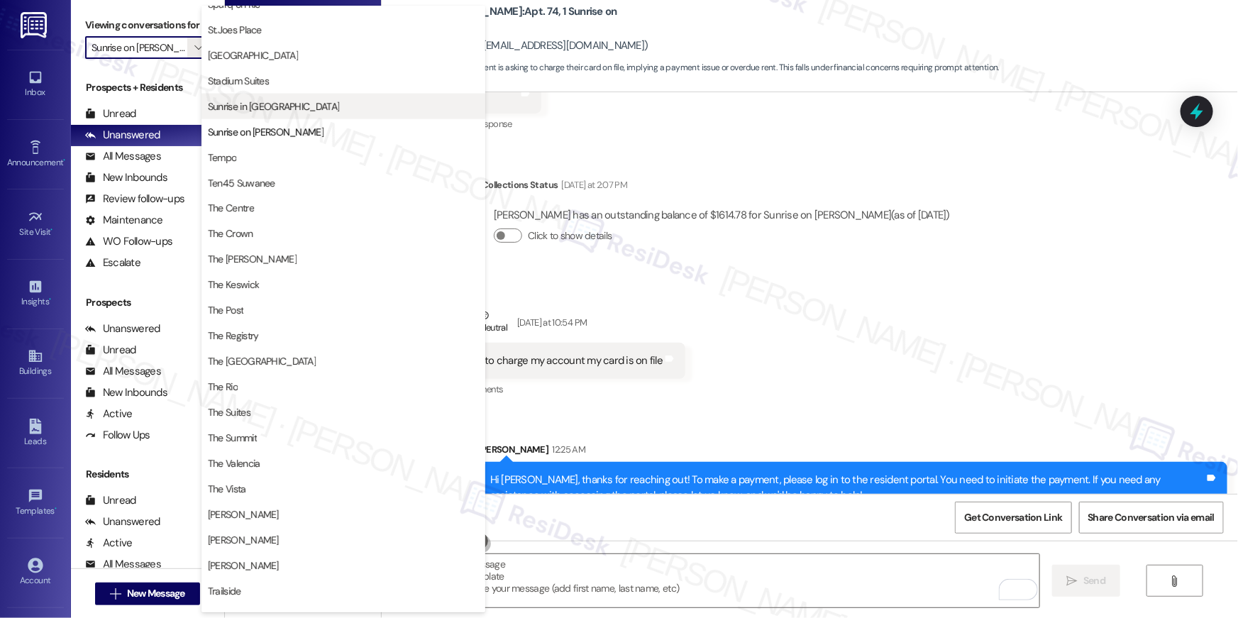
click at [285, 101] on span "Sunrise in [GEOGRAPHIC_DATA]" at bounding box center [273, 106] width 131 height 14
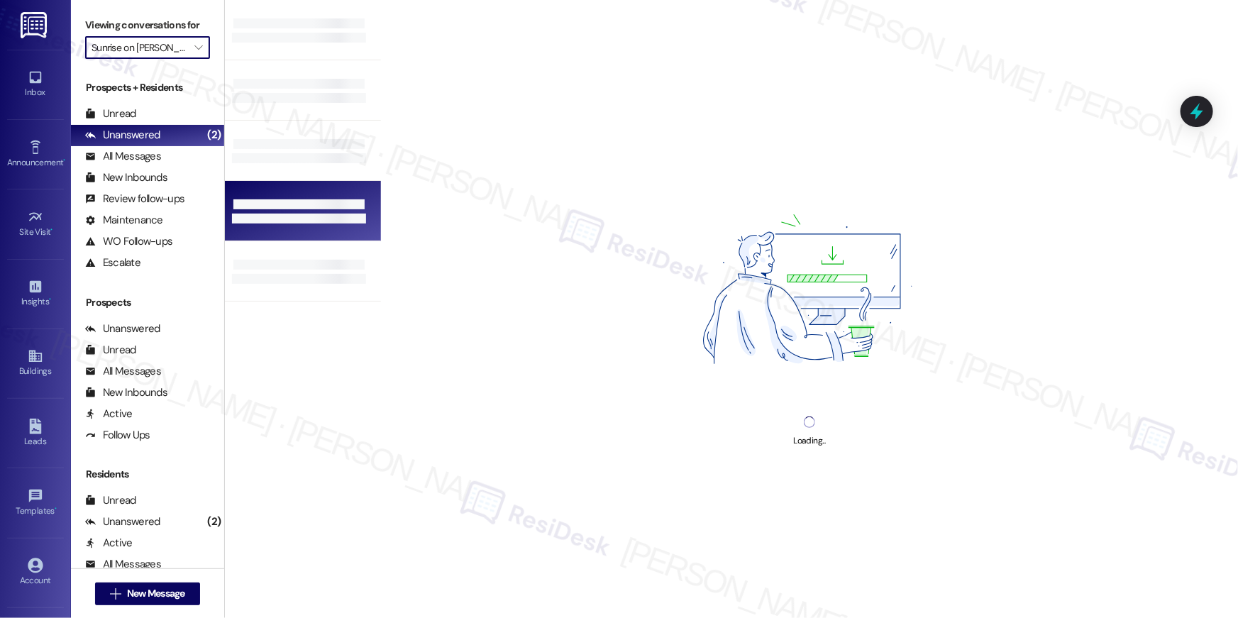
type input "Sunrise in [GEOGRAPHIC_DATA]"
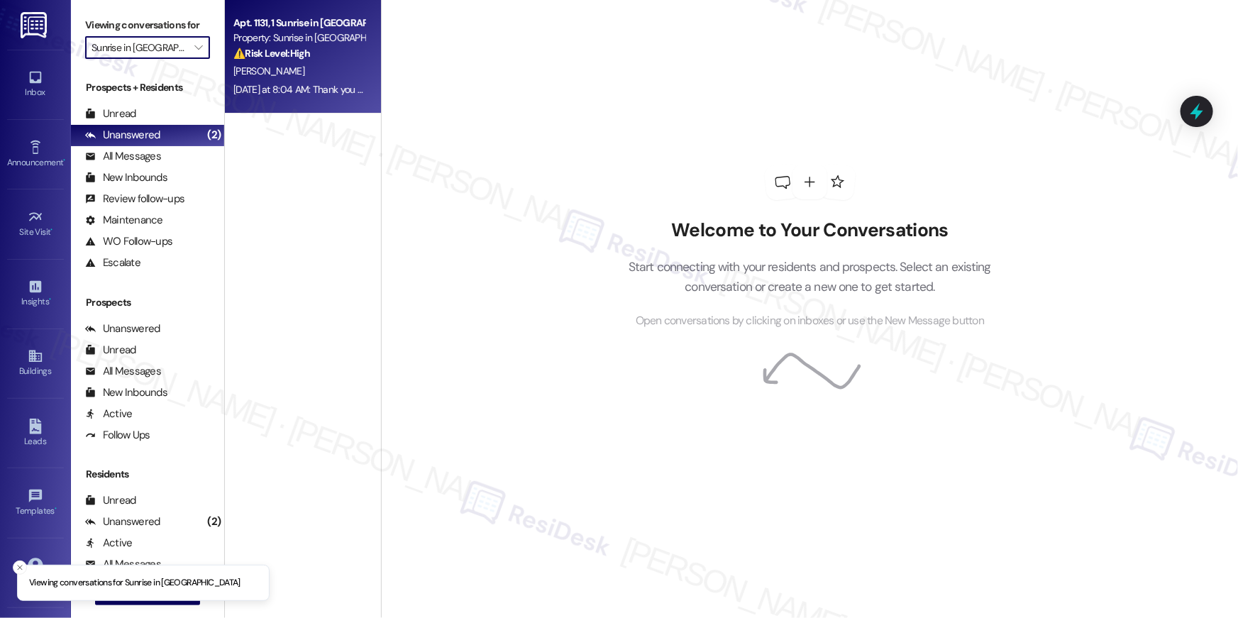
click at [289, 81] on div "Yesterday at 8:04 AM: Thank you for your message. Our offices are currently clo…" at bounding box center [299, 90] width 134 height 18
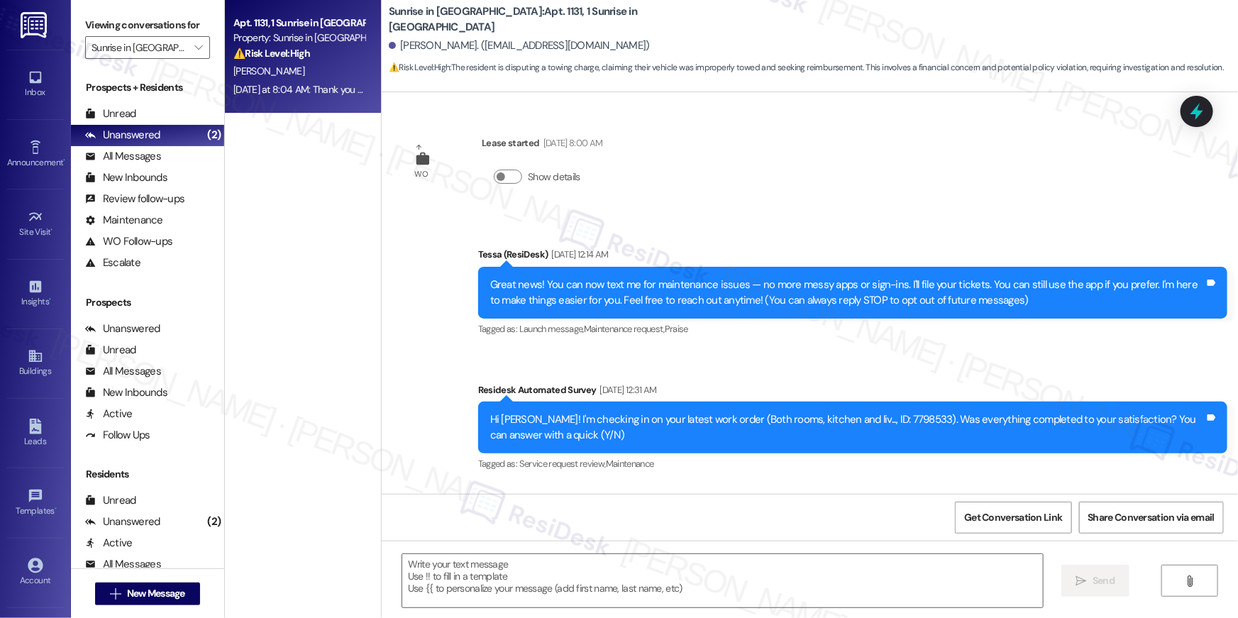
scroll to position [2509, 0]
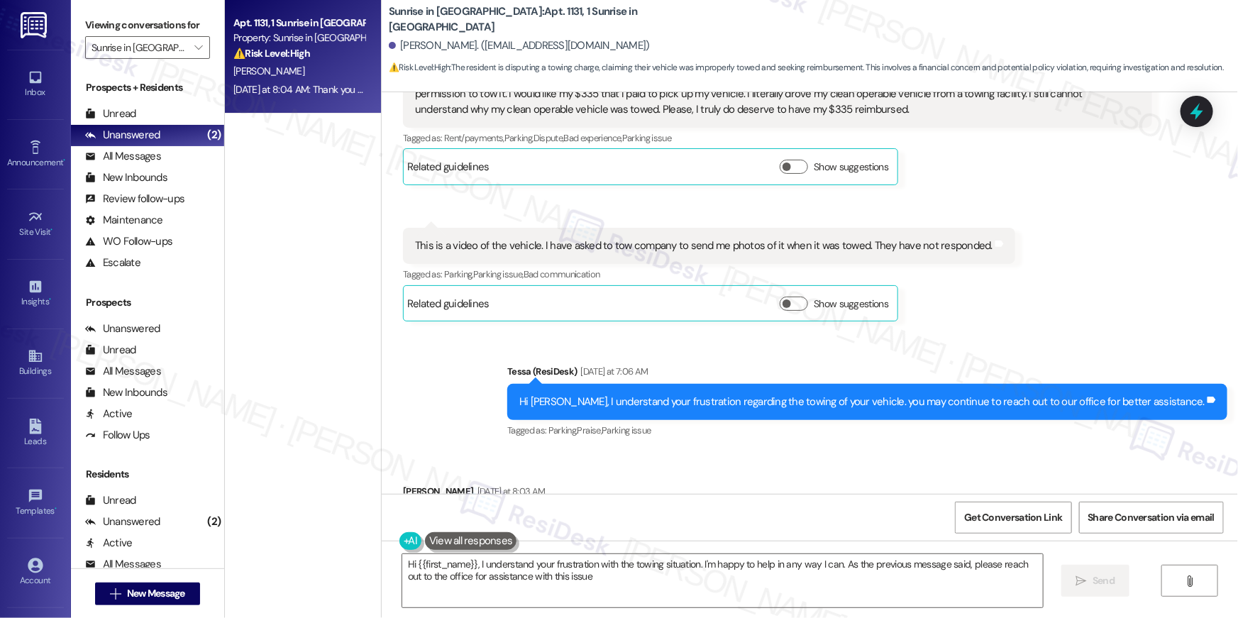
type textarea "Hi {{first_name}}, I understand your frustration with the towing situation. I'm…"
click at [782, 452] on div "Received via SMS Nicole Ferrell Yesterday at 8:03 AM Thank you, Tessa. Tags and…" at bounding box center [810, 512] width 856 height 120
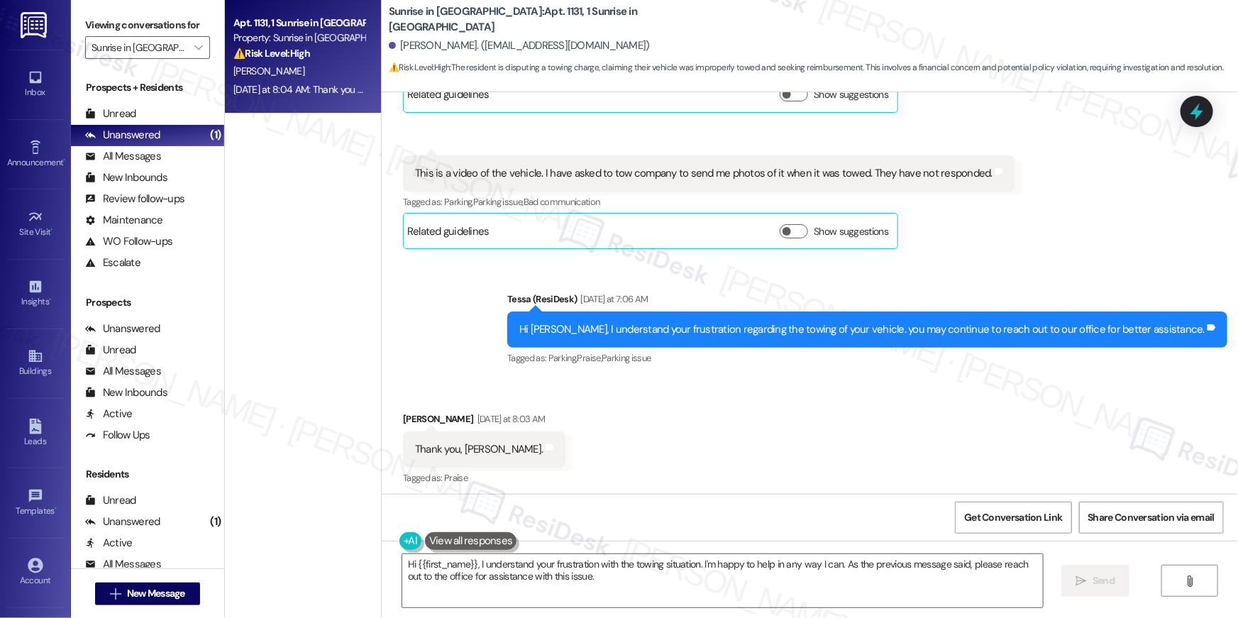
scroll to position [2644, 0]
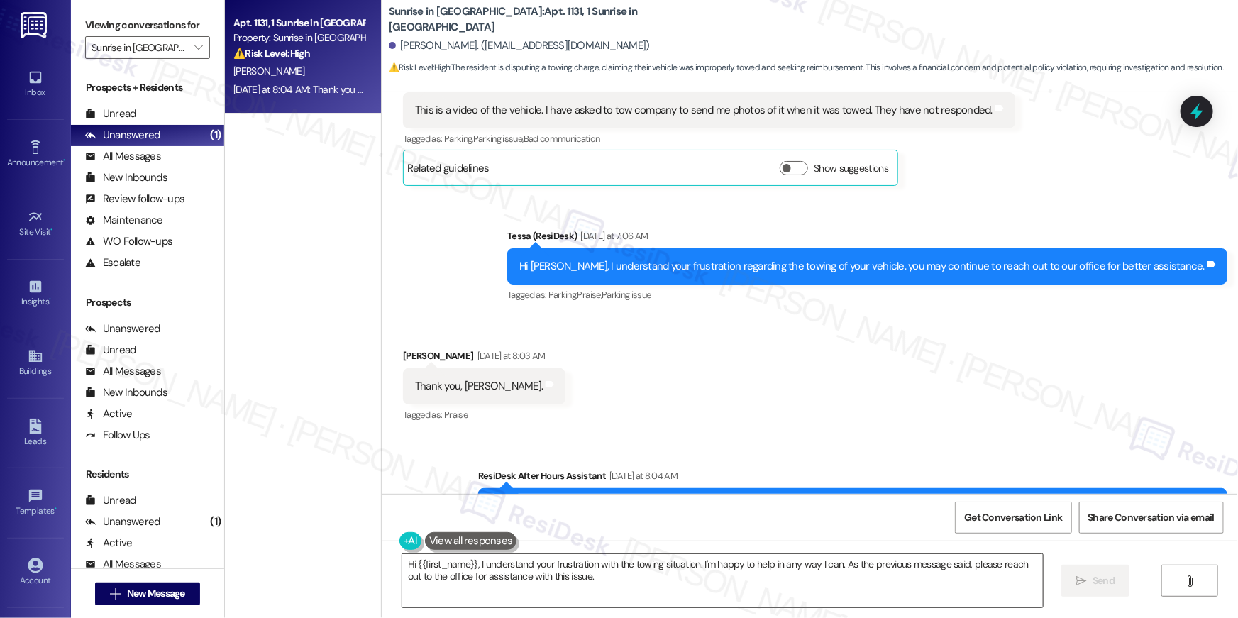
click at [696, 599] on textarea "Hi {{first_name}}, I understand your frustration with the towing situation. I'm…" at bounding box center [722, 580] width 641 height 53
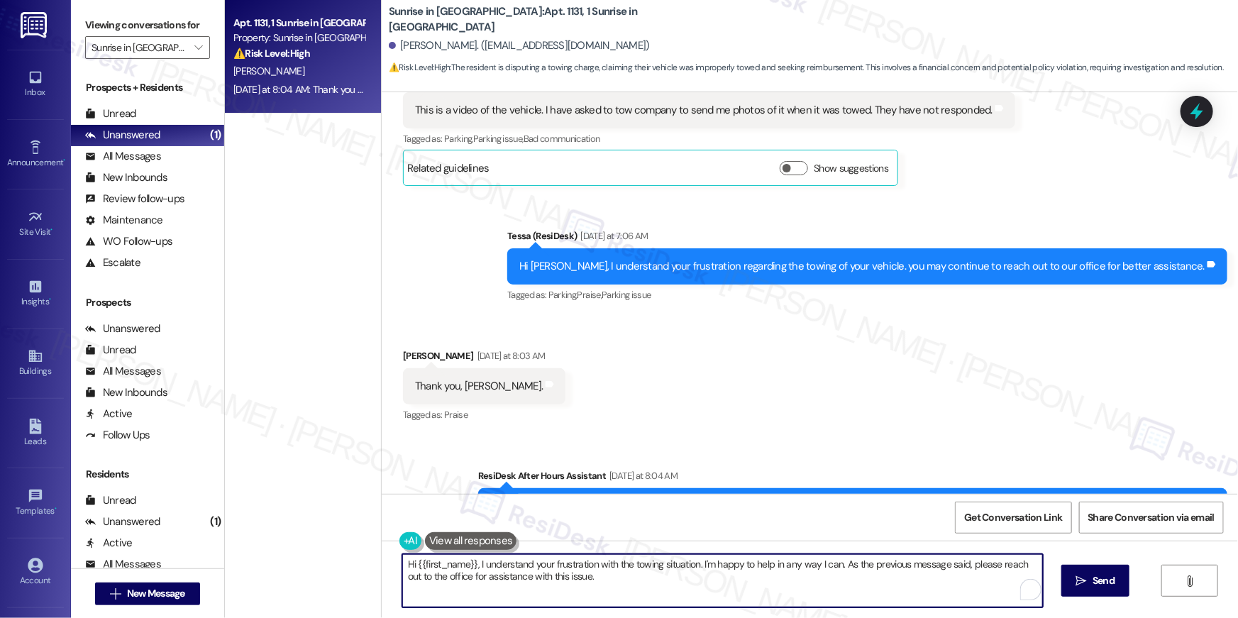
click at [696, 599] on textarea "Hi {{first_name}}, I understand your frustration with the towing situation. I'm…" at bounding box center [722, 580] width 641 height 53
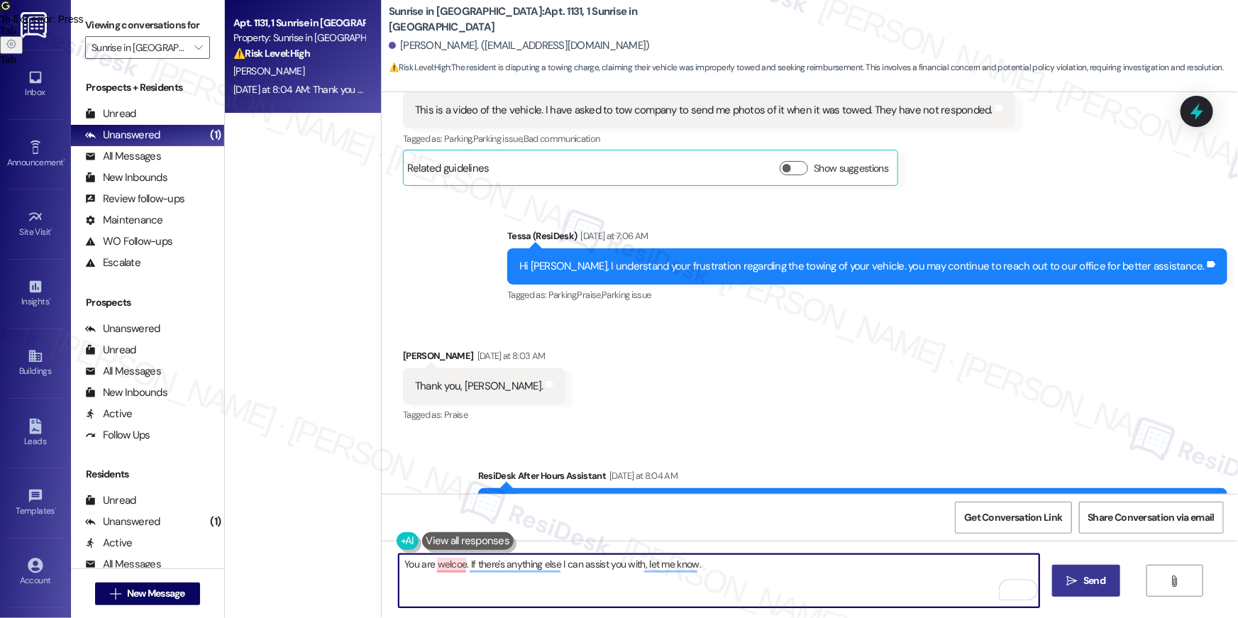
type textarea "You are welcoe. If there's anything else I can assist you with, let me know."
click at [1083, 587] on span "Send" at bounding box center [1094, 580] width 22 height 15
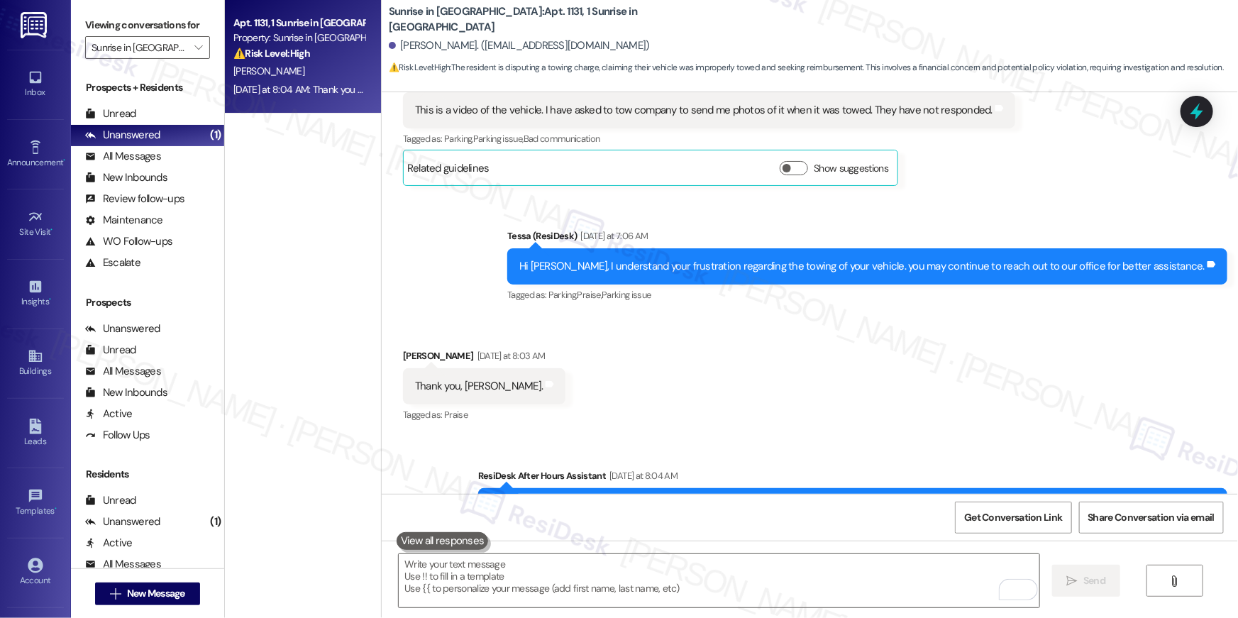
scroll to position [2509, 0]
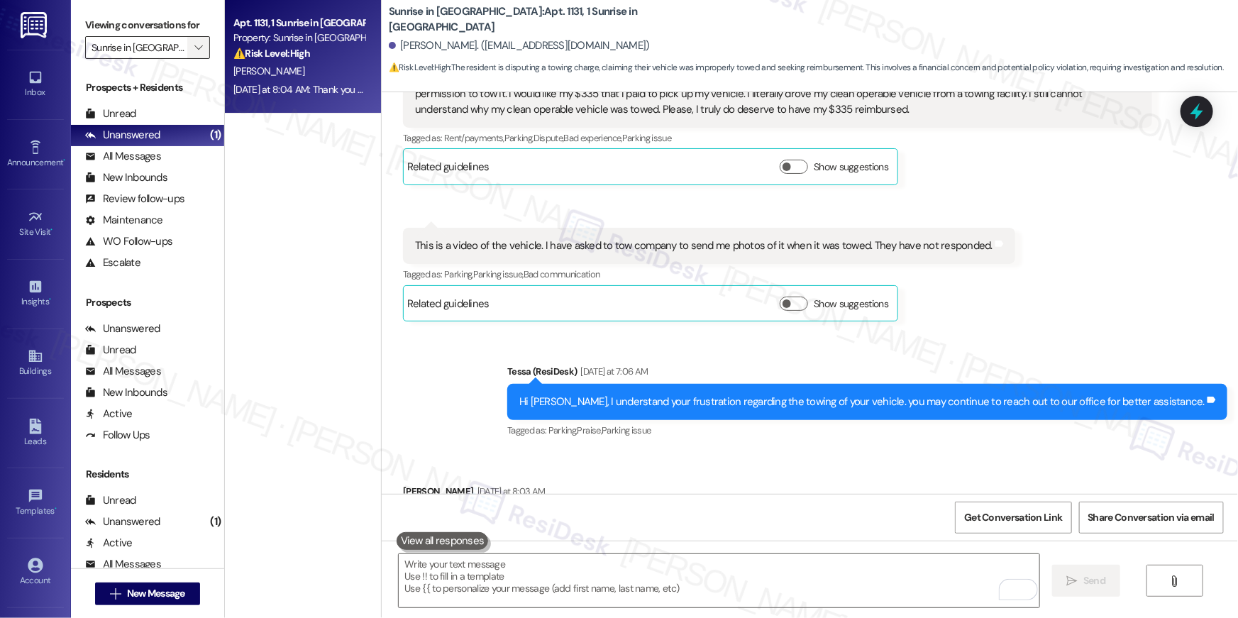
click at [194, 43] on icon "" at bounding box center [198, 47] width 8 height 11
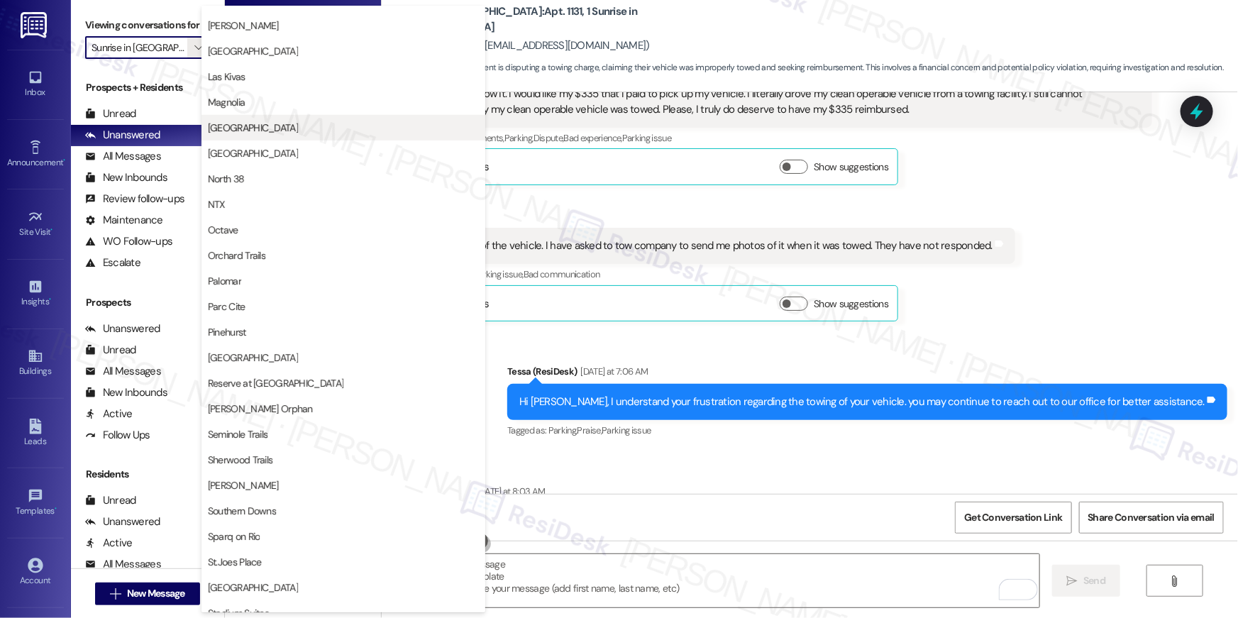
scroll to position [631, 0]
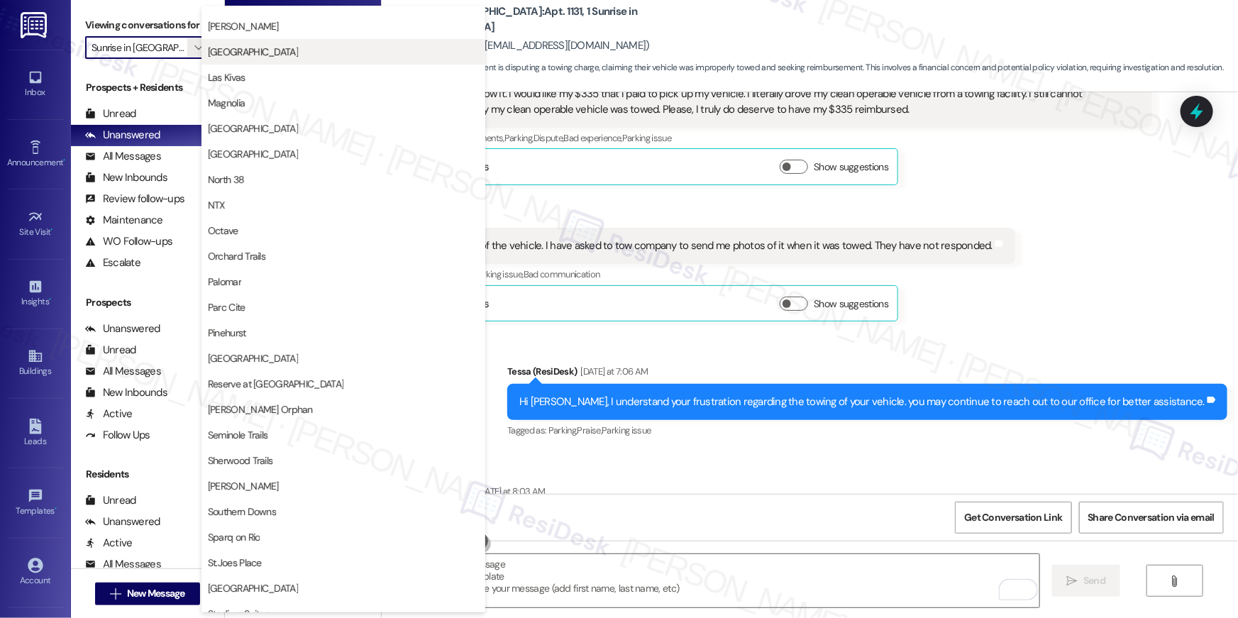
click at [257, 50] on span "[GEOGRAPHIC_DATA]" at bounding box center [253, 52] width 90 height 14
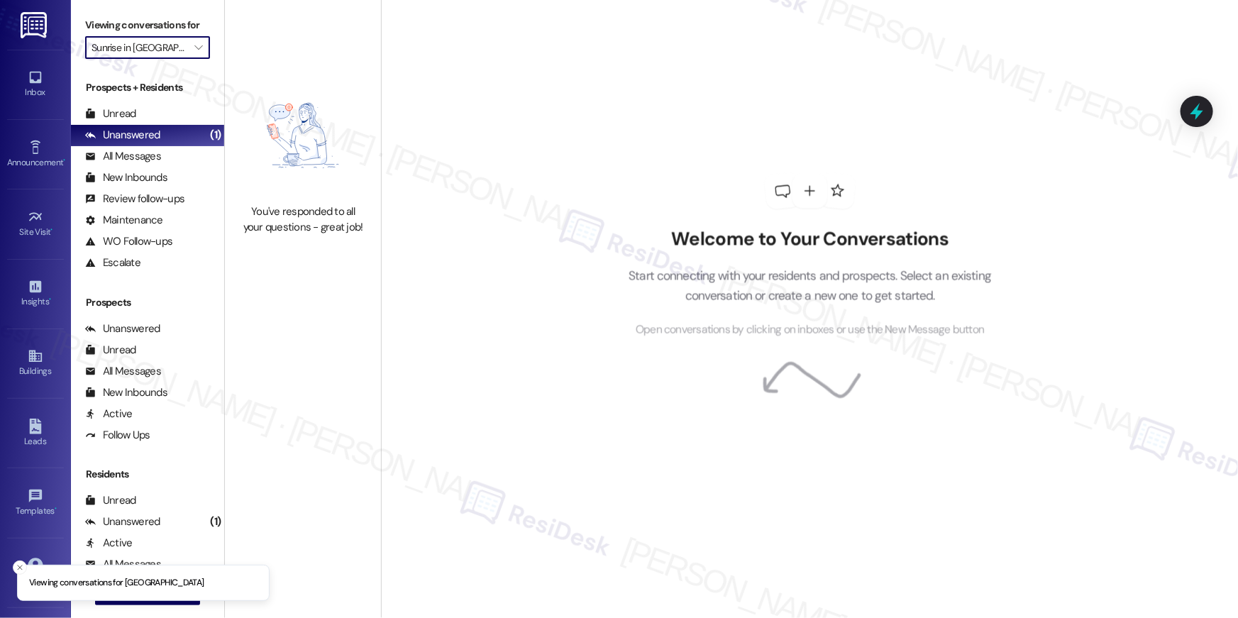
type input "[GEOGRAPHIC_DATA]"
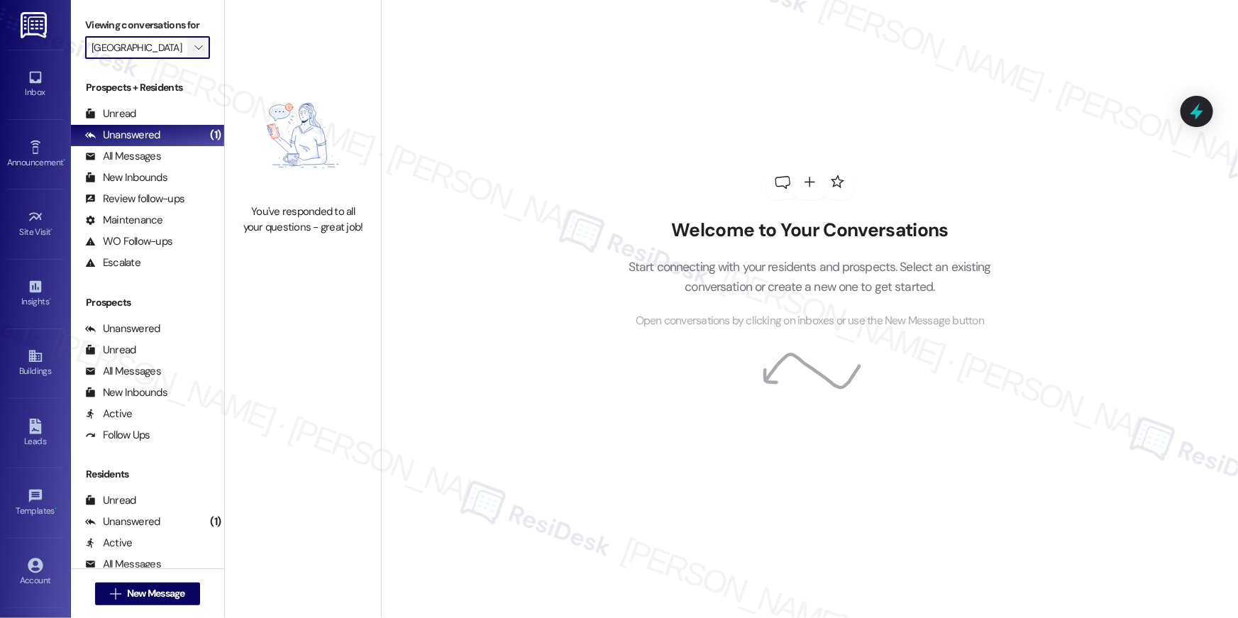
click at [196, 44] on span "" at bounding box center [198, 47] width 13 height 23
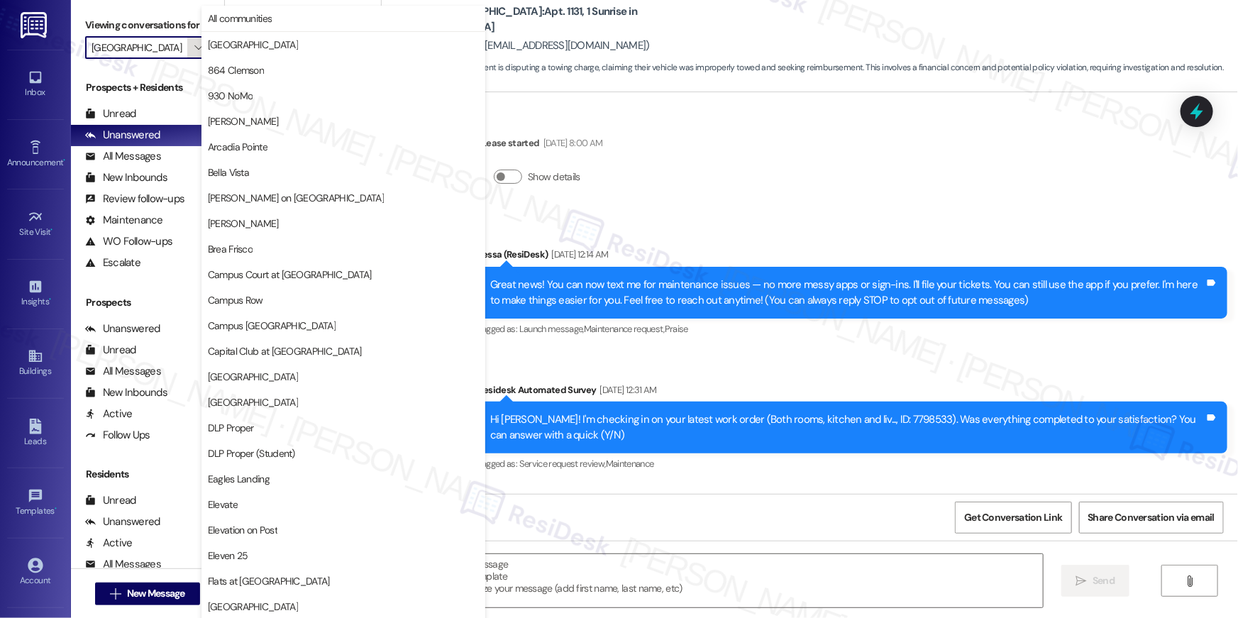
click at [194, 45] on icon "" at bounding box center [198, 47] width 8 height 11
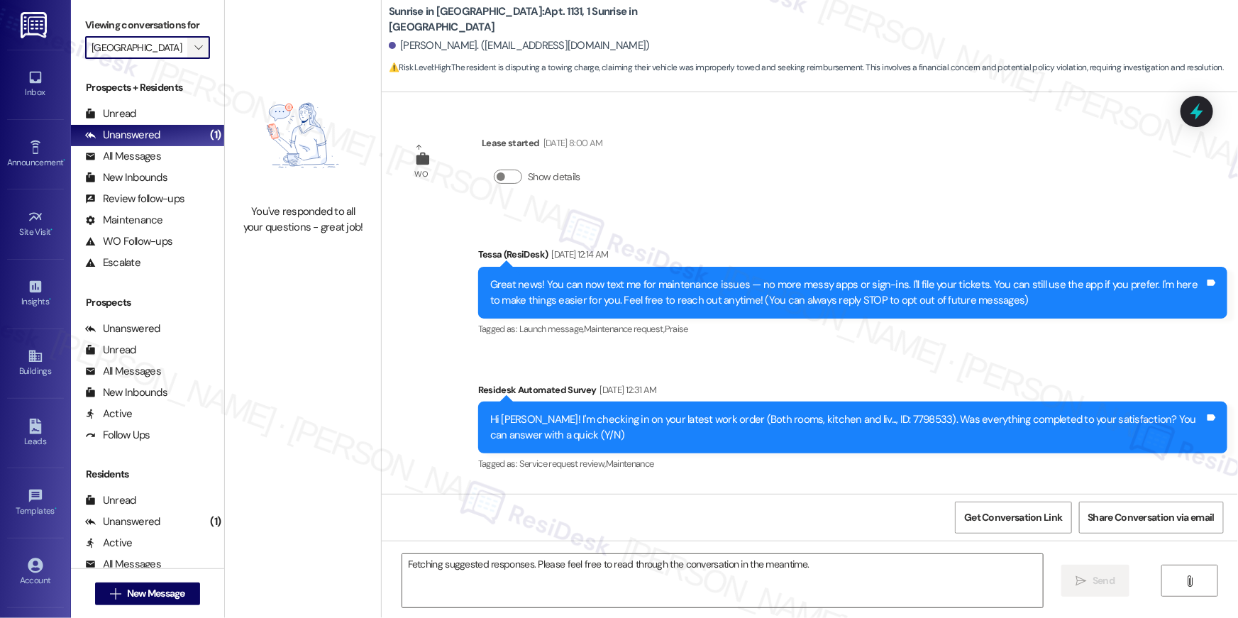
scroll to position [2764, 0]
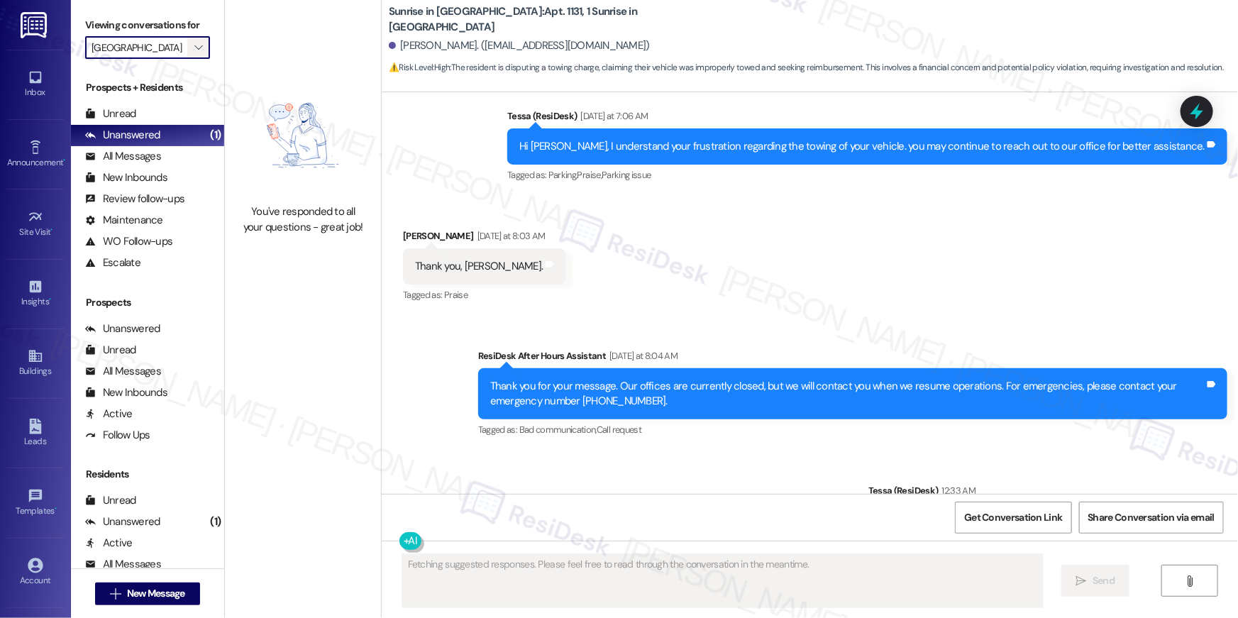
click at [194, 45] on icon "" at bounding box center [198, 47] width 8 height 11
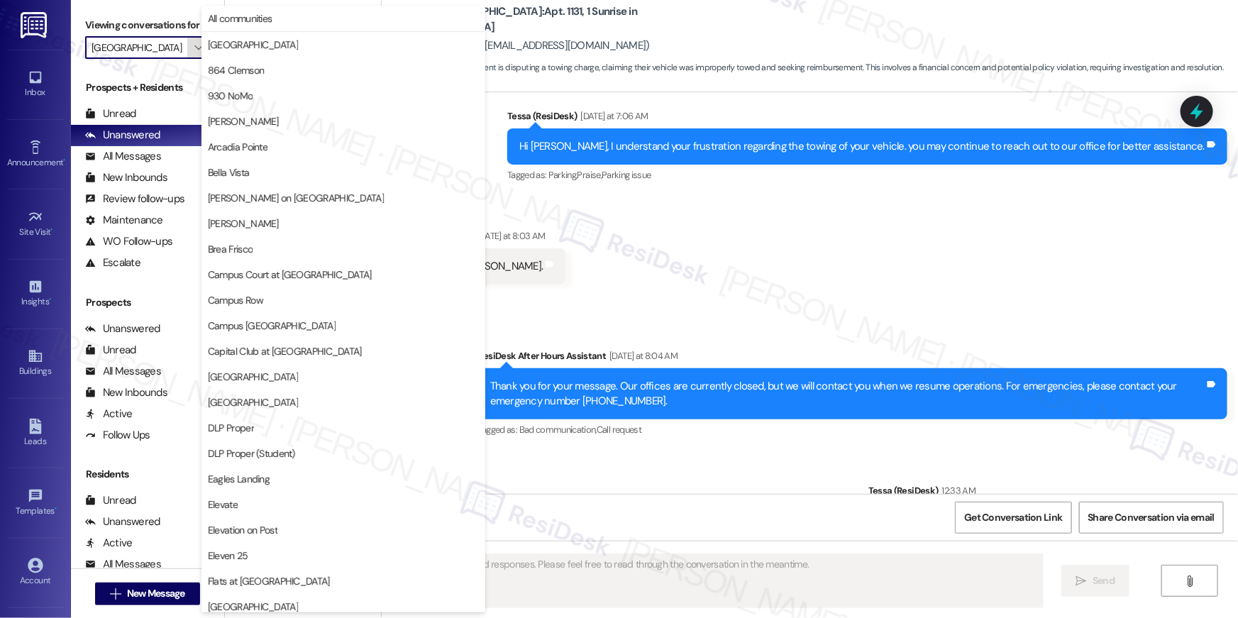
scroll to position [486, 0]
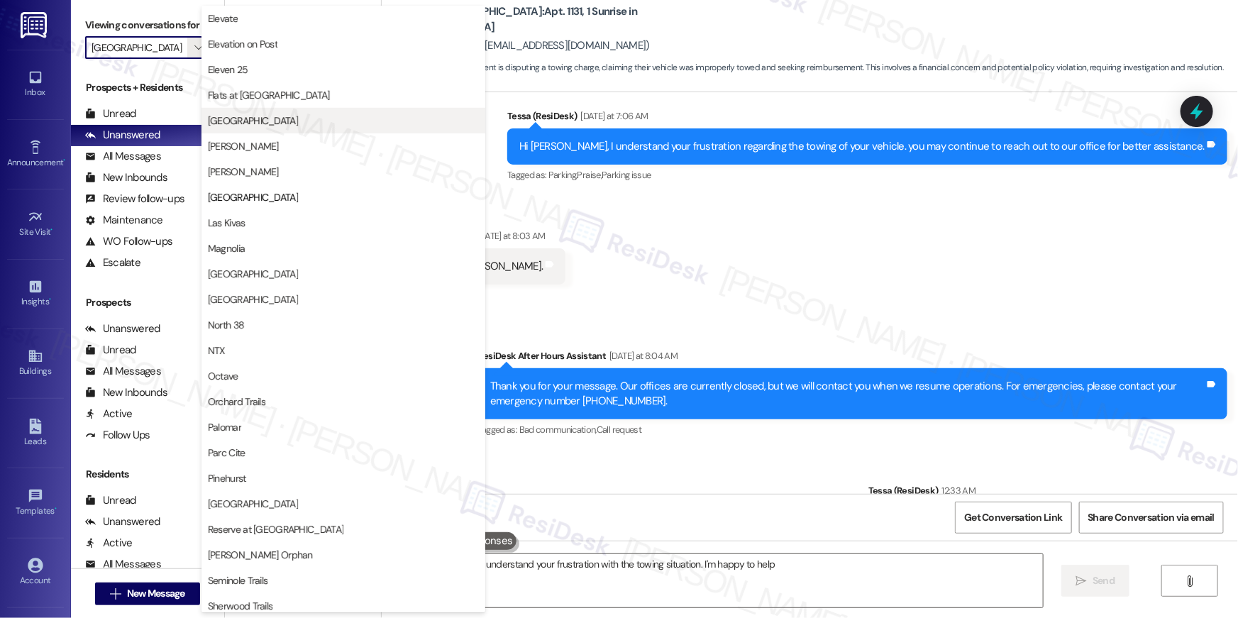
click at [271, 116] on span "[GEOGRAPHIC_DATA]" at bounding box center [253, 120] width 90 height 14
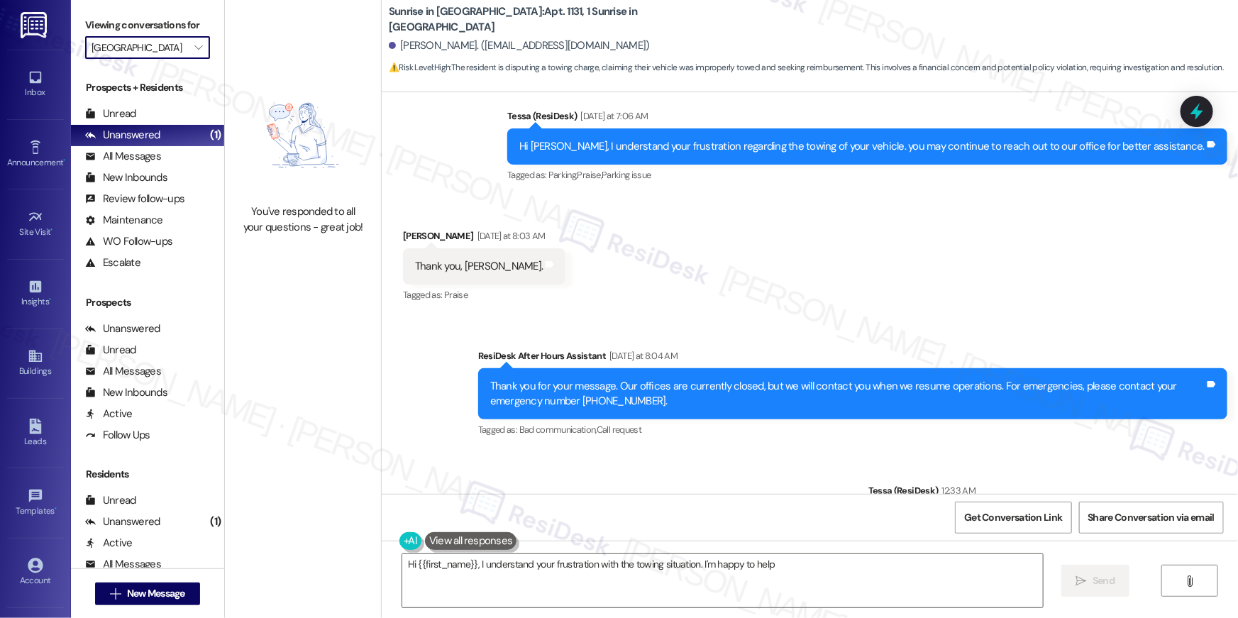
type textarea "Hi {{first_name}}, I understand your frustration with the towing situation. I'm…"
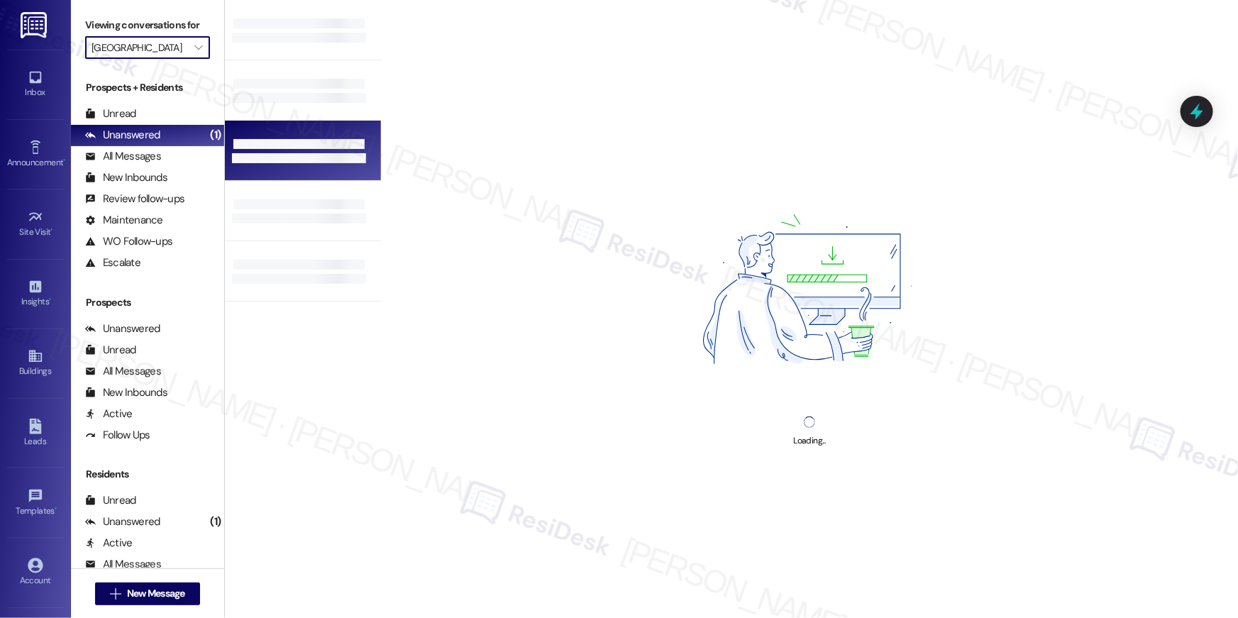
type input "[GEOGRAPHIC_DATA]"
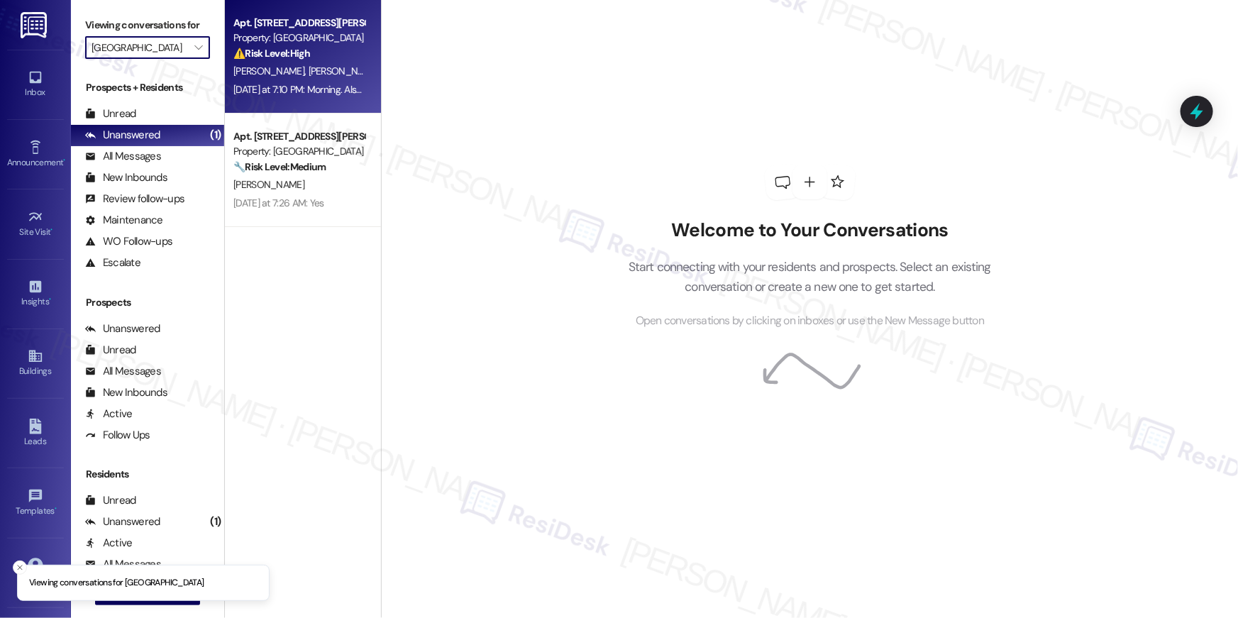
click at [309, 50] on div "⚠️ Risk Level: High The resident is reporting that maintenance did not return a…" at bounding box center [298, 53] width 131 height 15
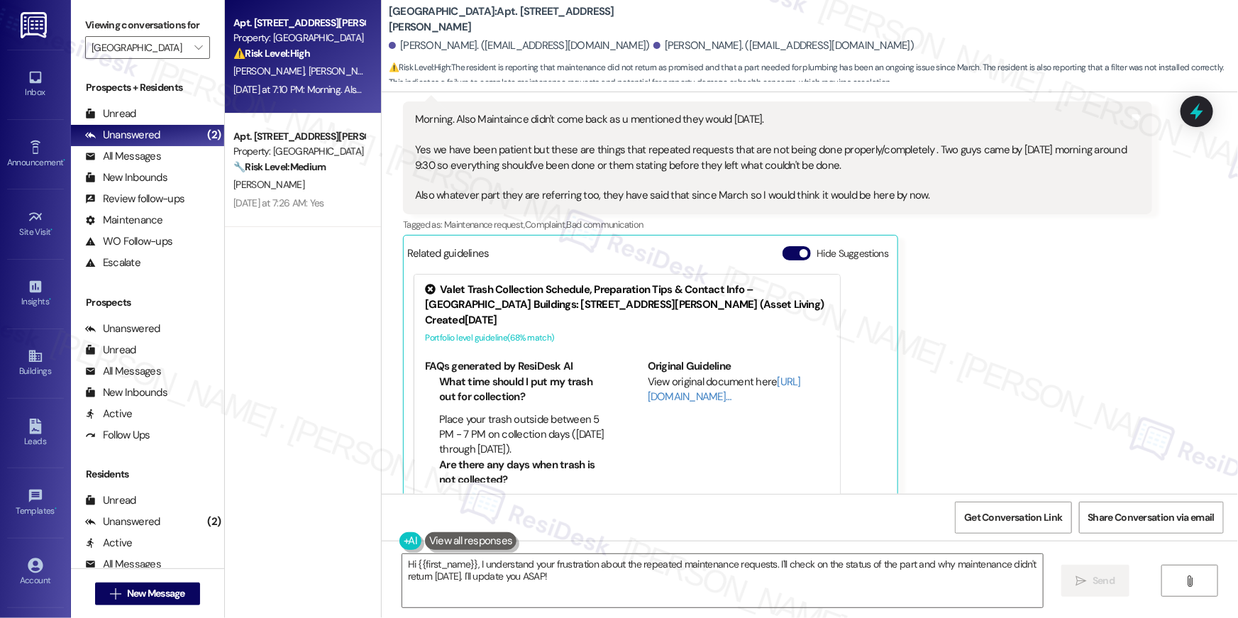
scroll to position [2, 0]
drag, startPoint x: 631, startPoint y: 589, endPoint x: 623, endPoint y: 589, distance: 7.8
click at [631, 589] on textarea "Hi {{first_name}}, I understand your frustration about the repeated maintenance…" at bounding box center [722, 580] width 641 height 53
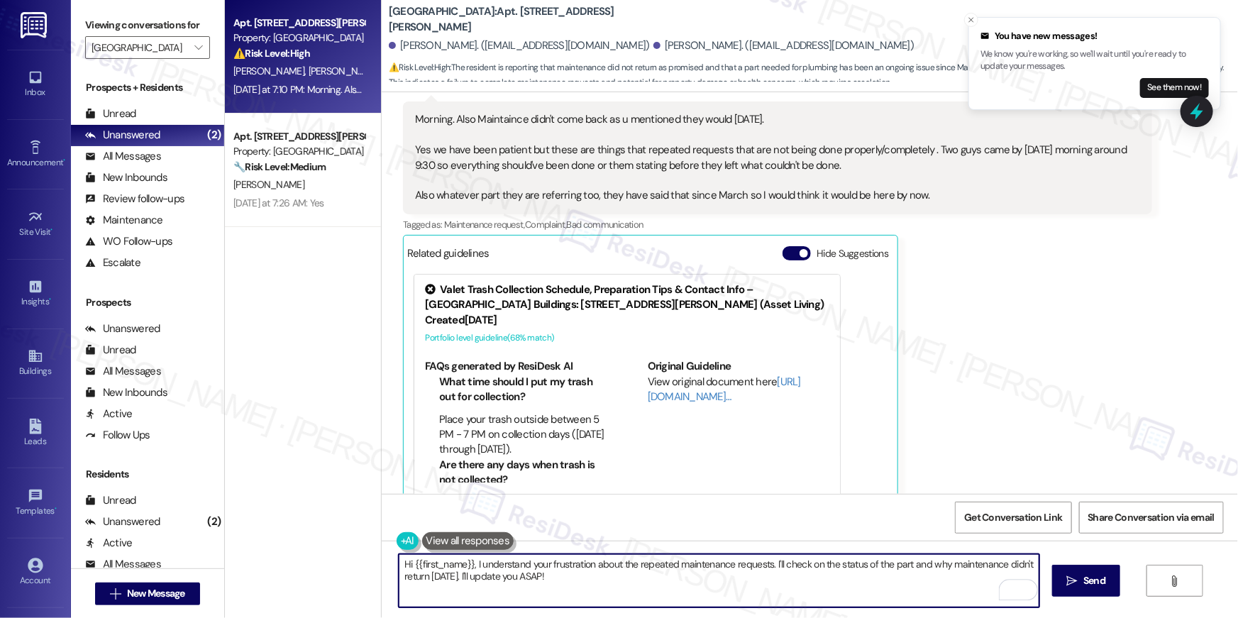
drag, startPoint x: 623, startPoint y: 589, endPoint x: 470, endPoint y: 570, distance: 154.4
click at [470, 570] on textarea "Hi {{first_name}}, I understand your frustration about the repeated maintenance…" at bounding box center [719, 580] width 641 height 53
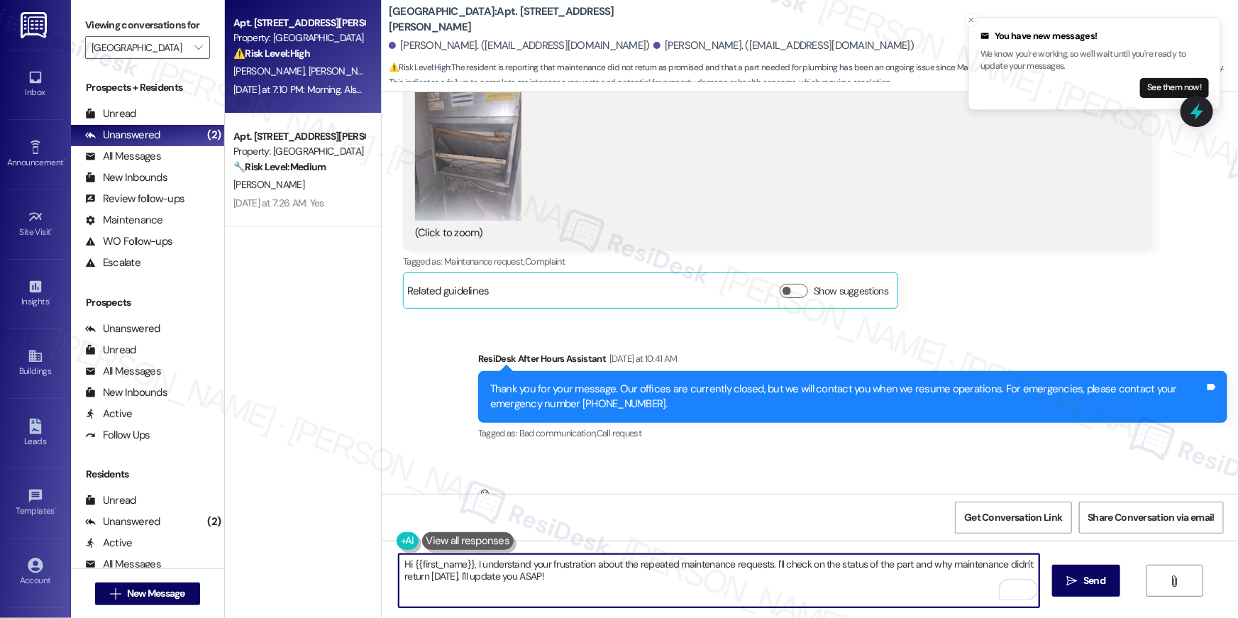
scroll to position [8708, 0]
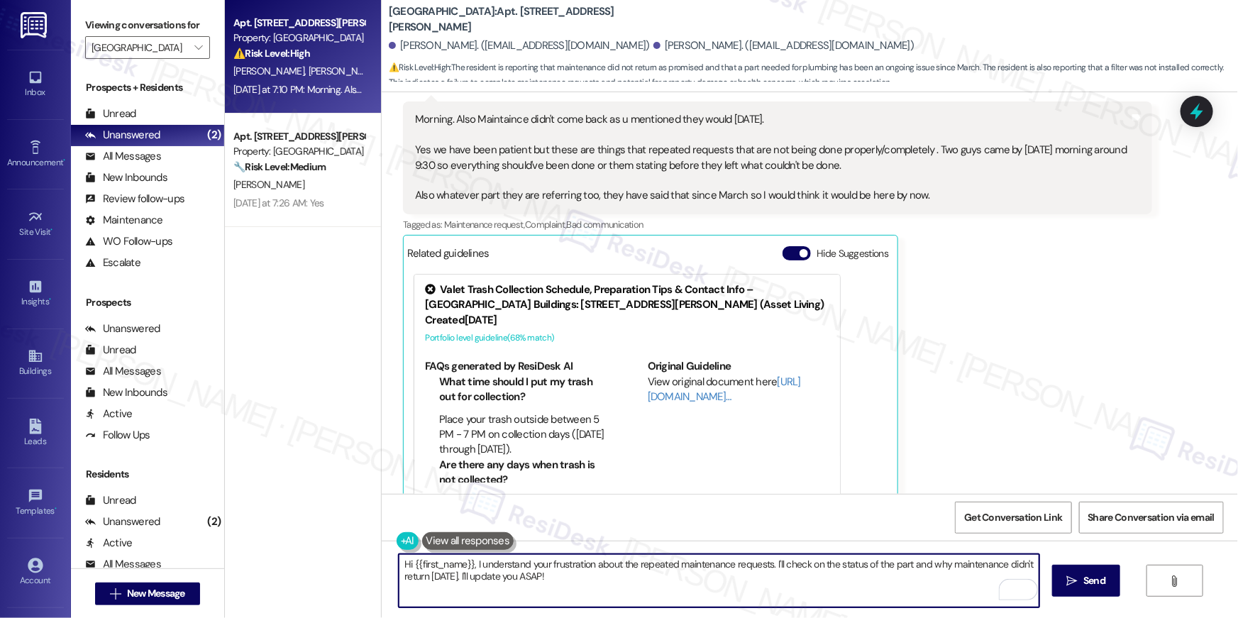
click at [791, 577] on textarea "Hi {{first_name}}, I understand your frustration about the repeated maintenance…" at bounding box center [719, 580] width 641 height 53
click at [860, 575] on textarea "Hi {{first_name}}, I understand your frustration about the repeated maintenance…" at bounding box center [719, 580] width 641 height 53
click at [919, 581] on textarea "Hi {{first_name}}, I understand your frustration about the repeated maintenance…" at bounding box center [719, 580] width 641 height 53
click at [994, 569] on textarea "Hi {{first_name}}, I understand your frustration about the repeated maintenance…" at bounding box center [719, 580] width 641 height 53
drag, startPoint x: 719, startPoint y: 595, endPoint x: 576, endPoint y: 592, distance: 142.6
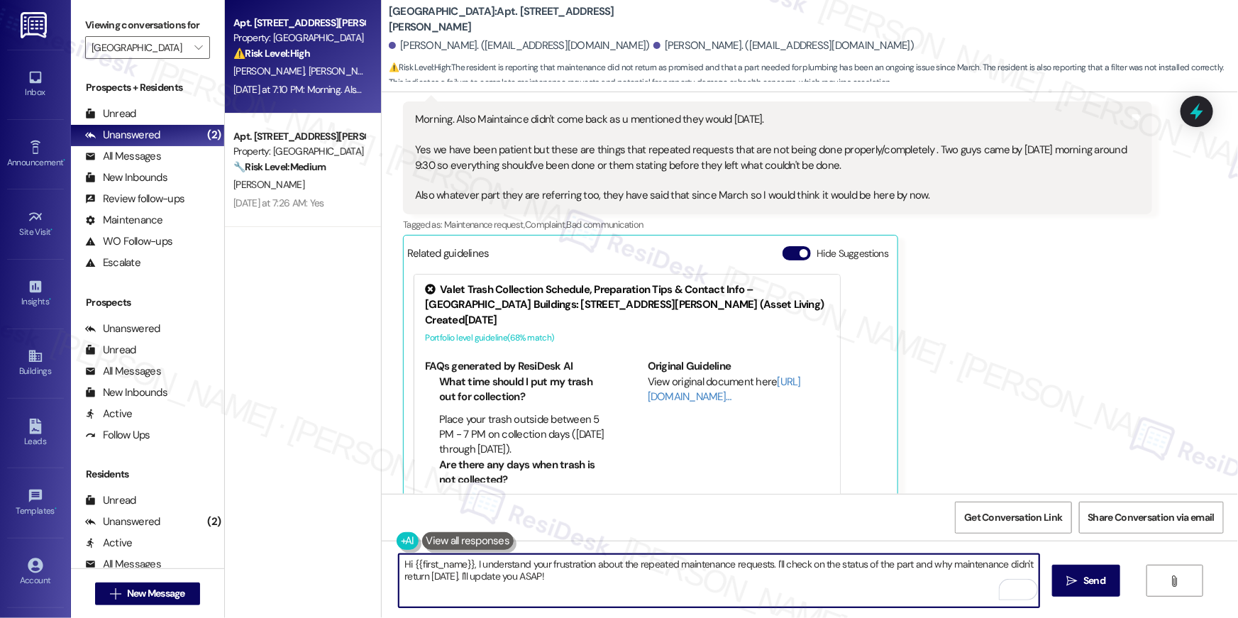
click at [719, 595] on textarea "Hi {{first_name}}, I understand your frustration about the repeated maintenance…" at bounding box center [719, 580] width 641 height 53
click at [576, 592] on textarea "Hi {{first_name}}, I understand your frustration about the repeated maintenance…" at bounding box center [719, 580] width 641 height 53
click at [528, 574] on textarea "Hi {{first_name}}, I understand your frustration about the repeated maintenance…" at bounding box center [719, 580] width 641 height 53
type textarea "Hi {{first_name}}, I understand your frustration about the repeated maintenance…"
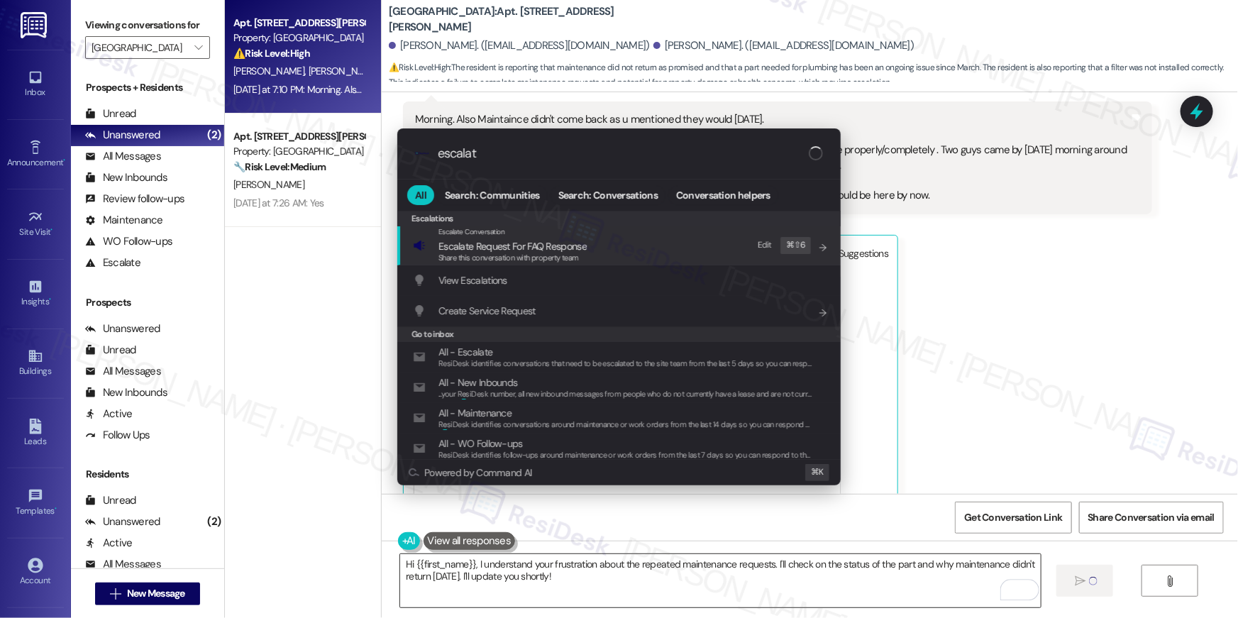
type input "escalate"
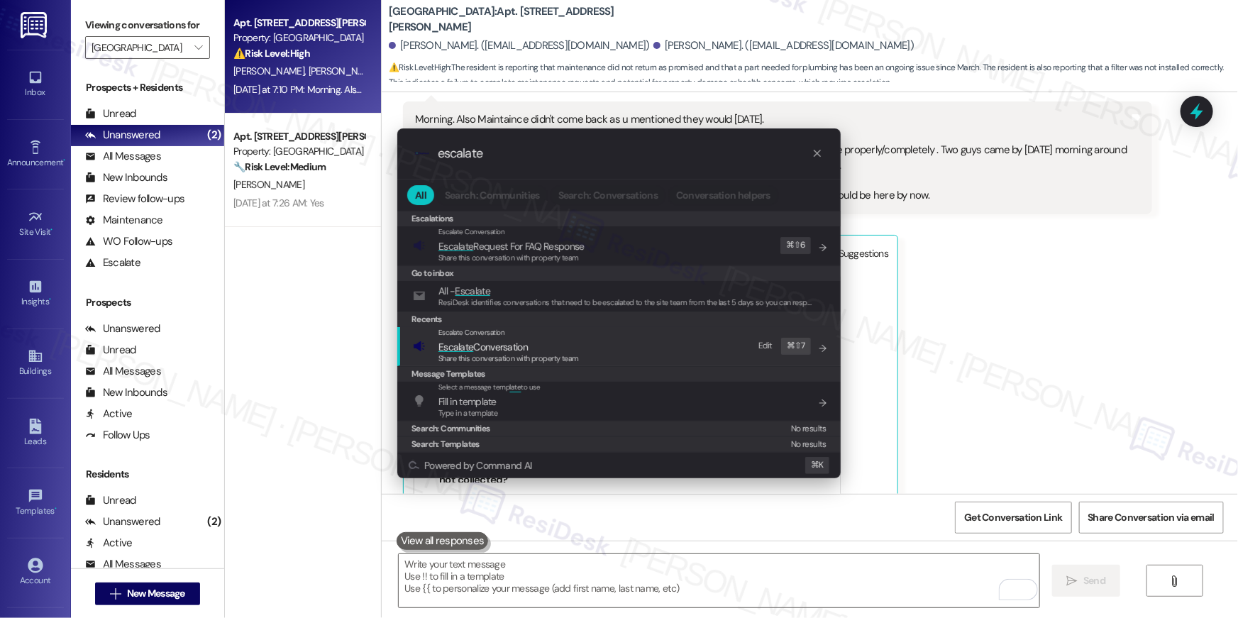
type input "escalate"
click at [516, 348] on span "Escalate Conversation" at bounding box center [482, 346] width 89 height 13
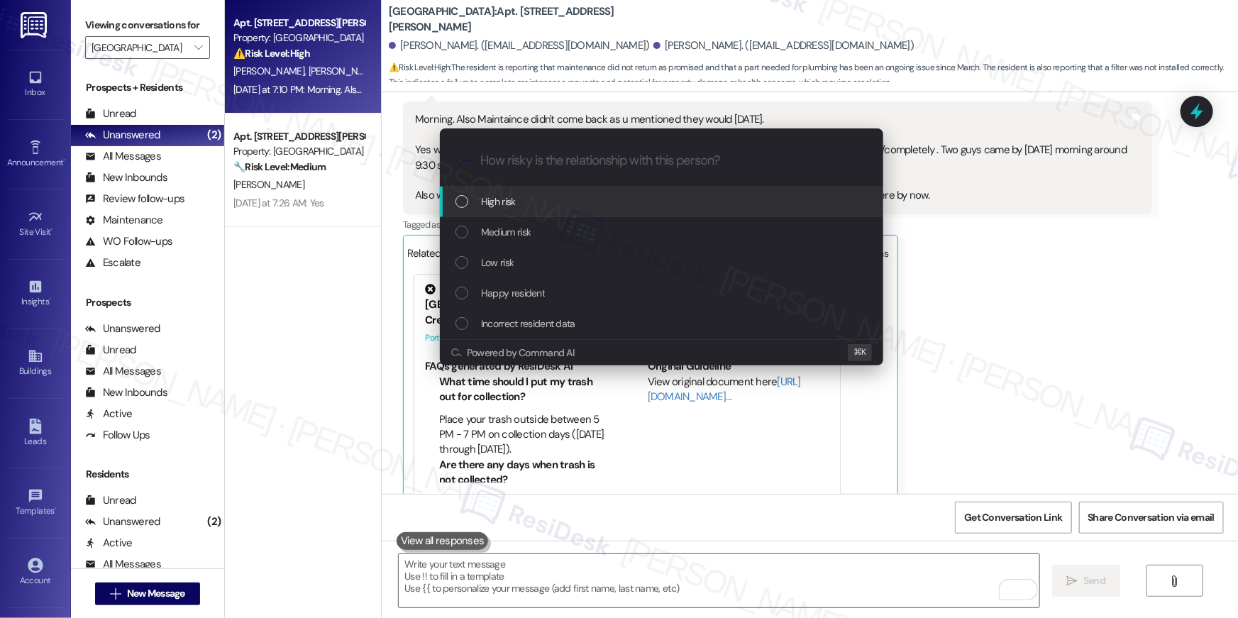
click at [614, 160] on input "How risky is the relationship with this person?" at bounding box center [672, 160] width 385 height 15
click at [467, 204] on div "List of options" at bounding box center [461, 201] width 13 height 13
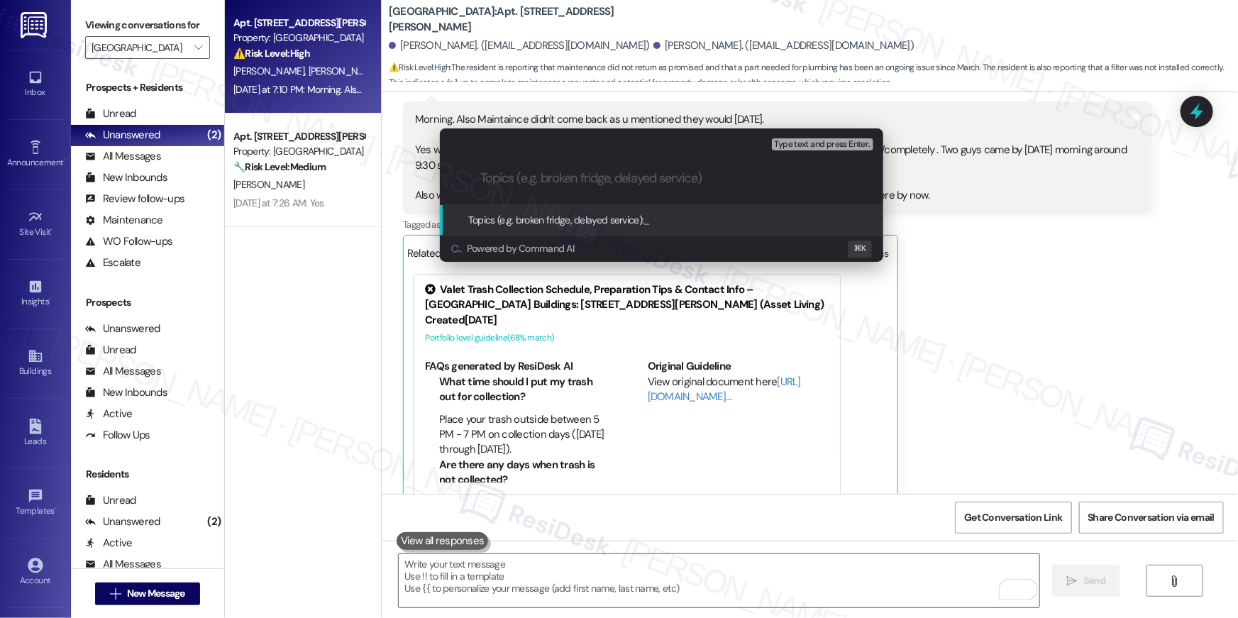
click at [544, 184] on input "Topics (e.g. broken fridge, delayed service)" at bounding box center [672, 178] width 385 height 15
type input "Resident following up on maintenance completion"
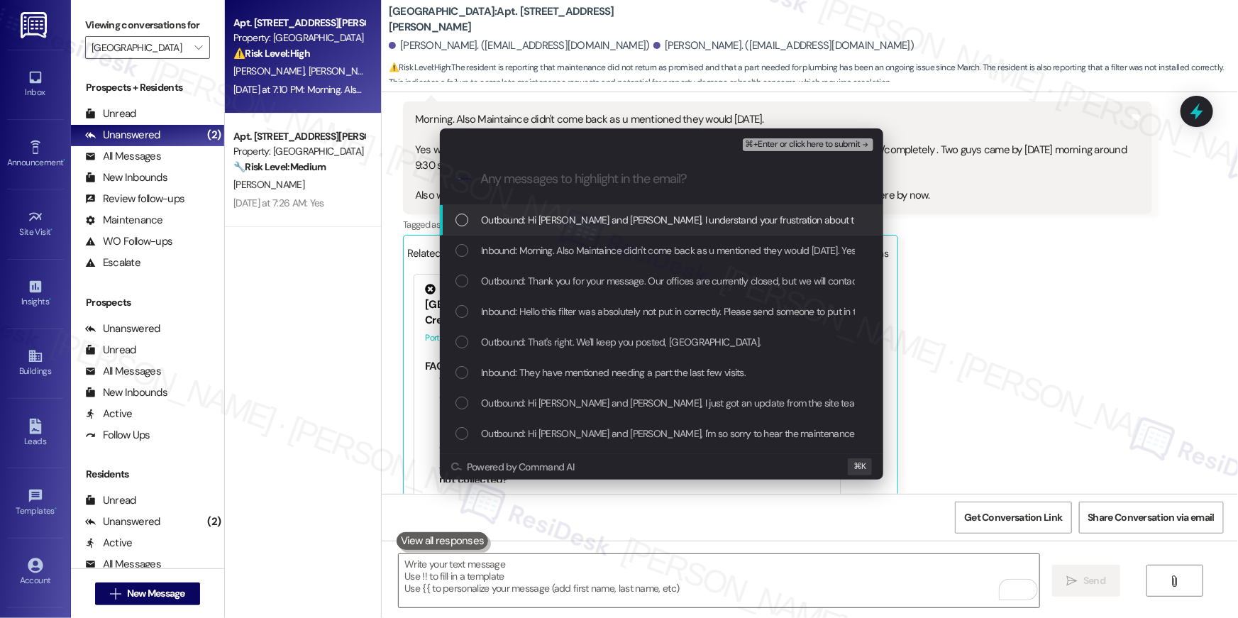
click at [459, 220] on div "List of options" at bounding box center [461, 220] width 13 height 13
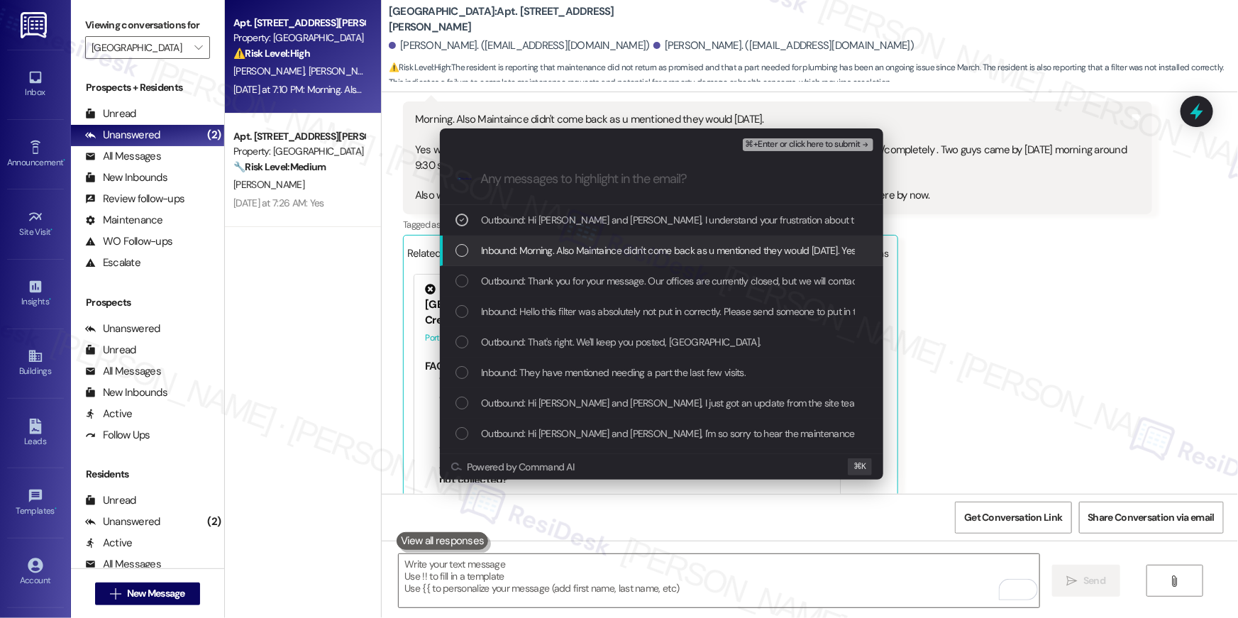
click at [469, 252] on div "Inbound: Morning. Also Maintaince didn't come back as u mentioned they would ye…" at bounding box center [662, 251] width 415 height 16
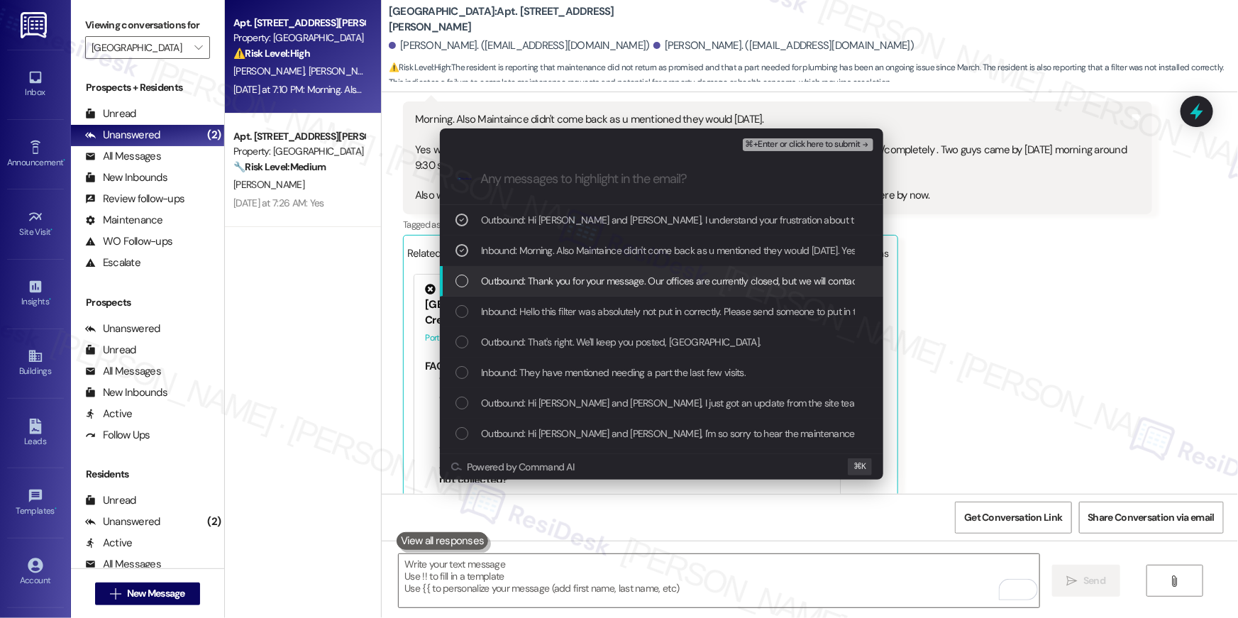
drag, startPoint x: 461, startPoint y: 287, endPoint x: 463, endPoint y: 314, distance: 27.7
click at [461, 287] on div "List of options" at bounding box center [461, 281] width 13 height 13
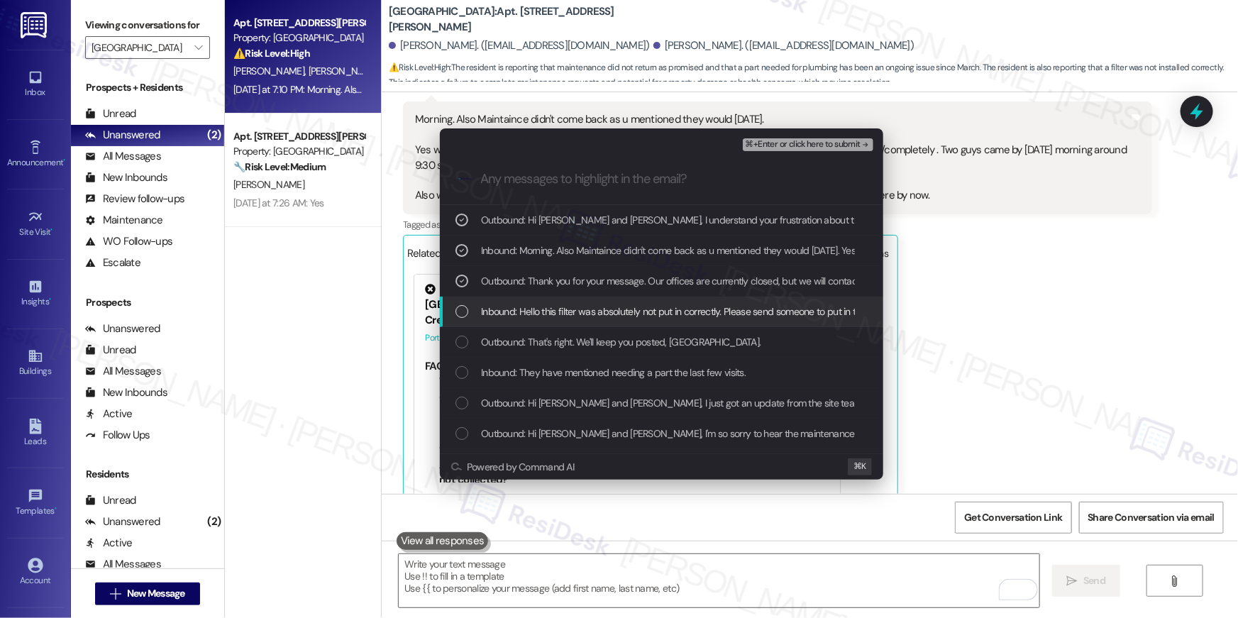
click at [463, 321] on div "Inbound: Hello this filter was absolutely not put in correctly. Please send som…" at bounding box center [661, 312] width 443 height 31
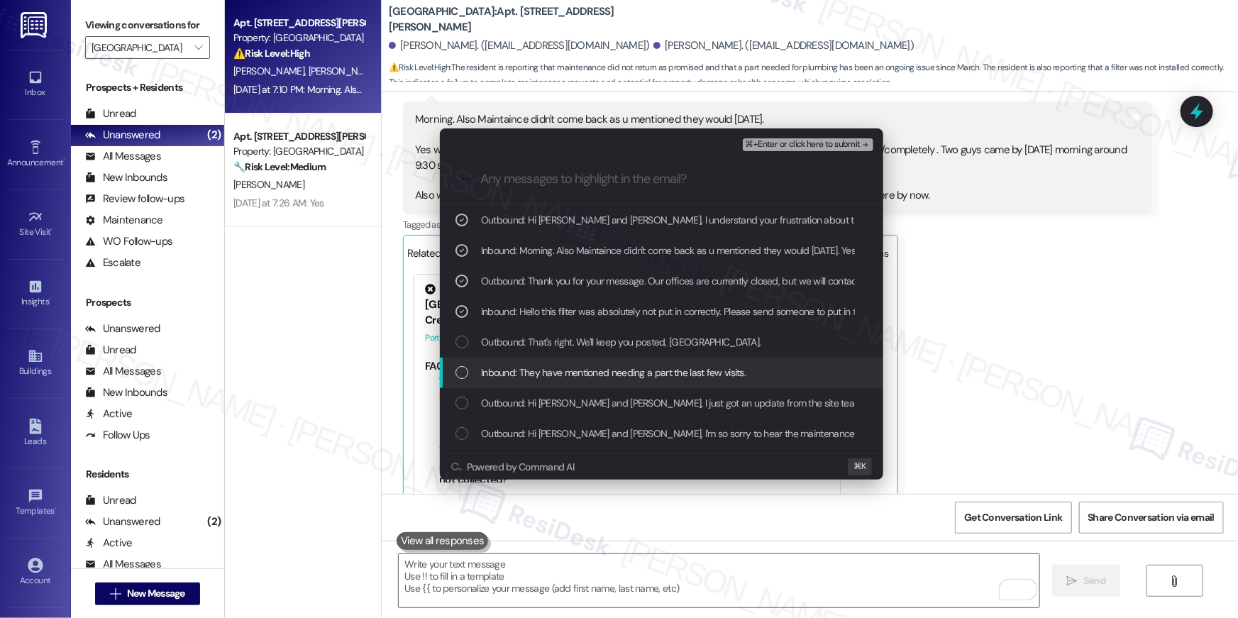
click at [462, 358] on div "Inbound: They have mentioned needing a part the last few visits." at bounding box center [661, 373] width 443 height 31
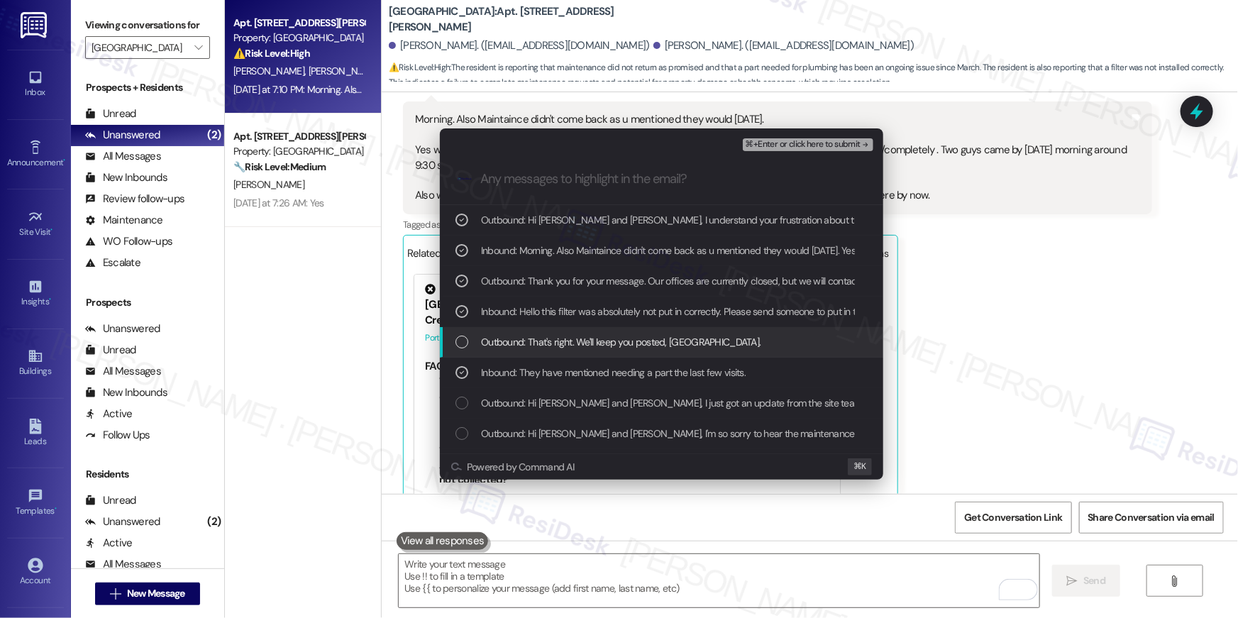
click at [463, 351] on div "Outbound: That's right. We'll keep you posted, Naekeisha." at bounding box center [661, 342] width 443 height 31
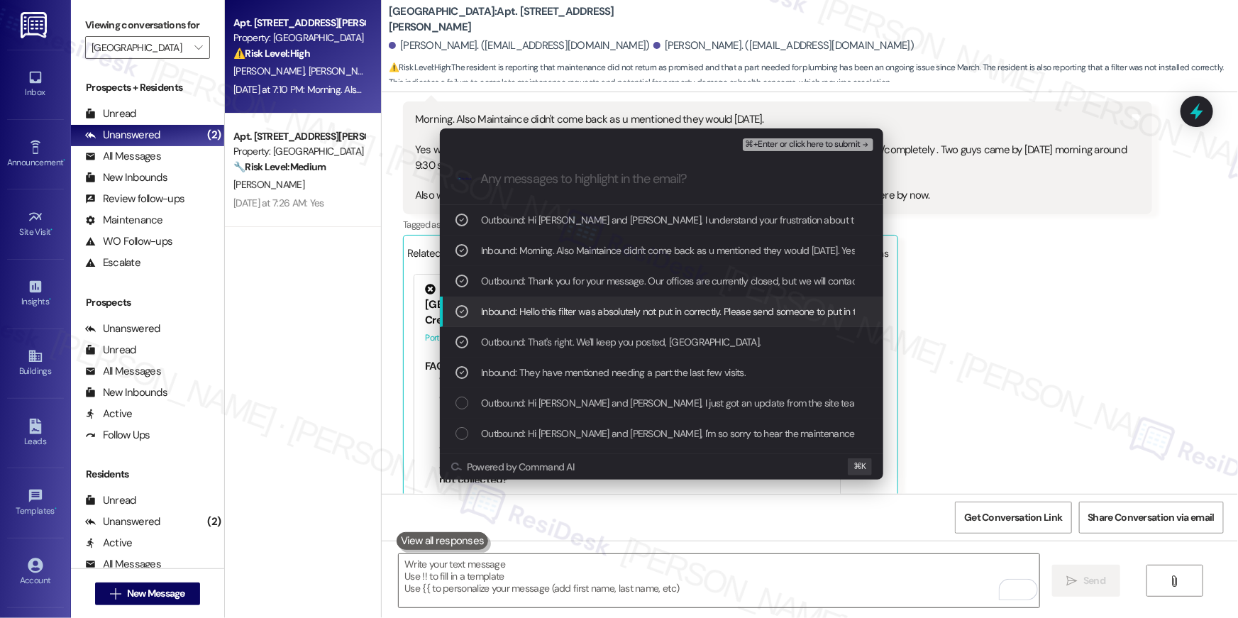
click at [804, 148] on span "⌘+Enter or click here to submit" at bounding box center [803, 145] width 115 height 10
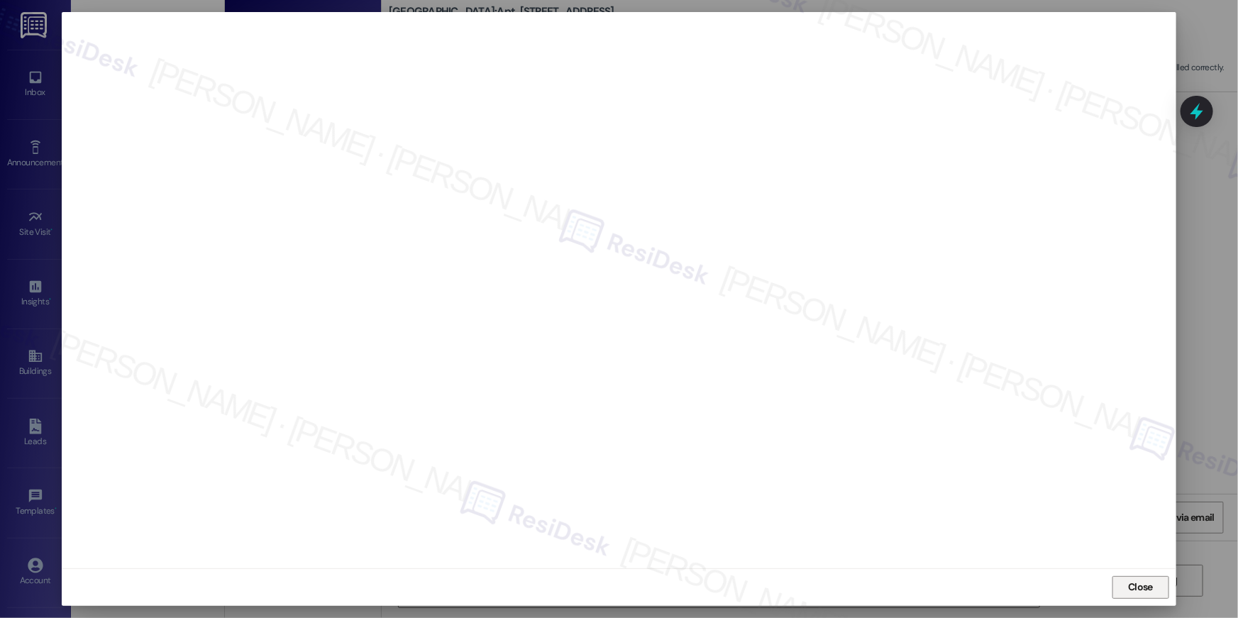
click at [1141, 594] on span "Close" at bounding box center [1140, 587] width 25 height 15
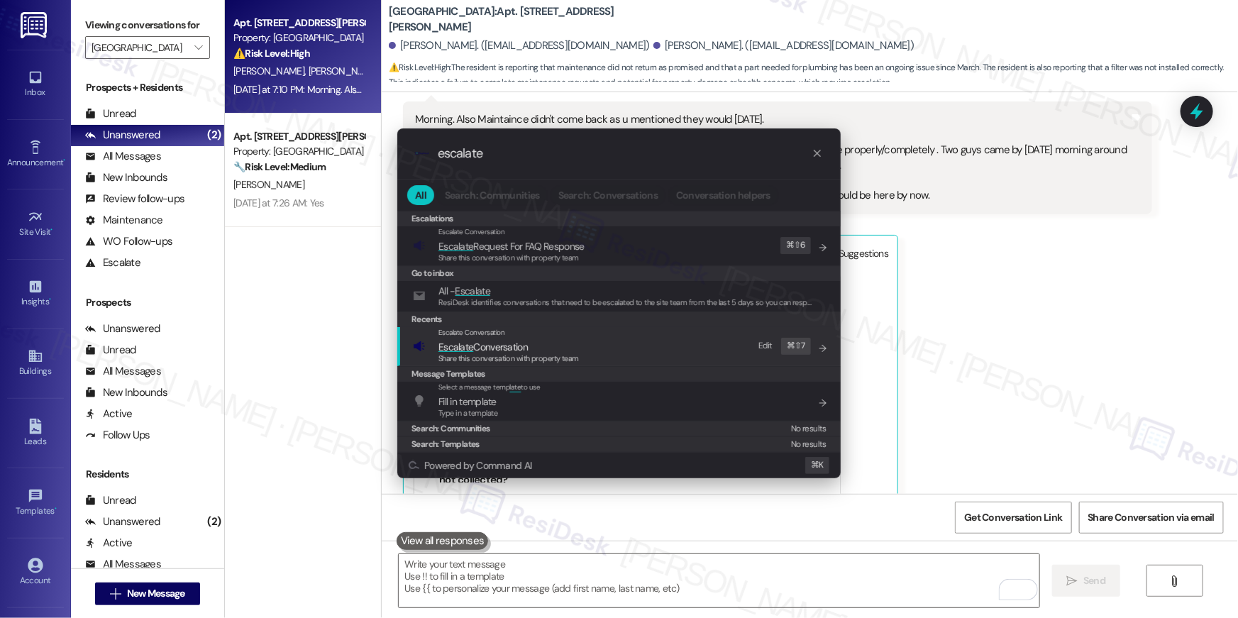
type input "escalate"
click at [508, 348] on span "Escalate Conversation" at bounding box center [482, 346] width 89 height 13
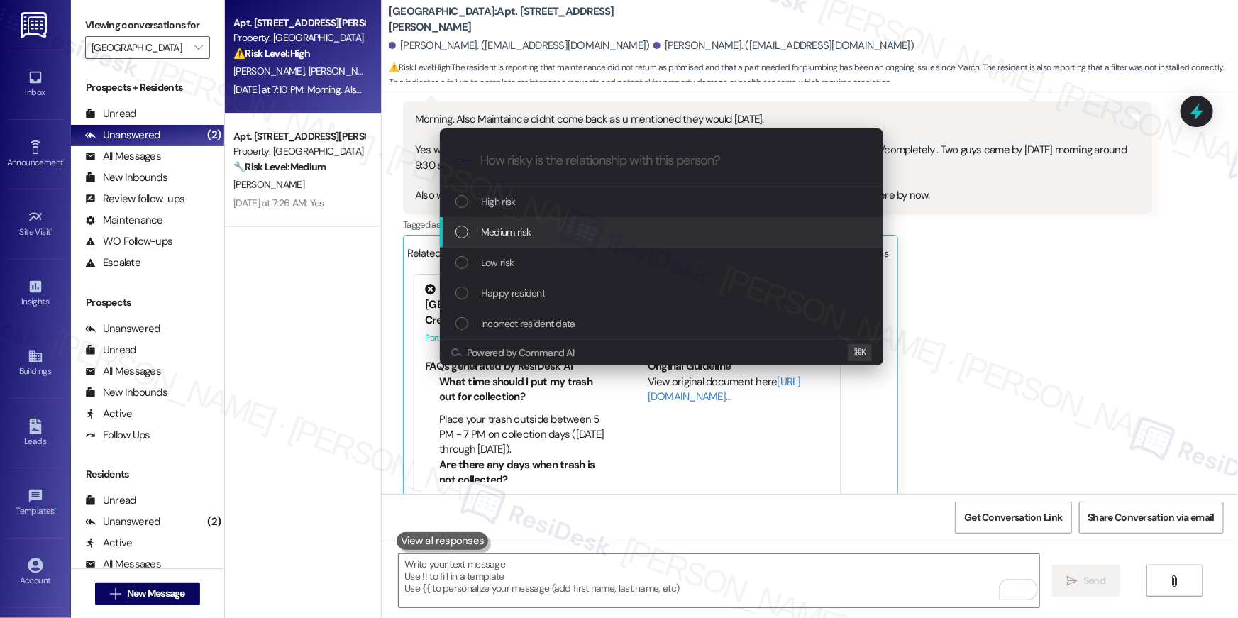
click at [494, 236] on span "Medium risk" at bounding box center [506, 232] width 50 height 16
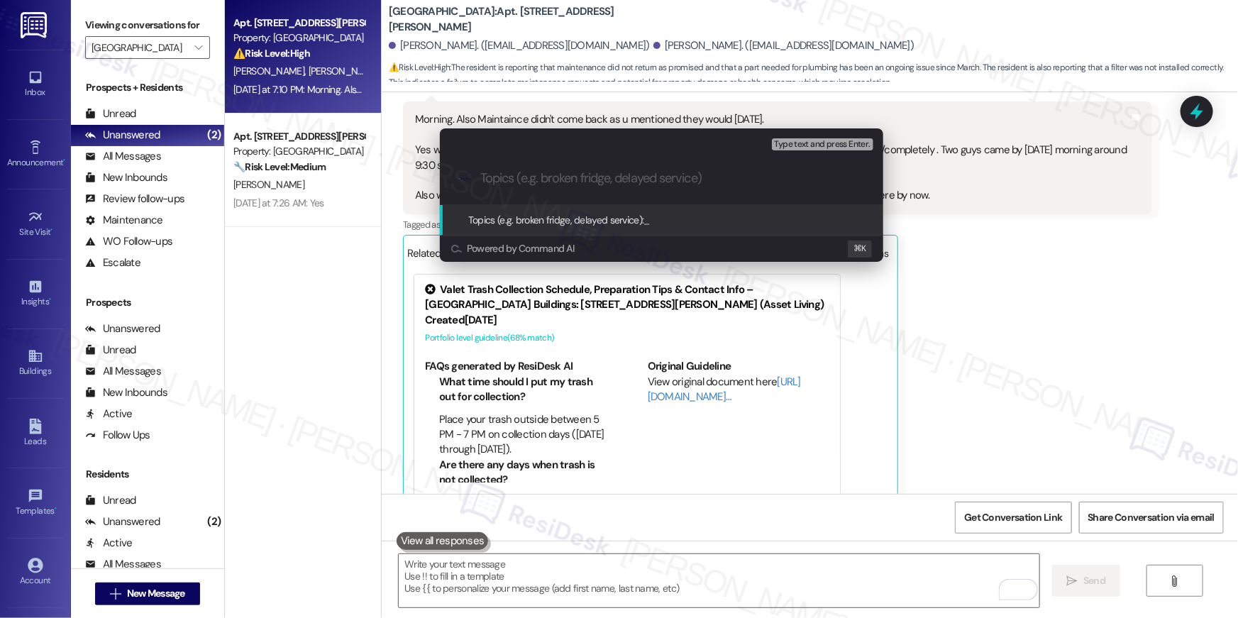
paste input "Resident following up on maintenance completion"
type input "Resident following up on maintenance completion"
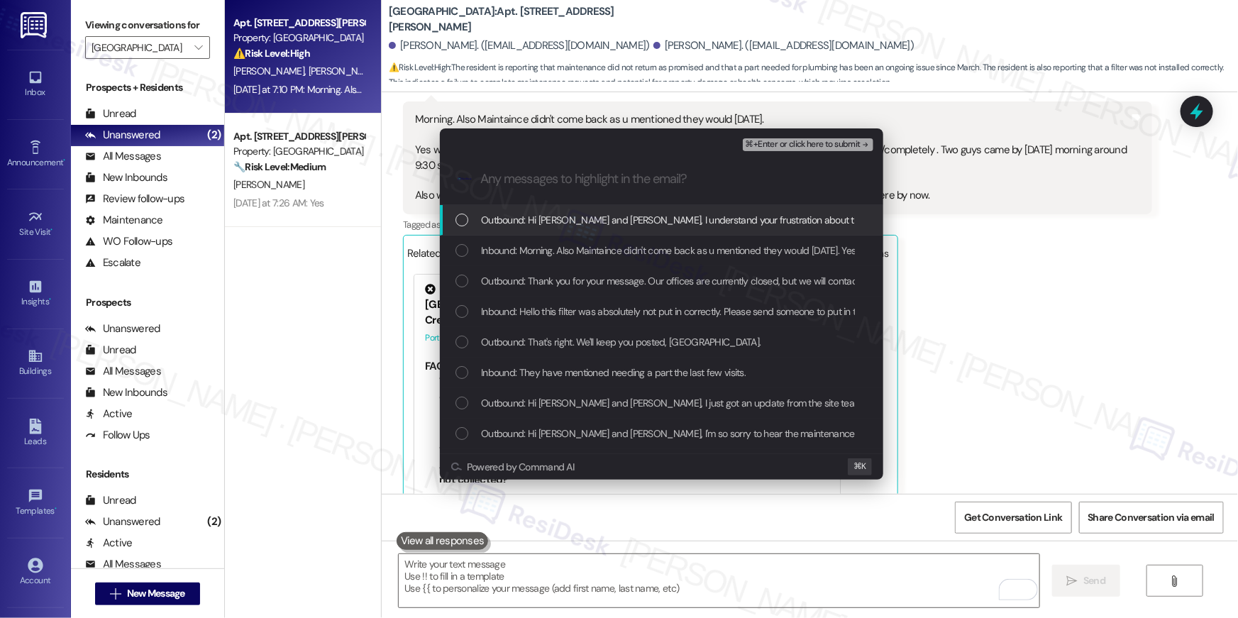
drag, startPoint x: 457, startPoint y: 223, endPoint x: 458, endPoint y: 256, distance: 32.6
click at [457, 224] on div "List of options" at bounding box center [461, 220] width 13 height 13
click at [459, 251] on div "List of options" at bounding box center [461, 250] width 13 height 13
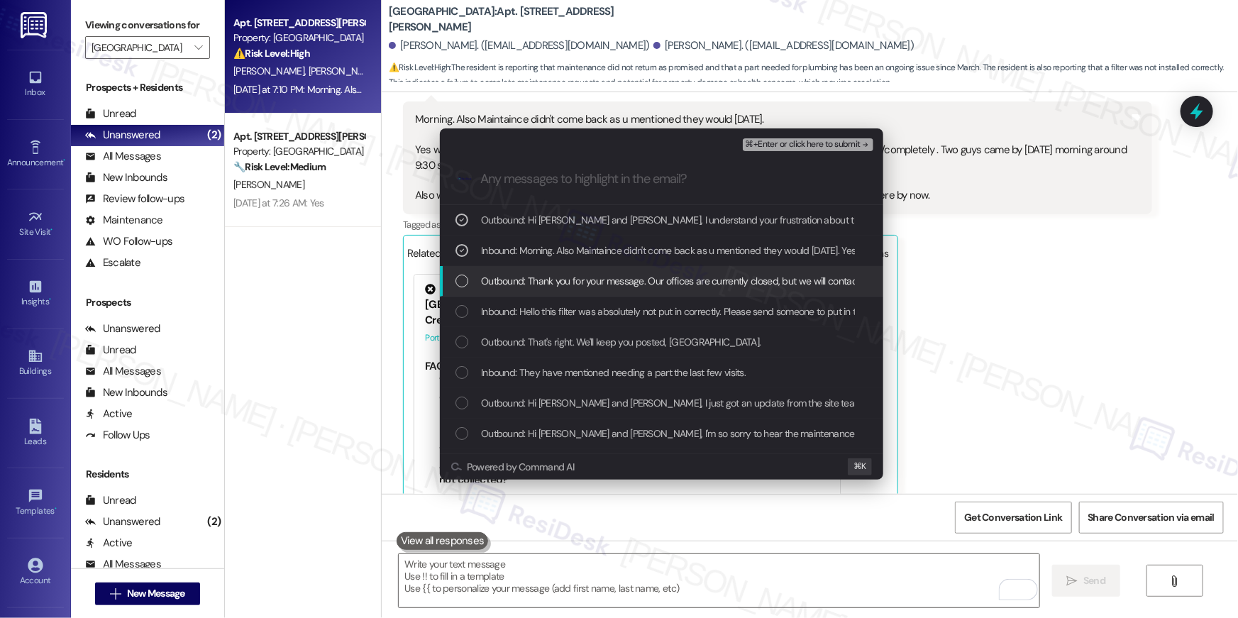
click at [462, 275] on div "List of options" at bounding box center [461, 281] width 13 height 13
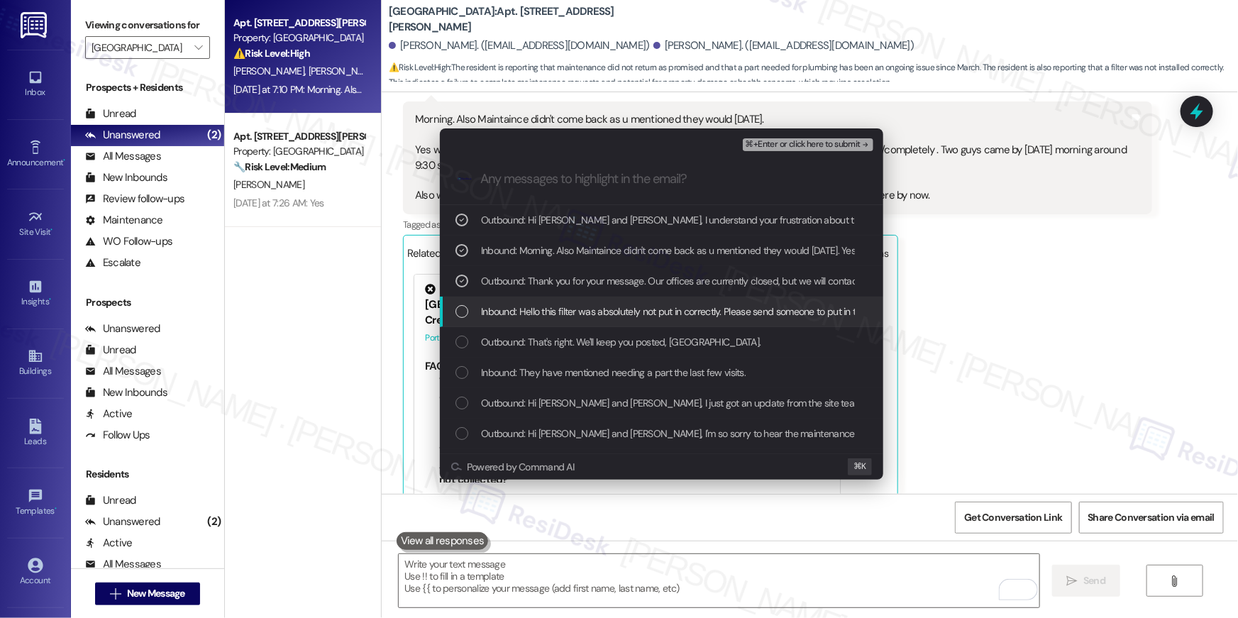
click at [464, 305] on div "List of options" at bounding box center [461, 311] width 13 height 13
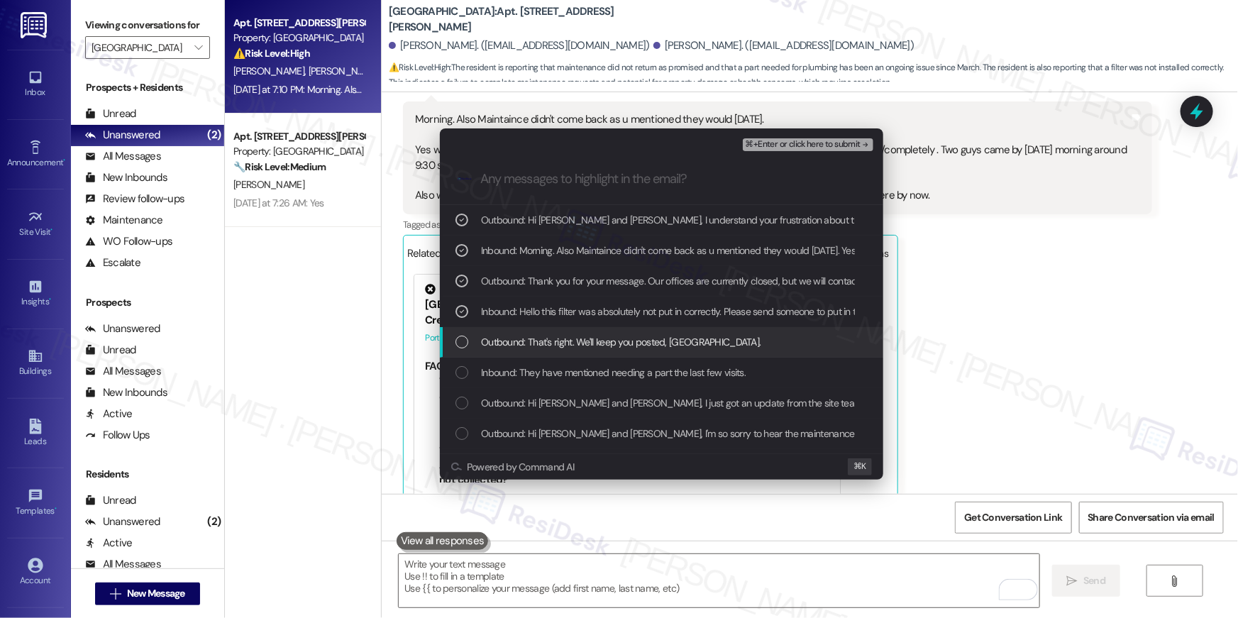
click at [458, 347] on div "List of options" at bounding box center [461, 342] width 13 height 13
click at [460, 342] on icon "List of options" at bounding box center [462, 342] width 5 height 4
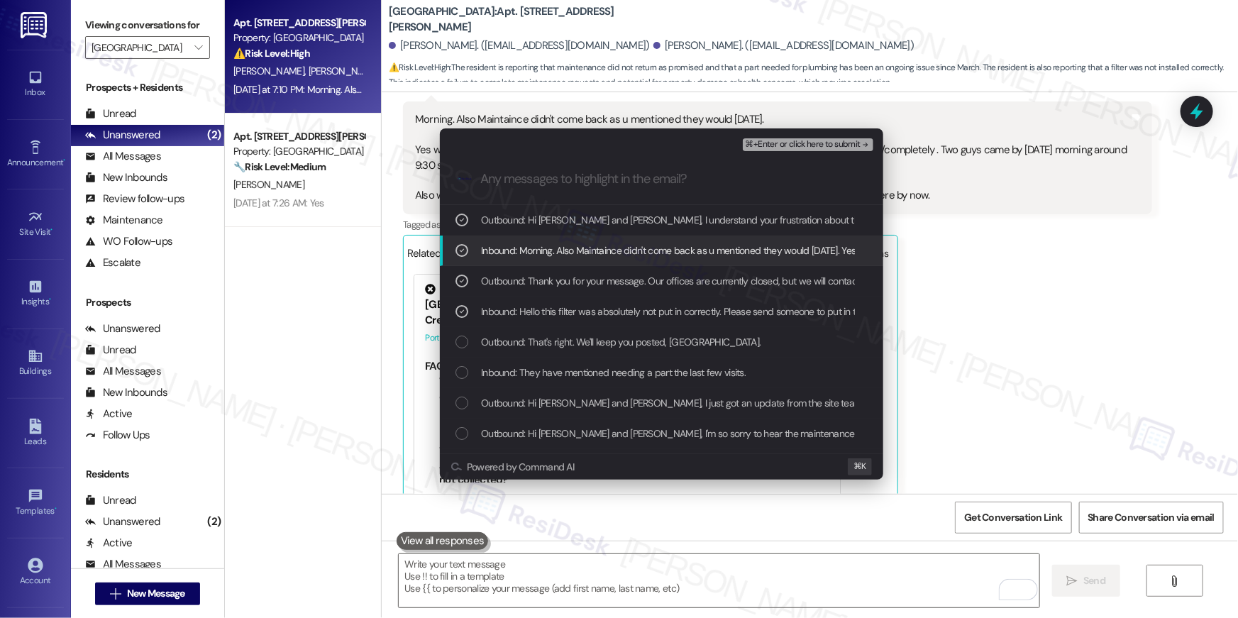
click at [775, 145] on span "⌘+Enter or click here to submit" at bounding box center [803, 145] width 115 height 10
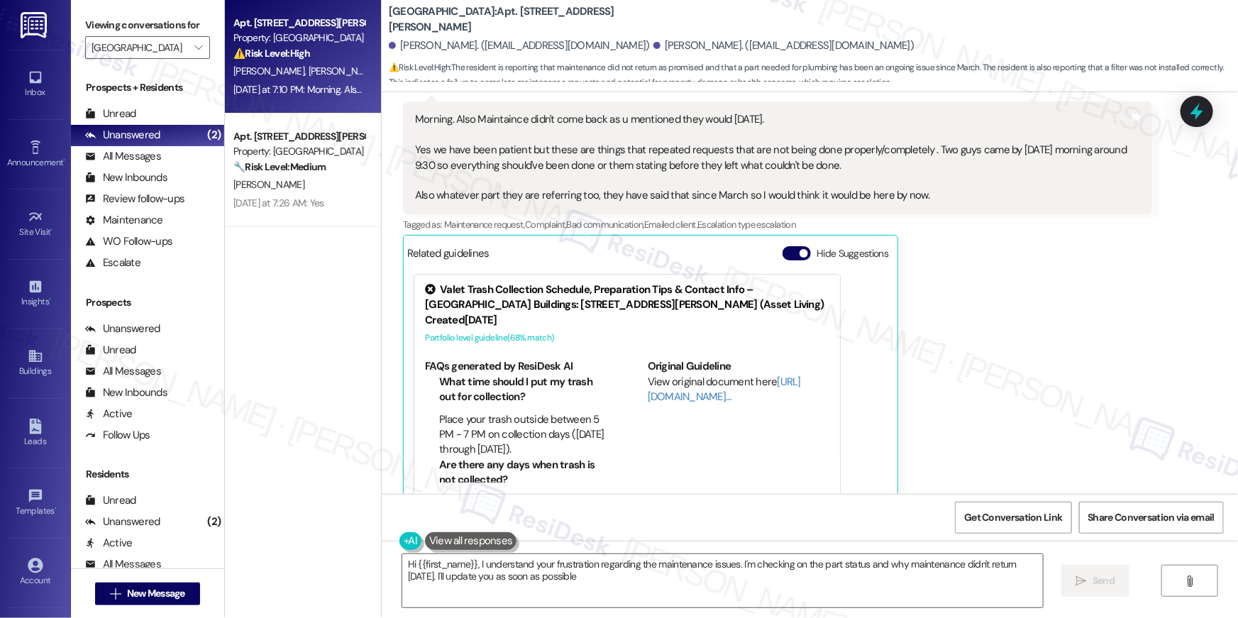
type textarea "Hi {{first_name}}, I understand your frustration regarding the maintenance issu…"
click at [989, 261] on div "Naekeisha Jones Neutral Yesterday at 7:10 PM Morning. Also Maintaince didn't co…" at bounding box center [777, 293] width 749 height 452
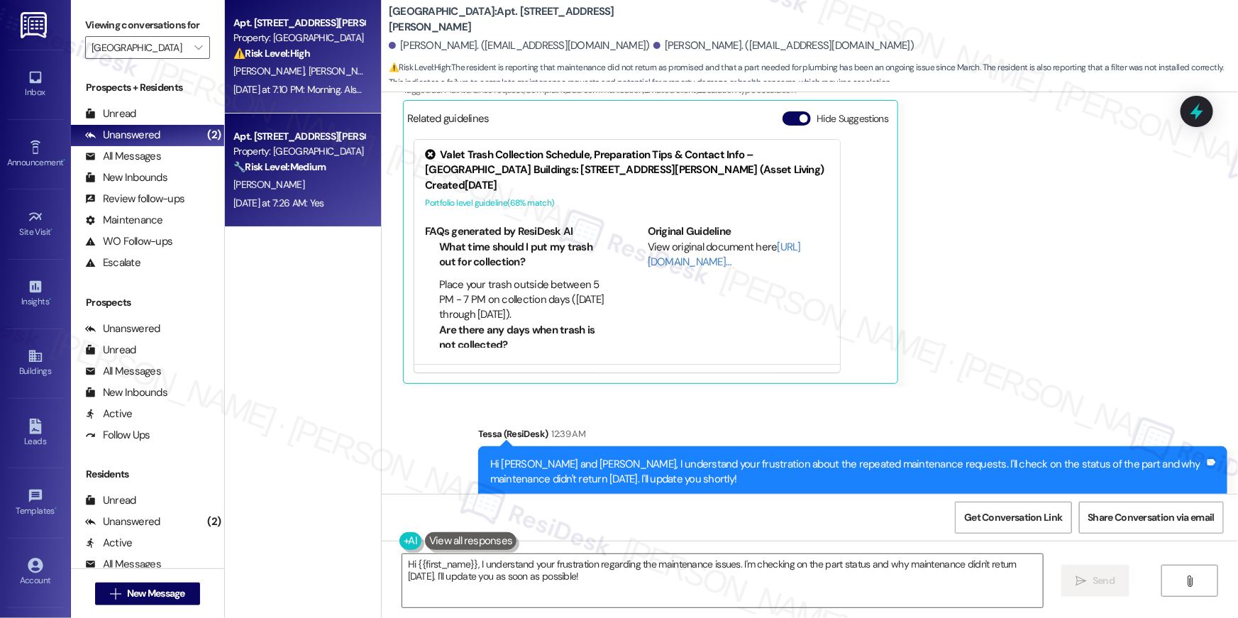
click at [295, 174] on div "🔧 Risk Level: Medium The conversation concerns a water heater closet door repai…" at bounding box center [298, 167] width 131 height 15
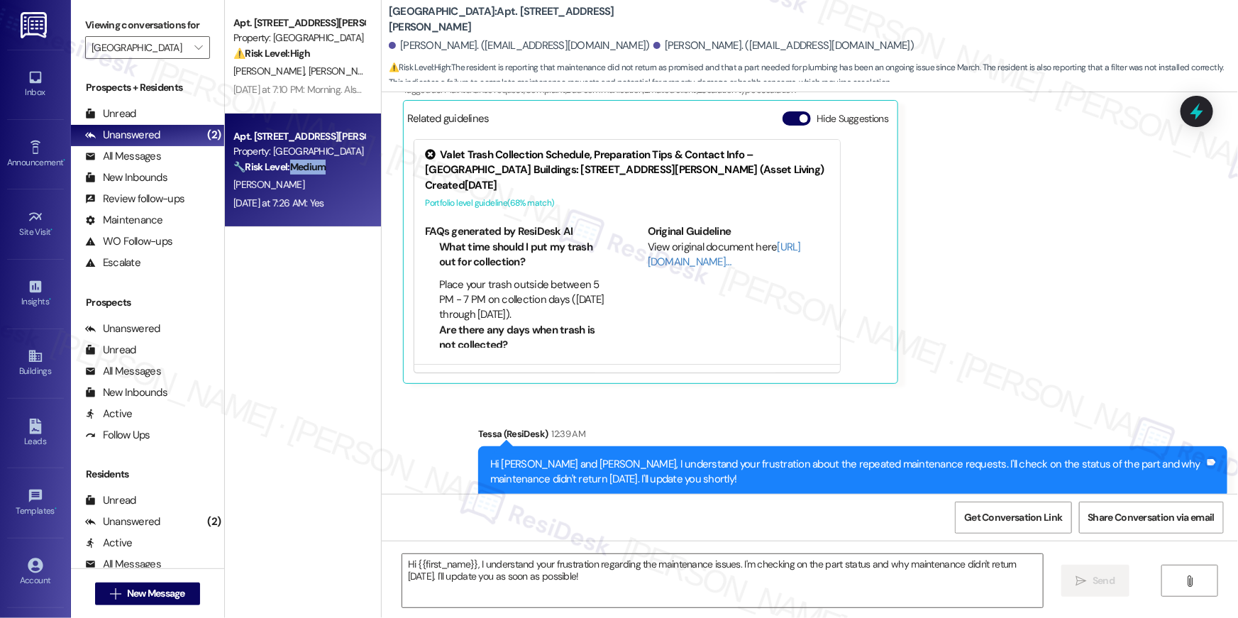
click at [295, 174] on div "🔧 Risk Level: Medium The conversation concerns a water heater closet door repai…" at bounding box center [298, 167] width 131 height 15
type textarea "Fetching suggested responses. Please feel free to read through the conversation…"
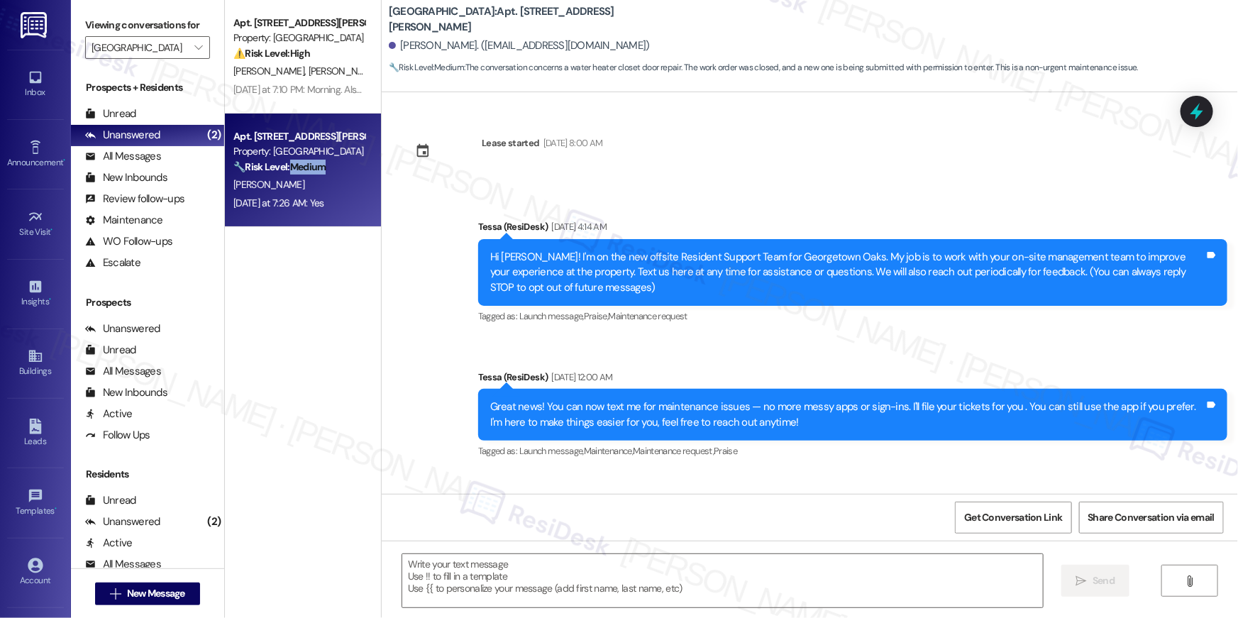
scroll to position [6064, 0]
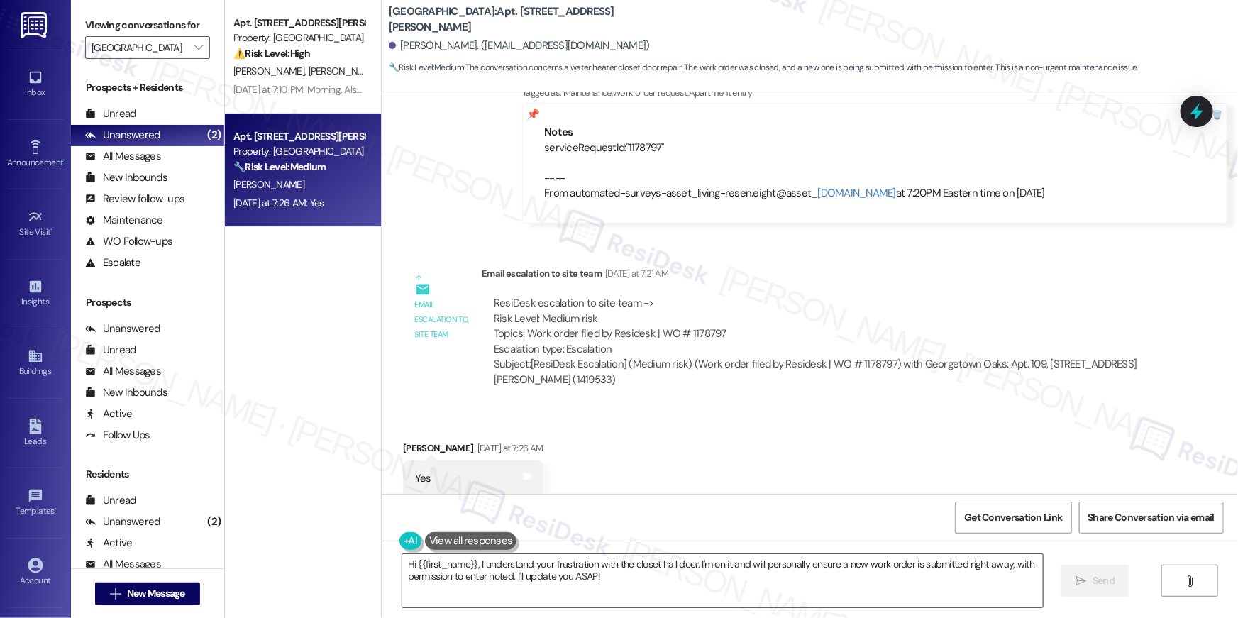
click at [840, 589] on textarea "Hi {{first_name}}, I understand your frustration with the closet hall door. I'm…" at bounding box center [722, 580] width 641 height 53
paste textarea "’m happy to hear your work order has been completed! If anything else comes up …"
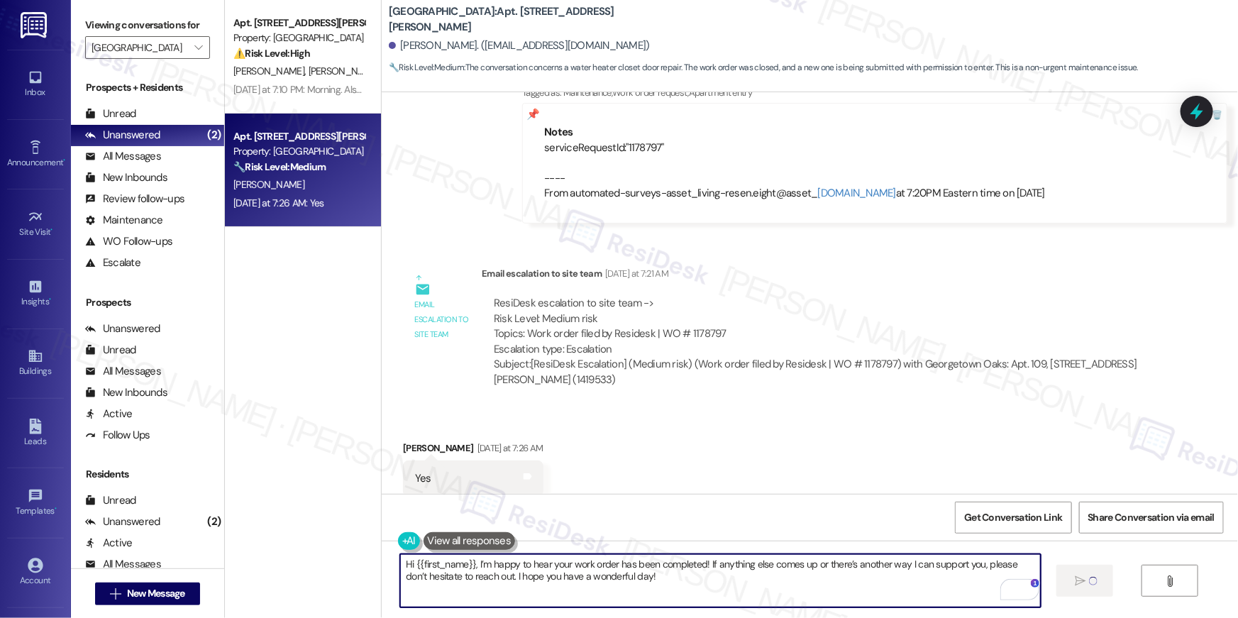
type textarea "Hi {{first_name}}, I’m happy to hear your work order has been completed! If any…"
